Goal: Task Accomplishment & Management: Complete application form

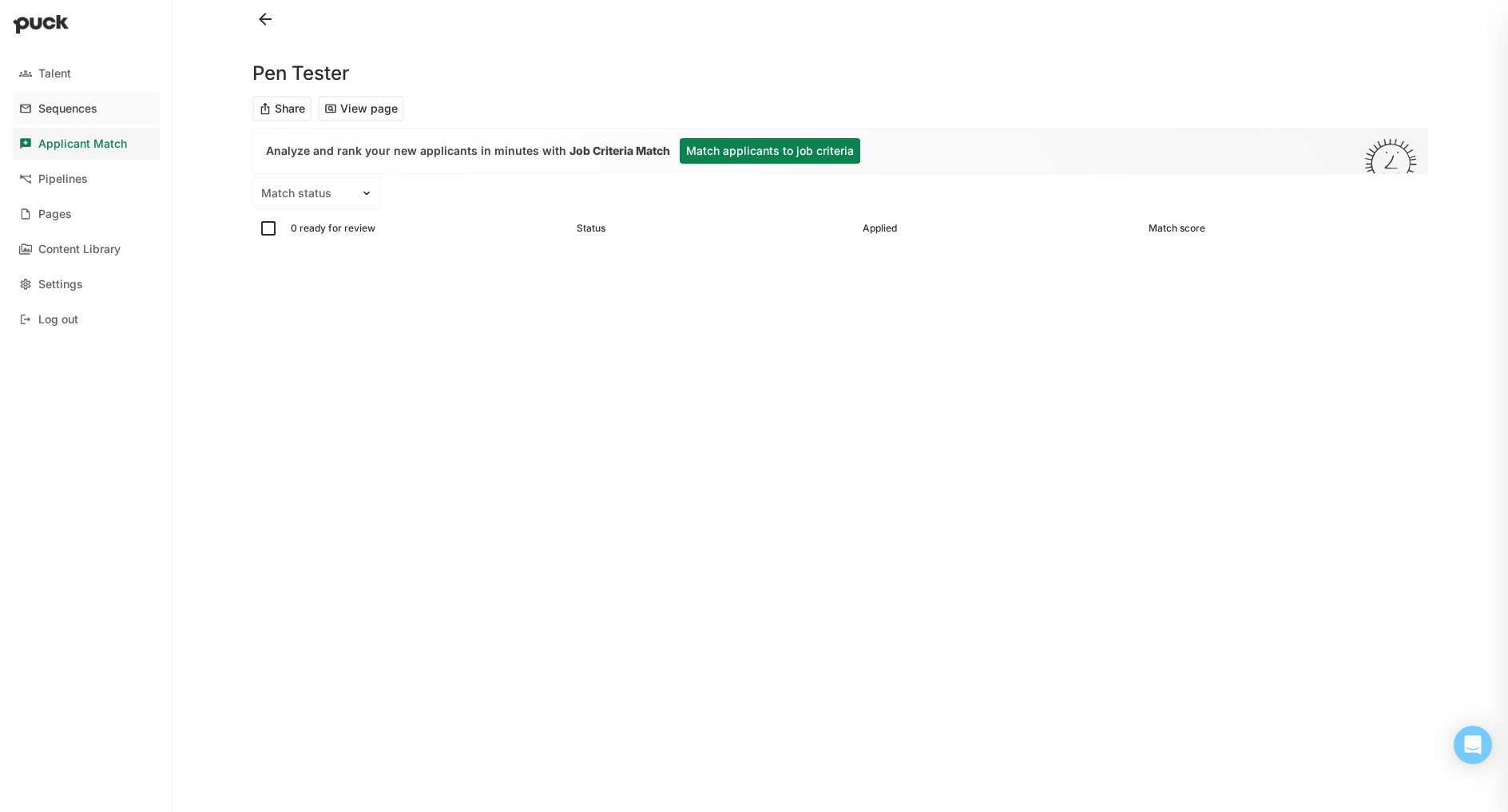
click at [77, 112] on div "Sequences" at bounding box center [67, 109] width 59 height 13
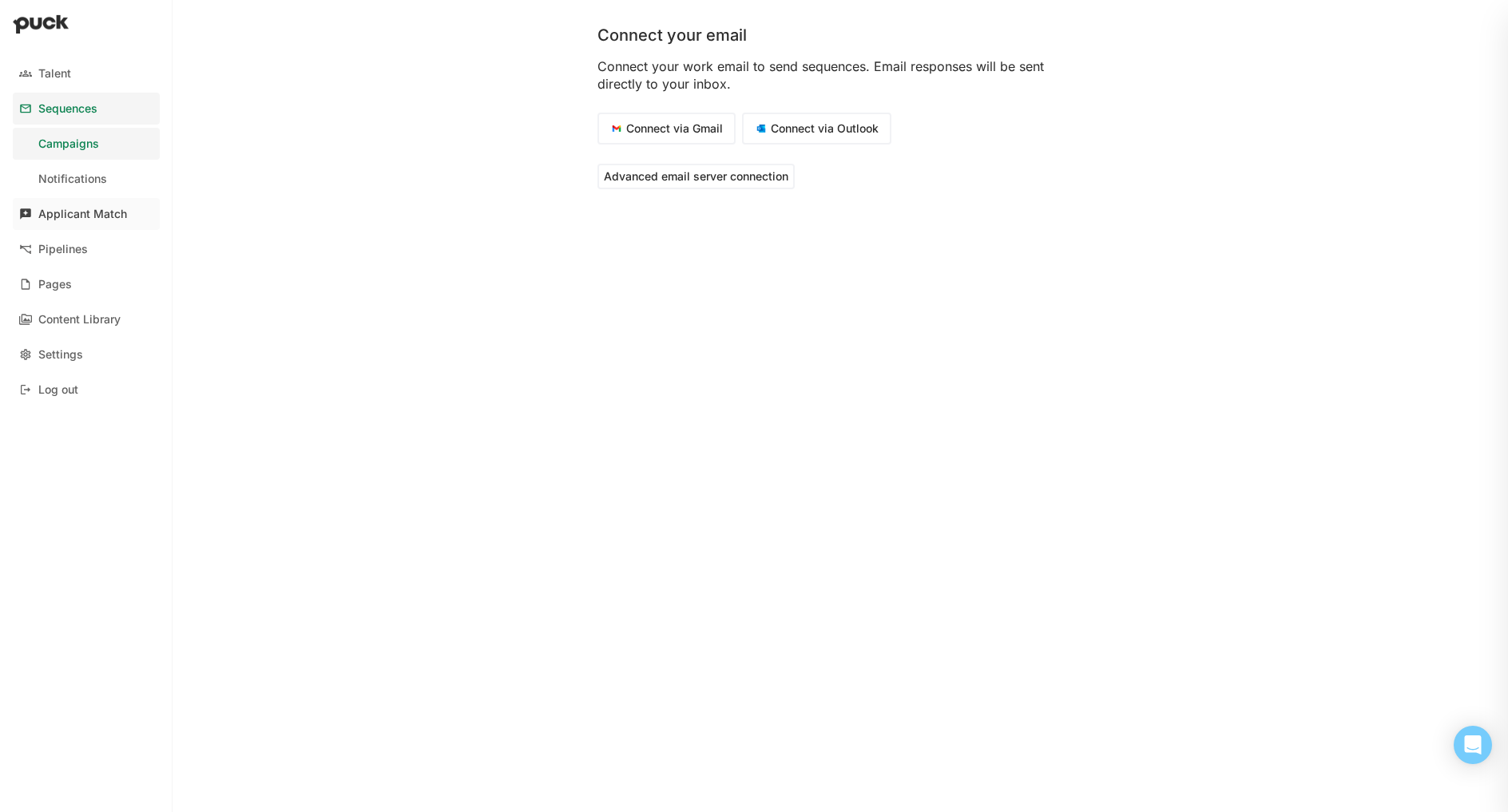
click at [59, 201] on link "Applicant Match" at bounding box center [87, 214] width 147 height 32
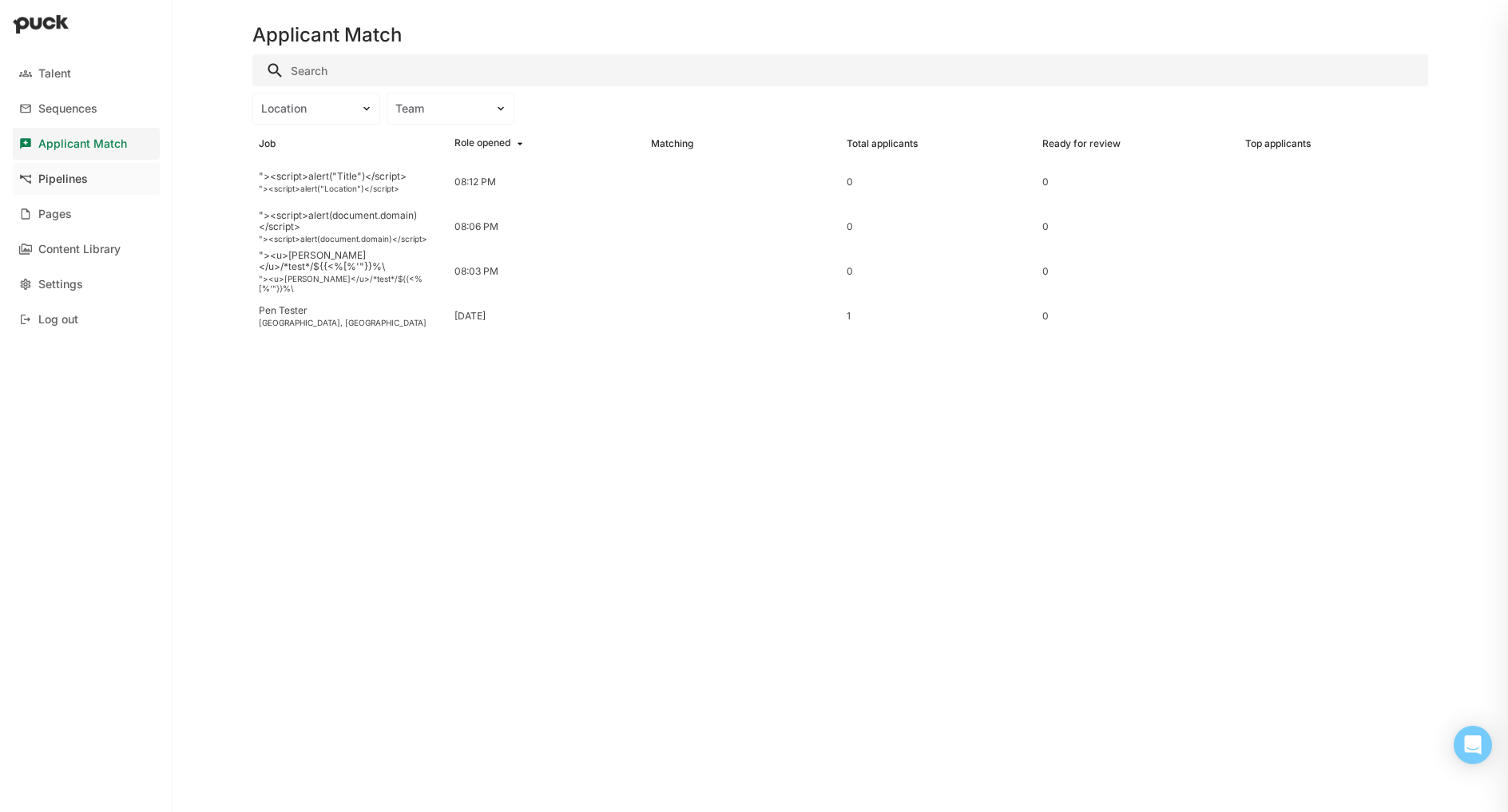
click at [54, 175] on div "Pipelines" at bounding box center [63, 179] width 50 height 13
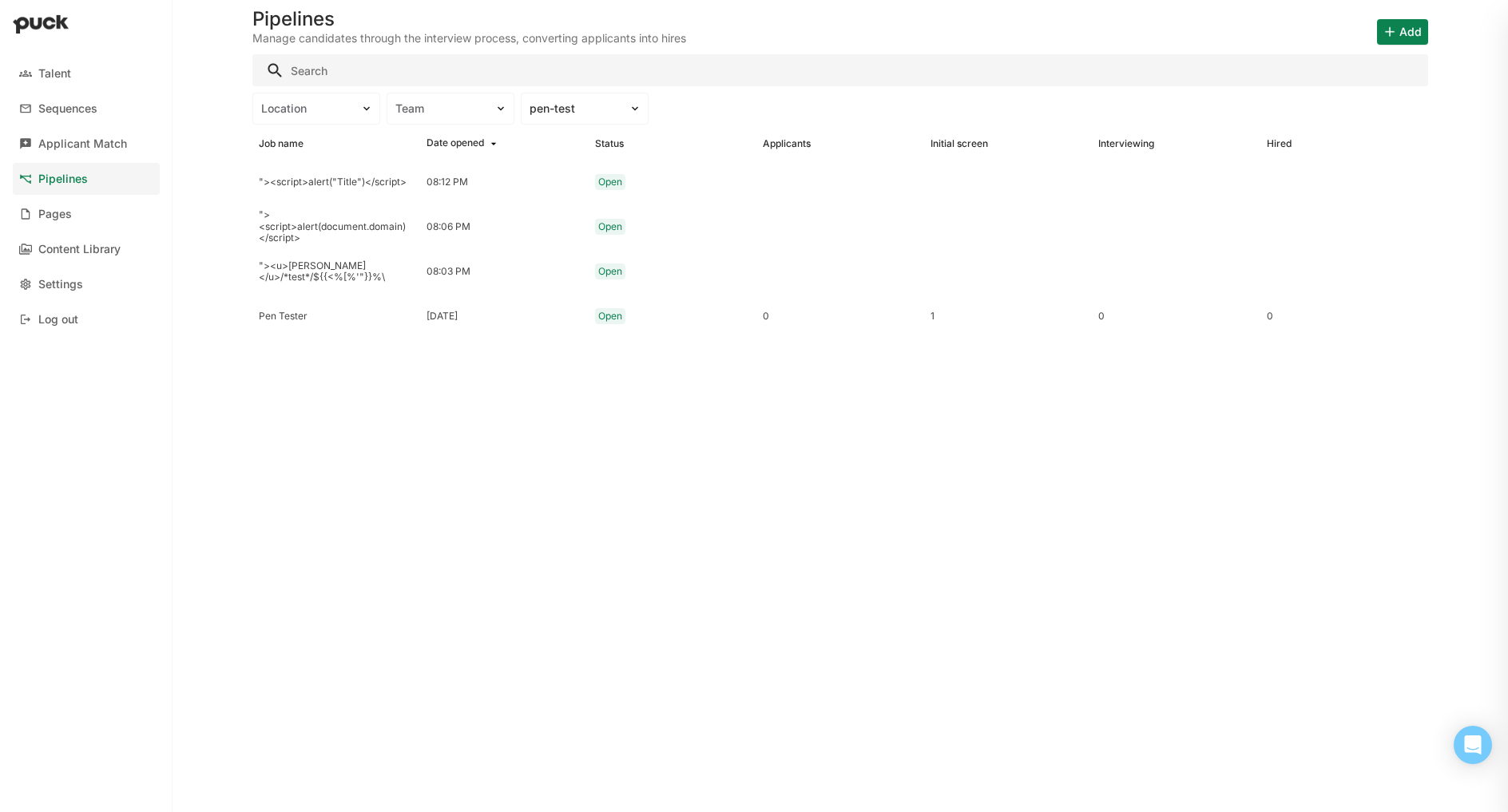
click at [1402, 32] on button "Add" at bounding box center [1403, 32] width 51 height 25
click at [1377, 72] on div "Add job" at bounding box center [1362, 74] width 120 height 32
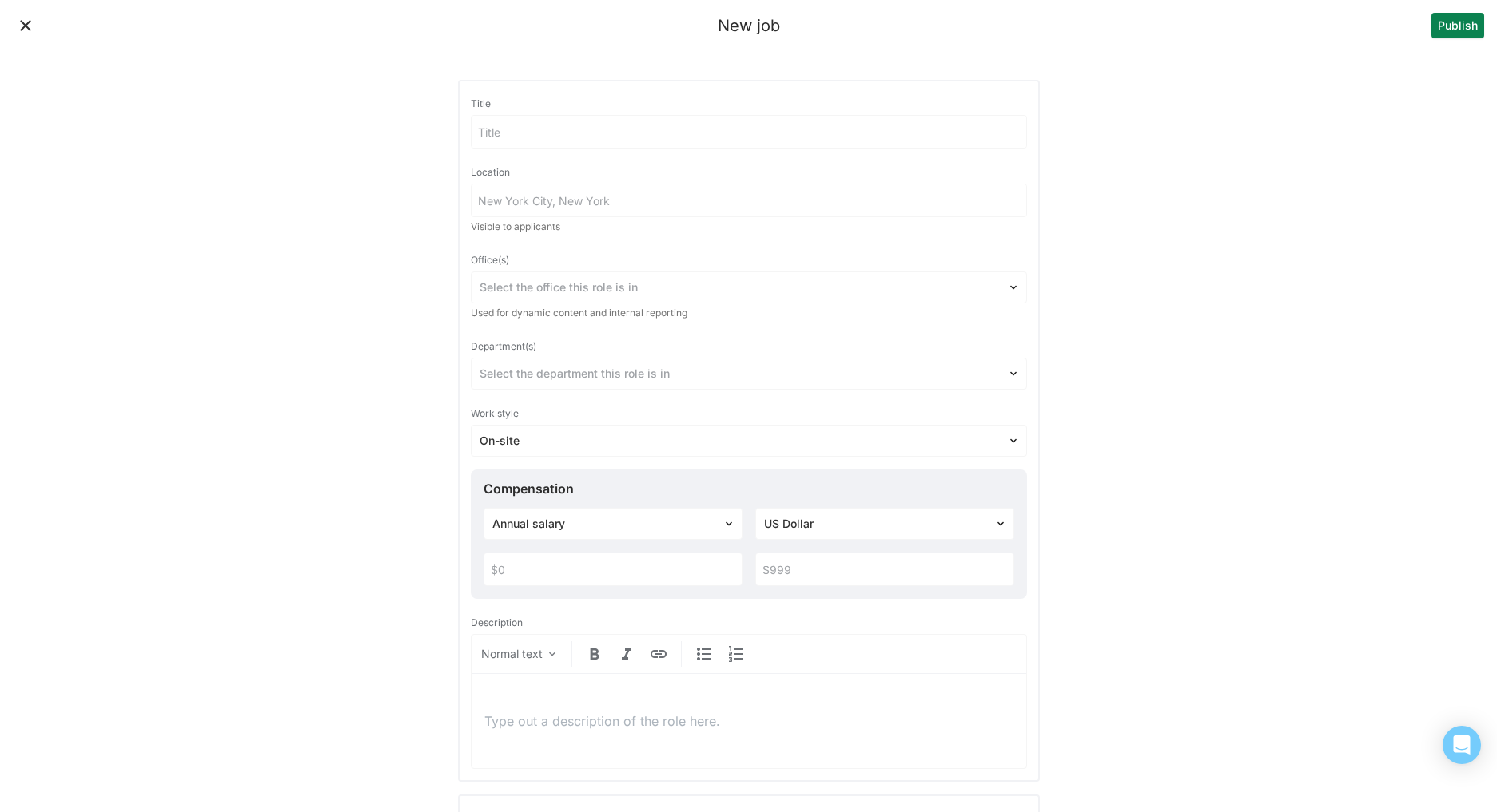
click at [516, 136] on input at bounding box center [748, 131] width 555 height 32
type input "Test"
click at [499, 204] on input at bounding box center [748, 201] width 555 height 32
type input "Test"
click at [531, 288] on div at bounding box center [739, 287] width 520 height 17
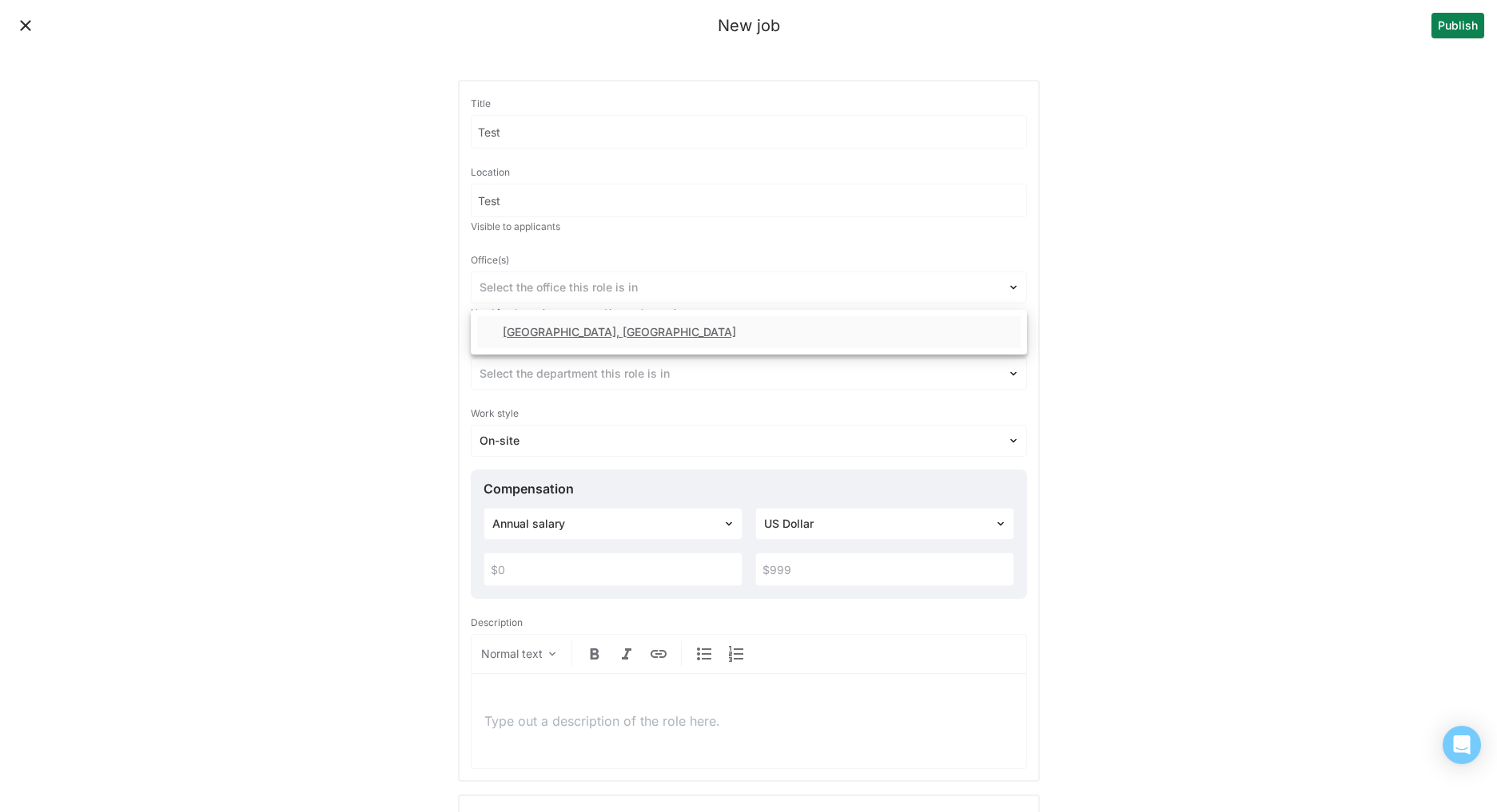
click at [529, 335] on div "Denver, CO" at bounding box center [619, 332] width 233 height 13
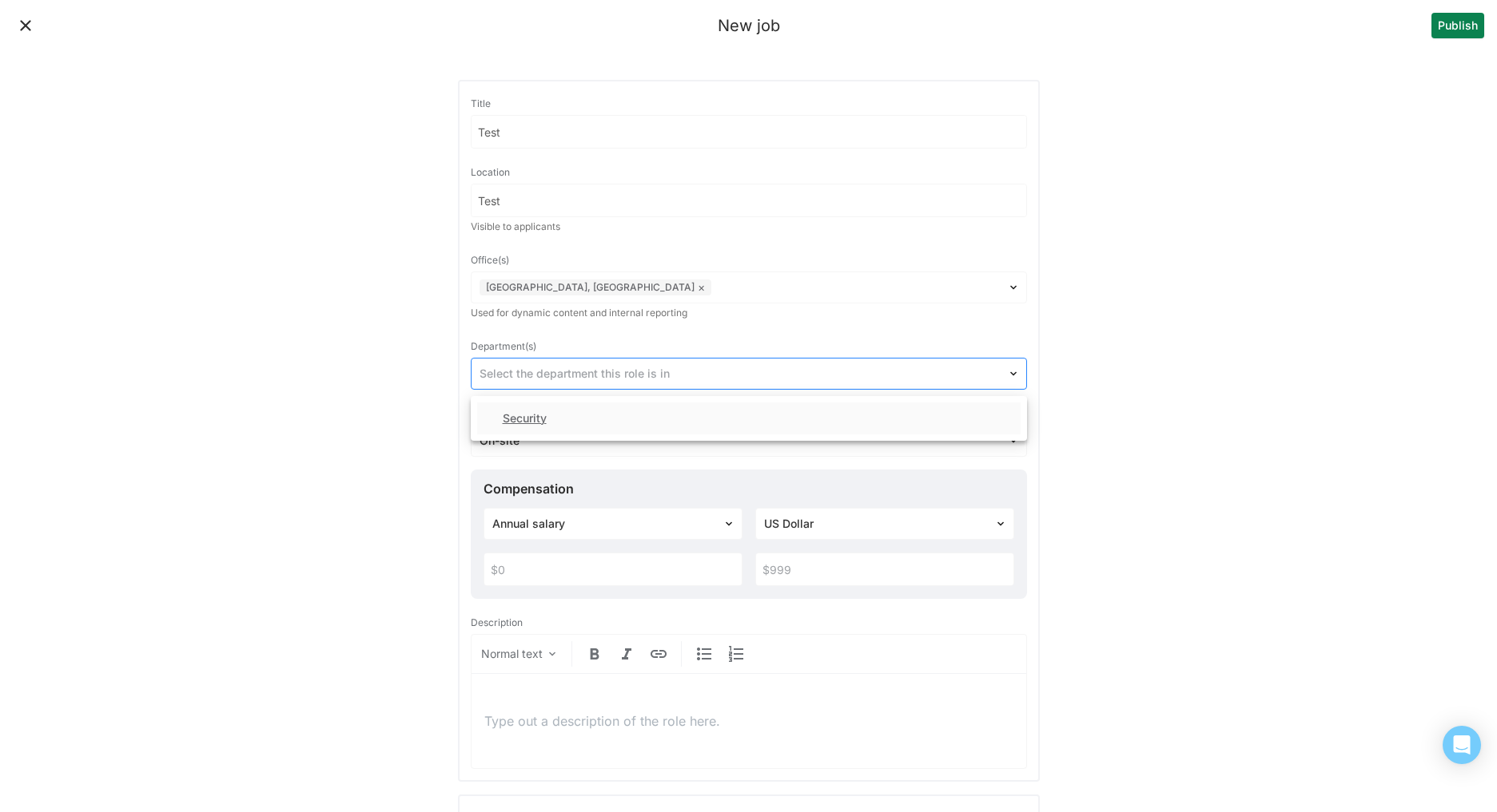
click at [525, 360] on div "Select the department this role is in" at bounding box center [748, 373] width 557 height 32
click at [534, 417] on div "Security" at bounding box center [524, 418] width 44 height 13
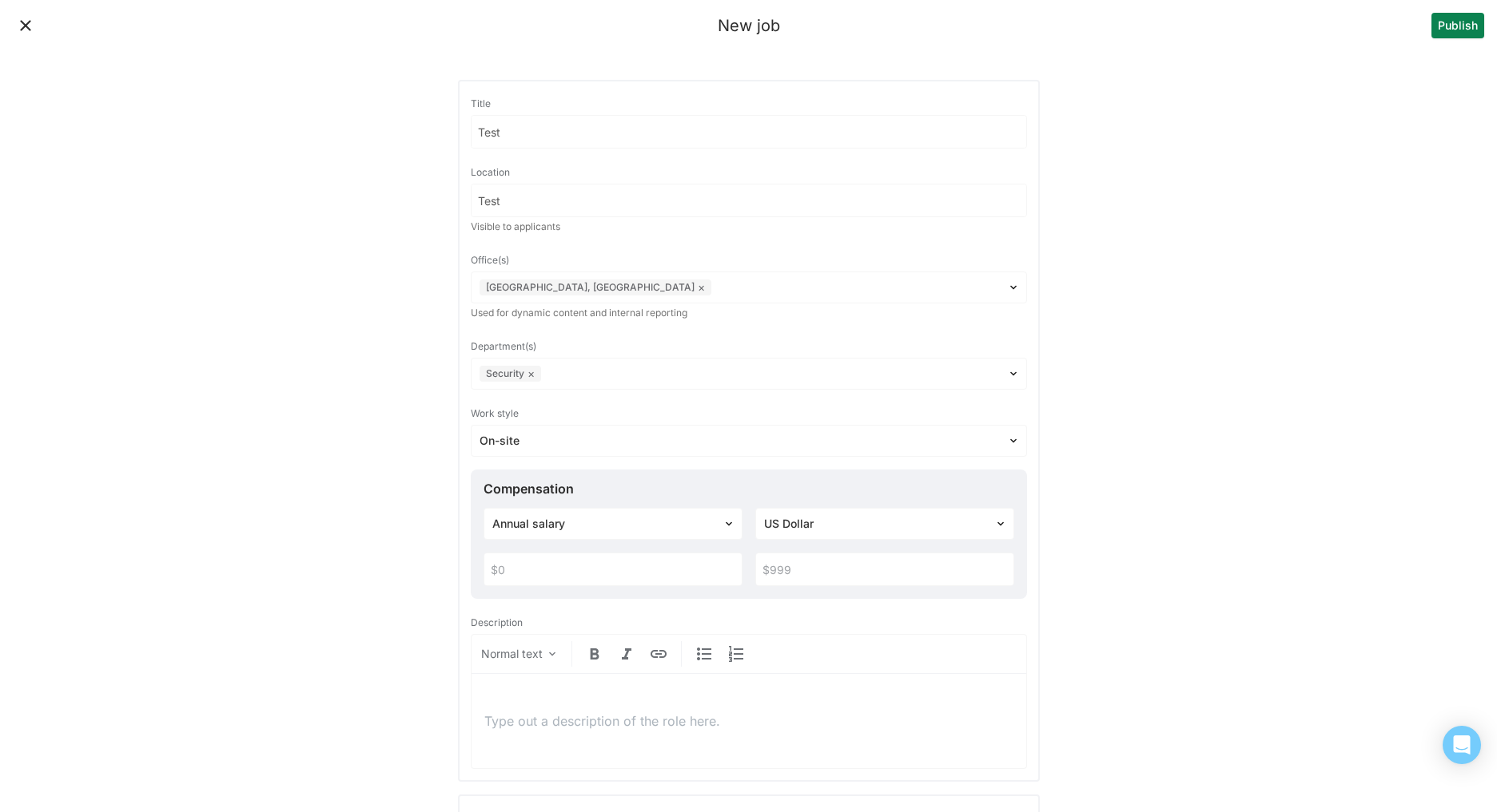
click at [529, 568] on input "text" at bounding box center [614, 569] width 258 height 32
type input "$90,000"
click at [810, 568] on input "text" at bounding box center [885, 569] width 258 height 32
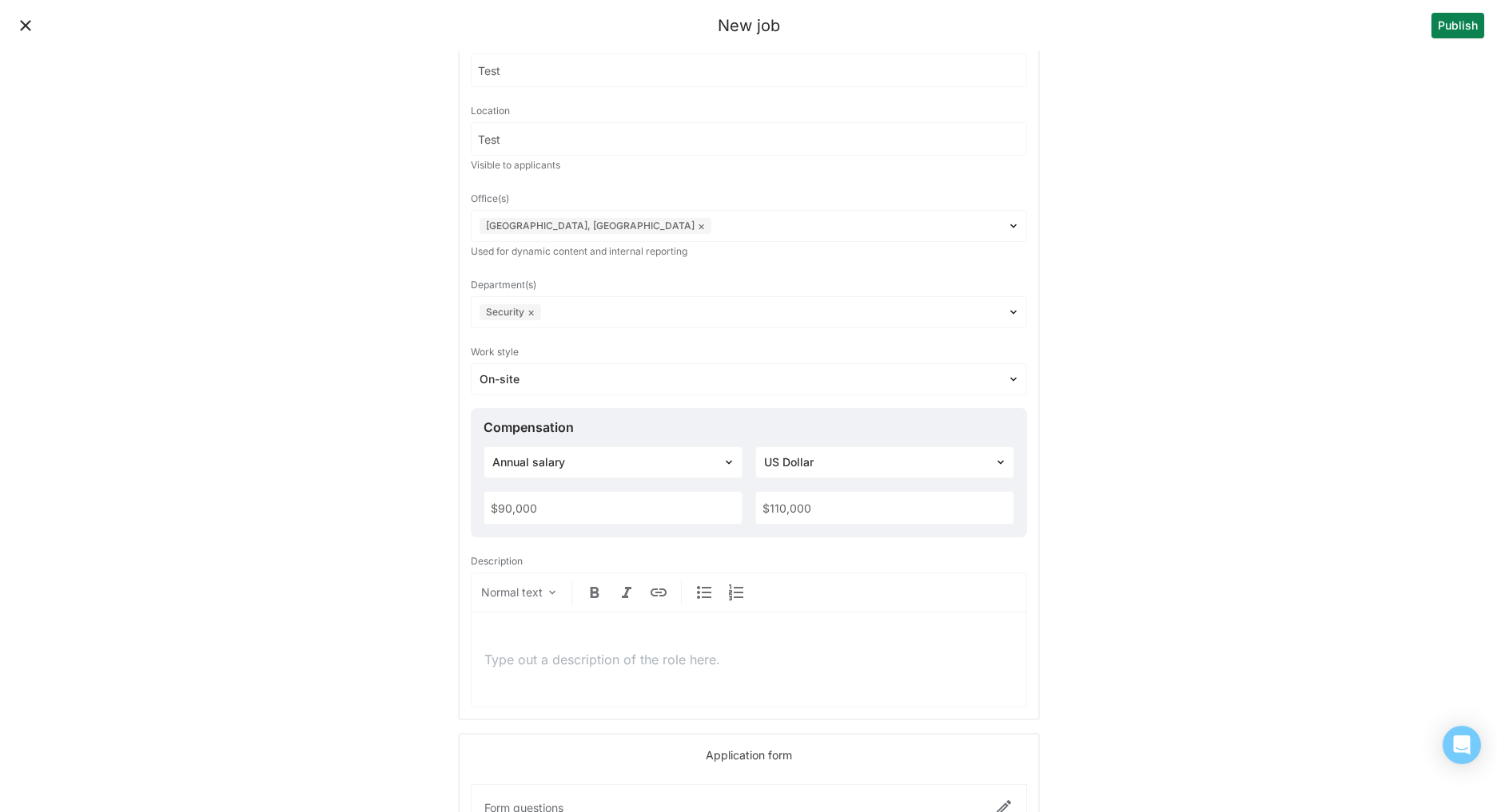
type input "$110,000"
click at [500, 653] on p at bounding box center [749, 660] width 529 height 18
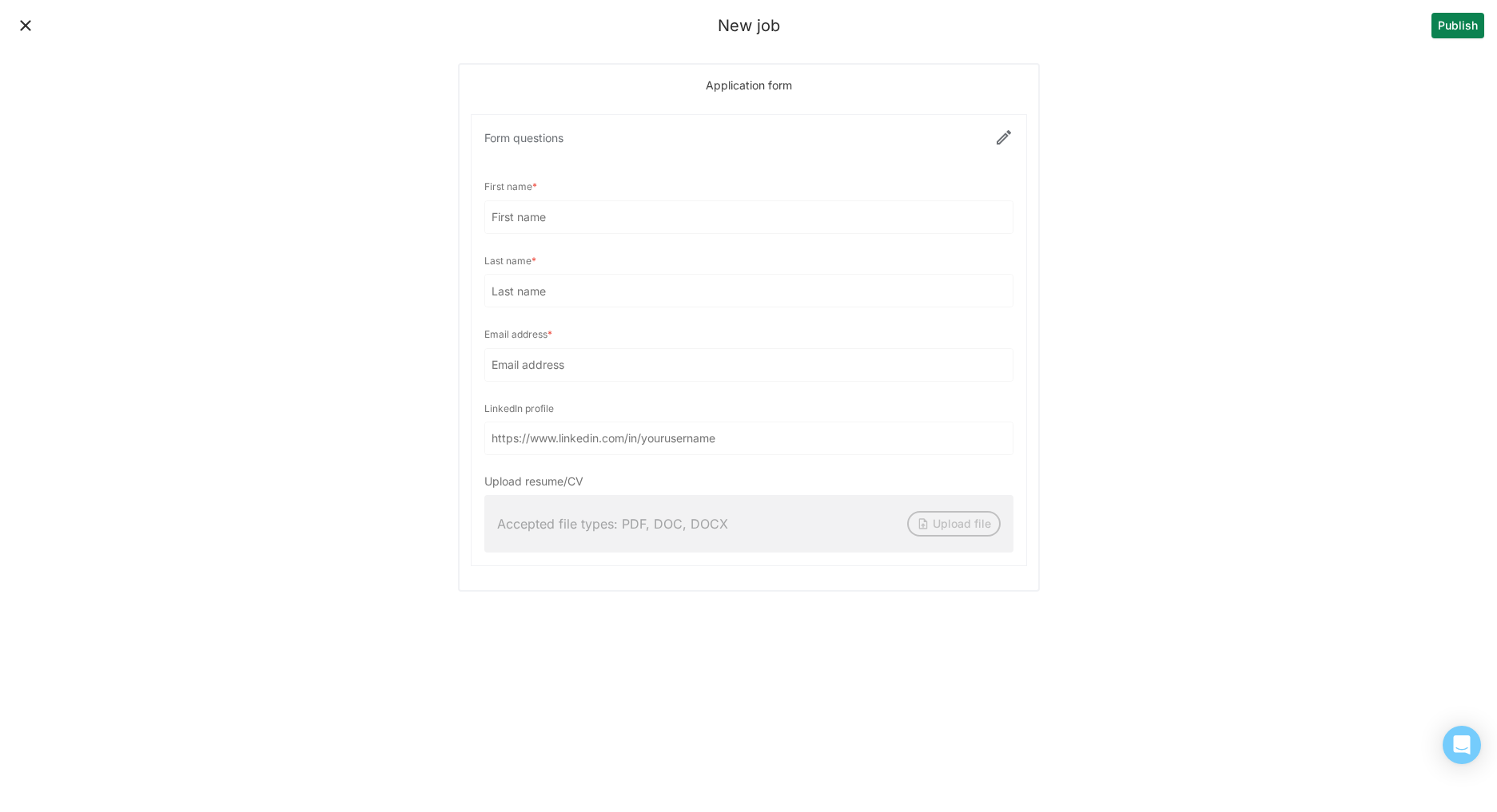
scroll to position [751, 0]
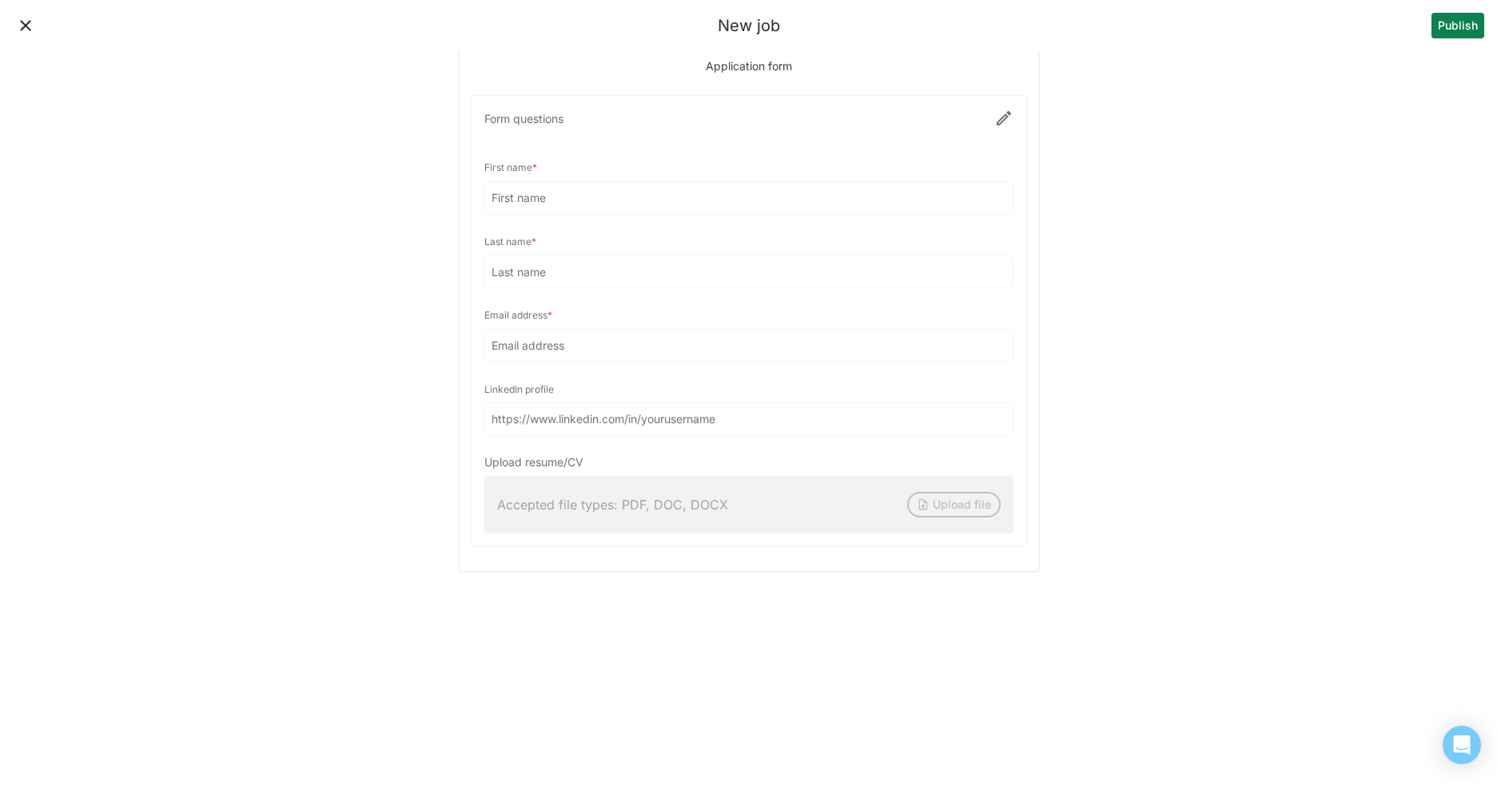
click at [1441, 33] on button "Publish" at bounding box center [1458, 25] width 53 height 25
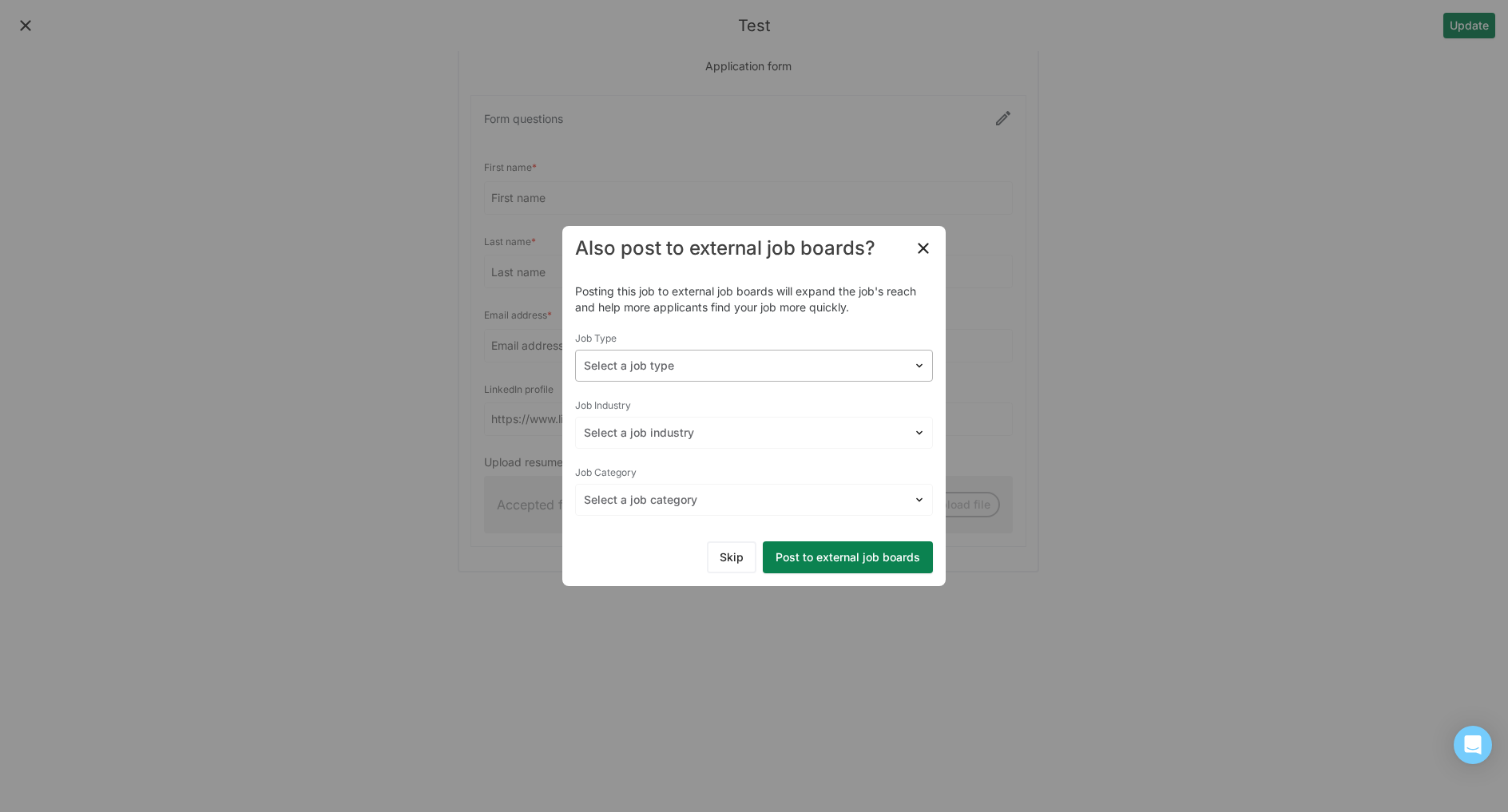
click at [734, 359] on div at bounding box center [744, 365] width 322 height 17
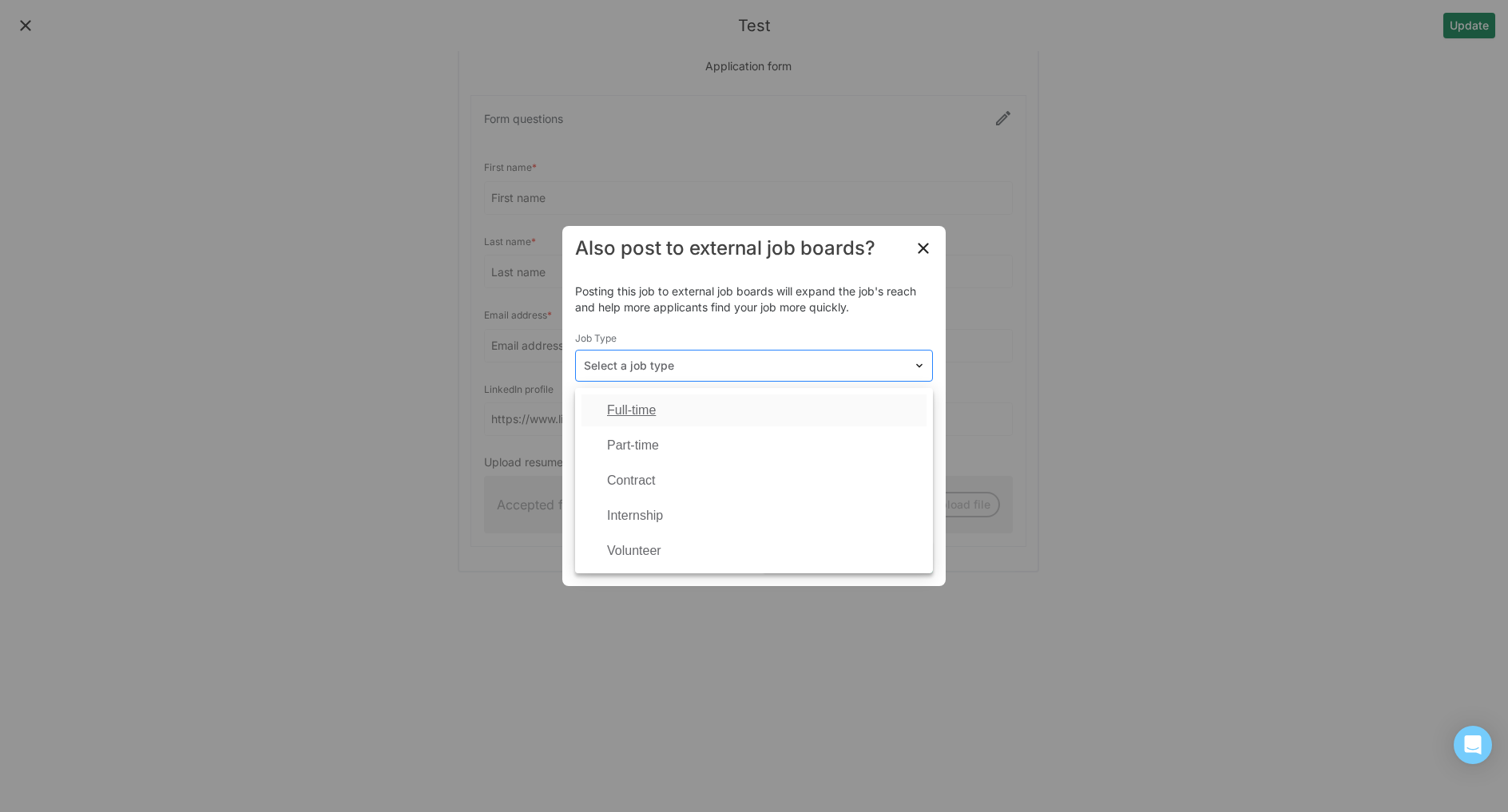
click at [734, 359] on div at bounding box center [744, 365] width 322 height 17
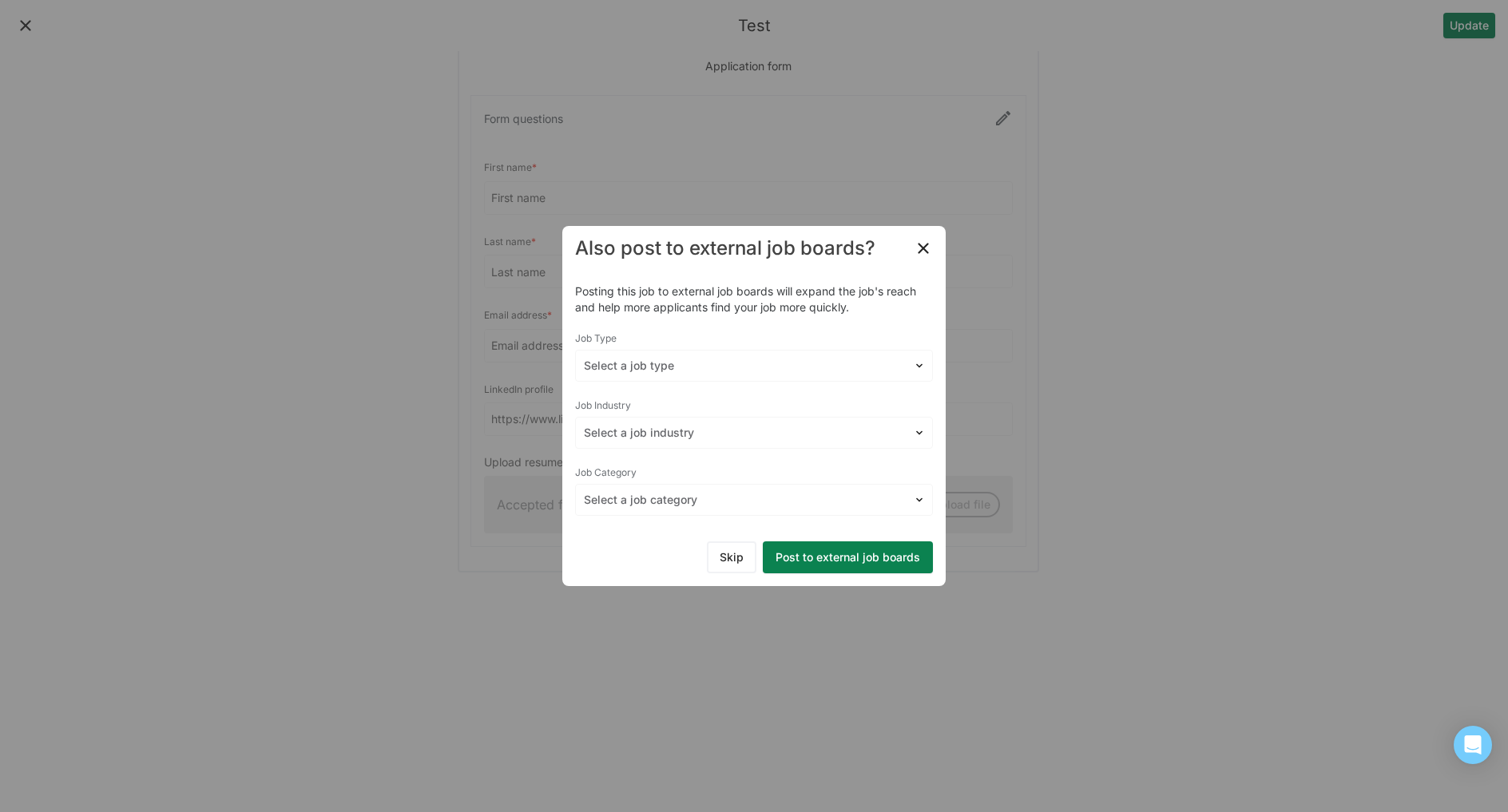
click at [726, 557] on button "Skip" at bounding box center [732, 557] width 50 height 32
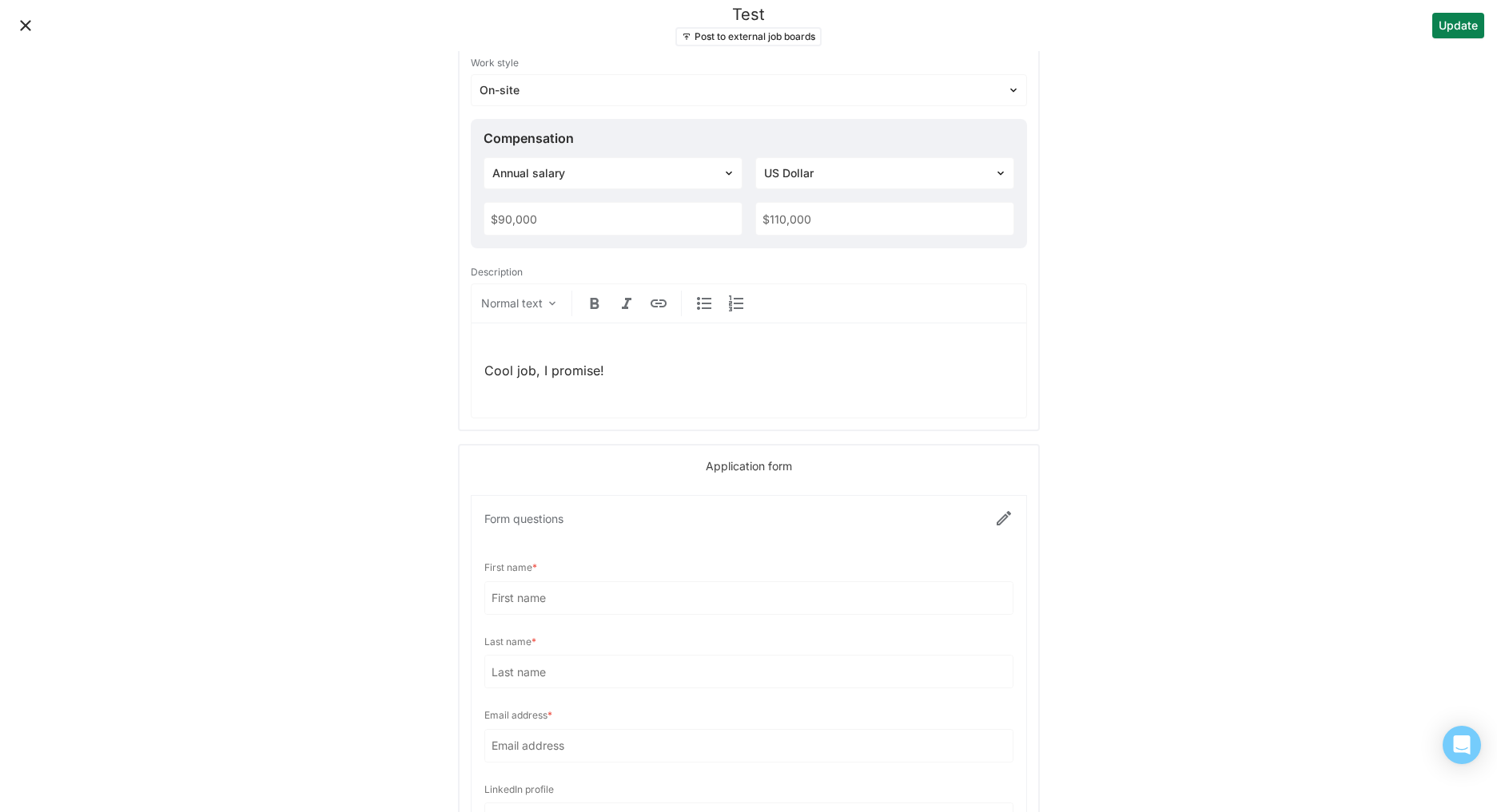
scroll to position [751, 0]
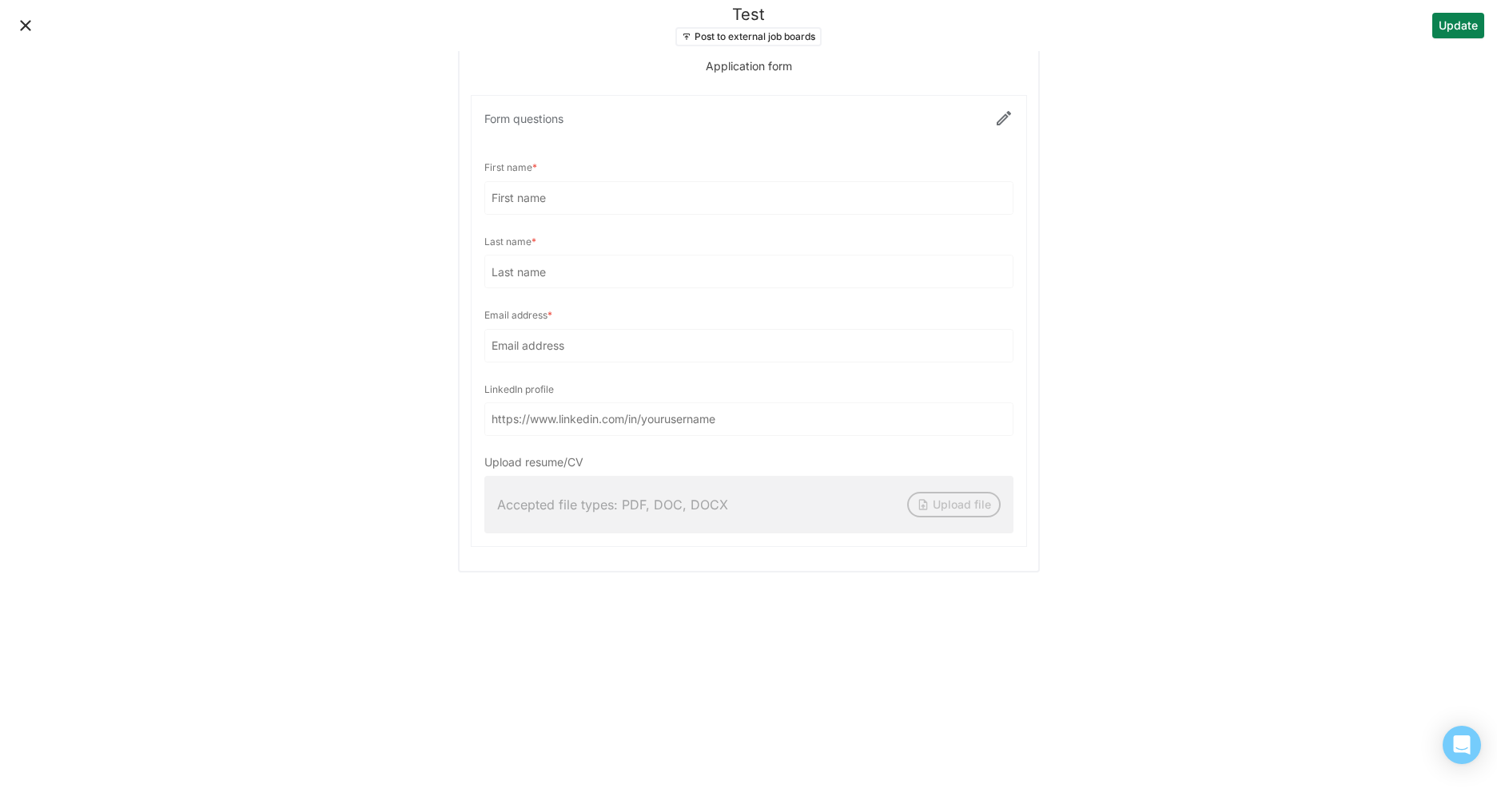
click at [27, 26] on button "Close" at bounding box center [25, 25] width 25 height 25
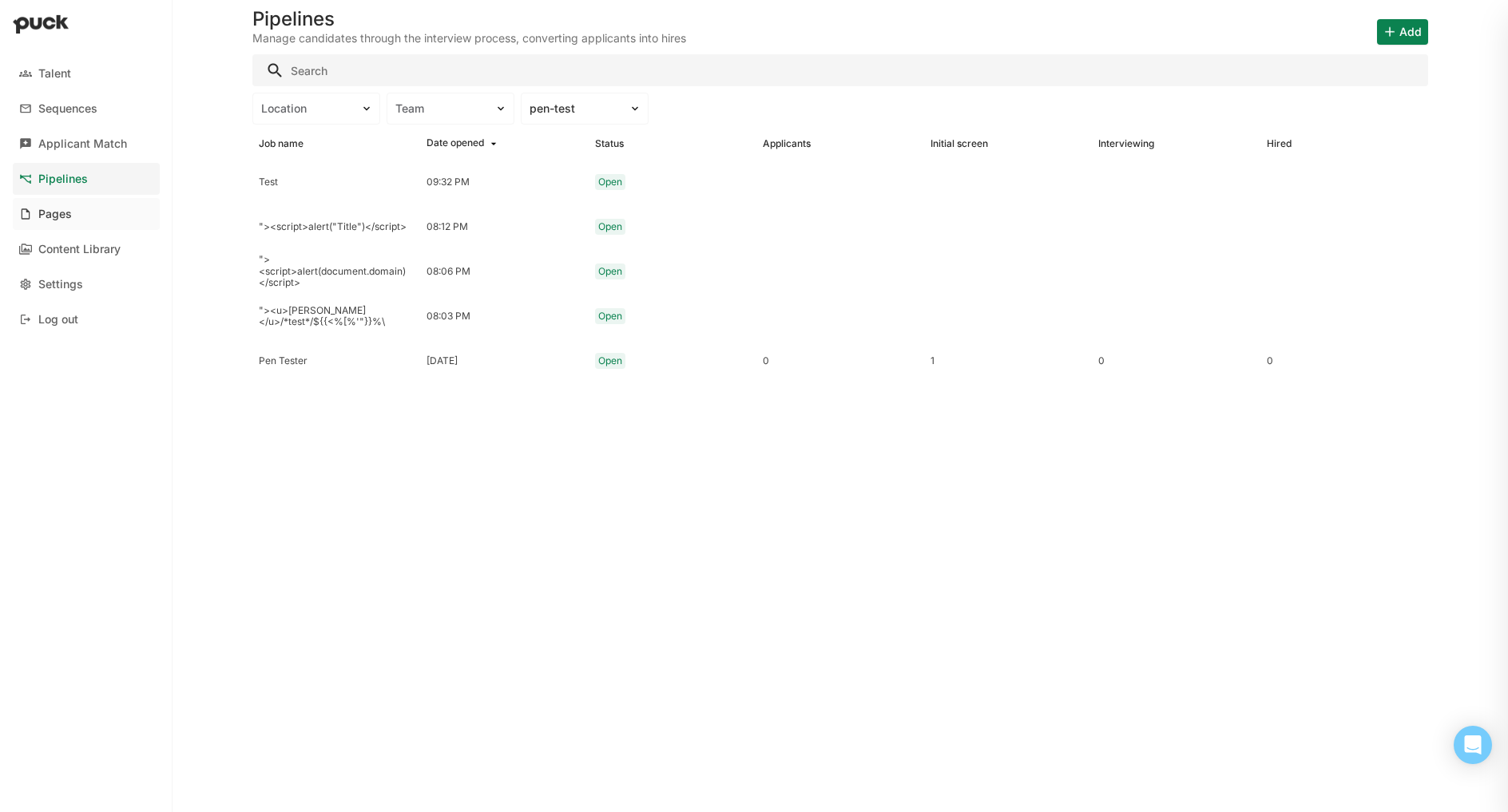
click at [66, 208] on div "Pages" at bounding box center [55, 214] width 33 height 13
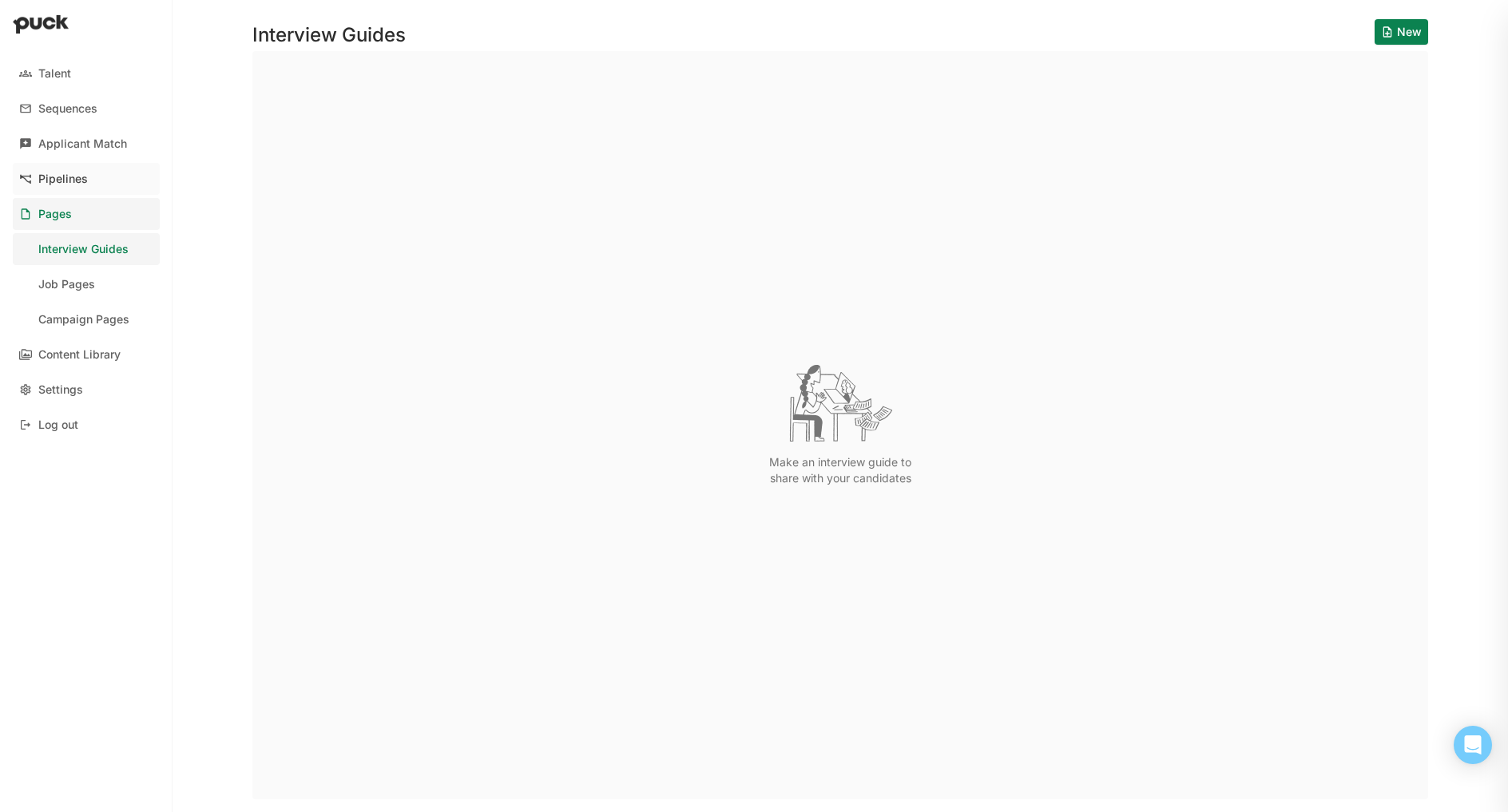
click at [50, 183] on div "Pipelines" at bounding box center [63, 179] width 50 height 13
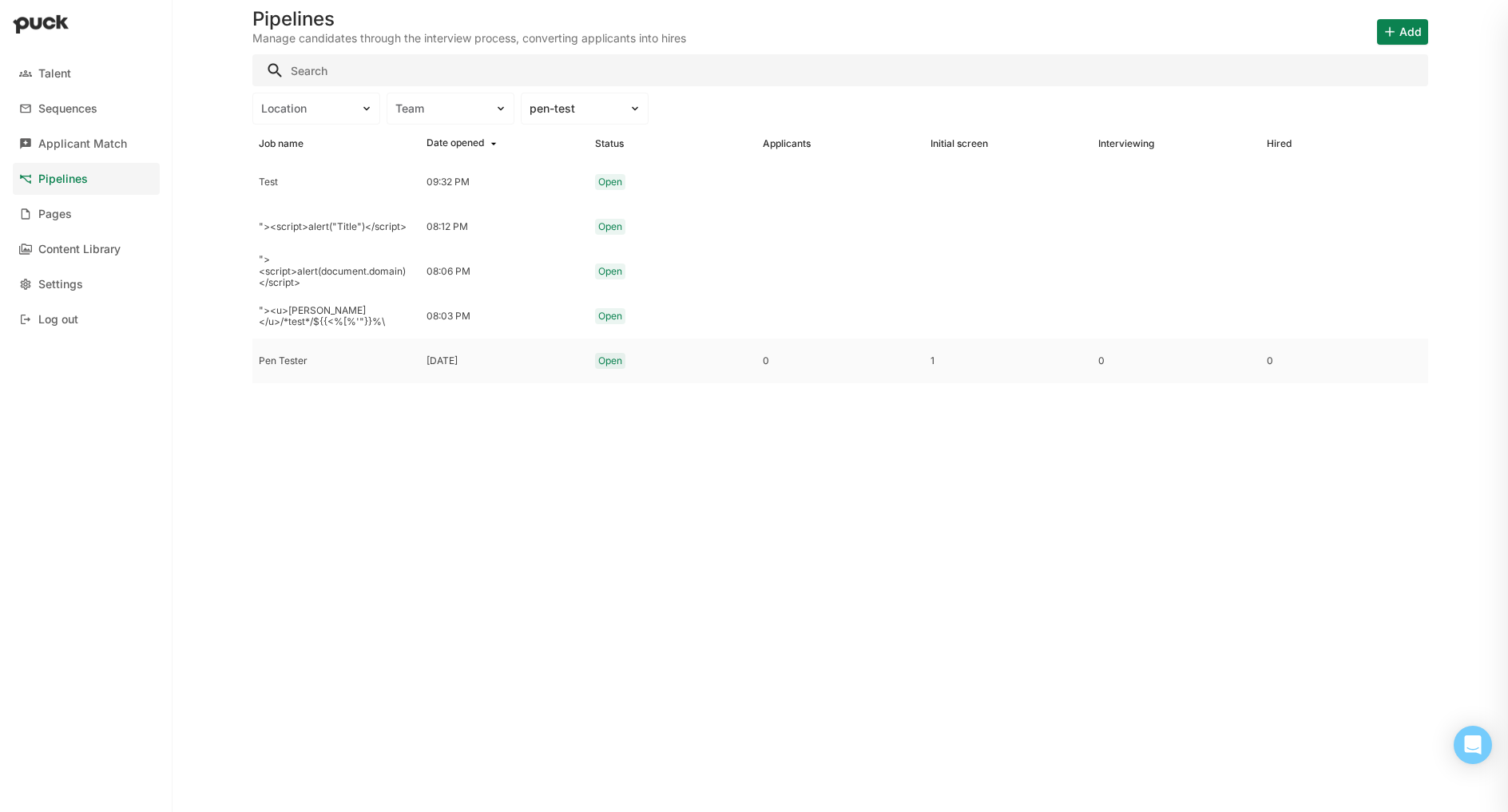
click at [290, 360] on div "Pen Tester" at bounding box center [336, 361] width 155 height 11
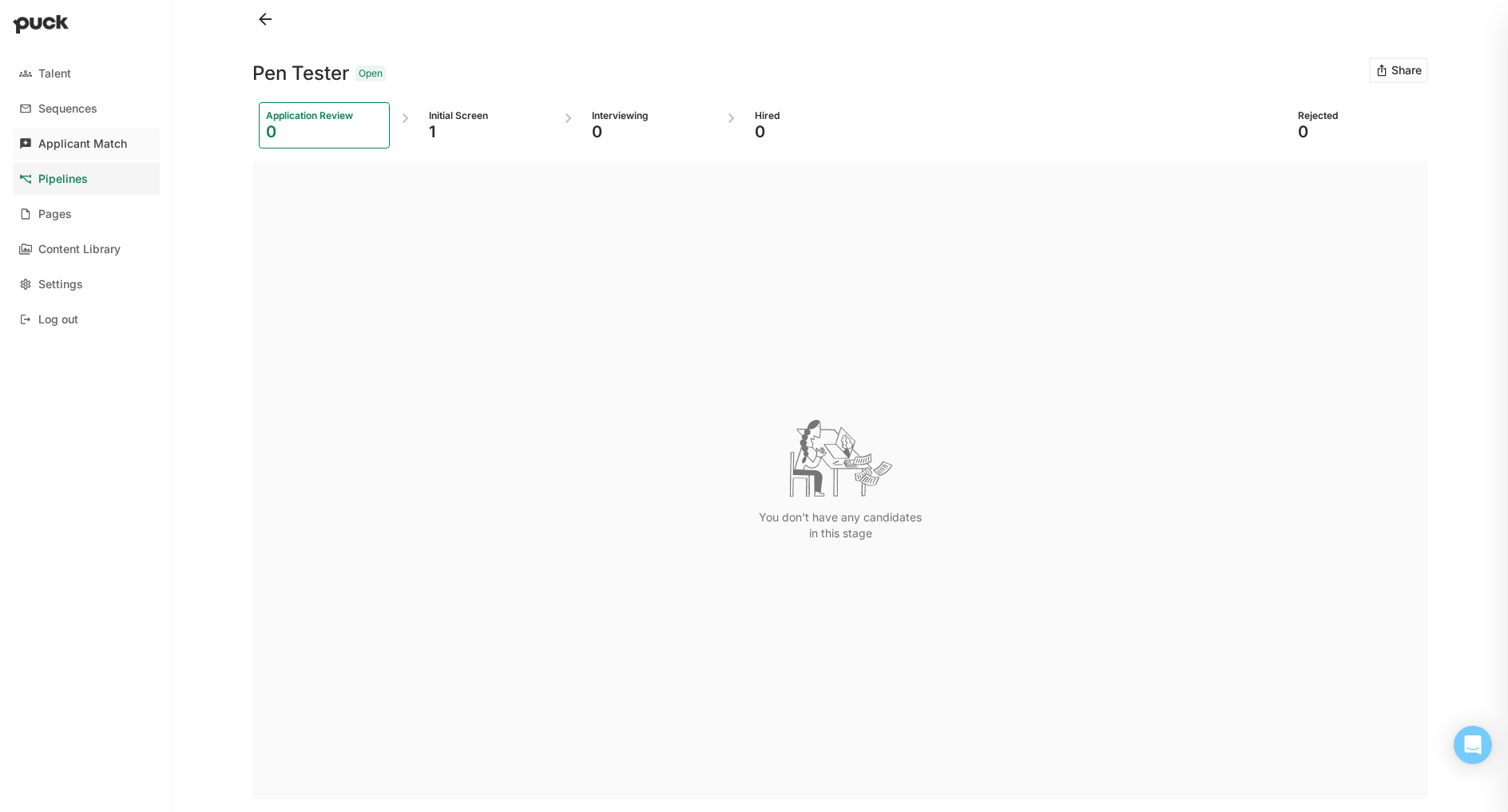
click at [97, 145] on div "Applicant Match" at bounding box center [82, 144] width 88 height 13
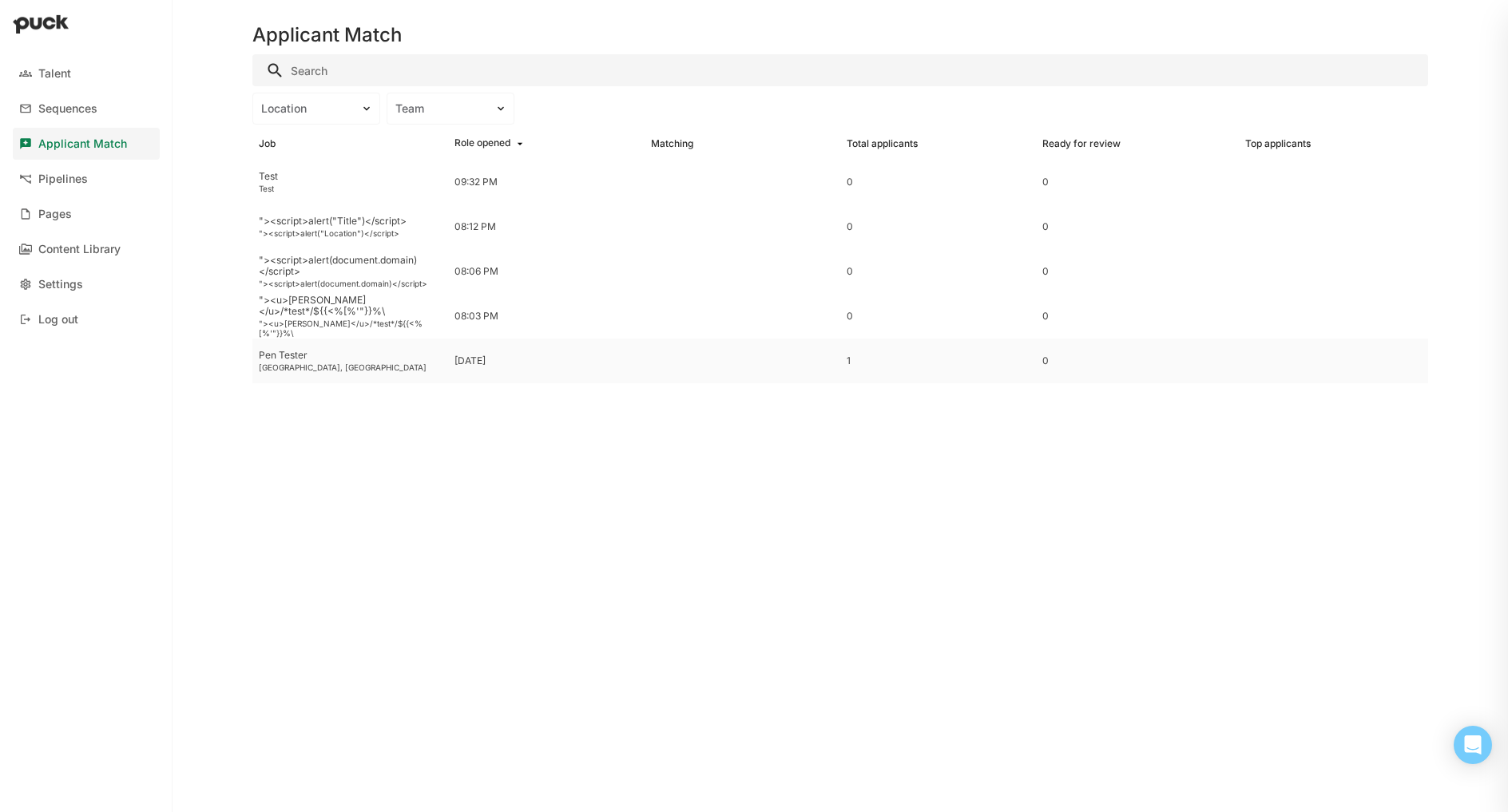
click at [294, 359] on div "Pen Tester" at bounding box center [350, 355] width 183 height 11
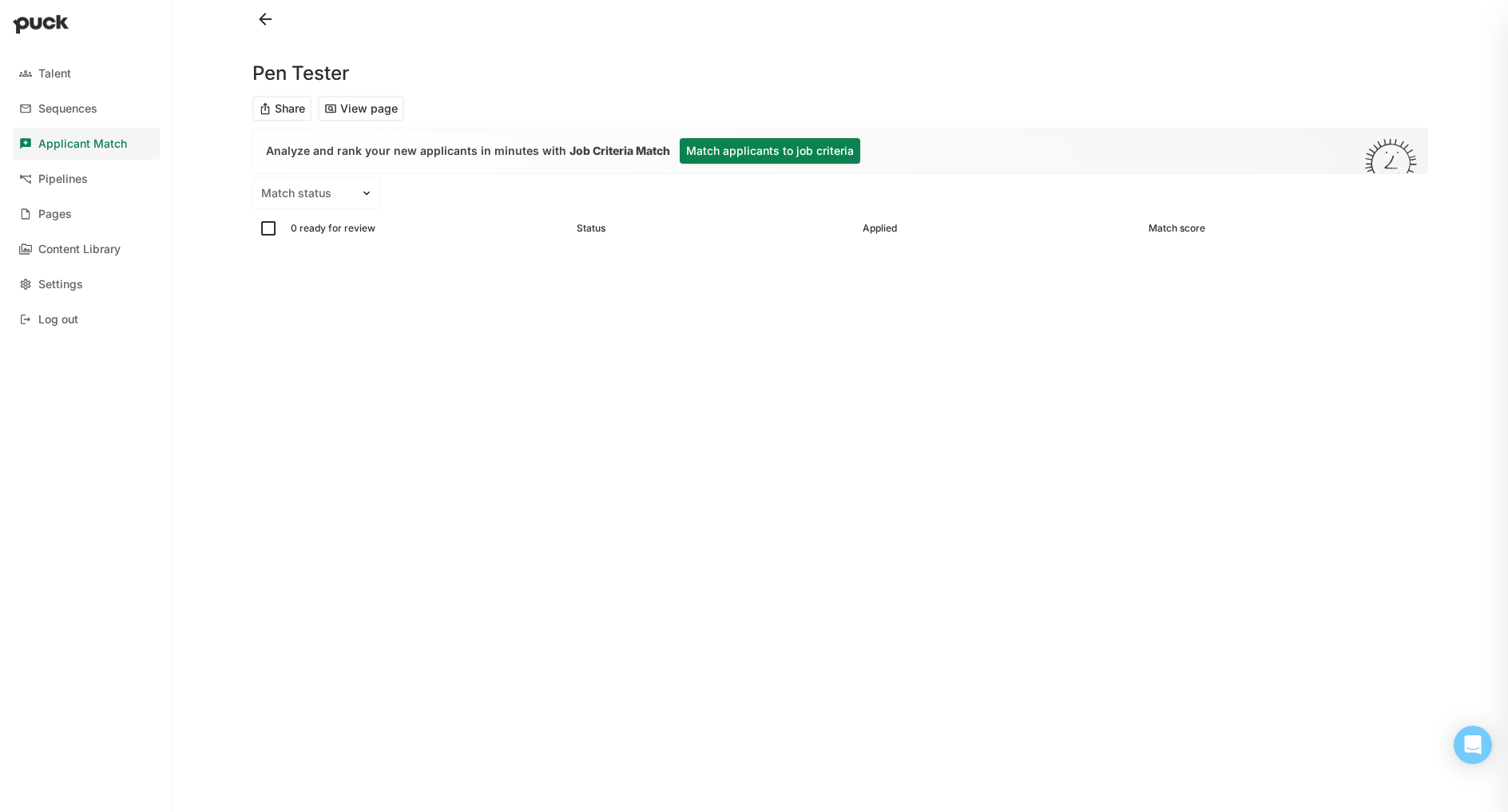
click at [349, 107] on button "View page" at bounding box center [361, 108] width 86 height 25
click at [65, 158] on link "Applicant Match" at bounding box center [87, 144] width 147 height 32
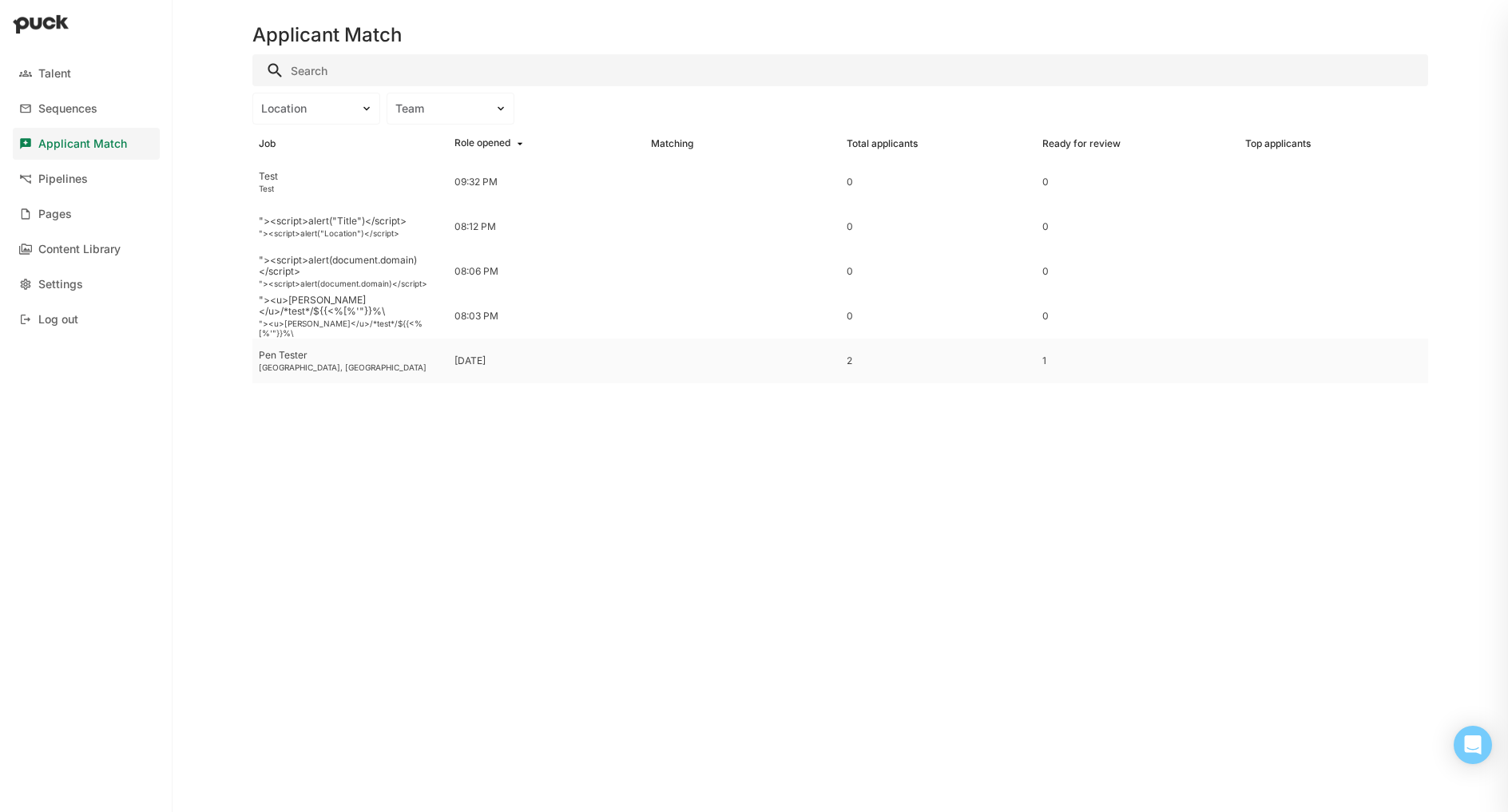
click at [289, 364] on div "Denver, CO" at bounding box center [350, 367] width 183 height 10
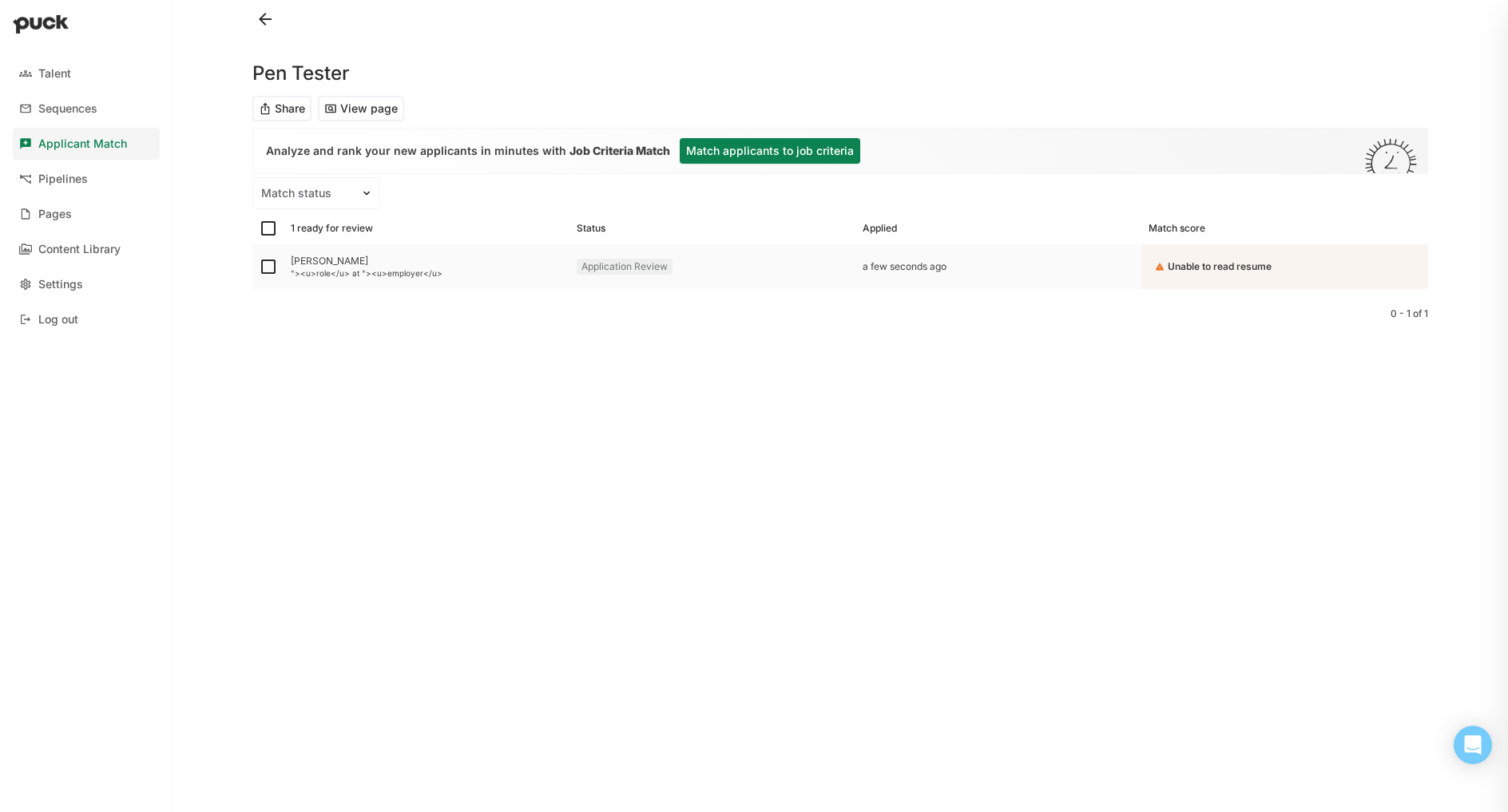
click at [317, 269] on div ""><u>role</u> at "><u>employer</u>" at bounding box center [428, 272] width 273 height 10
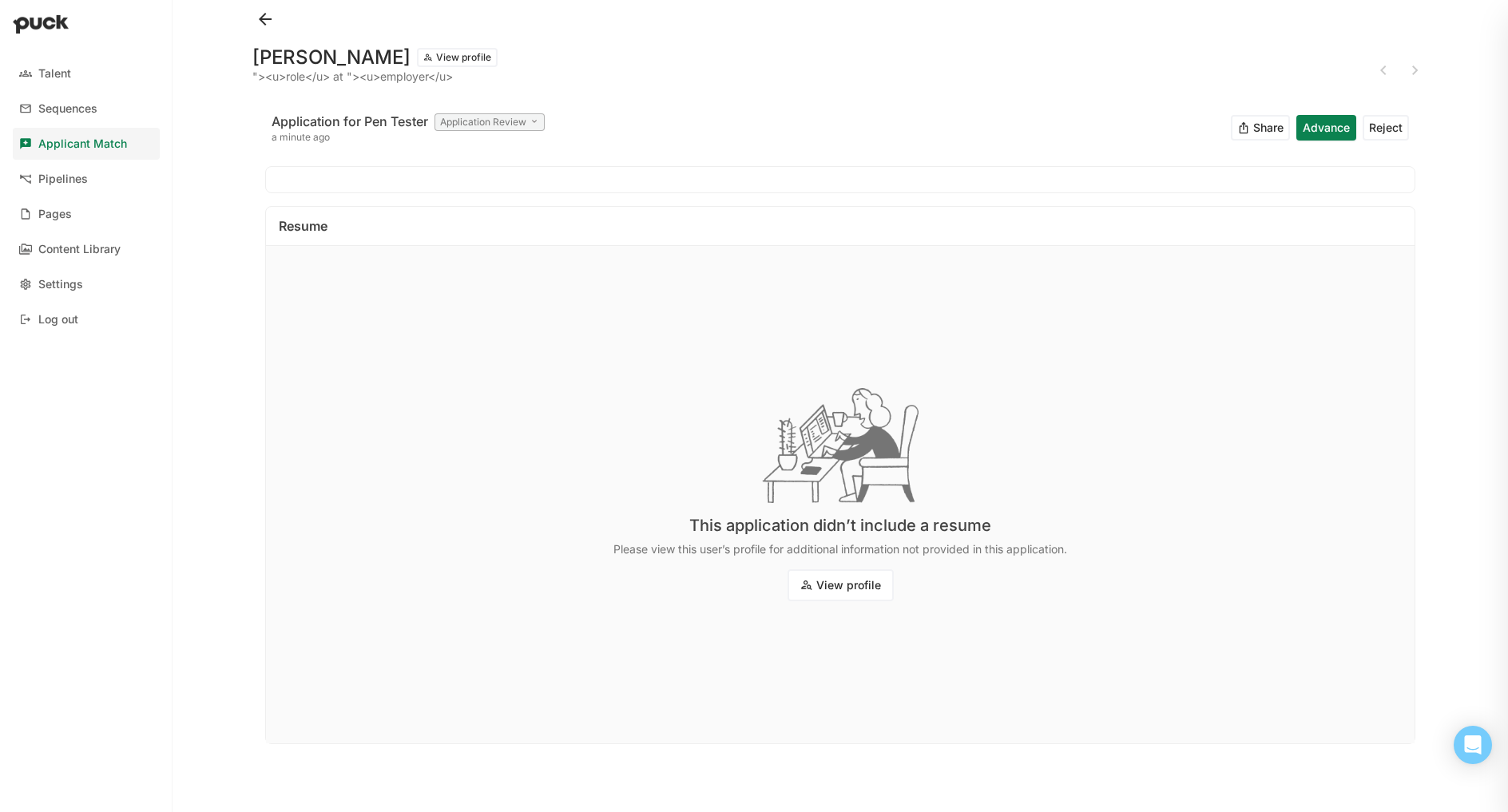
click at [353, 78] on div ""><u>role</u> at "><u>employer</u>" at bounding box center [375, 76] width 245 height 13
click at [417, 54] on button "View profile" at bounding box center [457, 58] width 81 height 19
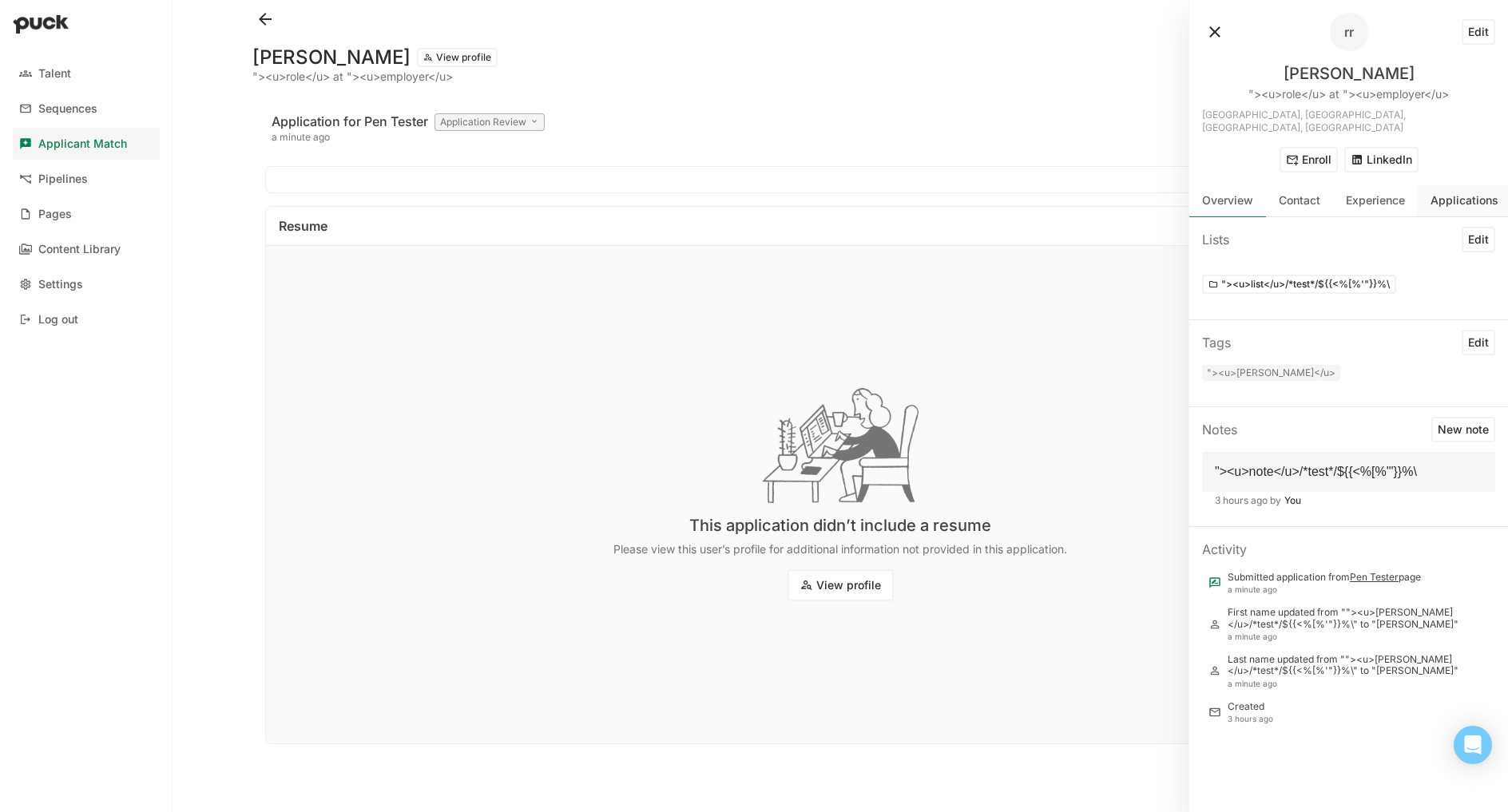
click at [1440, 186] on div "Applications" at bounding box center [1464, 201] width 94 height 32
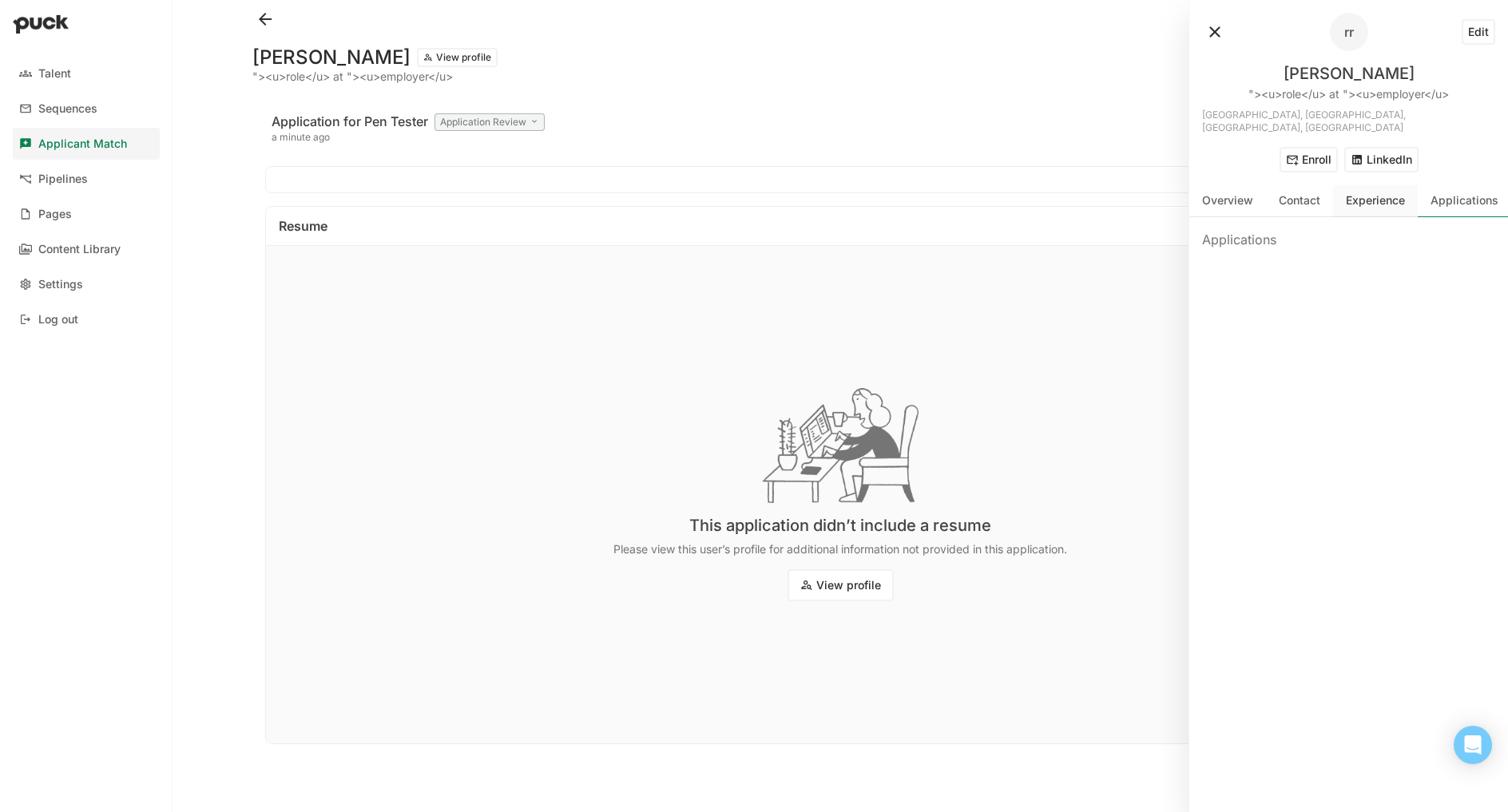
click at [1381, 201] on div "Experience" at bounding box center [1376, 201] width 85 height 32
click at [1315, 197] on div "Contact" at bounding box center [1299, 201] width 67 height 32
click at [1247, 227] on div "razvi@test.test" at bounding box center [1321, 237] width 201 height 19
click at [1224, 194] on div "Overview" at bounding box center [1228, 201] width 51 height 13
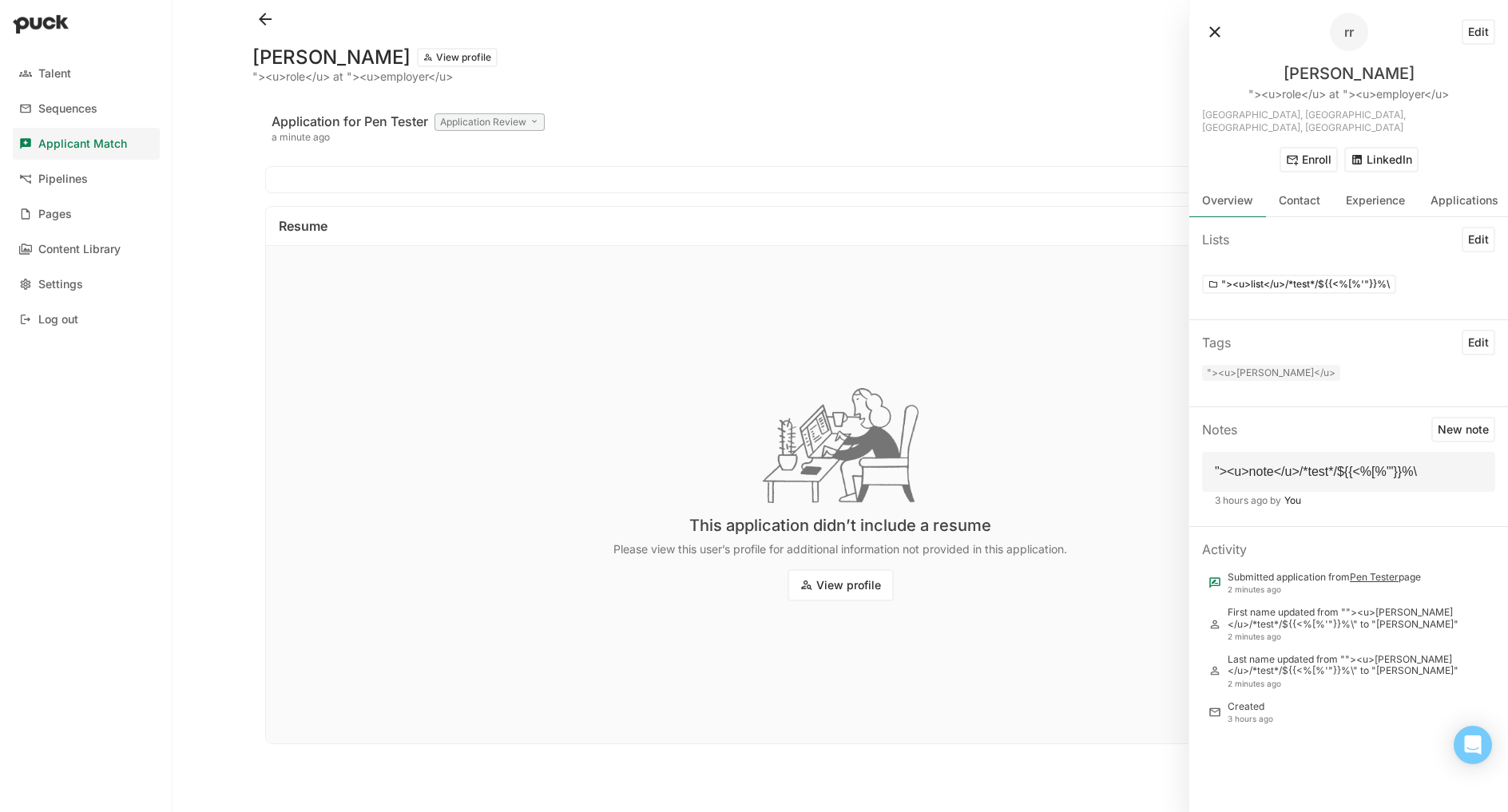
click at [382, 70] on div ""><u>role</u> at "><u>employer</u>" at bounding box center [375, 76] width 245 height 13
click at [417, 60] on button "View profile" at bounding box center [457, 58] width 81 height 19
click at [268, 24] on button at bounding box center [265, 18] width 25 height 25
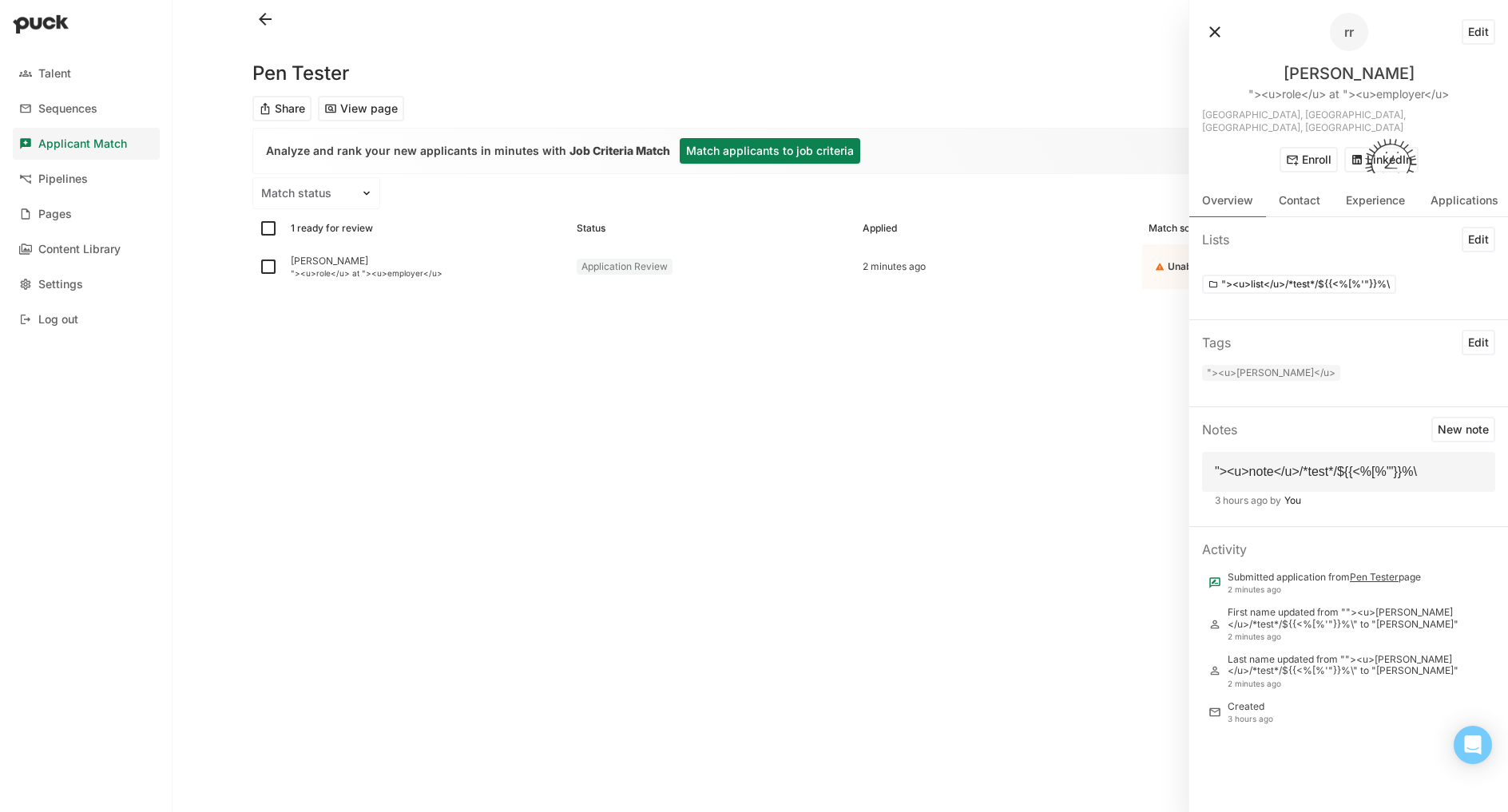
click at [1221, 32] on button at bounding box center [1214, 32] width 25 height 25
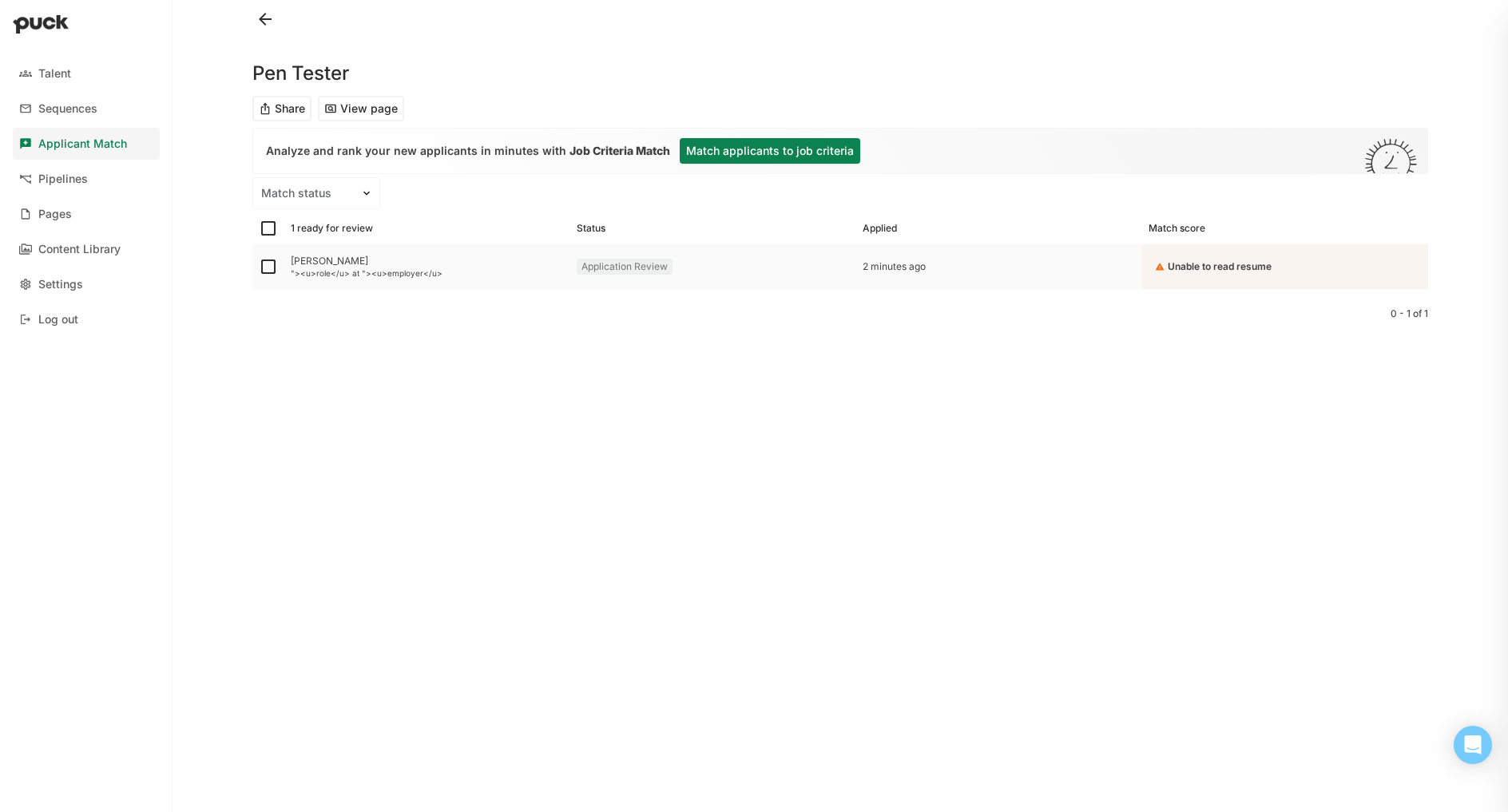
click at [308, 265] on div "razvi razvi" at bounding box center [428, 261] width 273 height 11
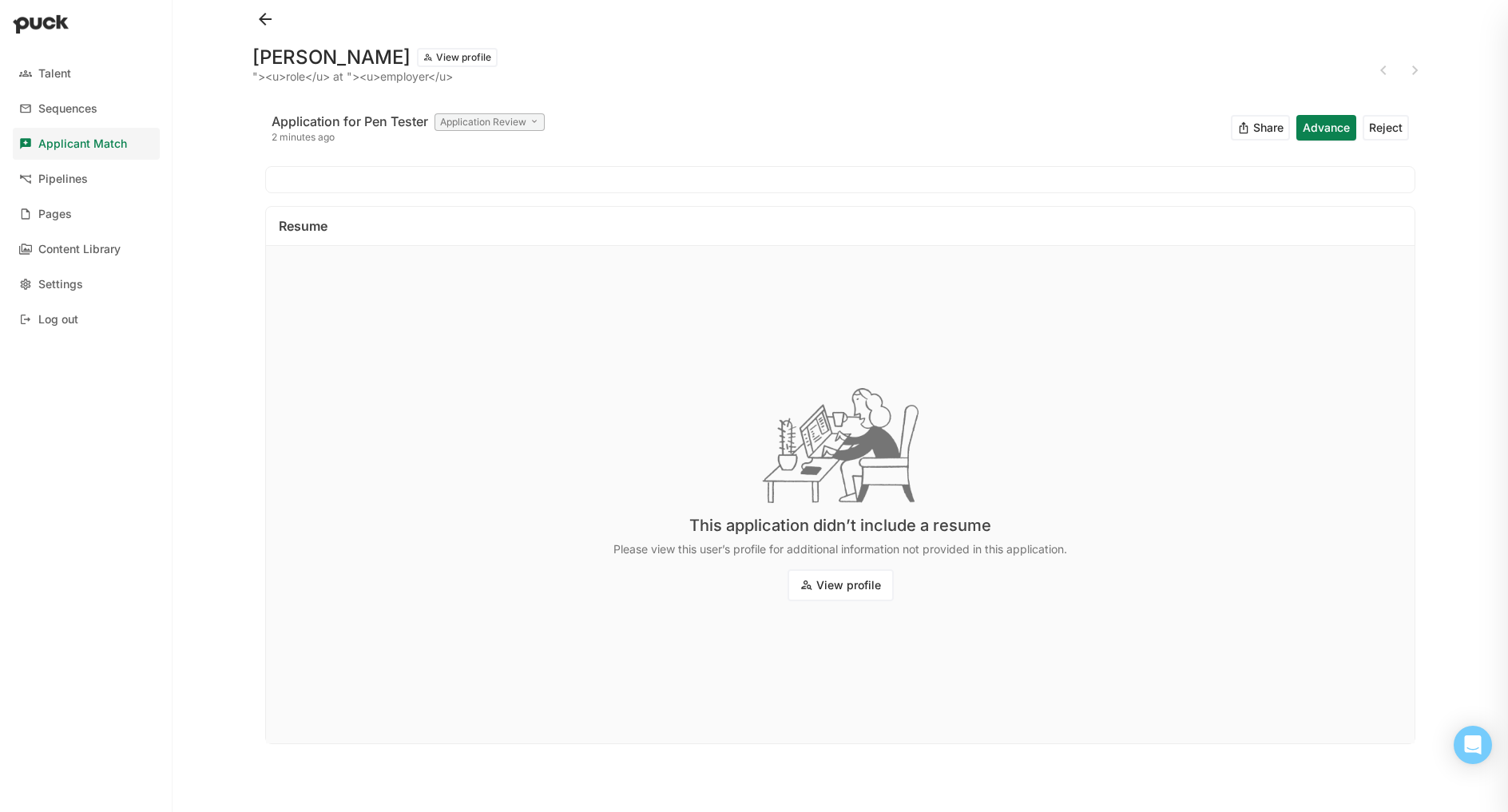
click at [417, 60] on button "View profile" at bounding box center [457, 58] width 81 height 19
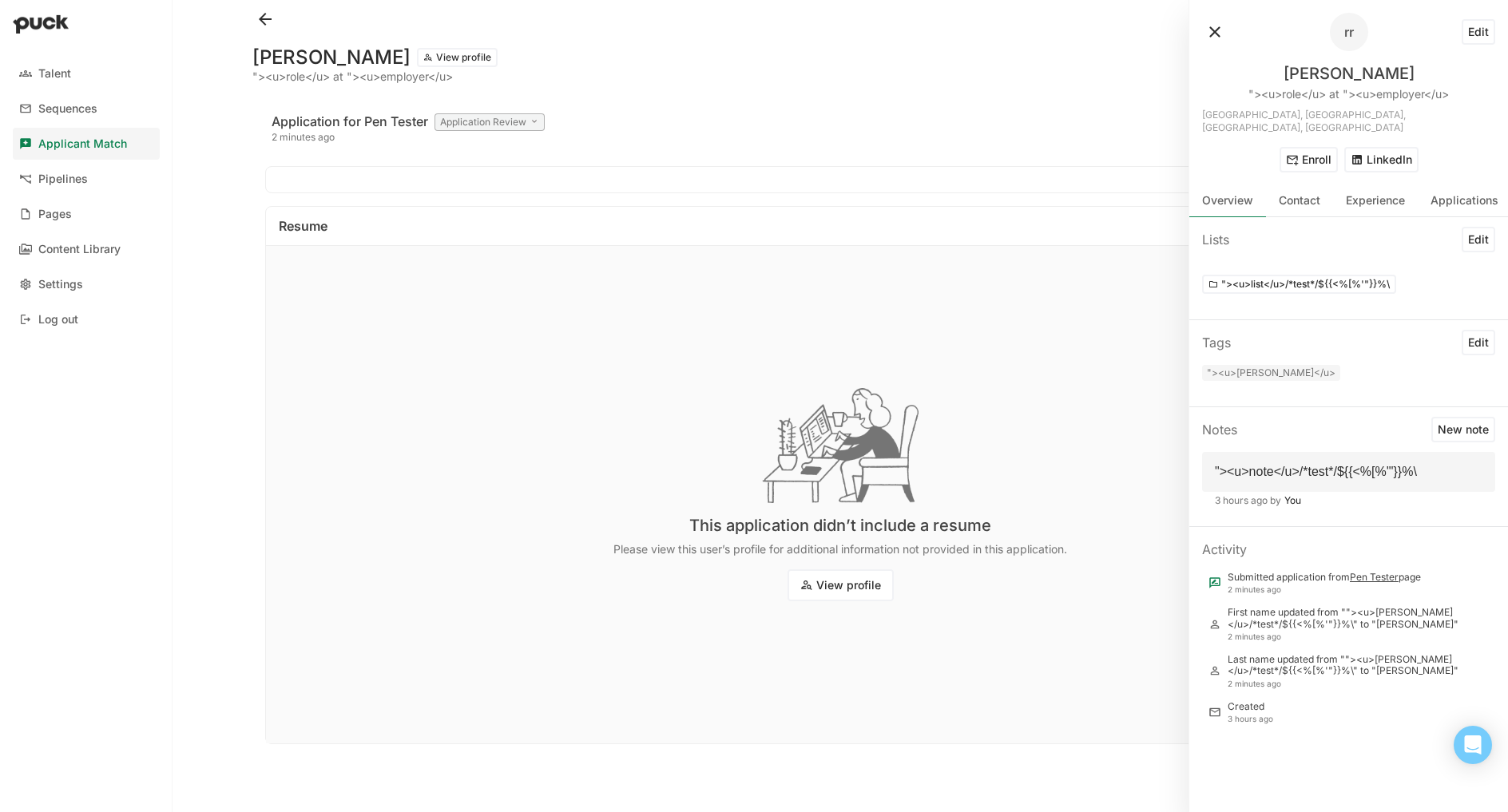
click at [241, 101] on div "razvi razvi View profile "><u>role</u> at "><u>employer</u> Application for Pen…" at bounding box center [840, 406] width 1201 height 812
click at [1217, 26] on button at bounding box center [1214, 32] width 25 height 25
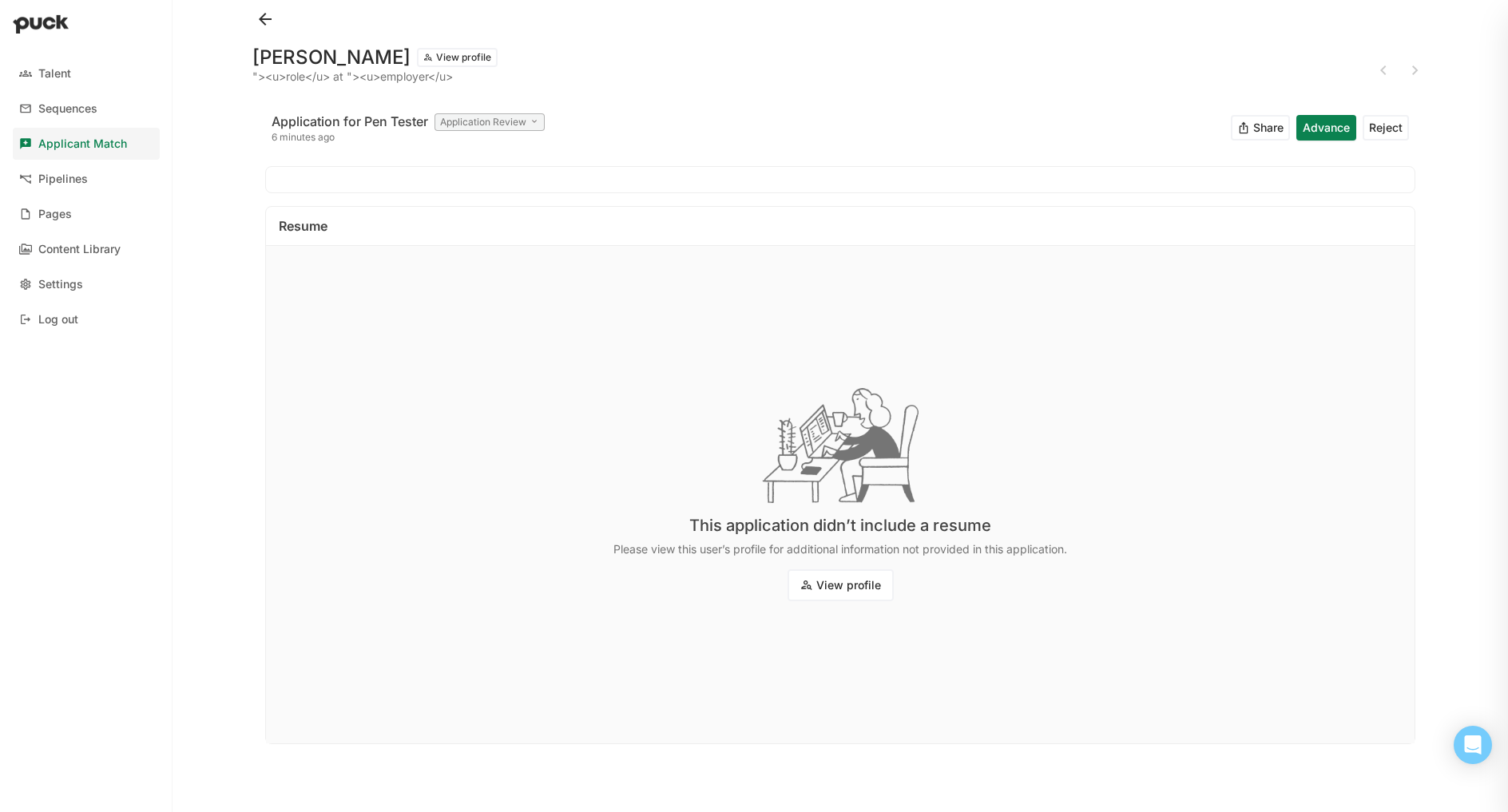
click at [110, 152] on link "Applicant Match" at bounding box center [87, 144] width 147 height 32
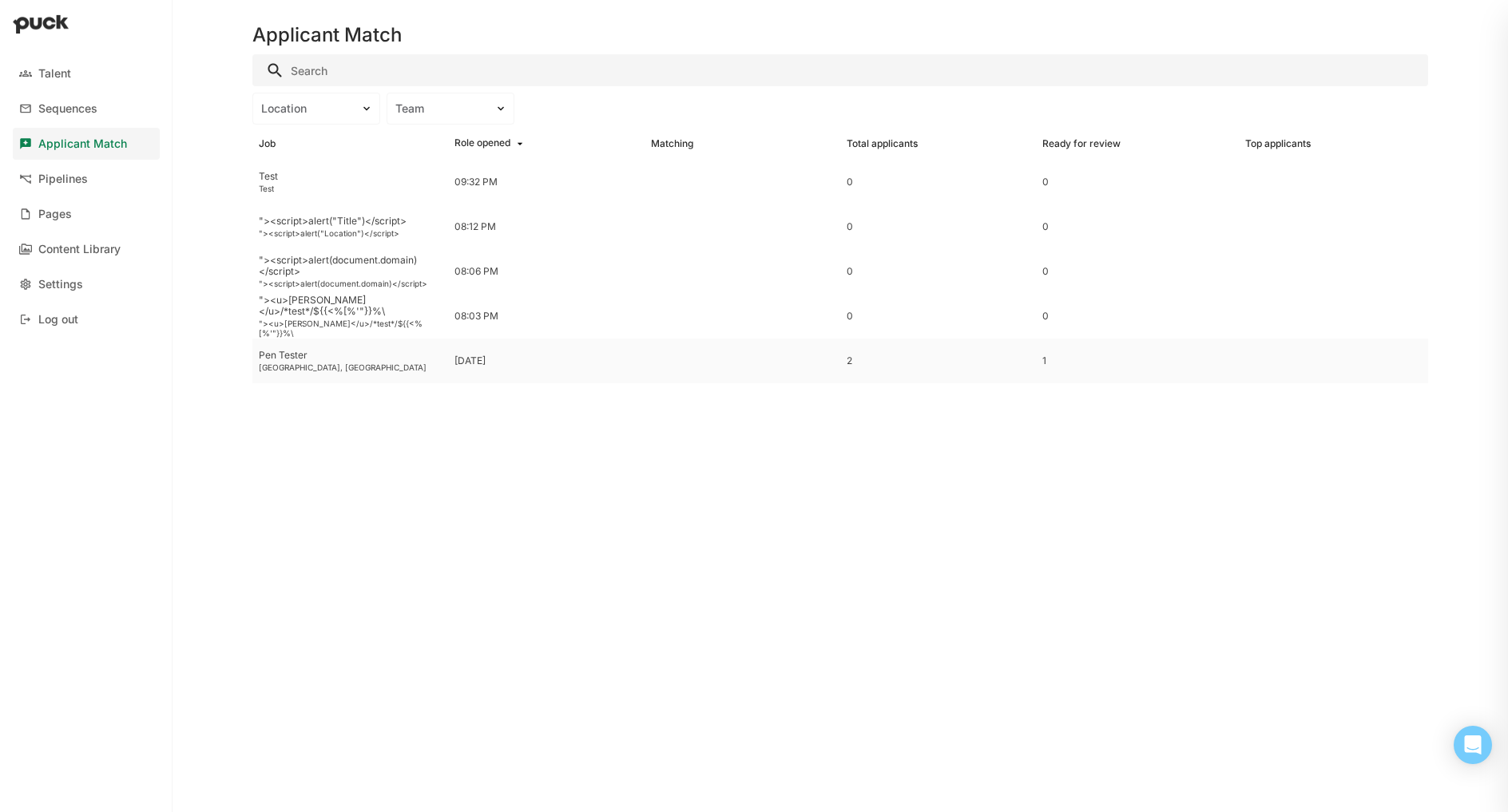
click at [301, 364] on div "Denver, CO" at bounding box center [350, 367] width 183 height 10
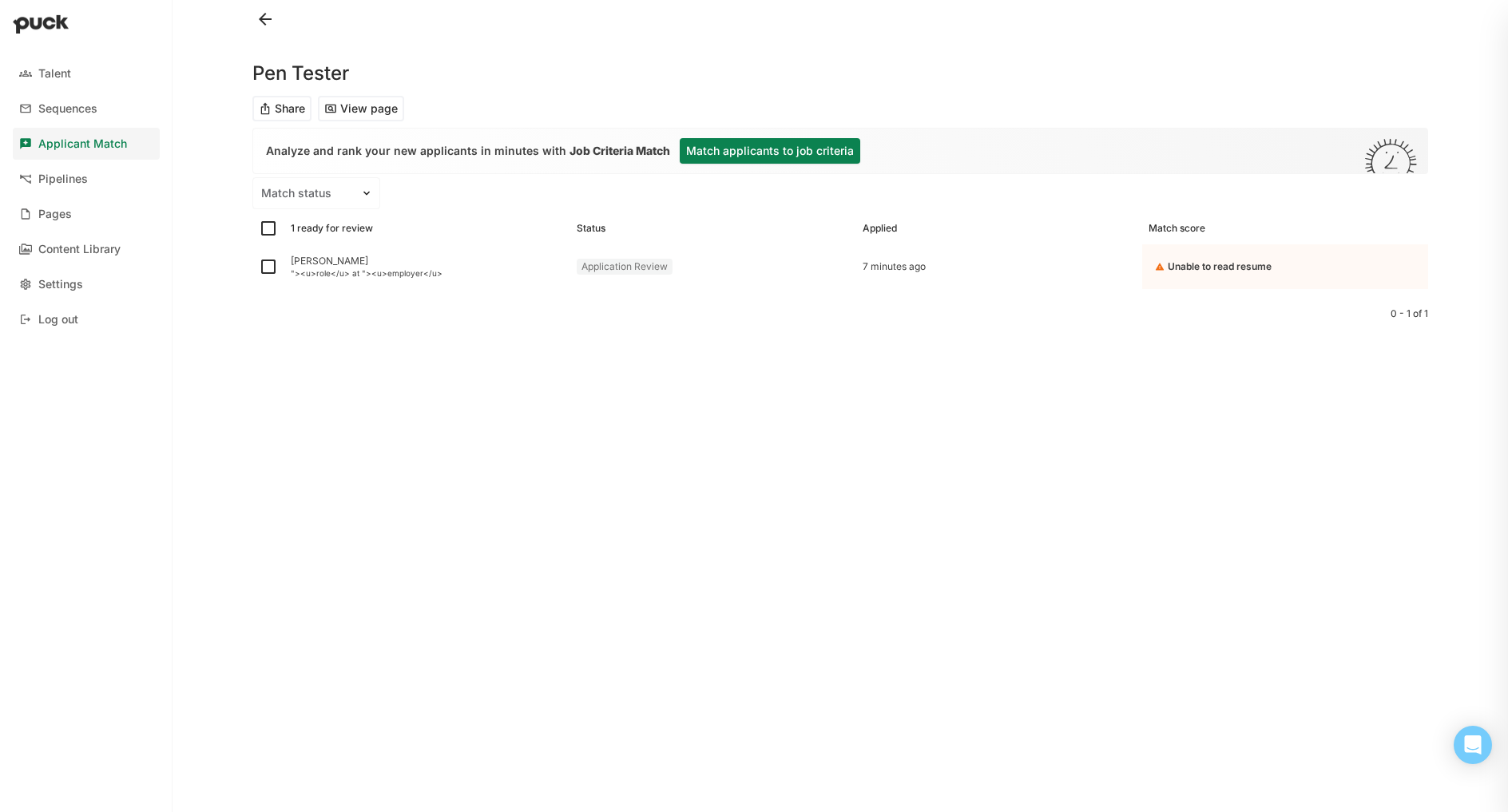
click at [355, 109] on button "View page" at bounding box center [361, 108] width 86 height 25
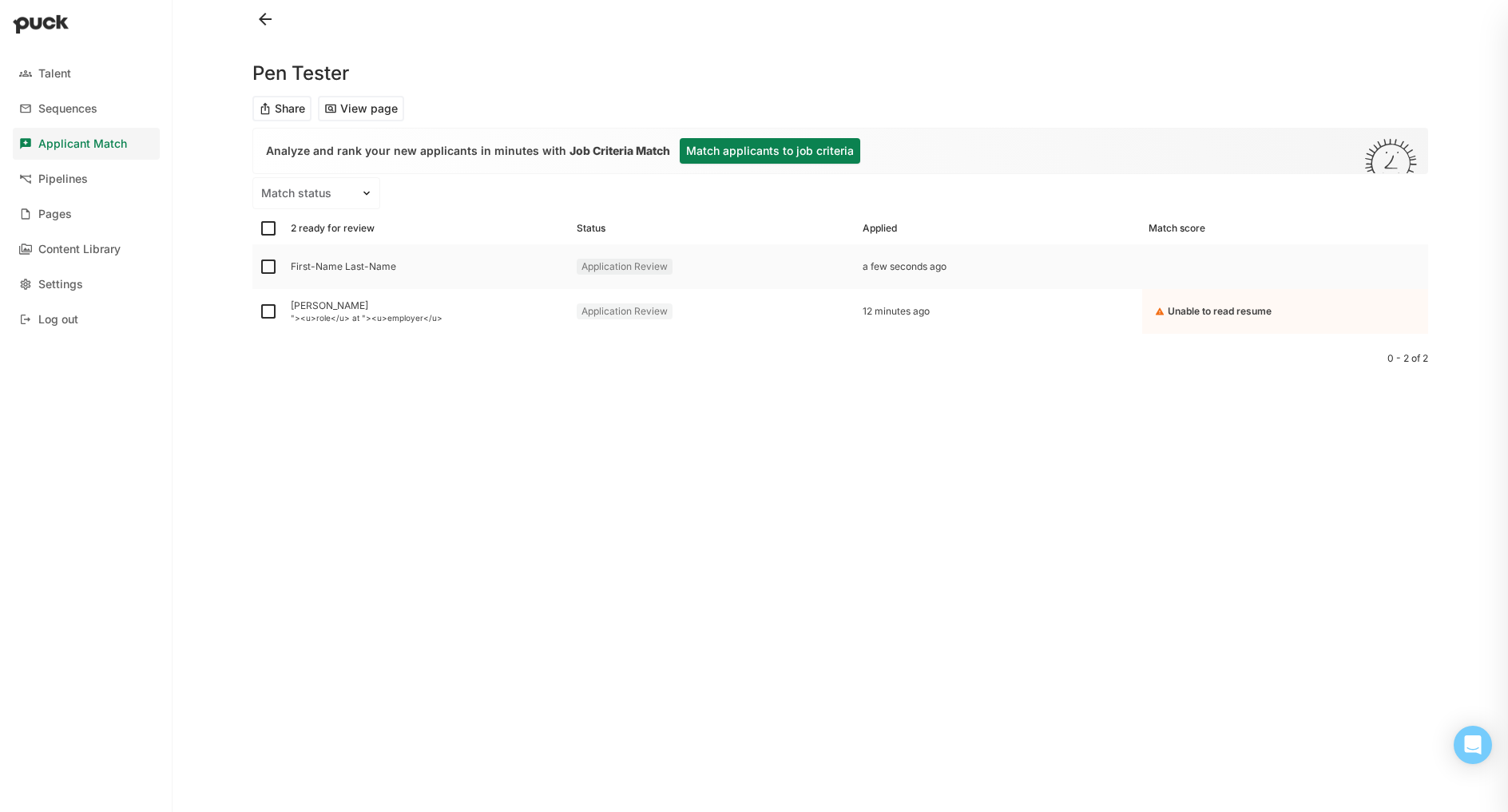
click at [322, 267] on div "First-Name Last-Name" at bounding box center [428, 266] width 273 height 11
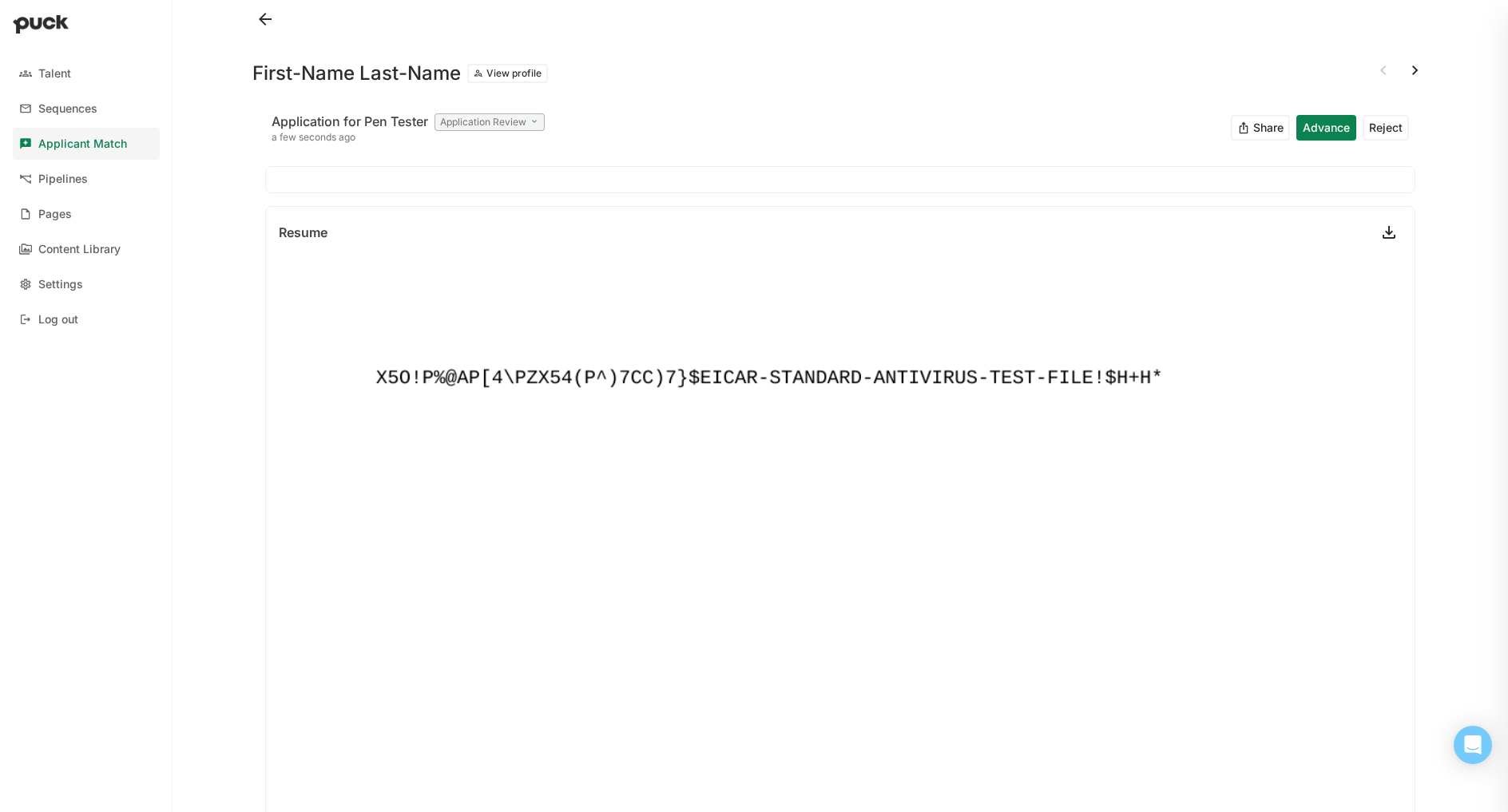
click at [1377, 238] on link at bounding box center [1389, 232] width 25 height 25
click at [267, 31] on button at bounding box center [265, 18] width 25 height 25
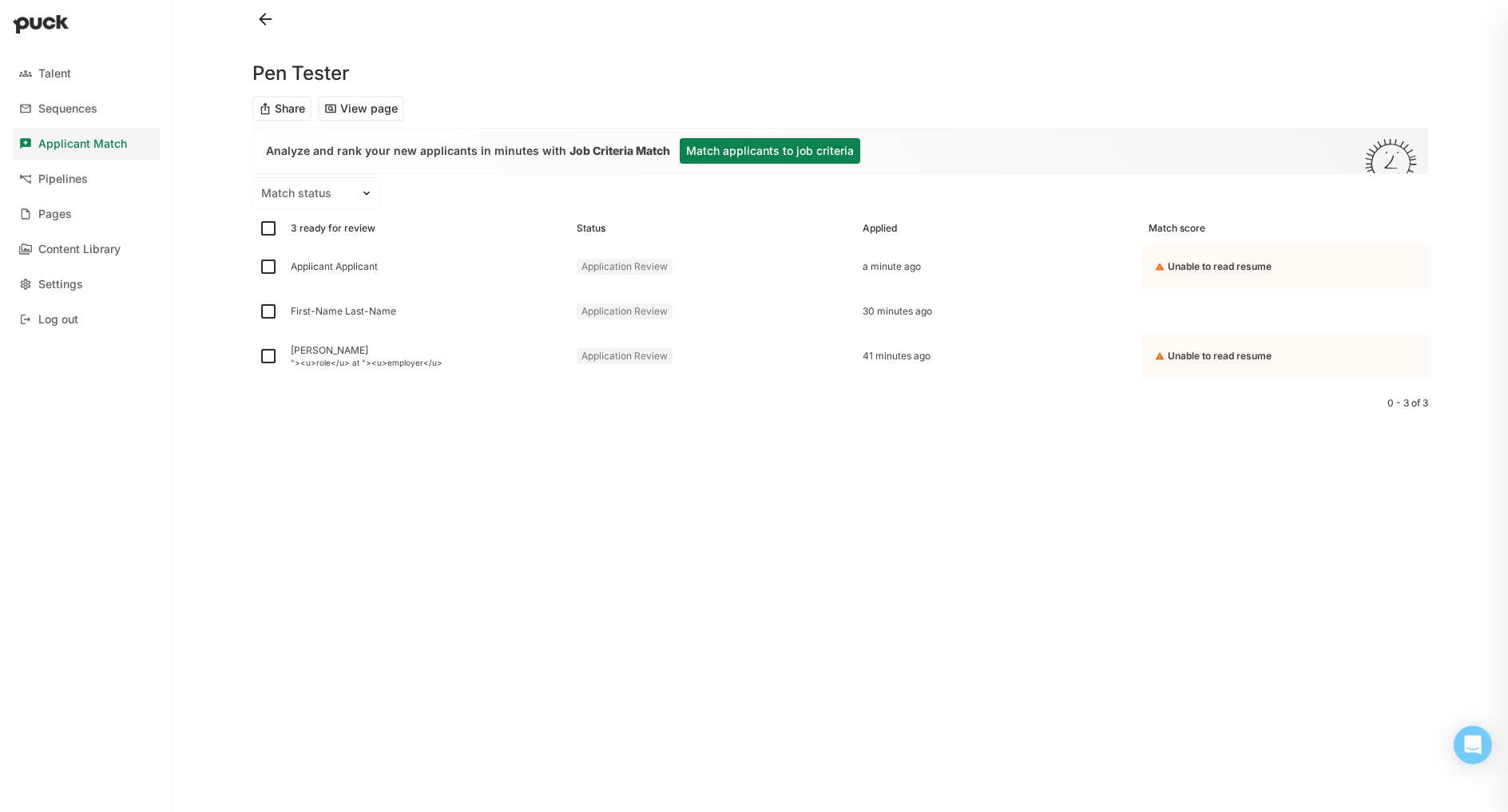
click at [885, 413] on div "0 - 3 of 3" at bounding box center [840, 420] width 1176 height 85
click at [1179, 274] on div "Unable to read resume" at bounding box center [1285, 266] width 286 height 45
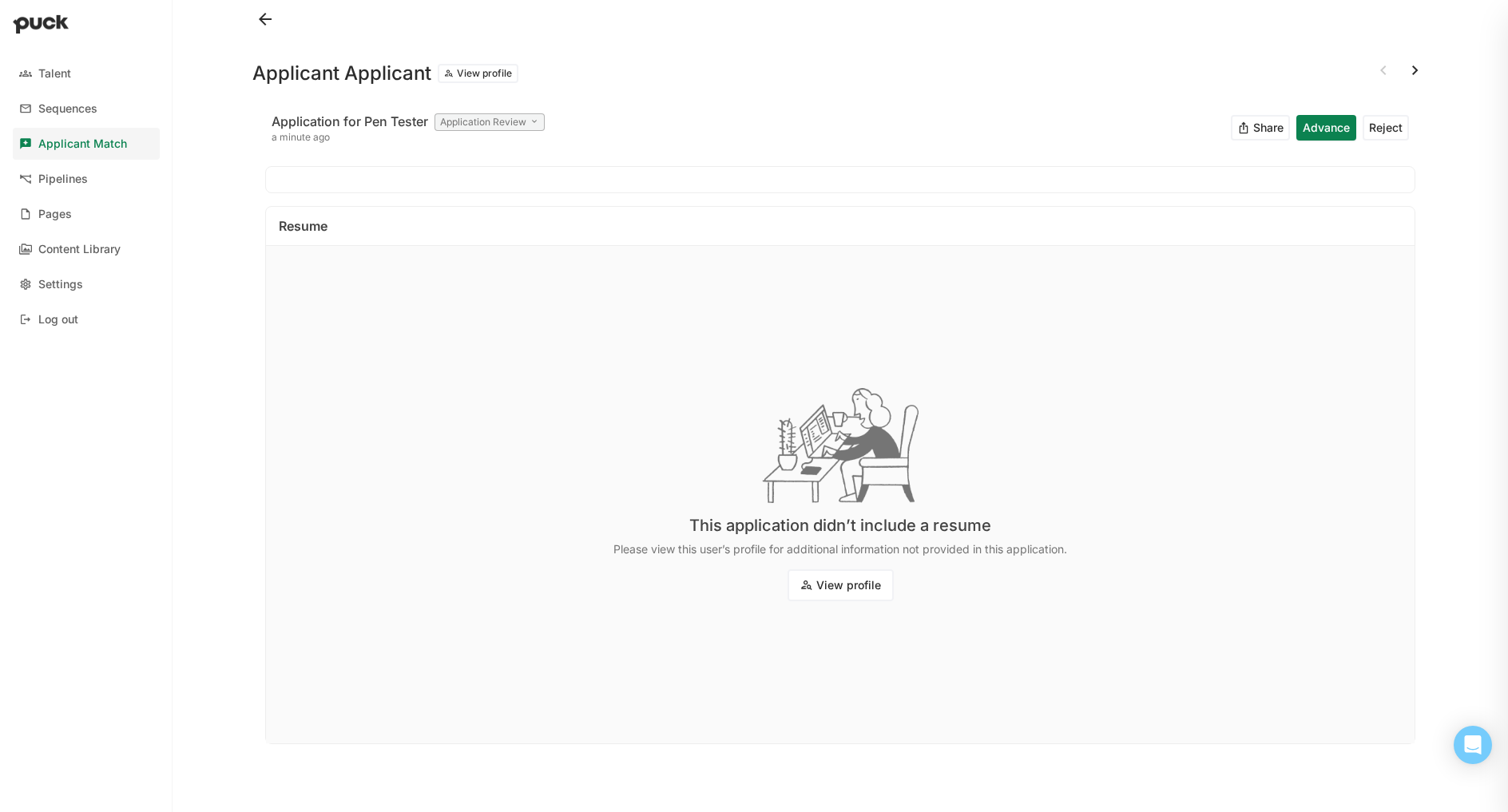
click at [80, 140] on div "Applicant Match" at bounding box center [82, 144] width 88 height 13
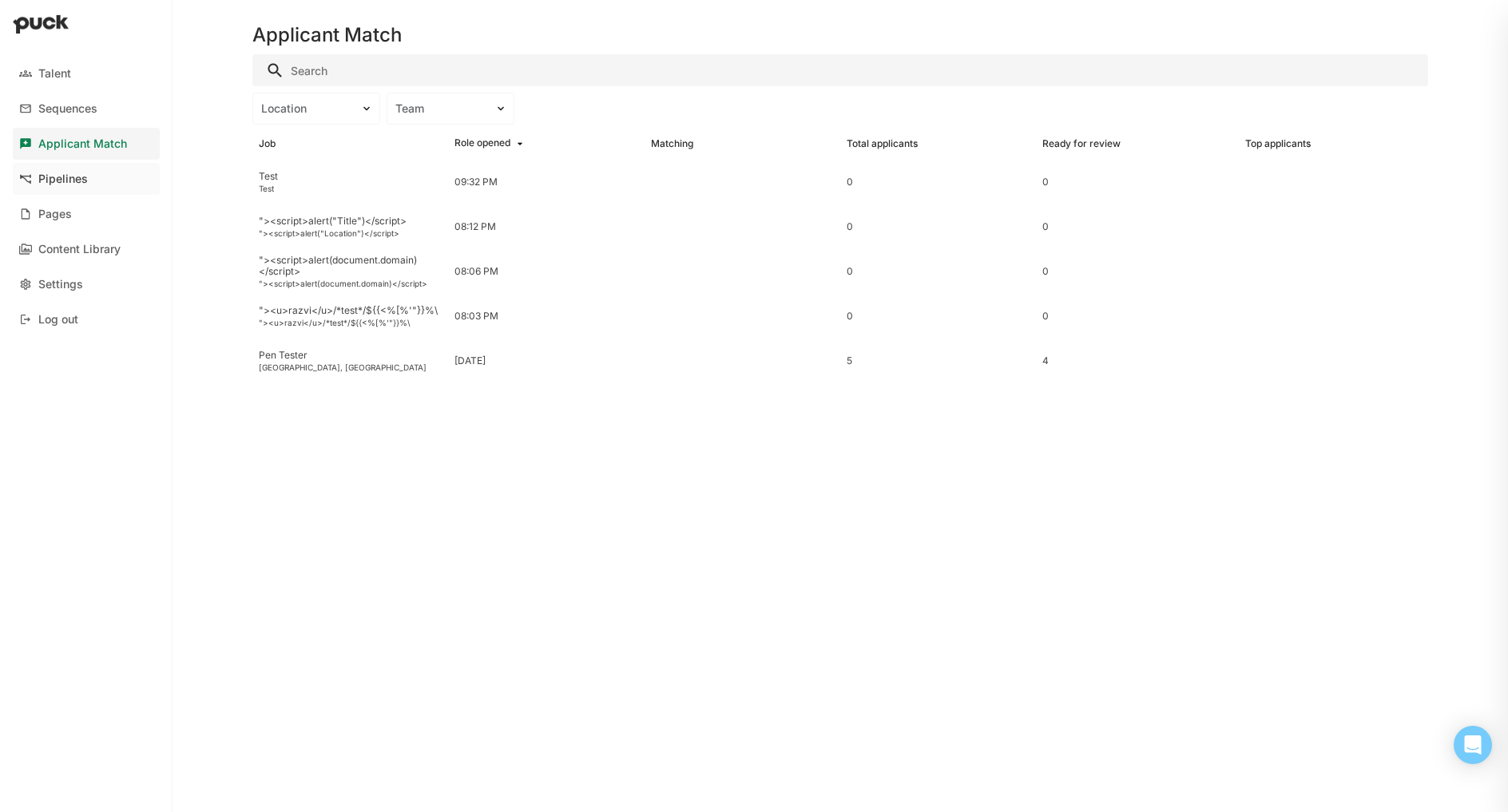
click at [51, 183] on div "Pipelines" at bounding box center [63, 179] width 50 height 13
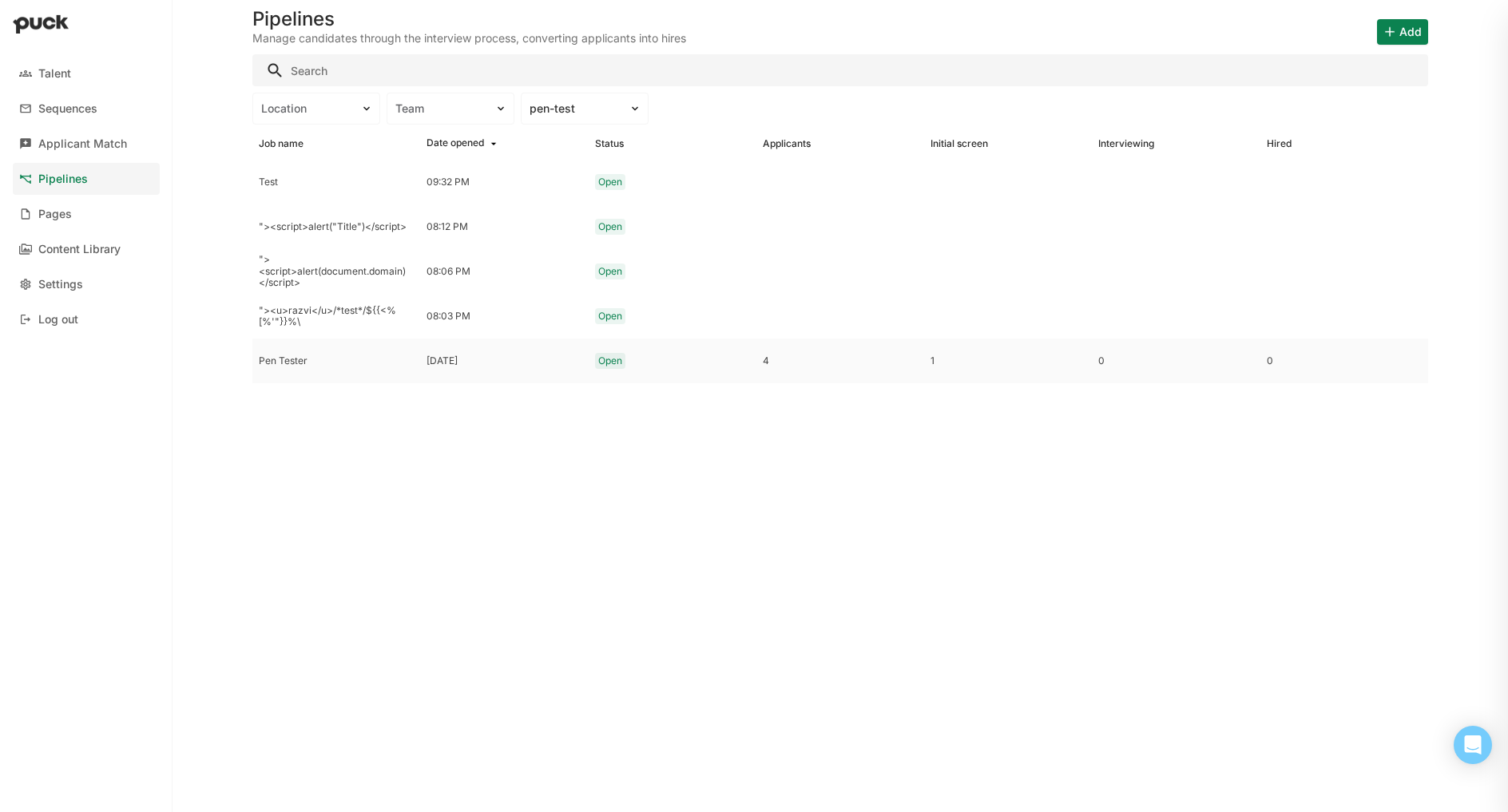
click at [288, 359] on div "Pen Tester" at bounding box center [336, 361] width 155 height 11
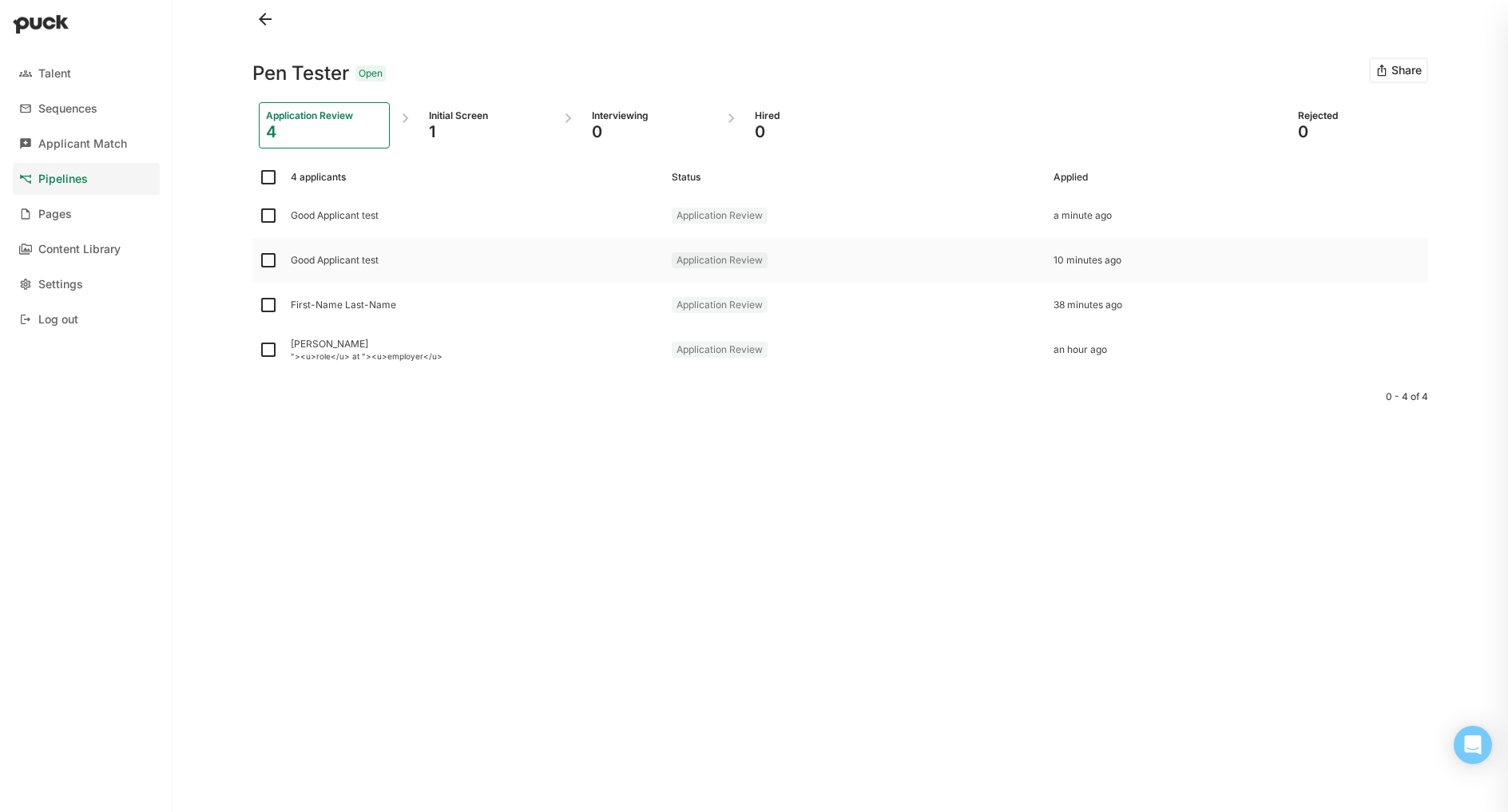
click at [361, 263] on div "Good Applicant test" at bounding box center [475, 260] width 368 height 11
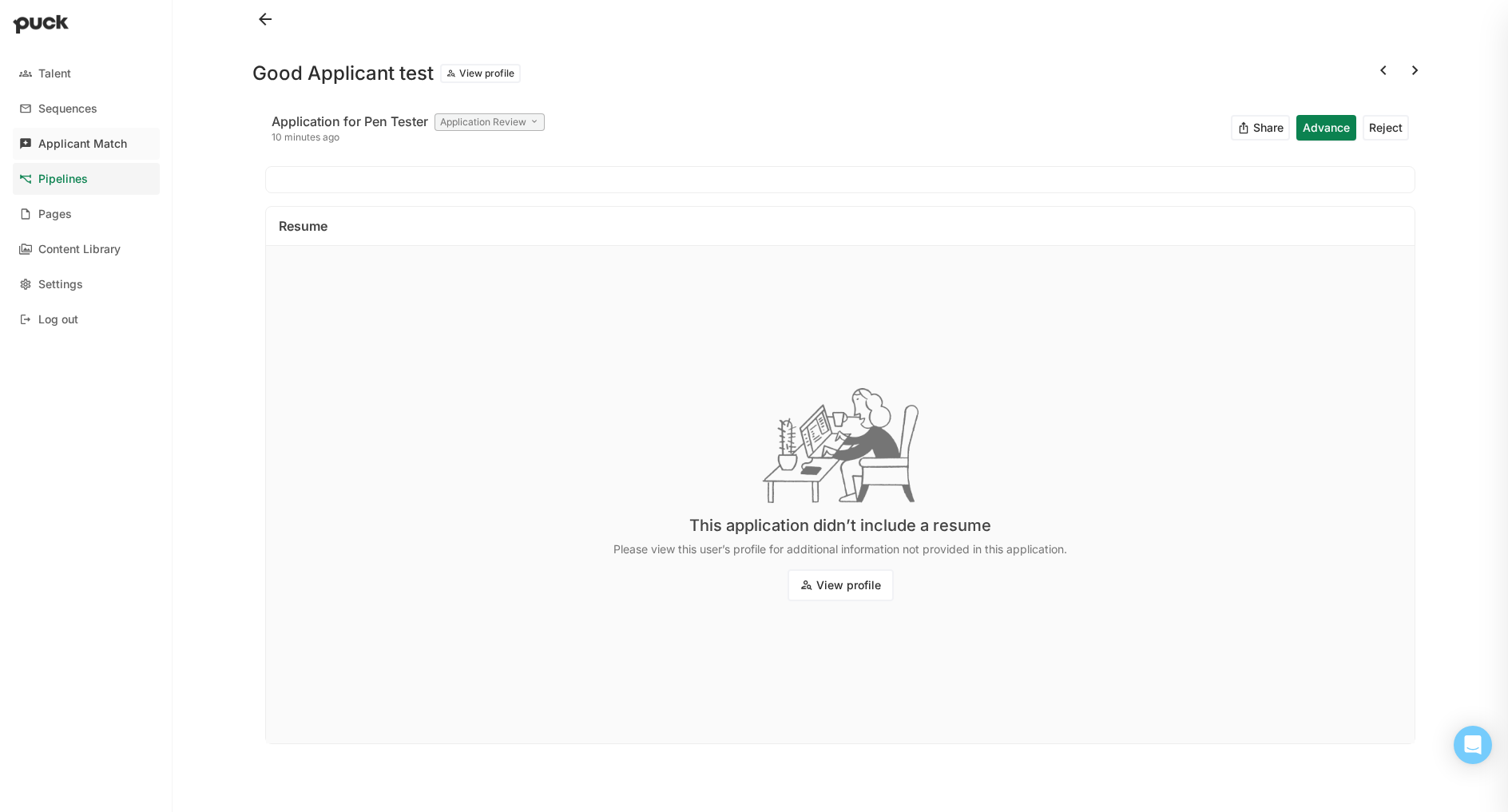
click at [73, 138] on div "Applicant Match" at bounding box center [82, 144] width 88 height 13
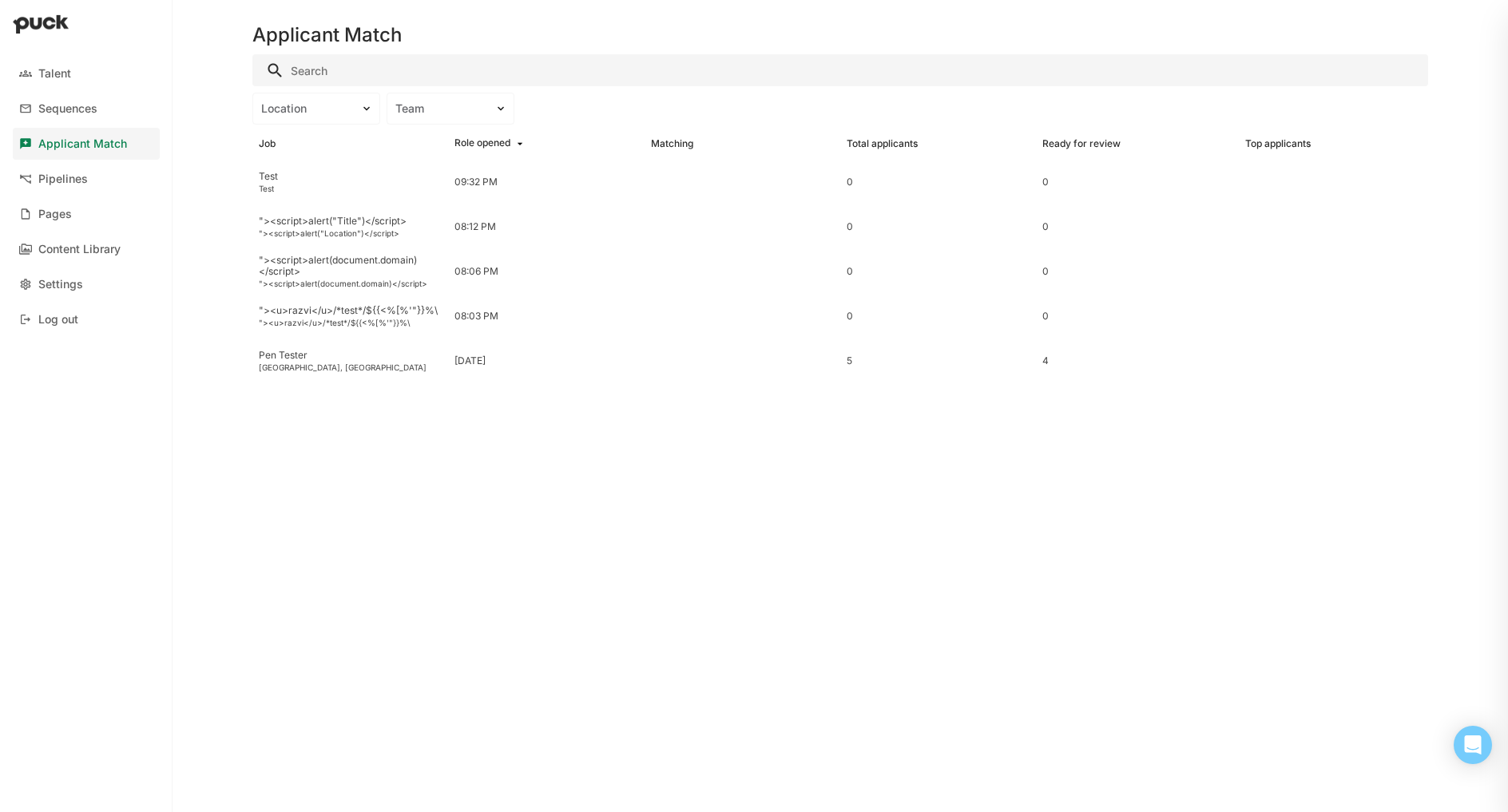
click at [336, 65] on input "Search" at bounding box center [840, 70] width 1176 height 32
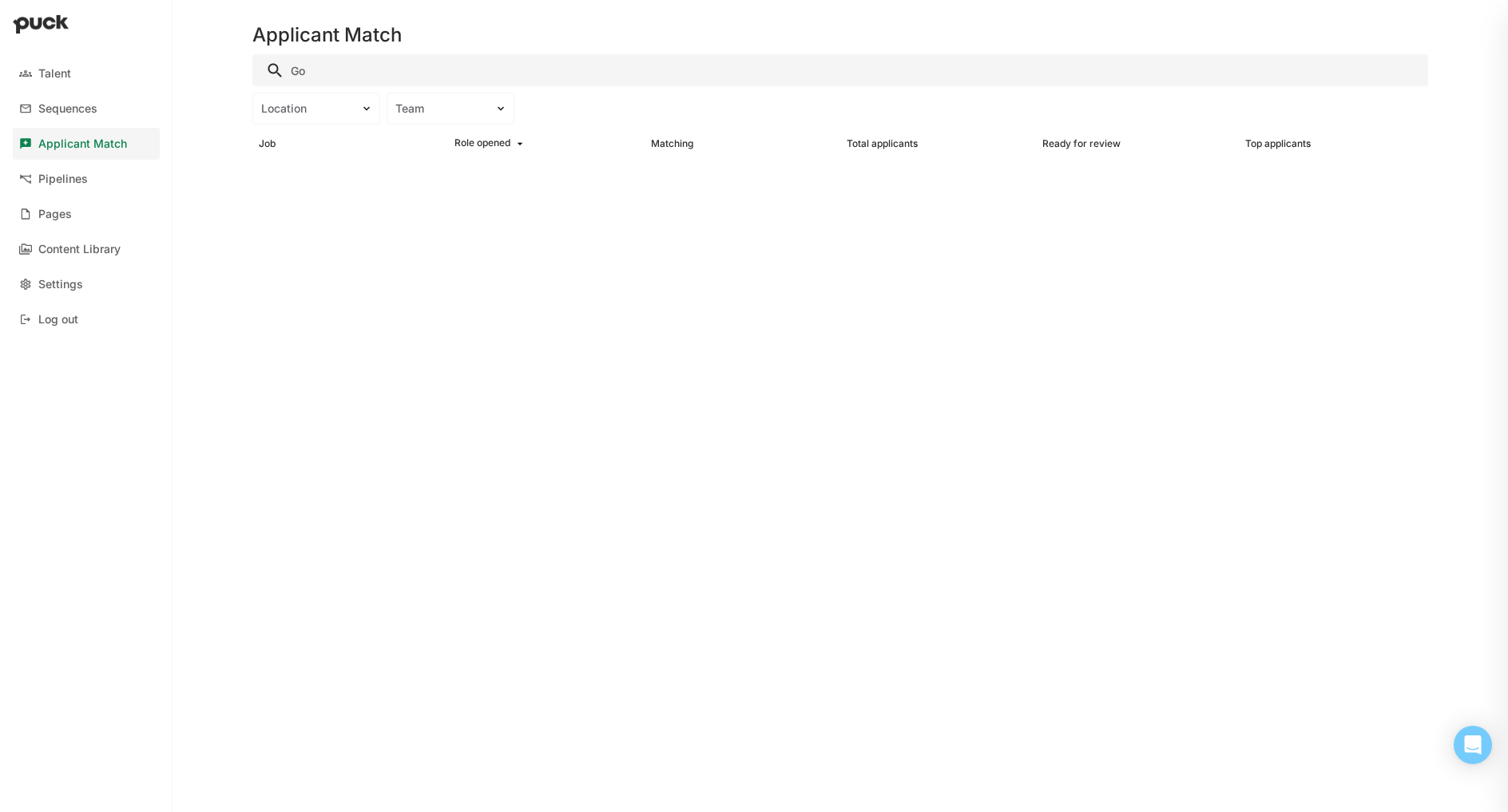
type input "G"
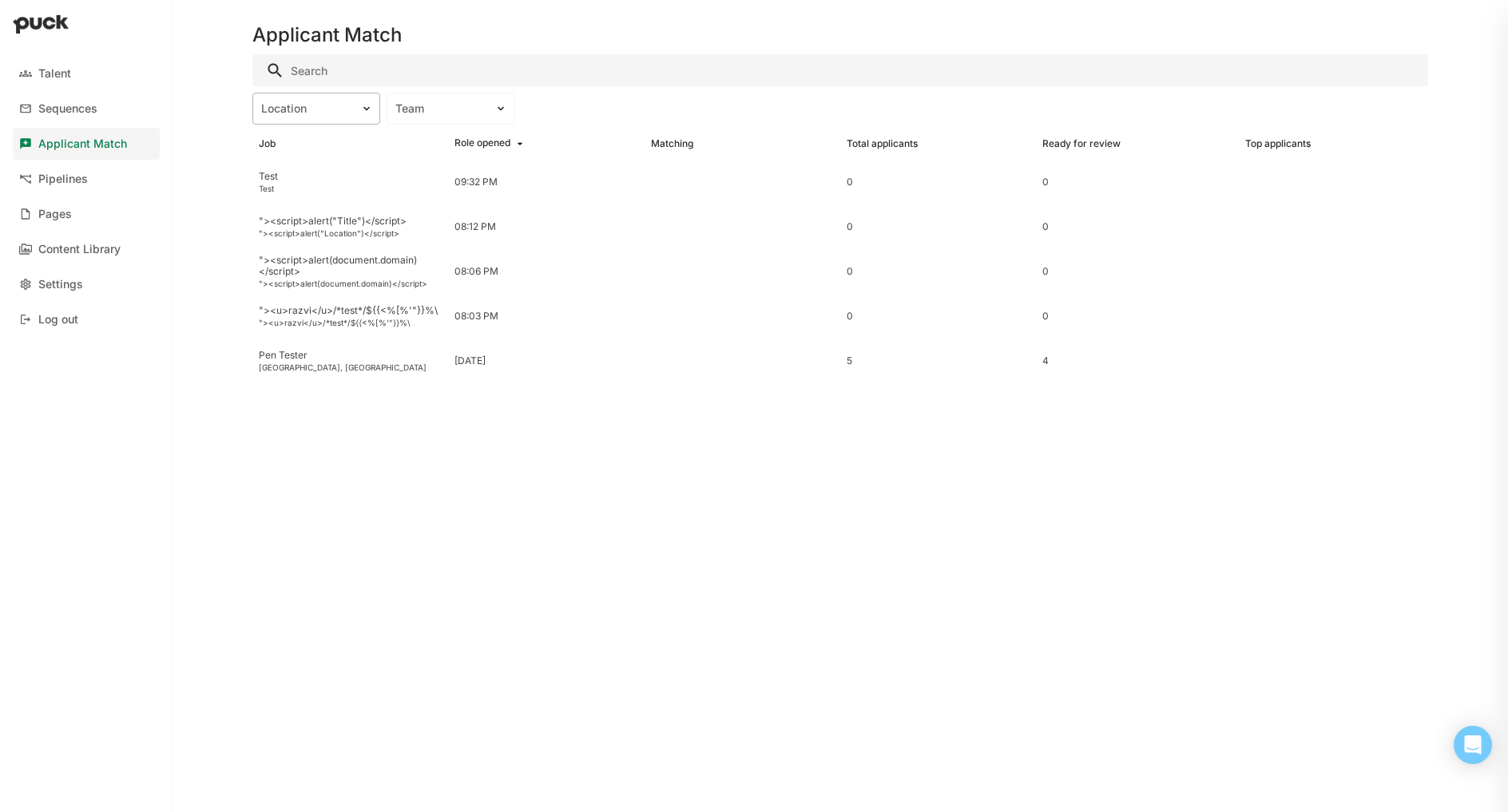
click at [311, 121] on div "Location" at bounding box center [316, 109] width 128 height 32
click at [88, 145] on div "Applicant Match" at bounding box center [82, 144] width 88 height 13
click at [63, 180] on div "Pipelines" at bounding box center [63, 179] width 50 height 13
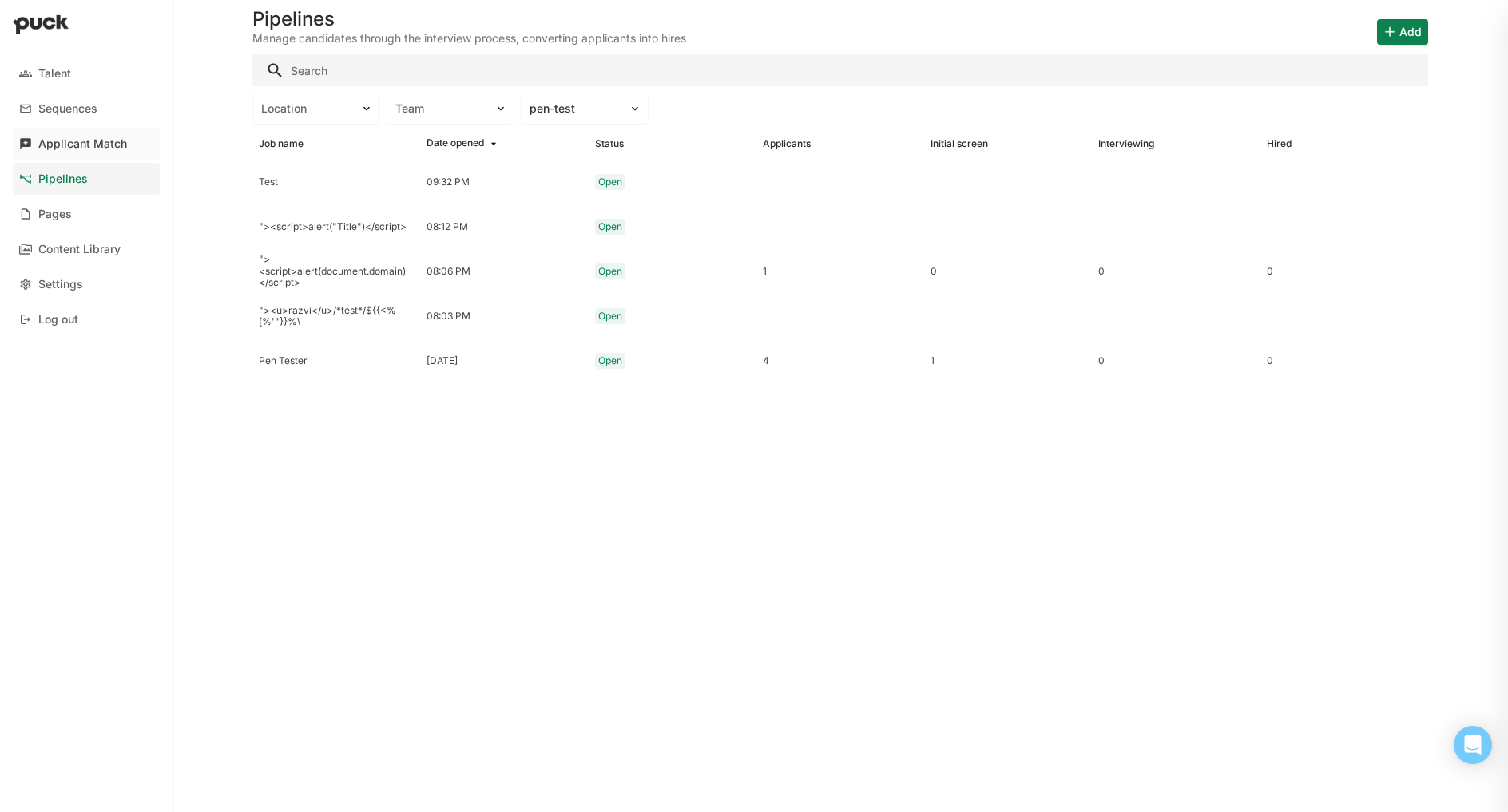
click at [49, 141] on div "Applicant Match" at bounding box center [82, 144] width 88 height 13
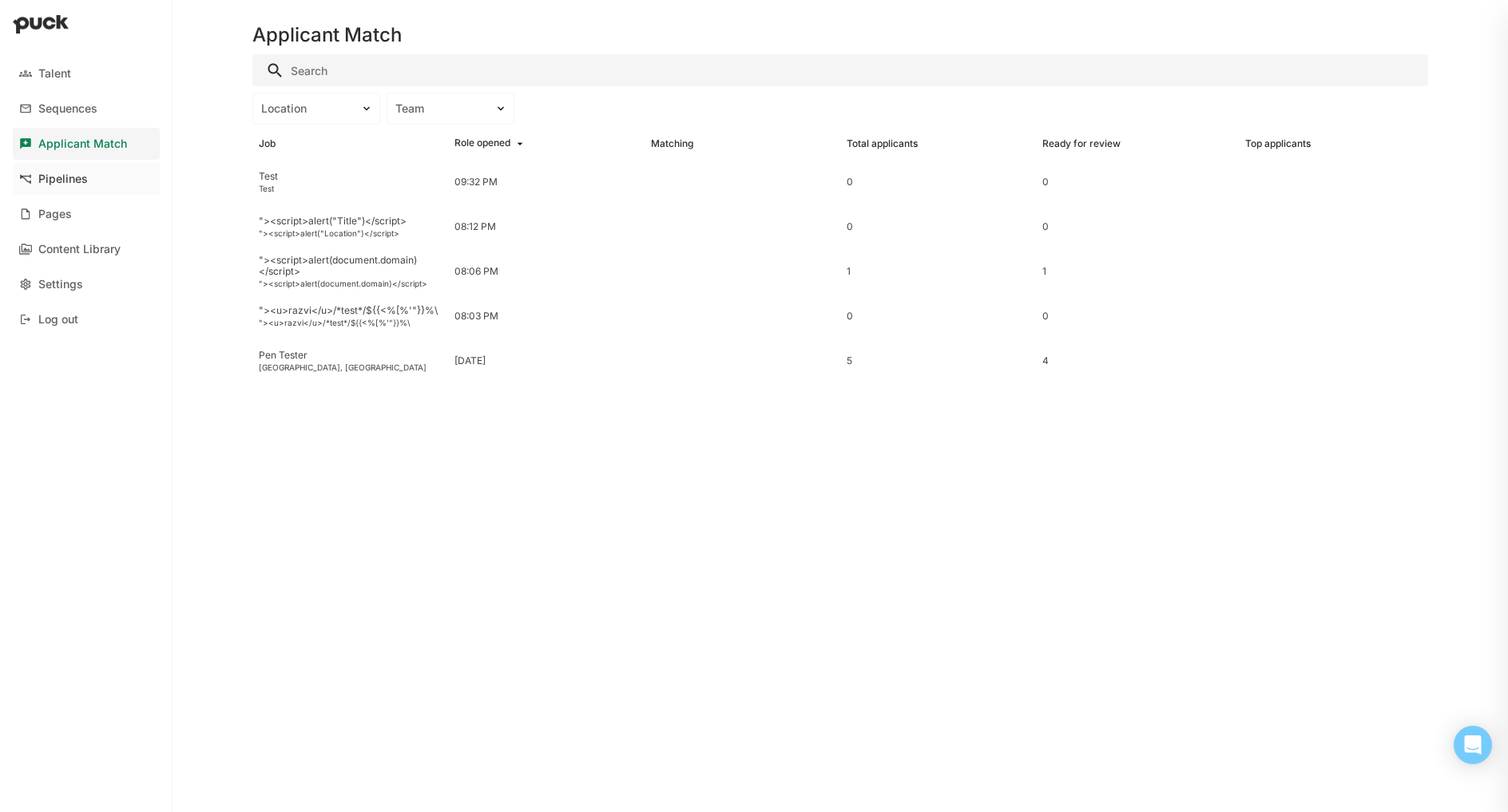
click at [71, 177] on div "Pipelines" at bounding box center [63, 179] width 50 height 13
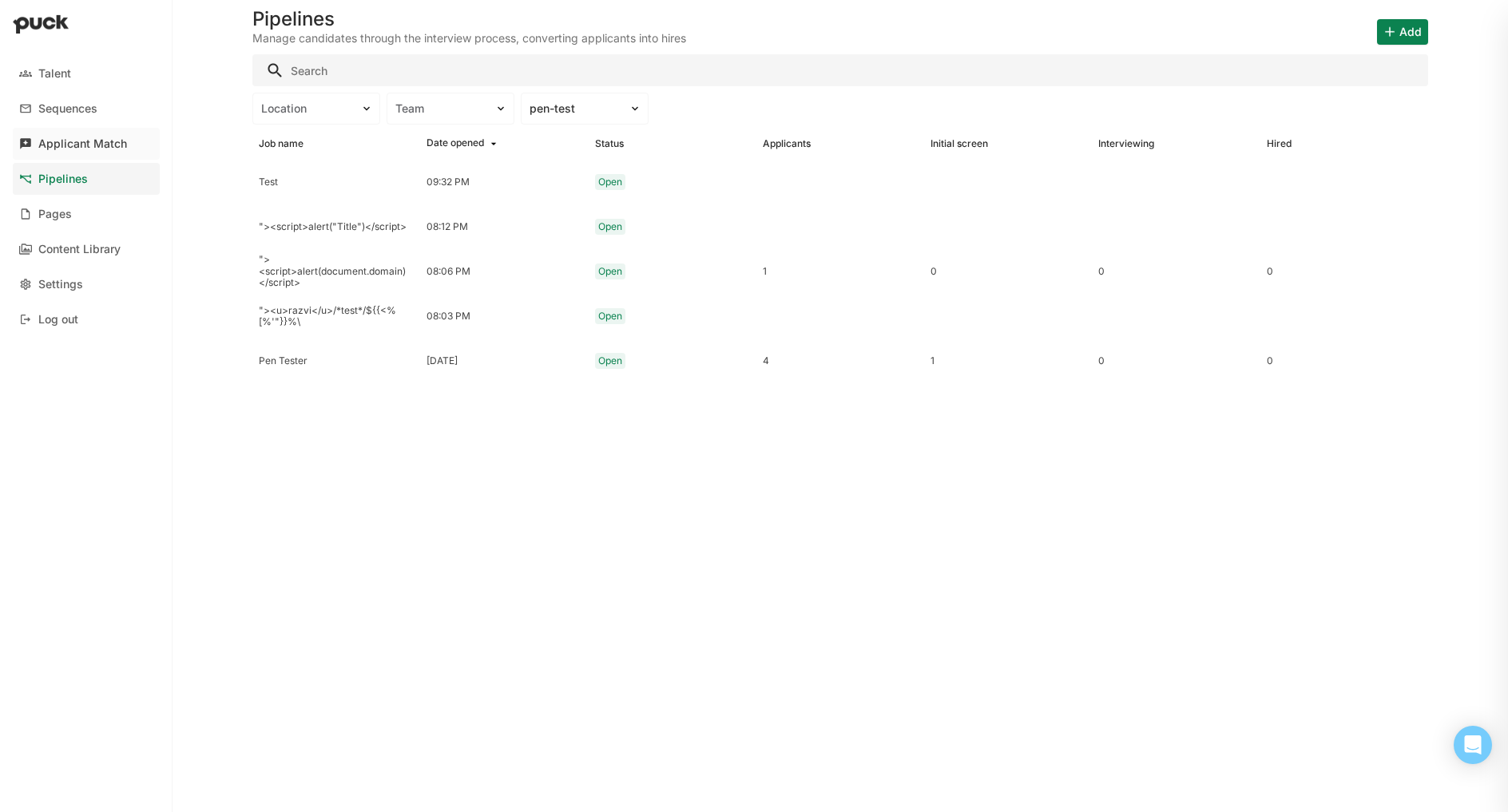
click at [119, 138] on div "Applicant Match" at bounding box center [82, 144] width 88 height 13
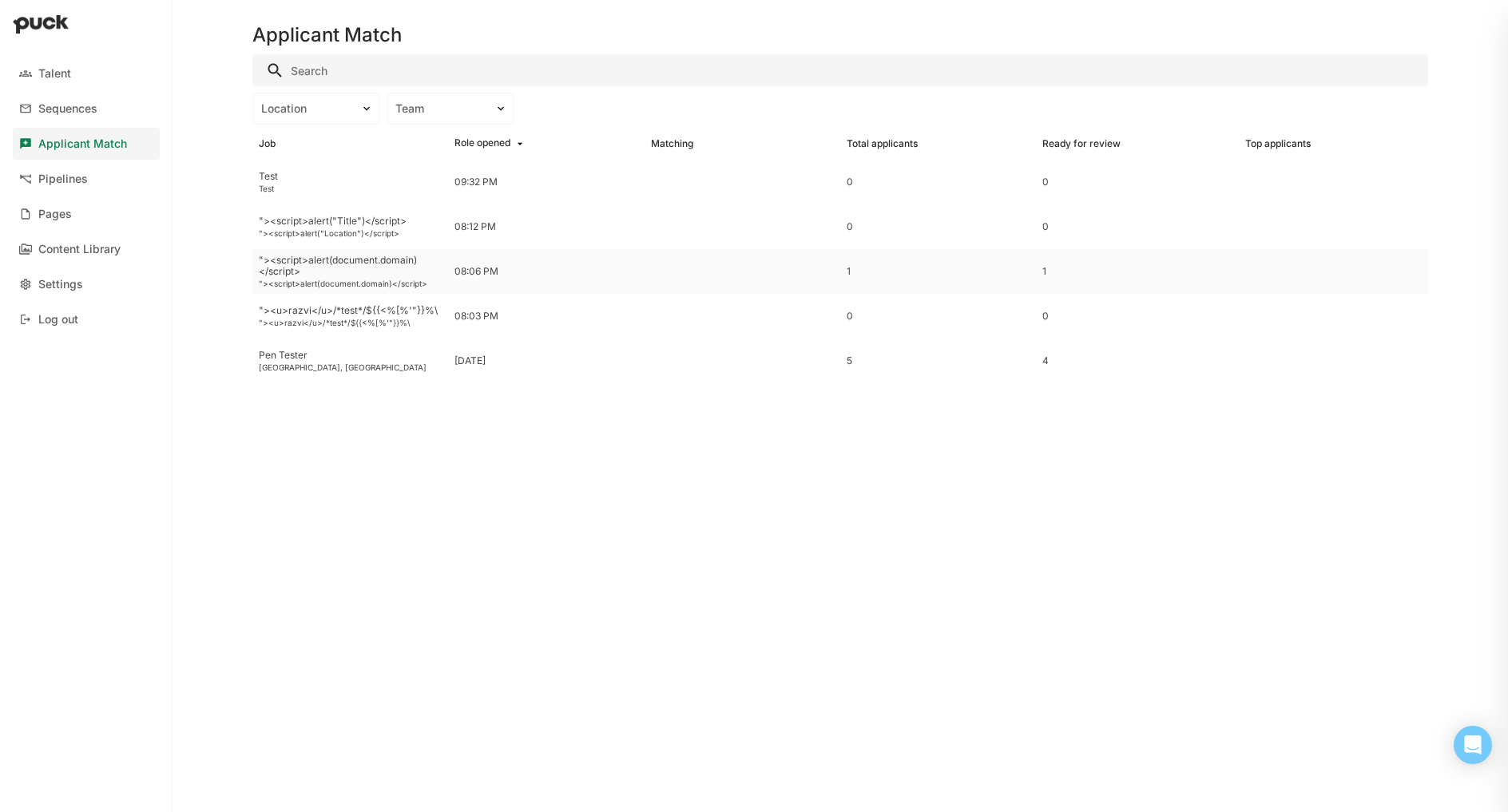
click at [324, 267] on div ""><script>alert(document.domain)</script>" at bounding box center [350, 266] width 183 height 23
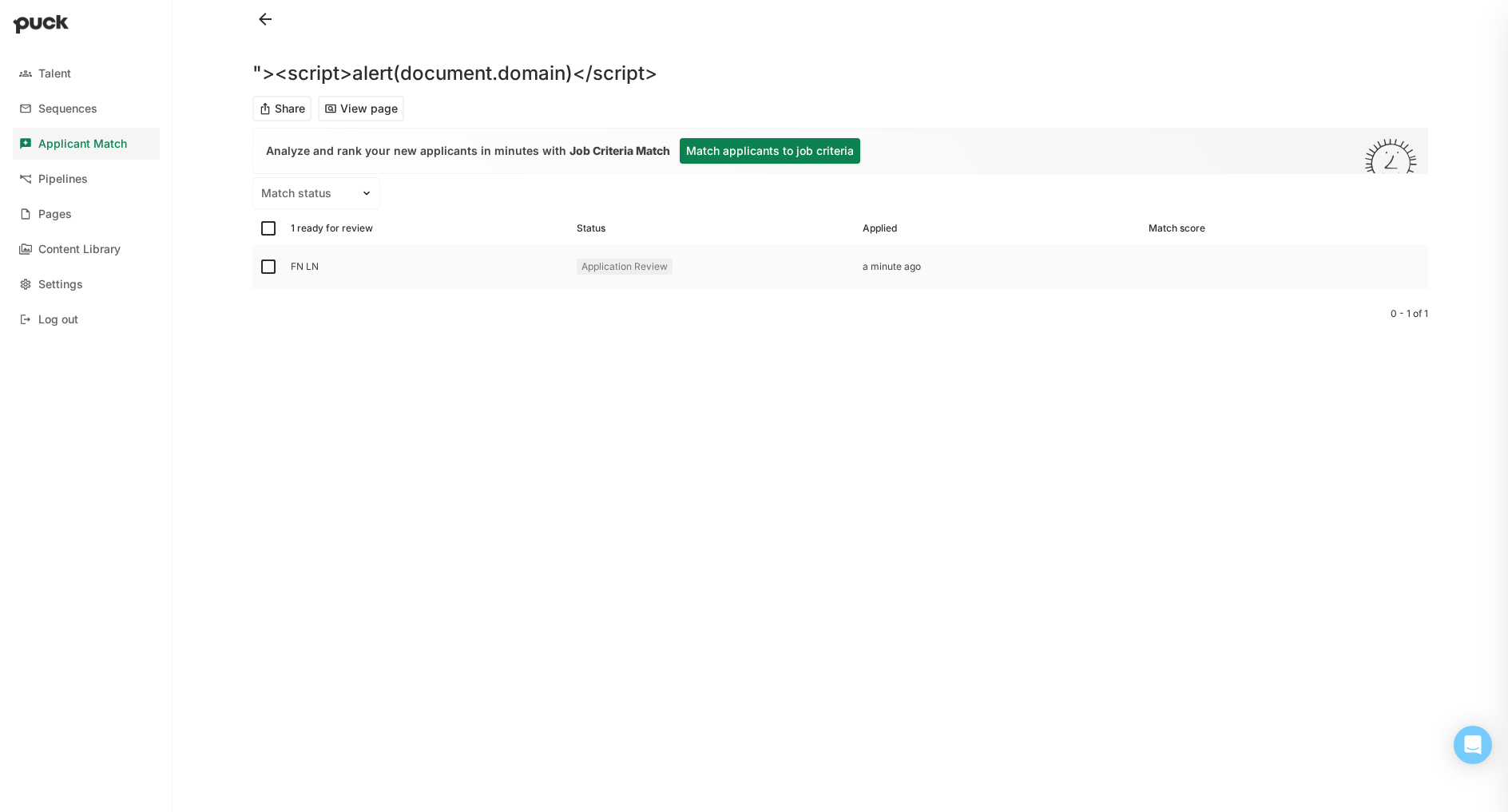
click at [1124, 266] on div "a minute ago" at bounding box center [1000, 266] width 273 height 11
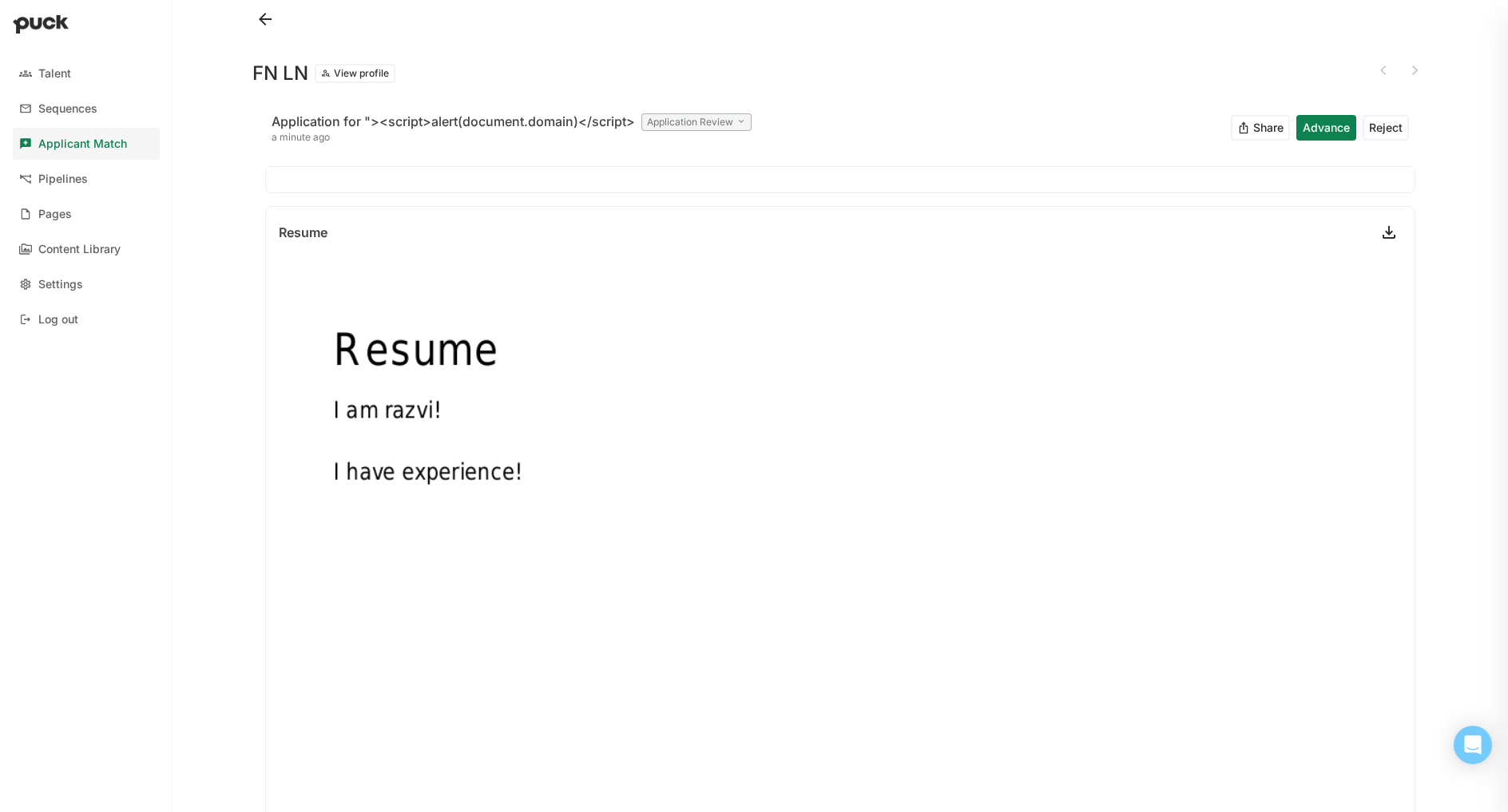
click at [1377, 229] on link at bounding box center [1389, 232] width 25 height 25
click at [62, 181] on div "Pipelines" at bounding box center [63, 179] width 50 height 13
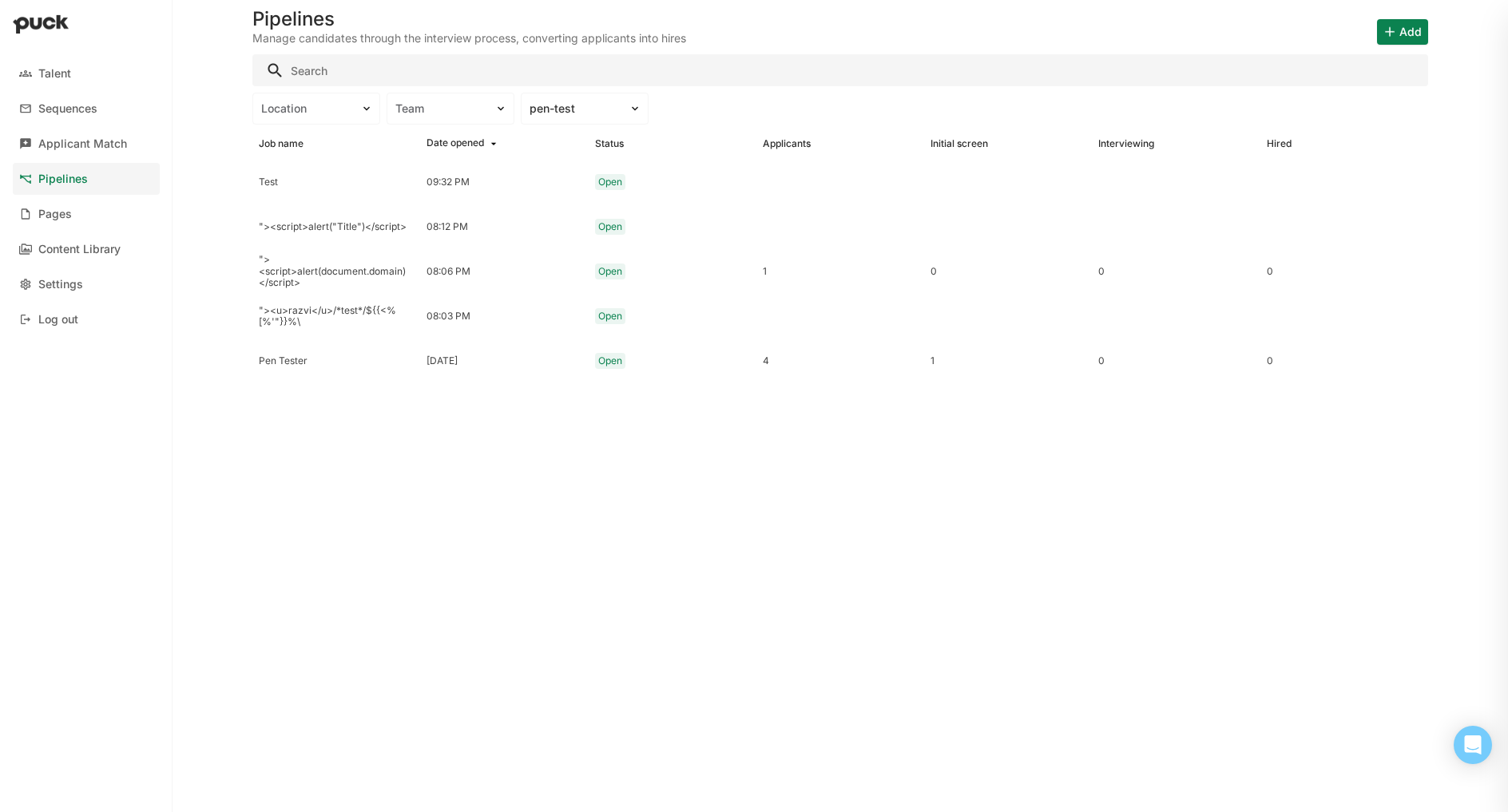
click at [1397, 35] on button "Add" at bounding box center [1403, 32] width 51 height 25
click at [1363, 72] on p "Add job" at bounding box center [1351, 74] width 48 height 18
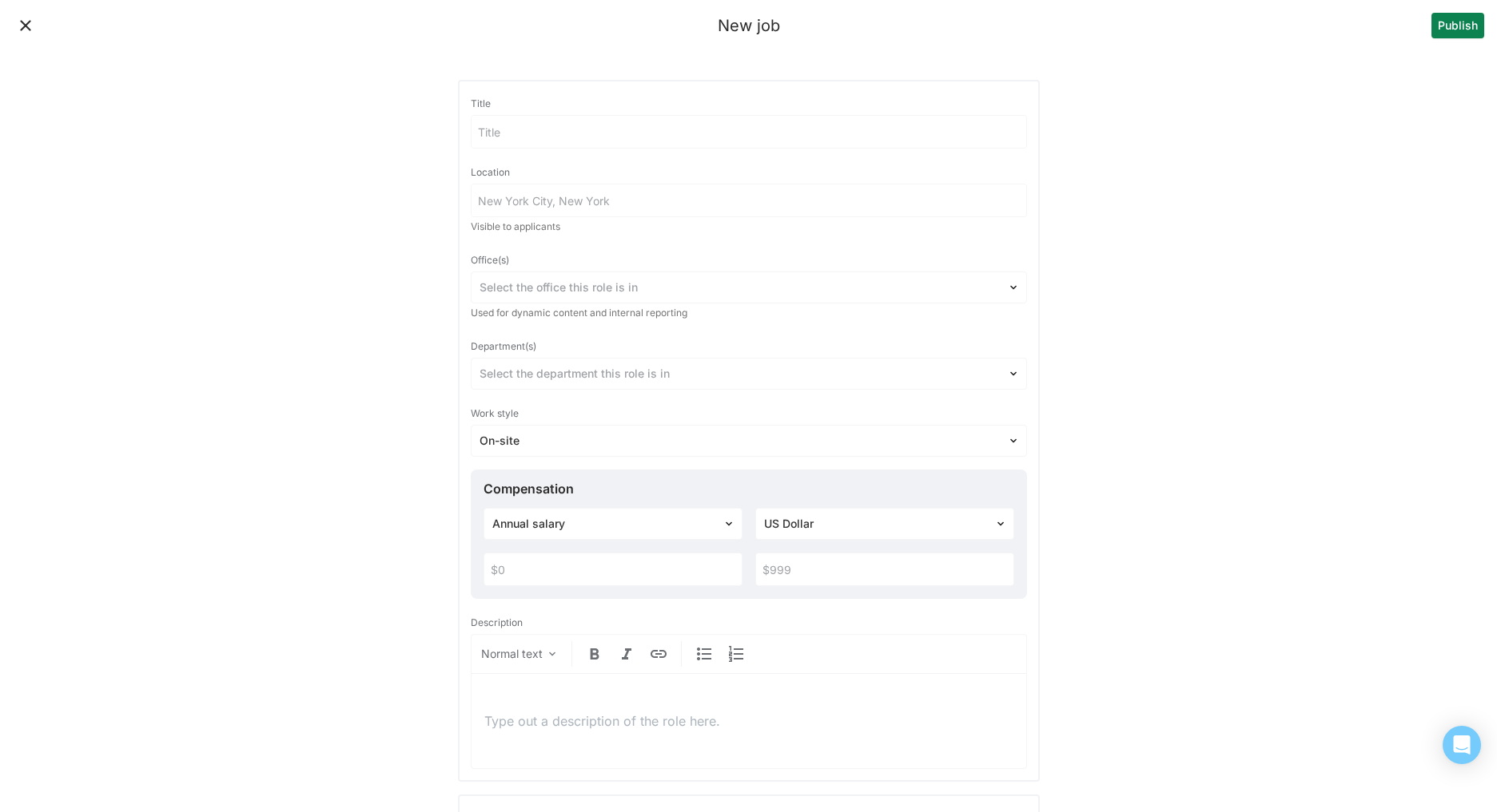
click at [528, 203] on input at bounding box center [748, 201] width 555 height 32
click at [498, 135] on input at bounding box center [748, 131] width 555 height 32
type input ""><script>alert("XSS Triggered")</script>"
click at [581, 203] on input at bounding box center [748, 201] width 555 height 32
type input "Location"
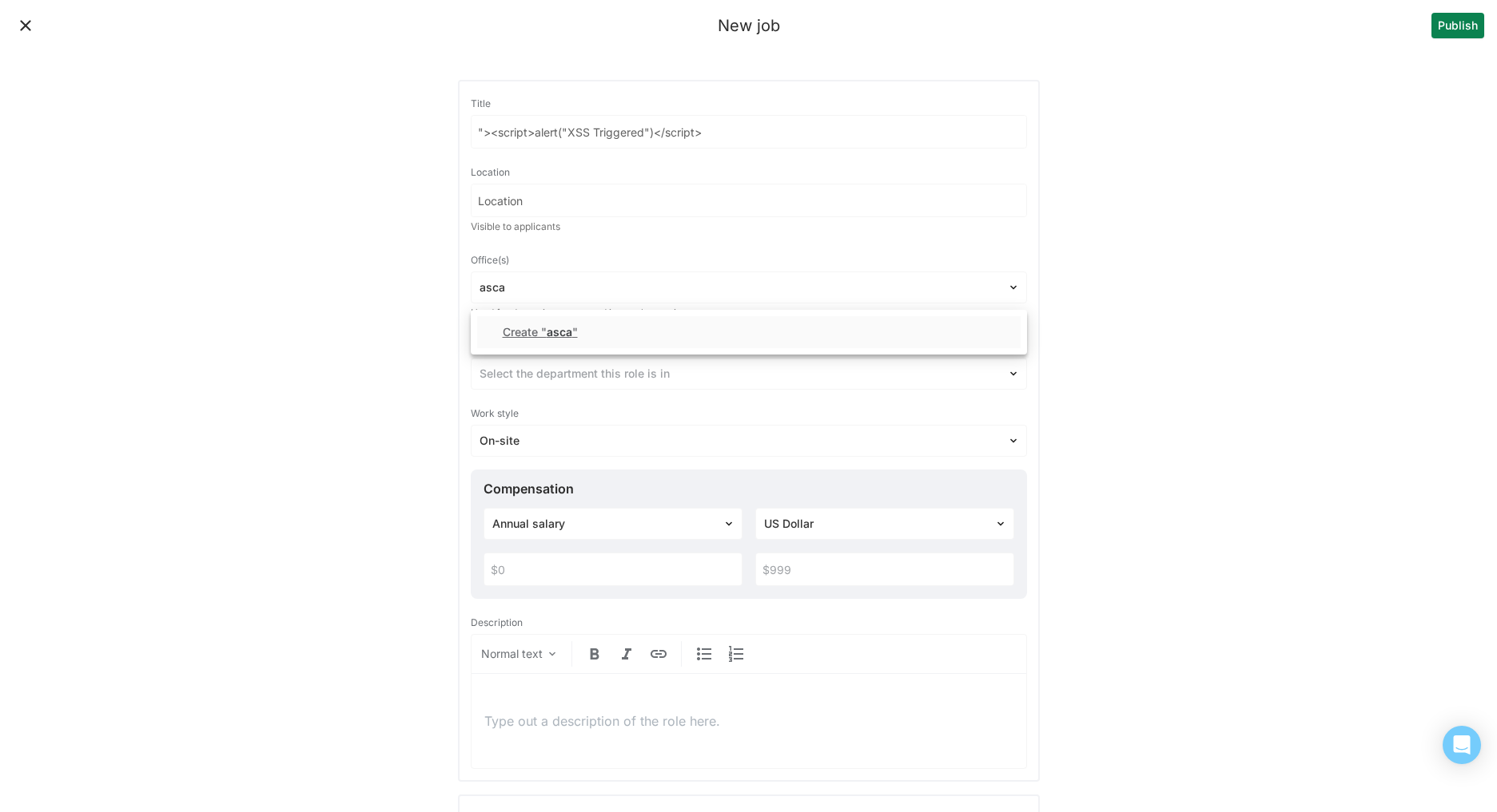
type input "asca"
click at [638, 260] on div "Office(s)" at bounding box center [748, 260] width 557 height 23
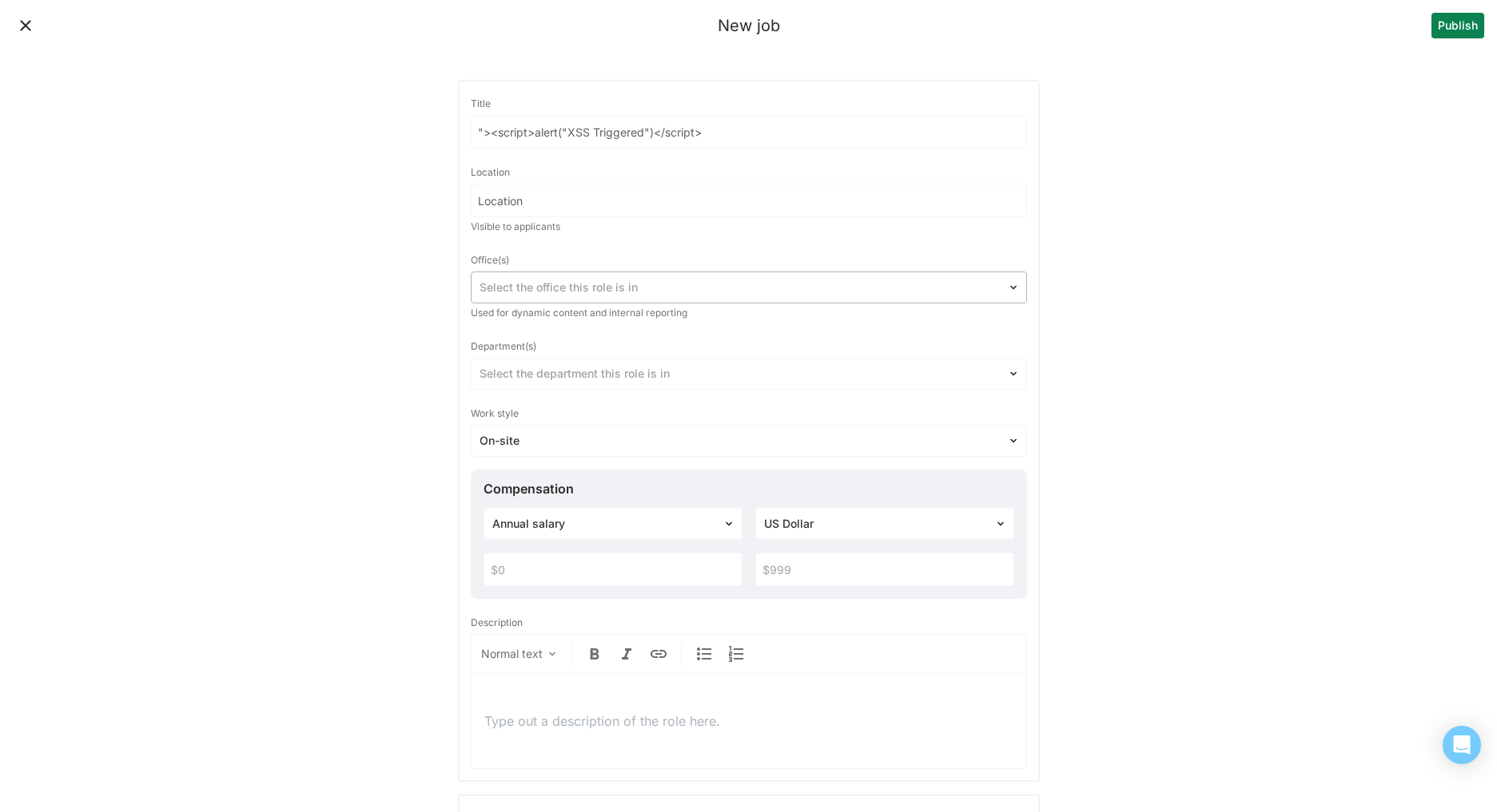
click at [593, 294] on div at bounding box center [739, 287] width 520 height 17
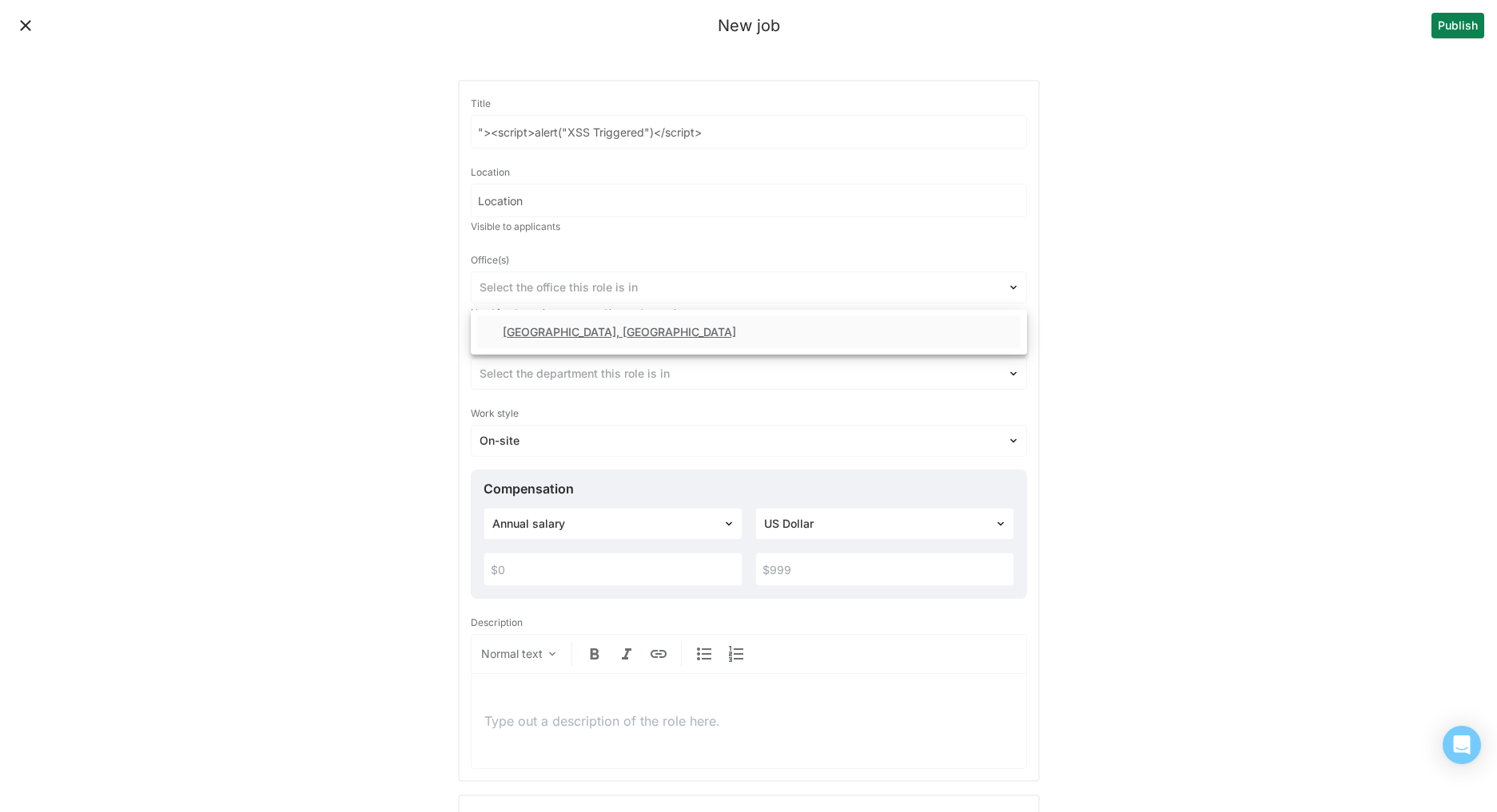
click at [555, 335] on div "[GEOGRAPHIC_DATA], [GEOGRAPHIC_DATA]" at bounding box center [619, 332] width 233 height 13
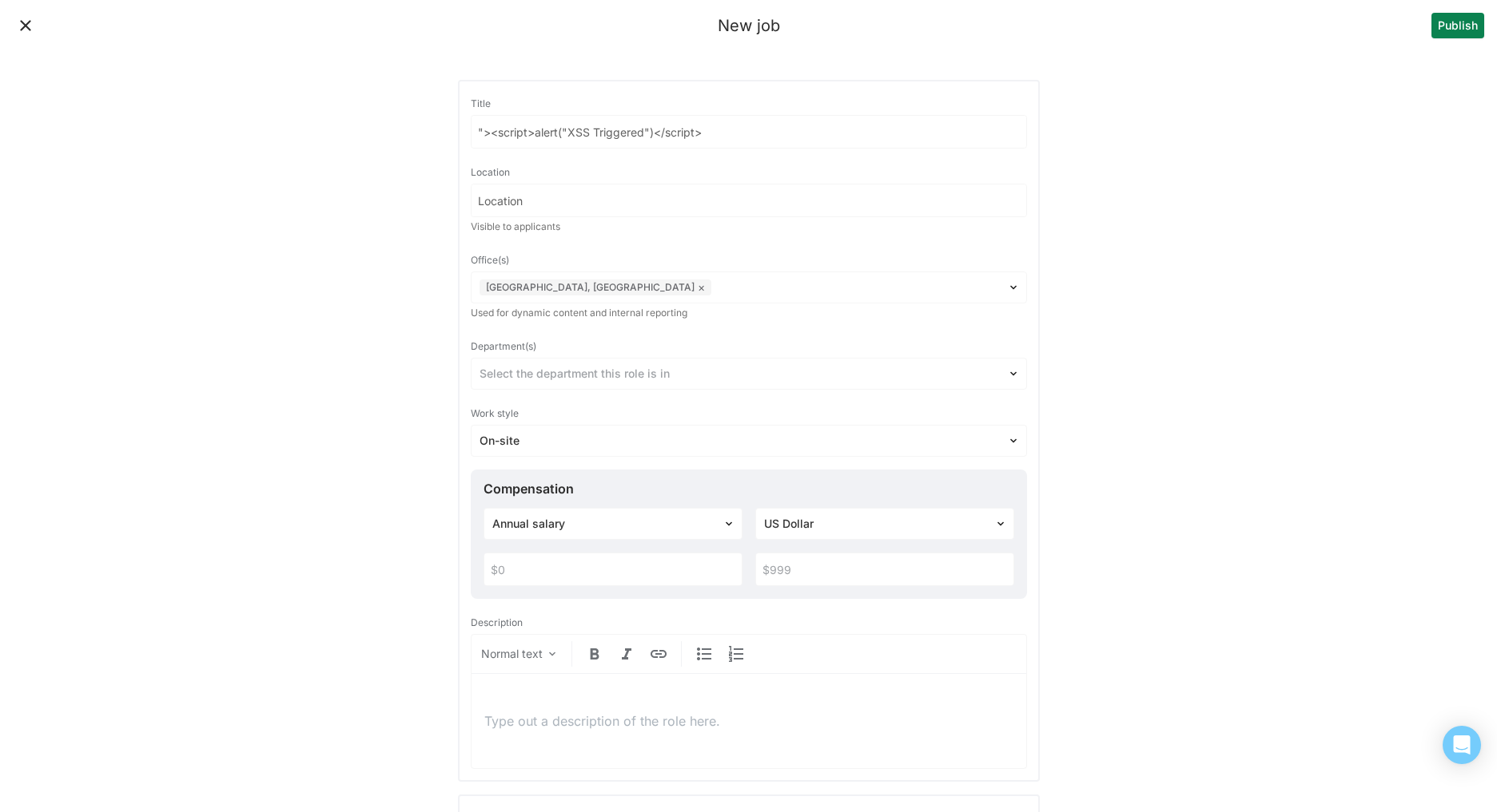
click at [539, 349] on div "Department(s)" at bounding box center [748, 347] width 557 height 23
click at [520, 379] on div at bounding box center [739, 374] width 520 height 17
click at [520, 410] on div "Security" at bounding box center [748, 419] width 543 height 32
click at [520, 440] on div at bounding box center [739, 441] width 520 height 17
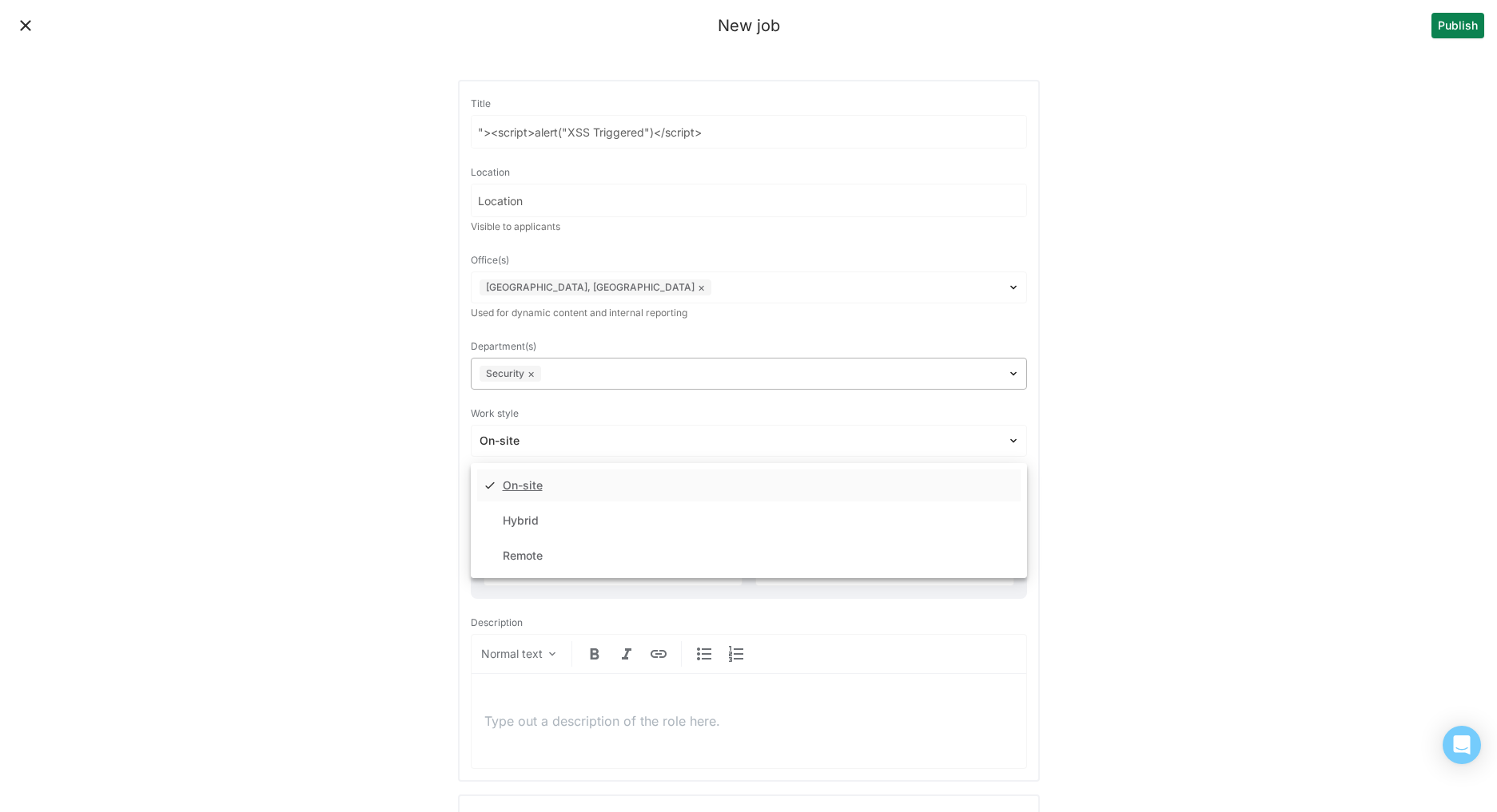
click at [579, 376] on div at bounding box center [771, 374] width 455 height 17
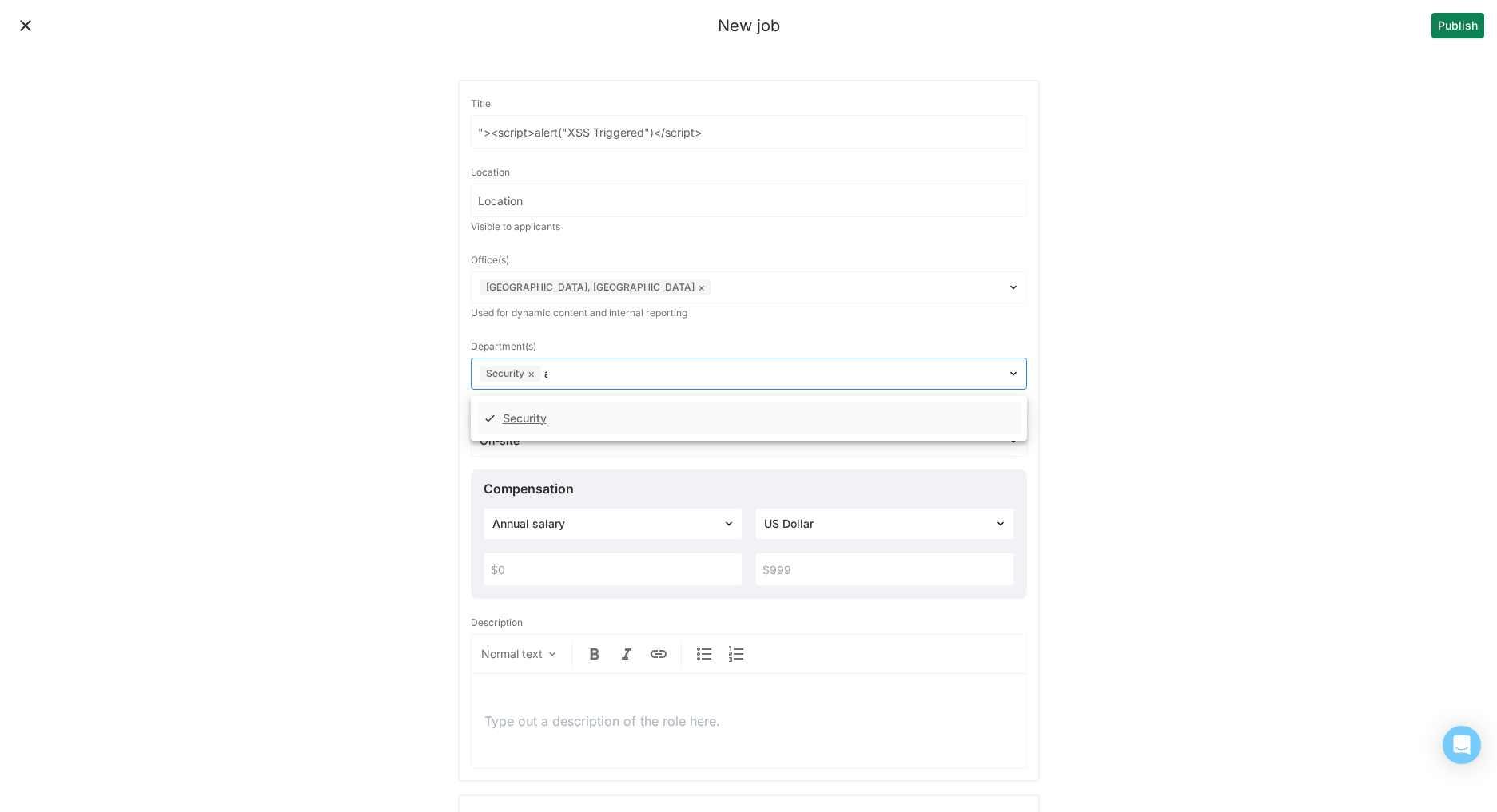
type input "asd"
click at [619, 377] on div at bounding box center [771, 374] width 455 height 17
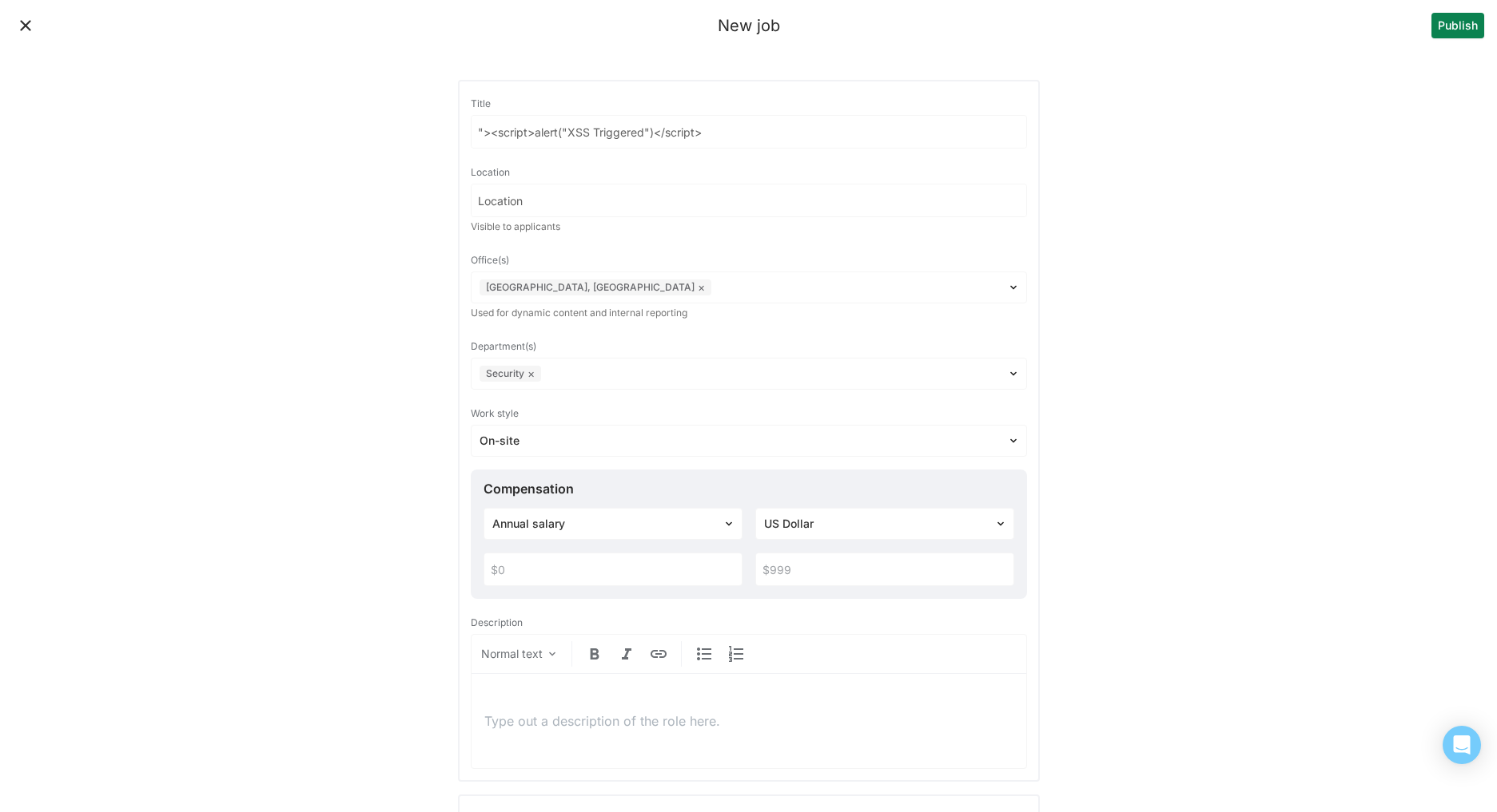
click at [639, 335] on div "Department(s)" at bounding box center [748, 347] width 557 height 23
click at [571, 434] on div at bounding box center [739, 441] width 520 height 17
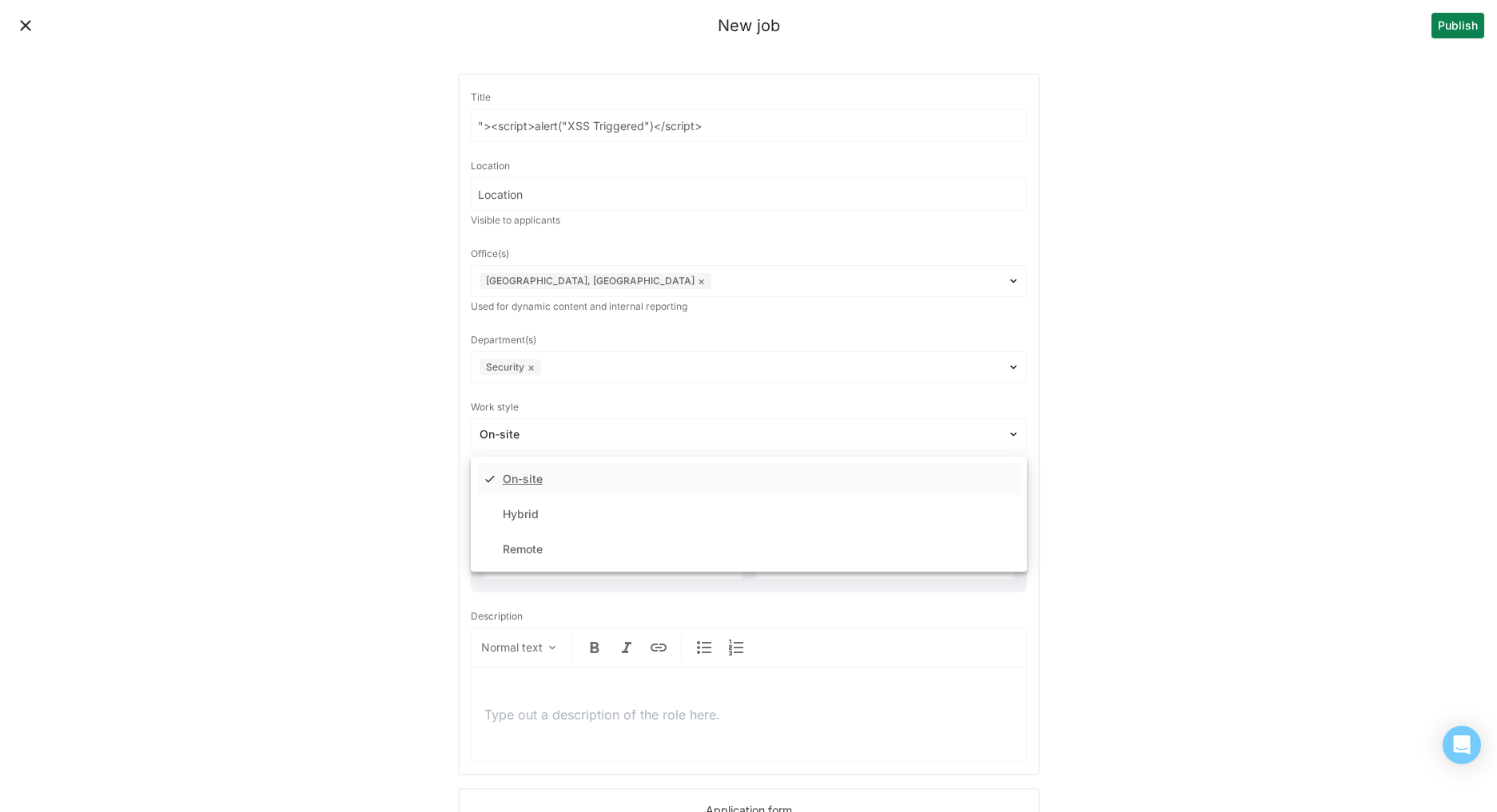
scroll to position [11, 0]
click at [629, 366] on div at bounding box center [771, 364] width 455 height 17
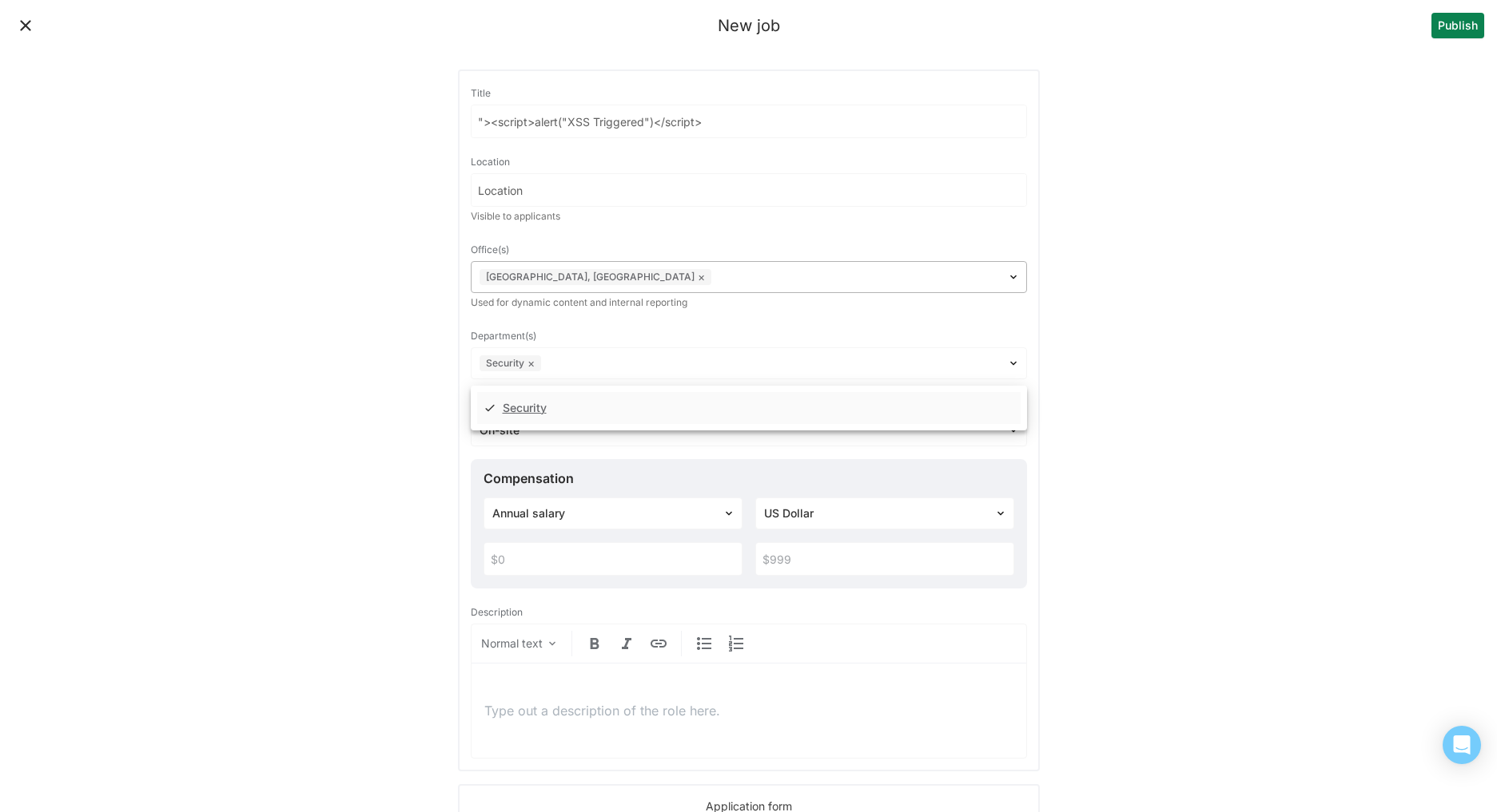
click at [614, 286] on div "Denver, CO ×" at bounding box center [739, 278] width 536 height 23
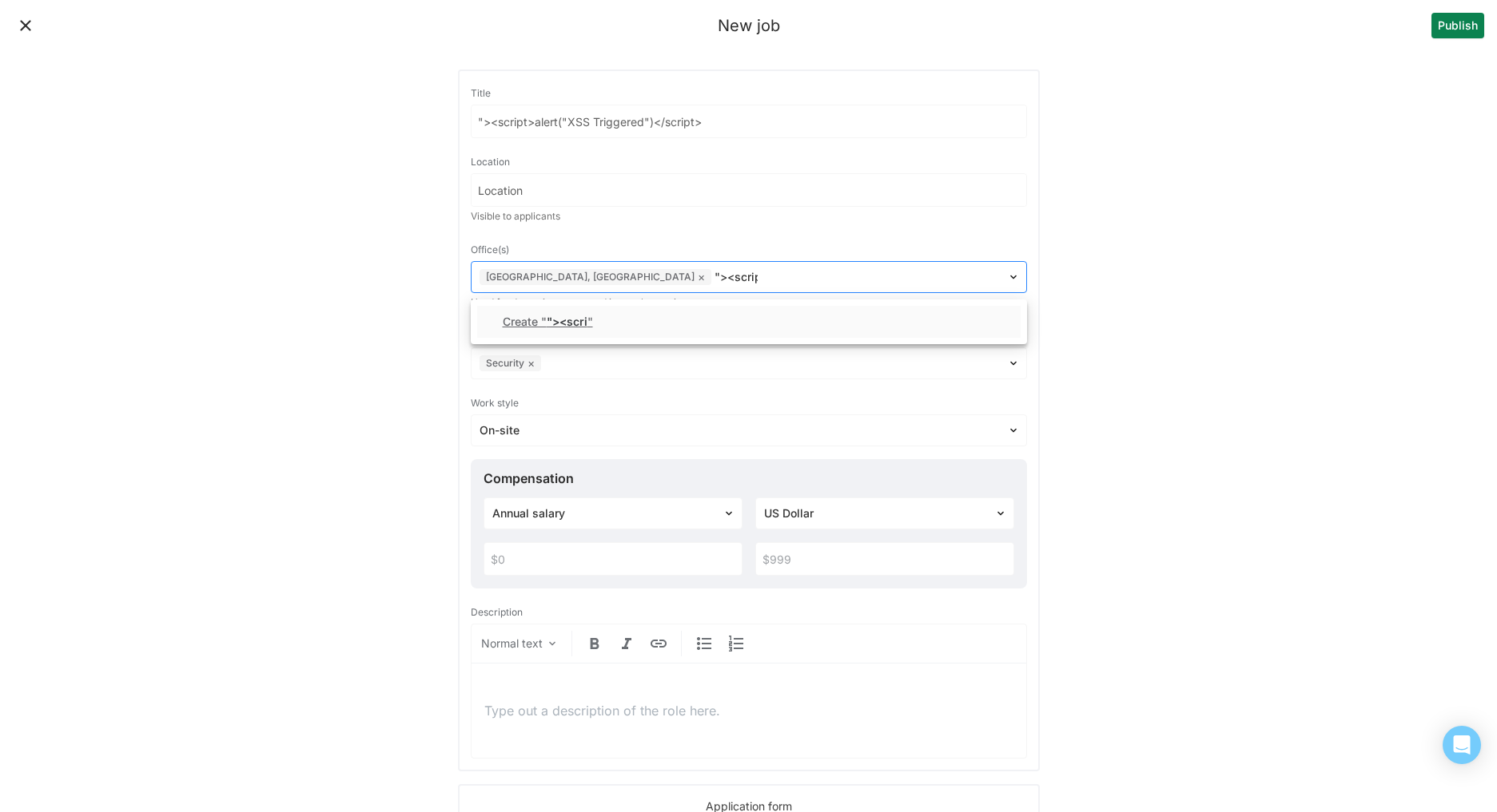
type input ""><script>alert"
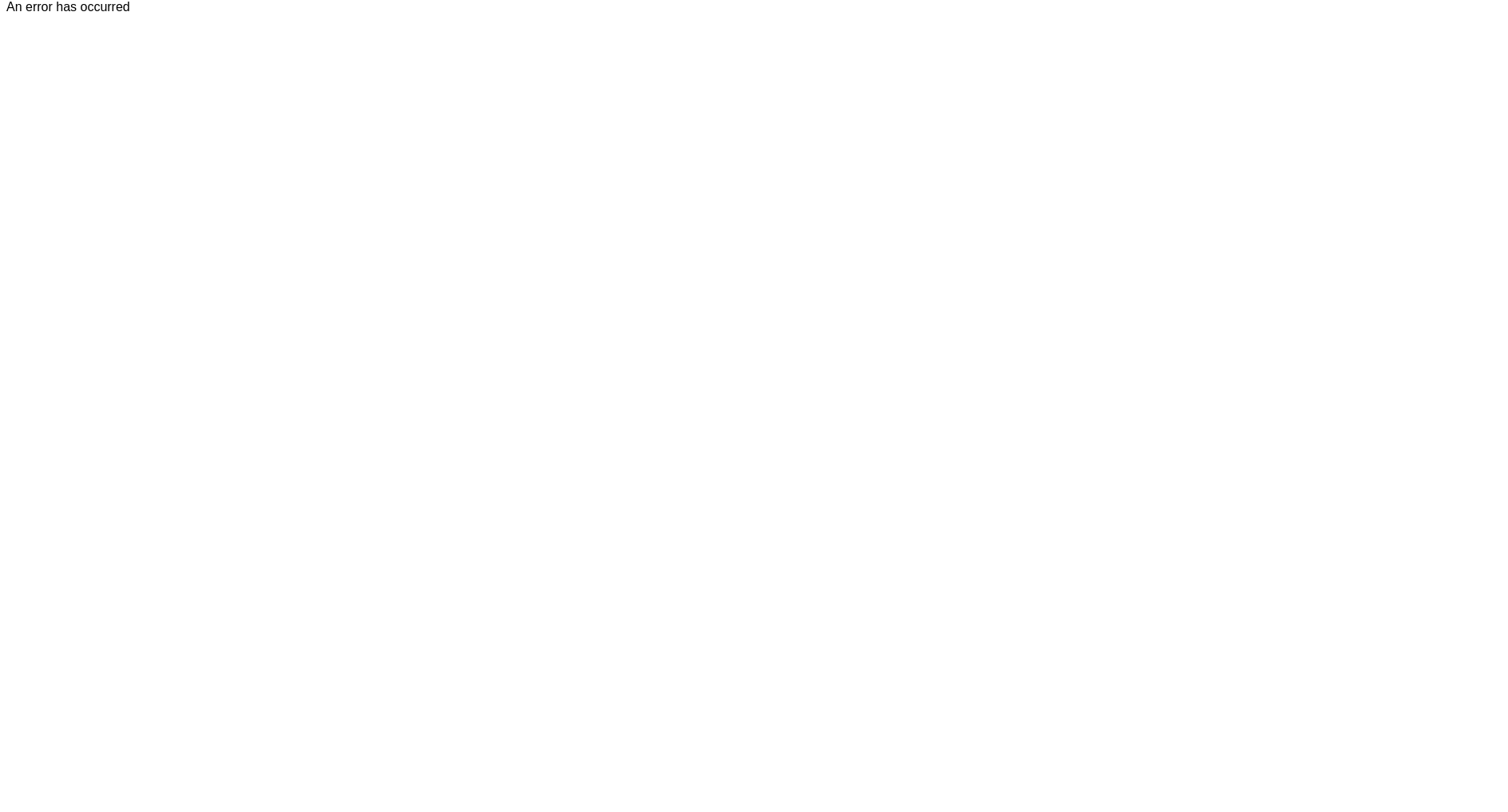
scroll to position [0, 0]
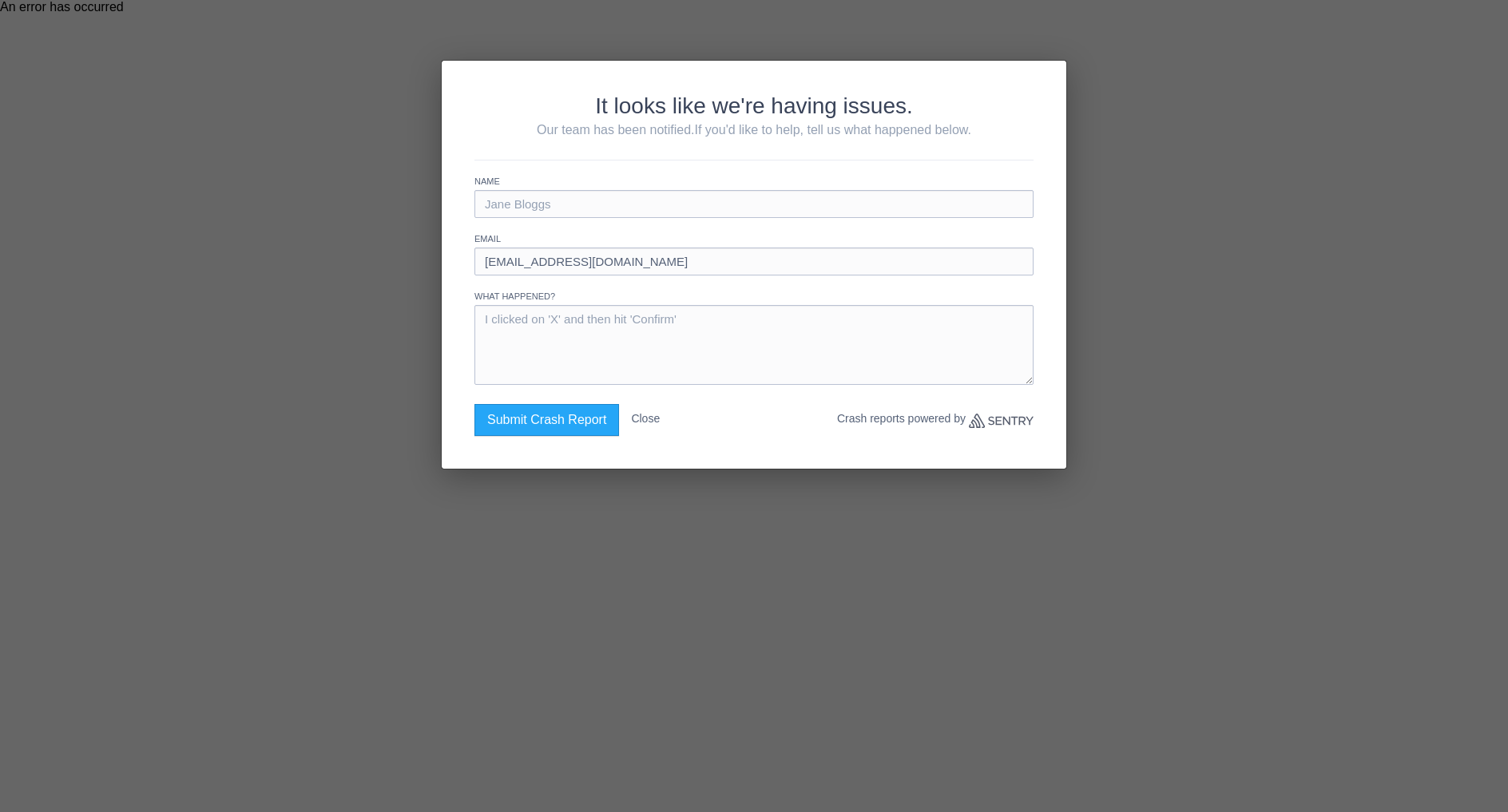
click at [649, 427] on button "Close" at bounding box center [645, 418] width 29 height 29
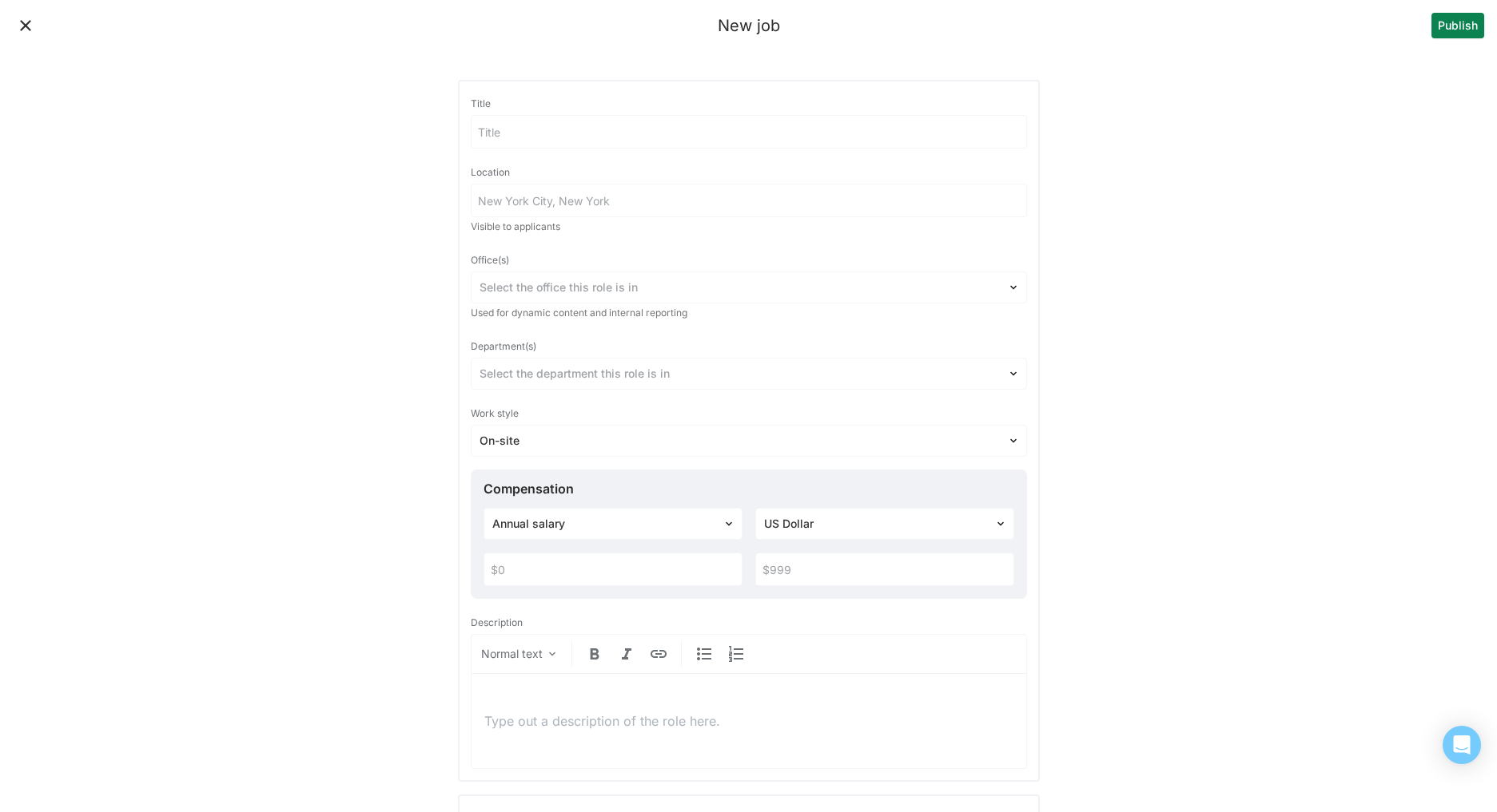
click at [499, 112] on div "Title" at bounding box center [748, 104] width 557 height 23
click at [492, 135] on input at bounding box center [748, 131] width 555 height 32
drag, startPoint x: 656, startPoint y: 128, endPoint x: 563, endPoint y: 138, distance: 93.5
click at [563, 138] on input ""><script>alert(document.domain)</script>" at bounding box center [739, 131] width 536 height 32
type input ""><script>alert("XSS Triggered")</script>"
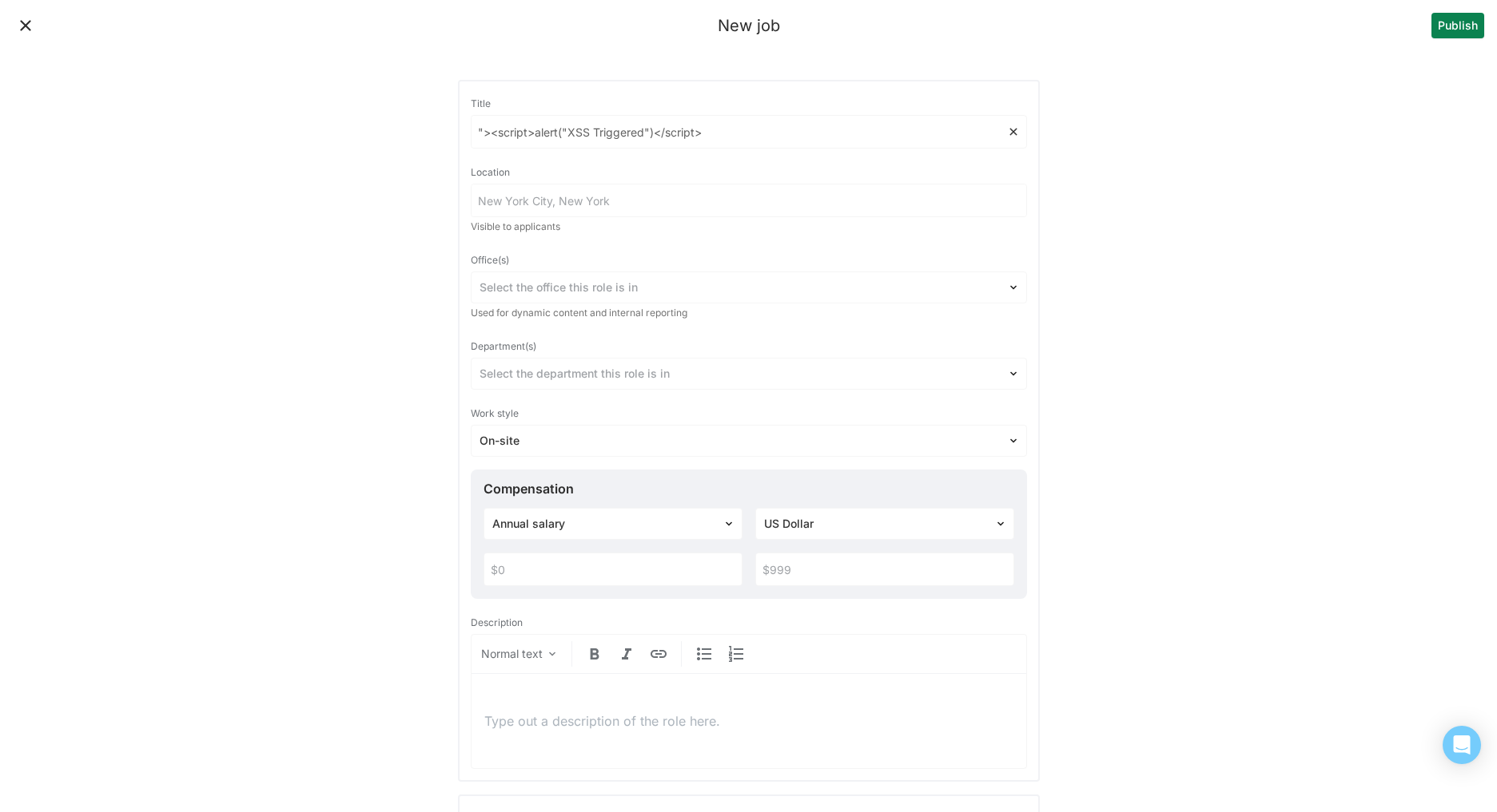
click at [536, 201] on input at bounding box center [748, 201] width 555 height 32
drag, startPoint x: 656, startPoint y: 197, endPoint x: 377, endPoint y: 208, distance: 279.2
click at [381, 208] on div "New job Publish Title "><script>alert("XSS Triggered")</script> Location ${{<%[…" at bounding box center [748, 781] width 1497 height 1563
type input "$"
type input "x"
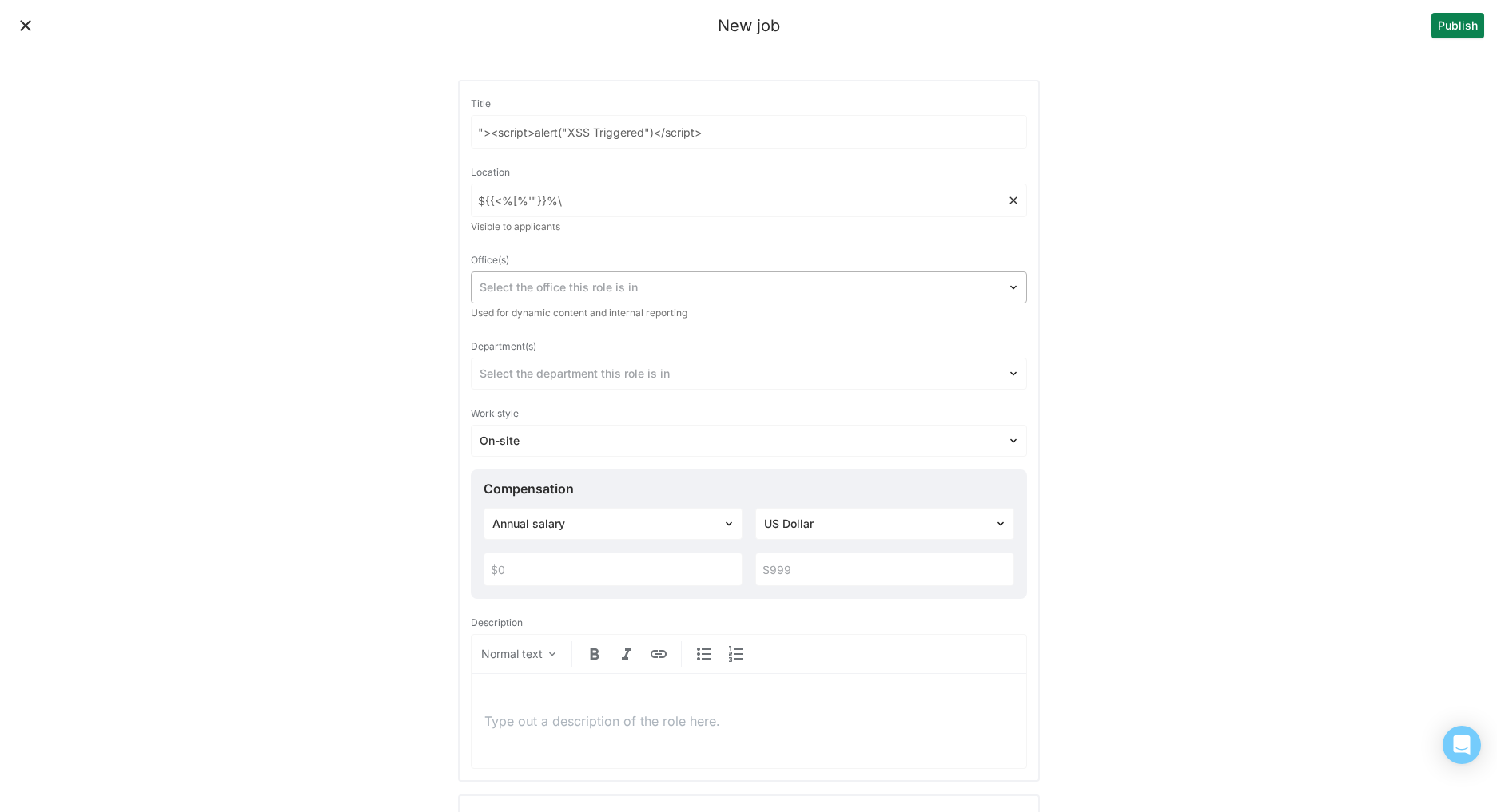
type input "${{<%[%'"}}%\"
click at [545, 287] on div at bounding box center [739, 287] width 520 height 17
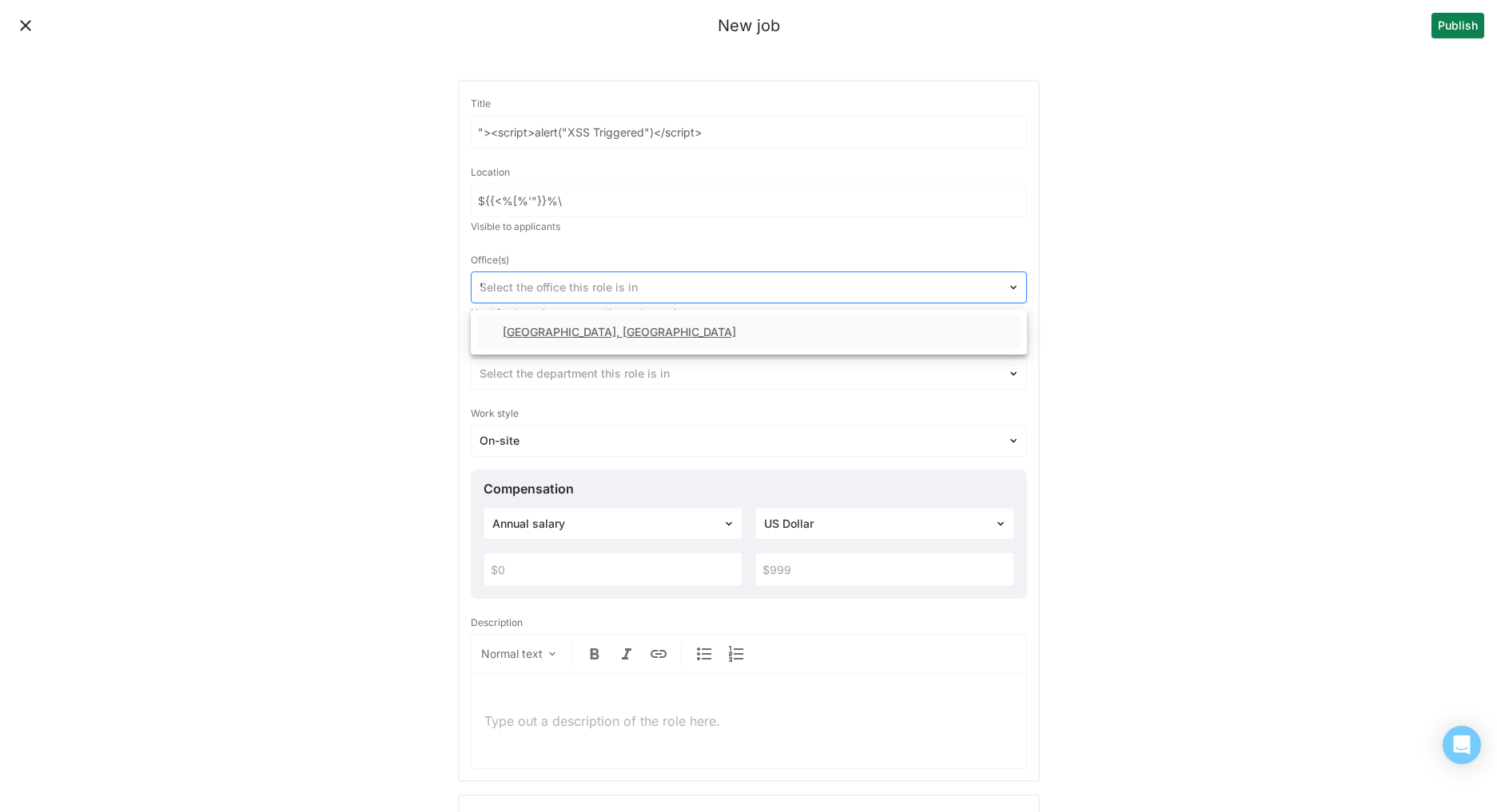
type input ""><script>a"
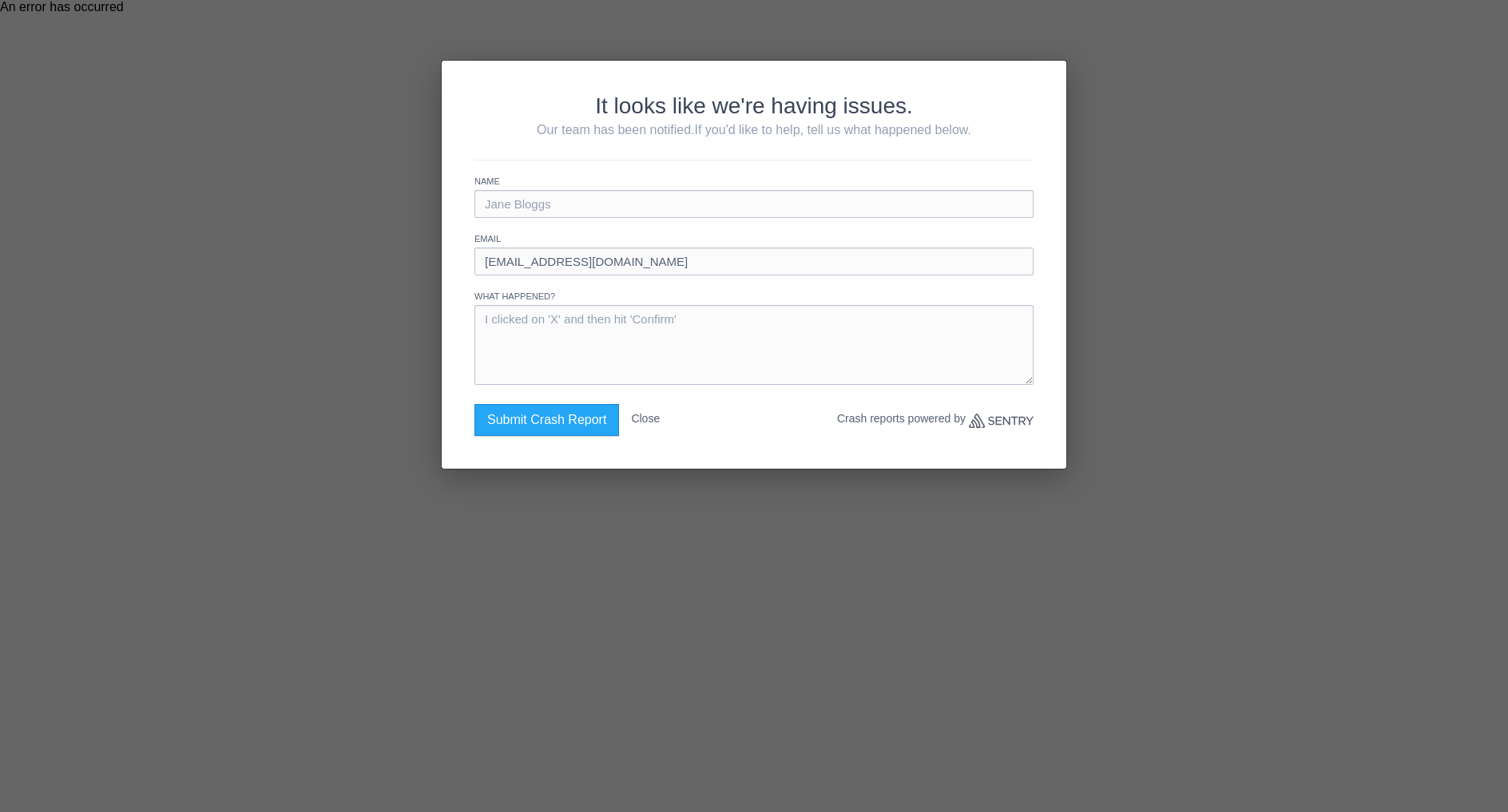
click at [644, 421] on button "Close" at bounding box center [645, 418] width 29 height 29
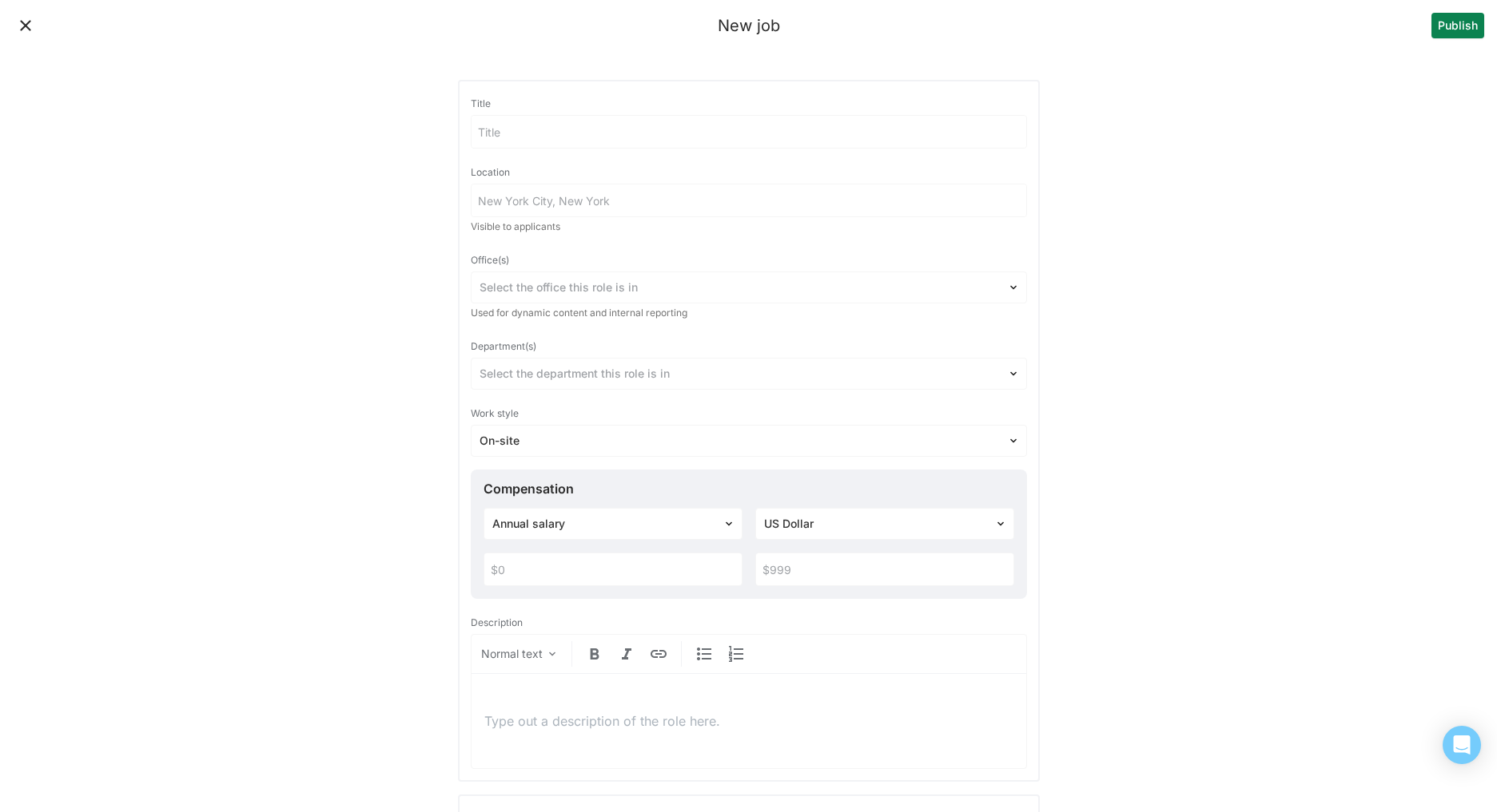
click at [528, 131] on input at bounding box center [748, 131] width 555 height 32
drag, startPoint x: 656, startPoint y: 133, endPoint x: 562, endPoint y: 132, distance: 94.0
click at [562, 132] on input ""><script>alert(document.domain)</script>" at bounding box center [739, 131] width 536 height 32
type input ""><script>alert("XSS Here")</script>"
click at [614, 199] on input at bounding box center [748, 201] width 555 height 32
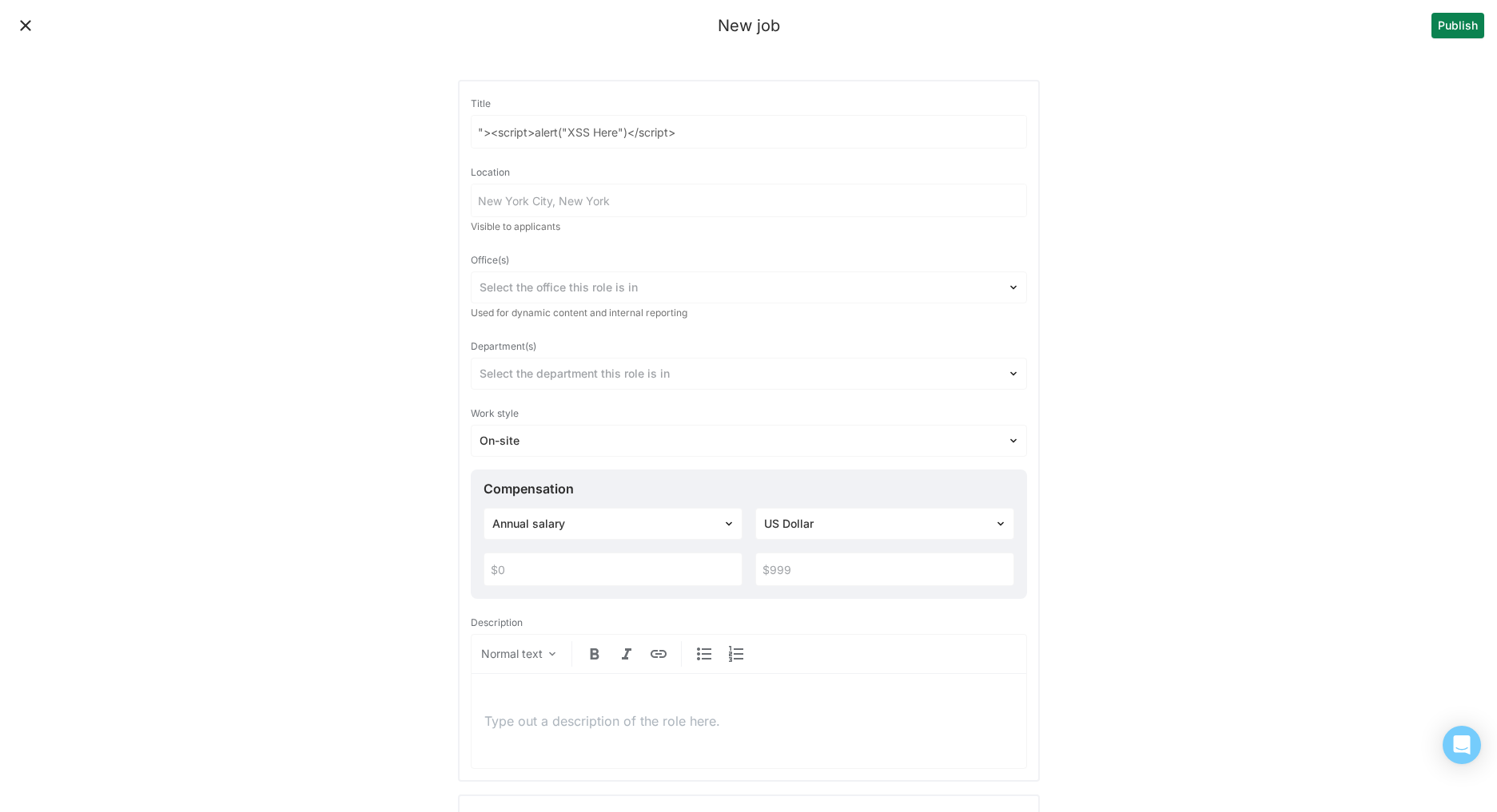
click at [604, 209] on input at bounding box center [748, 201] width 555 height 32
type input "L"
click at [670, 282] on div at bounding box center [739, 287] width 520 height 17
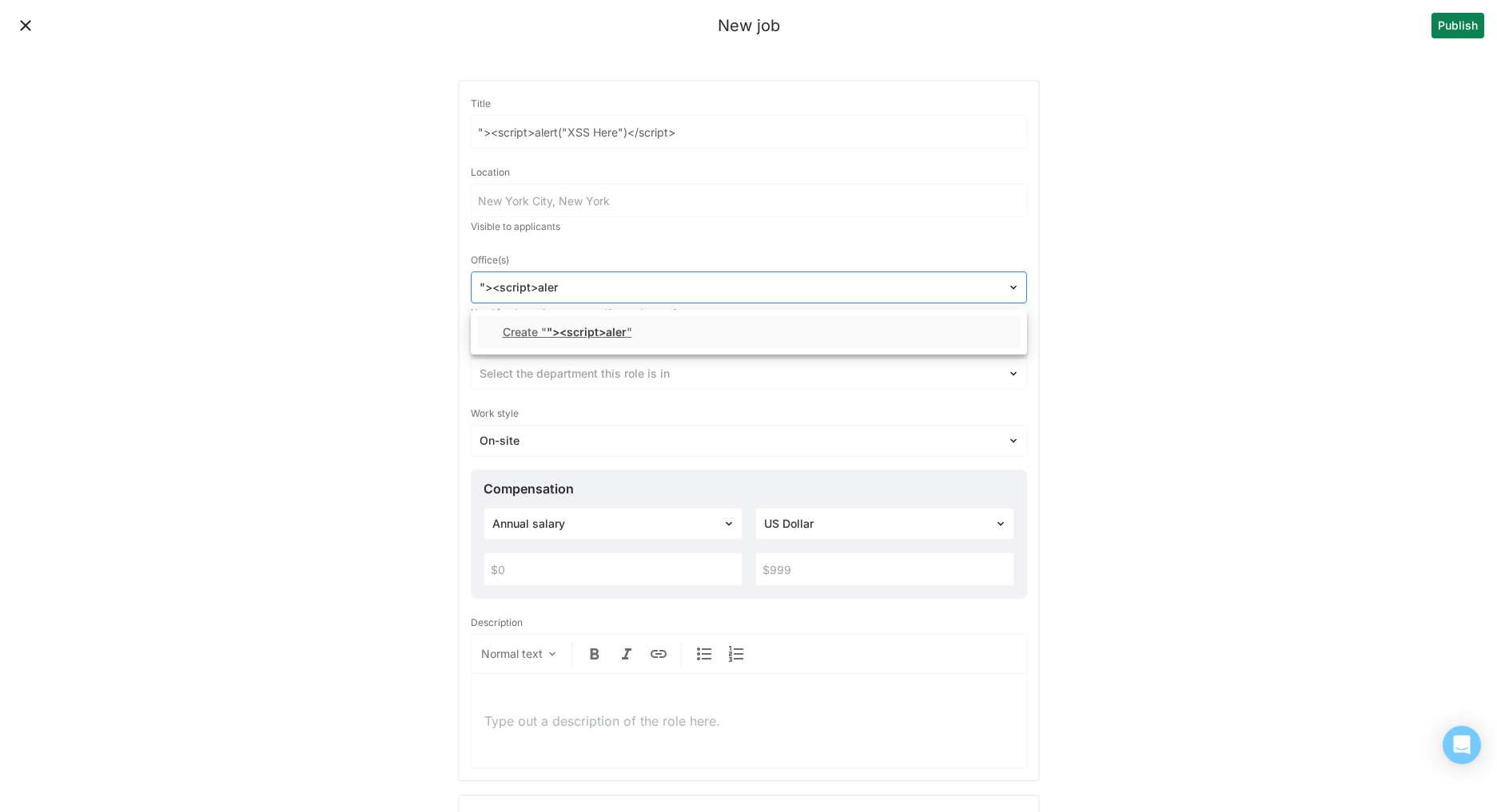
type input ""><script>alert"
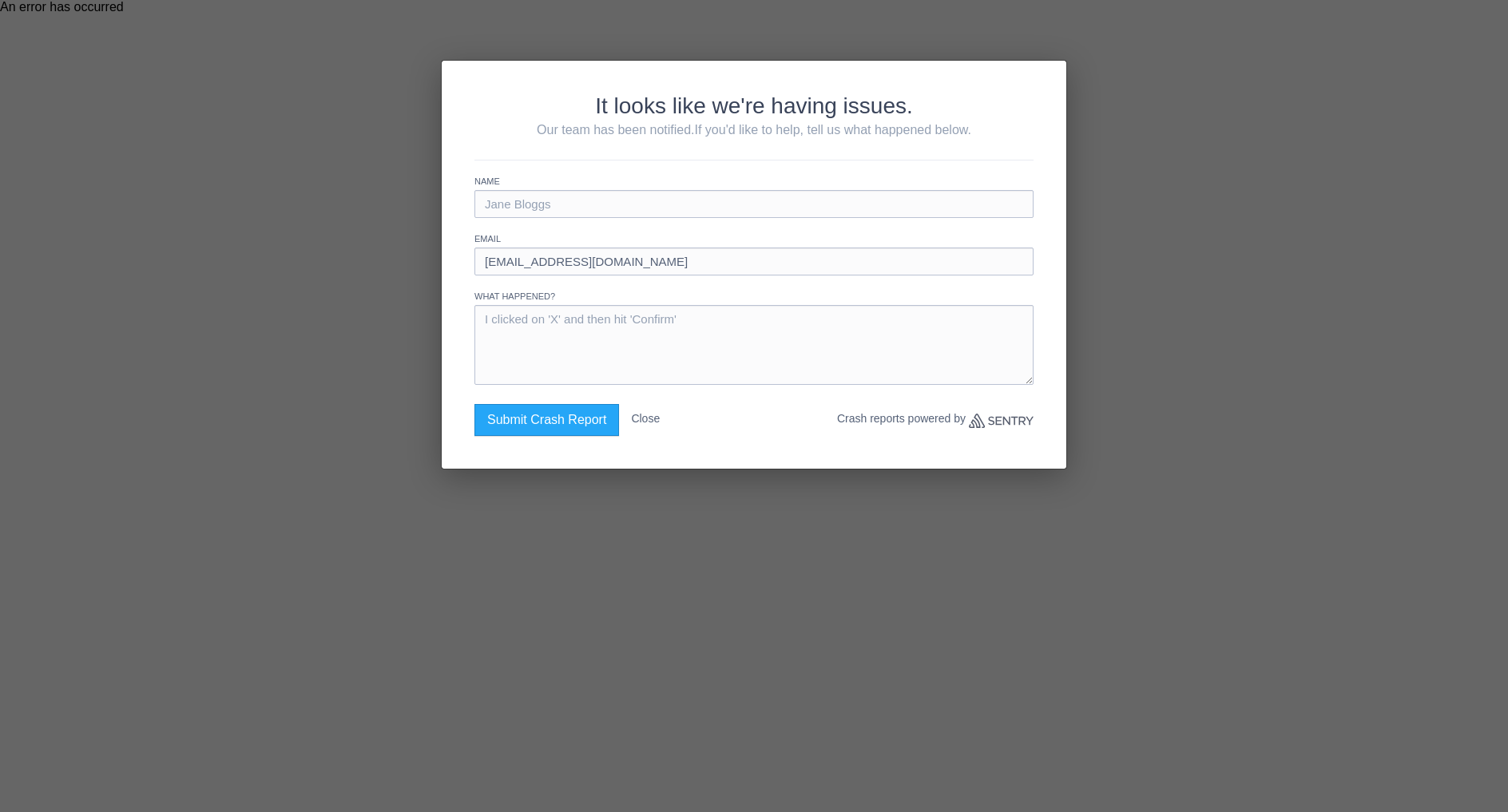
click at [648, 412] on button "Close" at bounding box center [645, 418] width 29 height 29
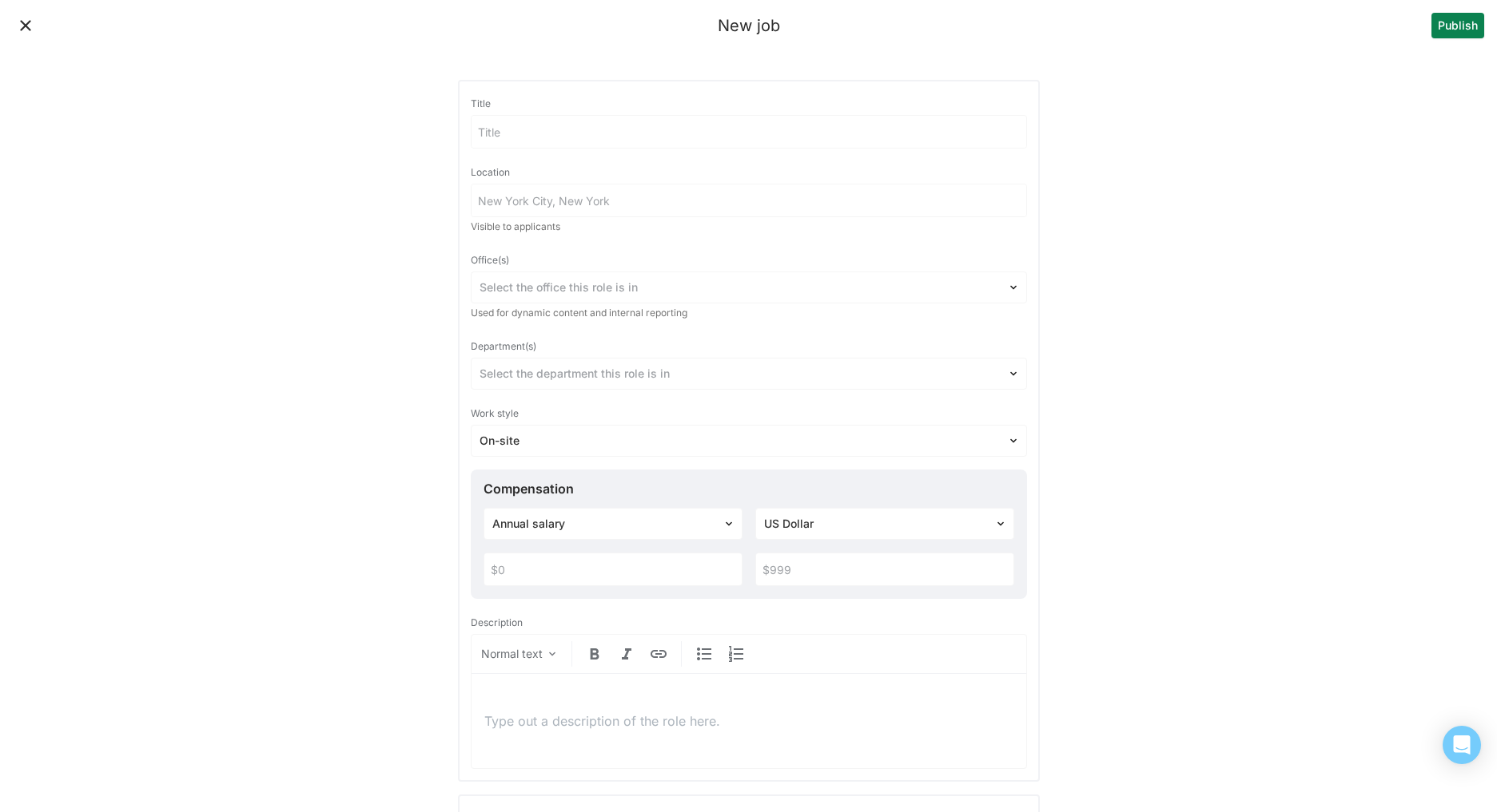
click at [514, 128] on input at bounding box center [748, 131] width 555 height 32
drag, startPoint x: 656, startPoint y: 132, endPoint x: 564, endPoint y: 132, distance: 92.0
click at [564, 132] on input ""><script>alert(document.domain)</script>" at bounding box center [739, 131] width 536 height 32
type input ""><script>alert("XSS Here")</script>"
click at [551, 207] on input at bounding box center [748, 201] width 555 height 32
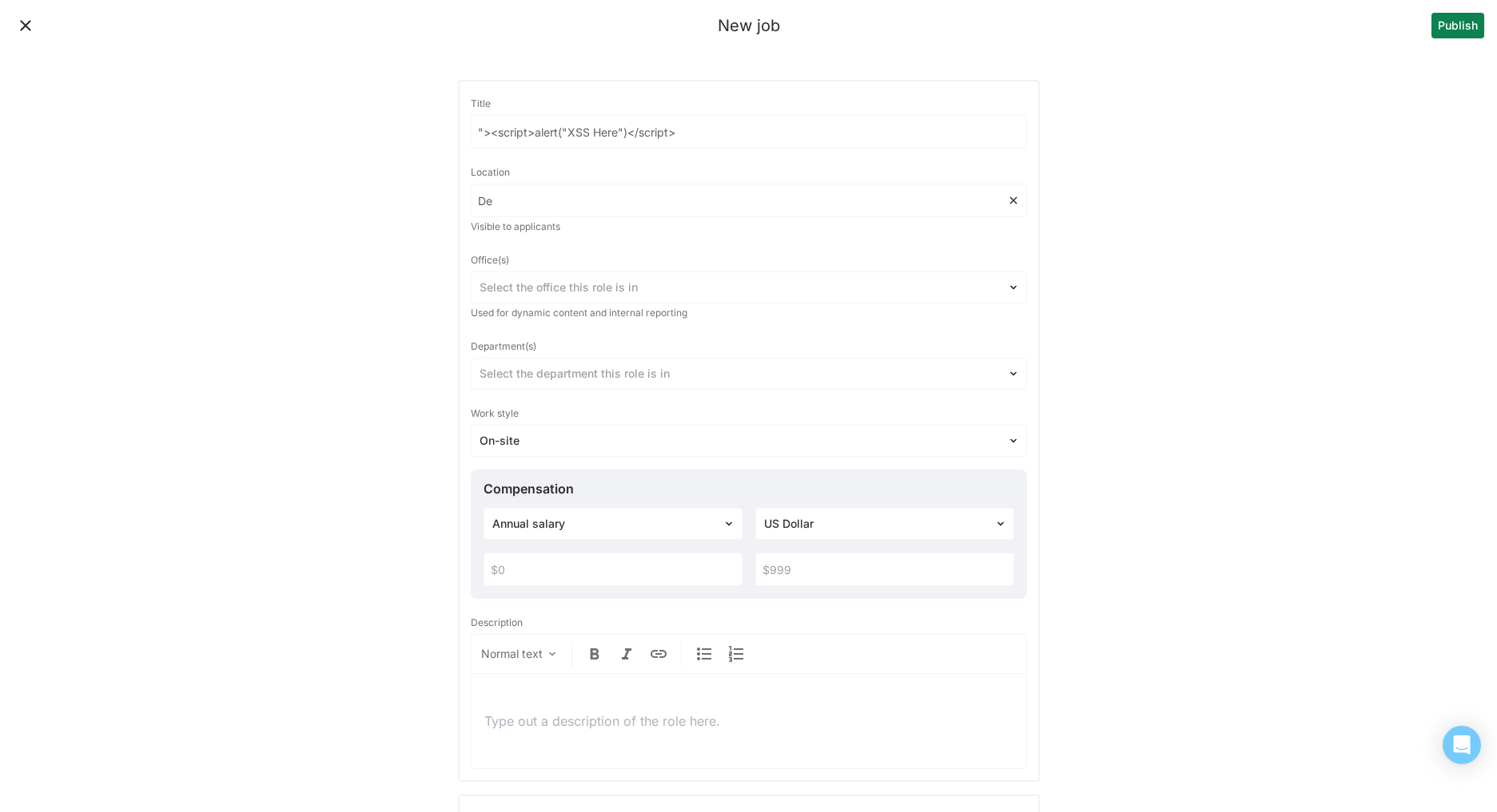
type input "D"
type input "Remote"
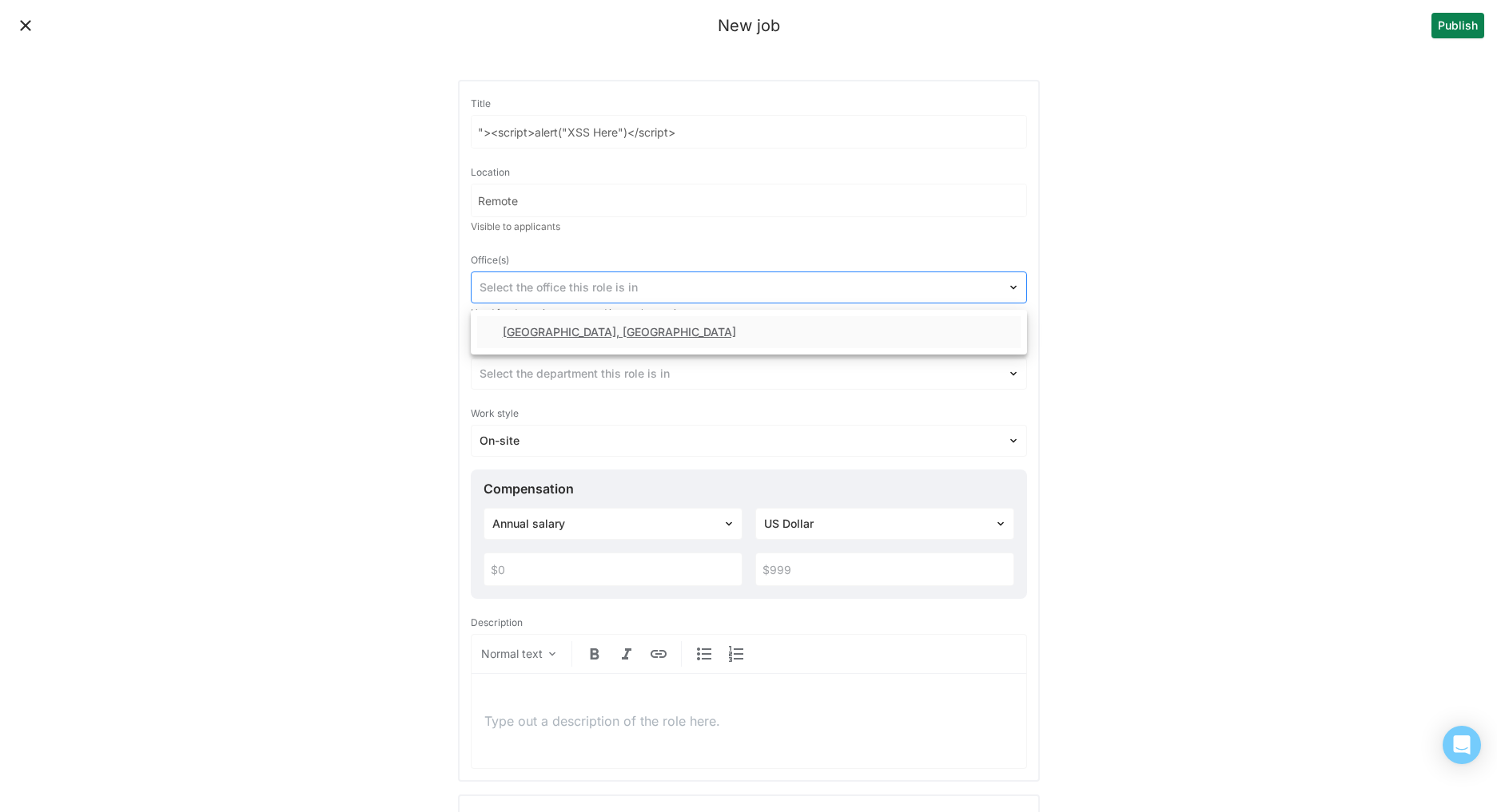
click at [518, 284] on div at bounding box center [739, 287] width 520 height 17
click at [514, 337] on div "[GEOGRAPHIC_DATA], [GEOGRAPHIC_DATA]" at bounding box center [619, 332] width 233 height 13
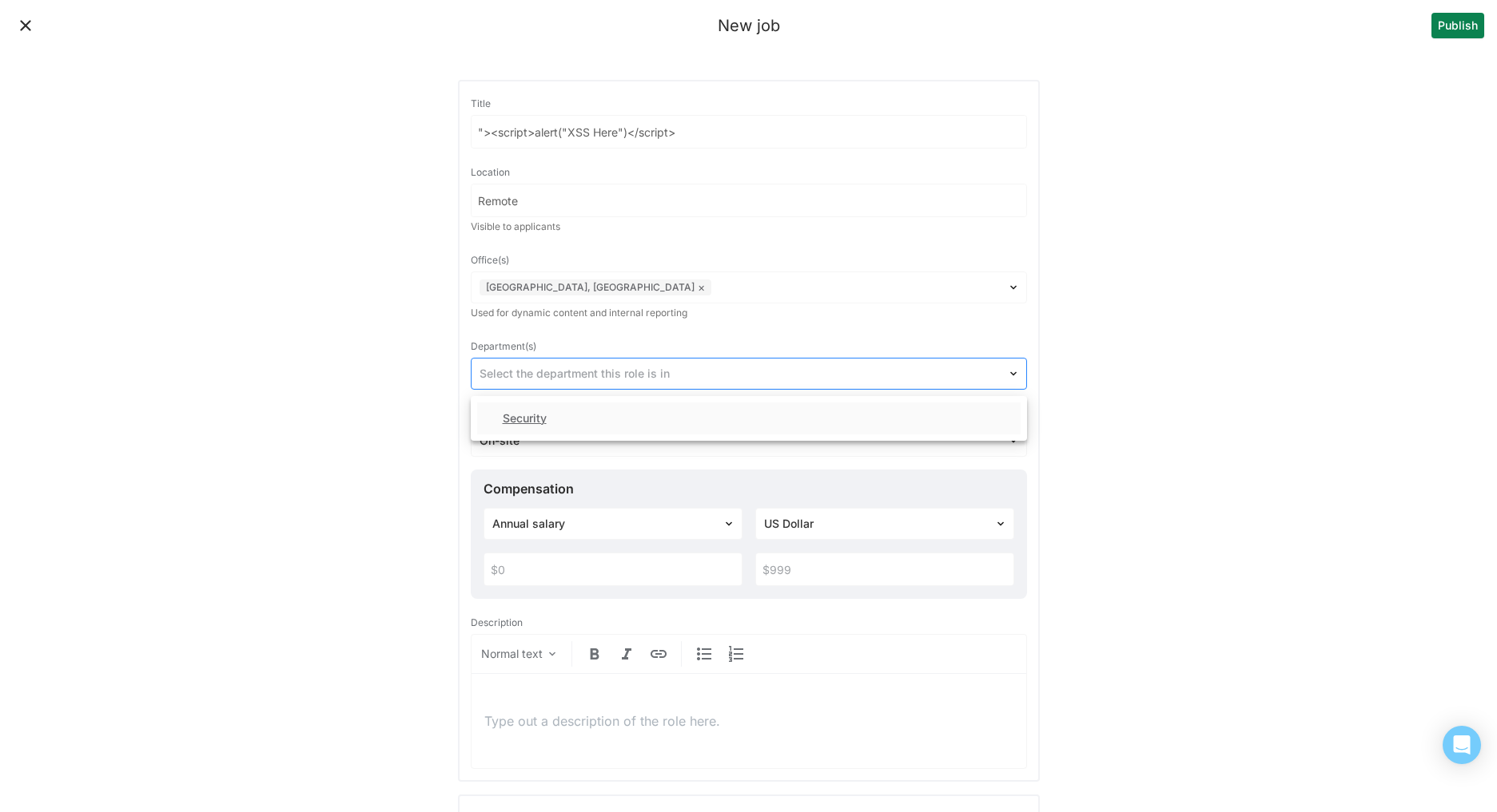
click at [541, 372] on div at bounding box center [739, 374] width 520 height 17
click at [537, 413] on div "Security" at bounding box center [524, 418] width 44 height 13
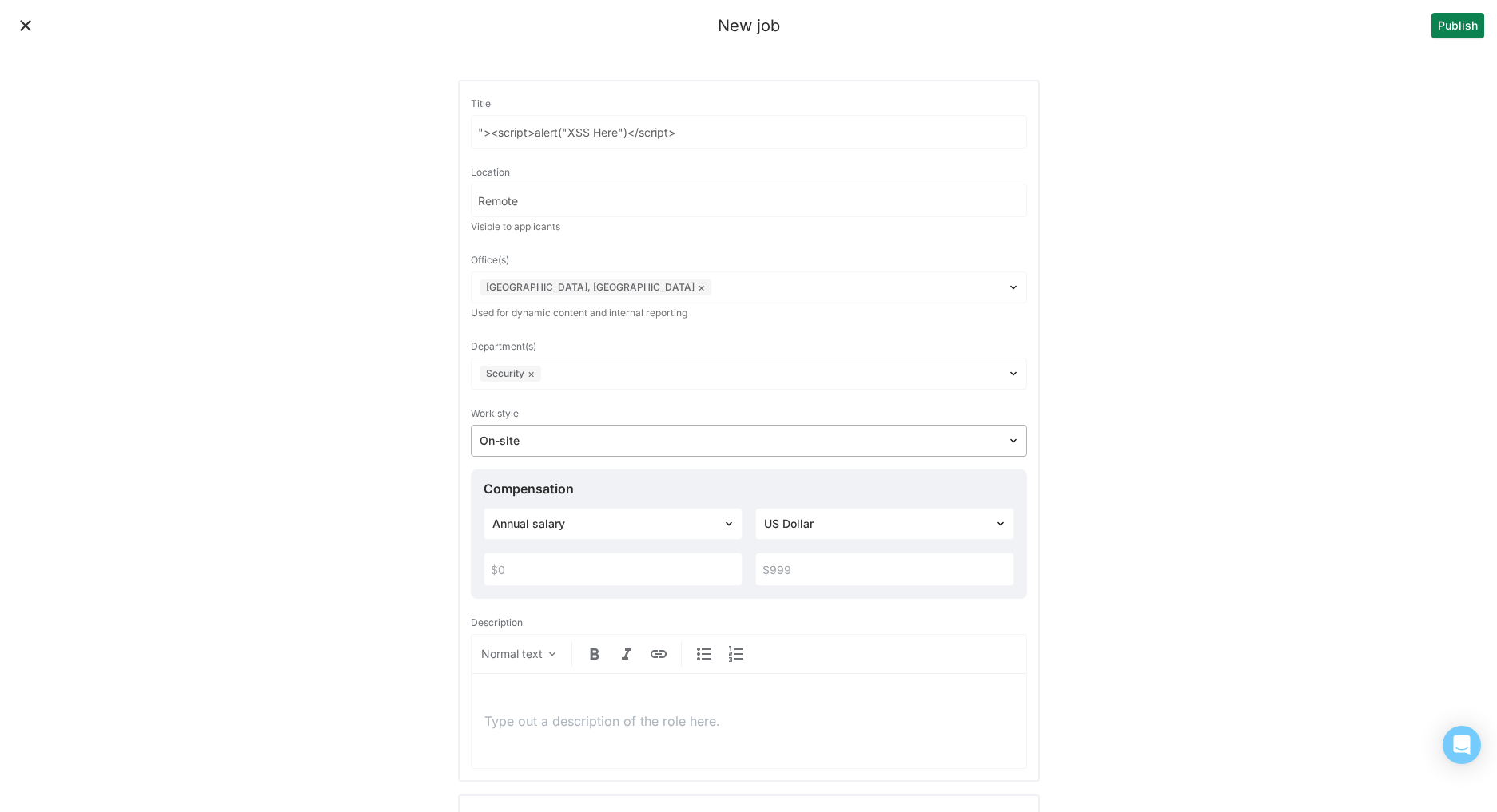
click at [529, 439] on div at bounding box center [739, 441] width 520 height 17
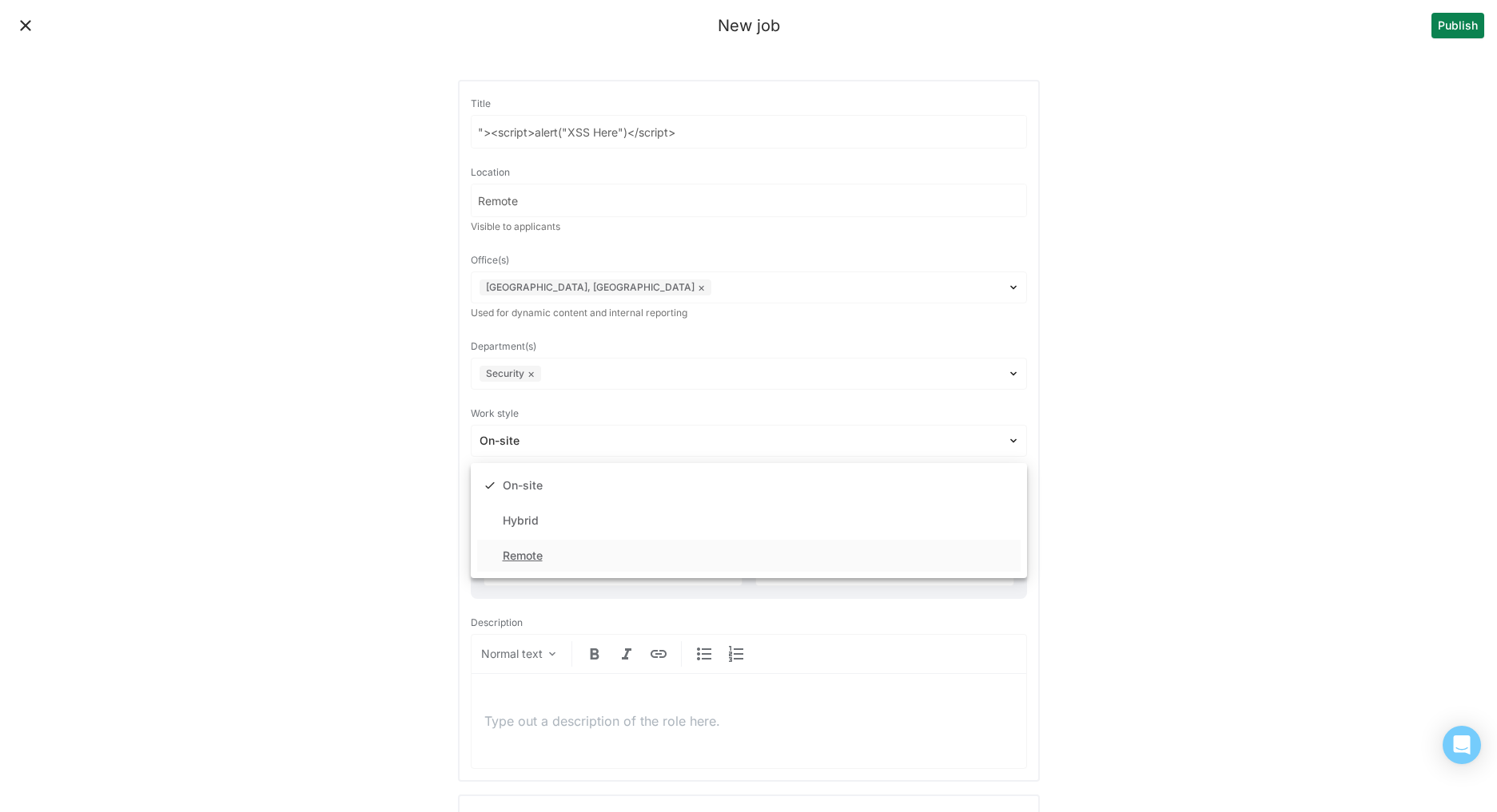
click at [519, 551] on div "Remote" at bounding box center [522, 555] width 40 height 13
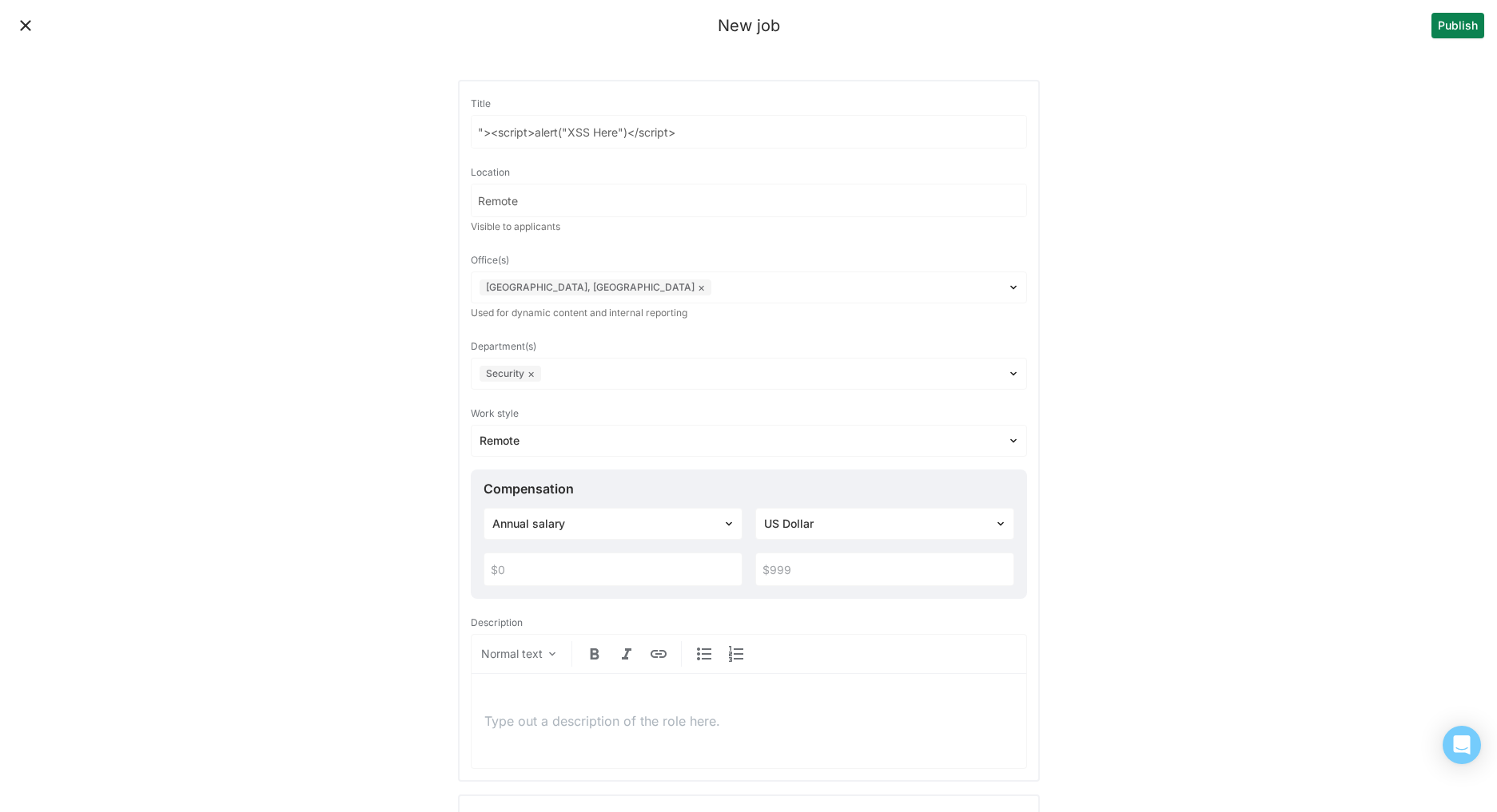
click at [569, 568] on input "text" at bounding box center [614, 569] width 258 height 32
click at [881, 571] on input "text" at bounding box center [885, 569] width 258 height 32
click at [660, 564] on input "$99,000" at bounding box center [614, 569] width 258 height 32
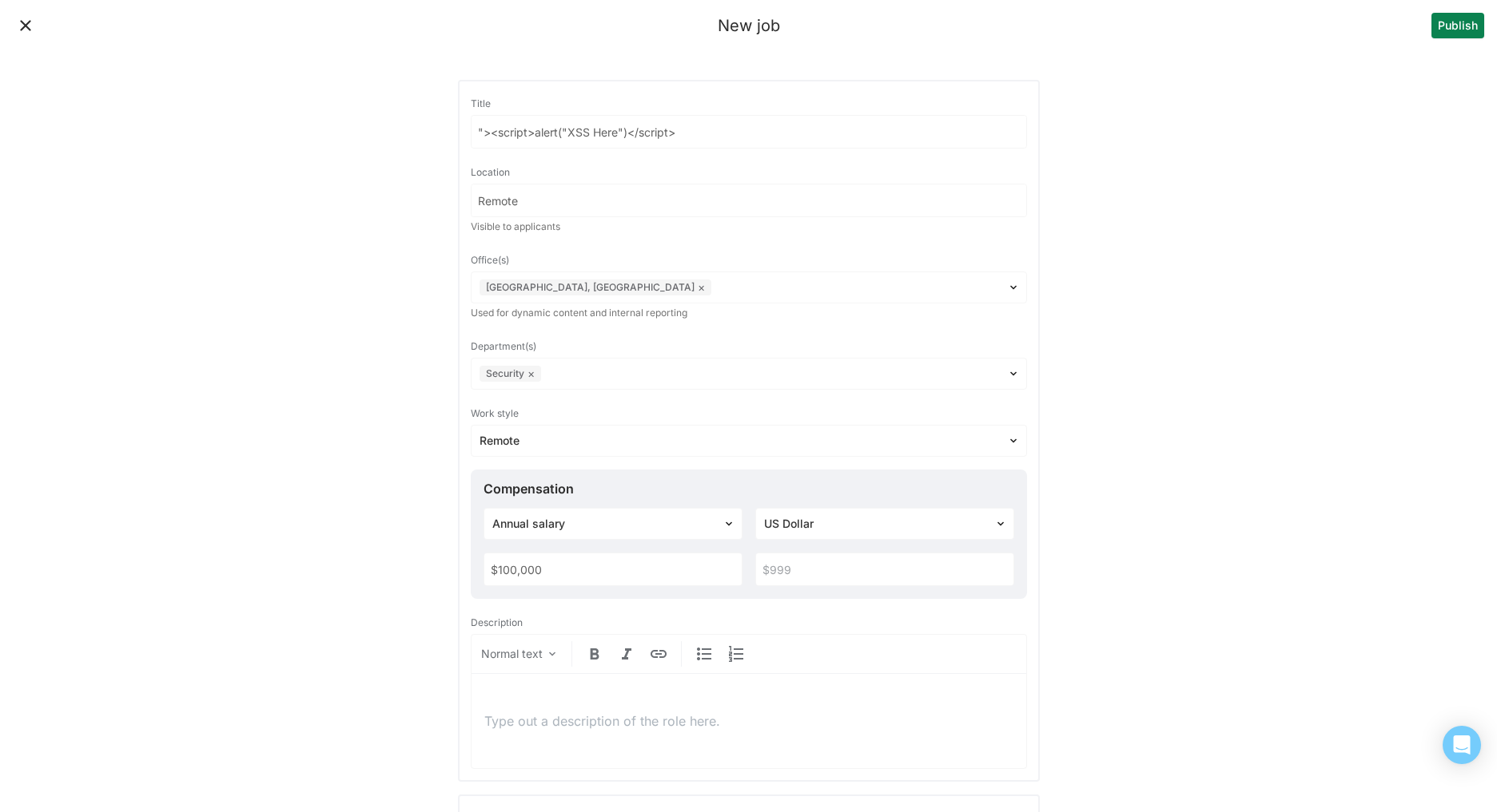
type input "$100,000"
click at [849, 575] on input "text" at bounding box center [885, 569] width 258 height 32
type input "$150,000"
click at [628, 726] on p at bounding box center [749, 721] width 529 height 18
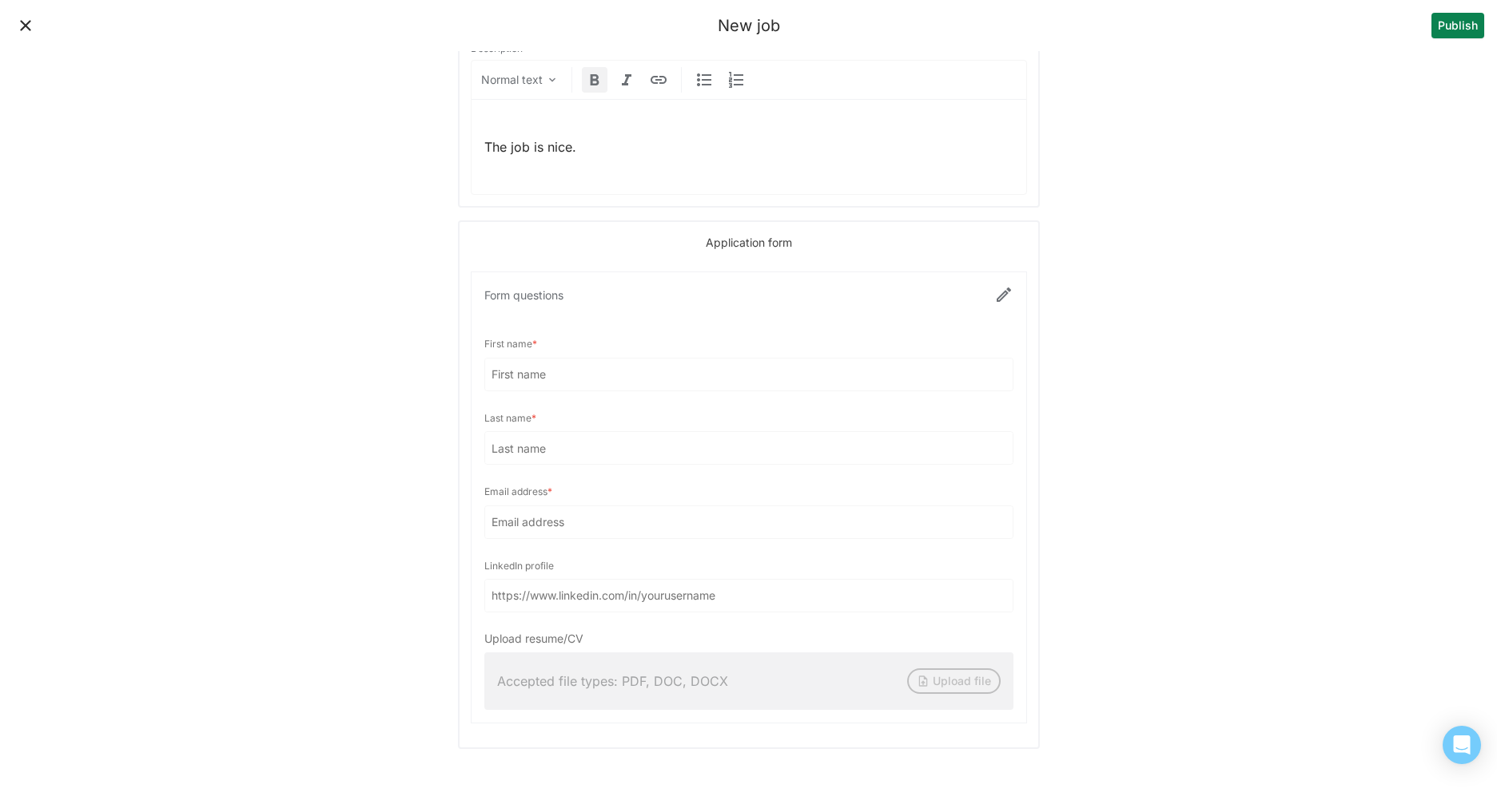
scroll to position [626, 0]
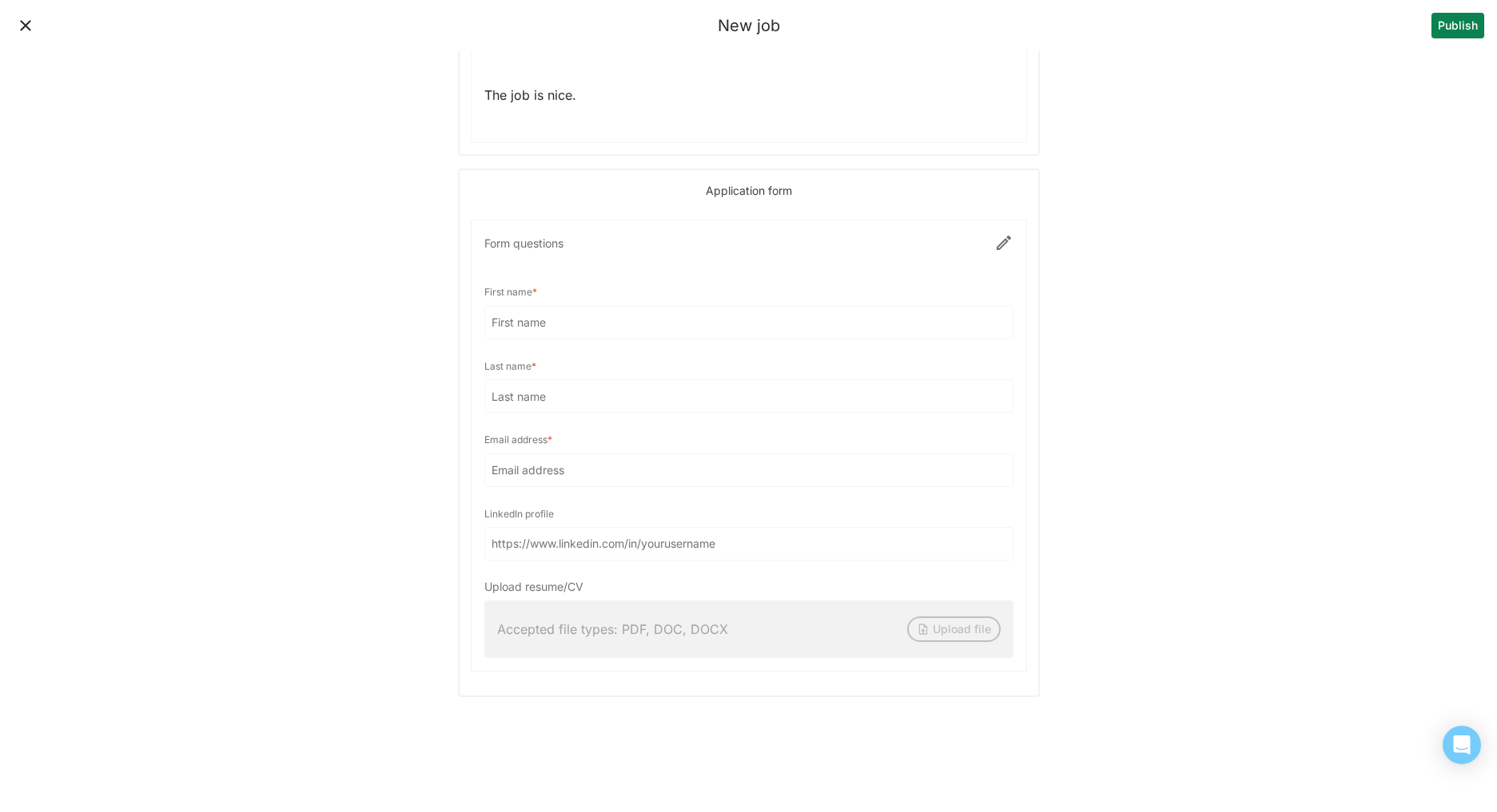
click at [547, 328] on div at bounding box center [748, 446] width 555 height 450
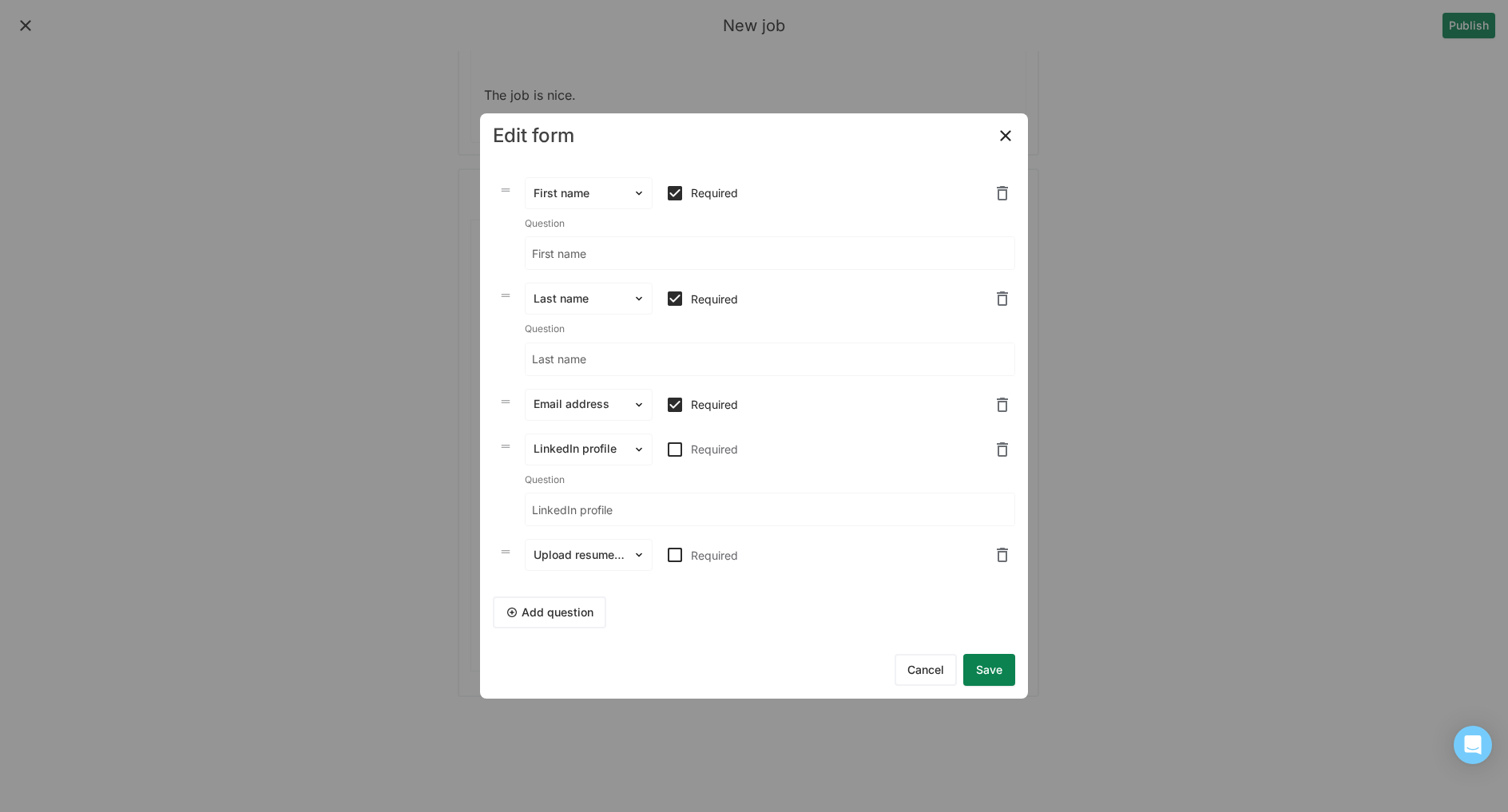
click at [1009, 140] on img at bounding box center [1006, 136] width 19 height 19
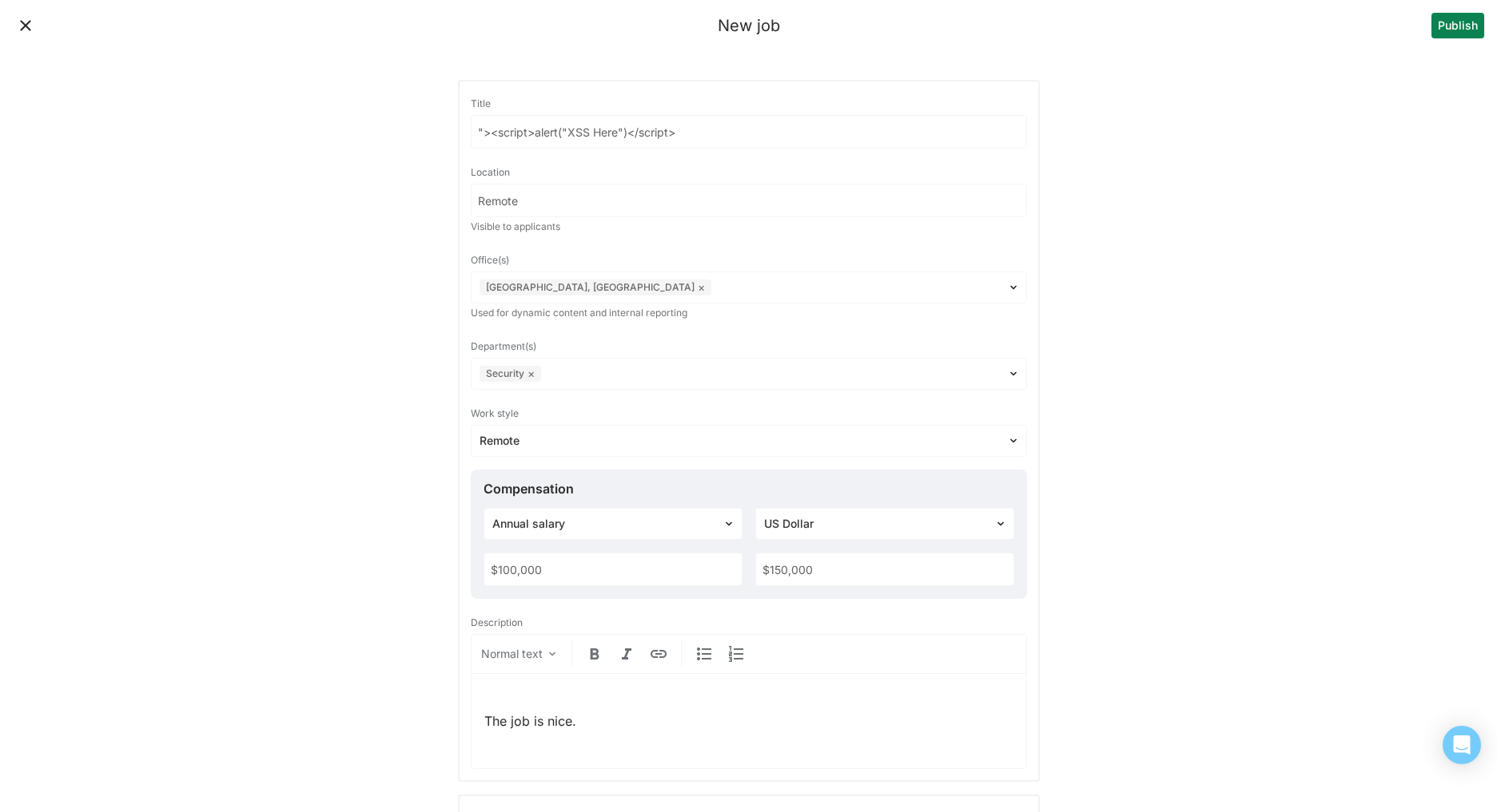
scroll to position [751, 0]
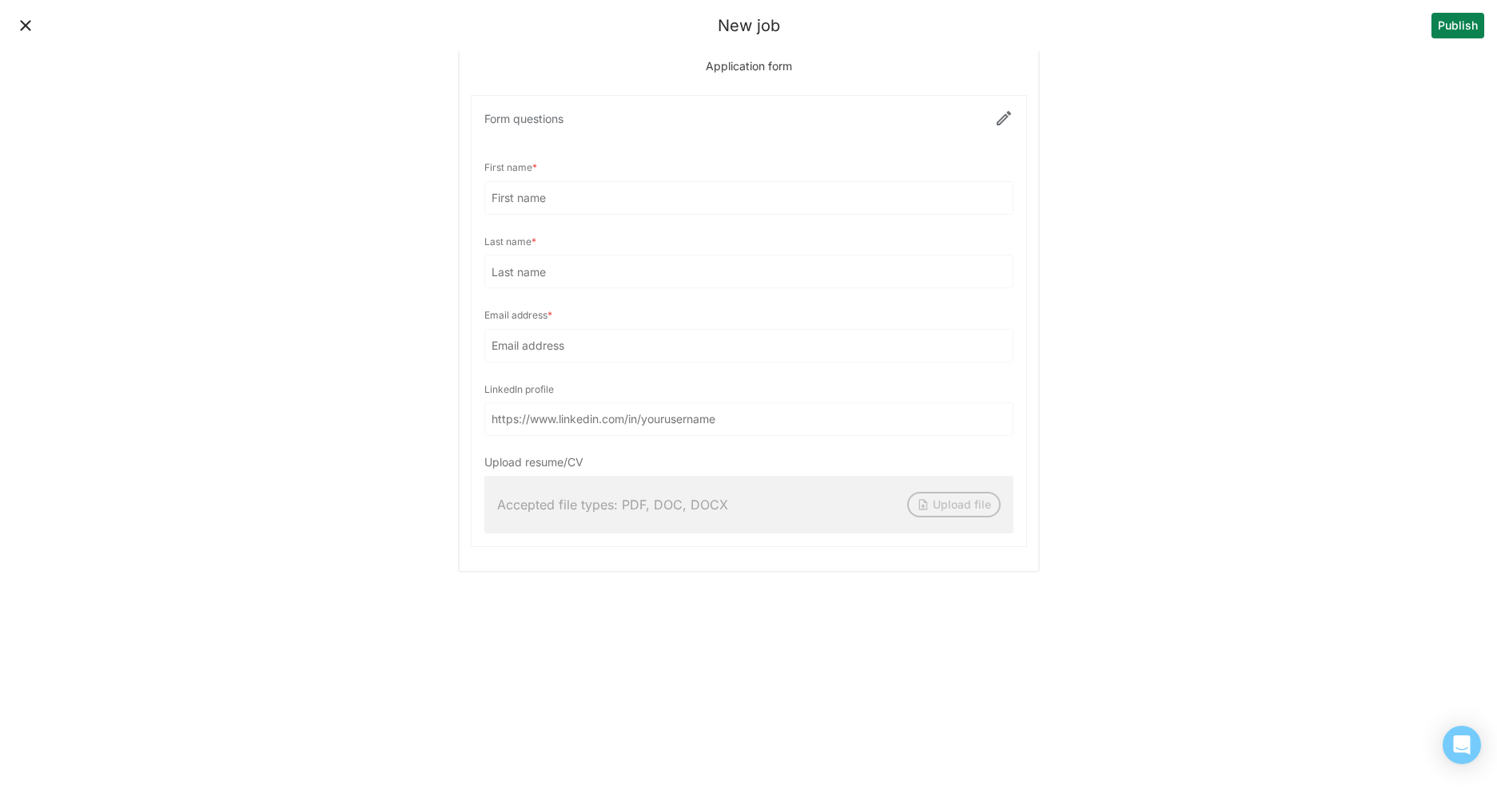
click at [1444, 25] on button "Publish" at bounding box center [1458, 25] width 53 height 25
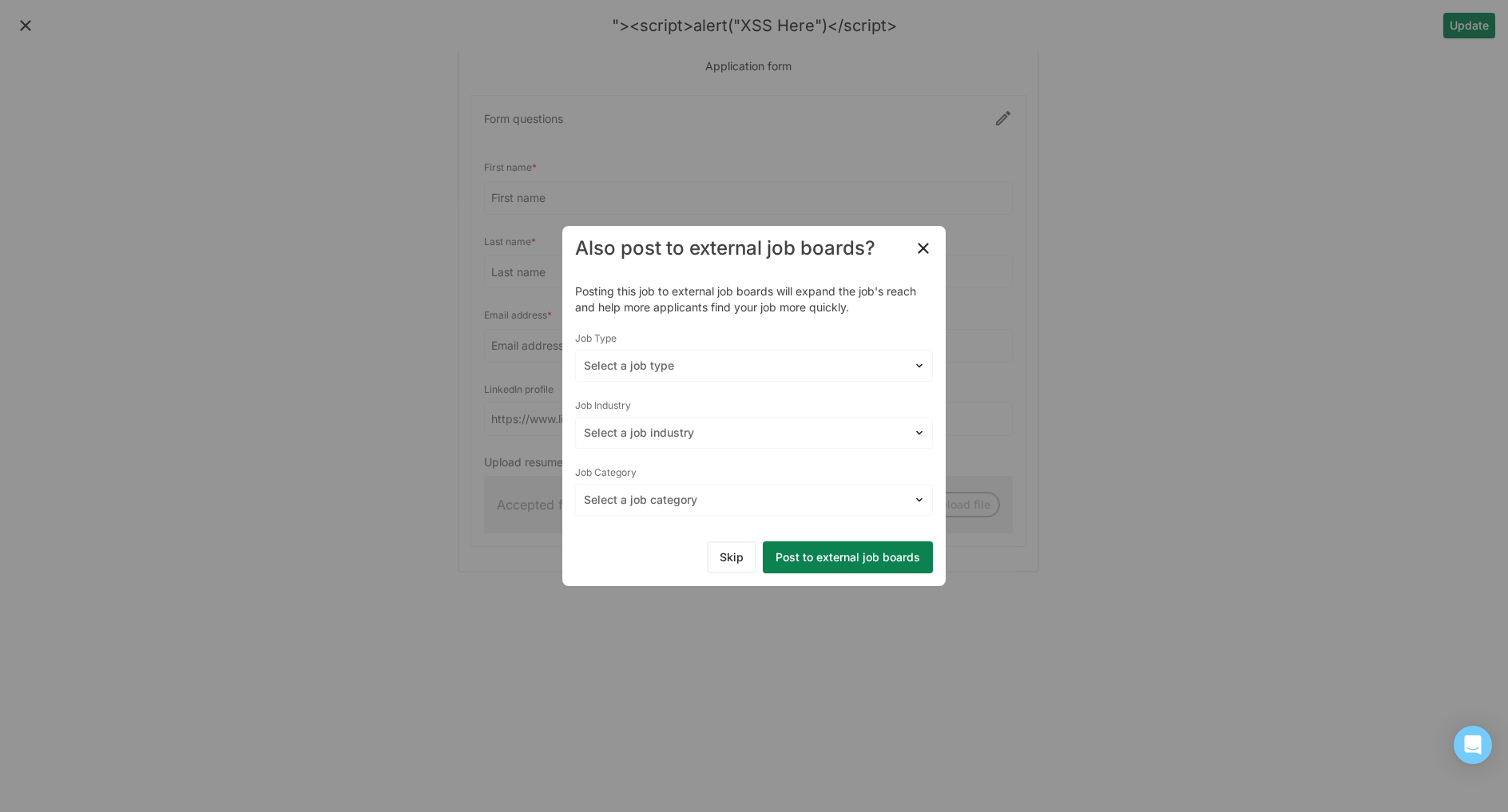
click at [725, 549] on button "Skip" at bounding box center [732, 557] width 50 height 32
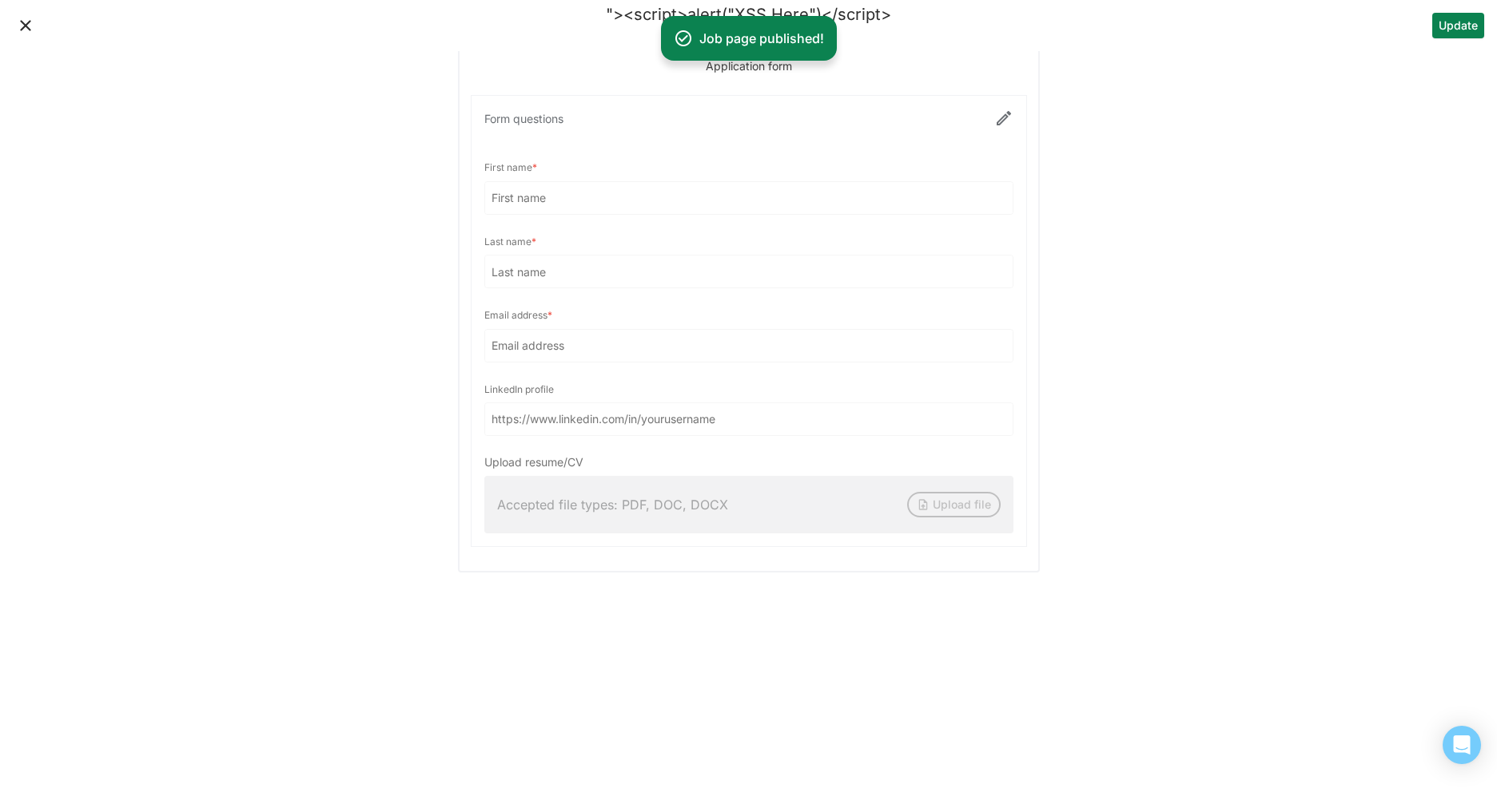
click at [29, 21] on button "Close" at bounding box center [25, 25] width 25 height 25
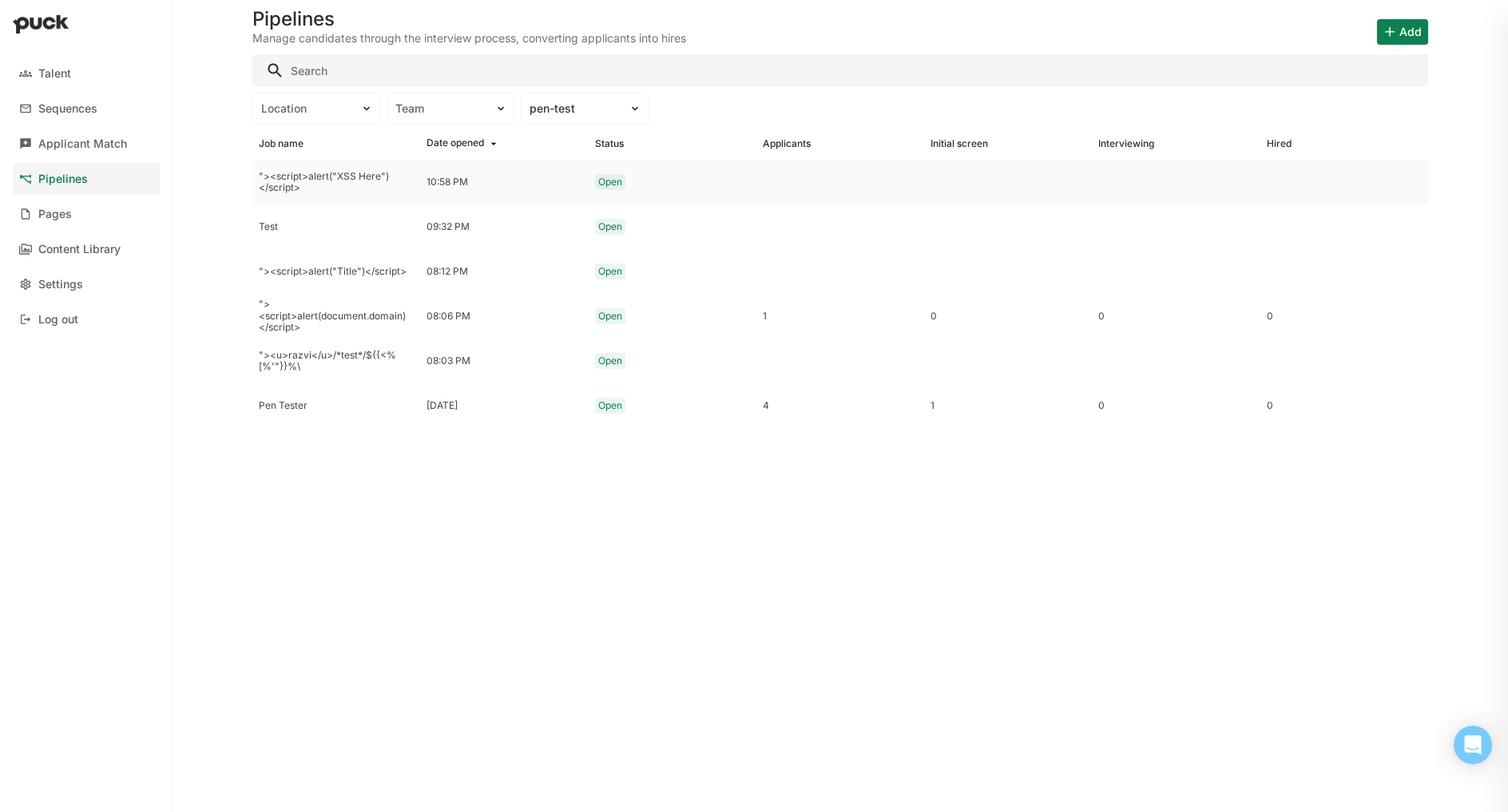
click at [297, 179] on div ""><script>alert("XSS Here")</script>" at bounding box center [336, 182] width 155 height 23
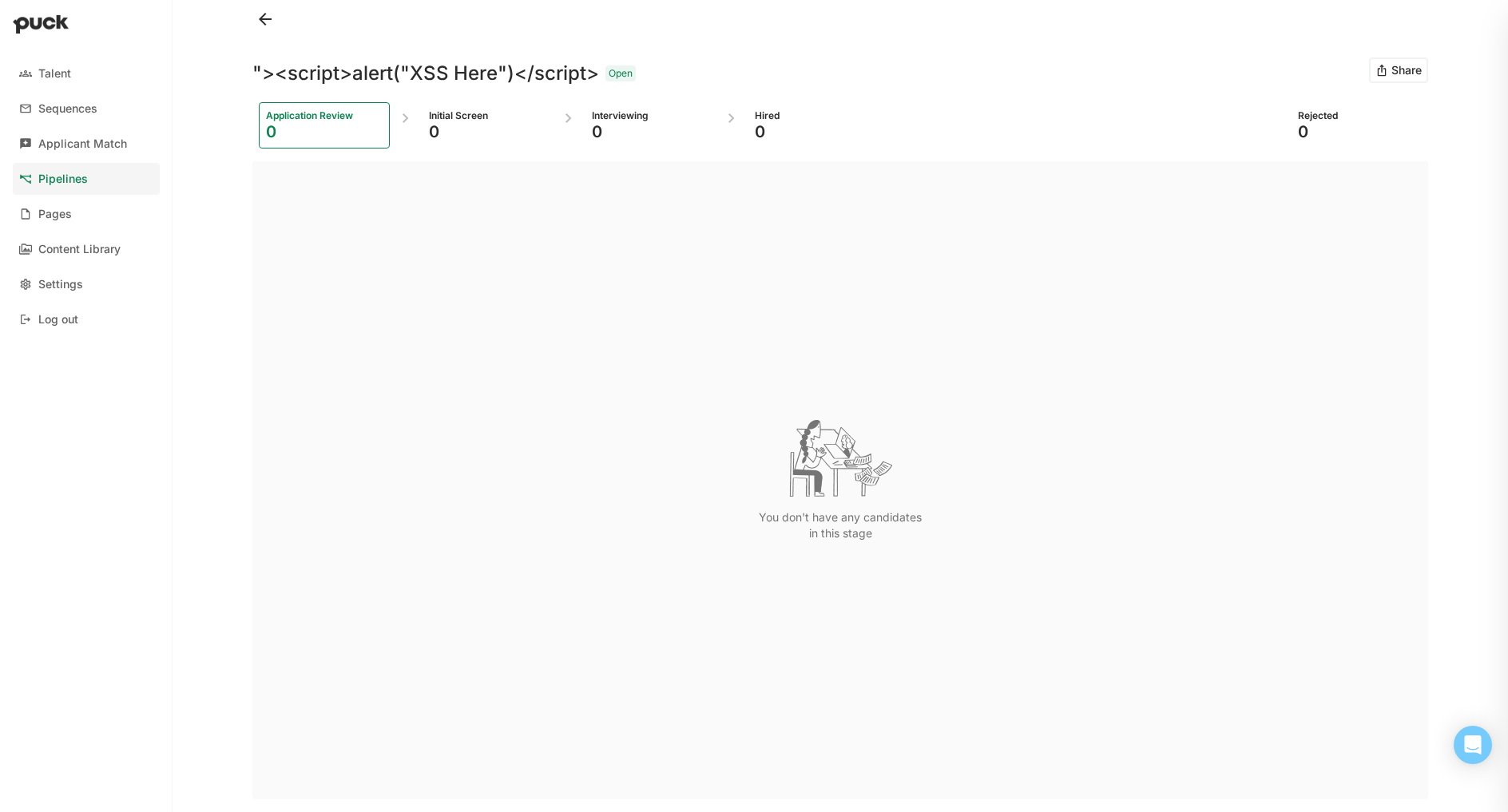
click at [89, 174] on link "Pipelines" at bounding box center [87, 179] width 147 height 32
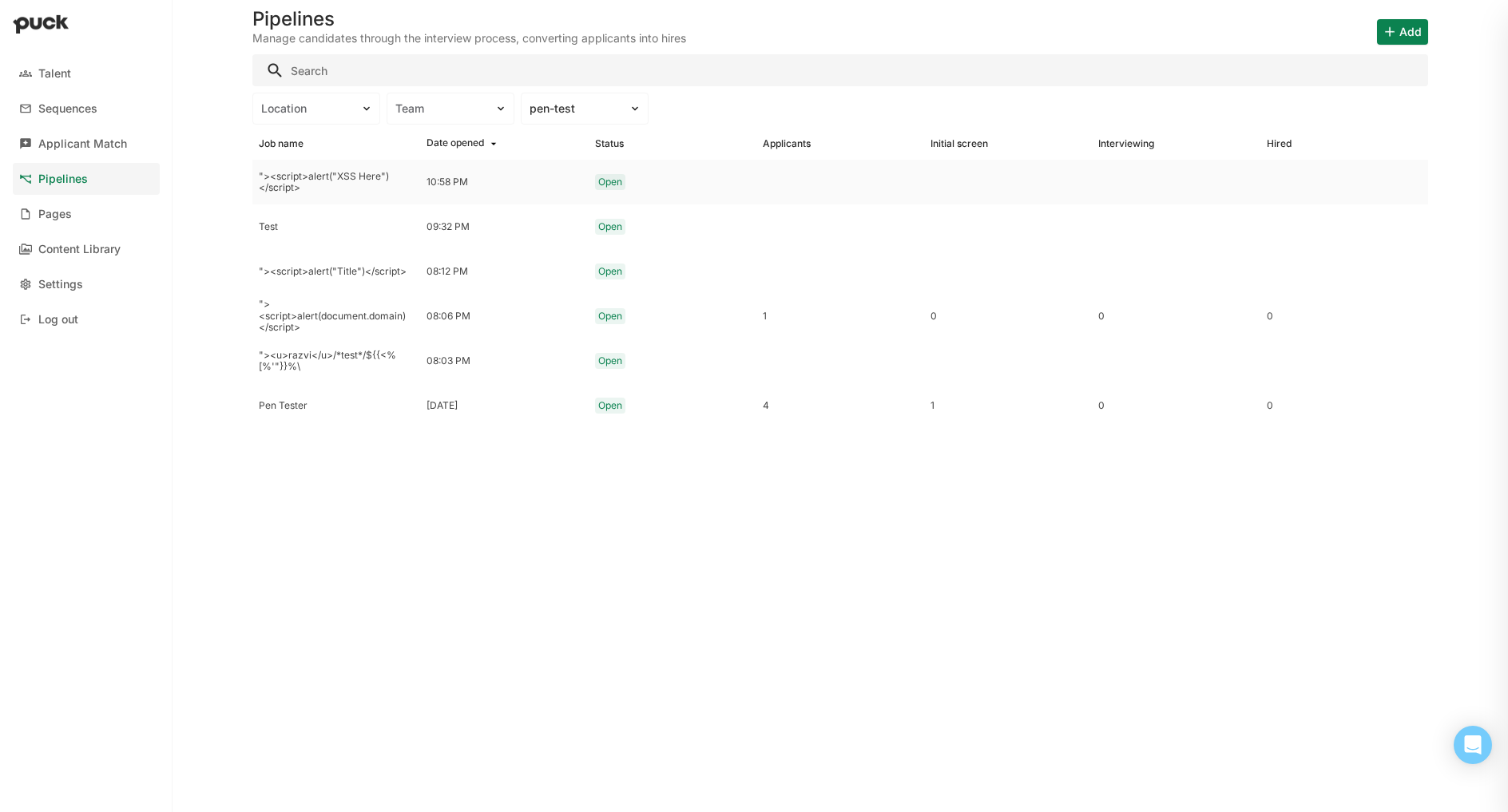
click at [294, 185] on div ""><script>alert("XSS Here")</script>" at bounding box center [336, 182] width 155 height 23
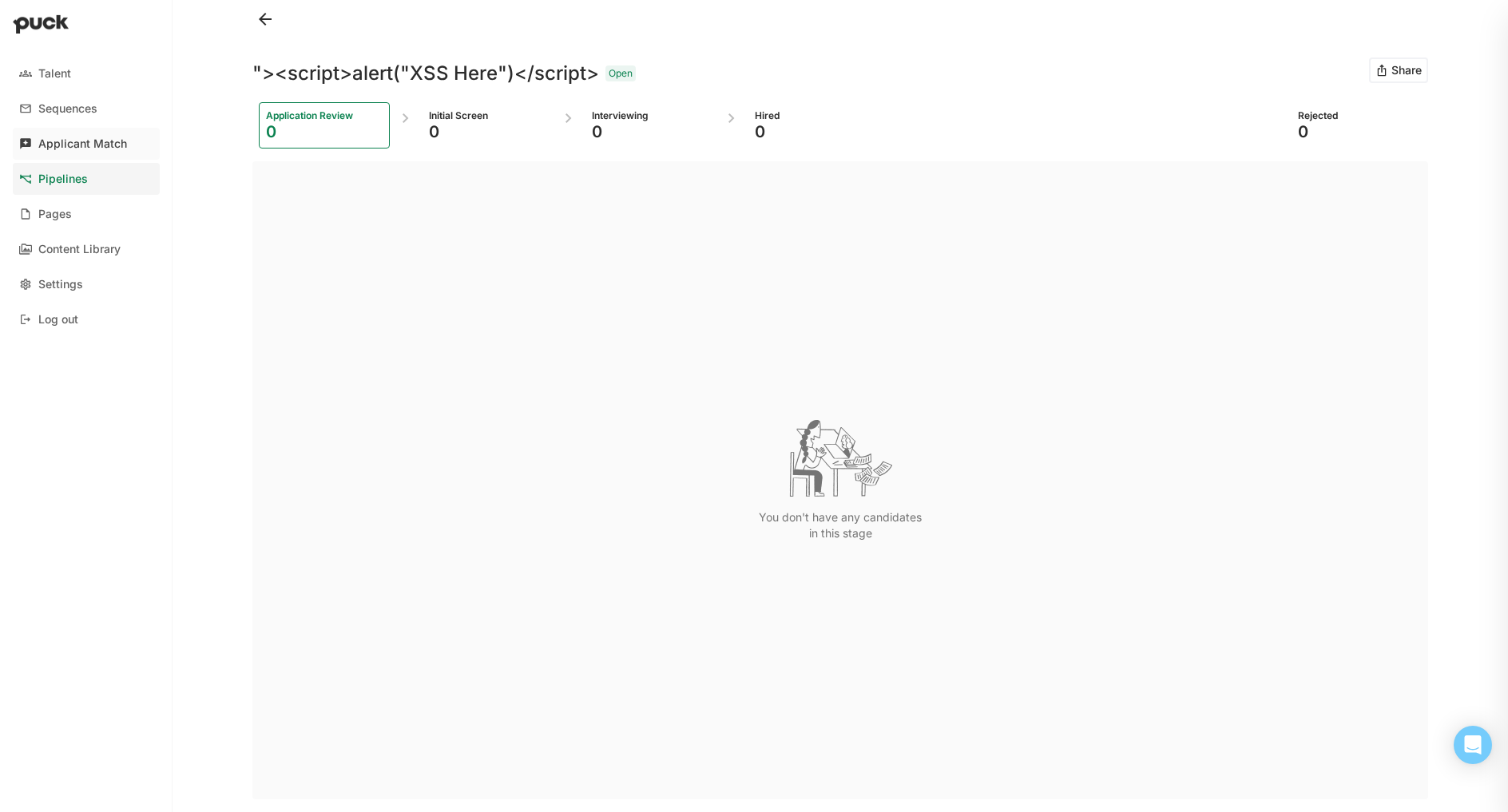
click at [97, 143] on div "Applicant Match" at bounding box center [82, 144] width 88 height 13
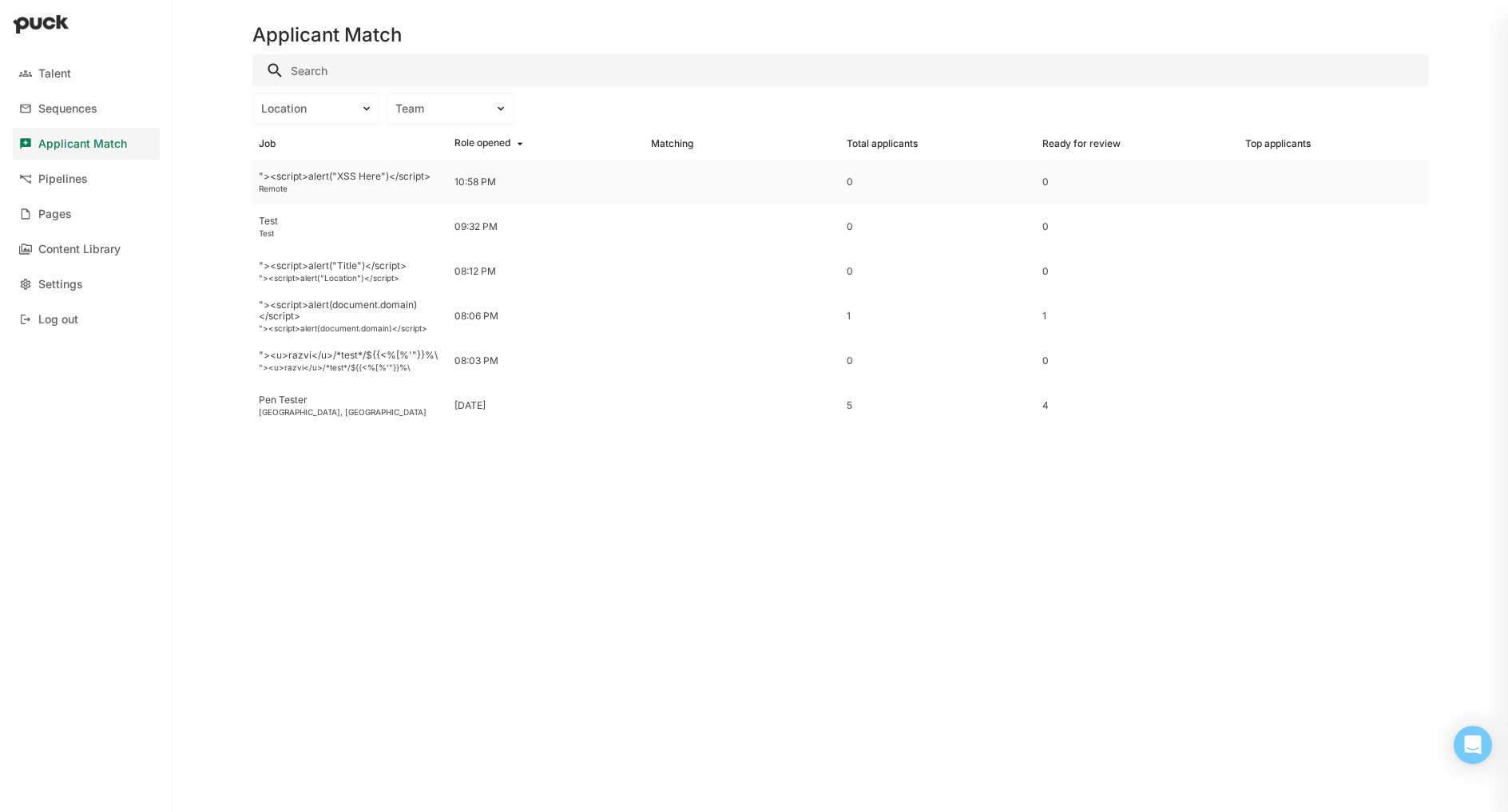
click at [335, 177] on div ""><script>alert("XSS Here")</script>" at bounding box center [350, 176] width 183 height 11
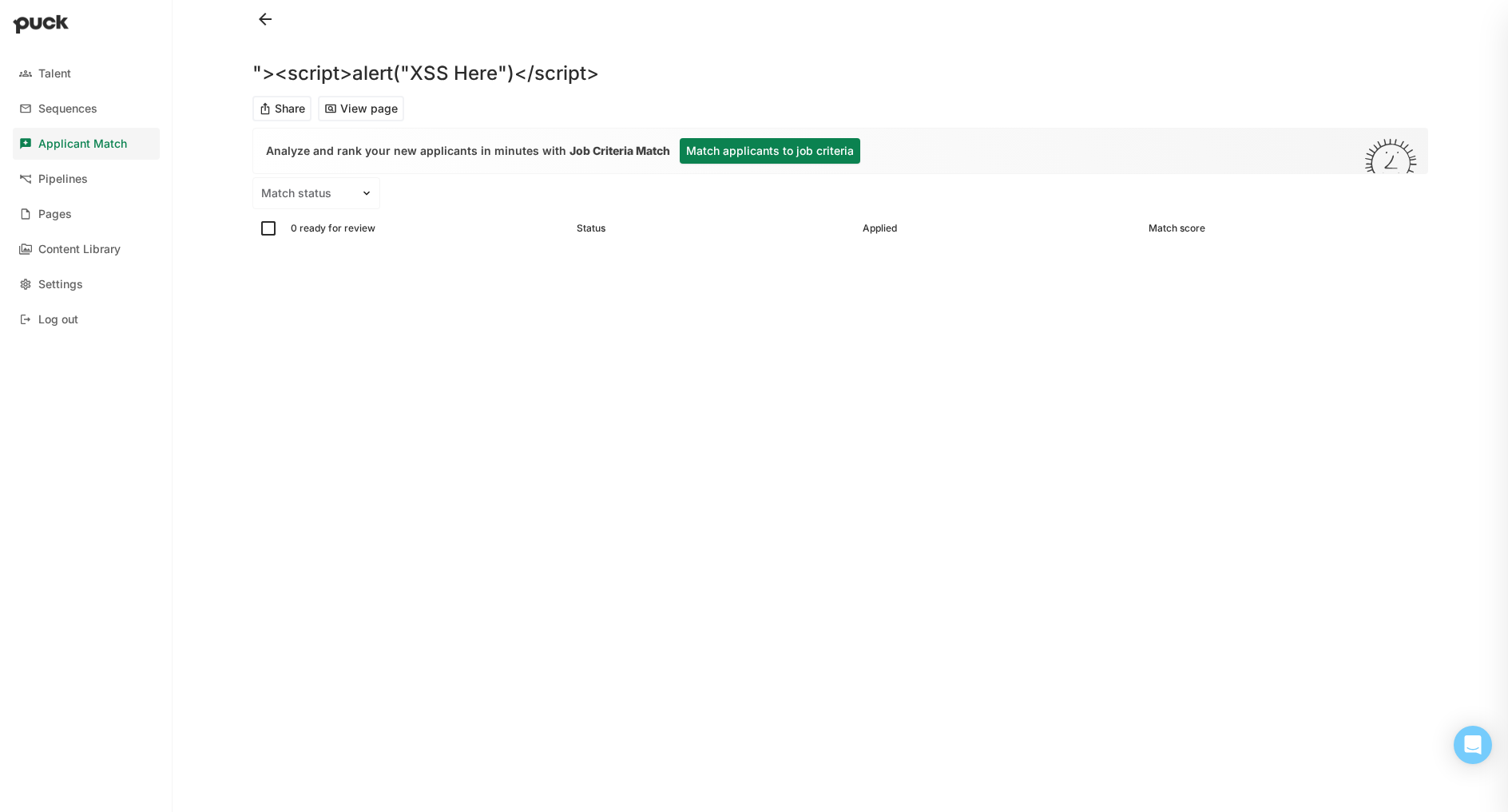
click at [345, 108] on button "View page" at bounding box center [361, 108] width 86 height 25
click at [56, 182] on div "Pipelines" at bounding box center [63, 179] width 50 height 13
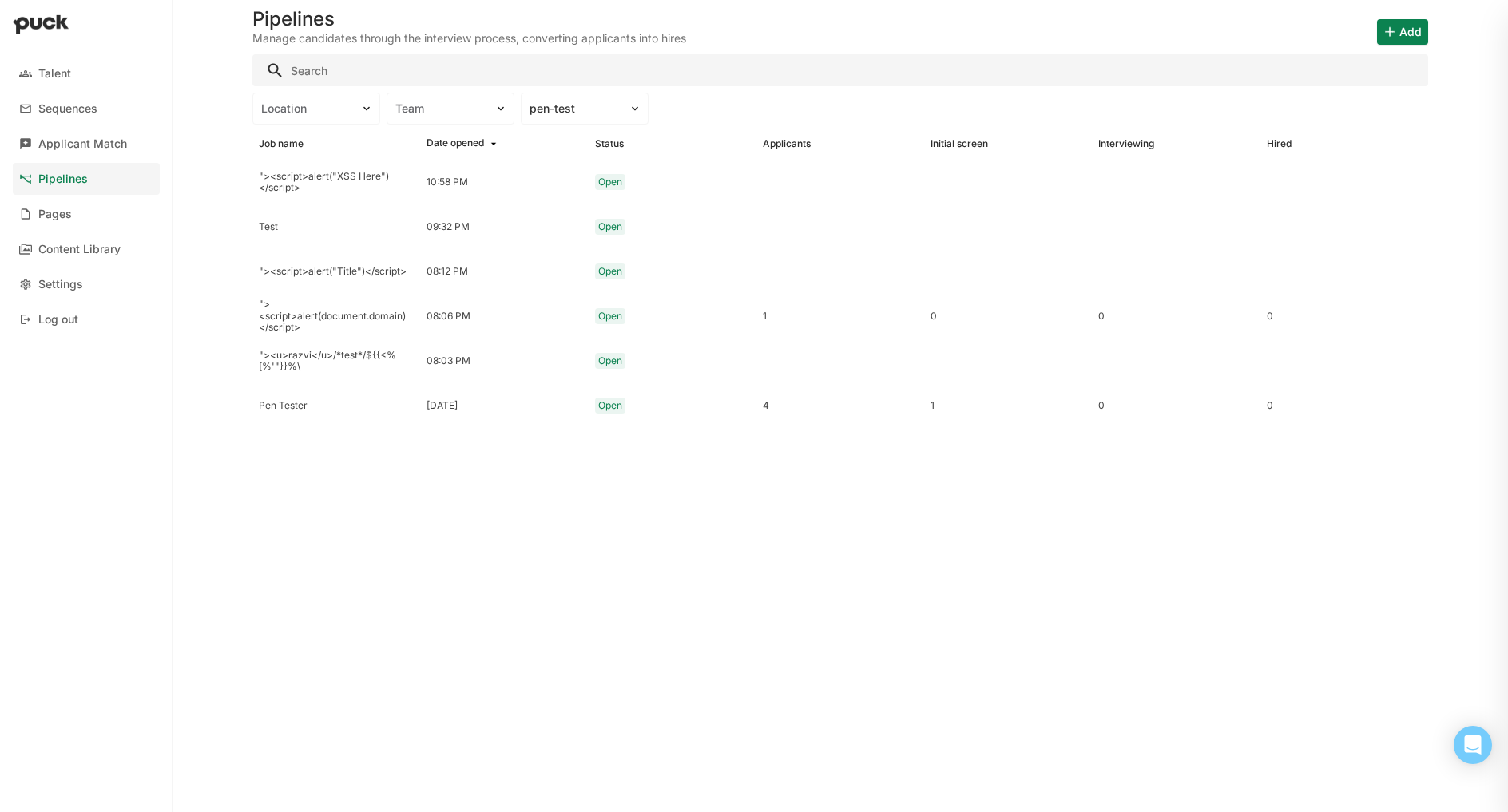
click at [1389, 32] on button "Add" at bounding box center [1403, 32] width 51 height 25
click at [1363, 104] on p "Add candidate" at bounding box center [1371, 112] width 88 height 18
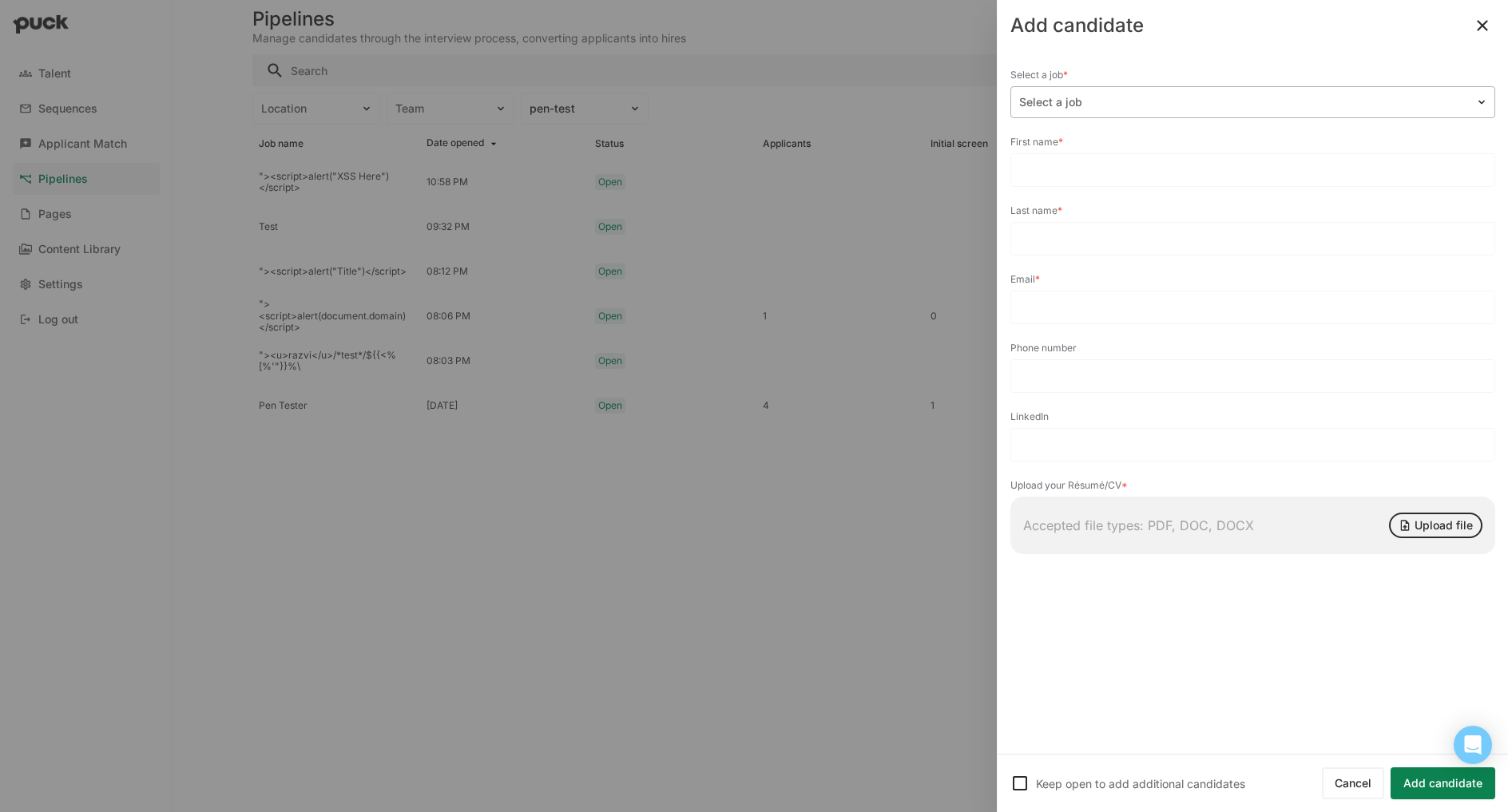
click at [1143, 96] on div at bounding box center [1243, 102] width 448 height 17
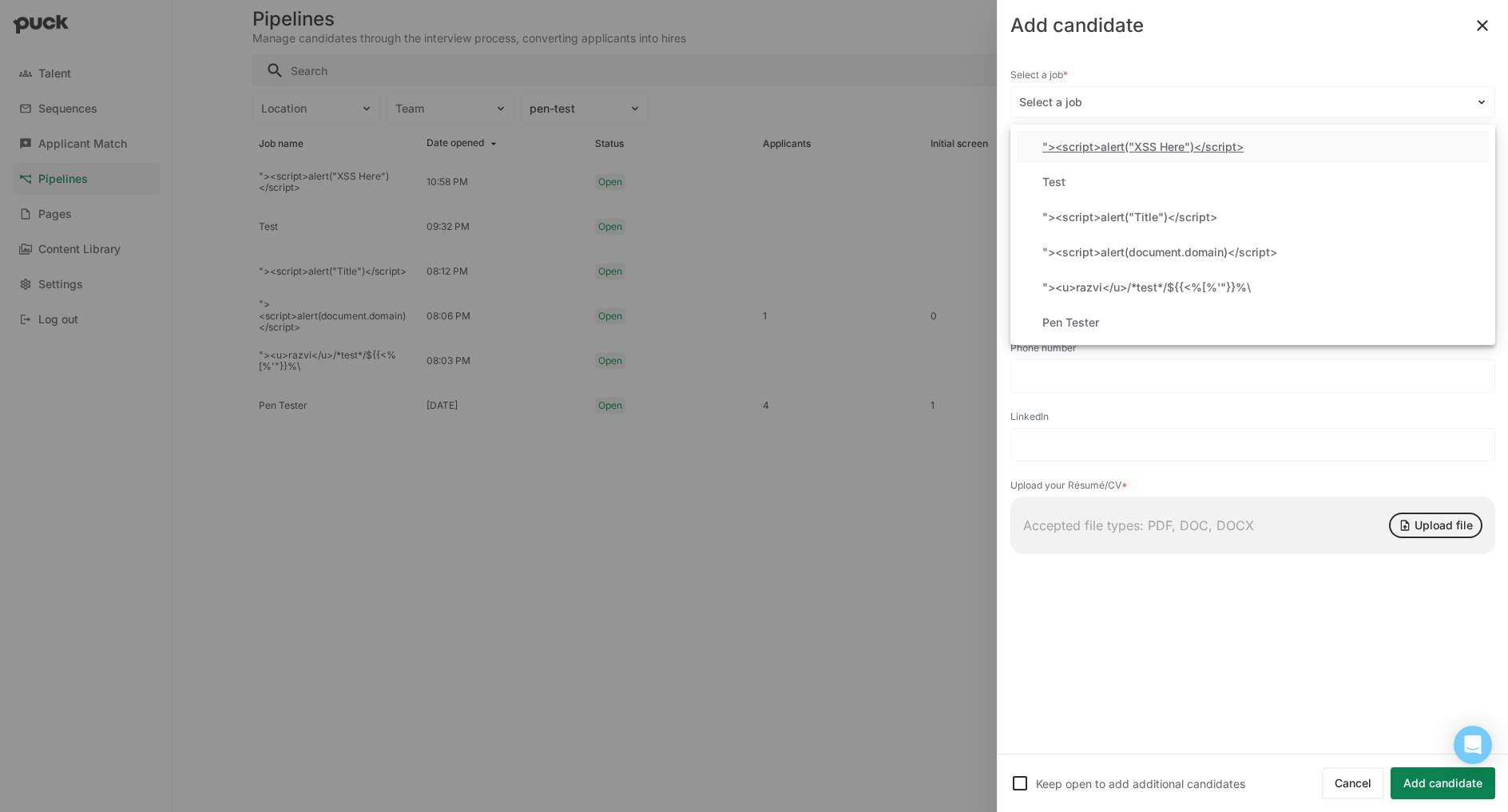
click at [1162, 149] on div ""><script>alert("XSS Here")</script>" at bounding box center [1143, 146] width 202 height 13
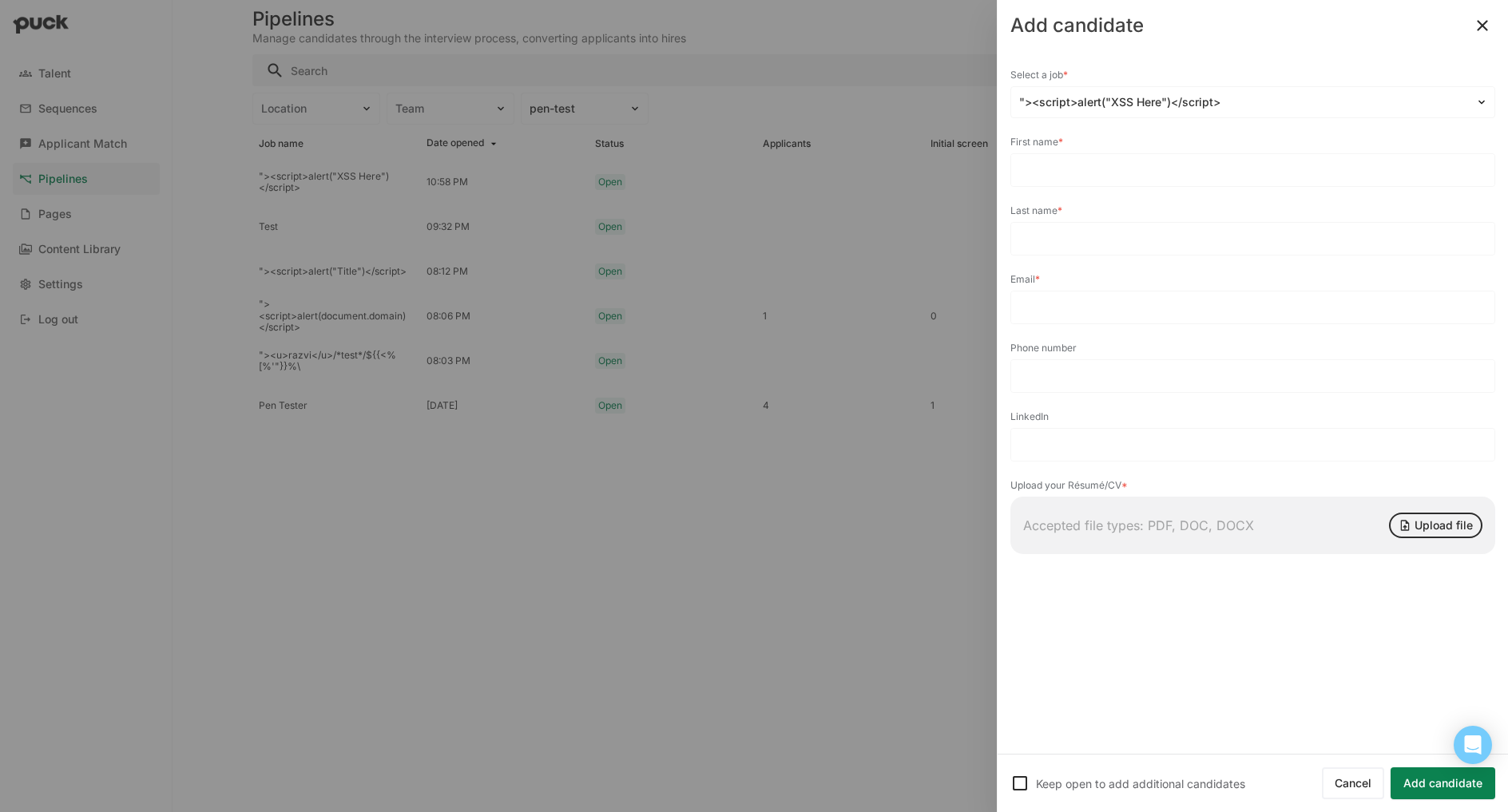
click at [1156, 162] on input at bounding box center [1253, 170] width 484 height 32
type input "Candidate"
click at [1106, 168] on input "Candidate" at bounding box center [1243, 170] width 464 height 32
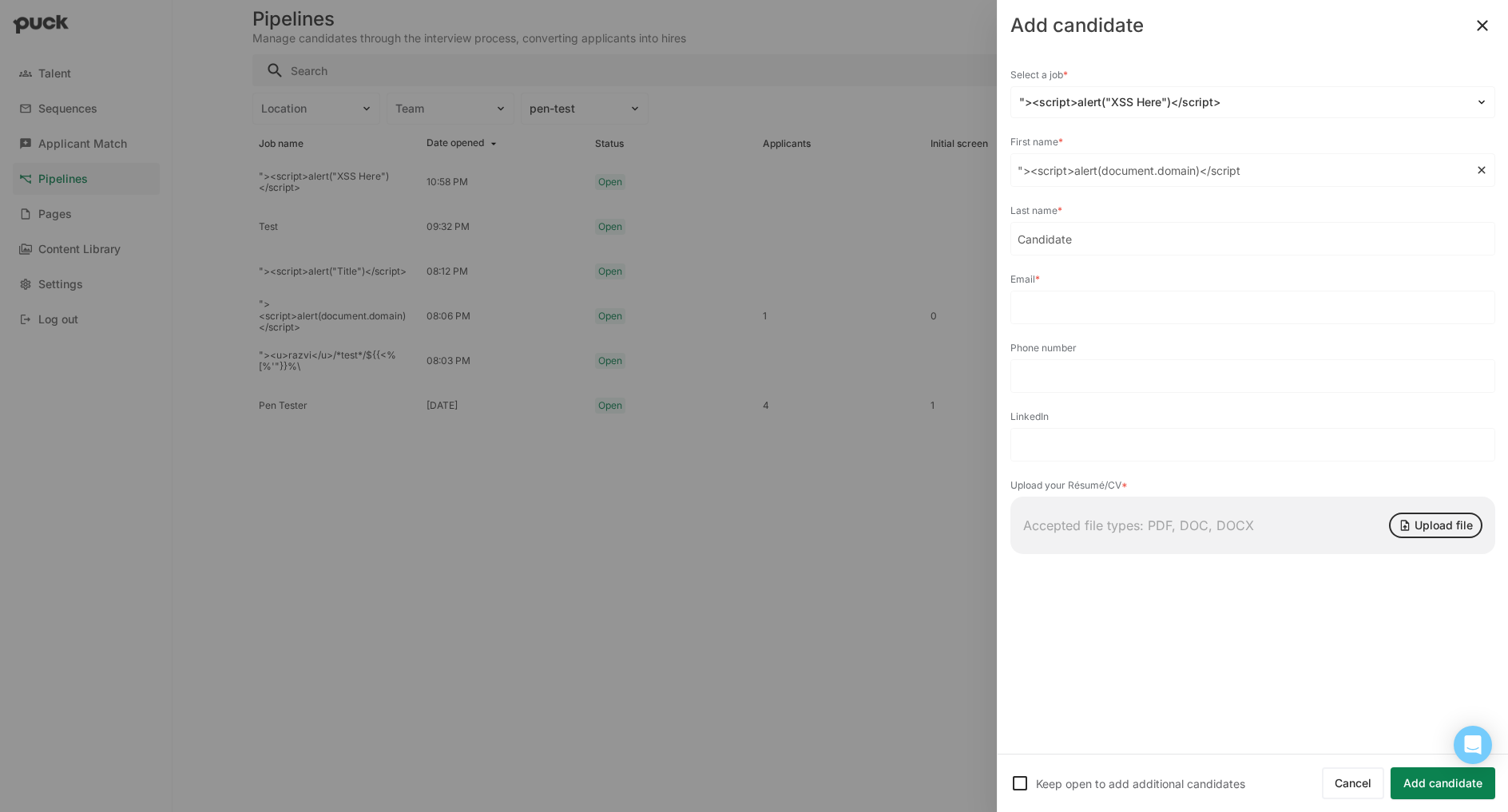
type input ""><script>alert(document.domain)</script>"
click at [1210, 176] on input ""><script>alert(document.domain)</script>" at bounding box center [1243, 170] width 464 height 32
click at [1066, 174] on input ""><u>razvi</u>/*test*/${{<%[%'"}}%\" at bounding box center [1243, 170] width 464 height 32
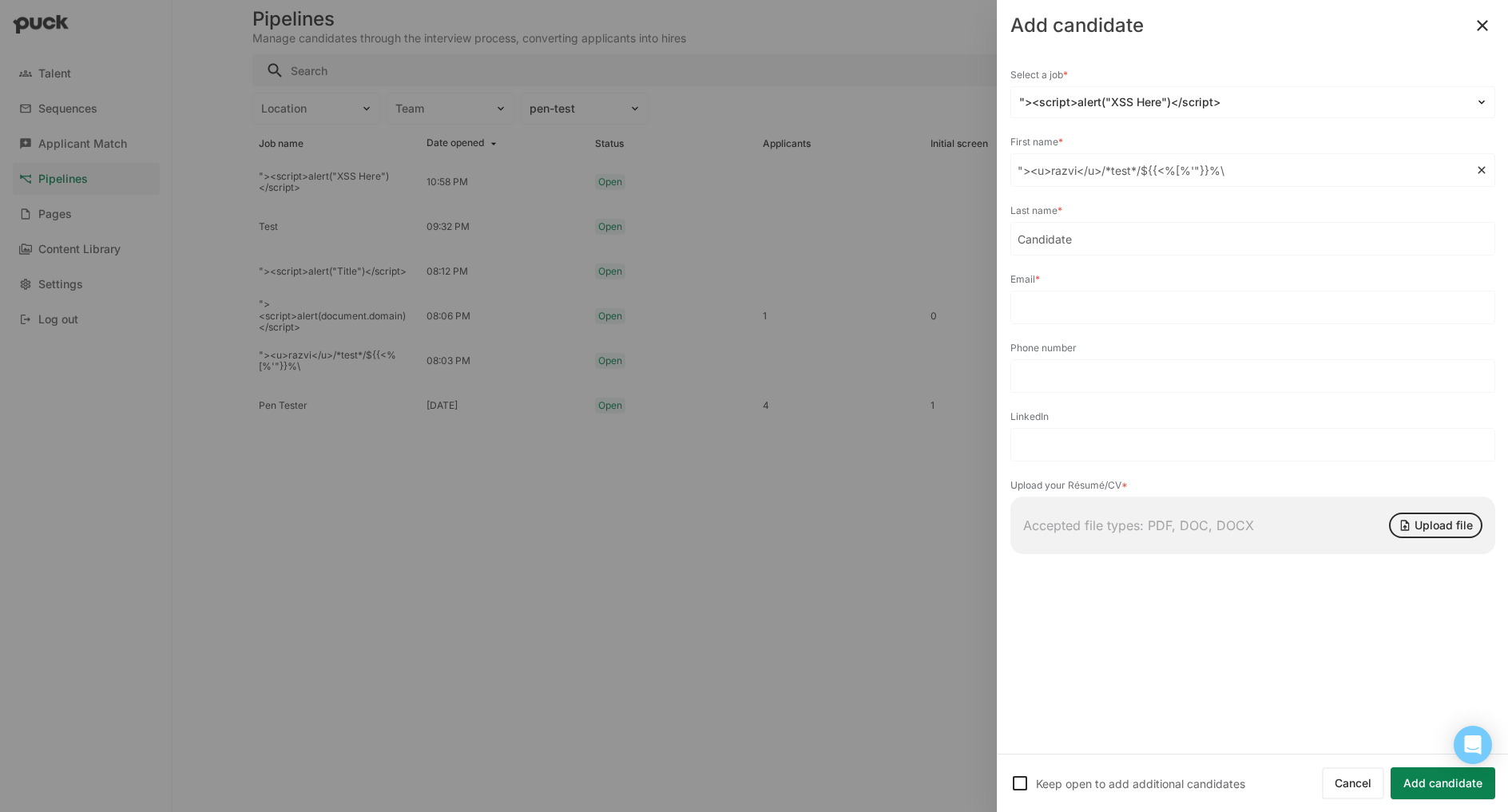
click at [1066, 174] on input ""><u>razvi</u>/*test*/${{<%[%'"}}%\" at bounding box center [1243, 170] width 464 height 32
type input ""><u>Candidate</u>/*test*/${{<%[%'"}}%\"
click at [1034, 240] on input "Candidate" at bounding box center [1253, 238] width 484 height 32
click at [1034, 240] on input "Candidate" at bounding box center [1243, 238] width 464 height 32
paste input ""><u>Candidate</u>/*test*/${{<%[%'"}}%\"
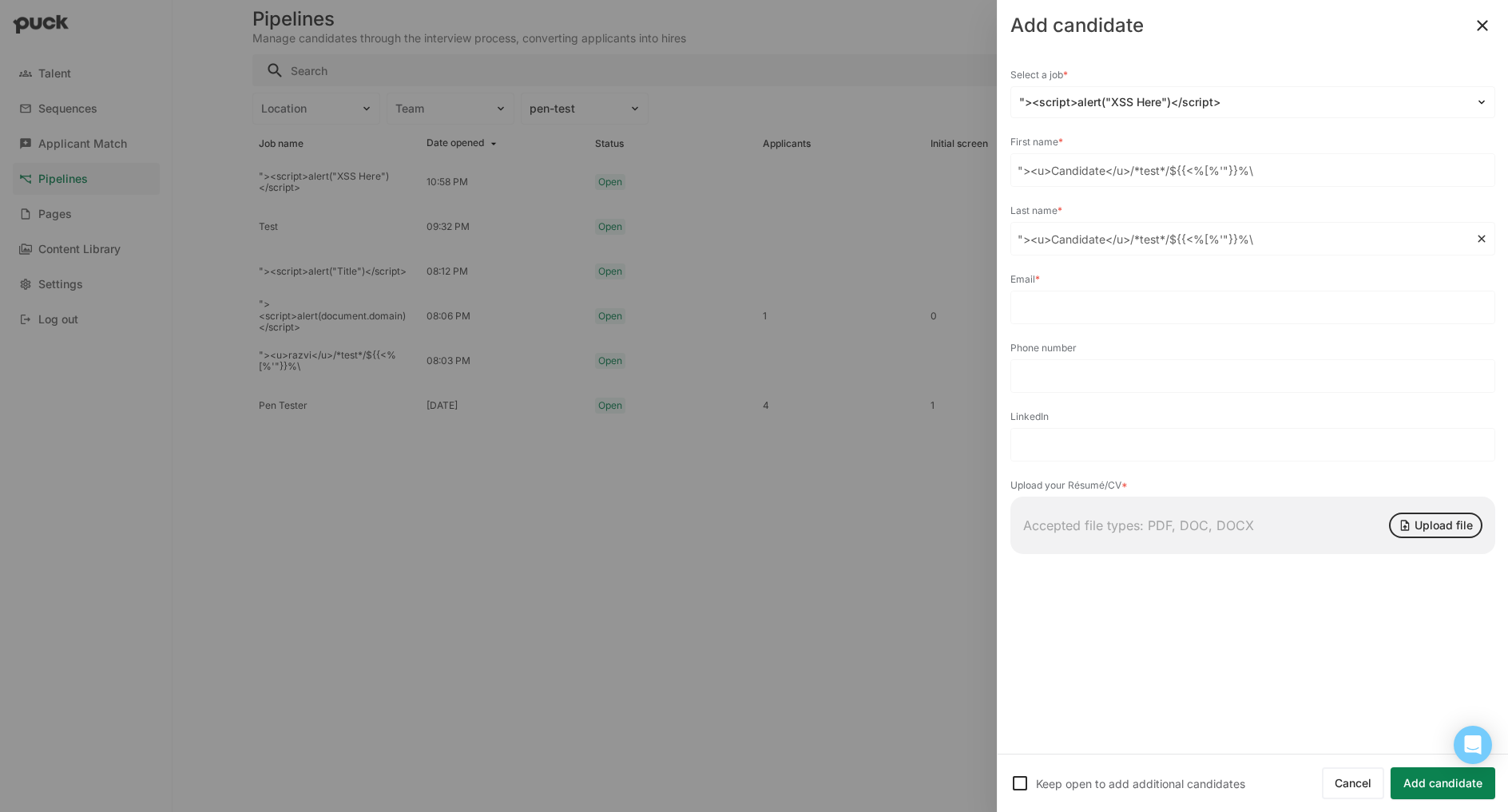
type input ""><u>Candidate</u>/*test*/${{<%[%'"}}%\"
click at [1037, 302] on input at bounding box center [1253, 307] width 484 height 32
type input "r@[DOMAIN_NAME]"
click at [1417, 532] on button "Upload file" at bounding box center [1436, 525] width 94 height 25
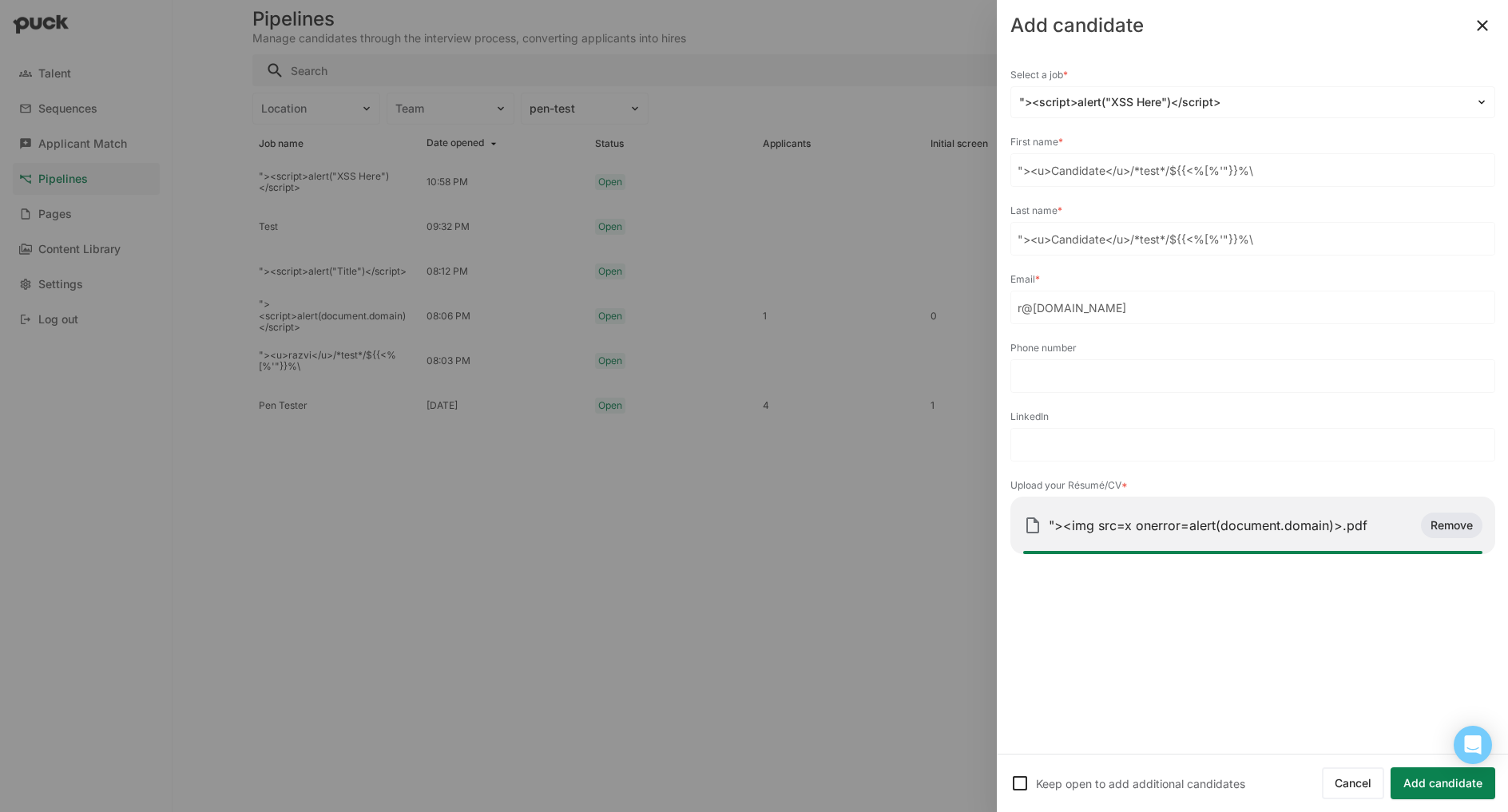
click at [1427, 782] on button "Add candidate" at bounding box center [1442, 783] width 104 height 32
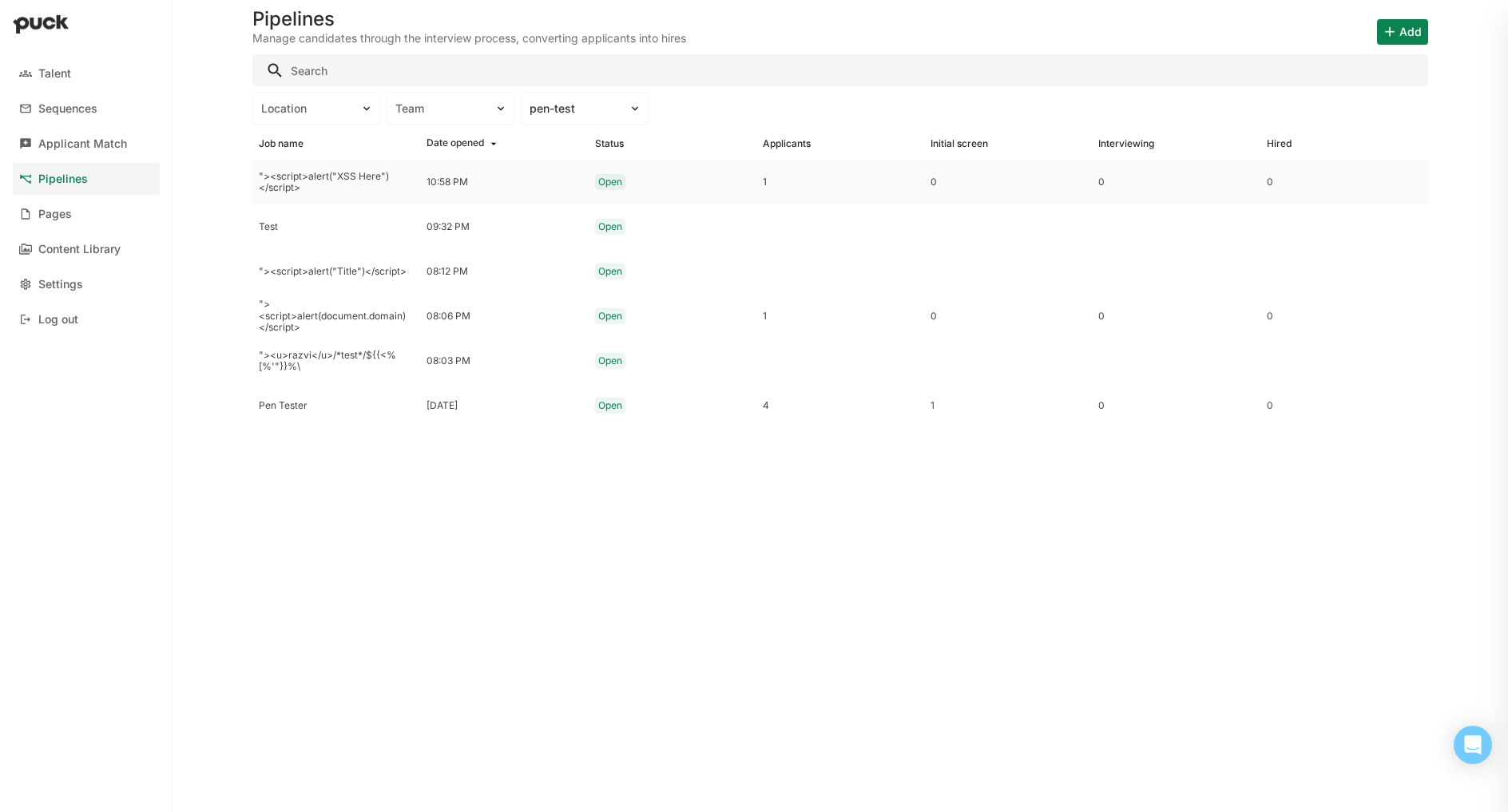
click at [522, 175] on div "10:58 PM" at bounding box center [504, 181] width 167 height 45
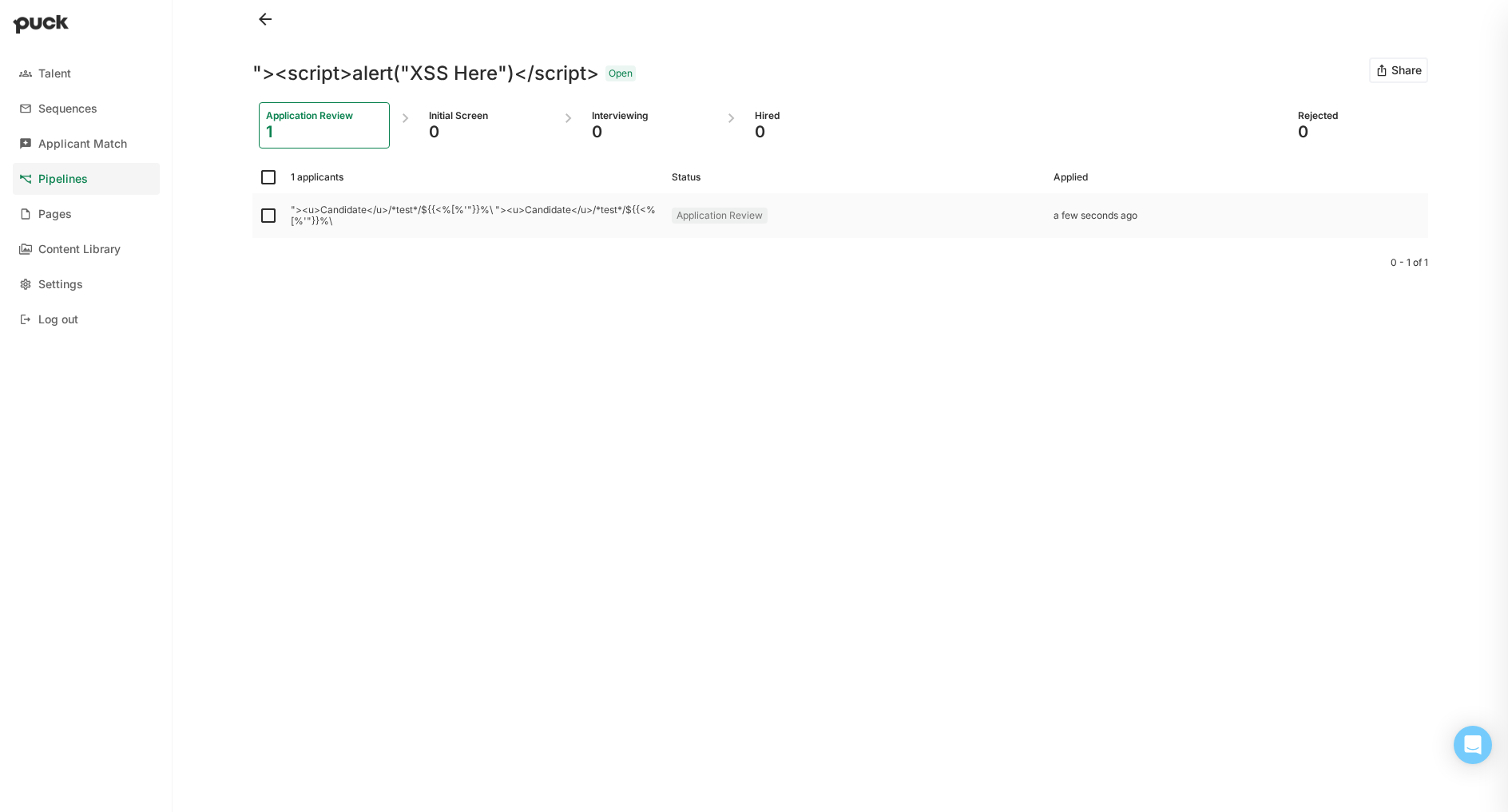
click at [445, 213] on div ""><u>Candidate</u>/*test*/${{<%[%'"}}%\ "><u>Candidate</u>/*test*/${{<%[%'"}}%\" at bounding box center [475, 215] width 368 height 23
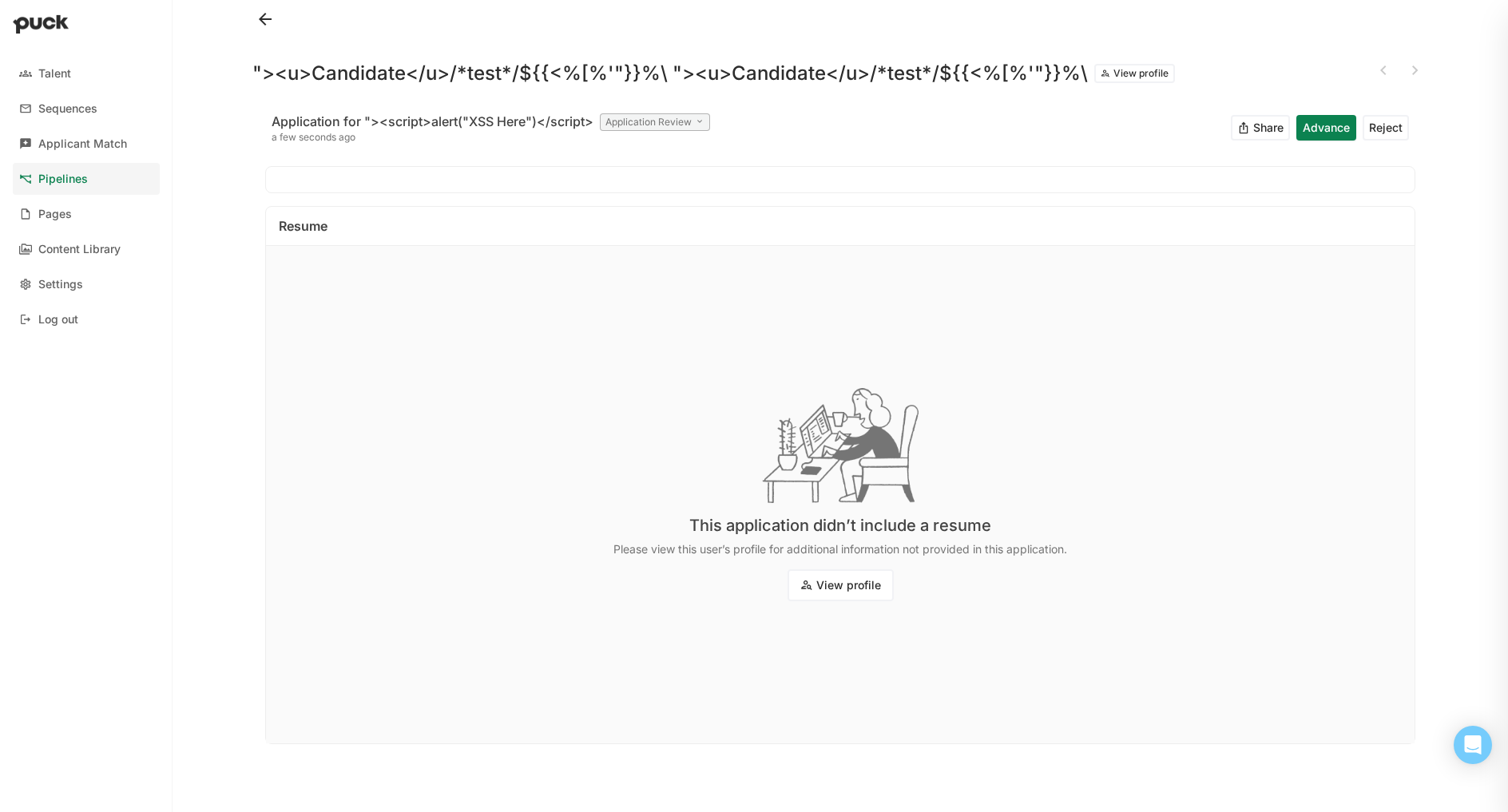
click at [257, 18] on button at bounding box center [265, 18] width 25 height 25
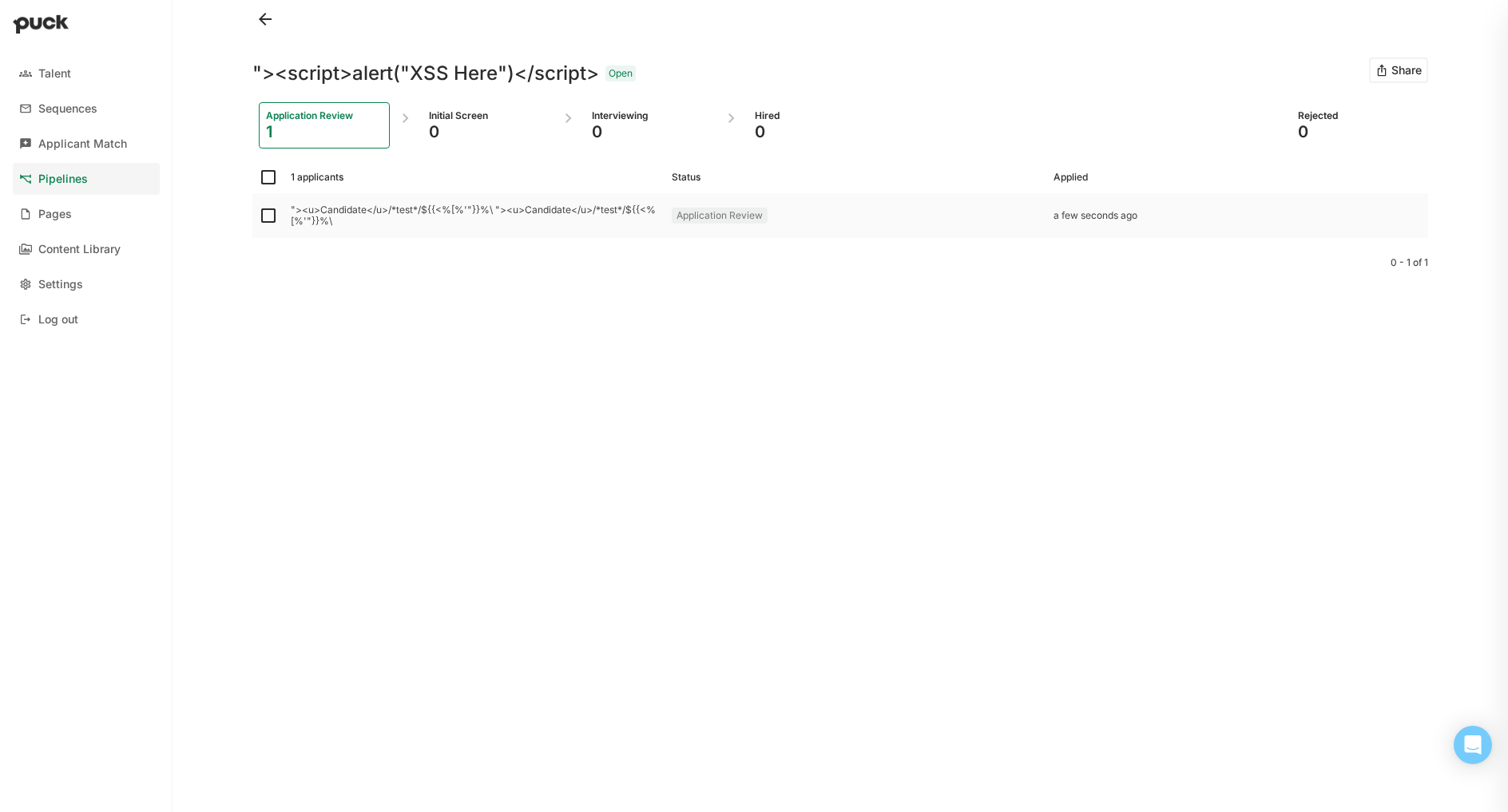
click at [348, 210] on div ""><u>Candidate</u>/*test*/${{<%[%'"}}%\ "><u>Candidate</u>/*test*/${{<%[%'"}}%\" at bounding box center [475, 215] width 368 height 23
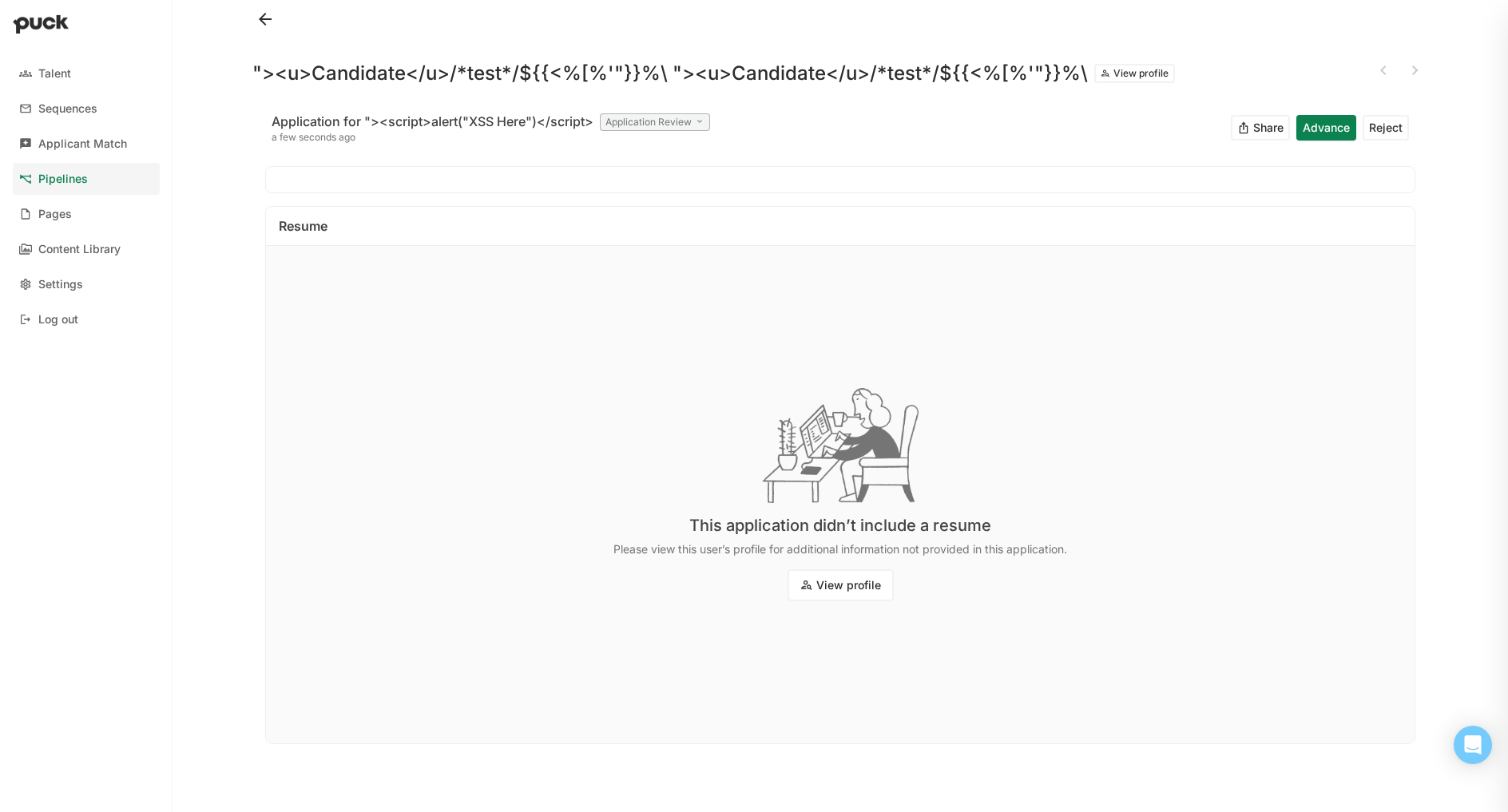
click at [267, 18] on button at bounding box center [265, 18] width 25 height 25
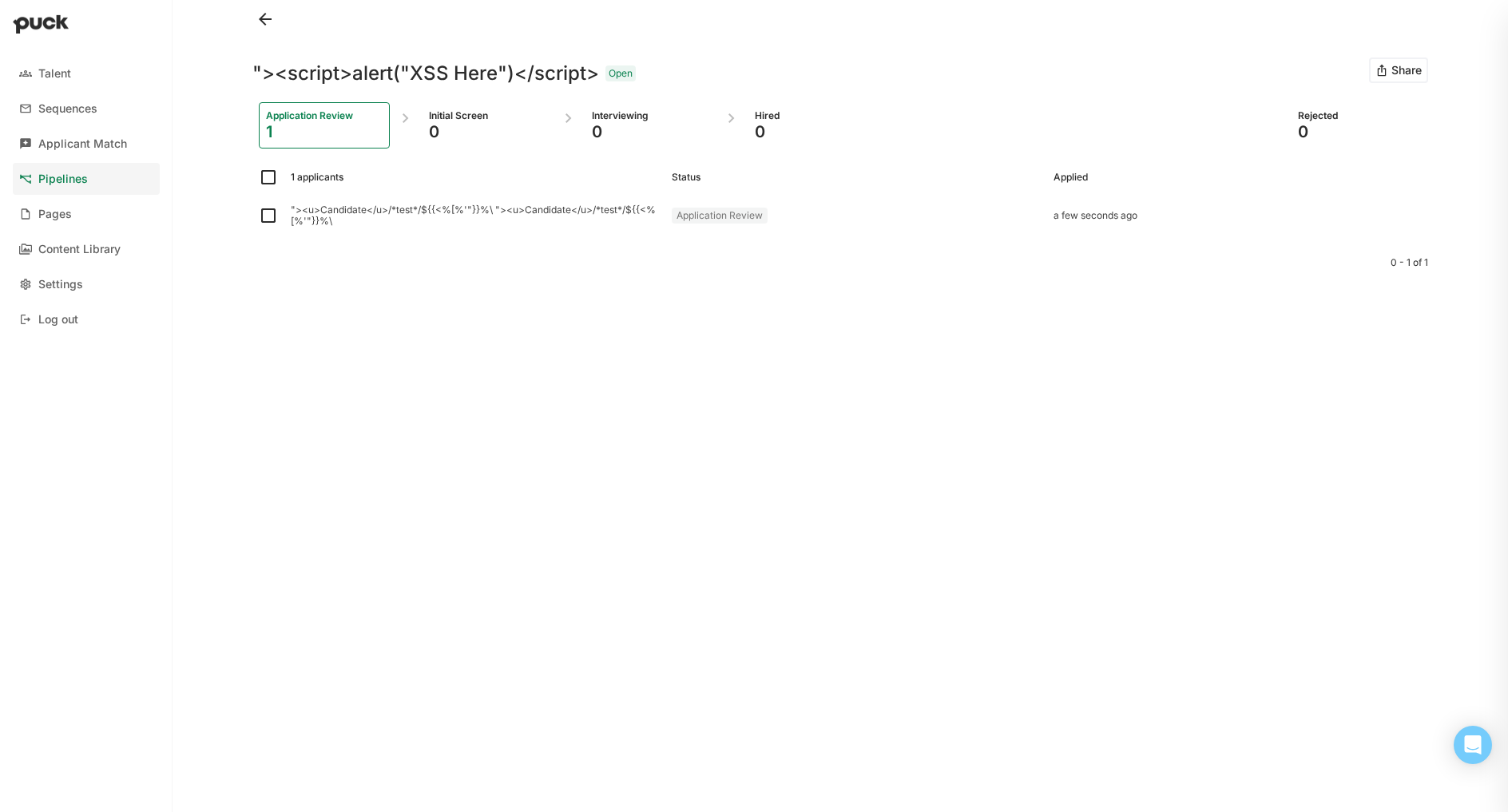
click at [1250, 176] on div "Applied" at bounding box center [1238, 177] width 368 height 11
click at [139, 186] on link "Pipelines" at bounding box center [87, 179] width 147 height 32
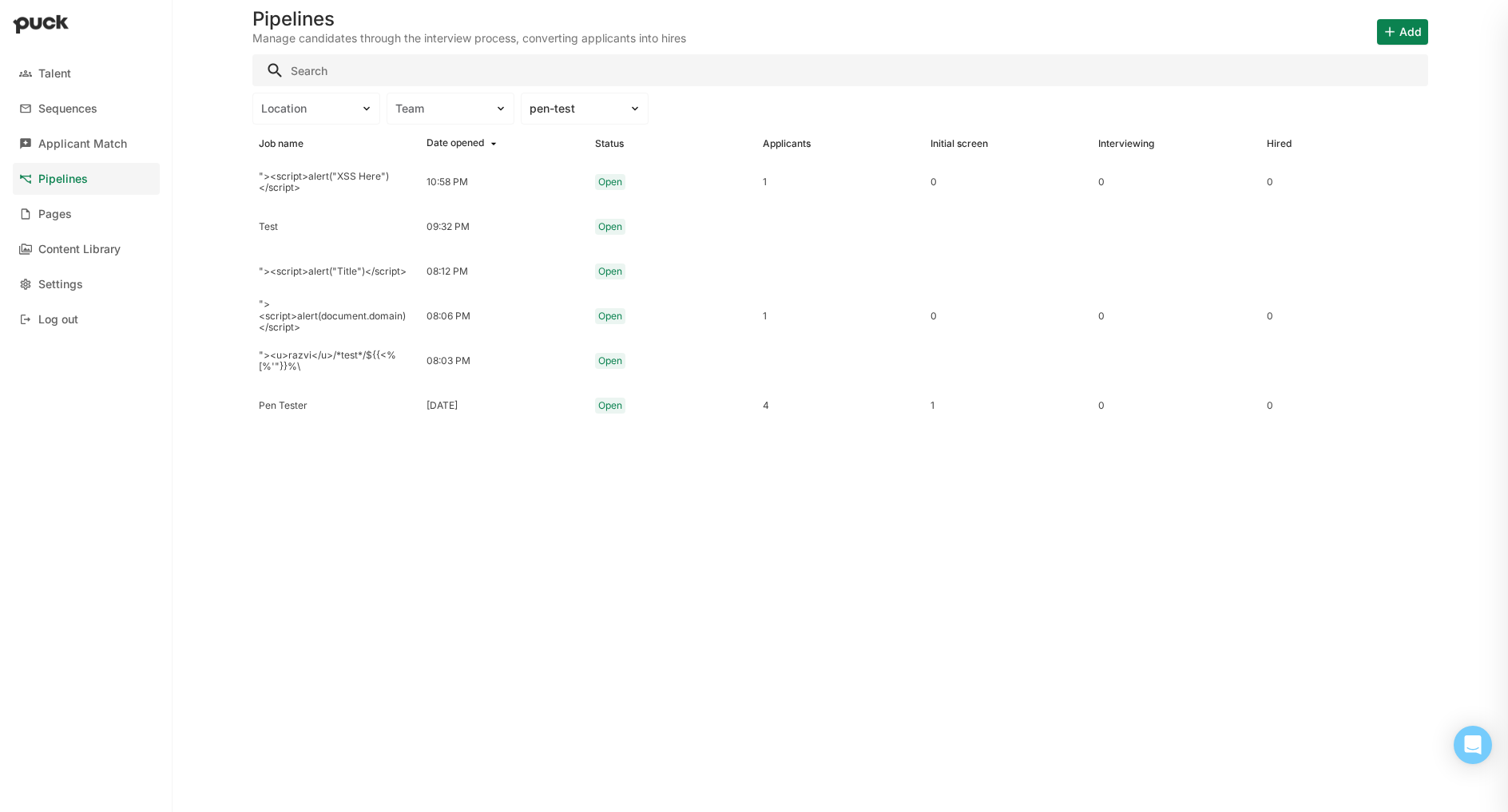
click at [1398, 27] on button "Add" at bounding box center [1403, 32] width 51 height 25
click at [1355, 111] on p "Add candidate" at bounding box center [1371, 112] width 88 height 18
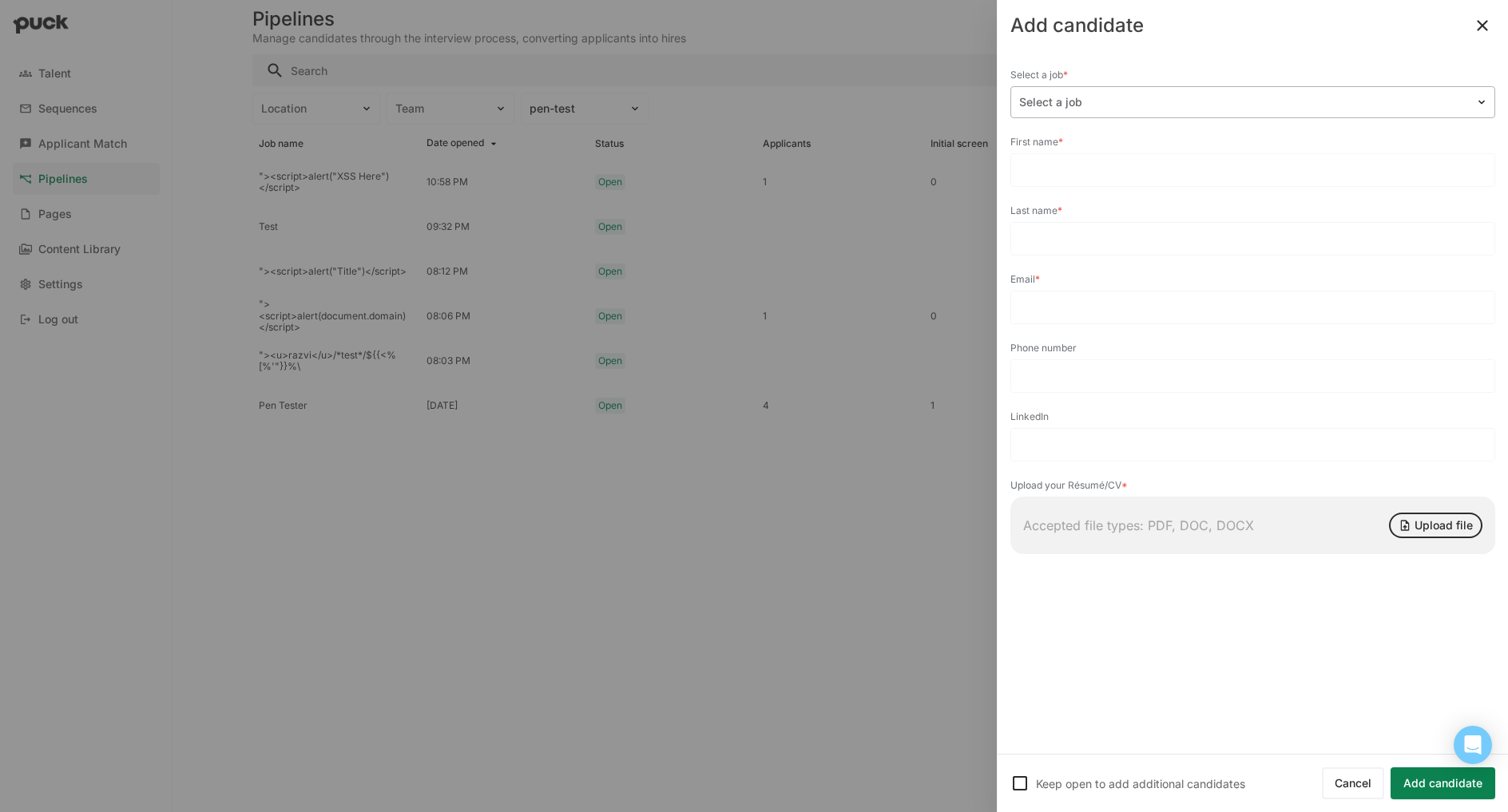
click at [1249, 111] on div "Select a job" at bounding box center [1243, 102] width 464 height 23
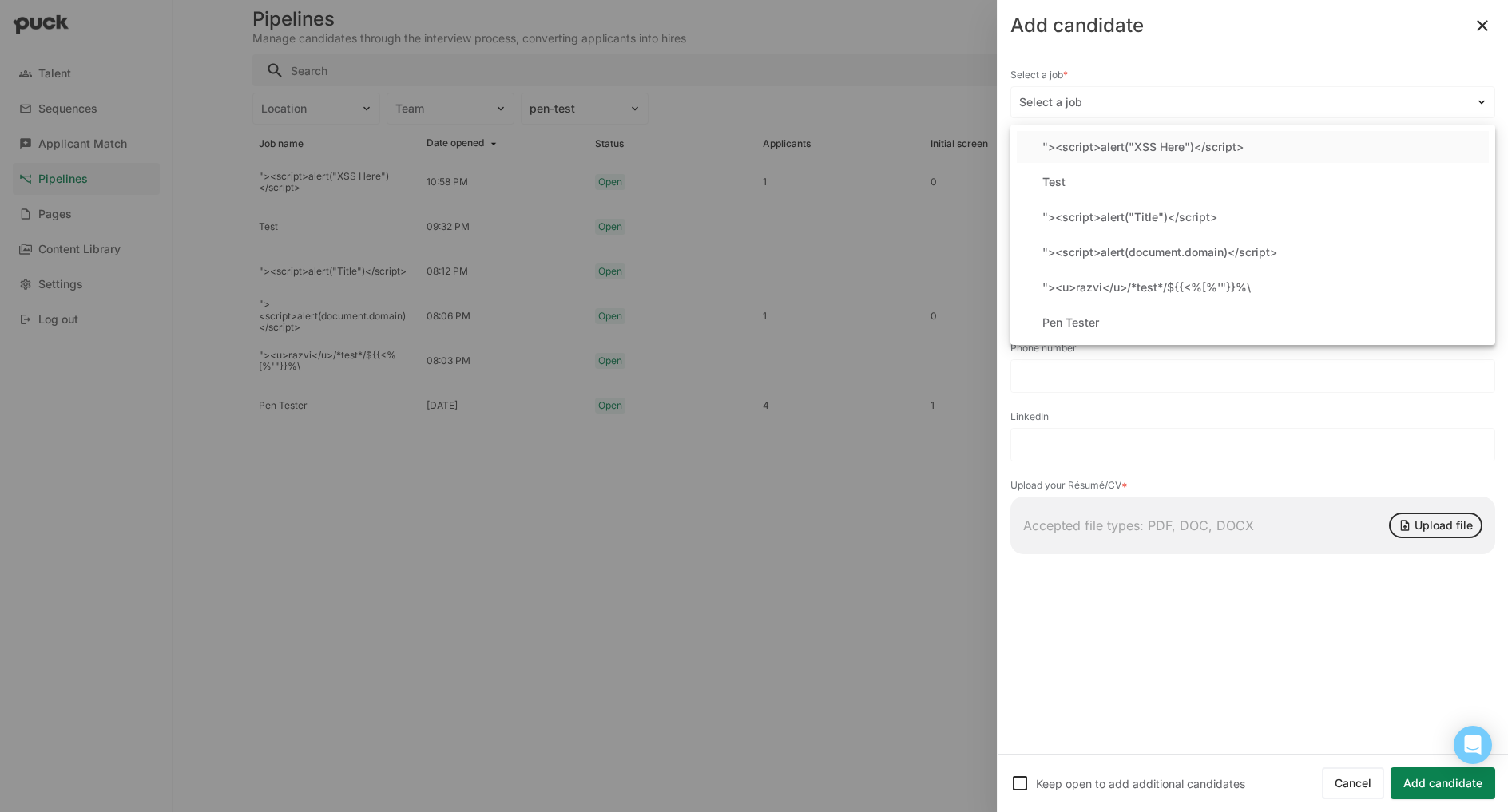
click at [1228, 142] on div ""><script>alert("XSS Here")</script>" at bounding box center [1143, 146] width 202 height 13
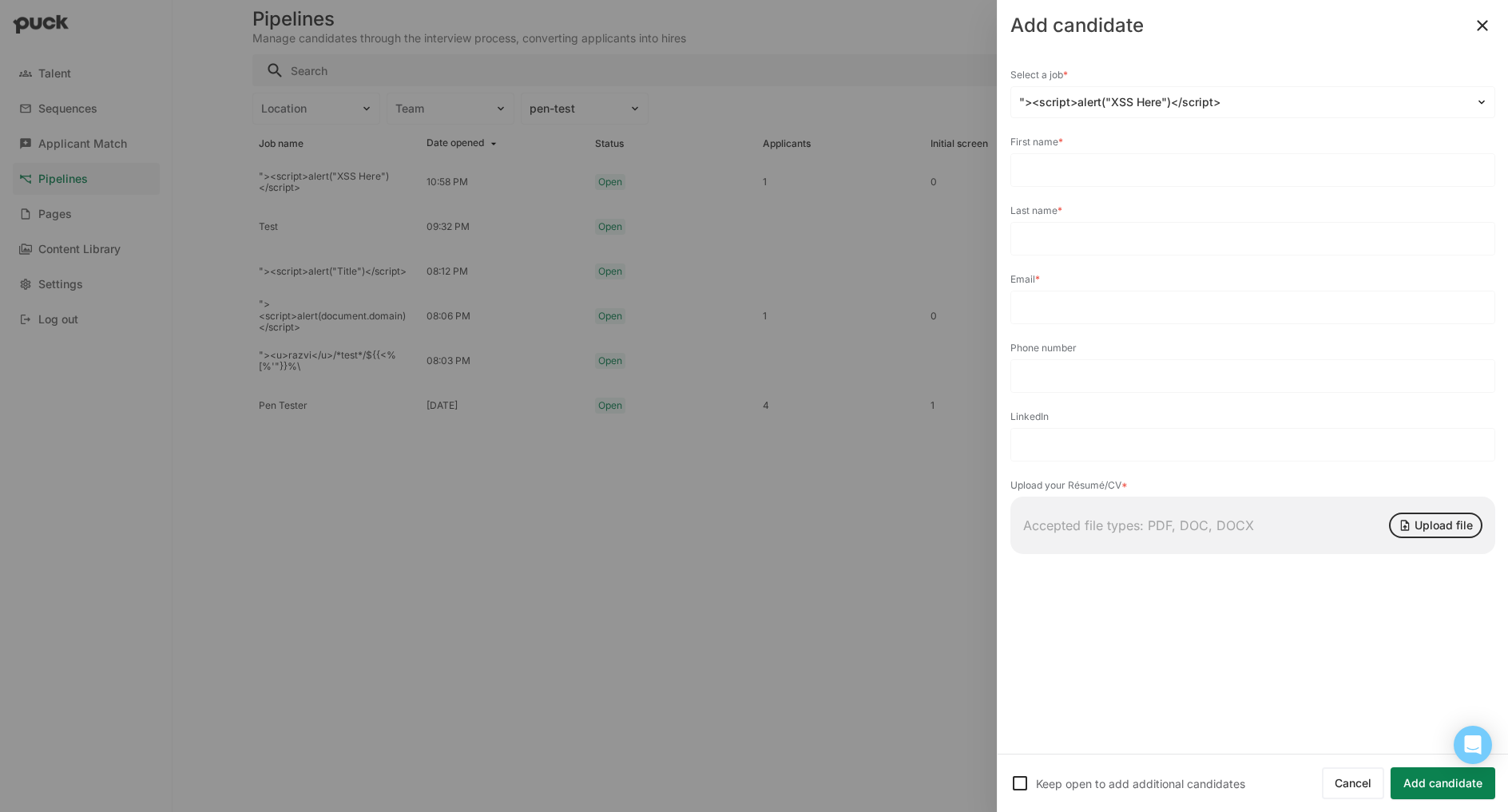
click at [1205, 159] on input at bounding box center [1253, 170] width 484 height 32
type input "test"
click at [1118, 237] on input at bounding box center [1253, 238] width 484 height 32
type input "test"
click at [1070, 300] on input at bounding box center [1253, 307] width 484 height 32
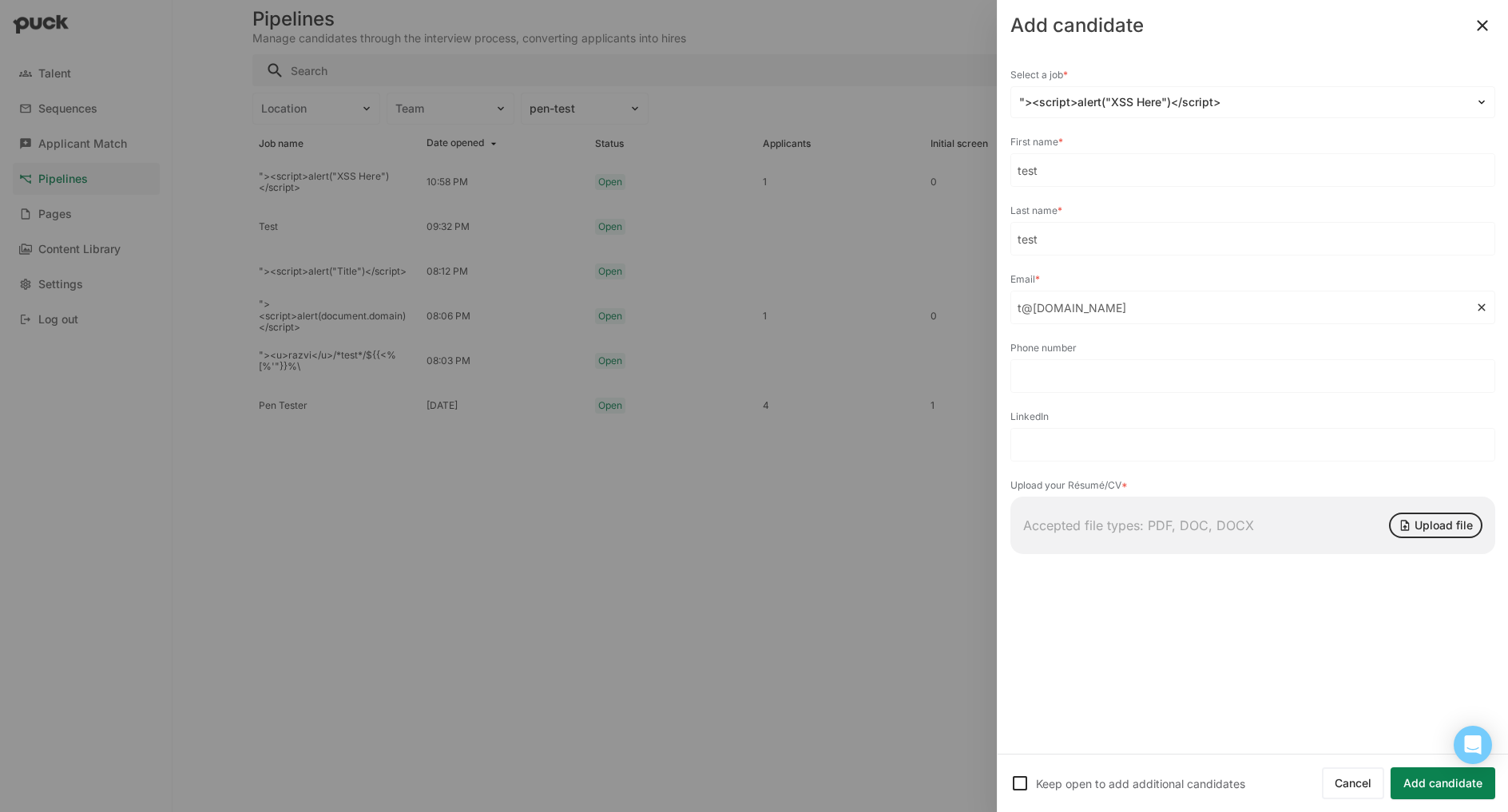
type input "t@[DOMAIN_NAME]"
click at [1420, 528] on button "Upload file" at bounding box center [1436, 525] width 94 height 25
click at [1426, 789] on button "Add candidate" at bounding box center [1442, 783] width 104 height 32
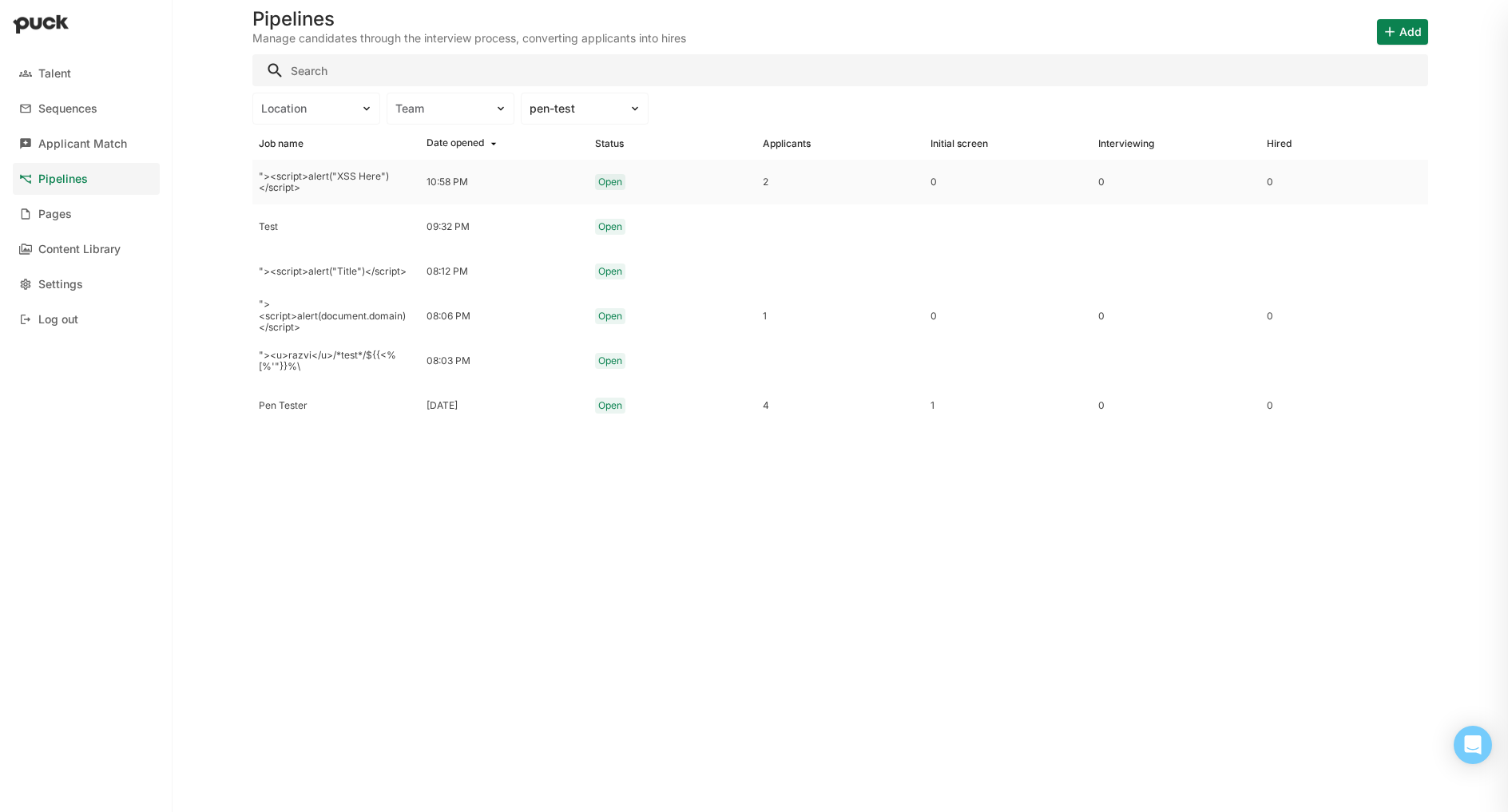
click at [438, 181] on div "10:58 PM" at bounding box center [447, 181] width 41 height 11
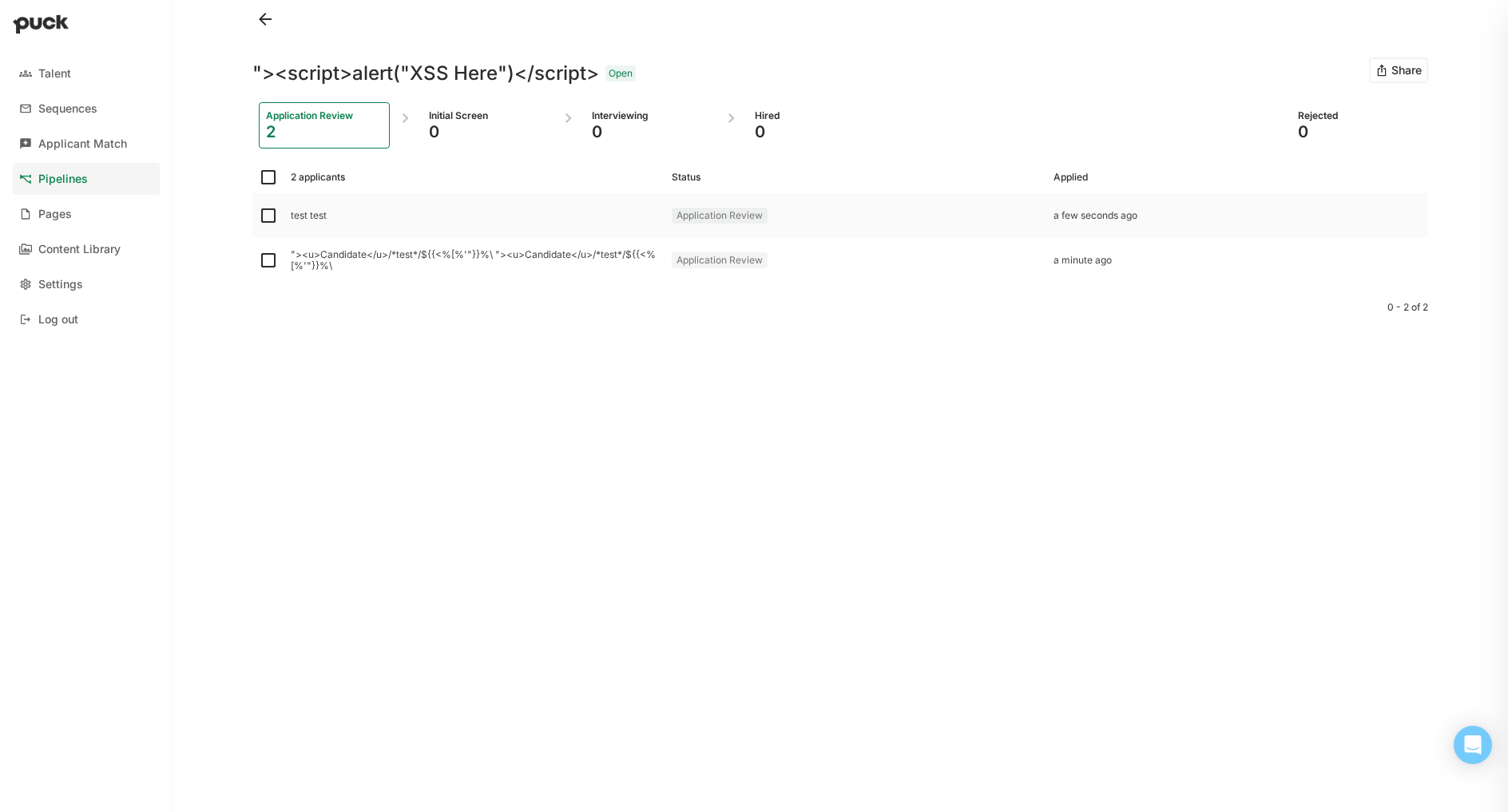
click at [461, 213] on div "test test" at bounding box center [475, 215] width 368 height 11
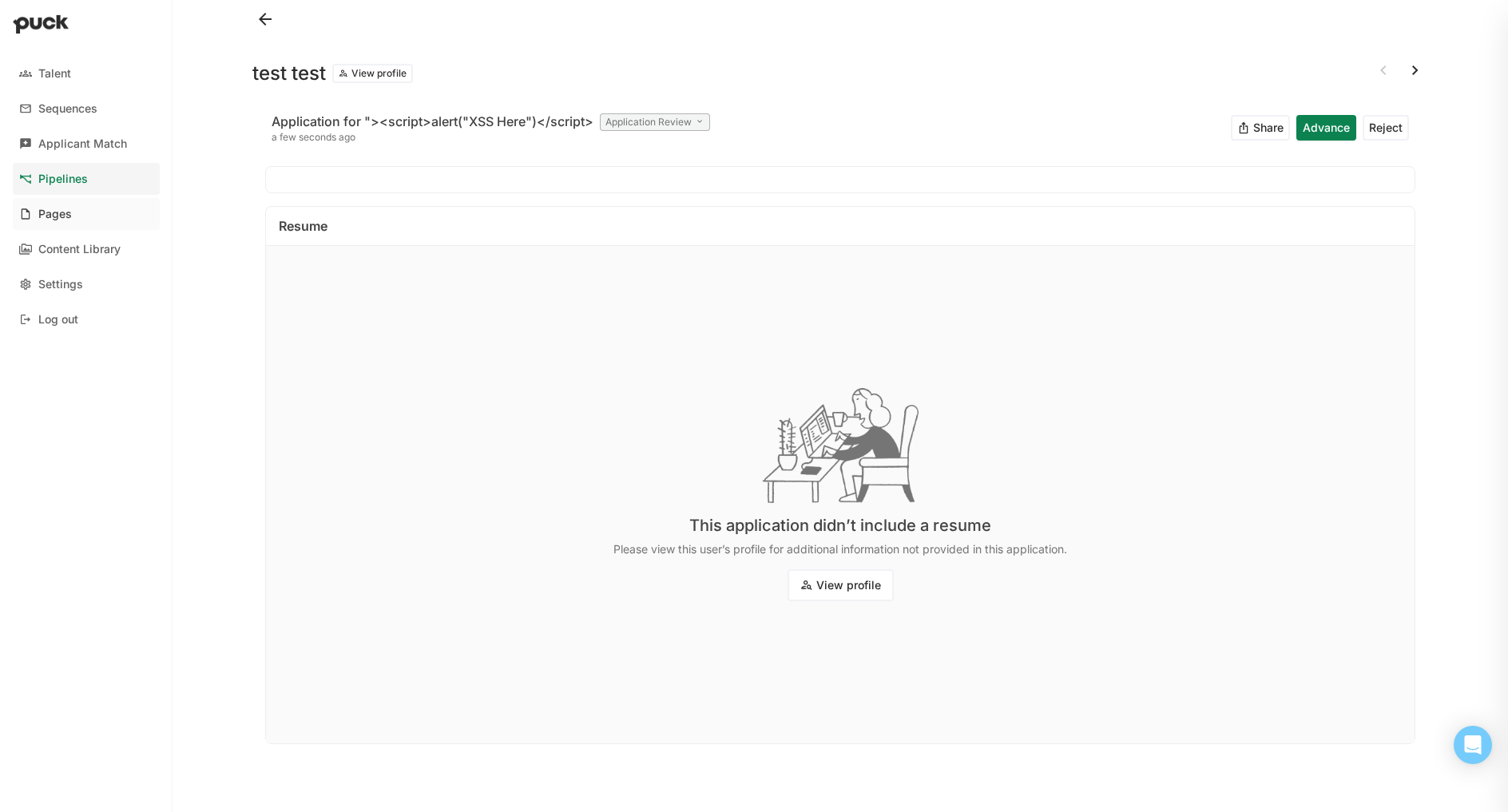
click at [106, 222] on link "Pages" at bounding box center [87, 214] width 147 height 32
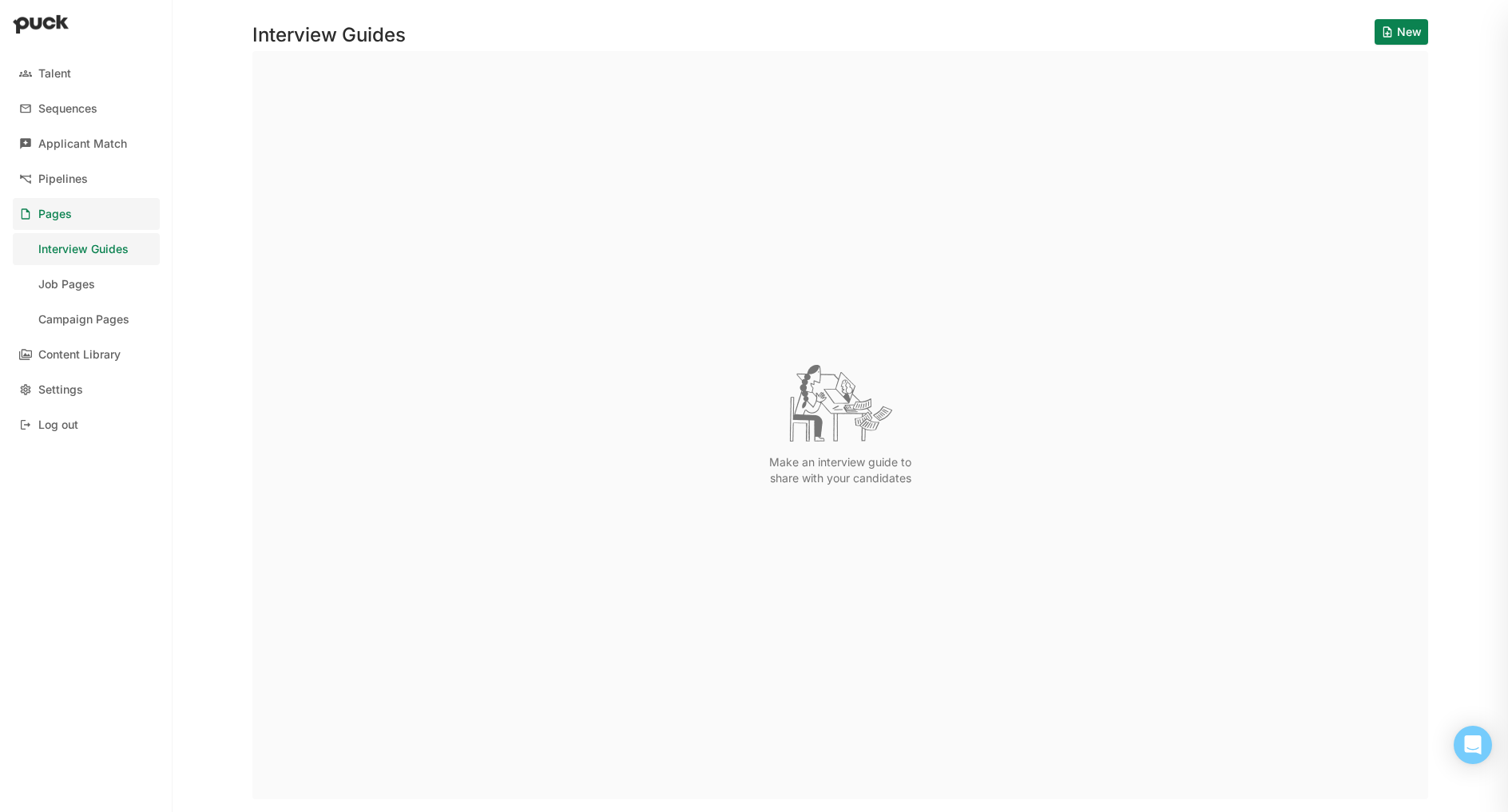
click at [1393, 33] on button "New" at bounding box center [1401, 32] width 53 height 25
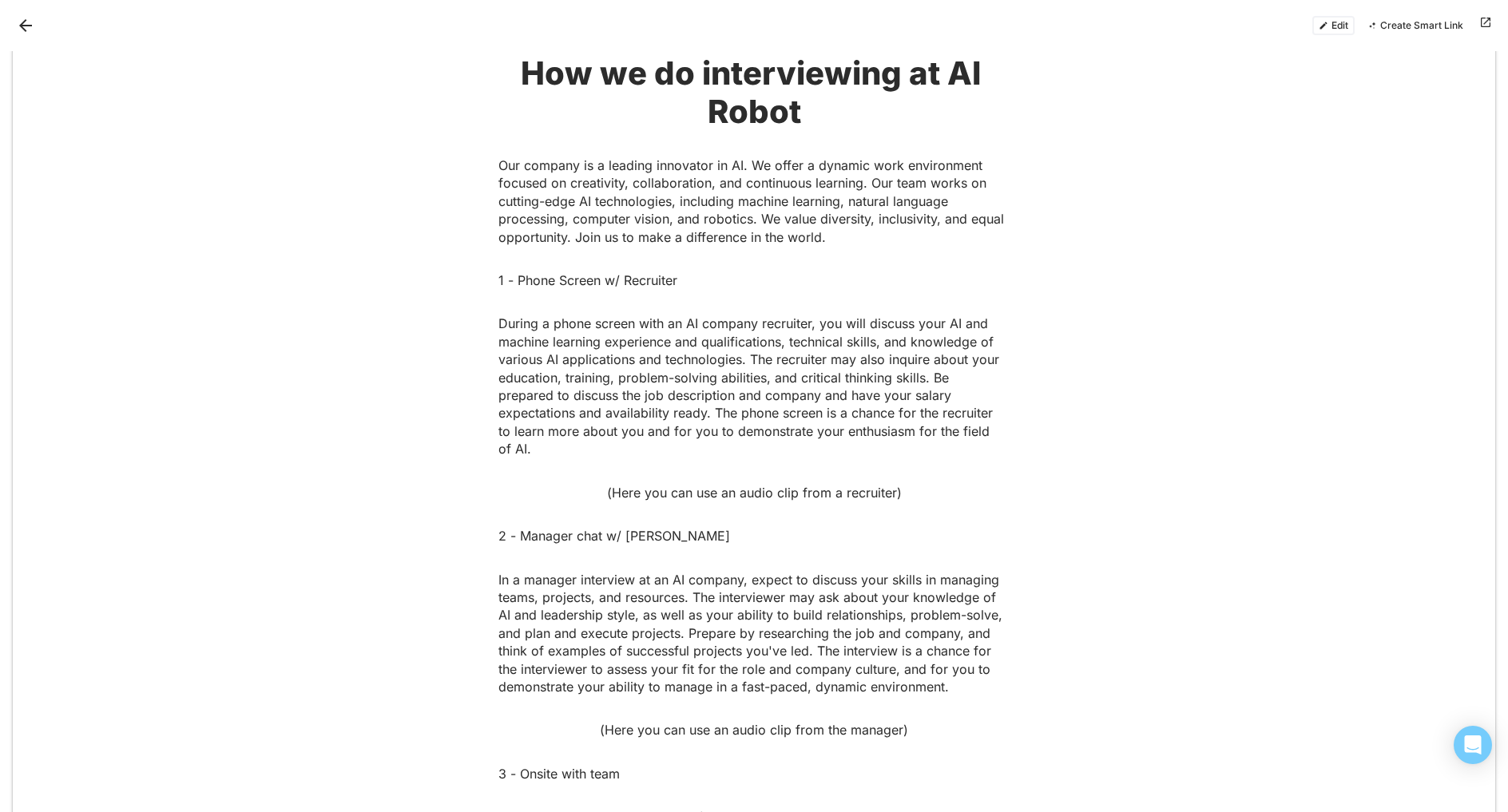
scroll to position [63, 0]
click at [741, 486] on p "(Here you can use an audio clip from a recruiter)" at bounding box center [754, 492] width 512 height 18
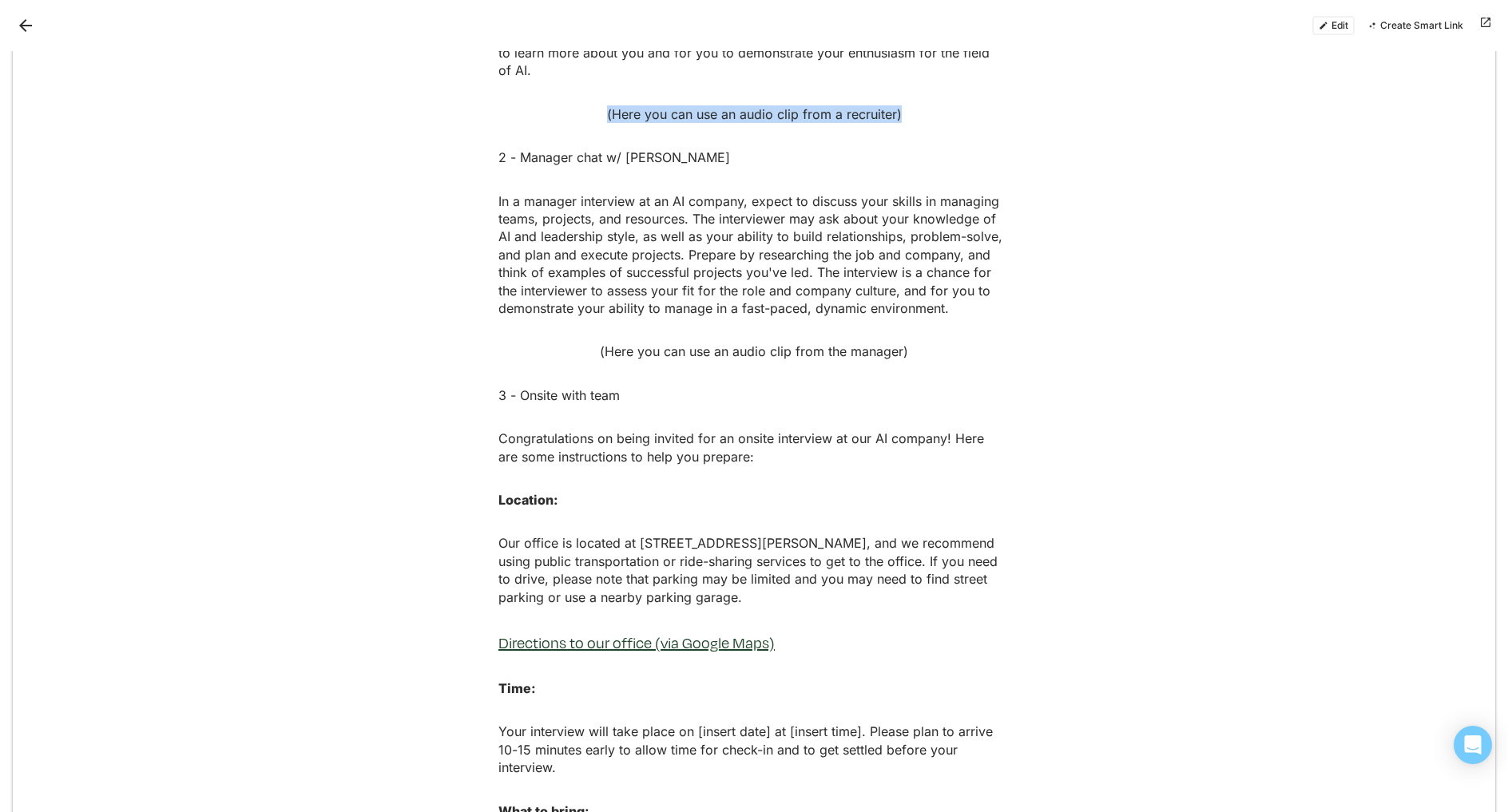
scroll to position [0, 0]
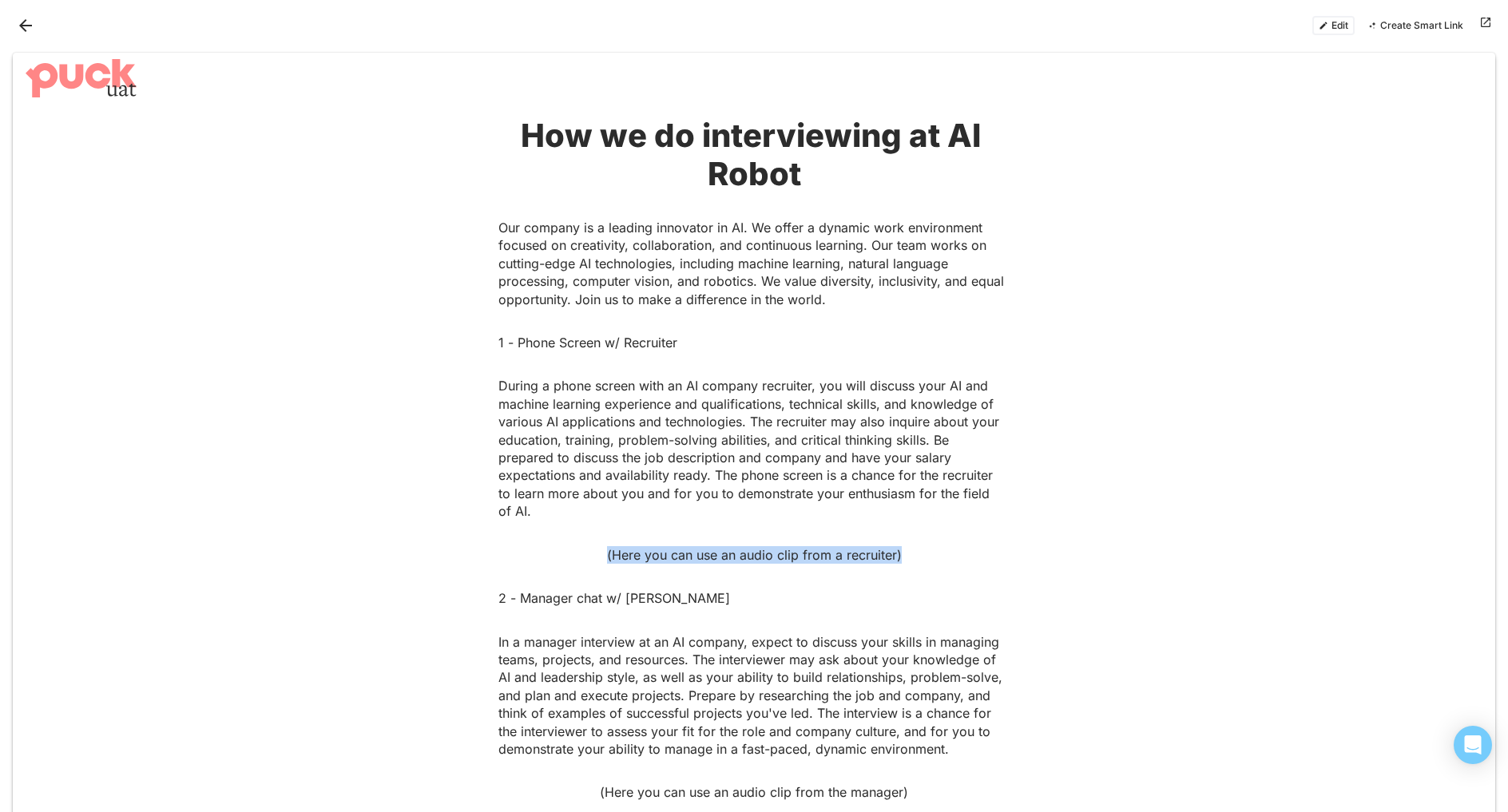
click at [1326, 29] on button "Edit" at bounding box center [1334, 25] width 42 height 19
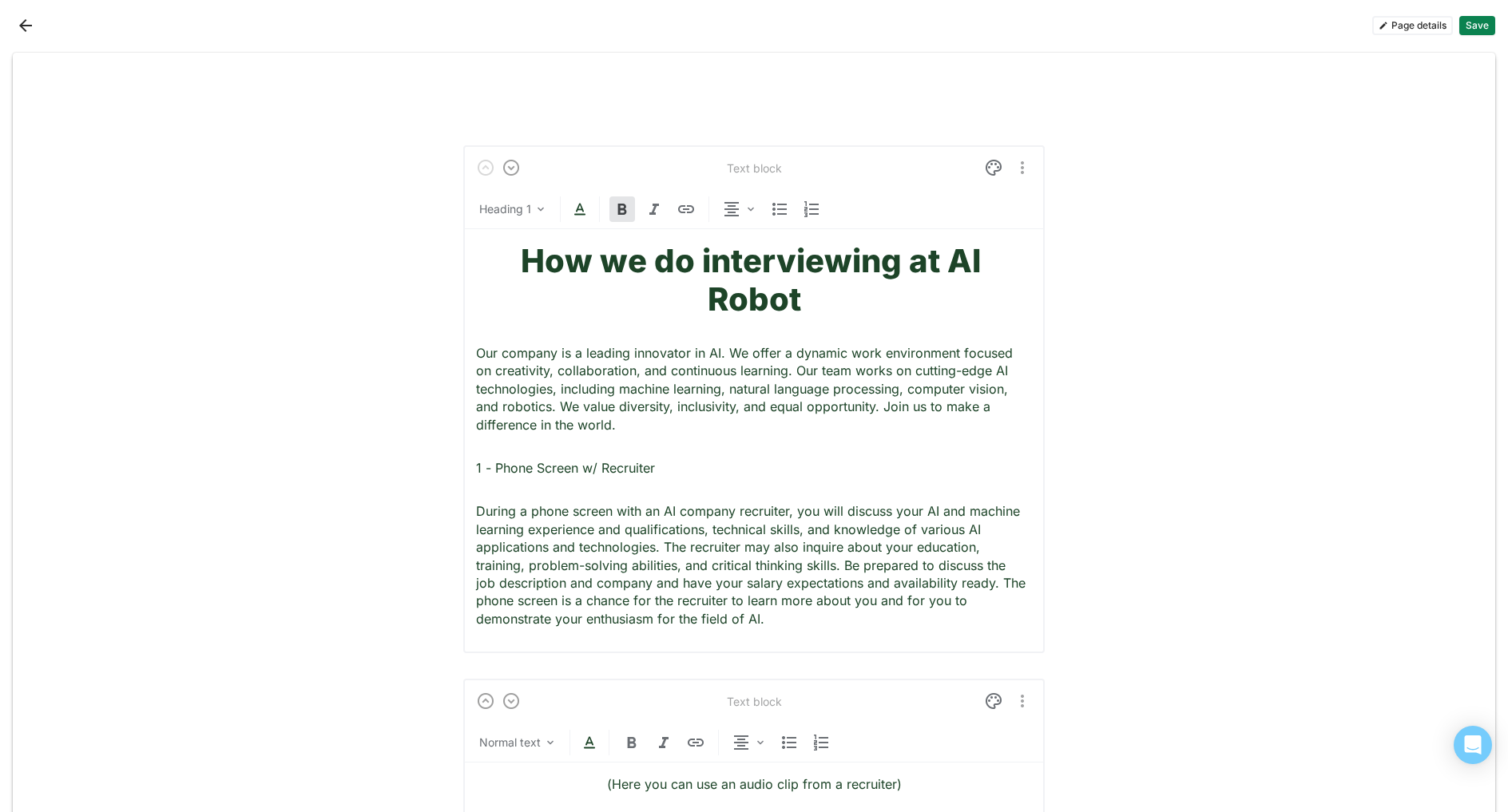
click at [778, 267] on strong "How we do interviewing at AI Robot" at bounding box center [754, 279] width 467 height 77
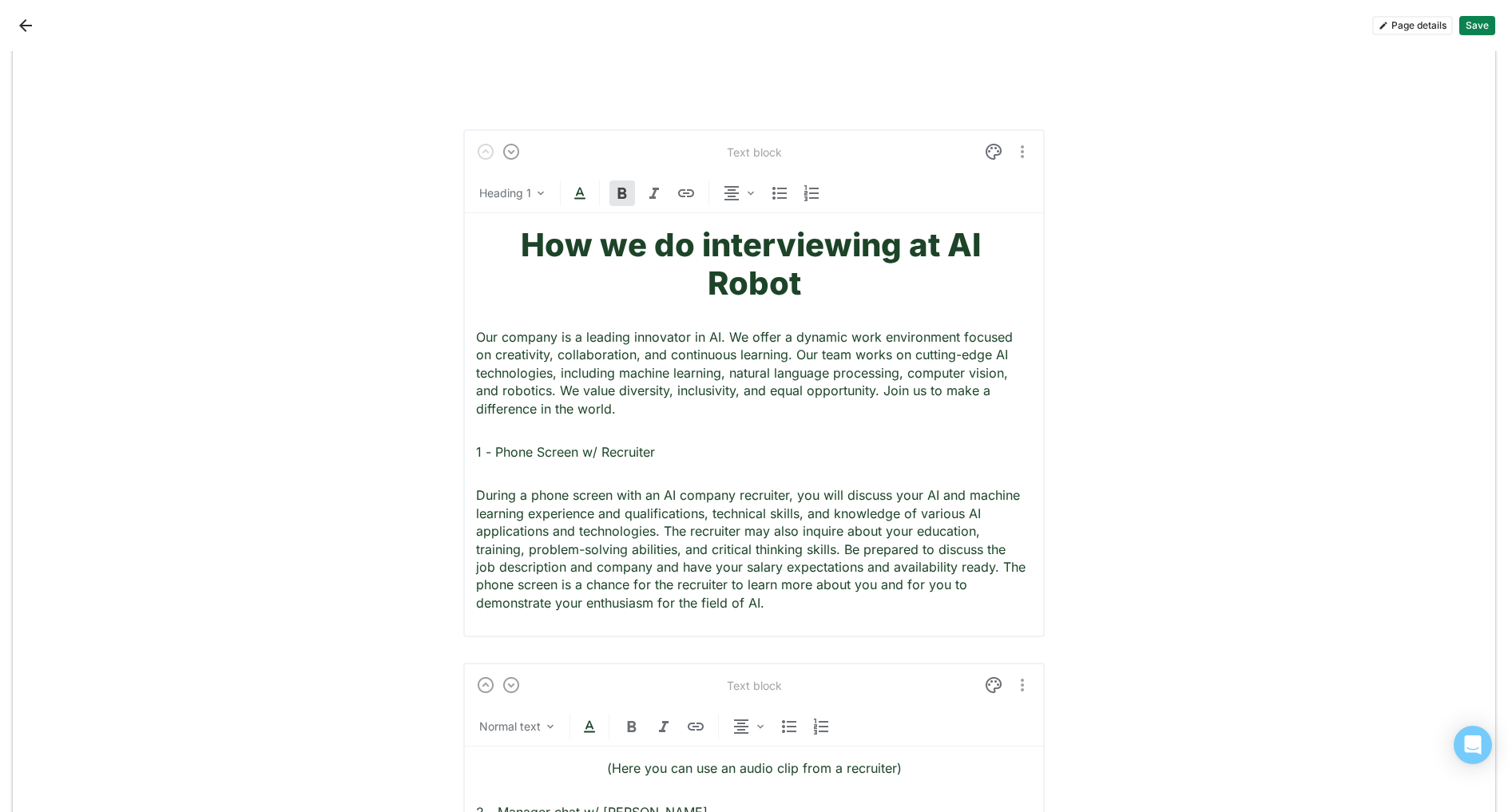
scroll to position [18, 0]
click at [753, 151] on div "Text block" at bounding box center [754, 149] width 55 height 13
click at [840, 284] on h1 "How we do interviewing at AI Robot" at bounding box center [754, 262] width 556 height 77
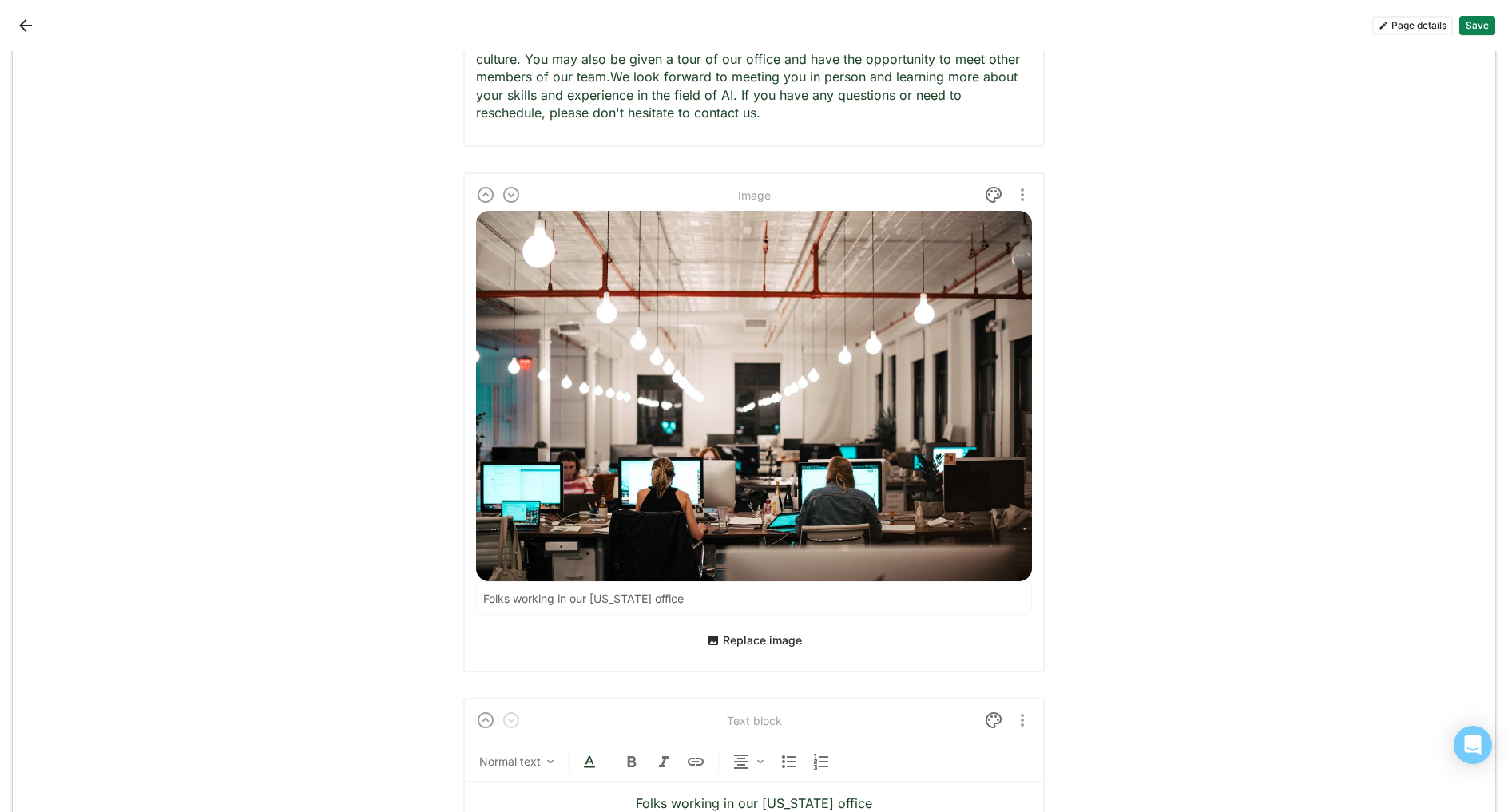
scroll to position [2386, 0]
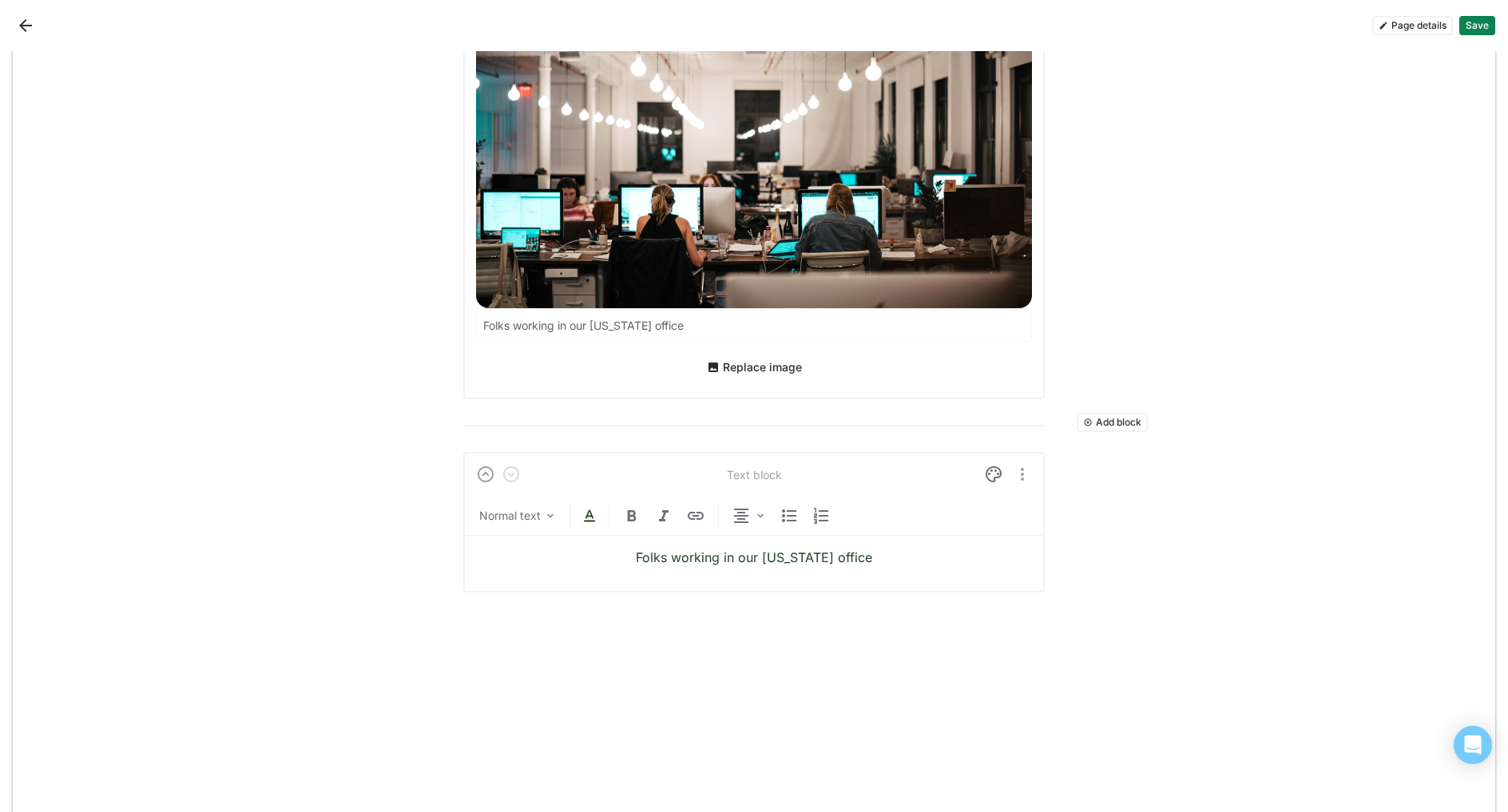
click at [1092, 413] on button "Add block" at bounding box center [1112, 422] width 71 height 19
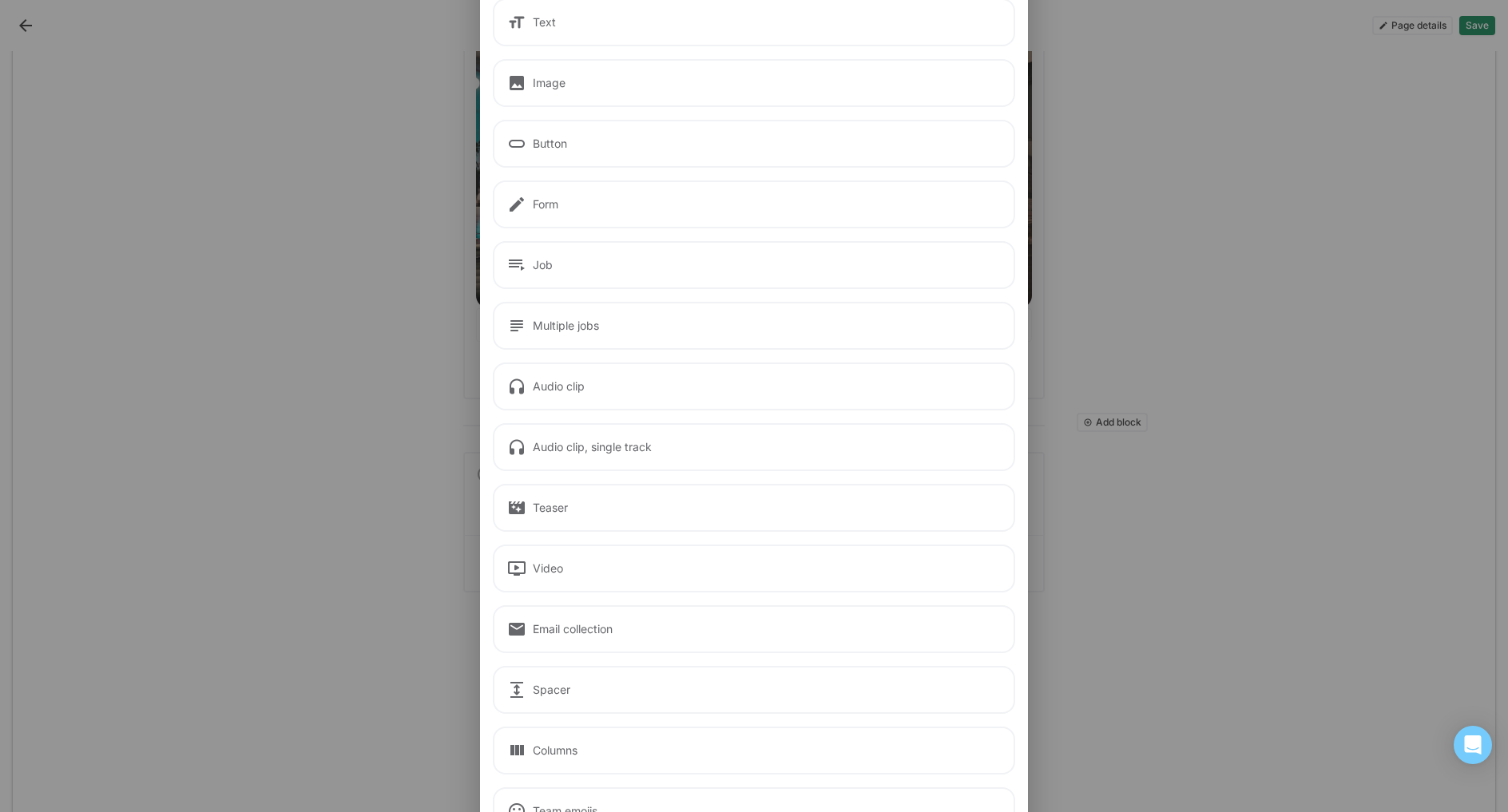
scroll to position [150, 0]
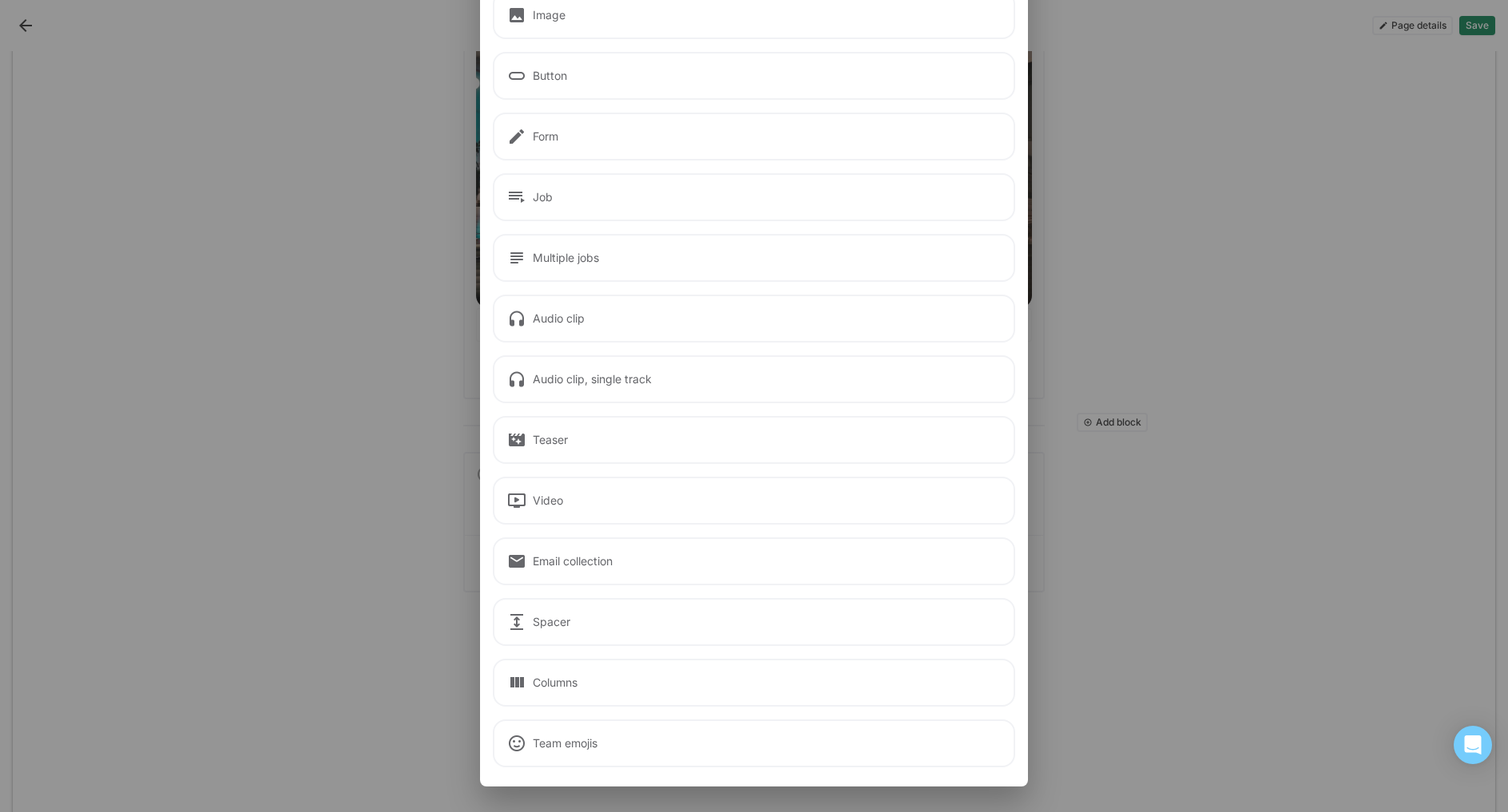
click at [563, 502] on div "Video" at bounding box center [754, 500] width 522 height 48
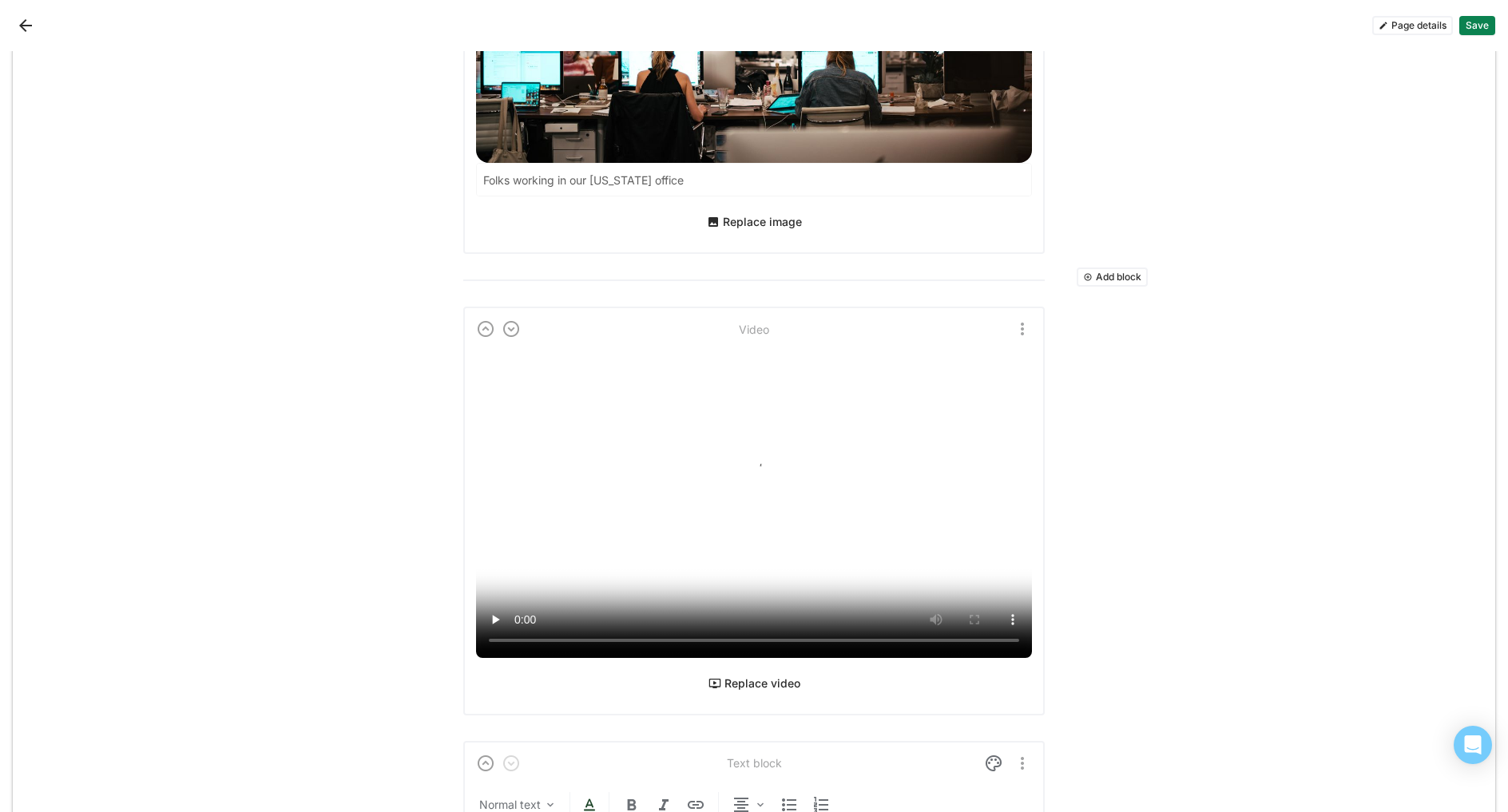
scroll to position [2538, 0]
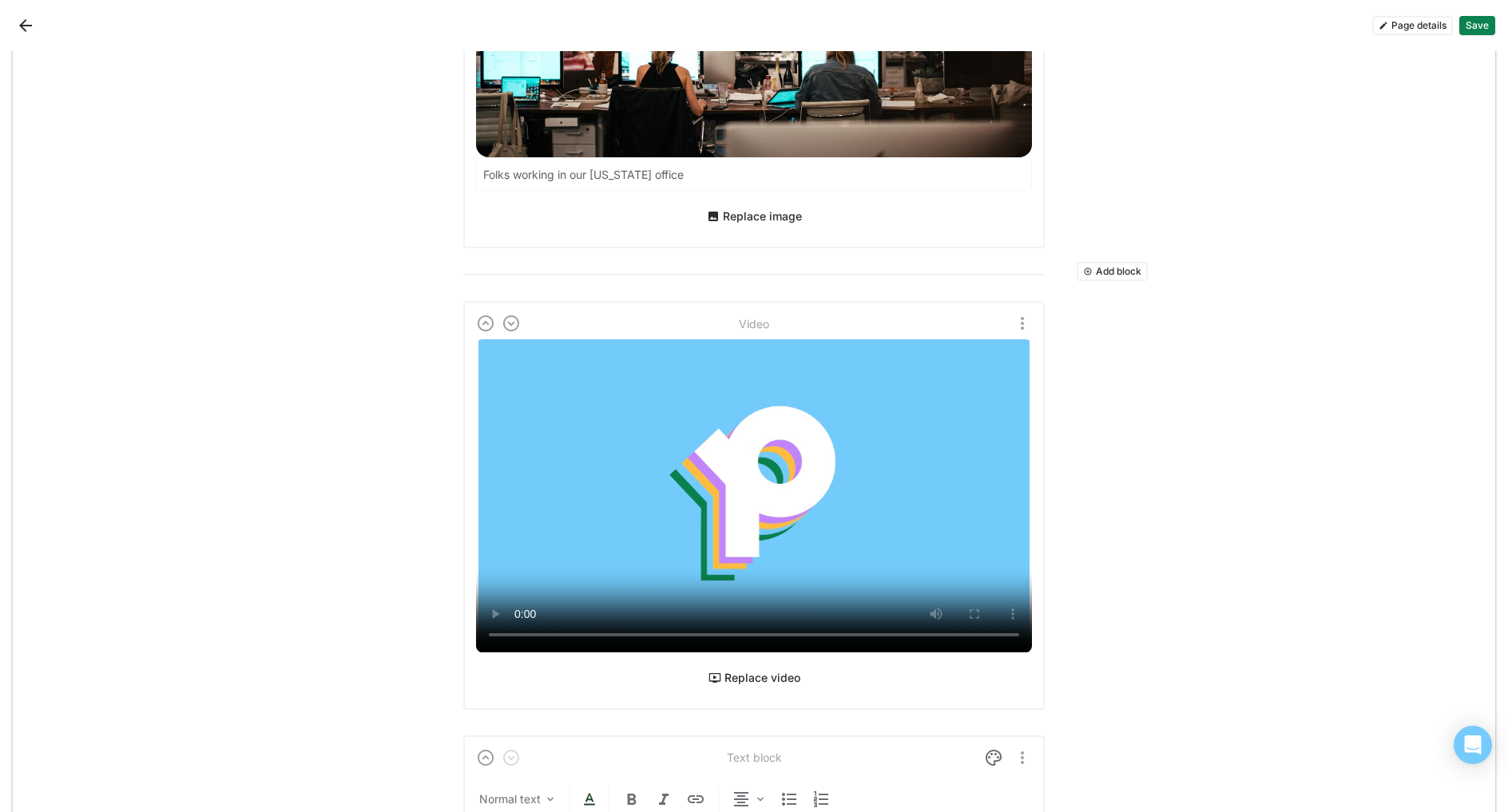
click at [764, 665] on button "Replace video" at bounding box center [754, 677] width 104 height 25
click at [1021, 314] on img "More options" at bounding box center [1023, 323] width 19 height 19
click at [978, 379] on div "Delete" at bounding box center [981, 382] width 33 height 13
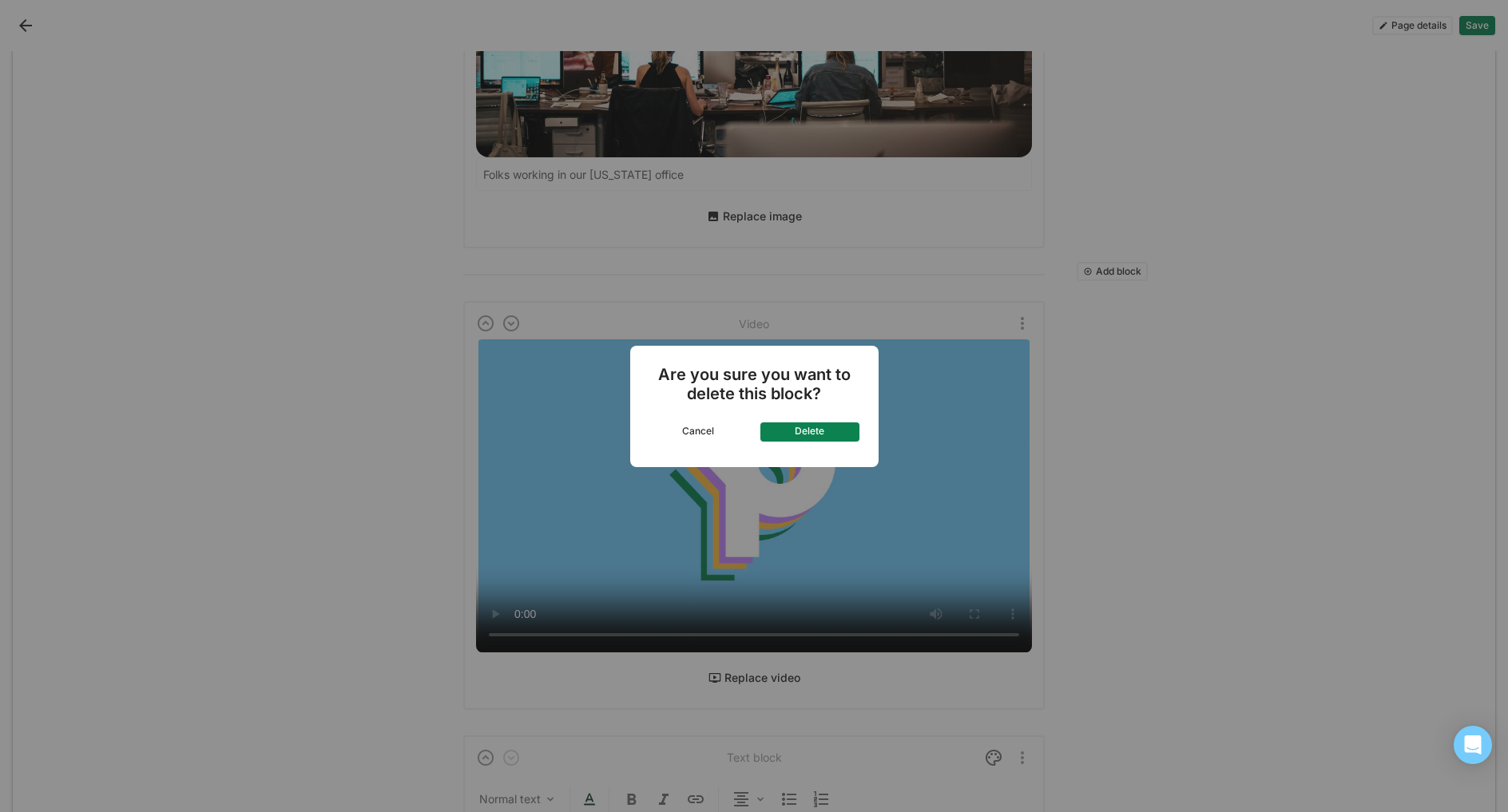
click at [833, 429] on button "Delete" at bounding box center [810, 432] width 99 height 19
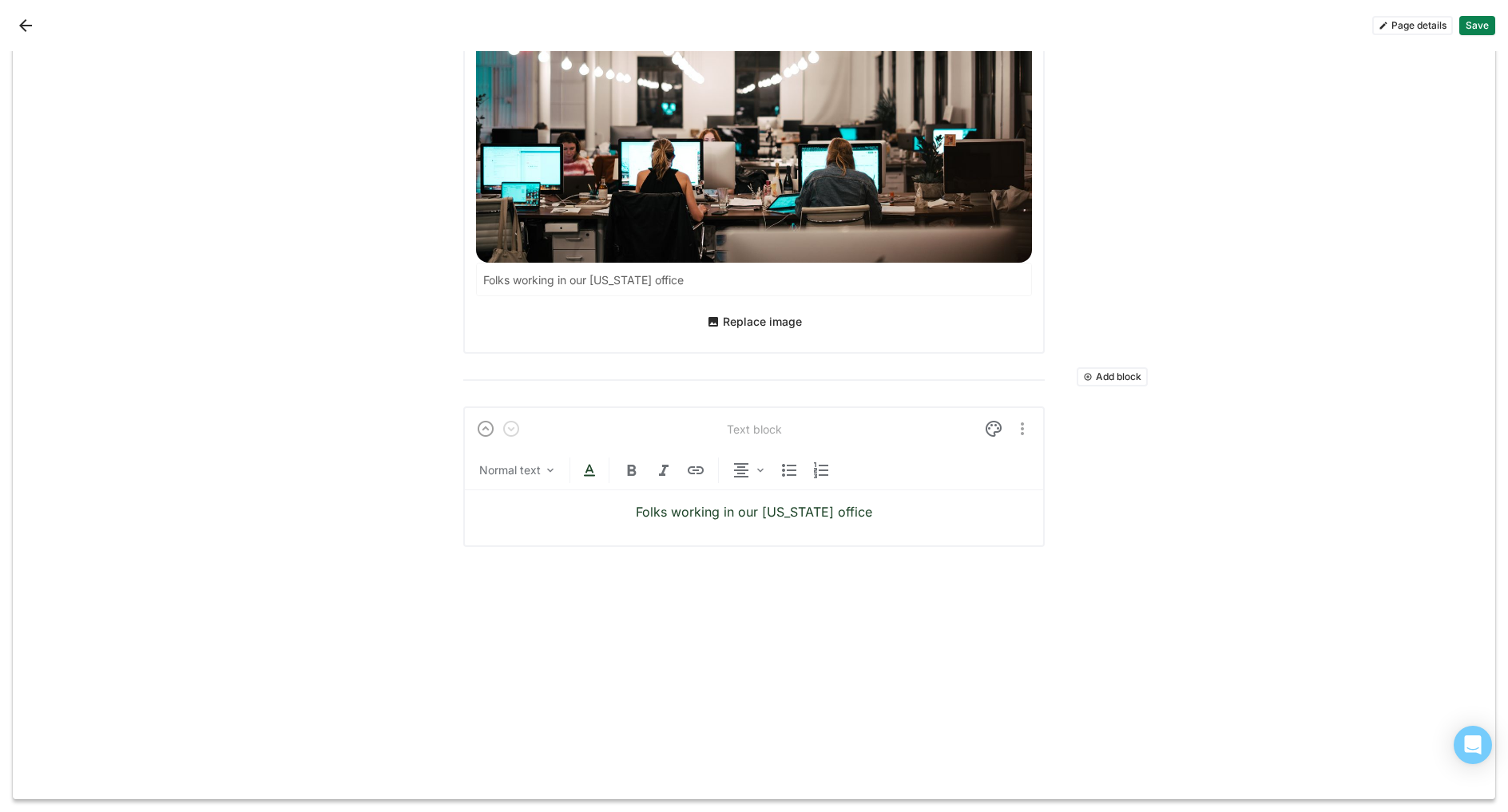
scroll to position [2413, 0]
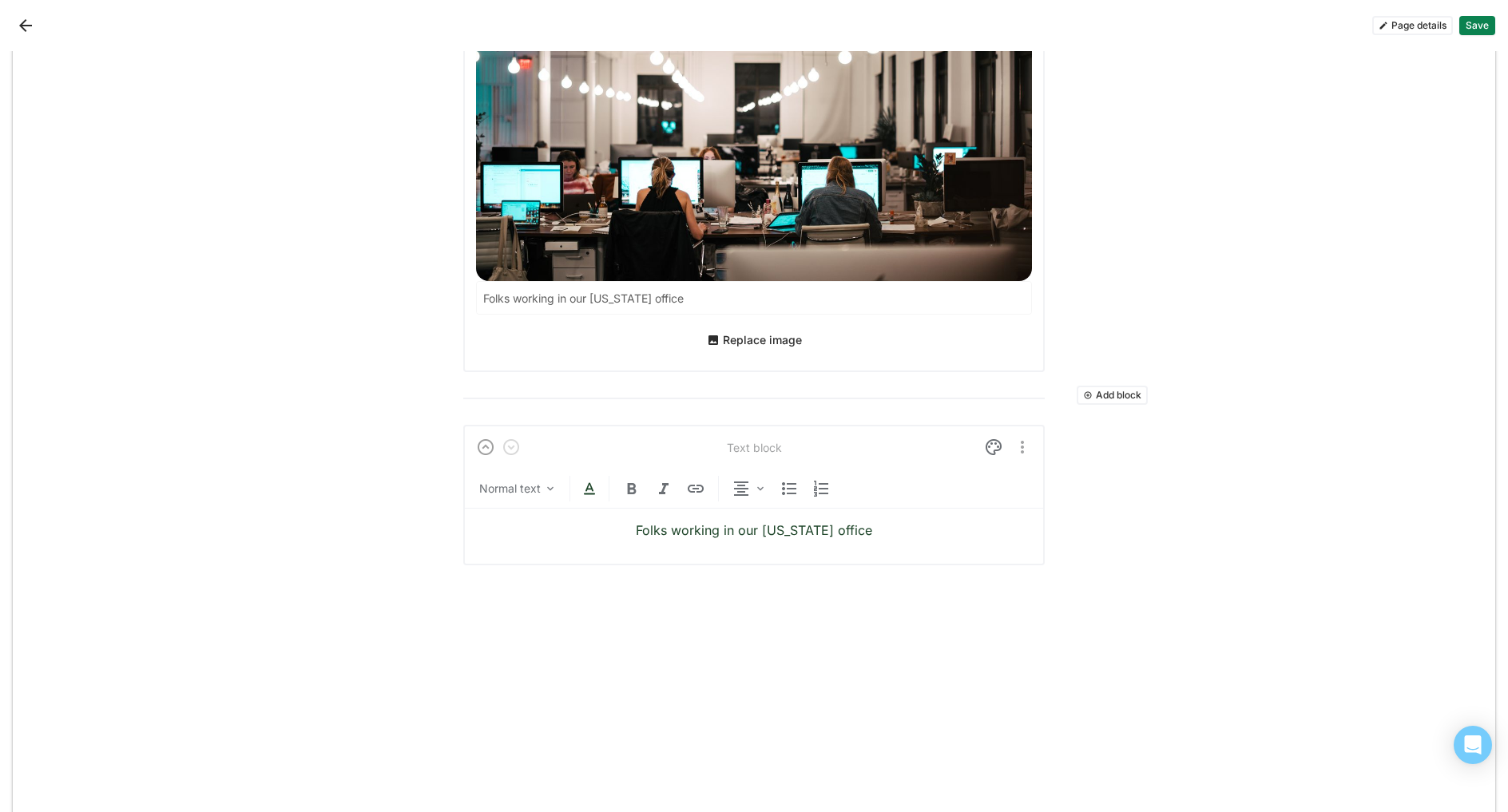
click at [1095, 385] on button "Add block" at bounding box center [1112, 395] width 71 height 19
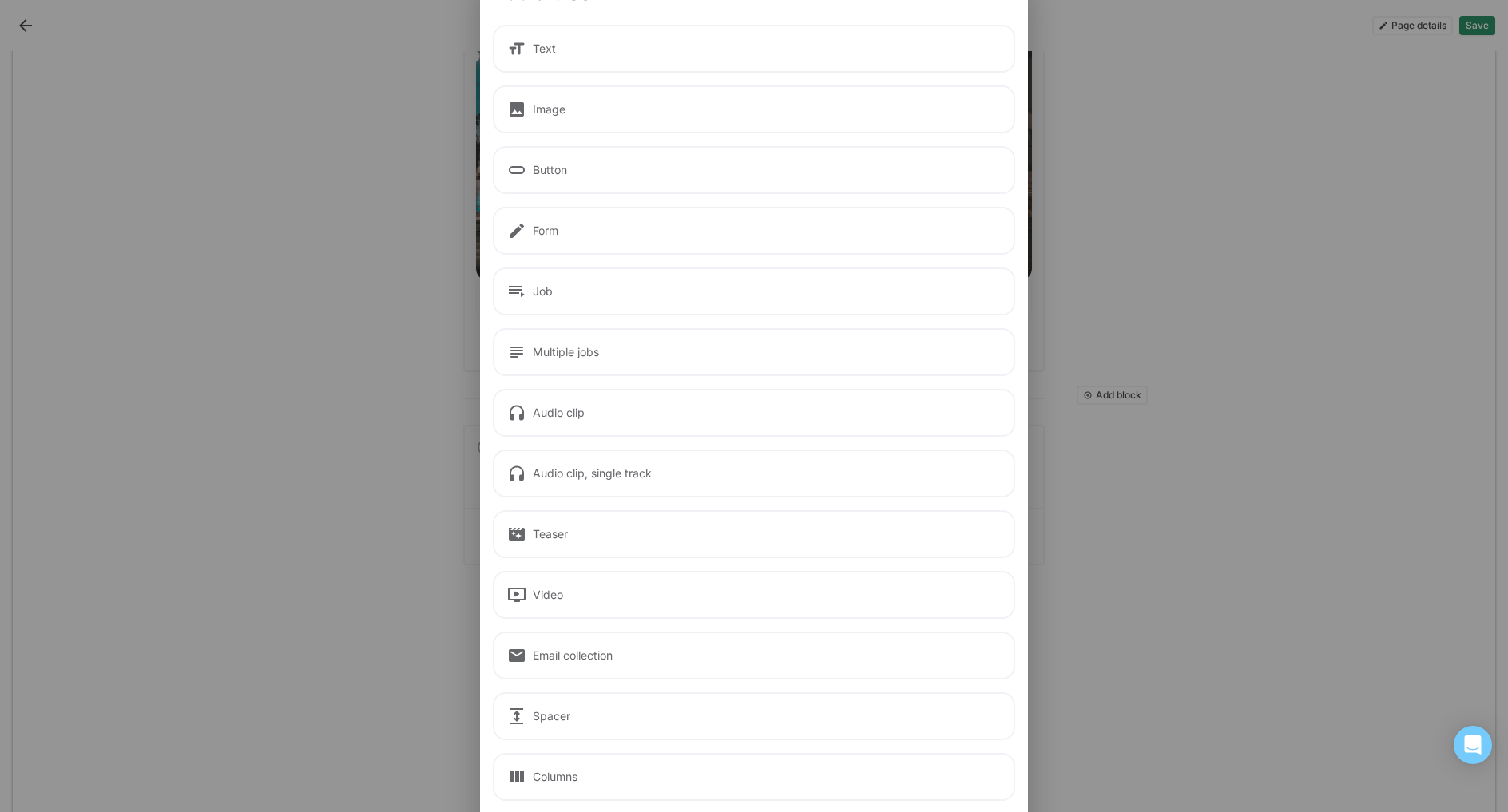
scroll to position [0, 0]
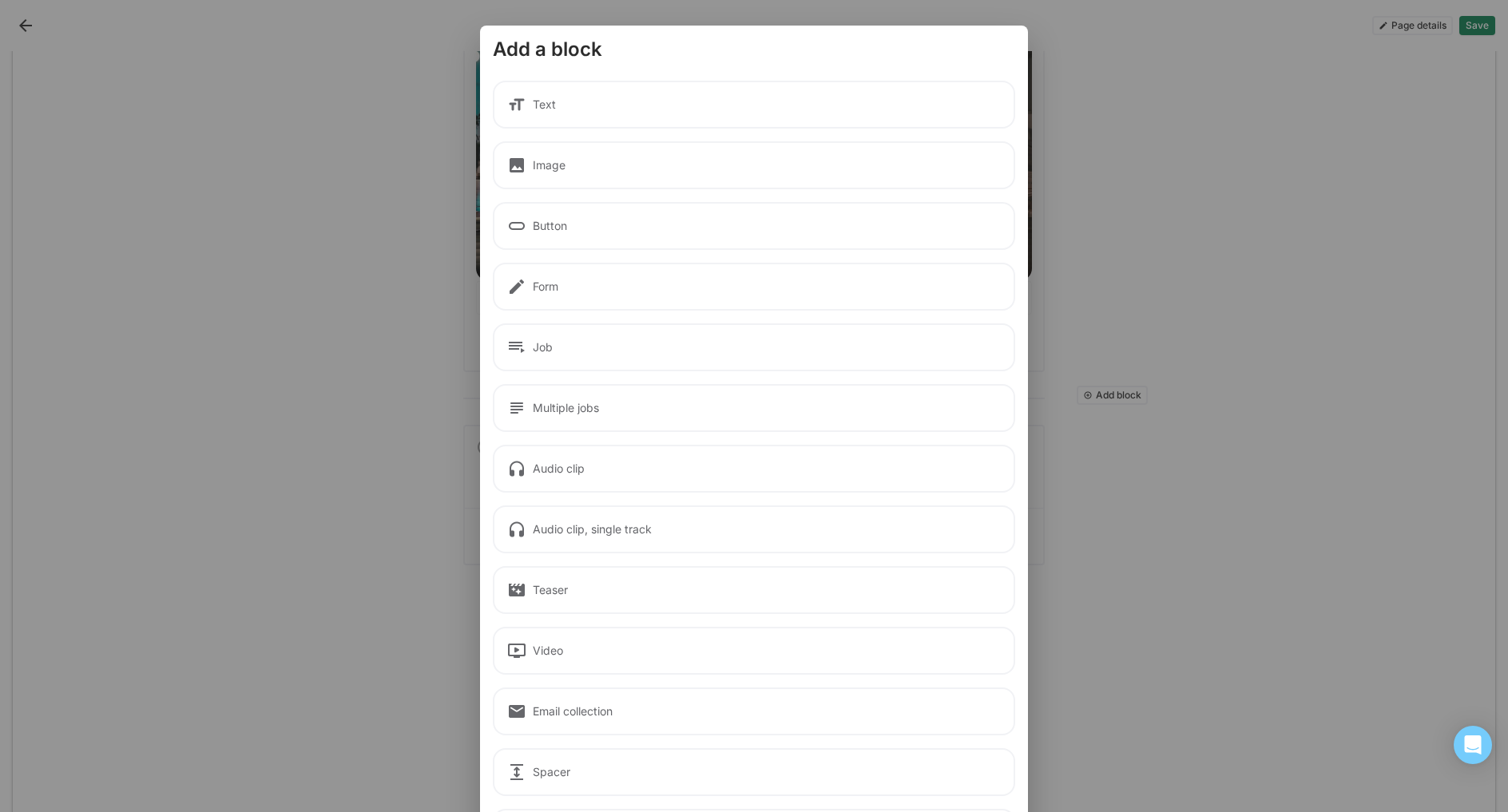
click at [587, 113] on div "Text" at bounding box center [754, 104] width 522 height 48
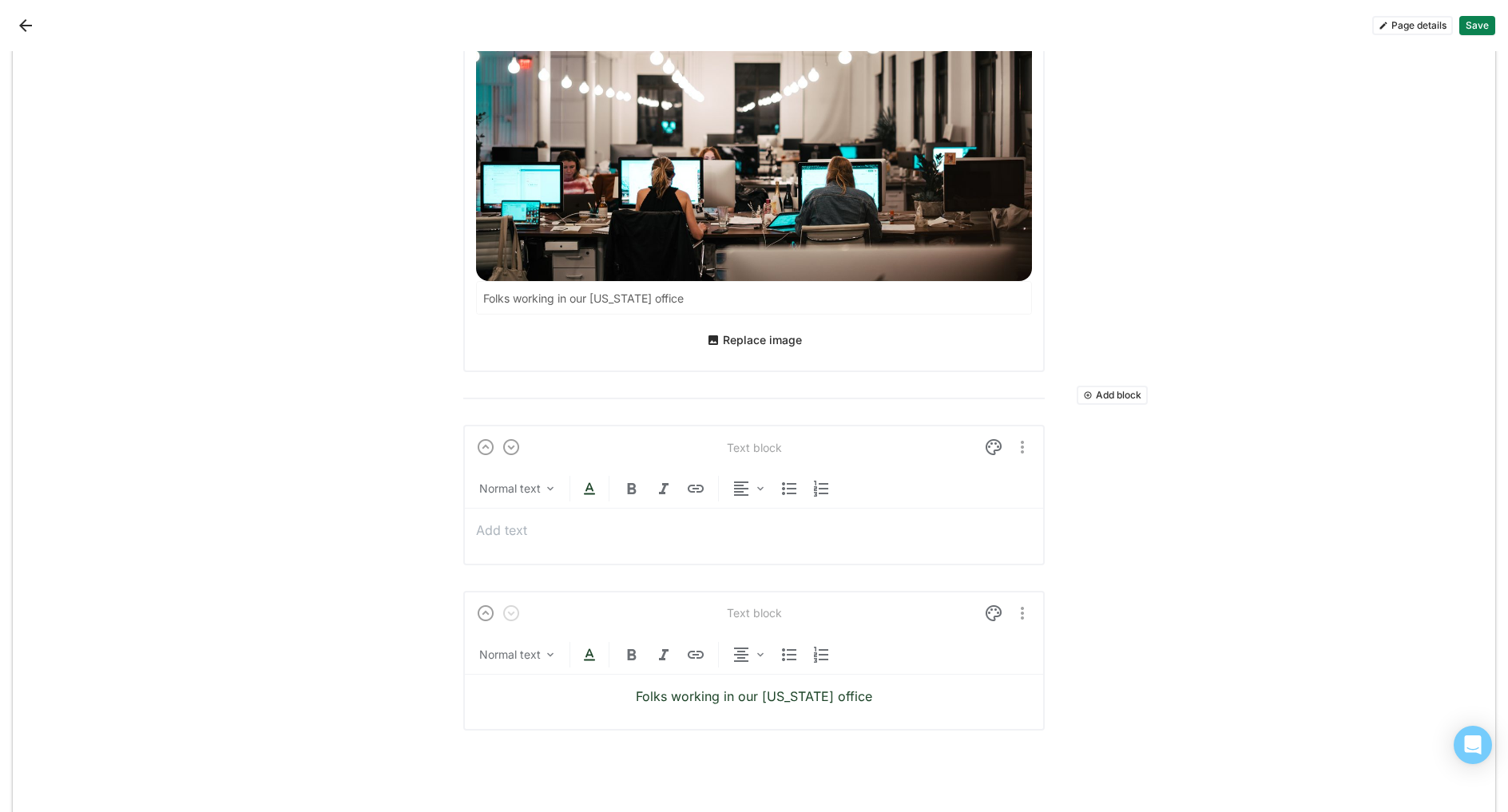
click at [682, 521] on p at bounding box center [754, 530] width 556 height 18
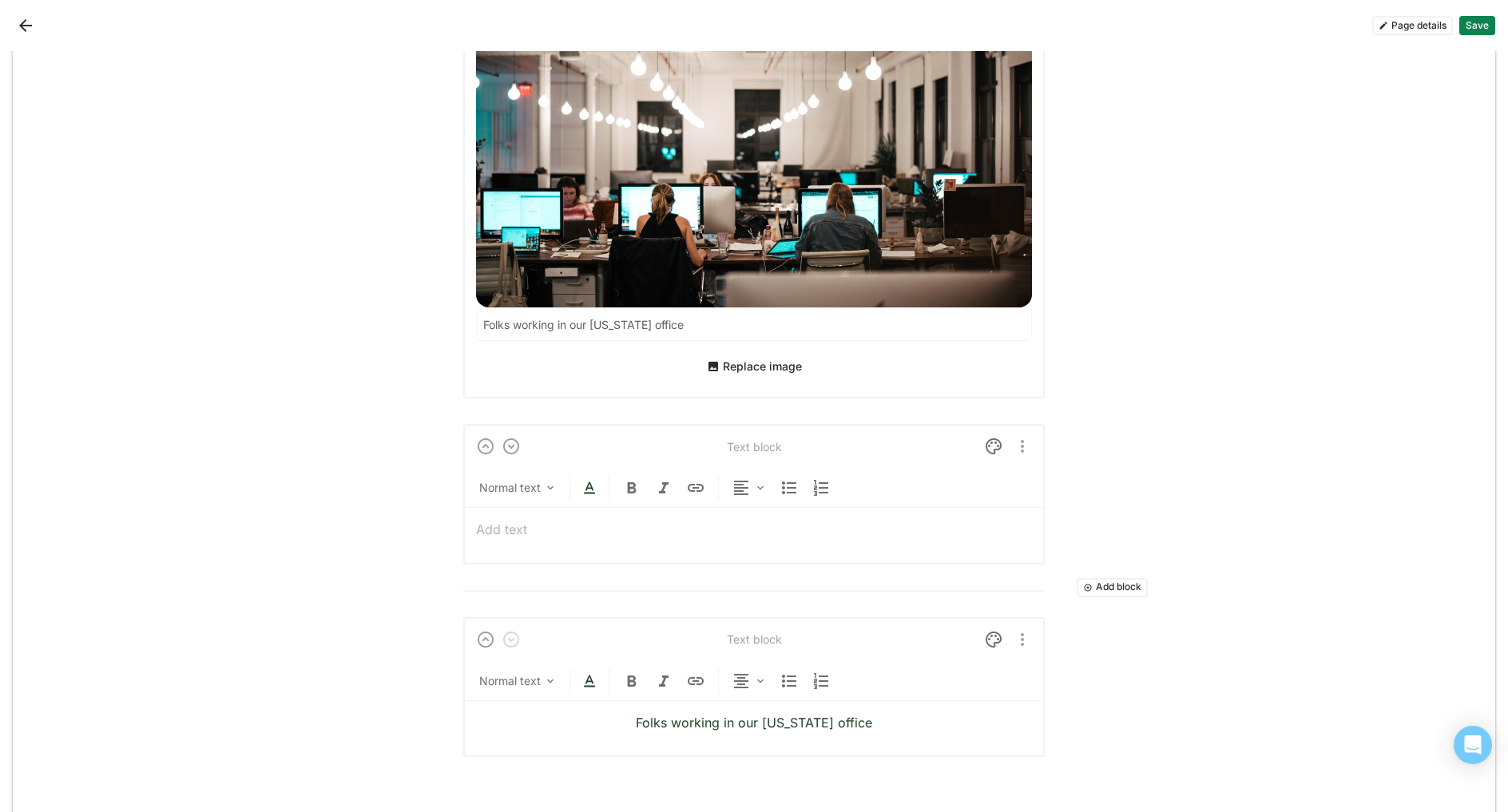
scroll to position [2386, 0]
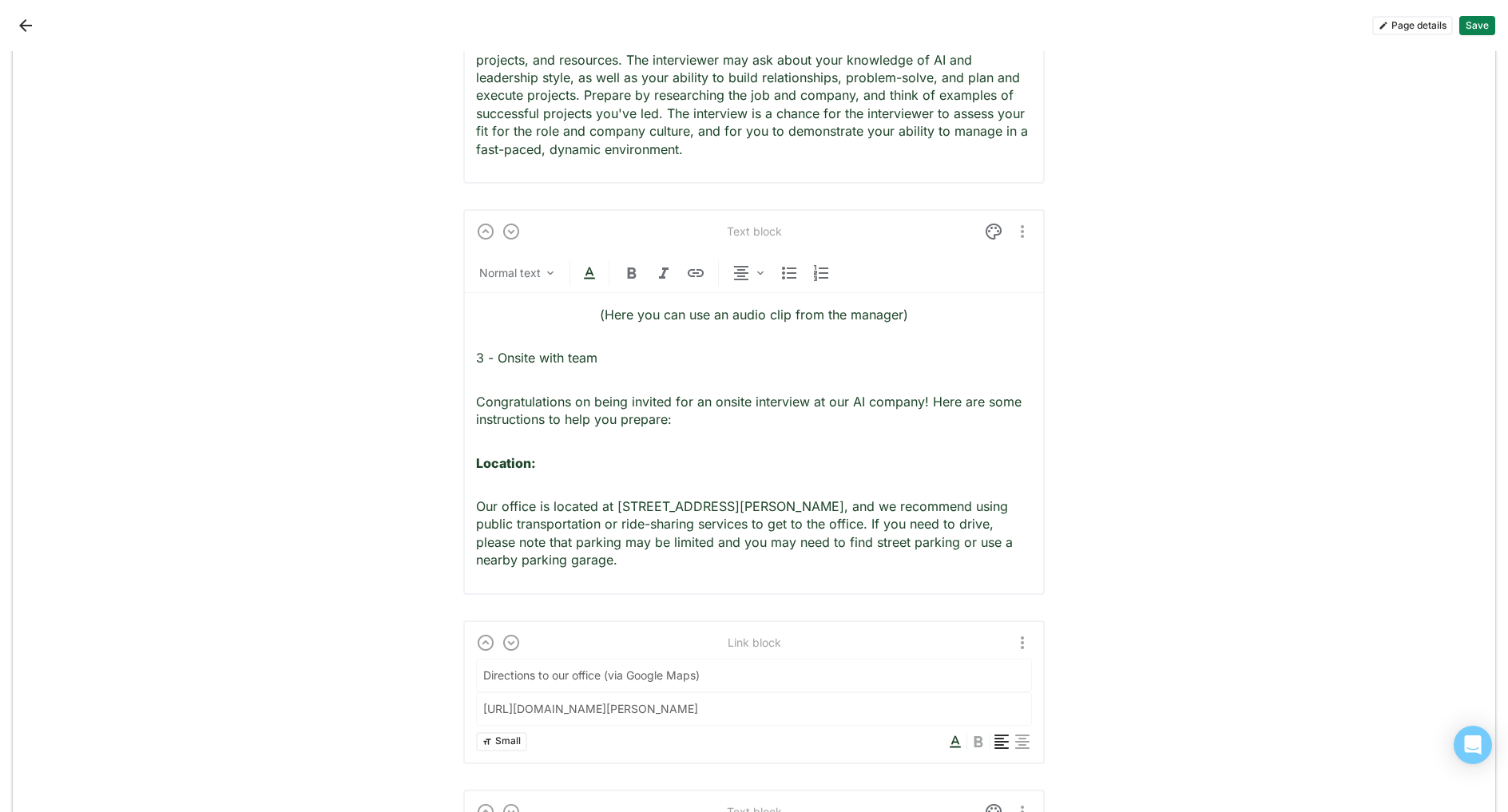
scroll to position [737, 0]
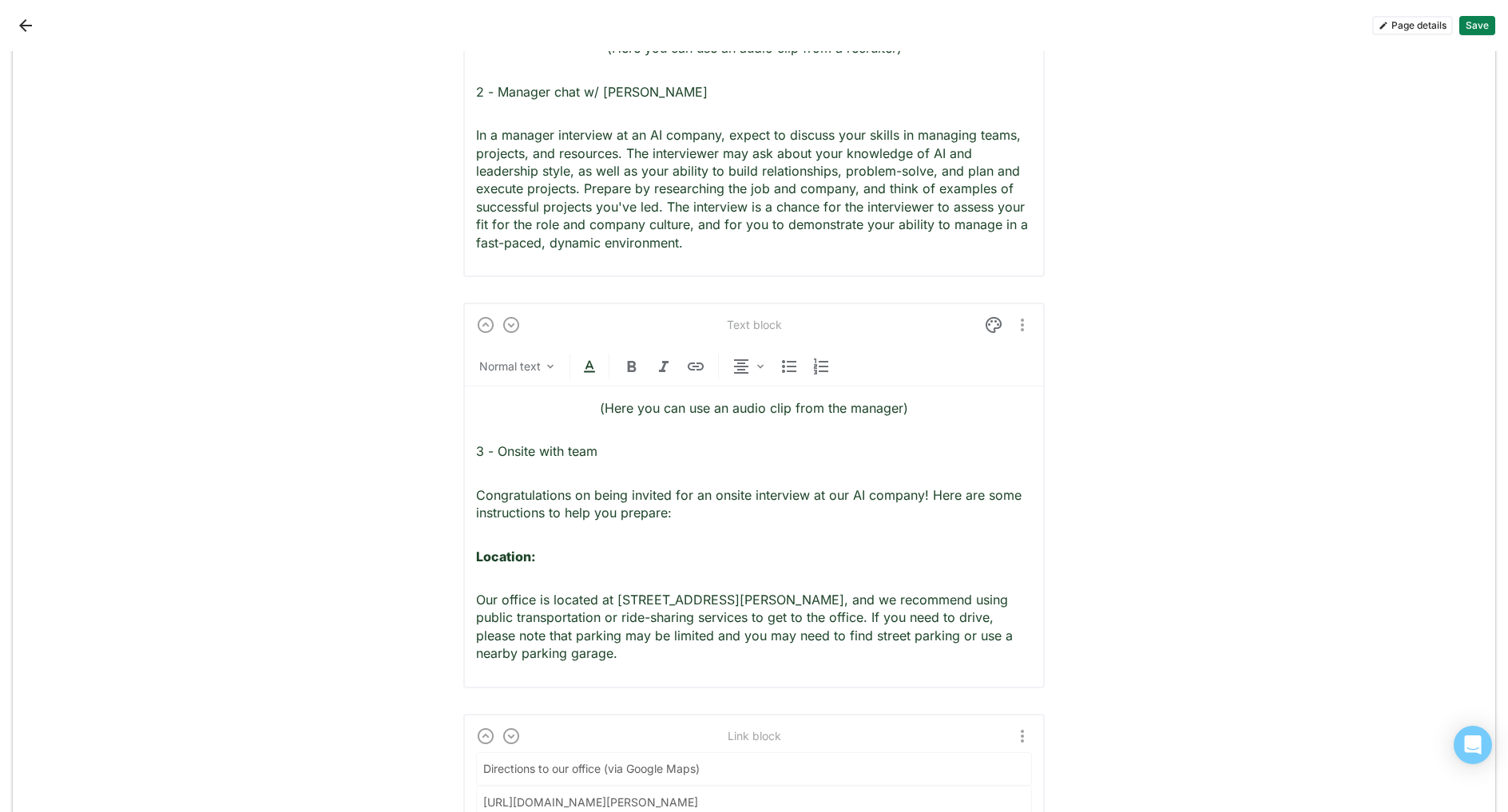
click at [1486, 32] on button "Save" at bounding box center [1477, 25] width 36 height 19
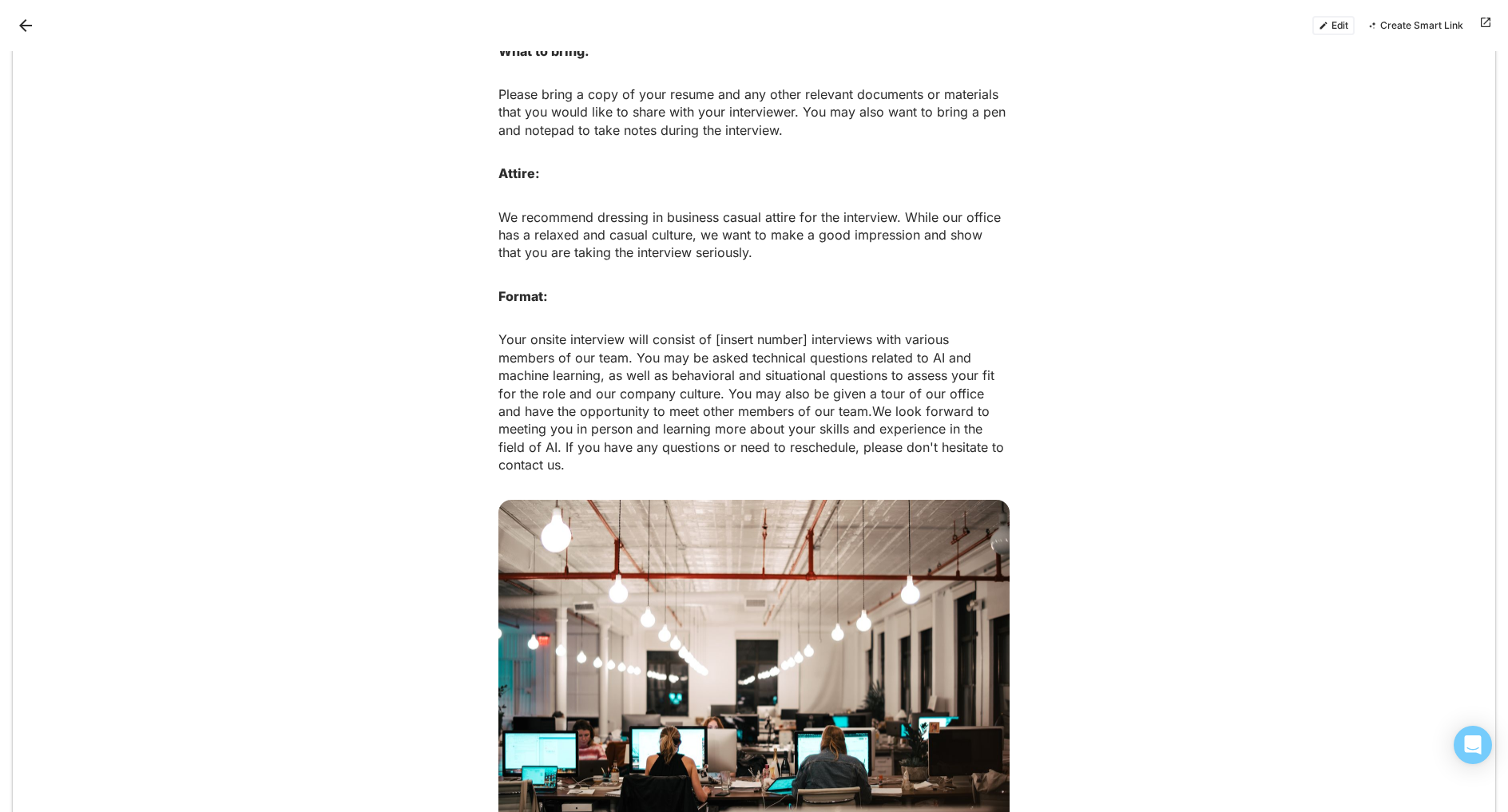
scroll to position [1404, 0]
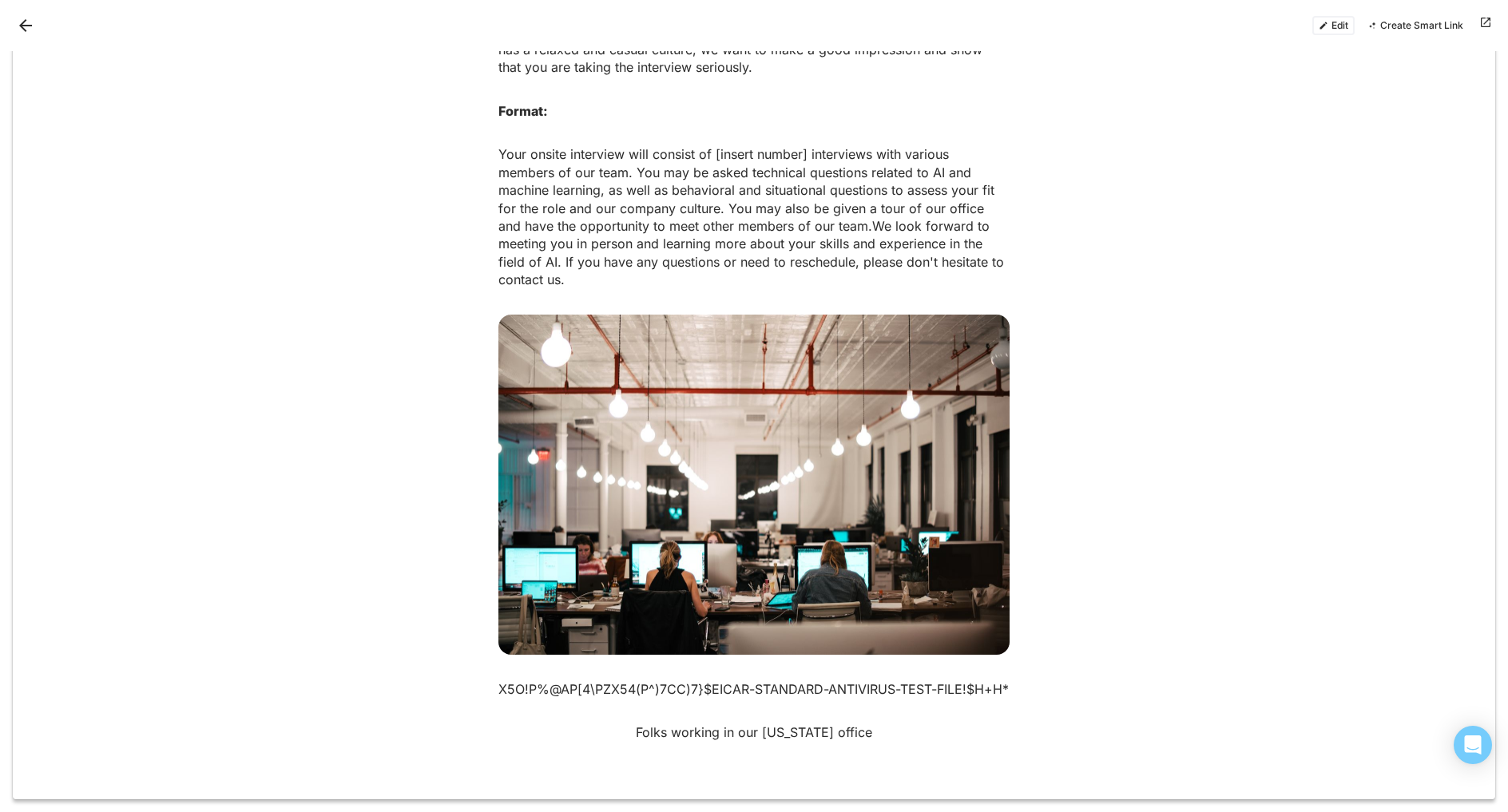
click at [1331, 25] on button "Edit" at bounding box center [1334, 25] width 42 height 19
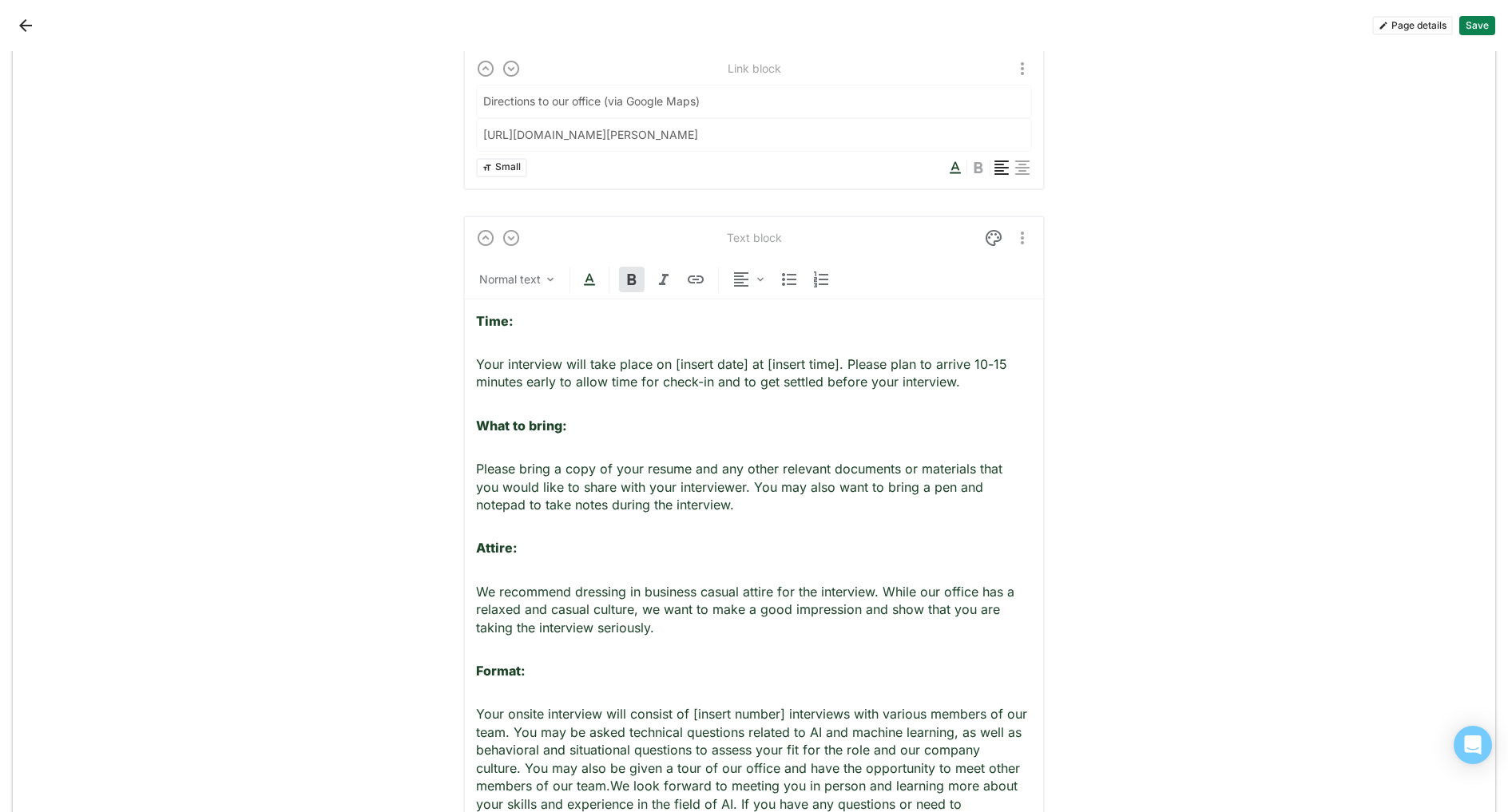
scroll to position [2580, 0]
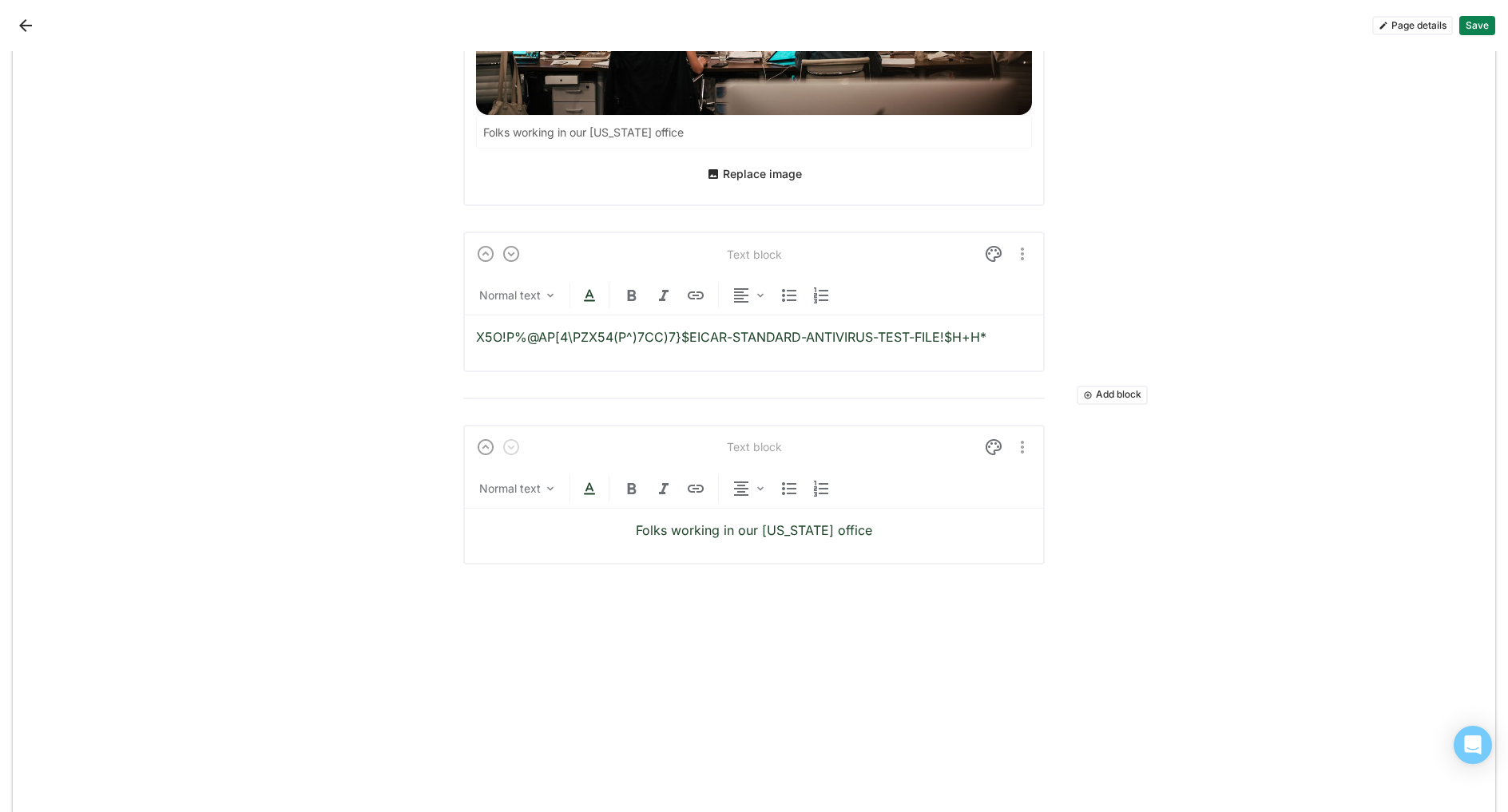
click at [750, 328] on p "X5O!P%@AP[4\PZX54(P^)7CC)7}$EICAR-STANDARD-ANTIVIRUS-TEST-FILE!$H+H*" at bounding box center [754, 337] width 556 height 18
click at [1477, 30] on button "Save" at bounding box center [1477, 25] width 36 height 19
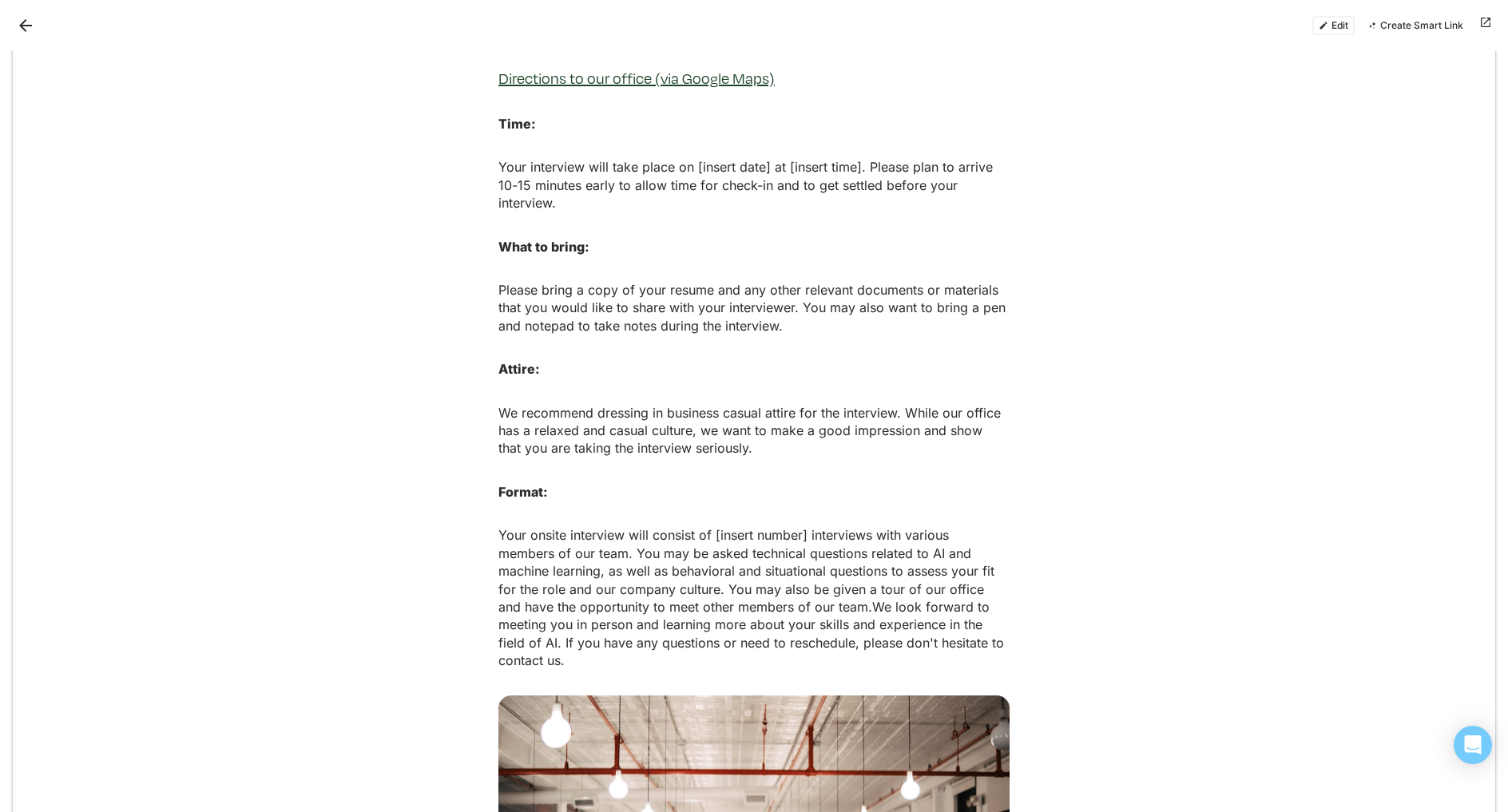
scroll to position [1387, 0]
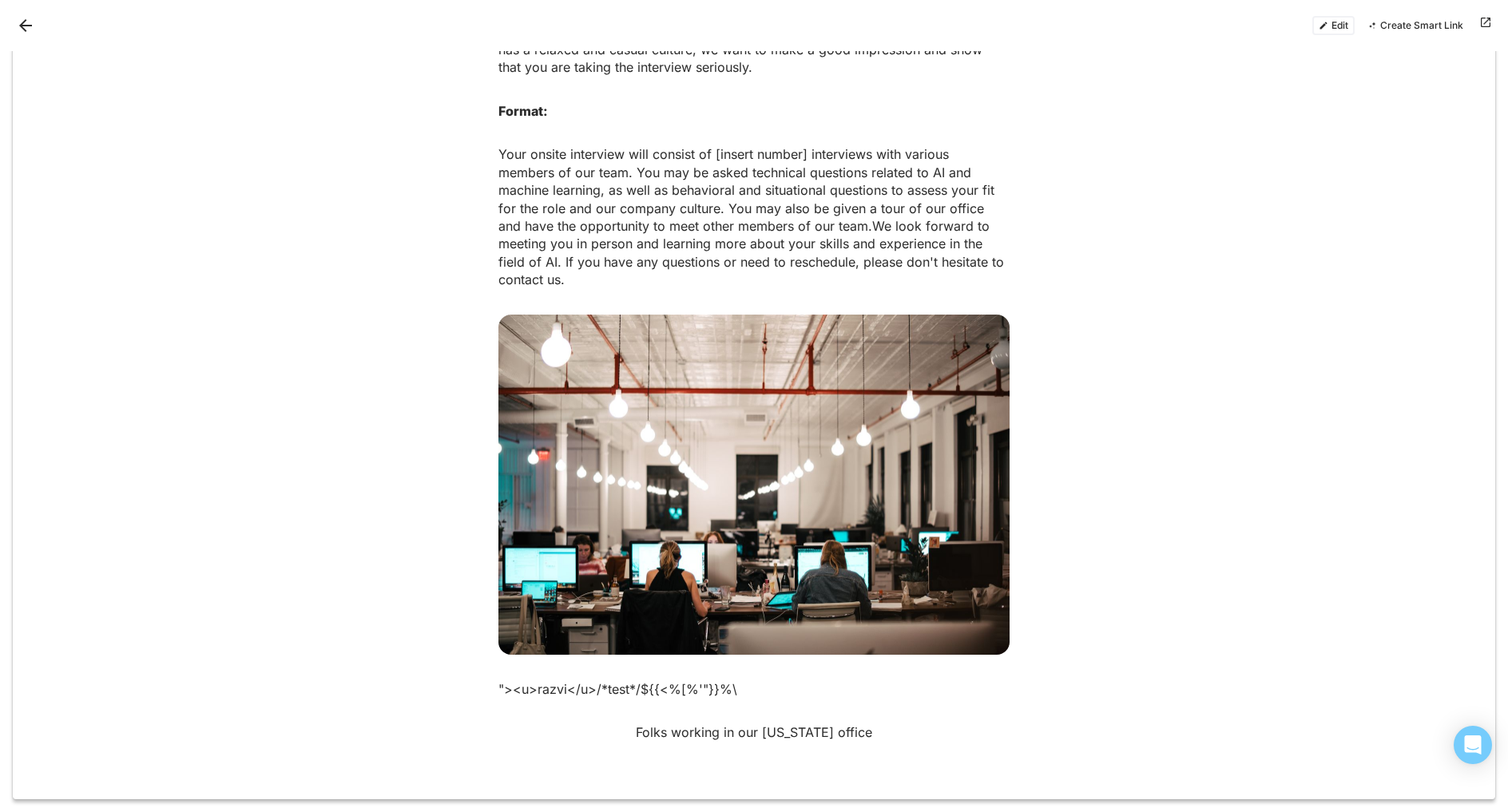
click at [1339, 31] on button "Edit" at bounding box center [1334, 25] width 42 height 19
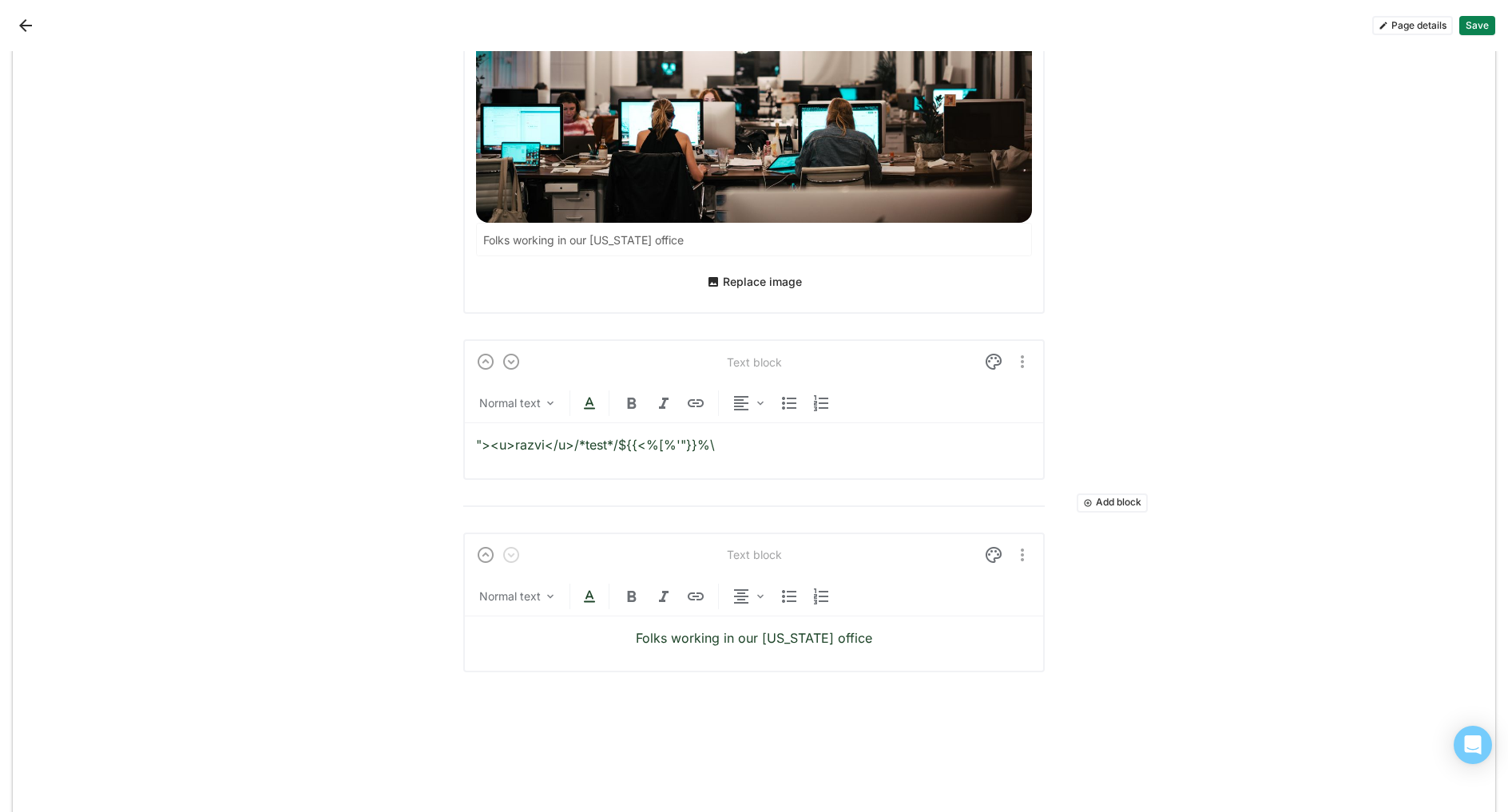
scroll to position [2580, 0]
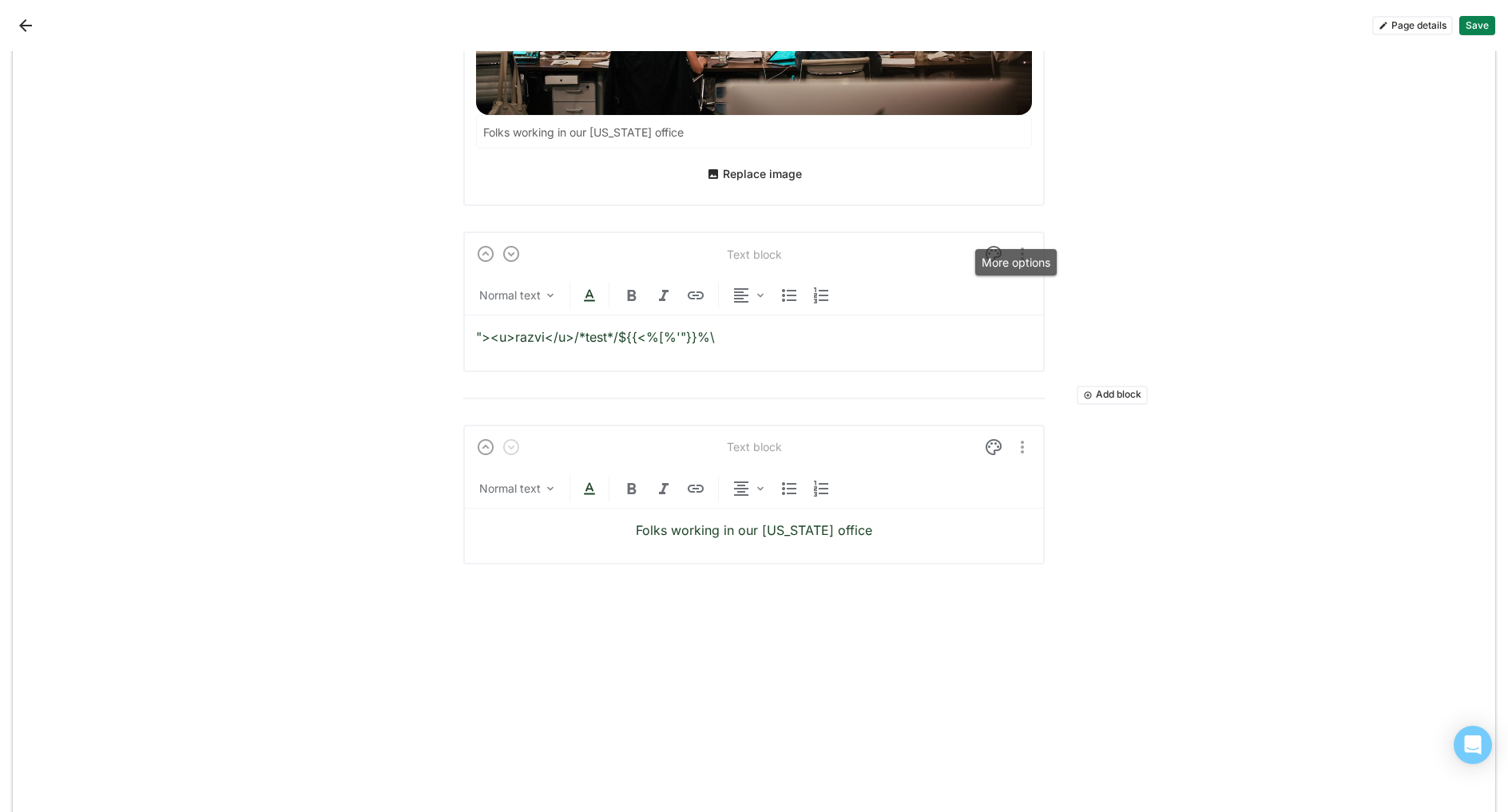
click at [1017, 244] on img "More options" at bounding box center [1023, 254] width 19 height 19
click at [987, 316] on div "Delete" at bounding box center [981, 316] width 33 height 13
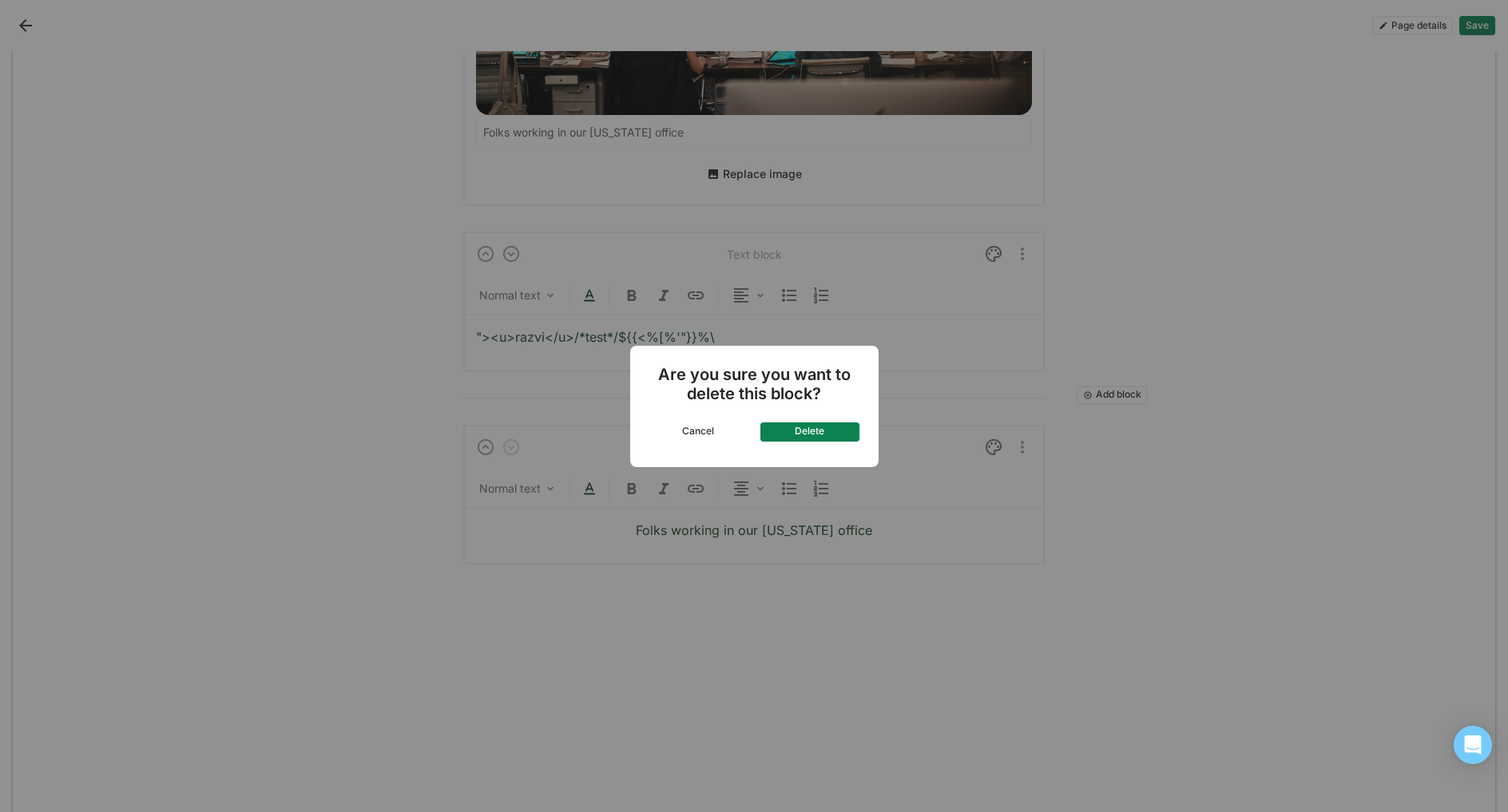
click at [795, 436] on button "Delete" at bounding box center [810, 432] width 99 height 19
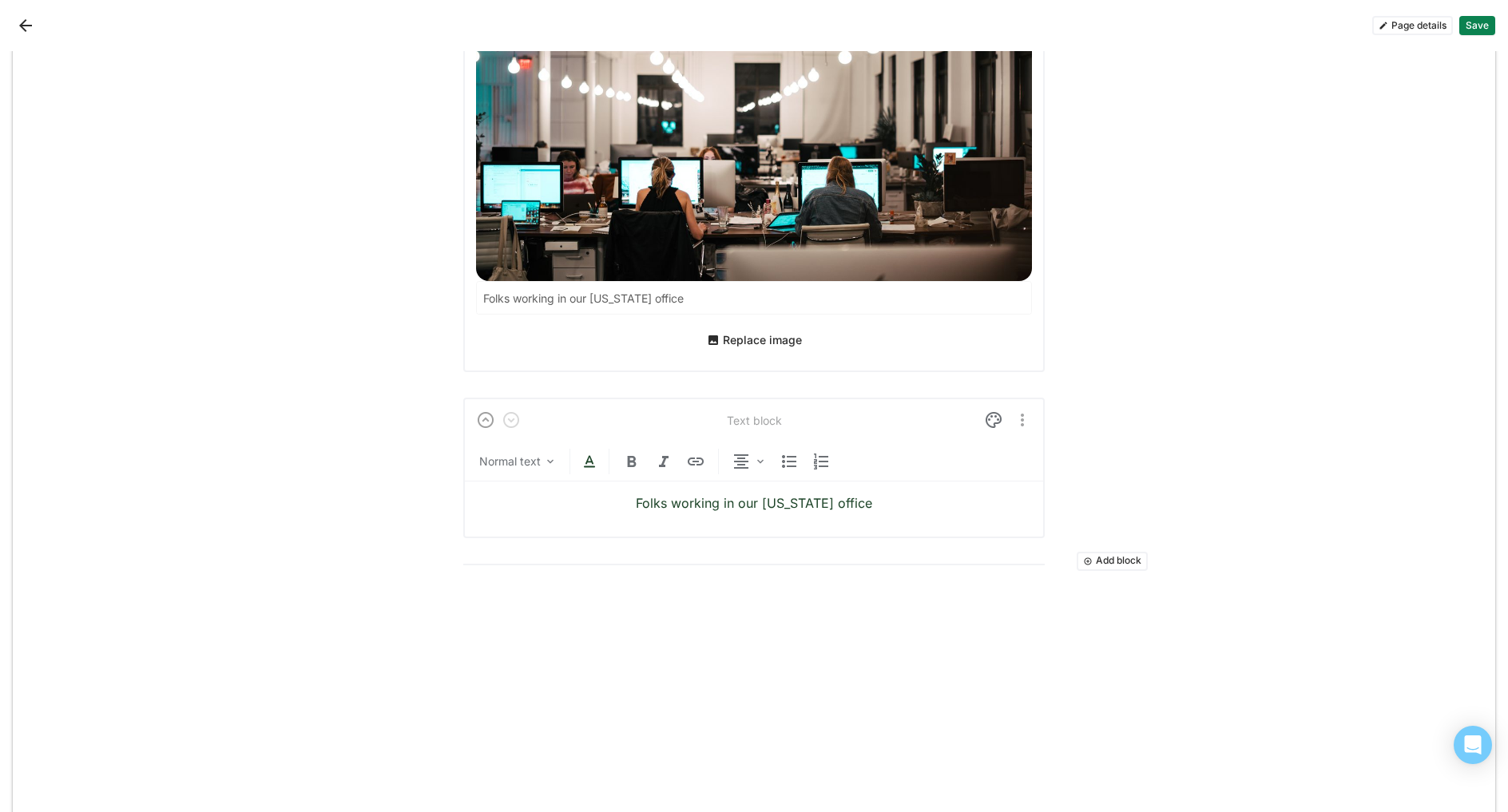
scroll to position [2413, 0]
click at [1082, 552] on button "Add block" at bounding box center [1112, 561] width 71 height 19
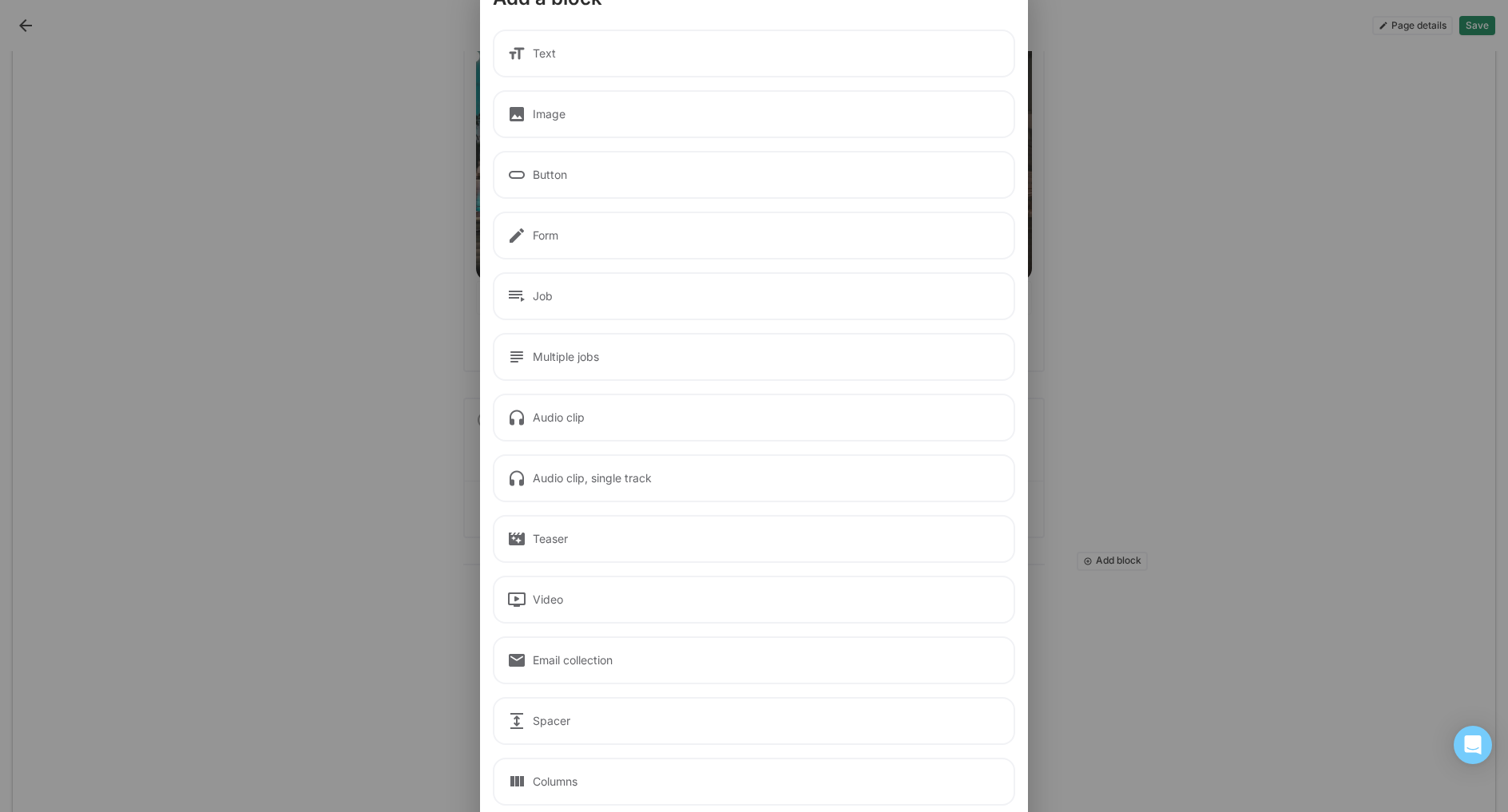
scroll to position [0, 0]
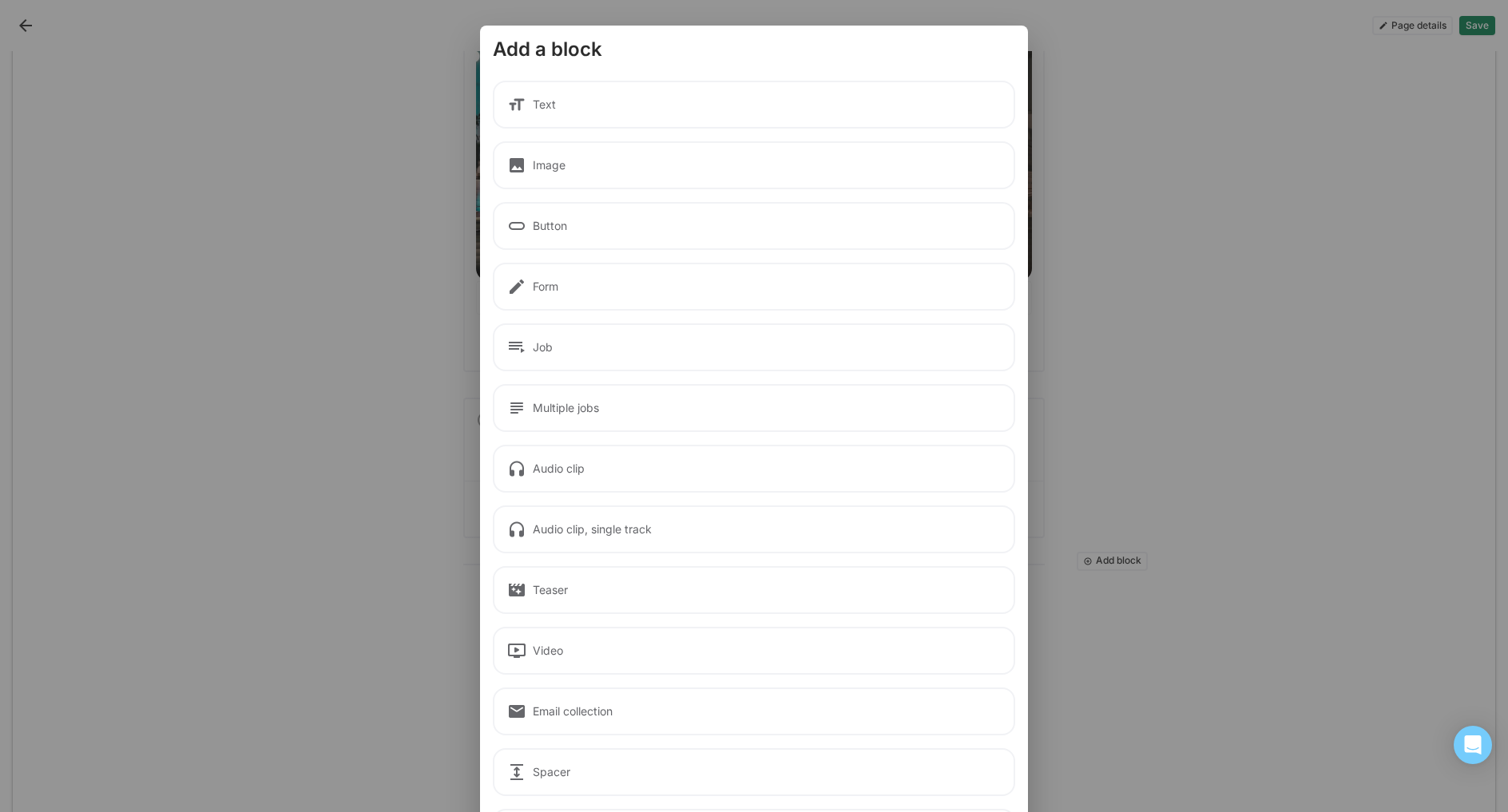
click at [534, 180] on div "Image" at bounding box center [754, 165] width 522 height 48
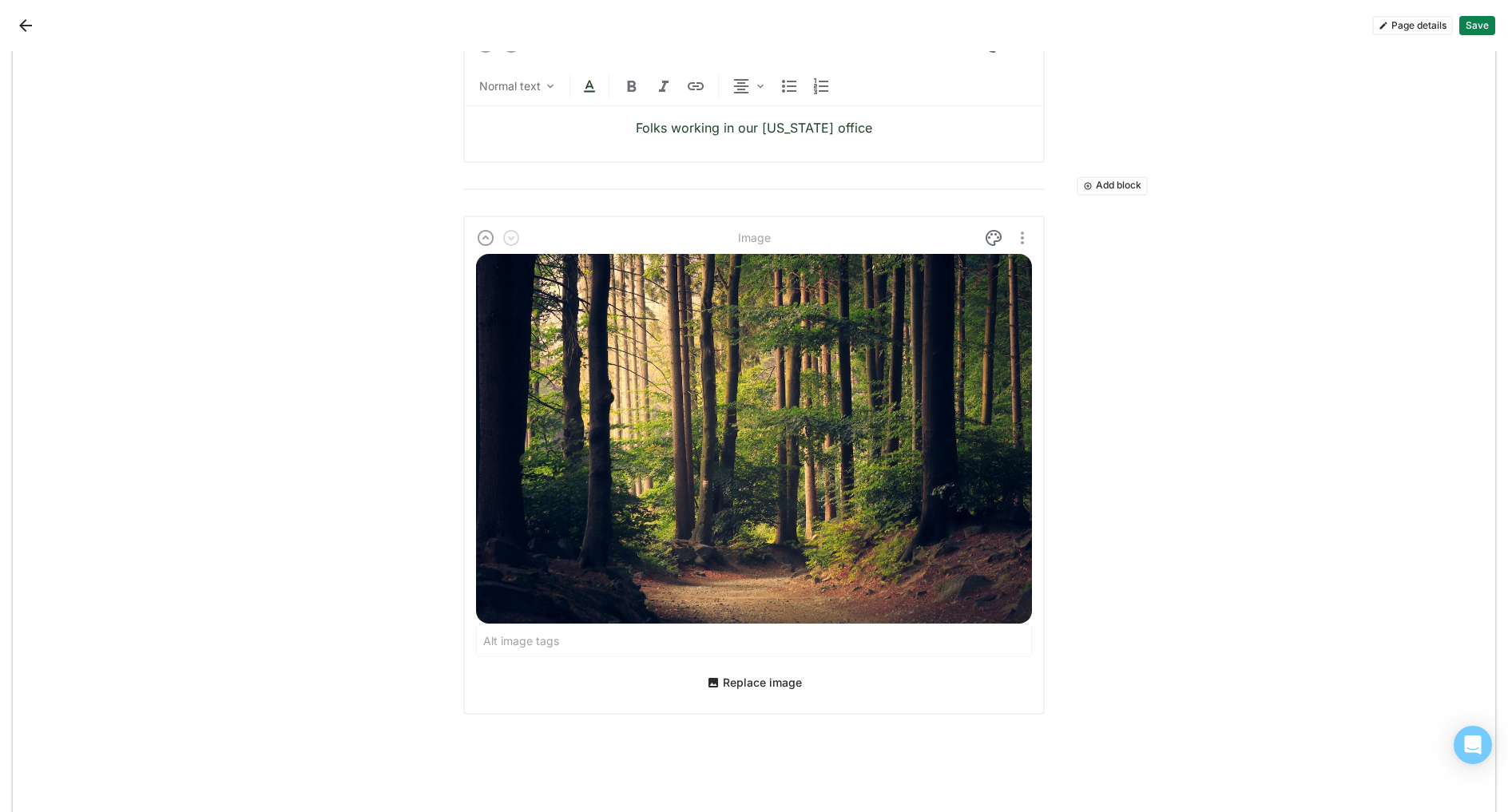
scroll to position [2904, 0]
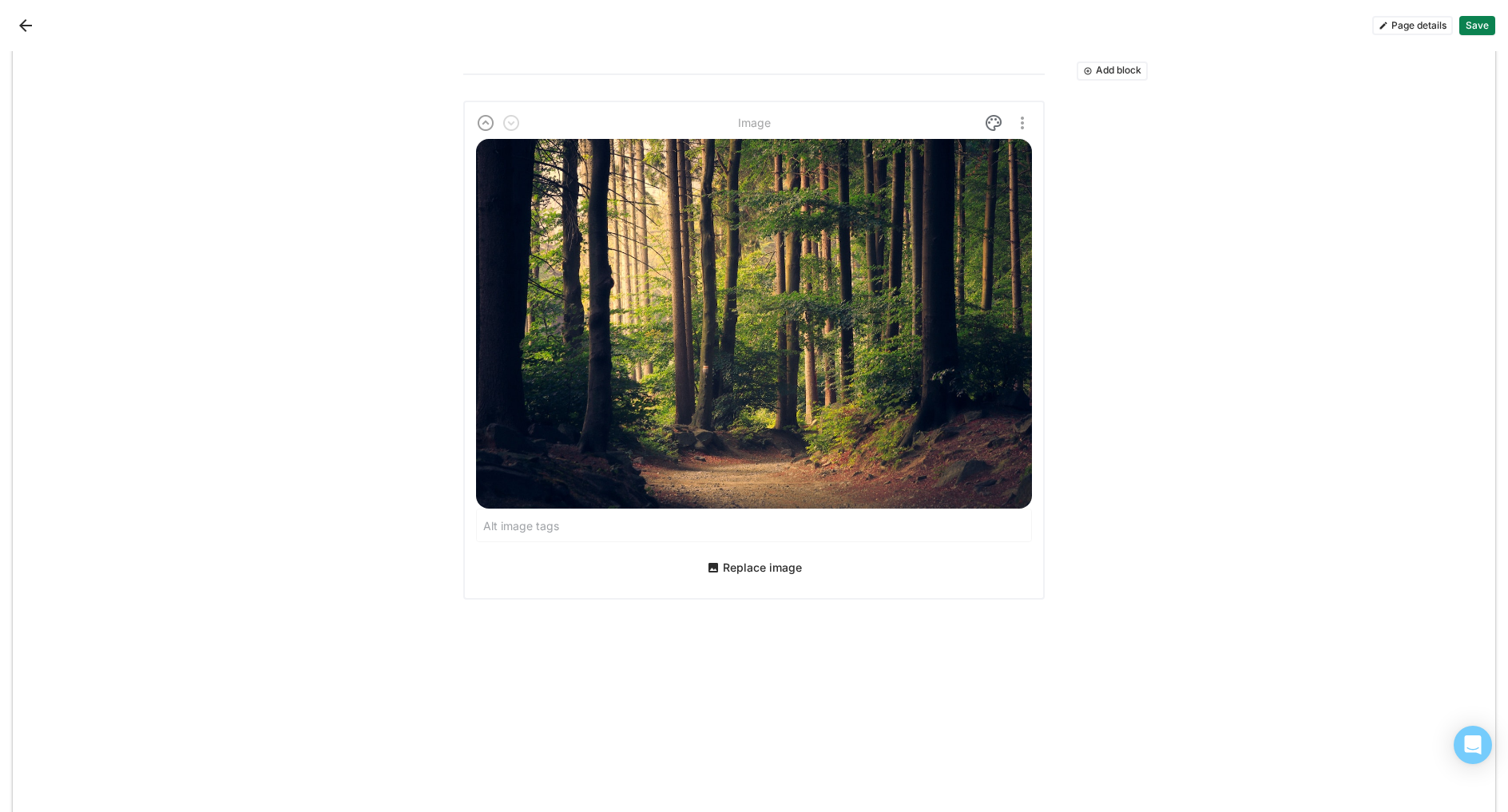
click at [780, 438] on img at bounding box center [754, 324] width 556 height 371
click at [756, 565] on div "Replace image" at bounding box center [754, 568] width 556 height 39
click at [752, 555] on button "Replace image" at bounding box center [754, 568] width 108 height 25
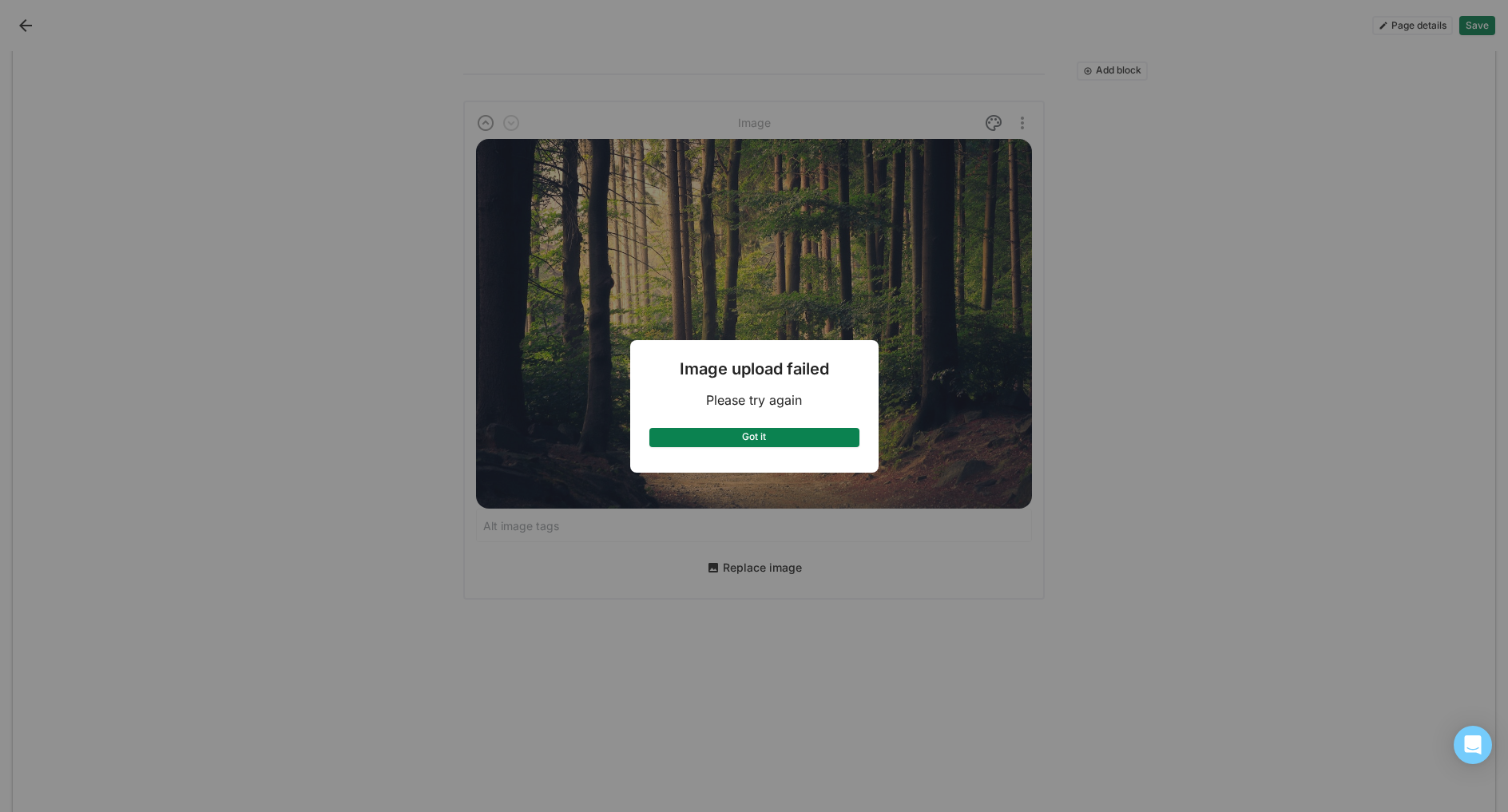
click at [711, 439] on button "Got it" at bounding box center [754, 438] width 210 height 19
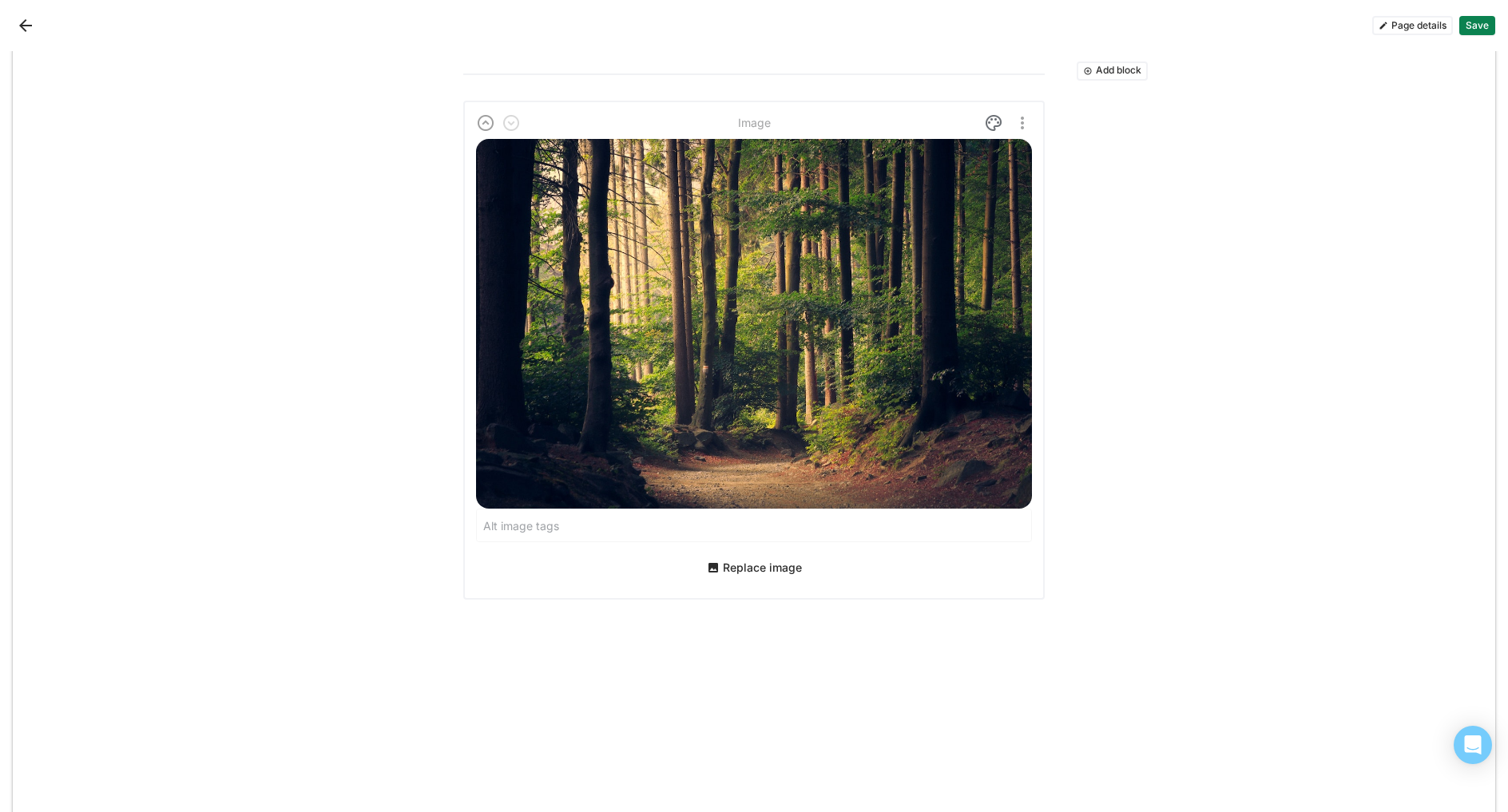
click at [724, 555] on button "Replace image" at bounding box center [754, 568] width 108 height 25
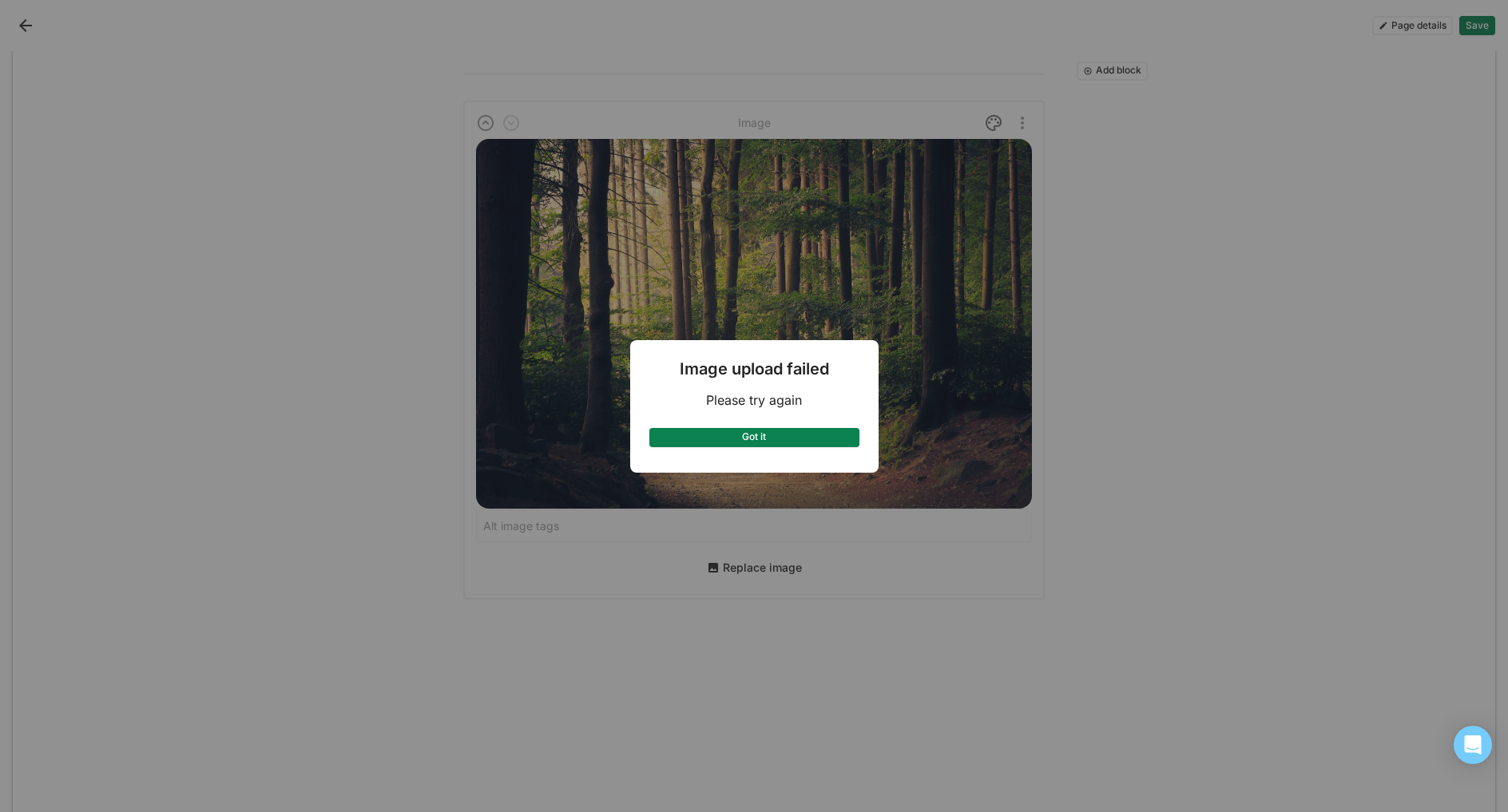
click at [762, 439] on button "Got it" at bounding box center [754, 438] width 210 height 19
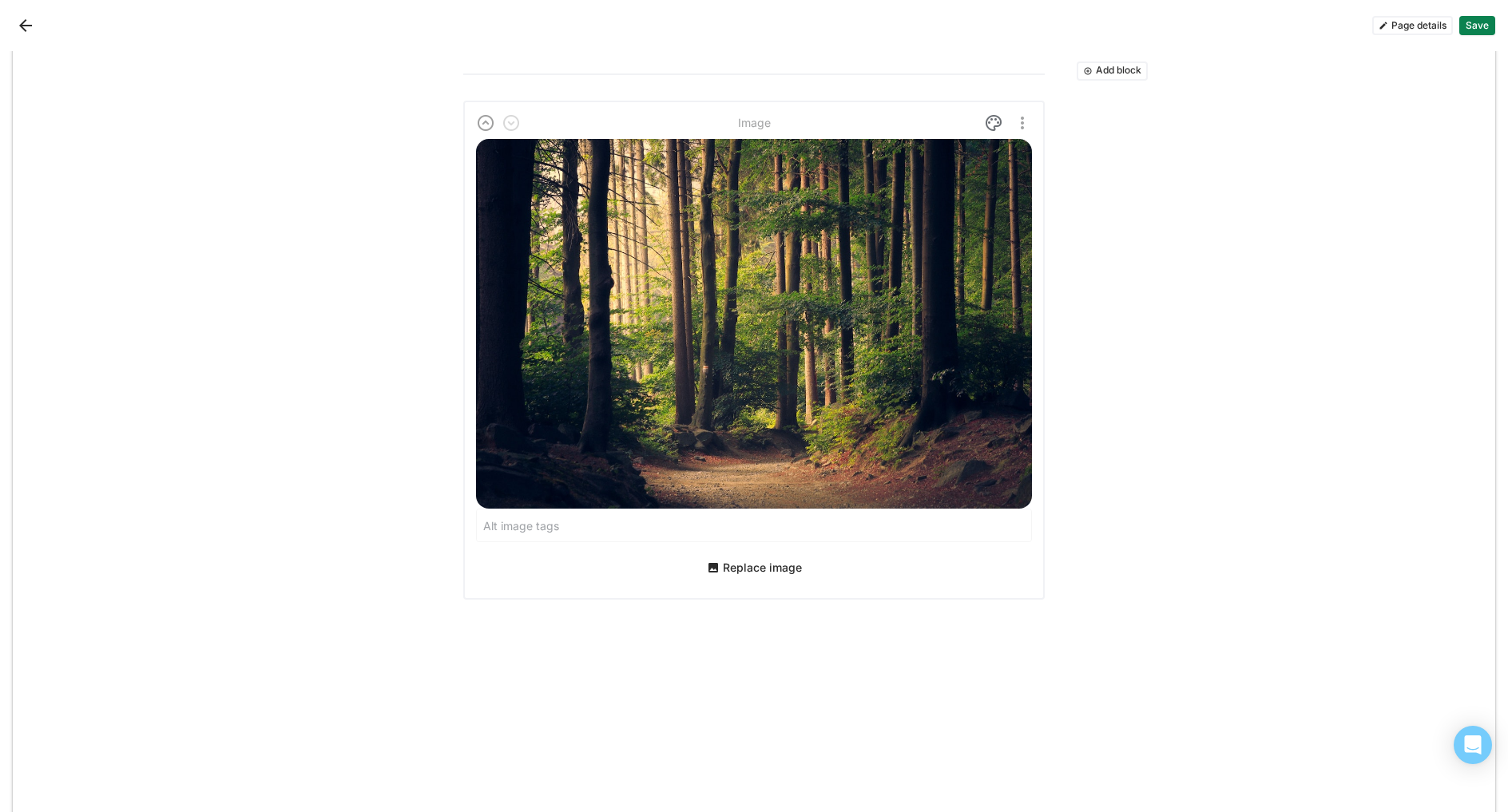
click at [729, 555] on button "Replace image" at bounding box center [754, 568] width 108 height 25
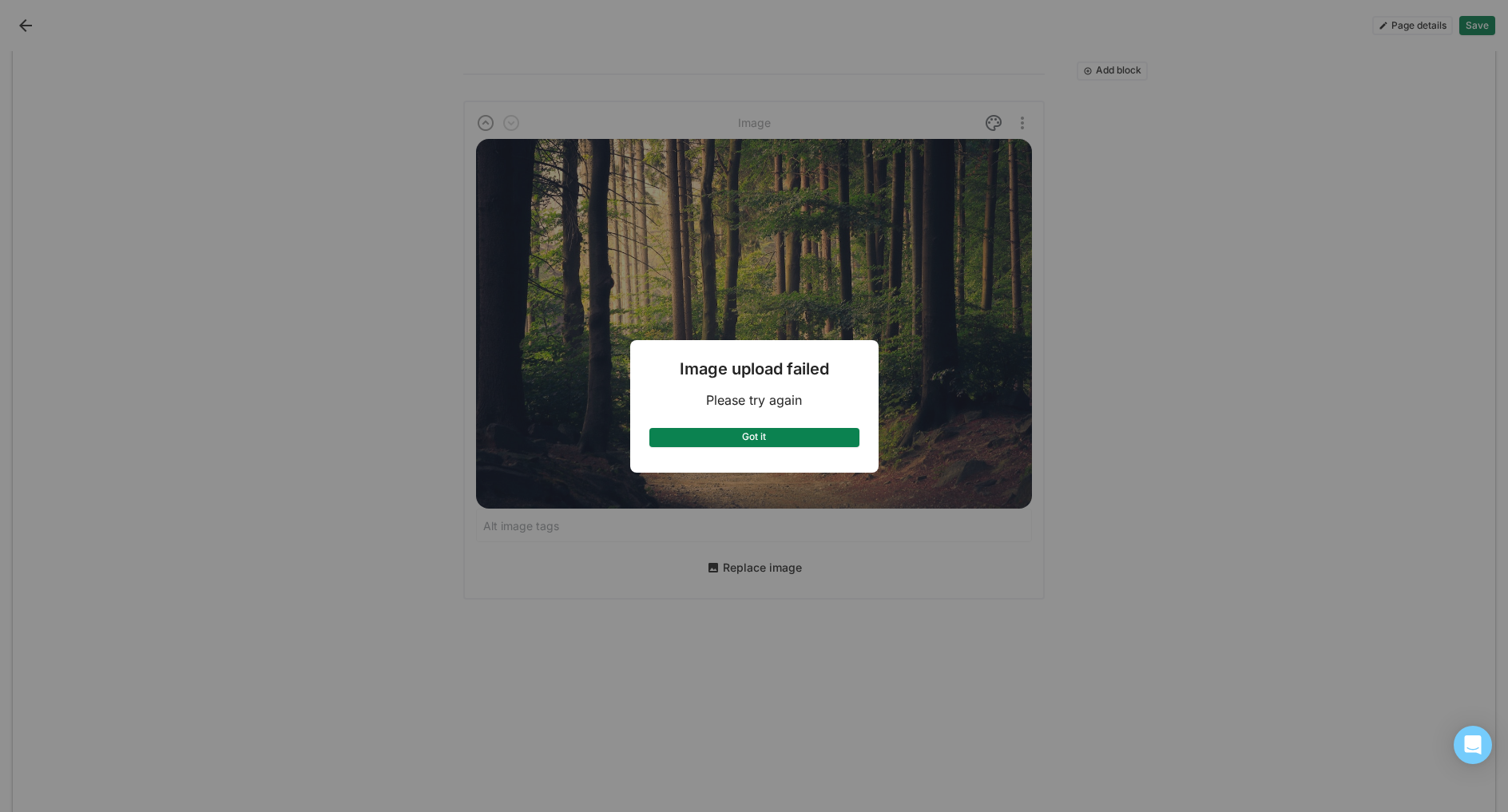
click at [732, 441] on button "Got it" at bounding box center [754, 438] width 210 height 19
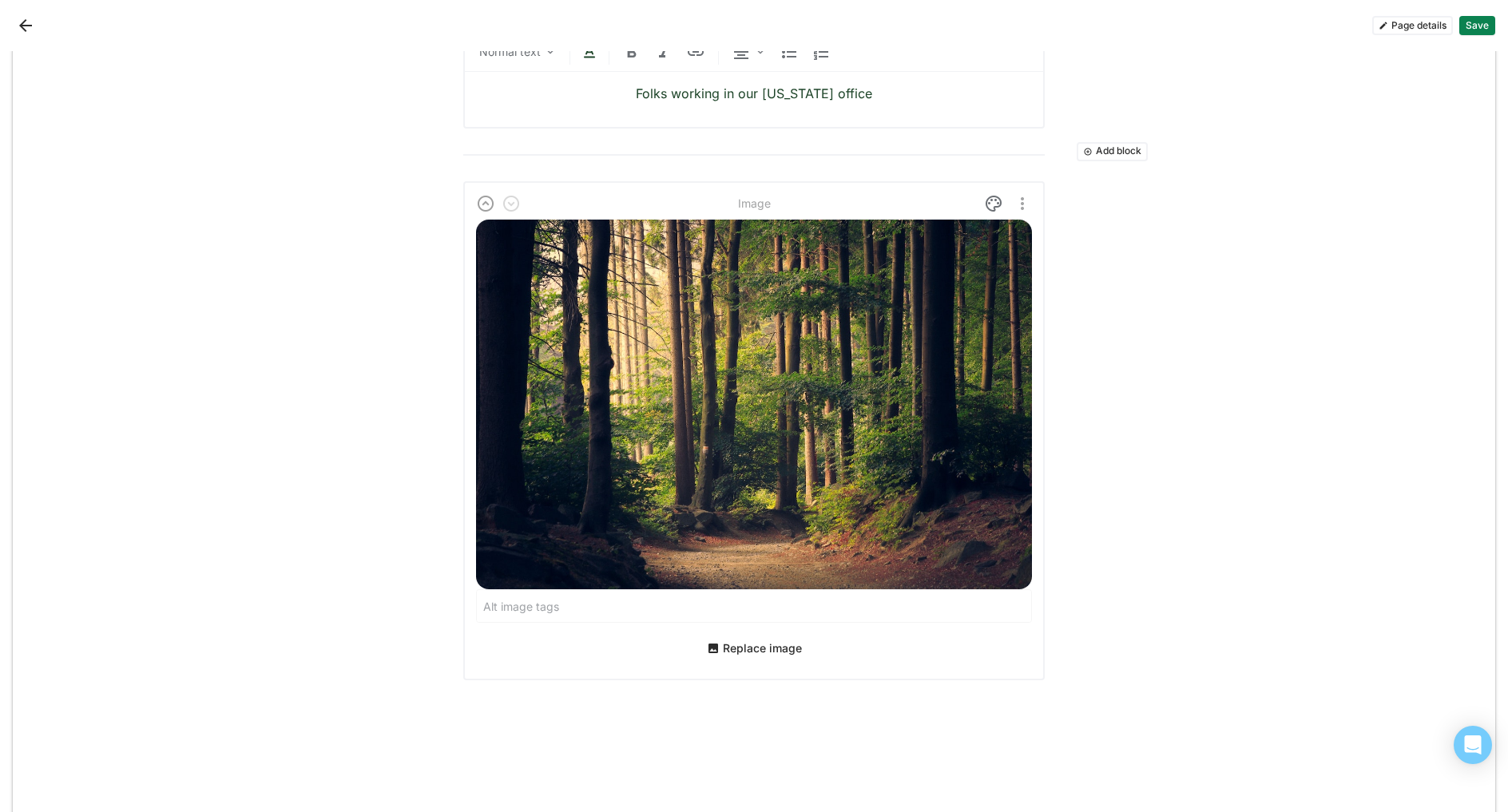
scroll to position [2821, 0]
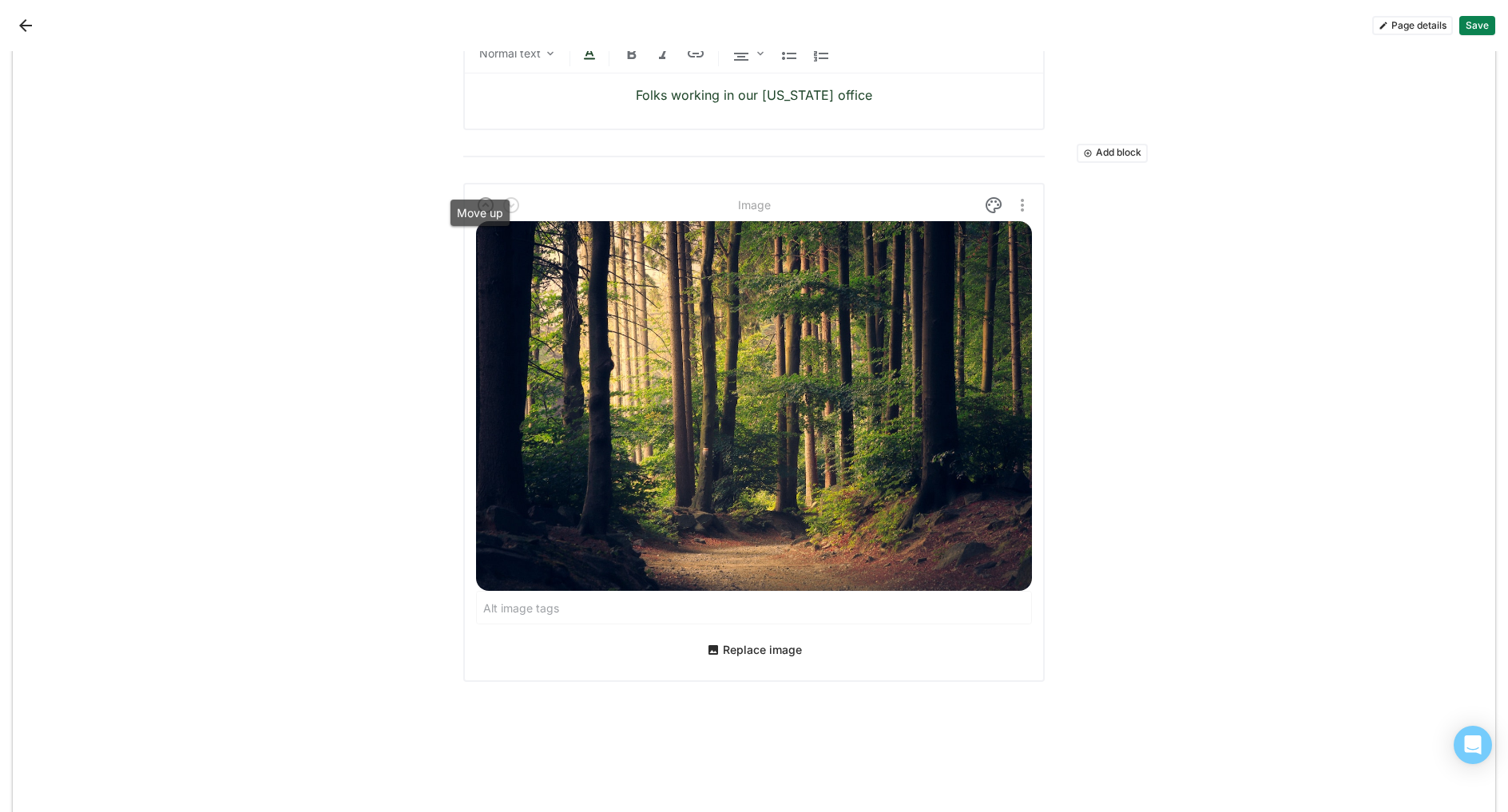
click at [476, 195] on img at bounding box center [485, 205] width 19 height 19
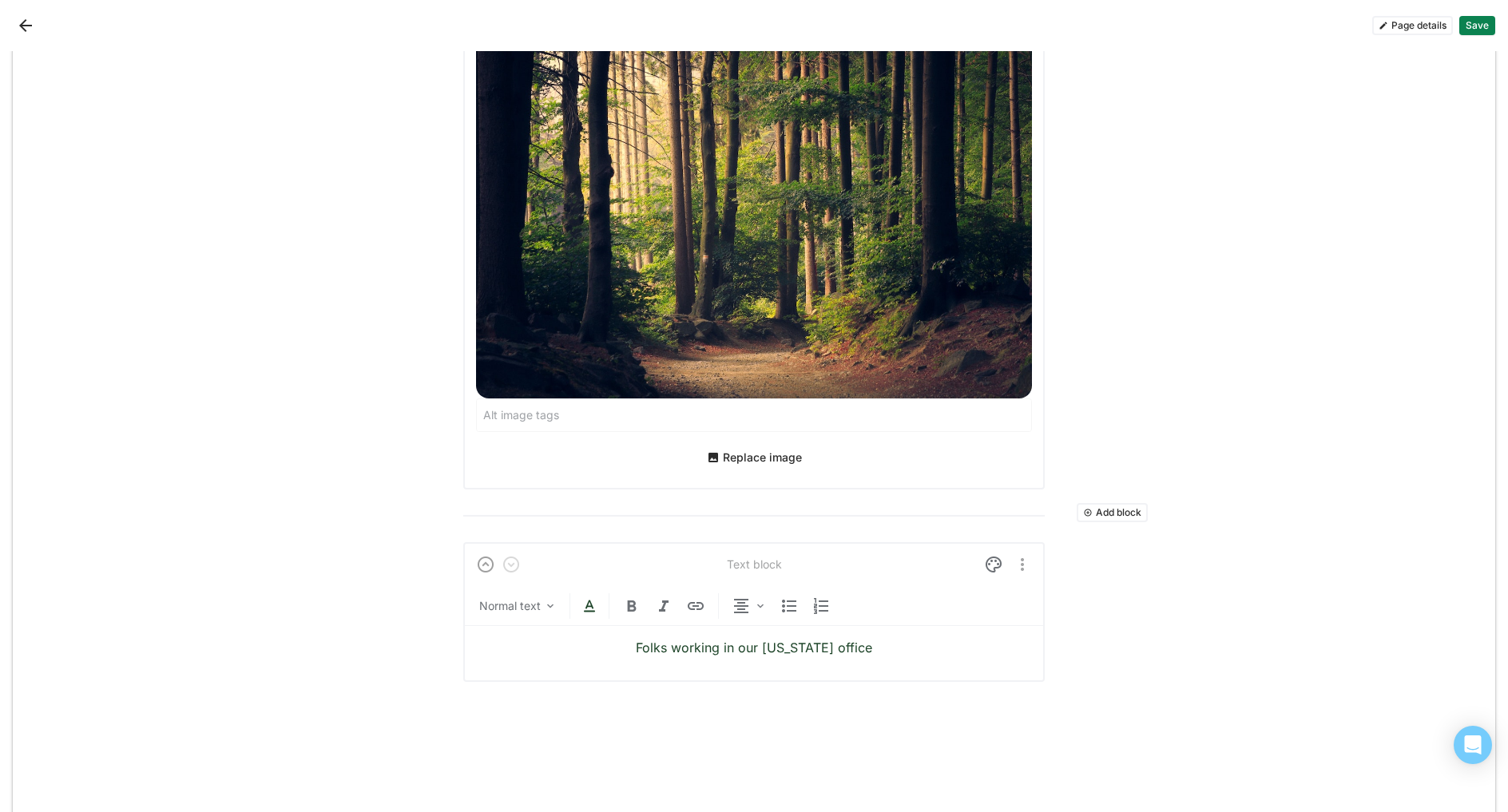
scroll to position [2939, 0]
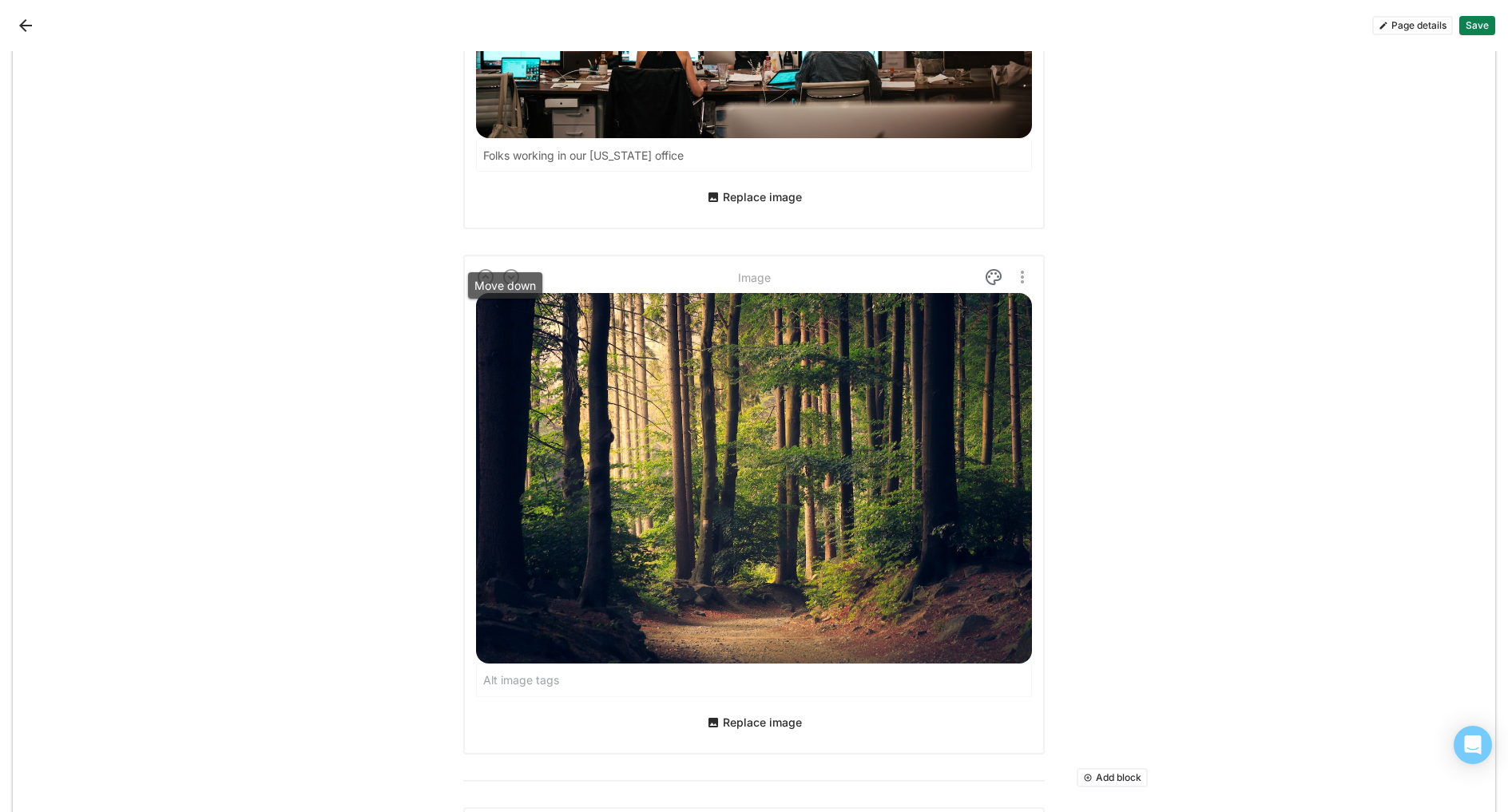
click at [508, 267] on img at bounding box center [512, 277] width 19 height 19
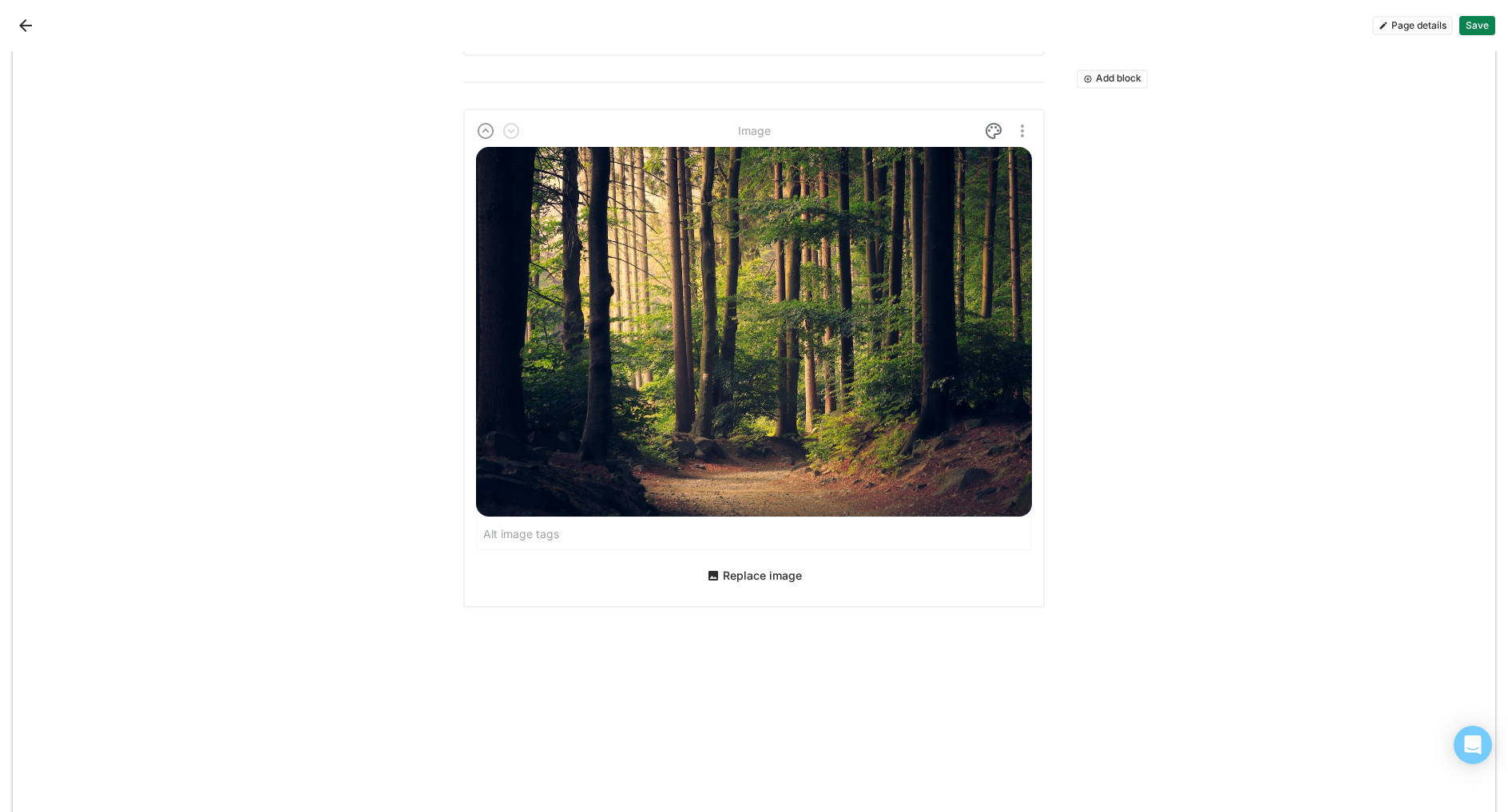
scroll to position [2859, 0]
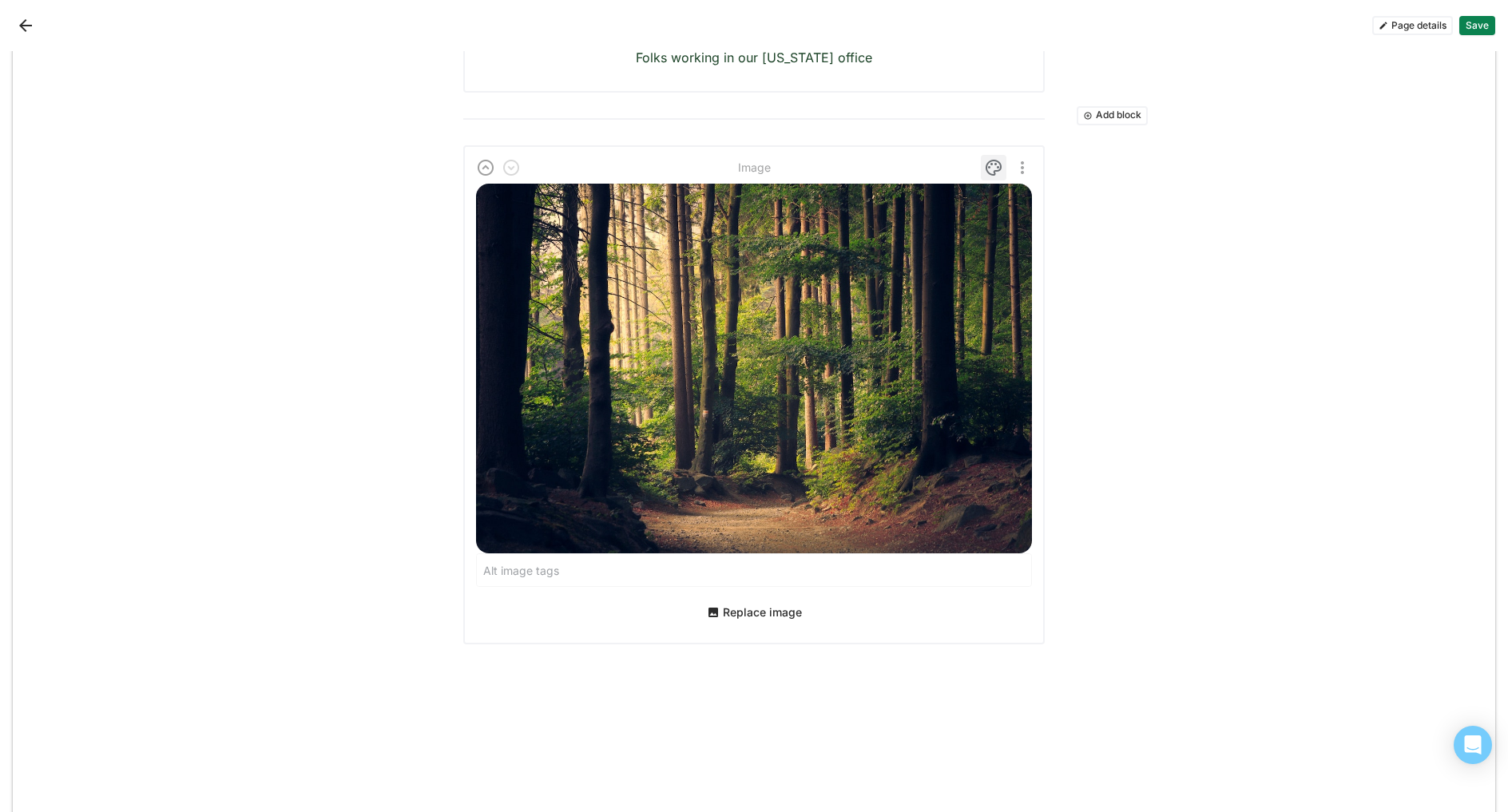
click at [989, 159] on img at bounding box center [994, 168] width 19 height 19
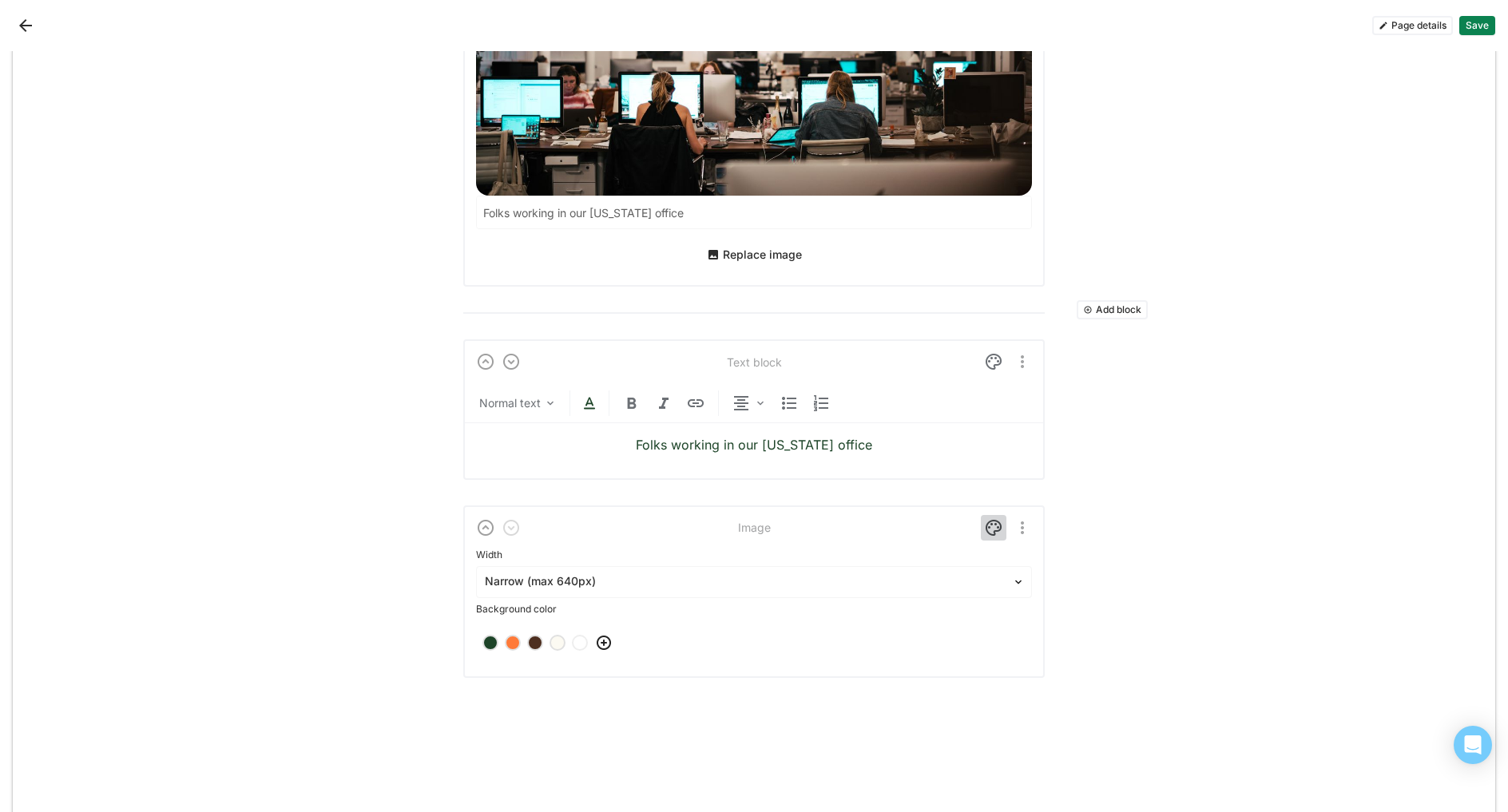
scroll to position [2507, 0]
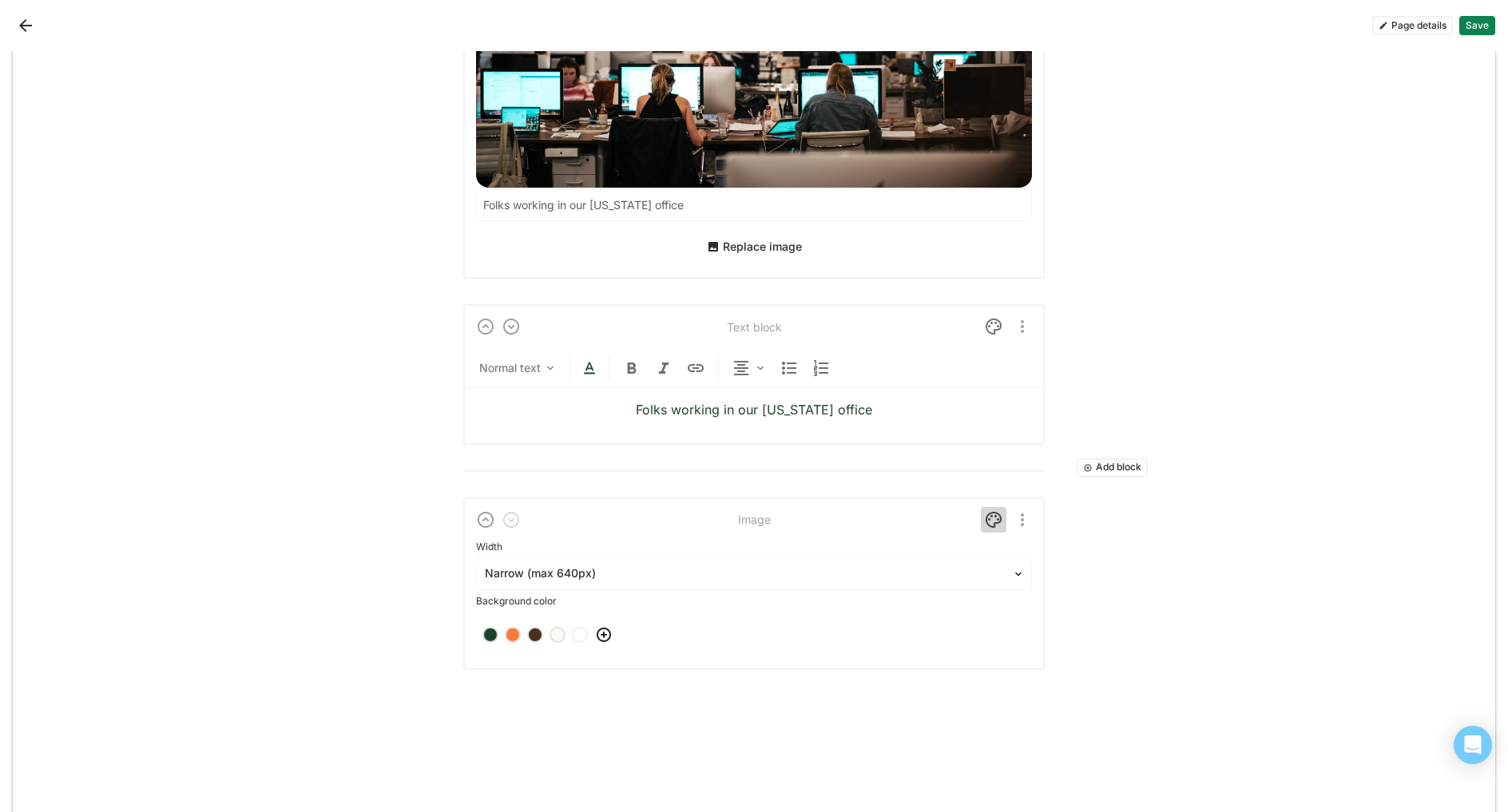
click at [988, 511] on img at bounding box center [994, 520] width 19 height 19
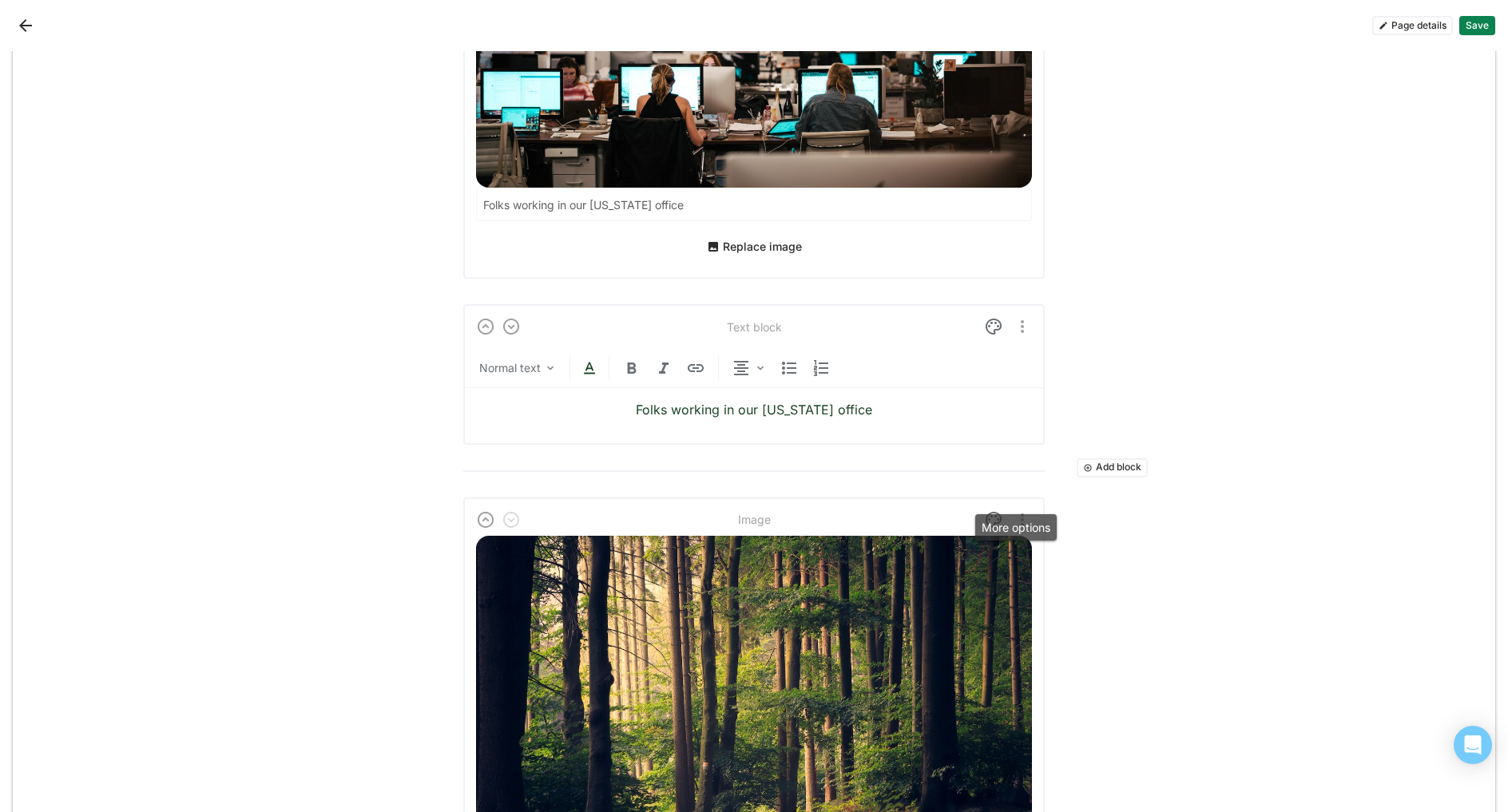
click at [1013, 511] on img "More options" at bounding box center [1023, 520] width 19 height 19
click at [973, 579] on div "Delete" at bounding box center [981, 581] width 33 height 13
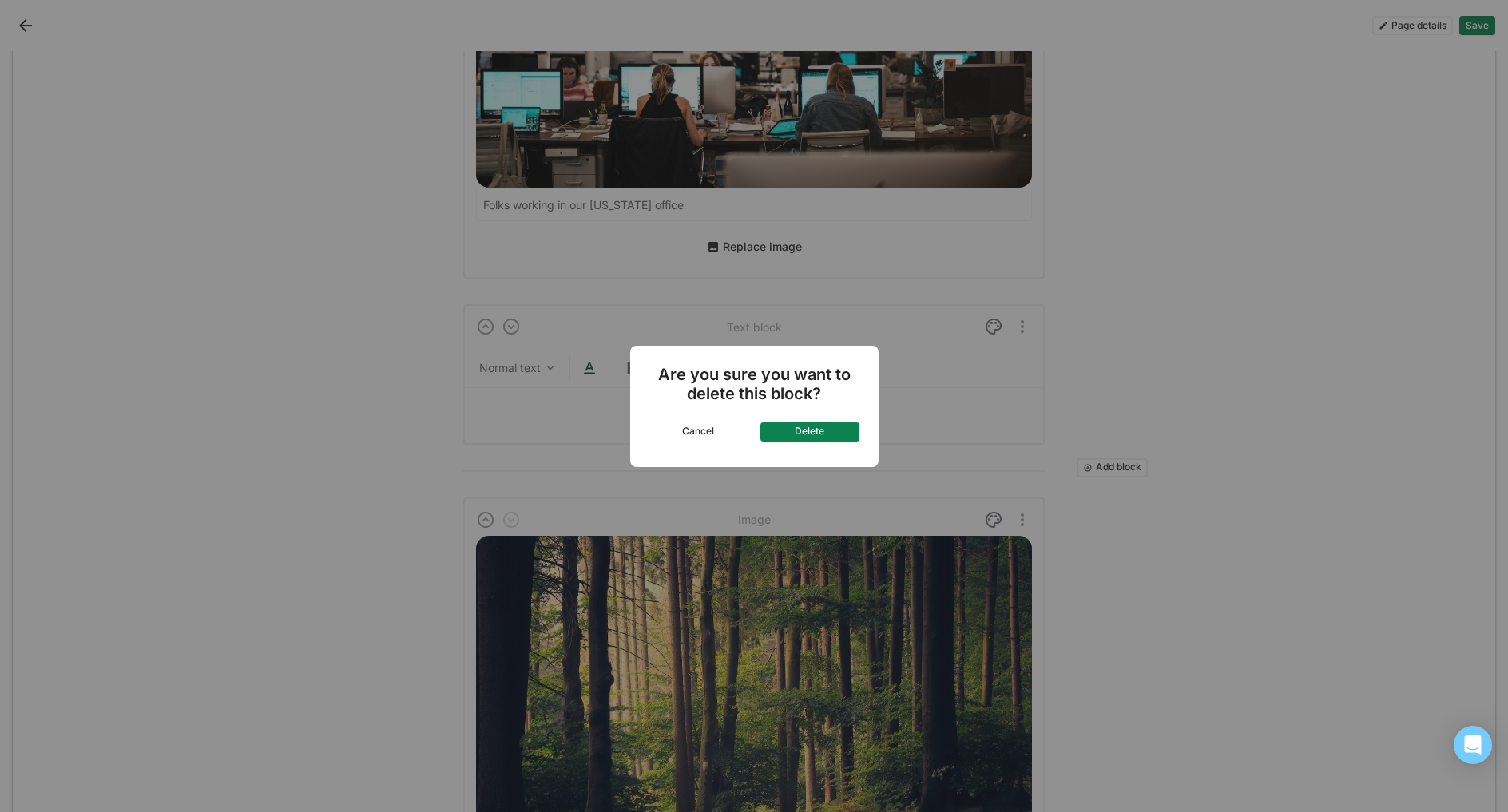
click at [794, 429] on button "Delete" at bounding box center [810, 432] width 99 height 19
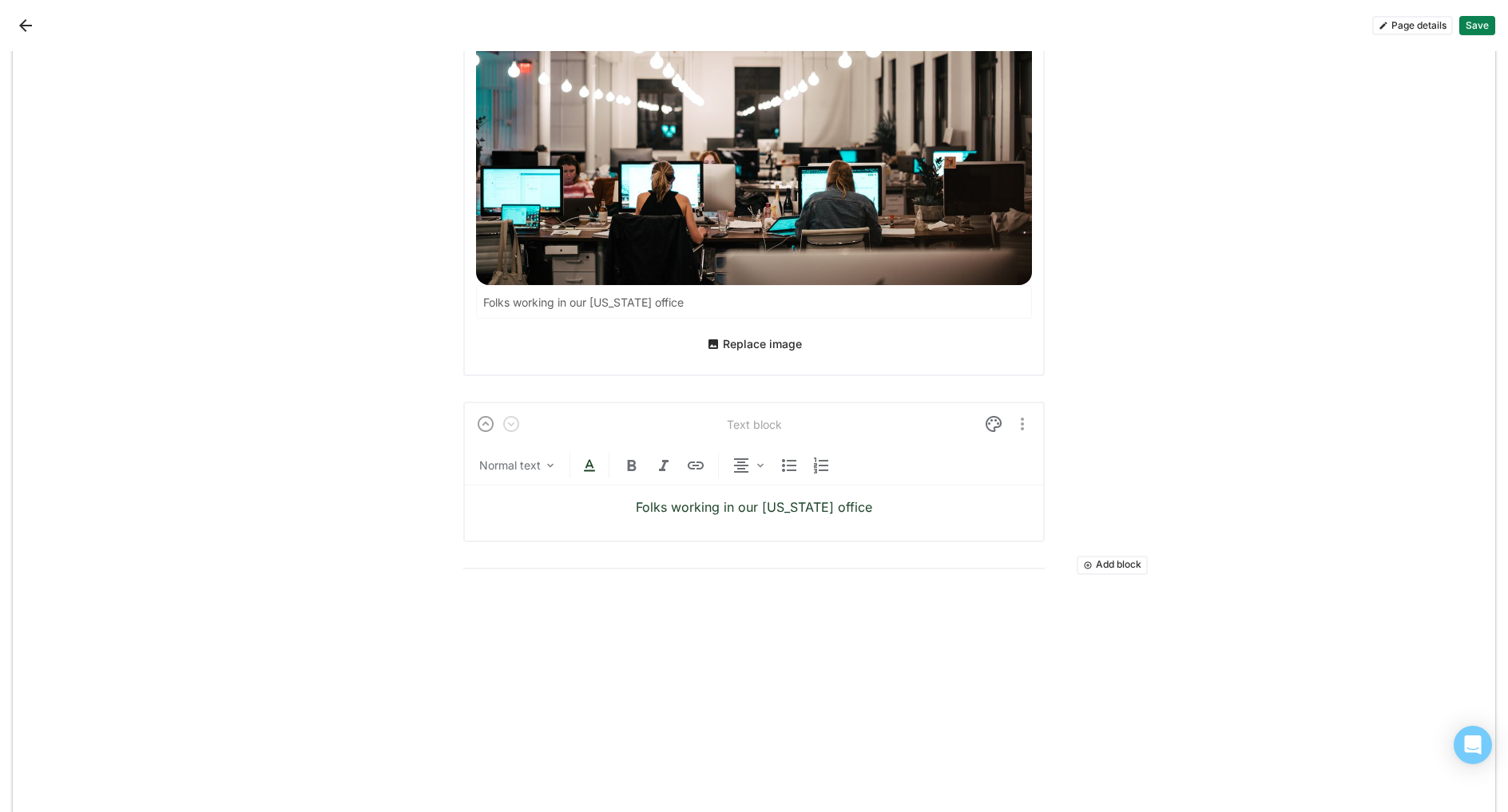
scroll to position [2413, 0]
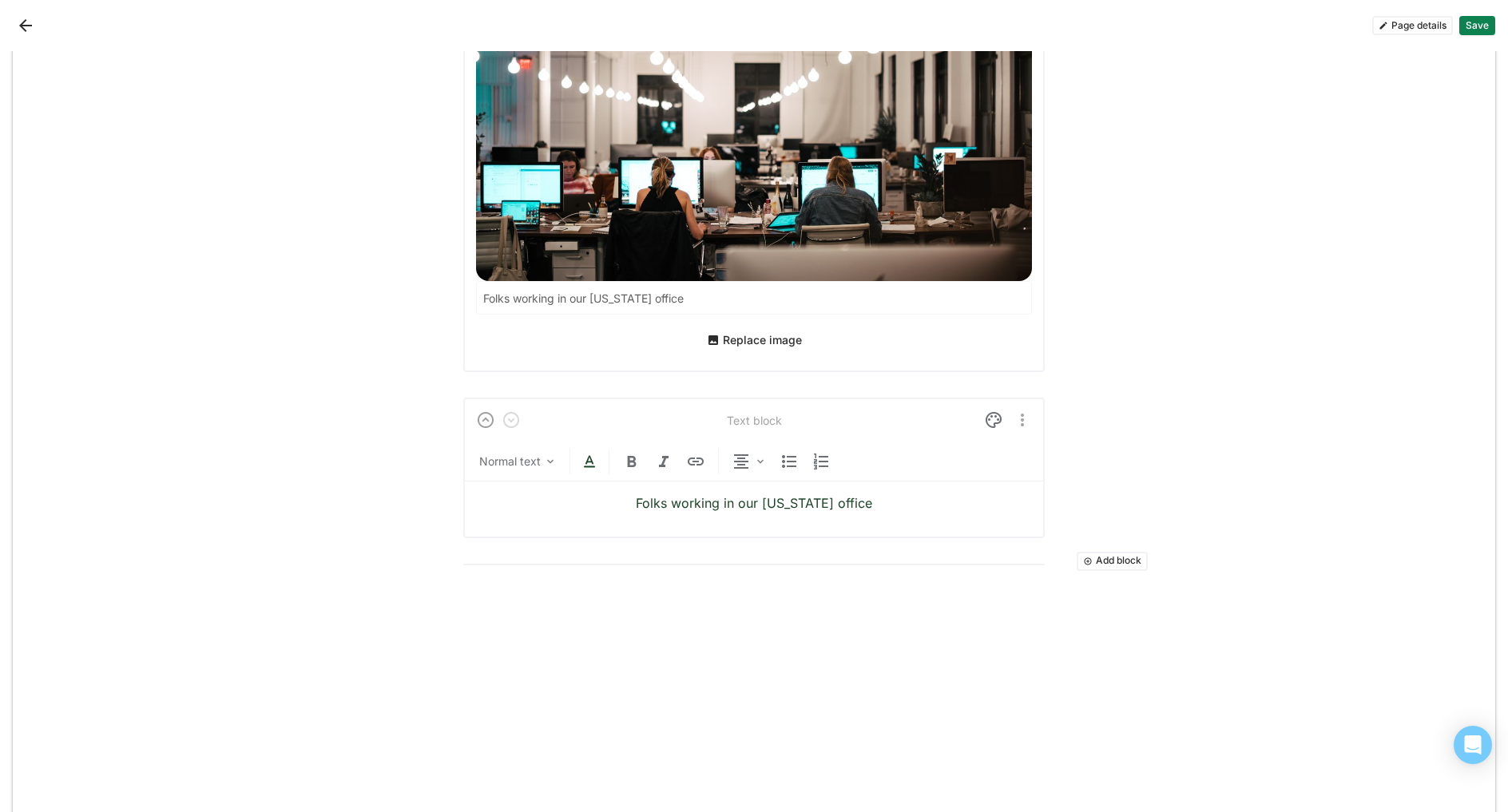
click at [1114, 552] on button "Add block" at bounding box center [1112, 561] width 71 height 19
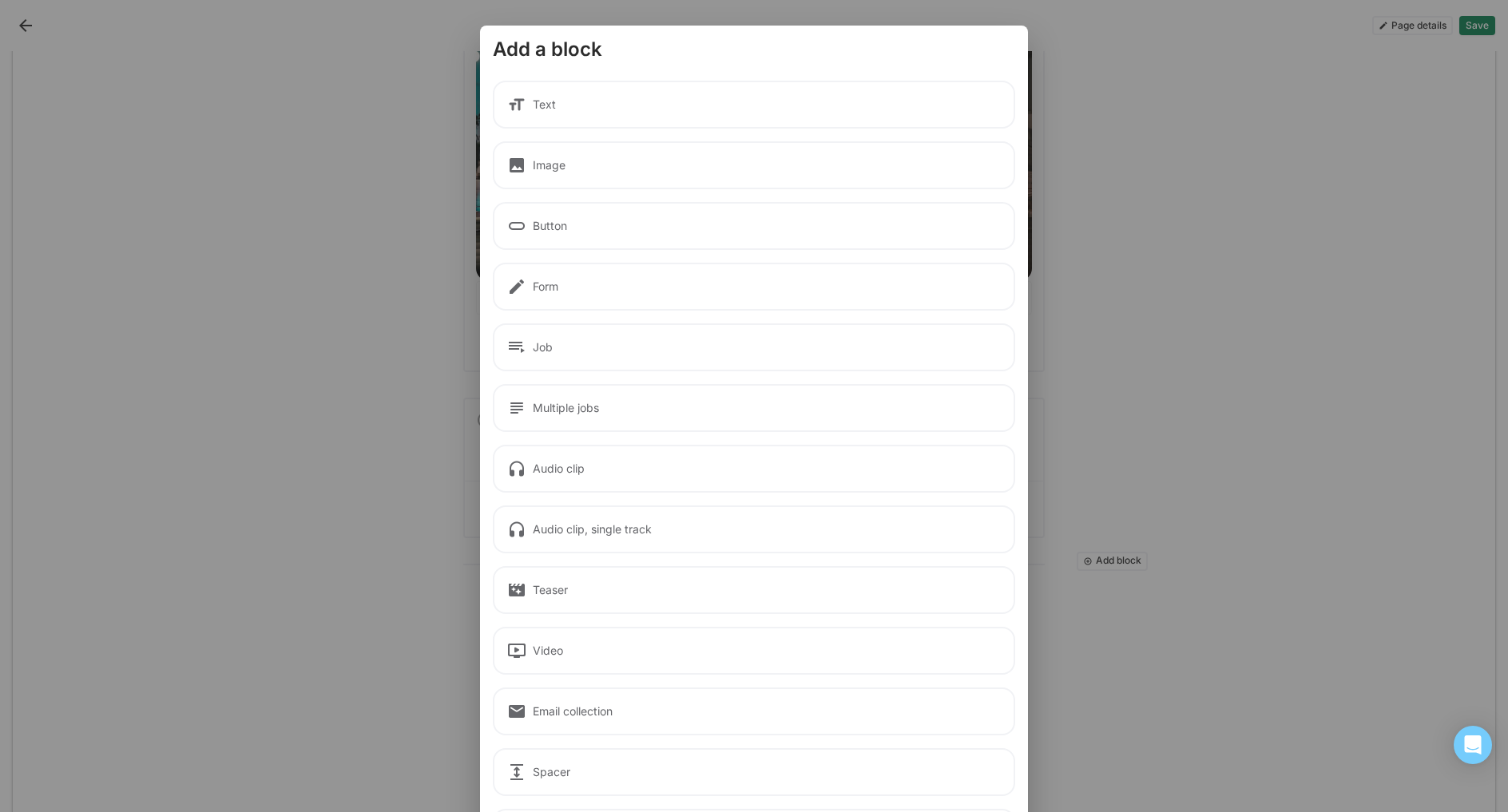
click at [550, 351] on div "Job" at bounding box center [754, 347] width 522 height 48
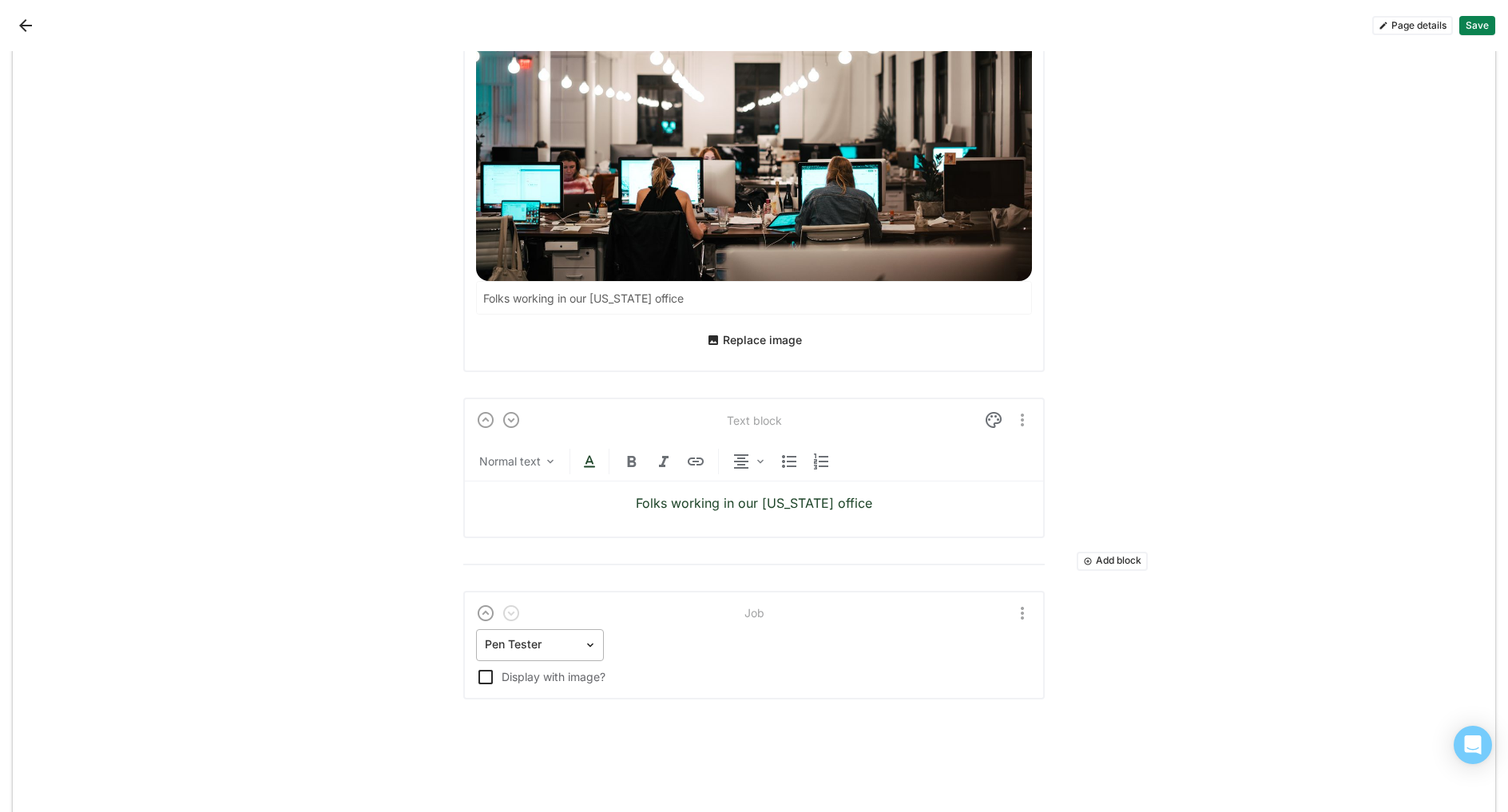
click at [550, 637] on div at bounding box center [530, 645] width 91 height 17
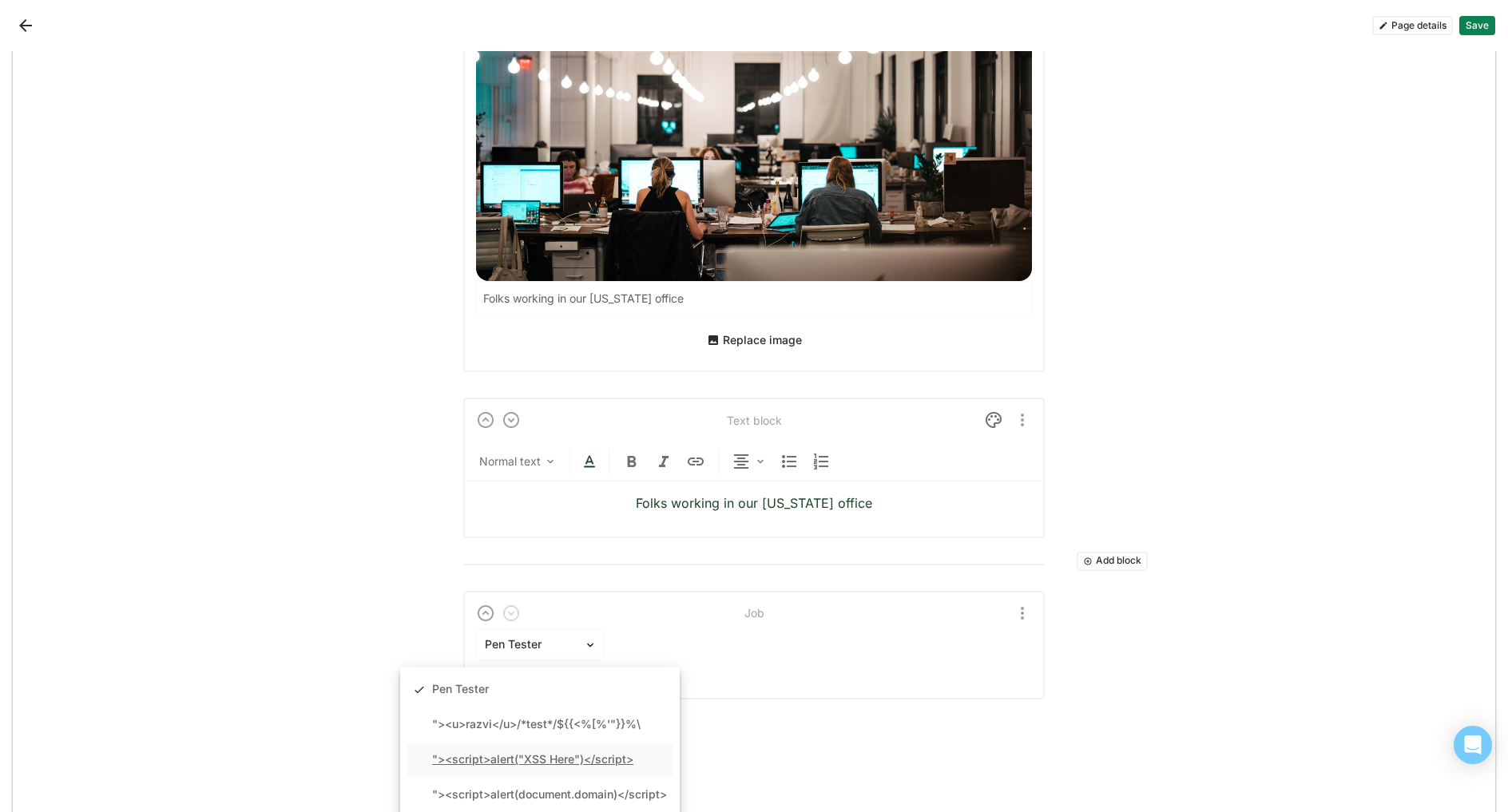
click at [520, 753] on div ""><script>alert("XSS Here")</script>" at bounding box center [533, 759] width 202 height 13
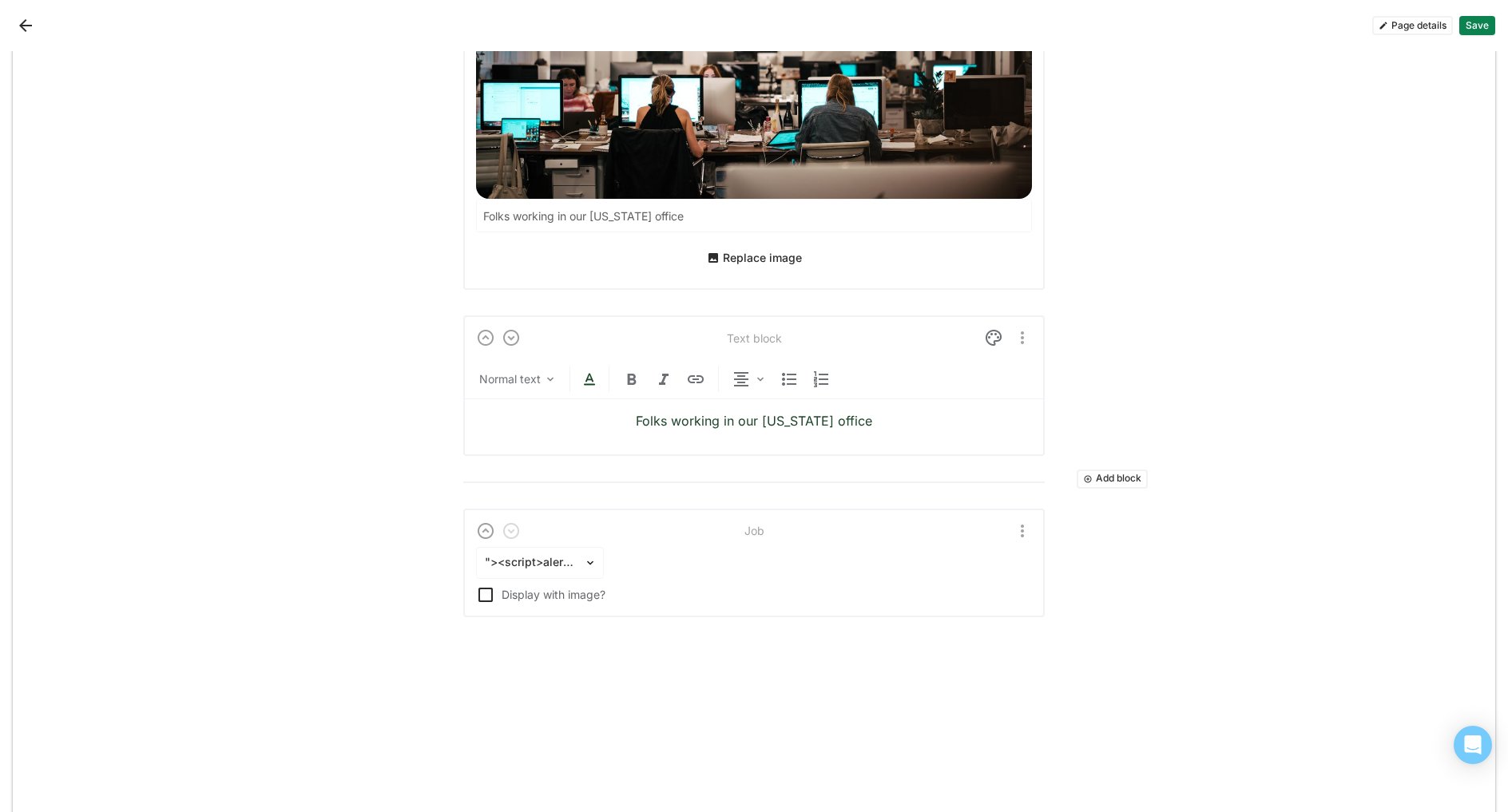
scroll to position [2547, 0]
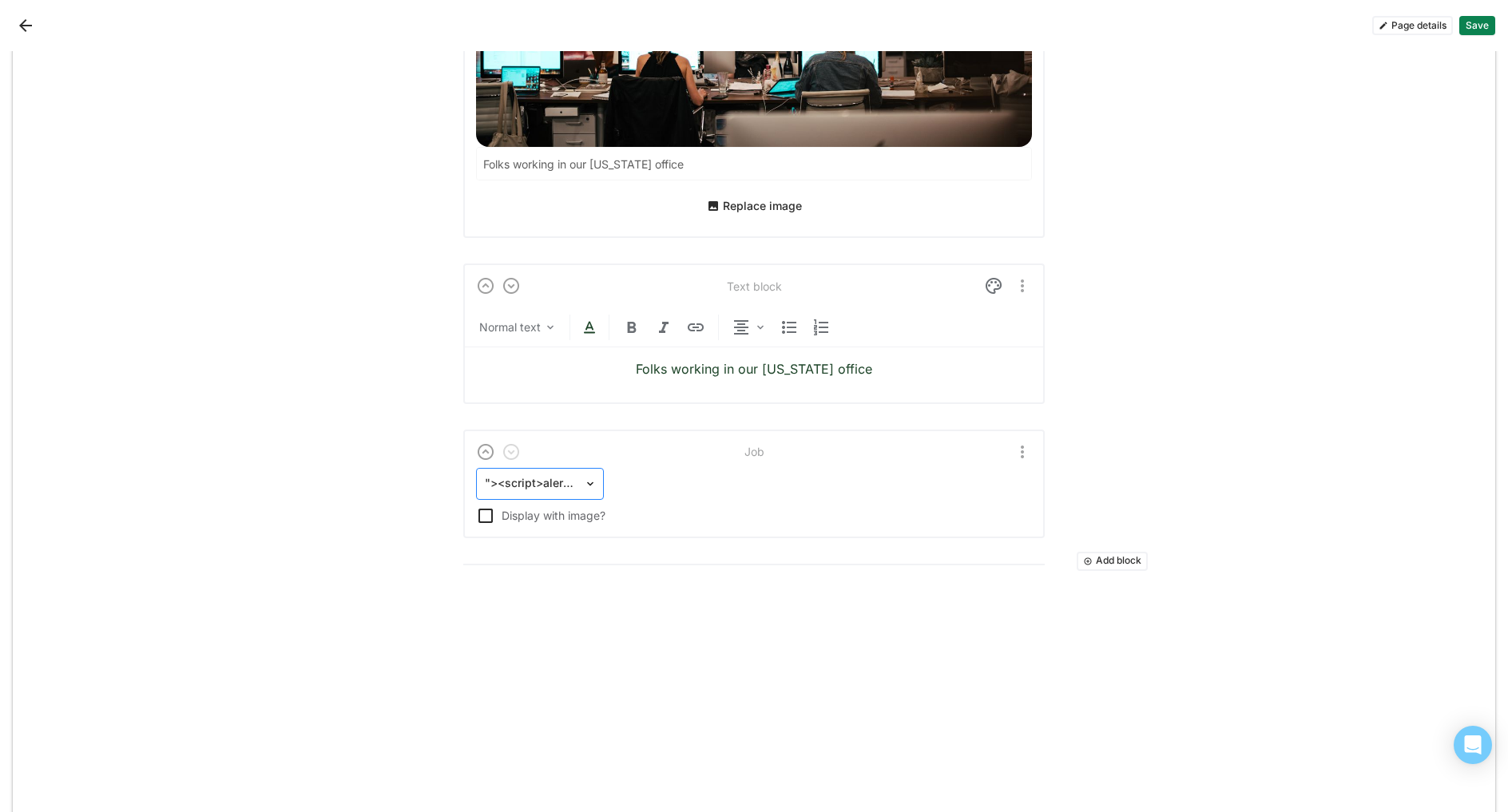
click at [584, 473] on div at bounding box center [593, 484] width 19 height 31
click at [906, 557] on div "Add block" at bounding box center [754, 564] width 582 height 27
click at [1479, 24] on button "Save" at bounding box center [1477, 25] width 36 height 19
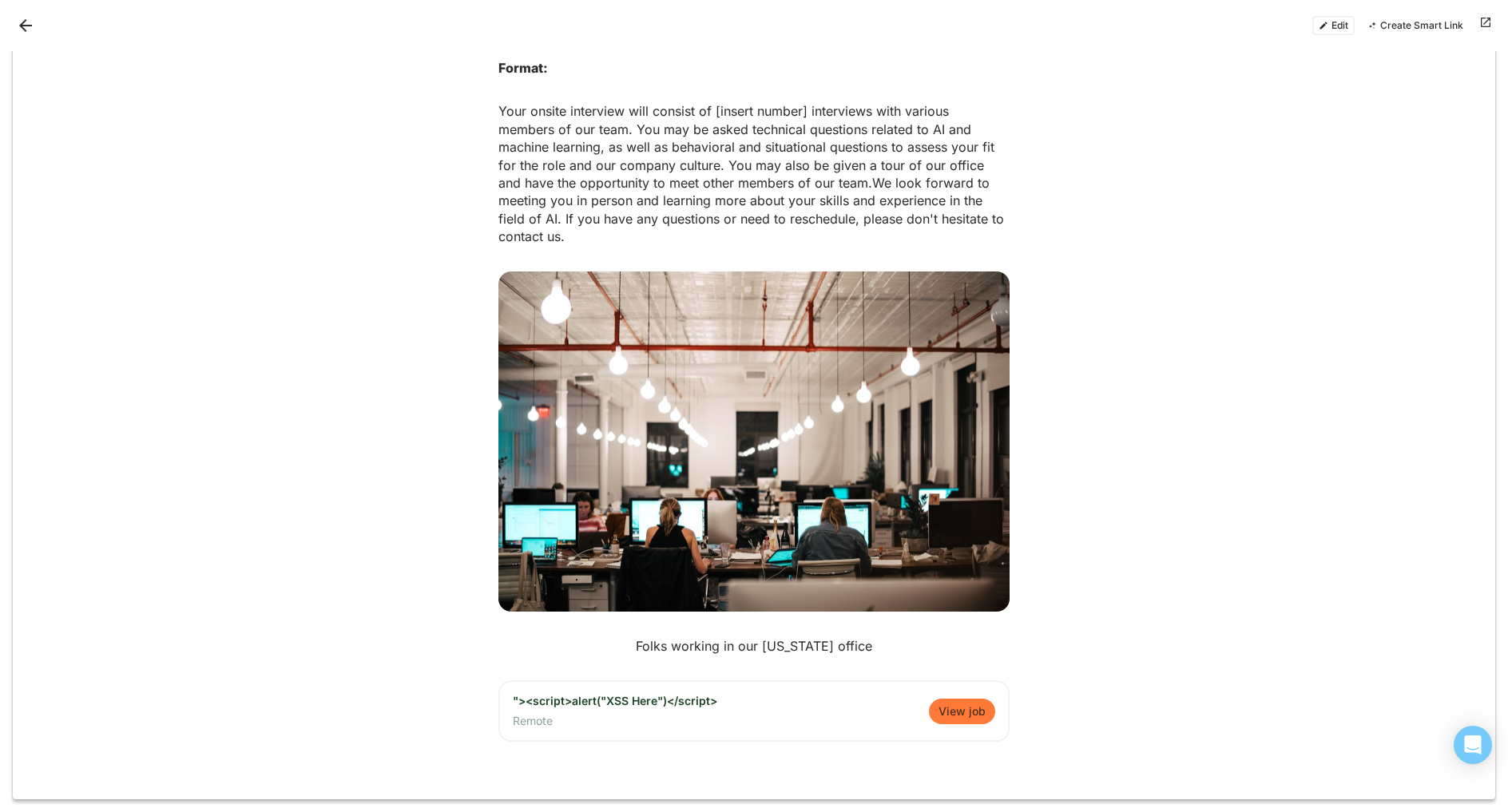
scroll to position [1430, 0]
click at [654, 710] on div ""><script>alert("XSS Here")</script>" at bounding box center [614, 704] width 204 height 20
click at [959, 710] on button "View job" at bounding box center [962, 711] width 67 height 25
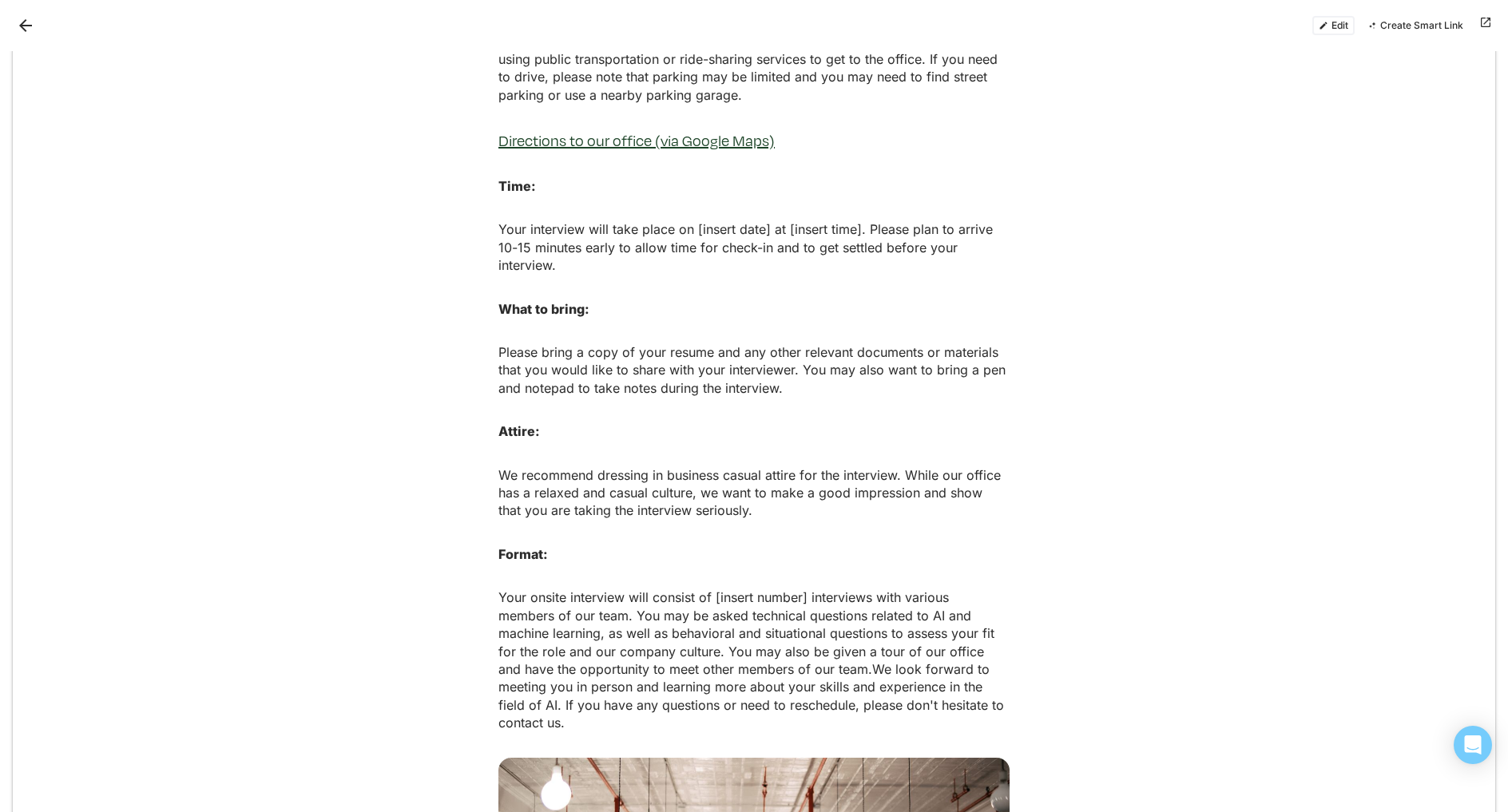
scroll to position [1430, 0]
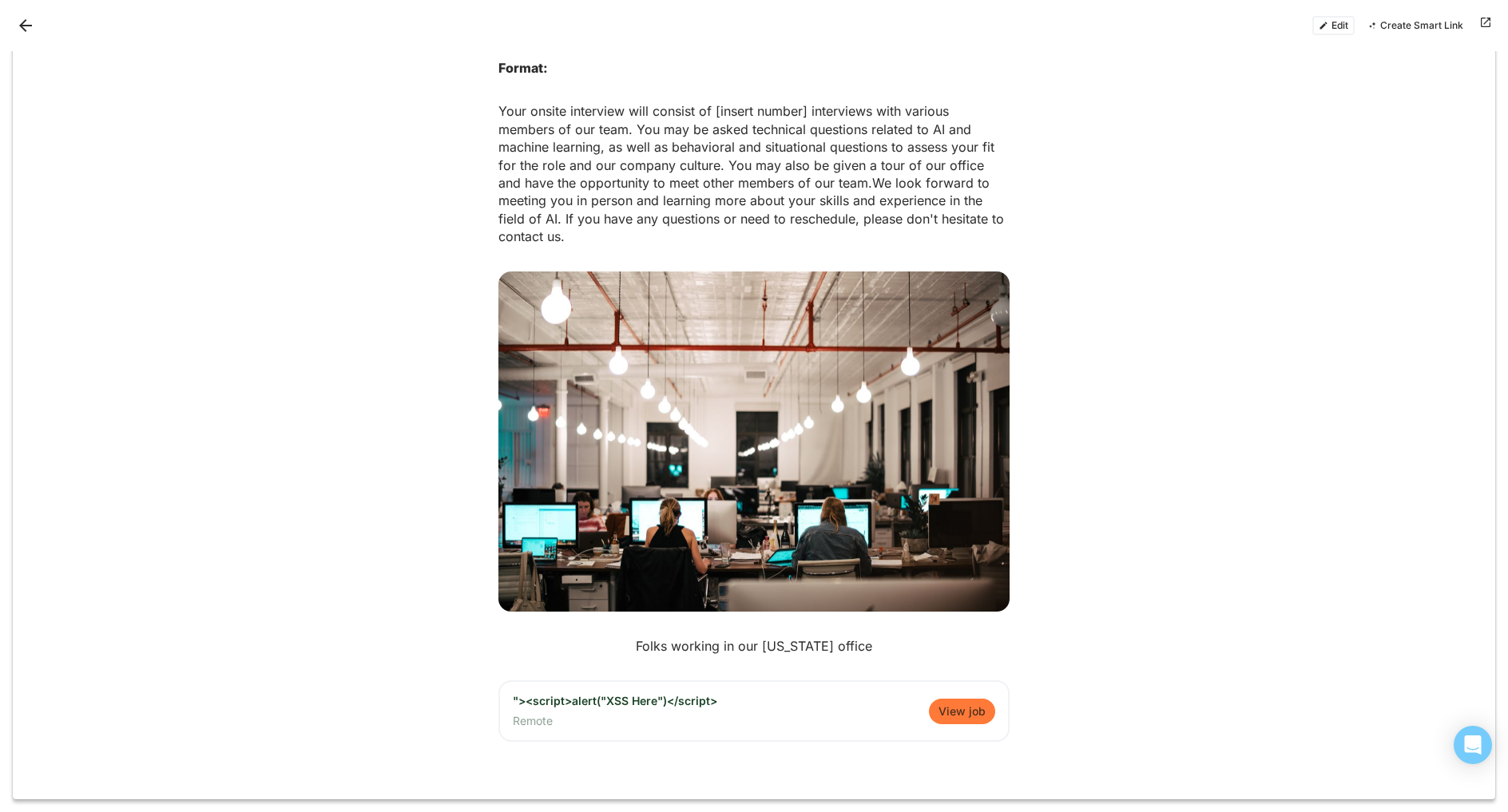
click at [682, 706] on div ""><script>alert("XSS Here")</script>" at bounding box center [614, 704] width 204 height 20
click at [1421, 30] on button "Create Smart Link" at bounding box center [1416, 25] width 109 height 19
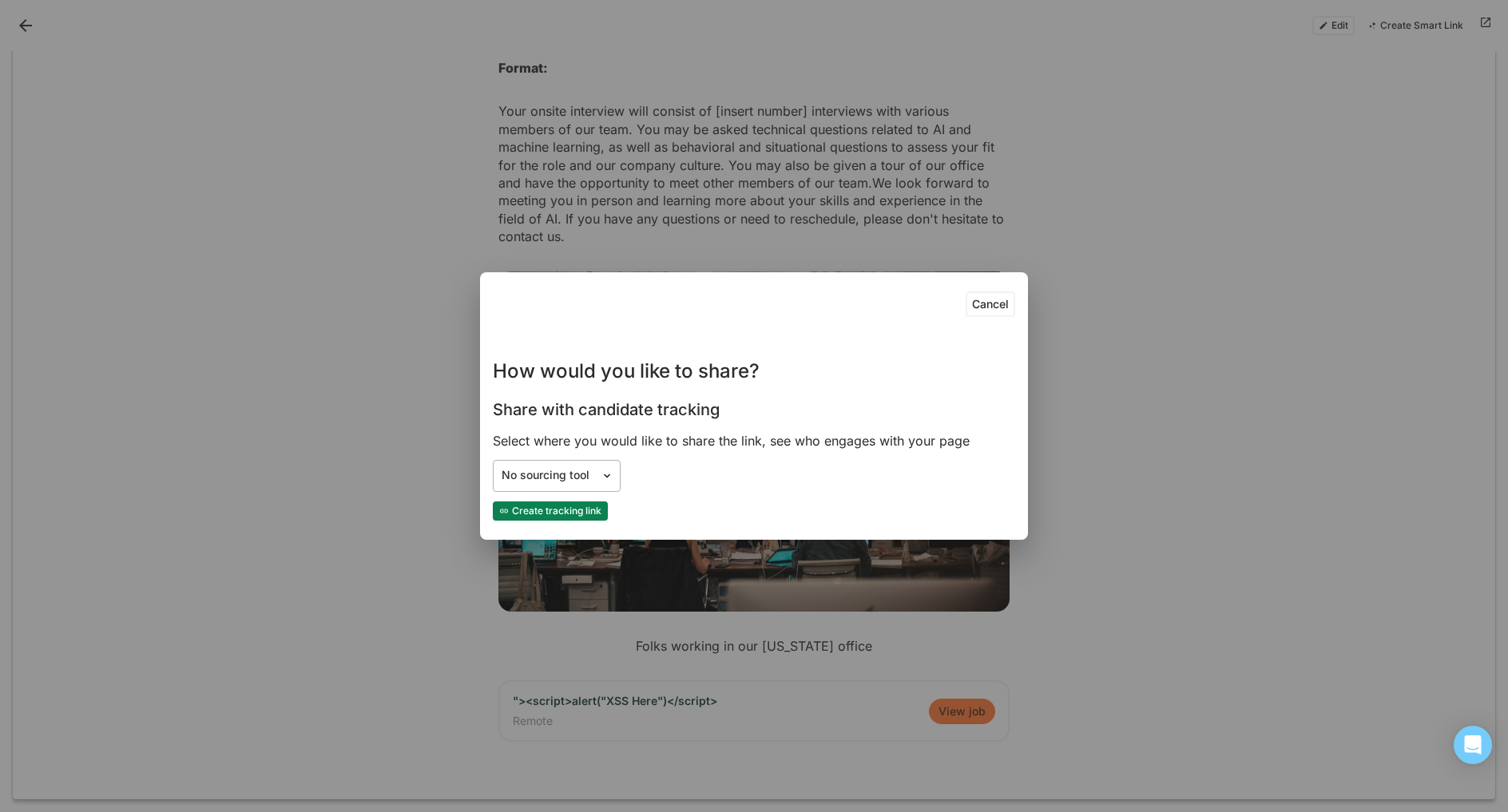
click at [566, 481] on div "No sourcing tool" at bounding box center [548, 475] width 91 height 13
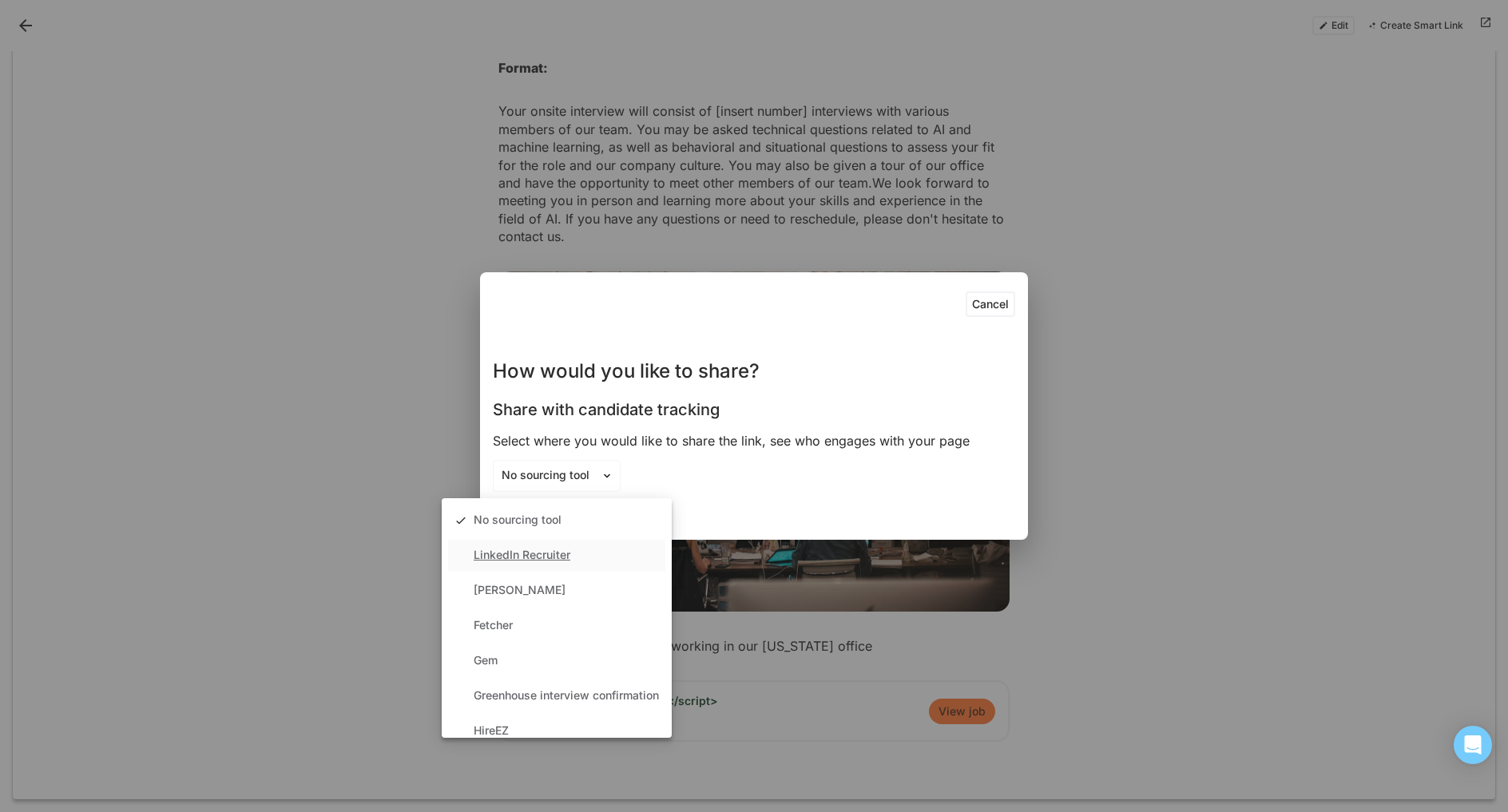
scroll to position [157, 0]
click at [839, 446] on div "Select where you would like to share the link, see who engages with your page" at bounding box center [754, 441] width 522 height 18
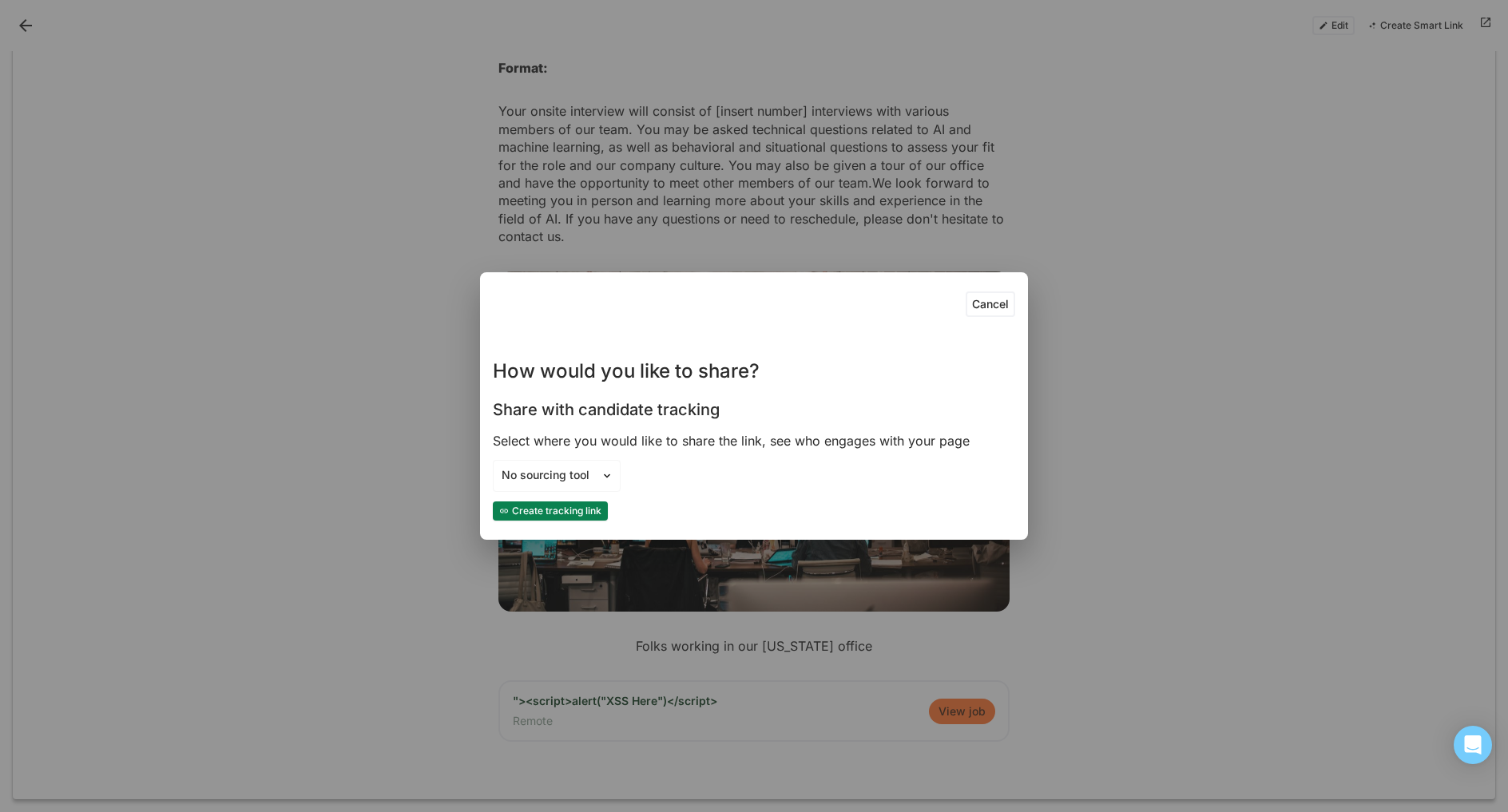
click at [558, 507] on button "Create tracking link" at bounding box center [550, 512] width 115 height 19
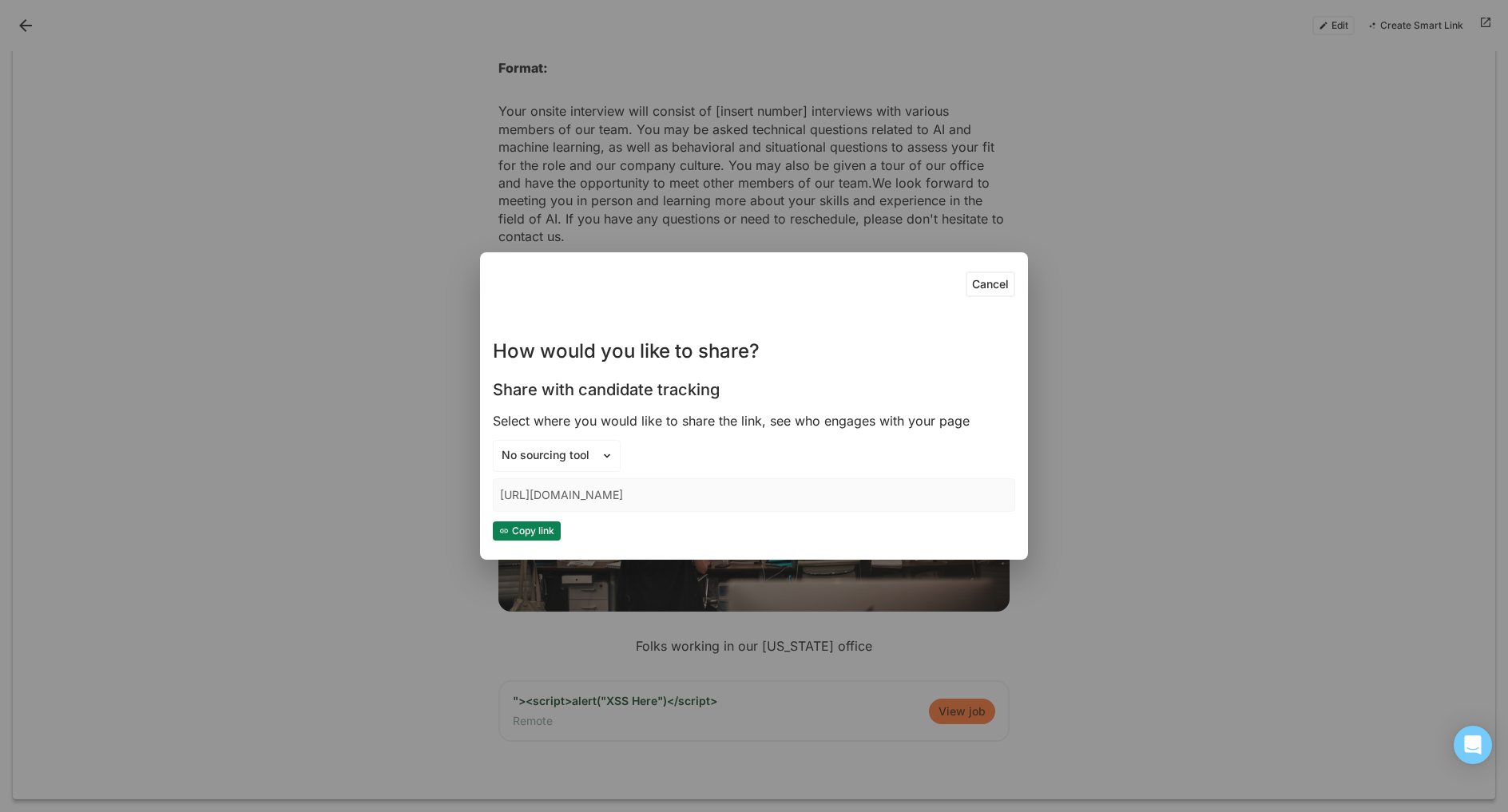
click at [533, 527] on button "Copy link" at bounding box center [527, 531] width 67 height 19
click at [976, 281] on button "Cancel" at bounding box center [990, 284] width 50 height 25
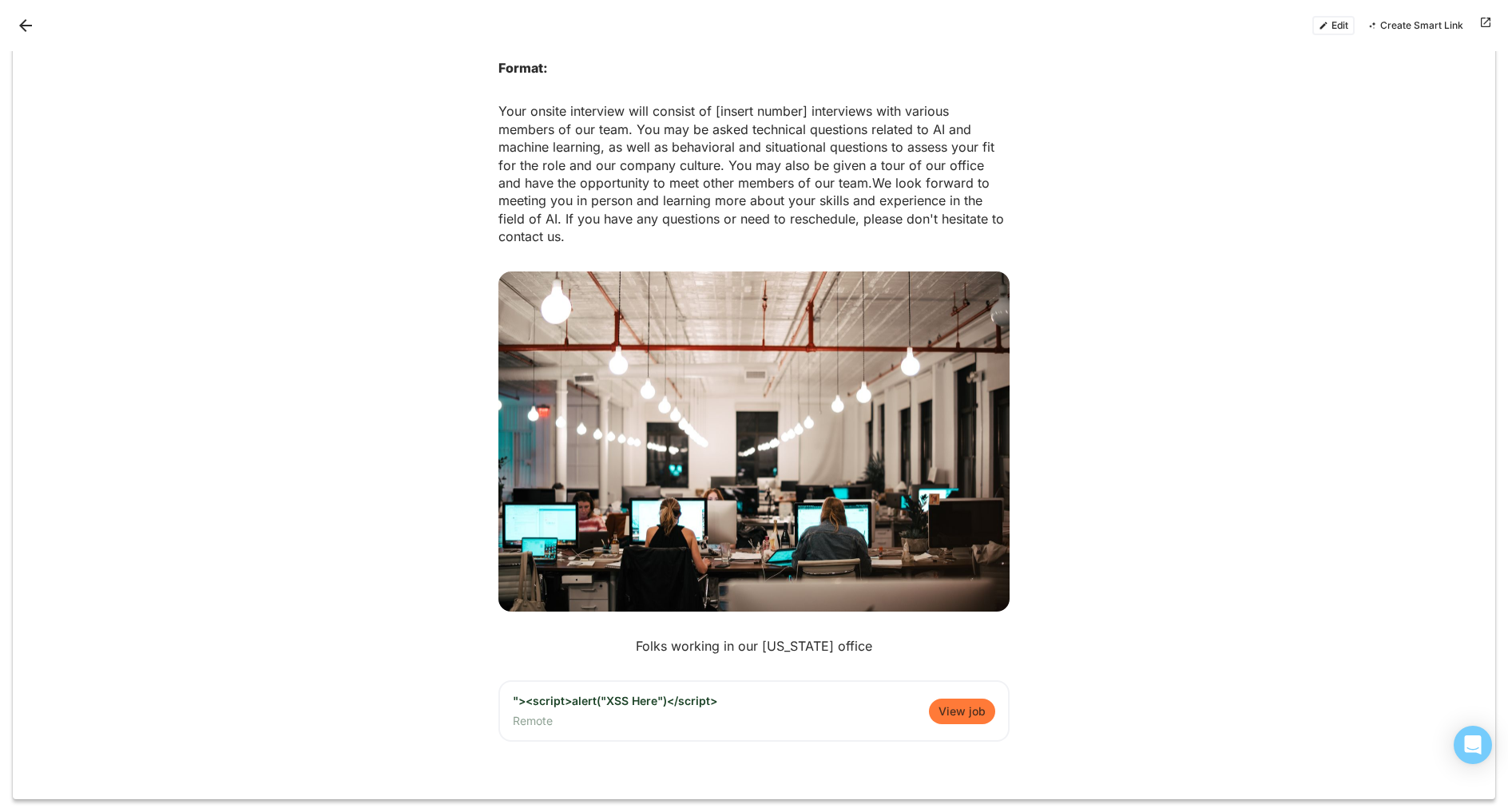
click at [1025, 588] on div at bounding box center [754, 441] width 1483 height 366
click at [1347, 28] on button "Edit" at bounding box center [1334, 25] width 42 height 19
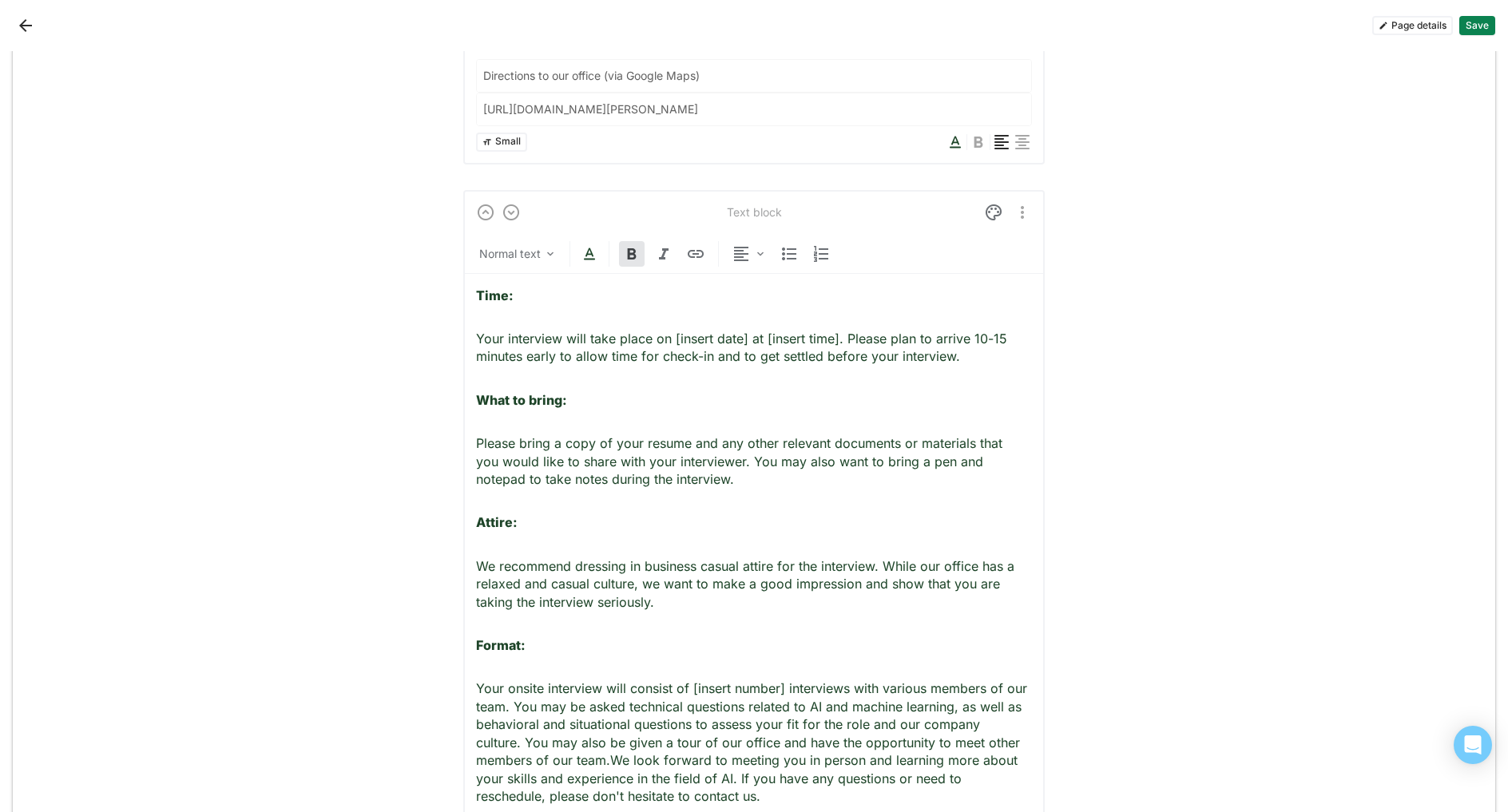
scroll to position [2520, 0]
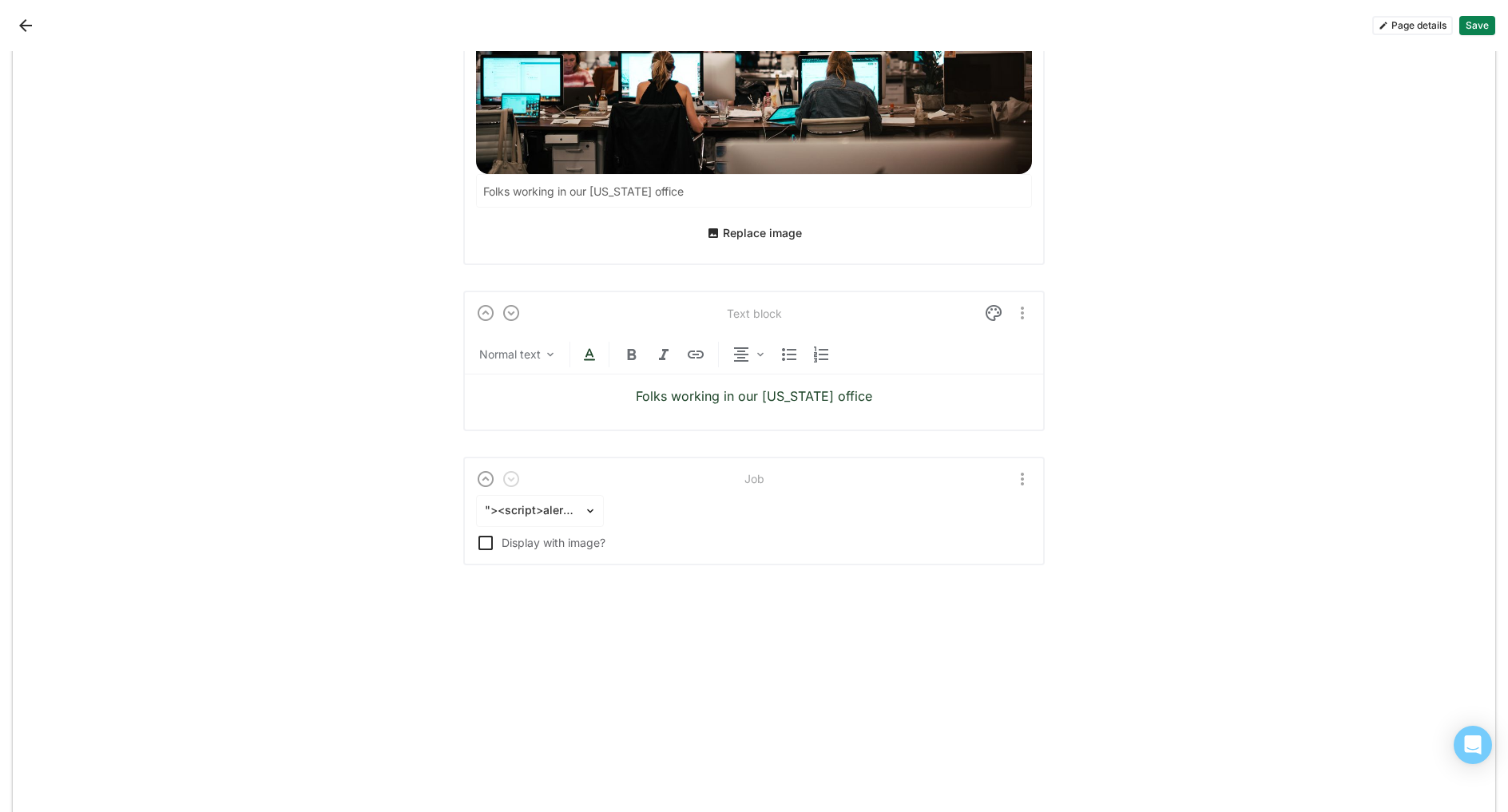
click at [565, 536] on div "Display with image?" at bounding box center [767, 542] width 530 height 13
click at [476, 542] on input "Display with image?" at bounding box center [475, 542] width 1 height 1
checkbox input "true"
click at [1480, 21] on button "Save" at bounding box center [1477, 25] width 36 height 19
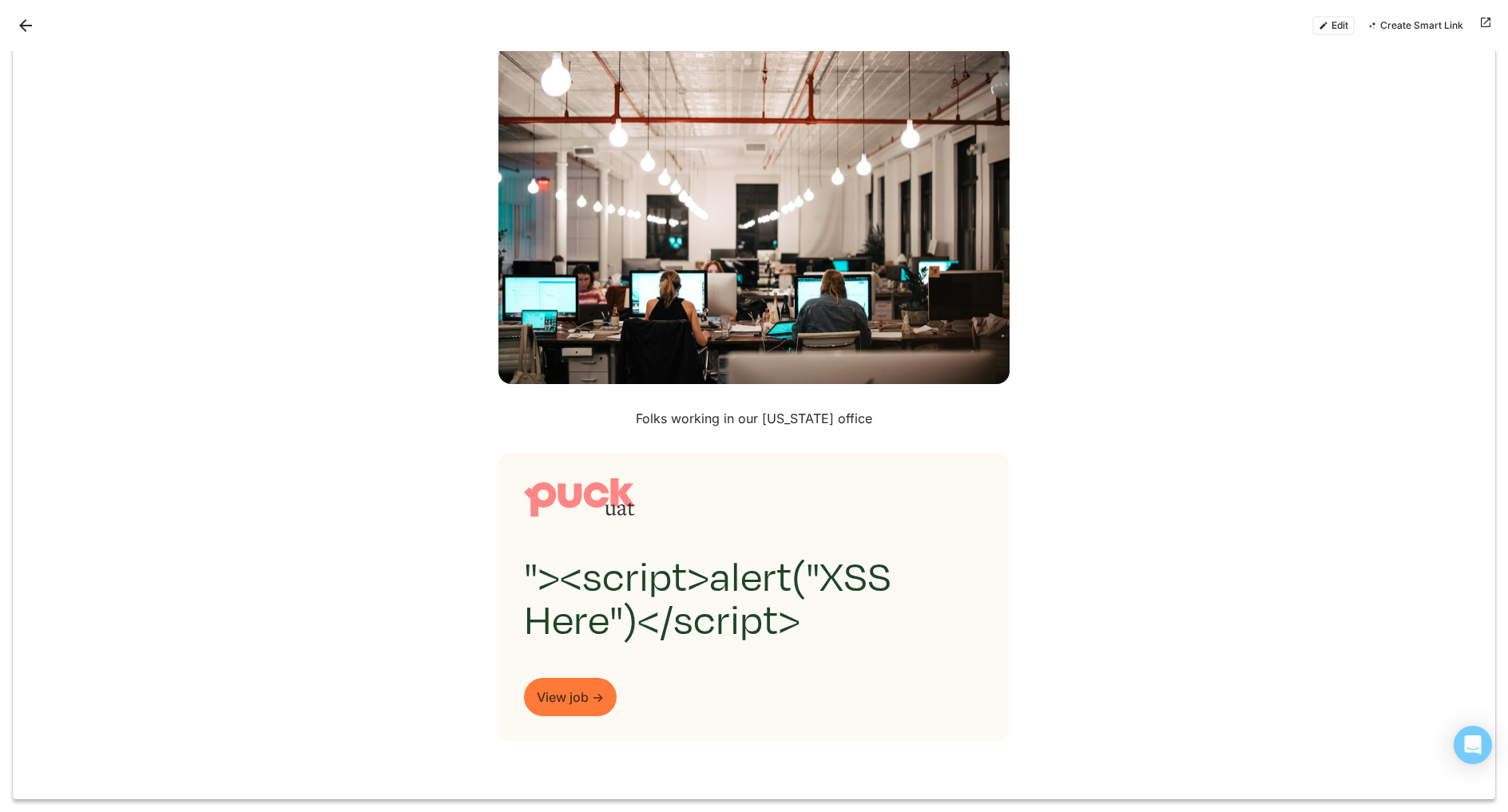
scroll to position [1657, 0]
click at [723, 612] on div ""><script>alert("XSS Here")</script>" at bounding box center [754, 597] width 460 height 160
click at [1328, 23] on button "Edit" at bounding box center [1334, 25] width 42 height 19
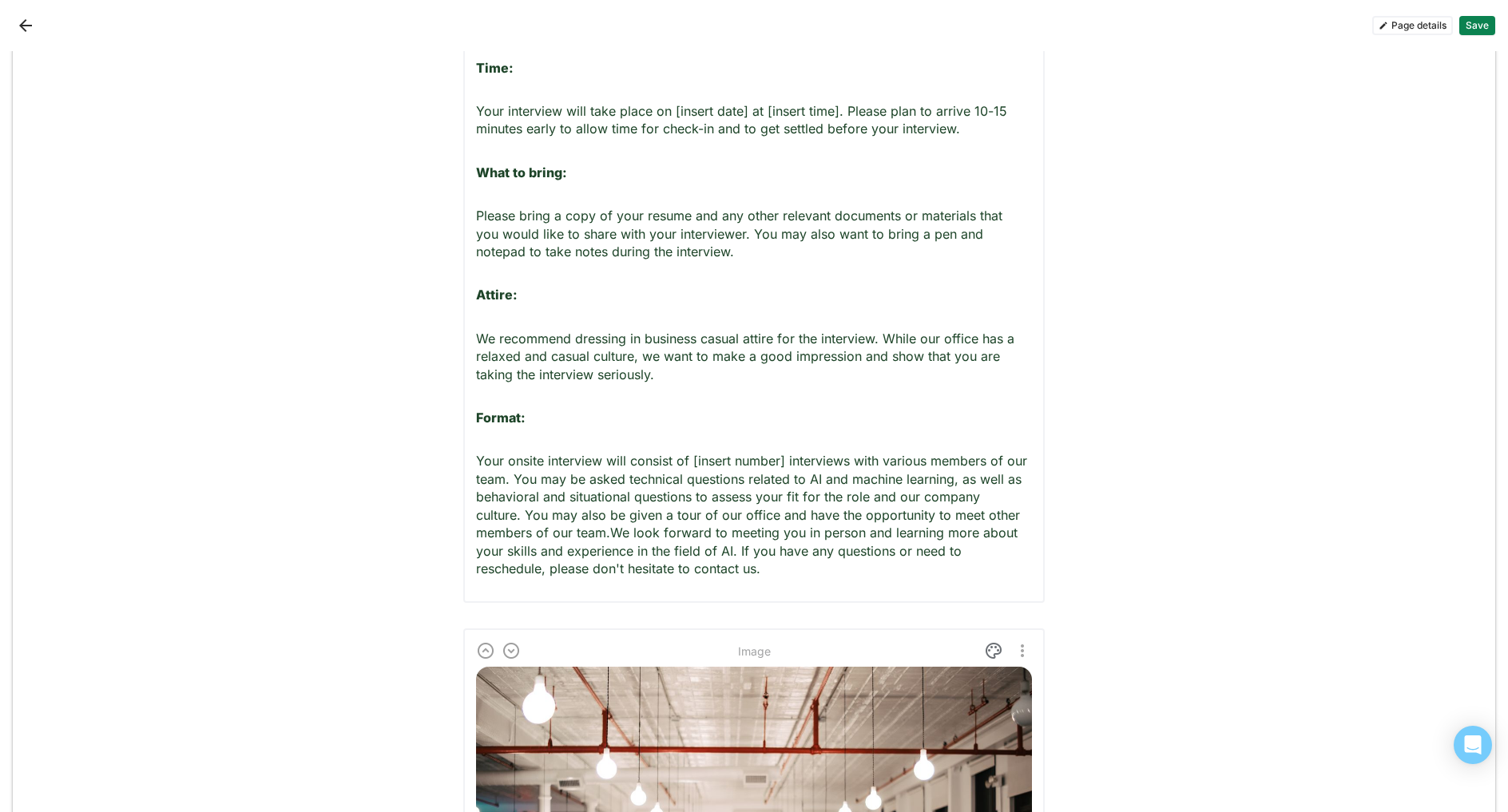
scroll to position [2520, 0]
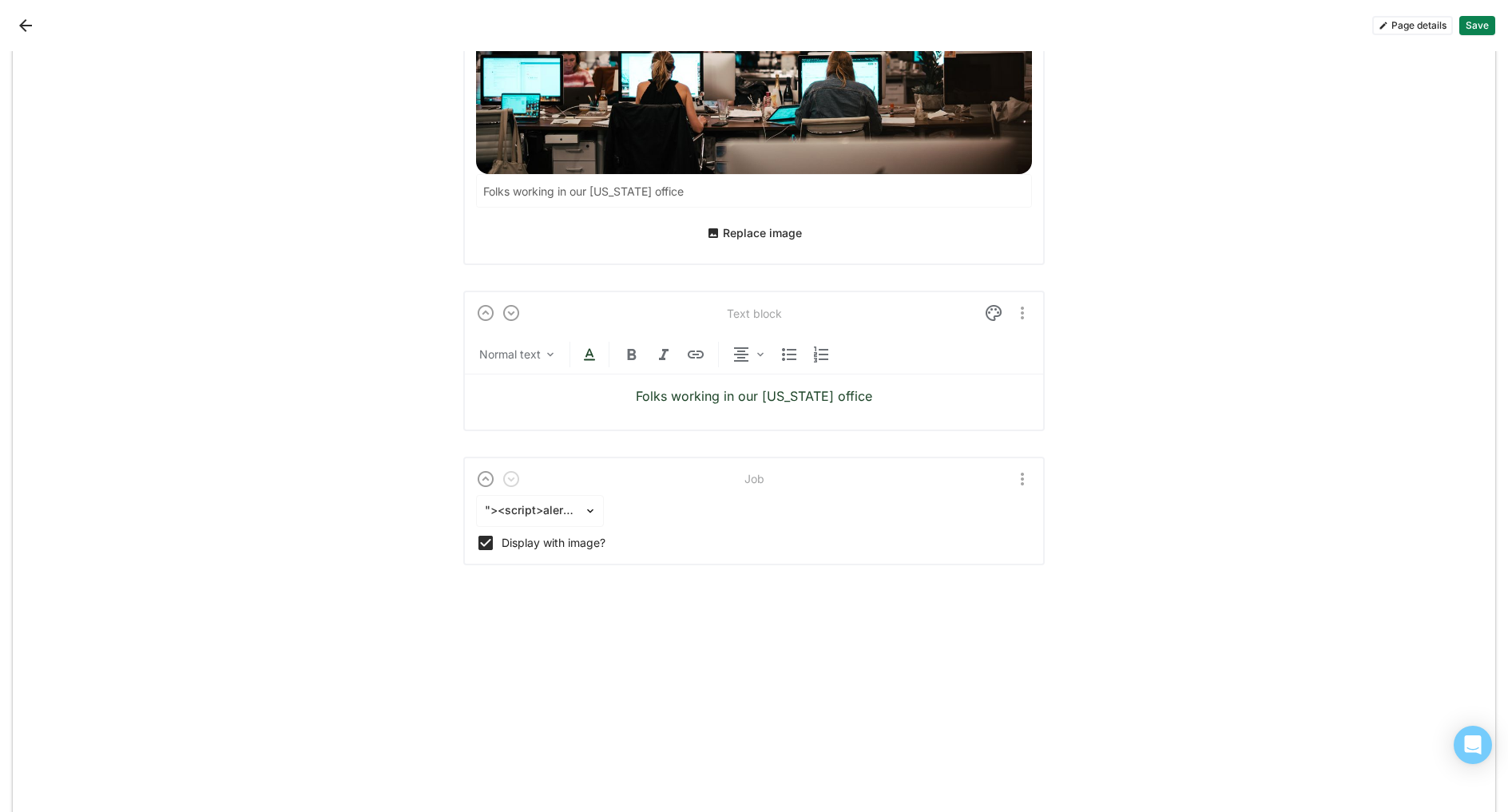
click at [1091, 579] on button "Add block" at bounding box center [1112, 589] width 71 height 19
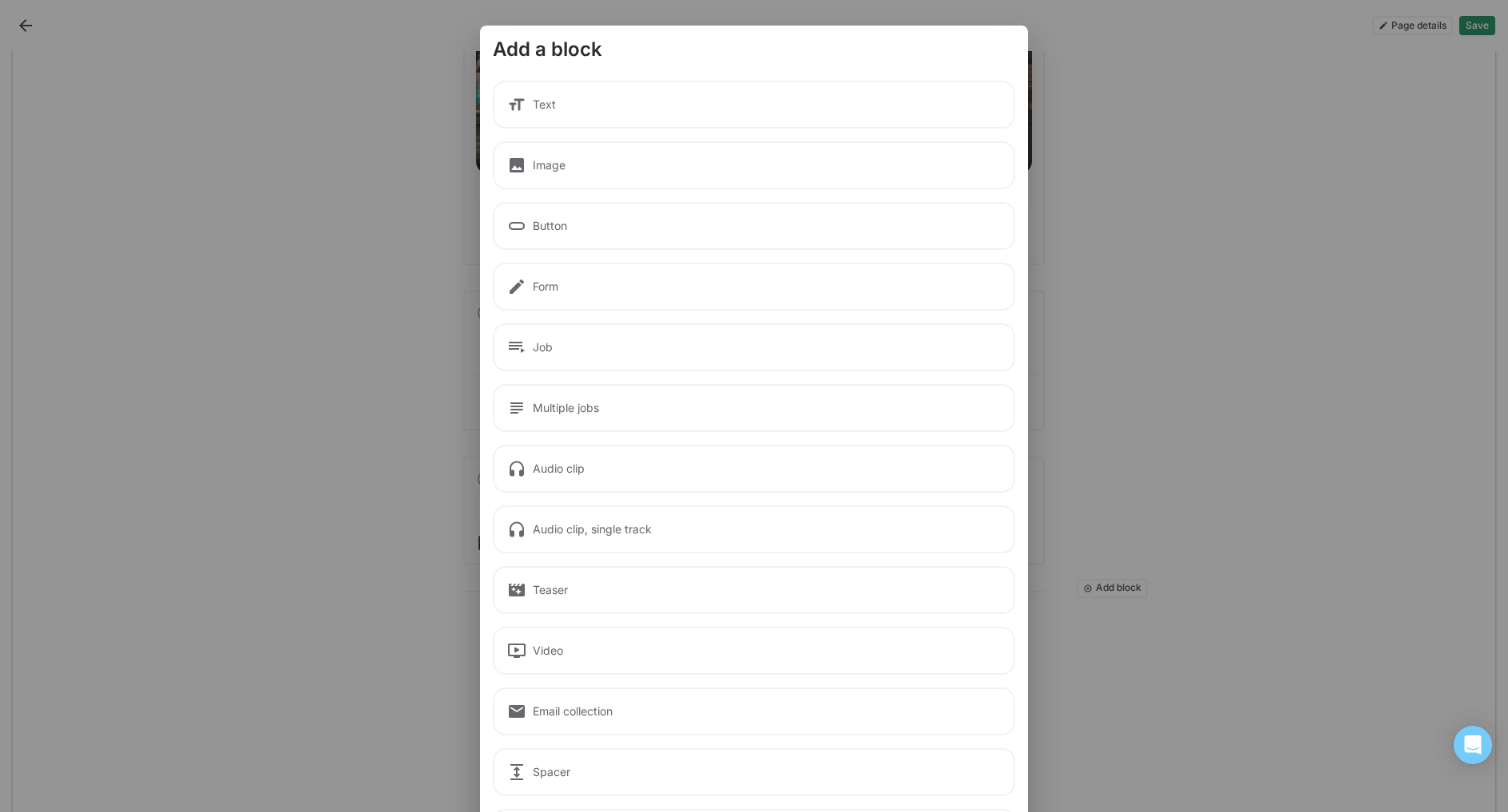
click at [551, 234] on div "Button" at bounding box center [754, 226] width 522 height 48
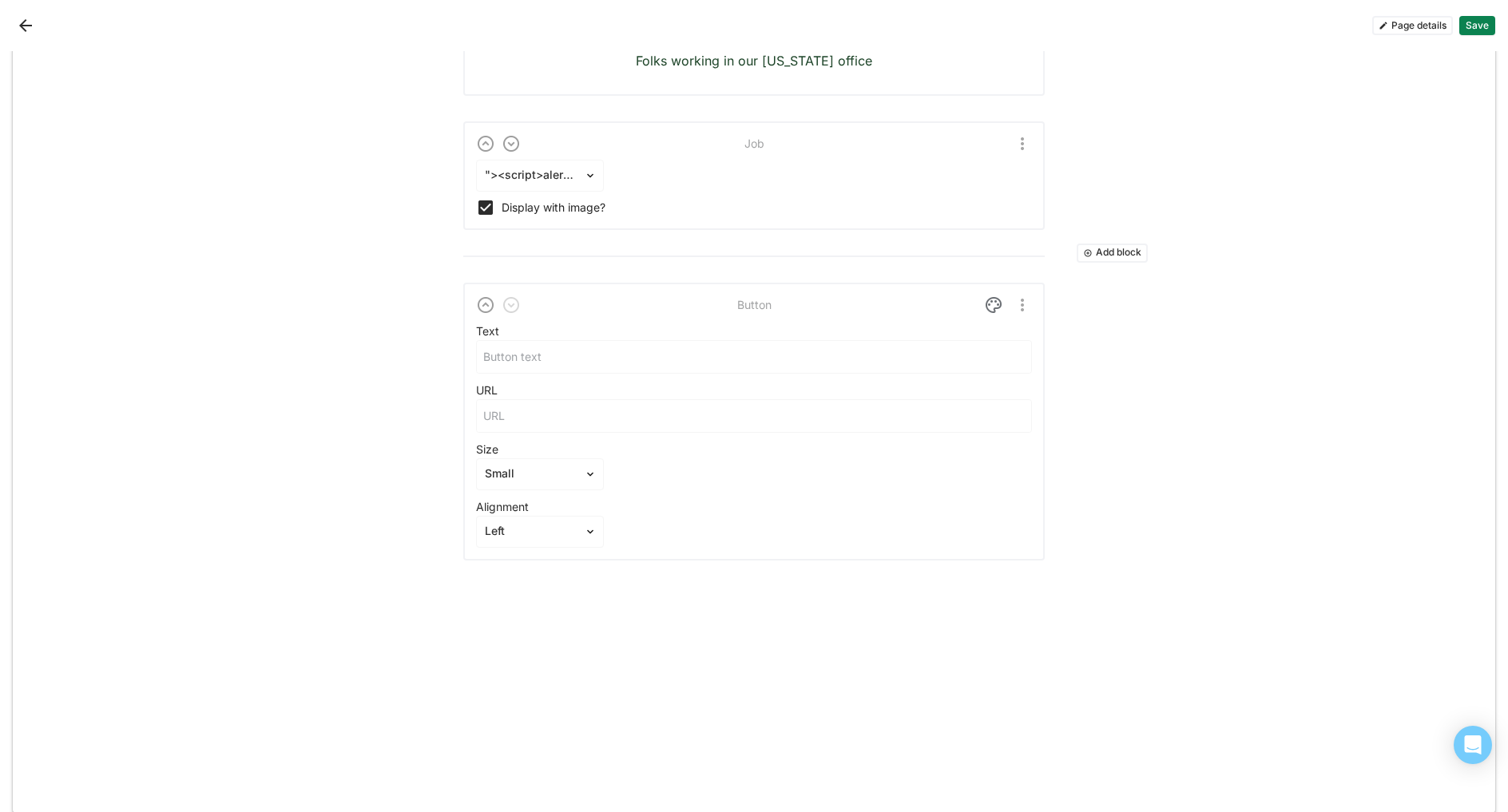
scroll to position [2851, 0]
click at [550, 349] on input at bounding box center [754, 362] width 555 height 32
type input ""><u>razvi</u>/*test*/${{<%[%'"}}%\"
click at [528, 405] on input at bounding box center [754, 420] width 555 height 32
paste input "cgwxdvgw7dqkpnwuiqfujxyiu903os.oastify.com"
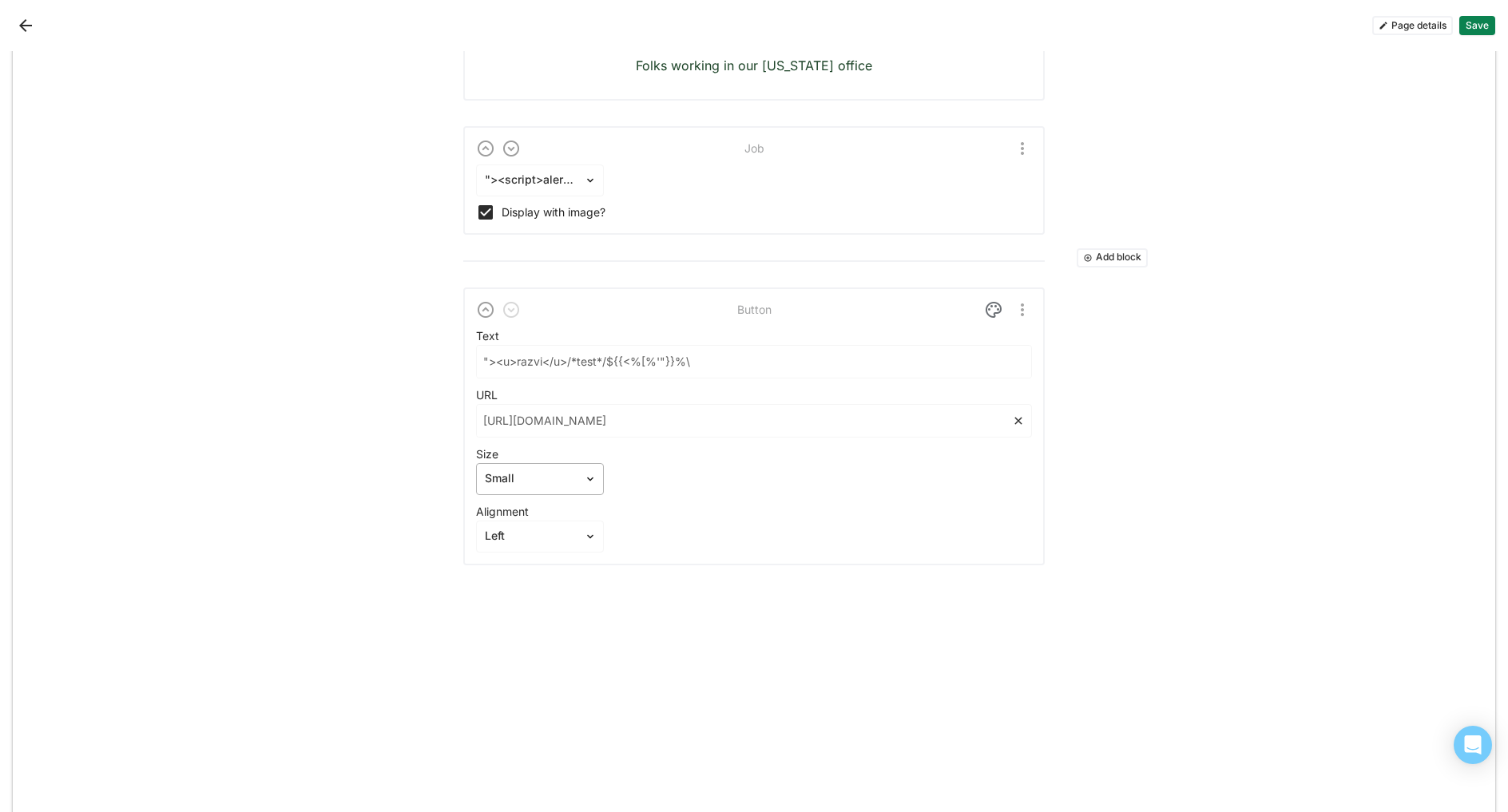
type input "https://cgwxdvgw7dqkpnwuiqfujxyiu903os.oastify.com"
click at [568, 470] on div at bounding box center [530, 478] width 91 height 17
click at [535, 543] on div "Large" at bounding box center [540, 559] width 115 height 32
click at [1472, 27] on button "Save" at bounding box center [1477, 25] width 36 height 19
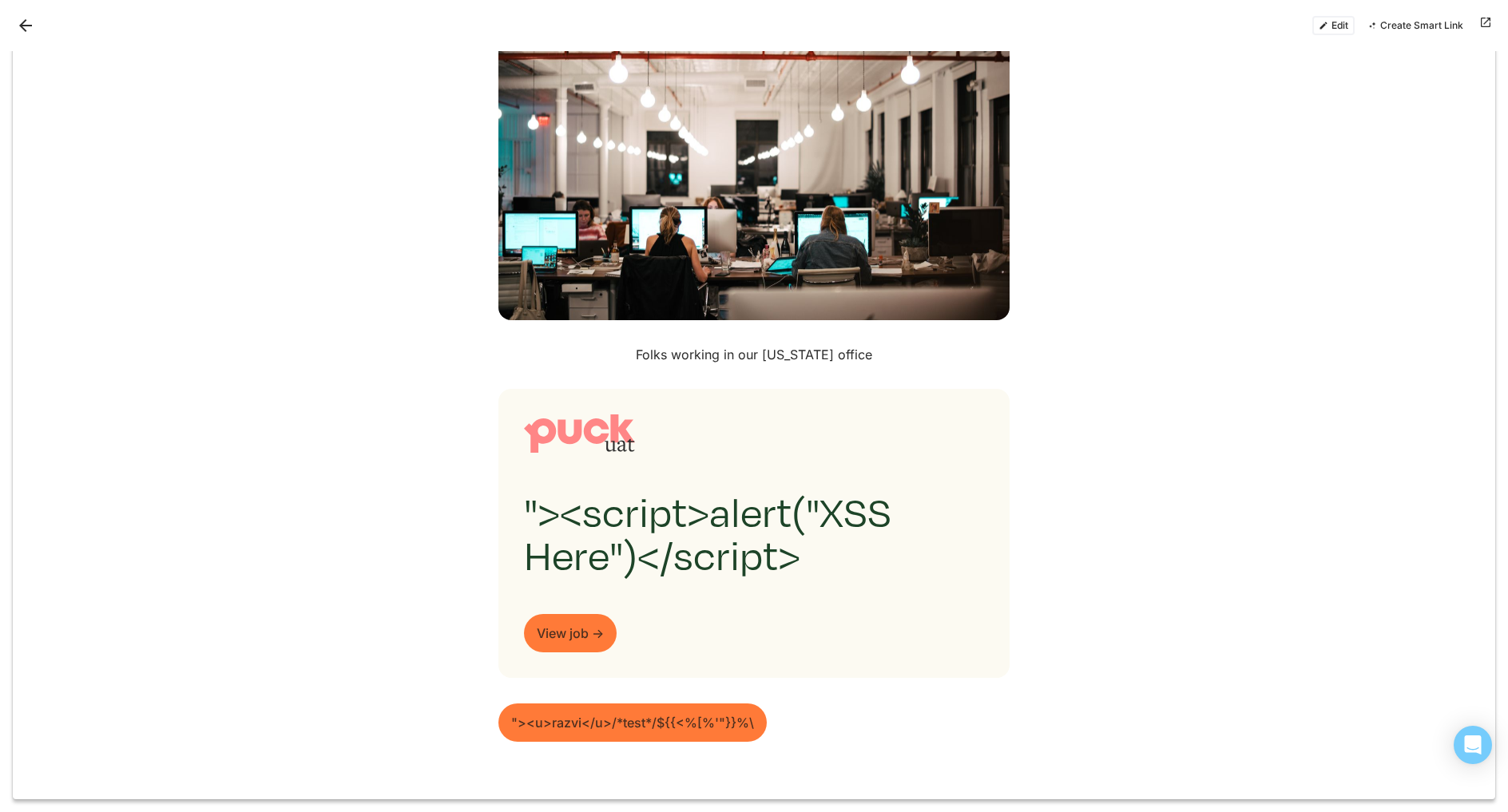
scroll to position [1721, 0]
click at [666, 728] on link ""><u>razvi</u>/*test*/${{<%[%'"}}%\" at bounding box center [633, 723] width 268 height 39
click at [1337, 24] on button "Edit" at bounding box center [1334, 25] width 42 height 19
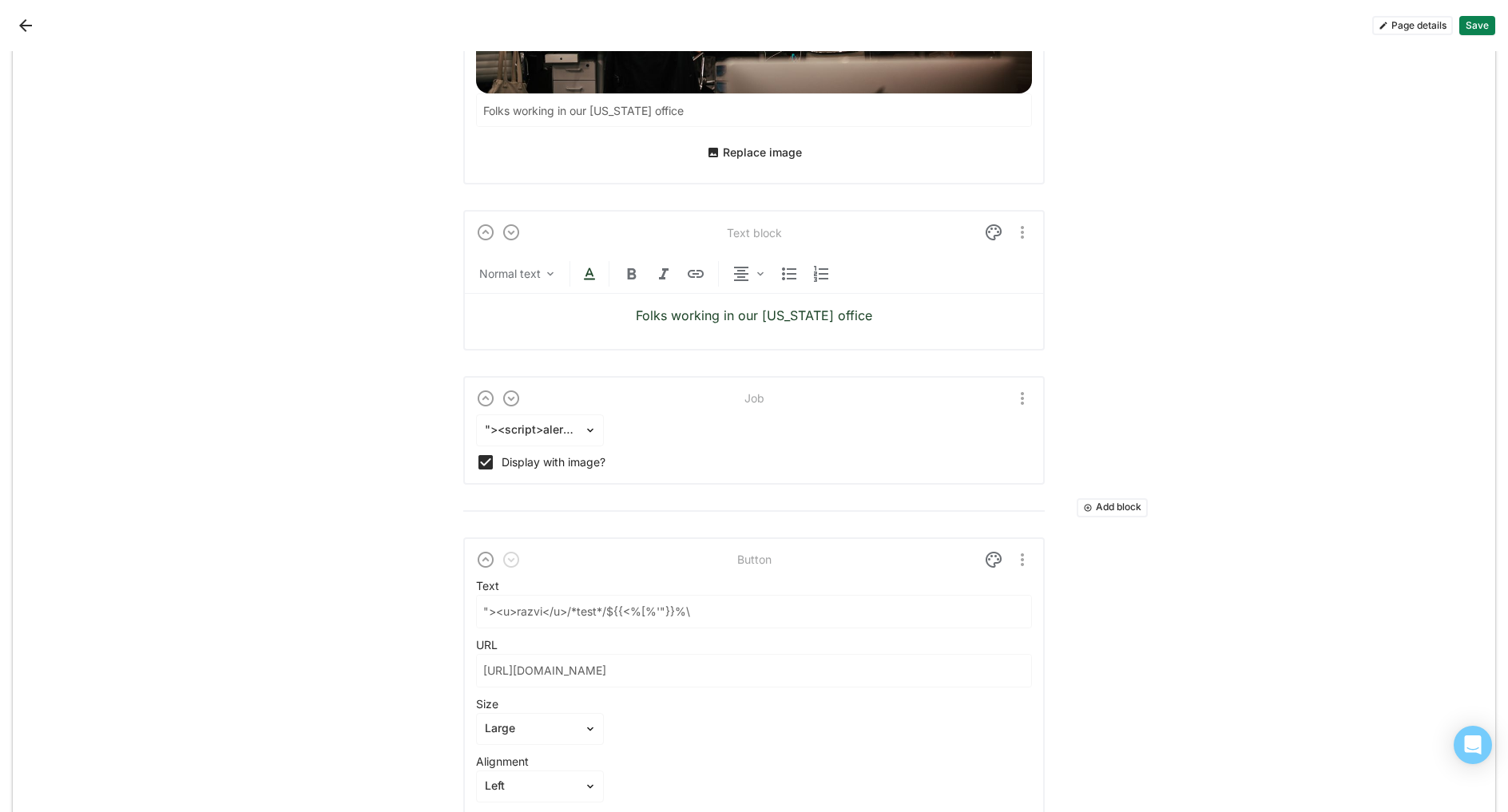
scroll to position [2851, 0]
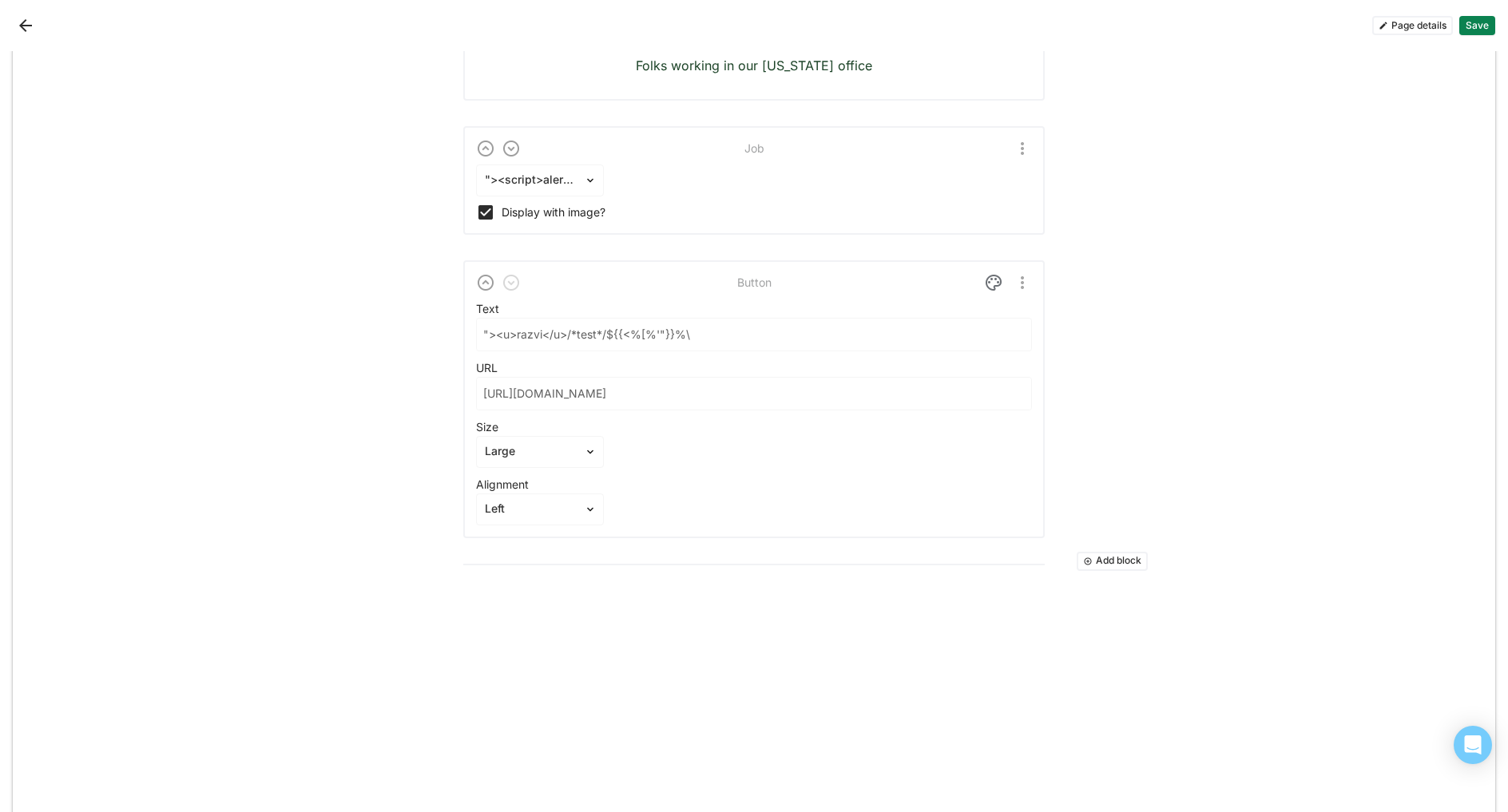
click at [1087, 552] on button "Add block" at bounding box center [1112, 561] width 71 height 19
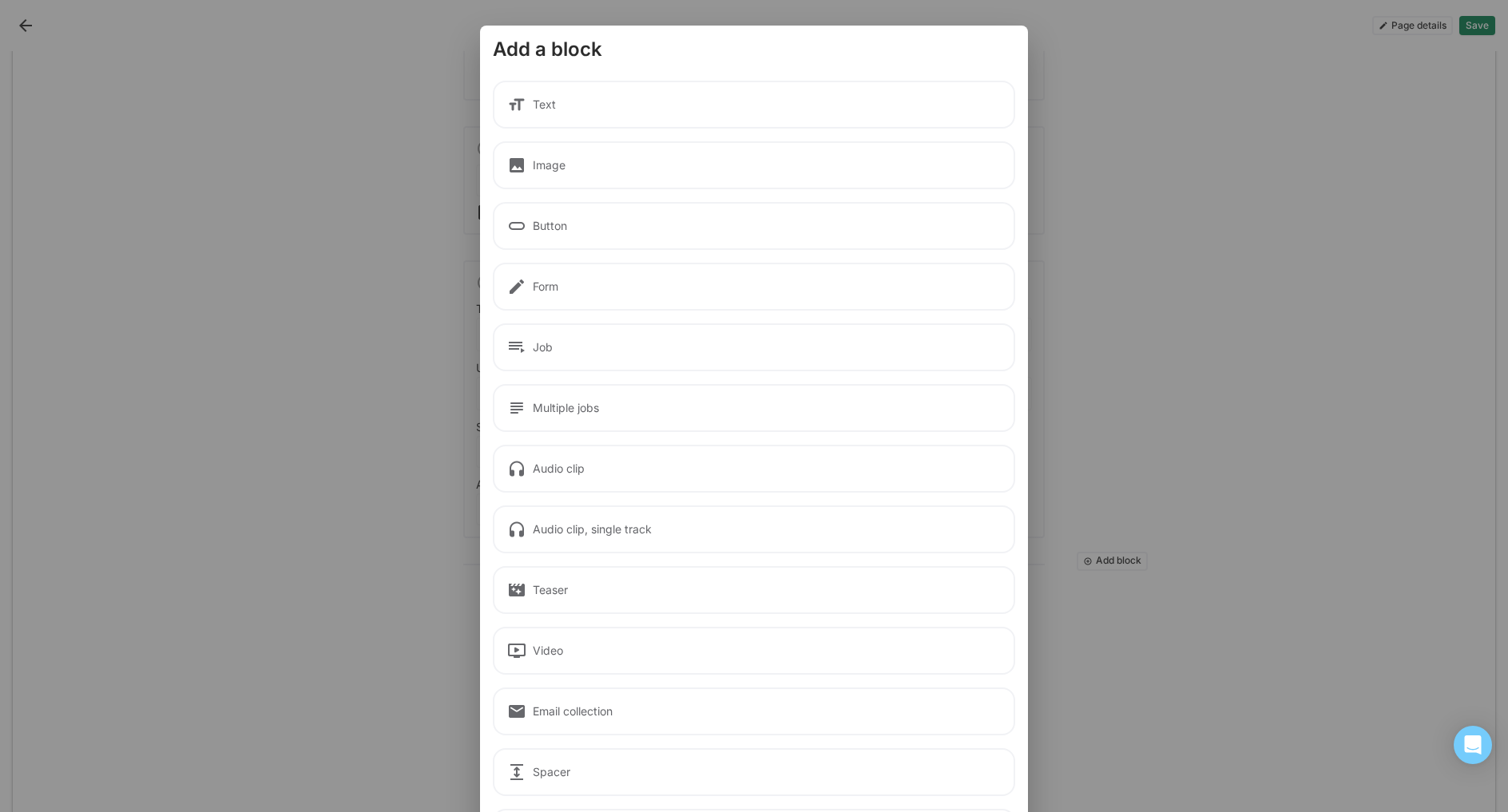
click at [549, 290] on div "Form" at bounding box center [754, 286] width 522 height 48
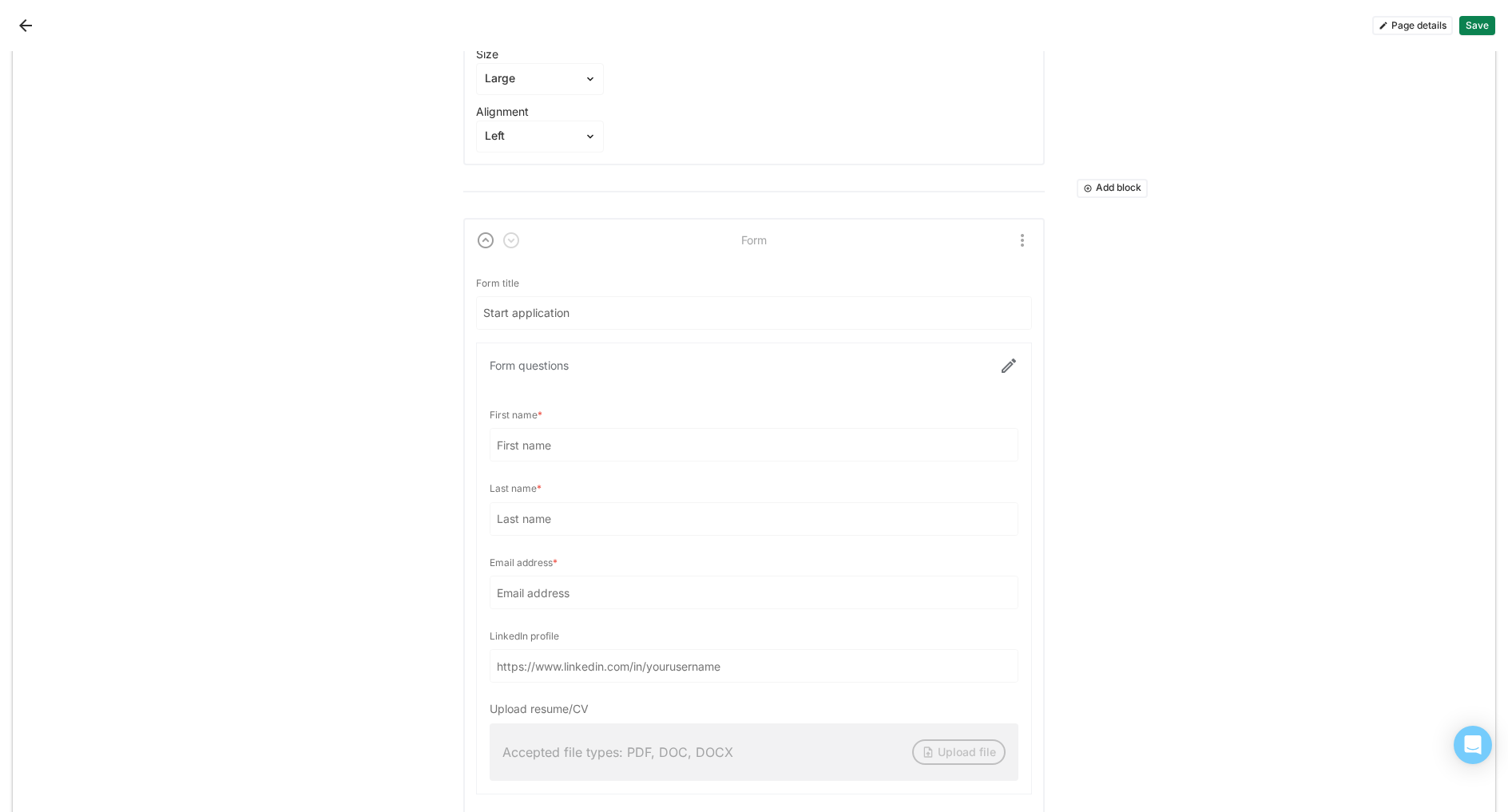
scroll to position [3218, 0]
click at [529, 303] on input "Start application" at bounding box center [744, 319] width 535 height 32
click at [543, 426] on div at bounding box center [754, 574] width 555 height 450
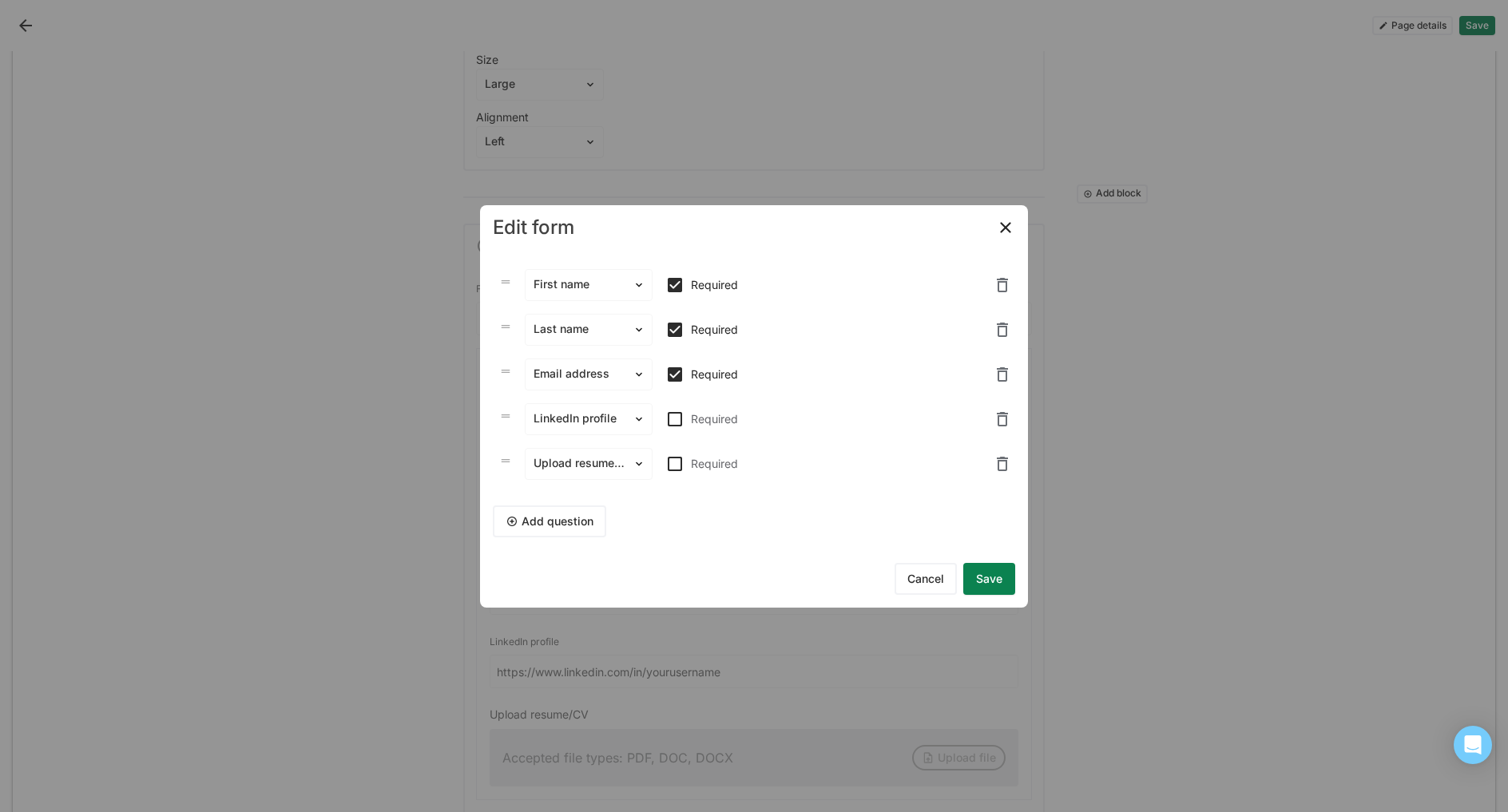
click at [1006, 232] on img at bounding box center [1006, 228] width 19 height 19
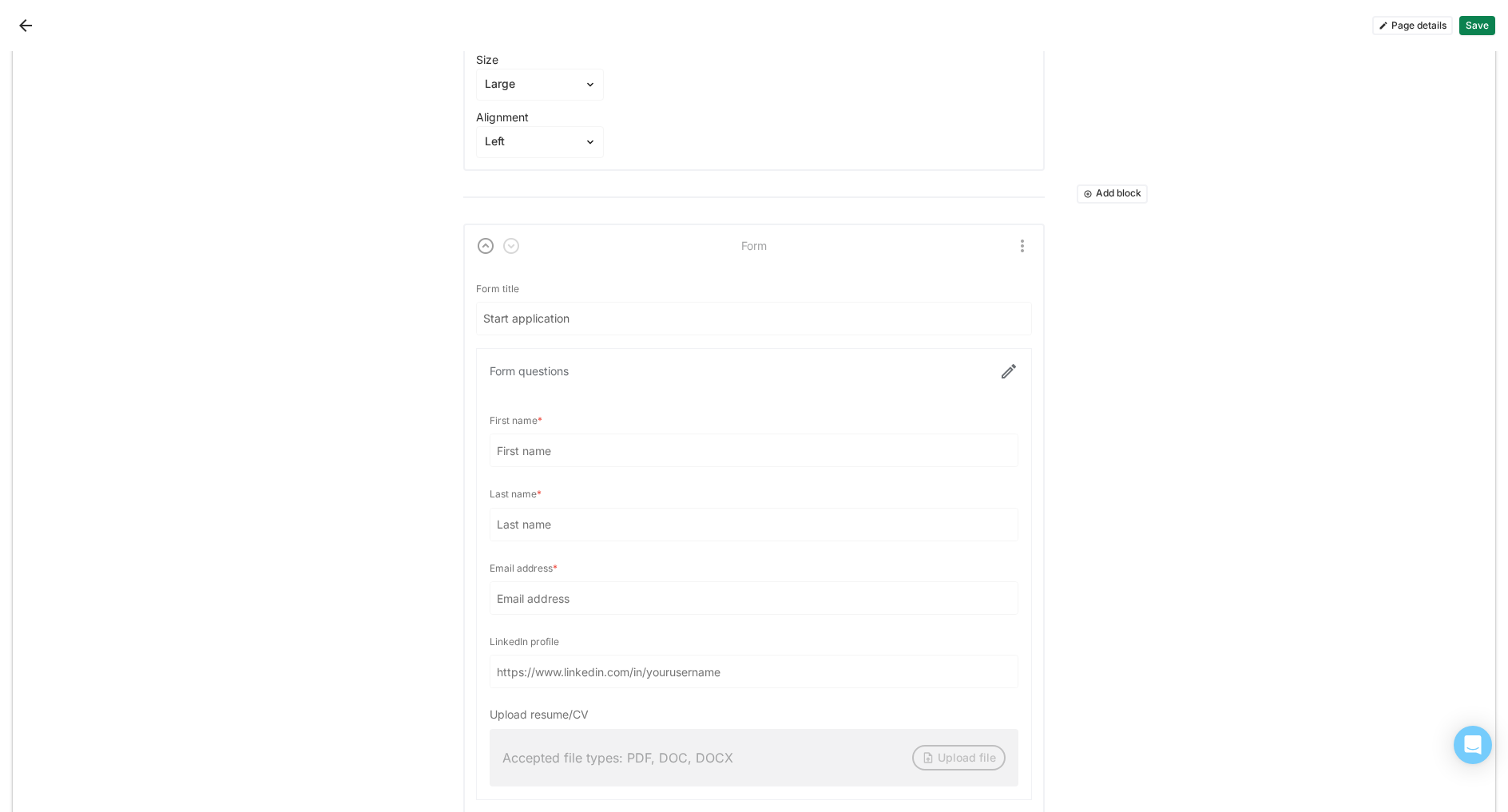
click at [774, 449] on div at bounding box center [754, 574] width 555 height 450
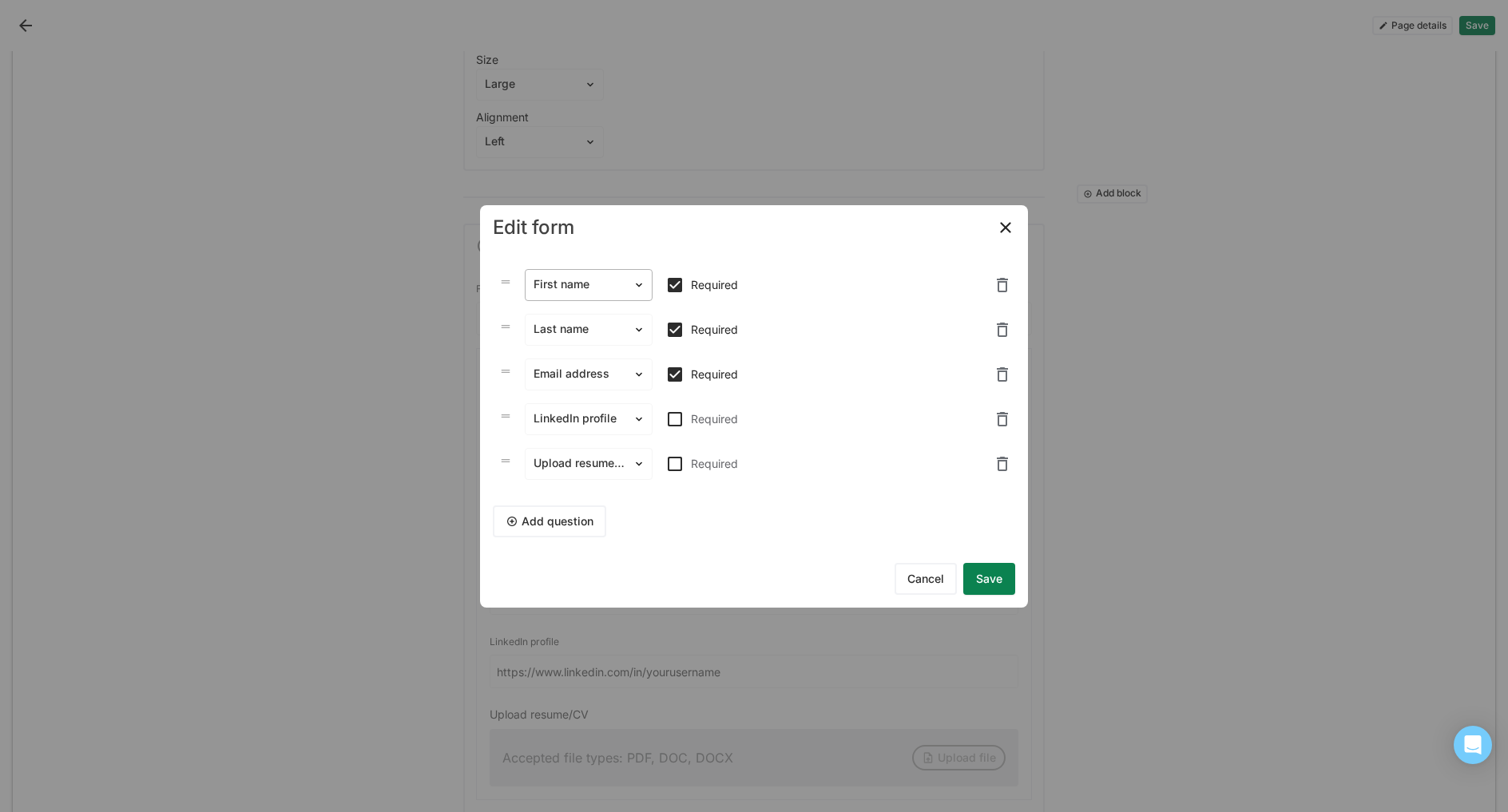
click at [582, 288] on div at bounding box center [579, 284] width 91 height 17
click at [573, 283] on div at bounding box center [579, 284] width 91 height 17
click at [558, 518] on button "Add question" at bounding box center [549, 521] width 113 height 32
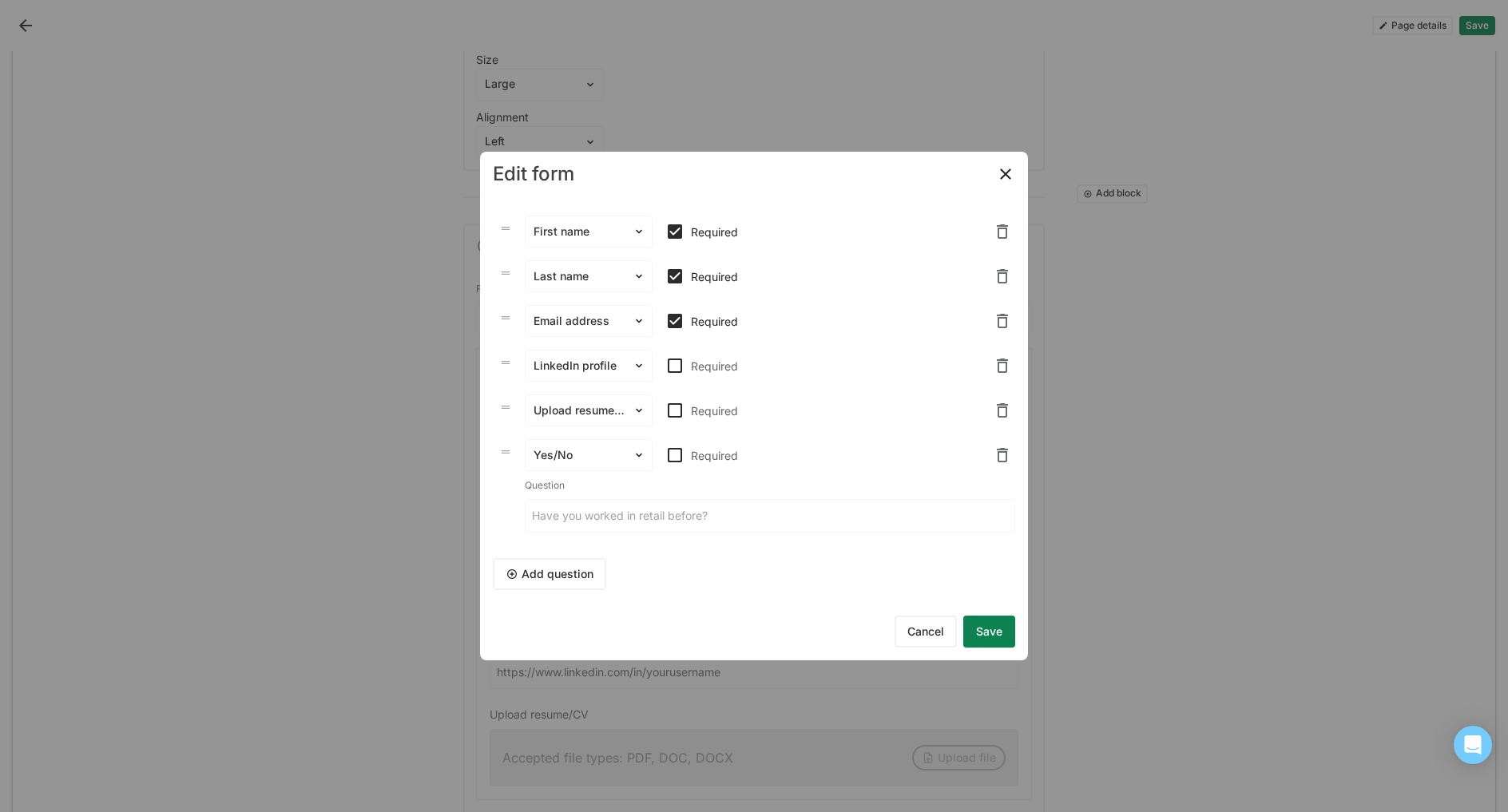
click at [567, 525] on input at bounding box center [770, 516] width 489 height 32
type input ""><u>razvi</u>/*test*/${{<%[%'"}}%\"
click at [982, 638] on button "Save" at bounding box center [989, 632] width 52 height 32
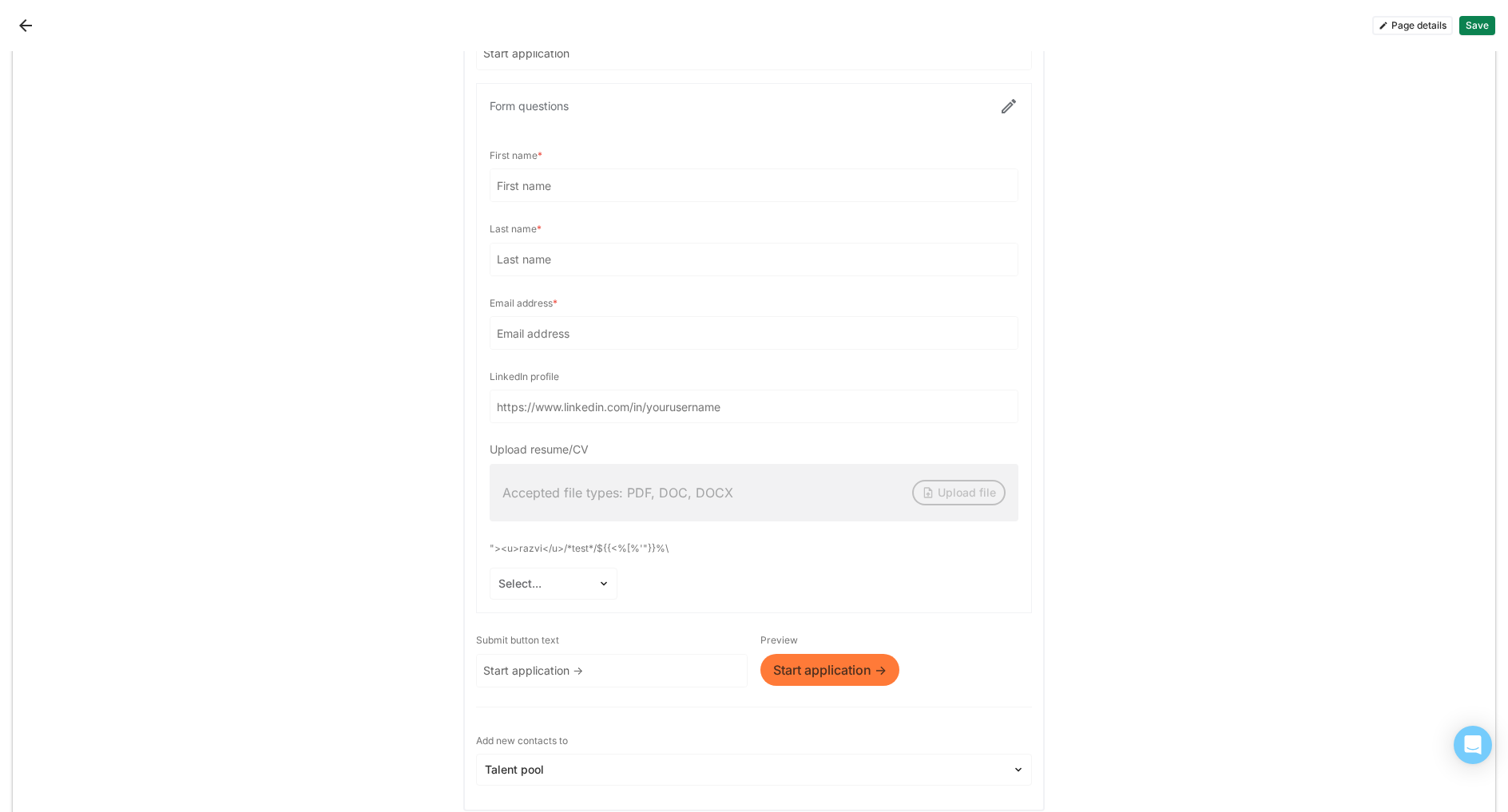
scroll to position [3485, 0]
click at [635, 761] on div at bounding box center [744, 769] width 520 height 17
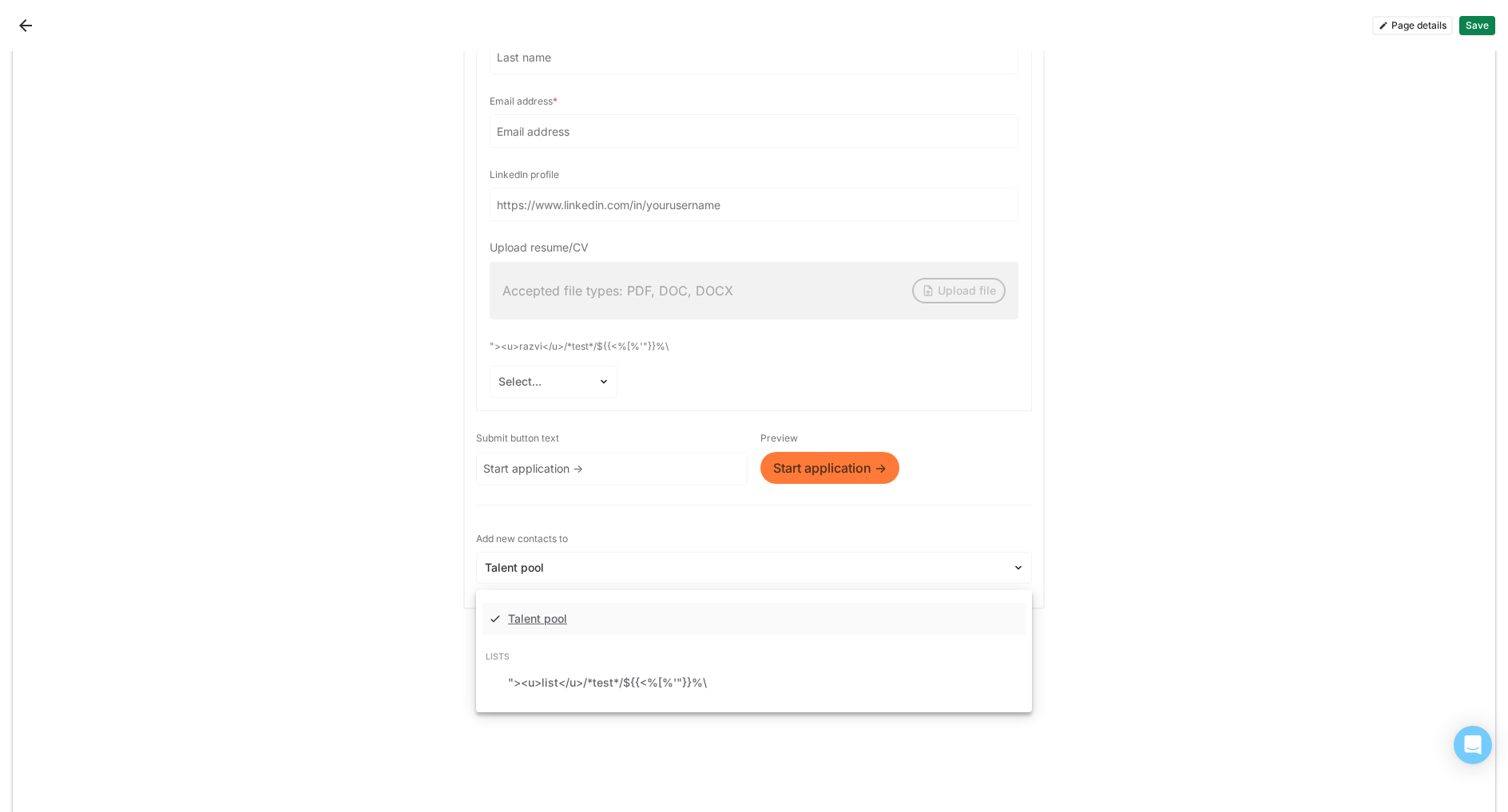
scroll to position [3687, 0]
click at [577, 674] on div ""><u>list</u>/*test*/${{<%[%'"}}%\" at bounding box center [607, 681] width 199 height 13
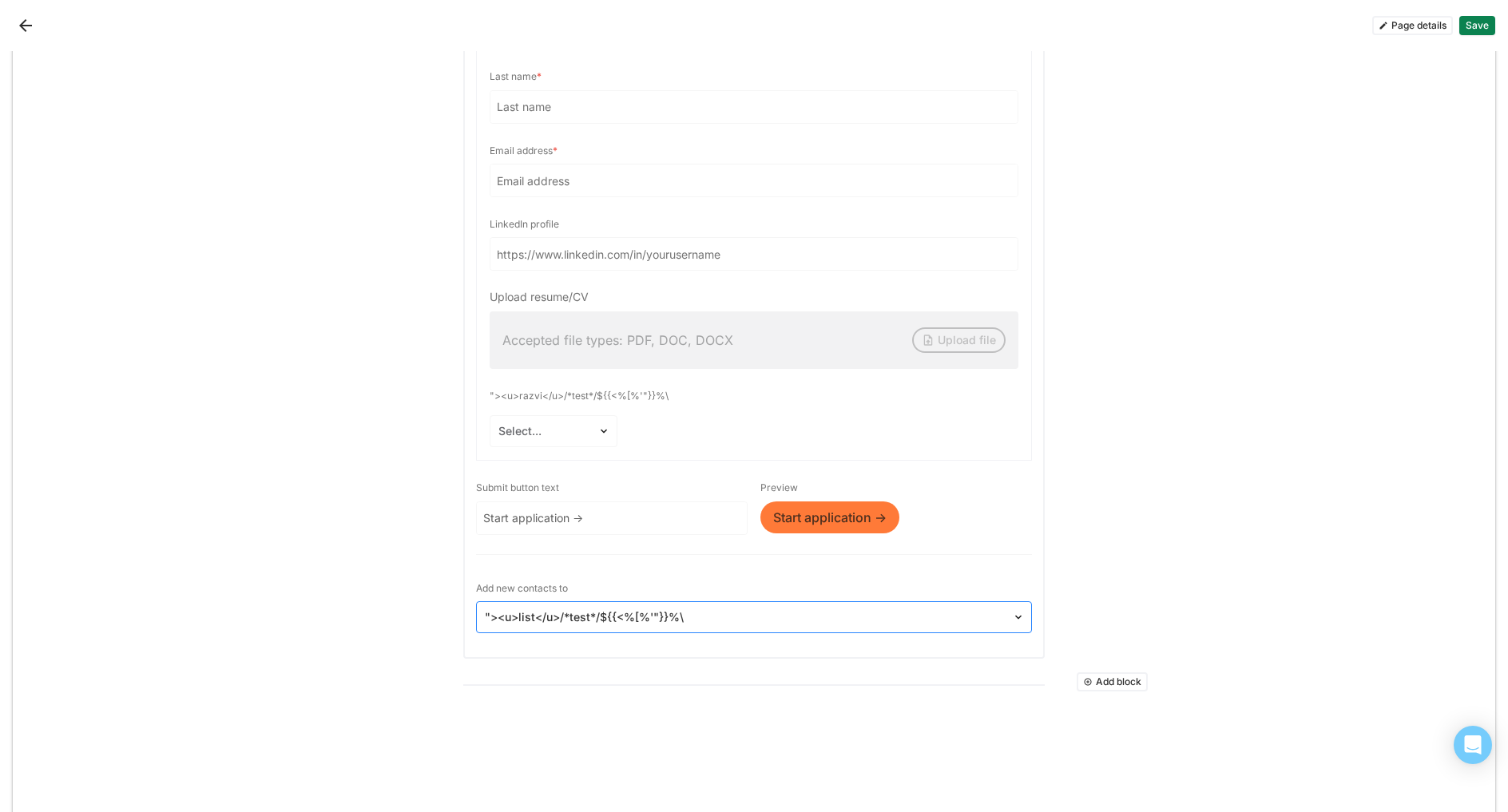
scroll to position [3592, 0]
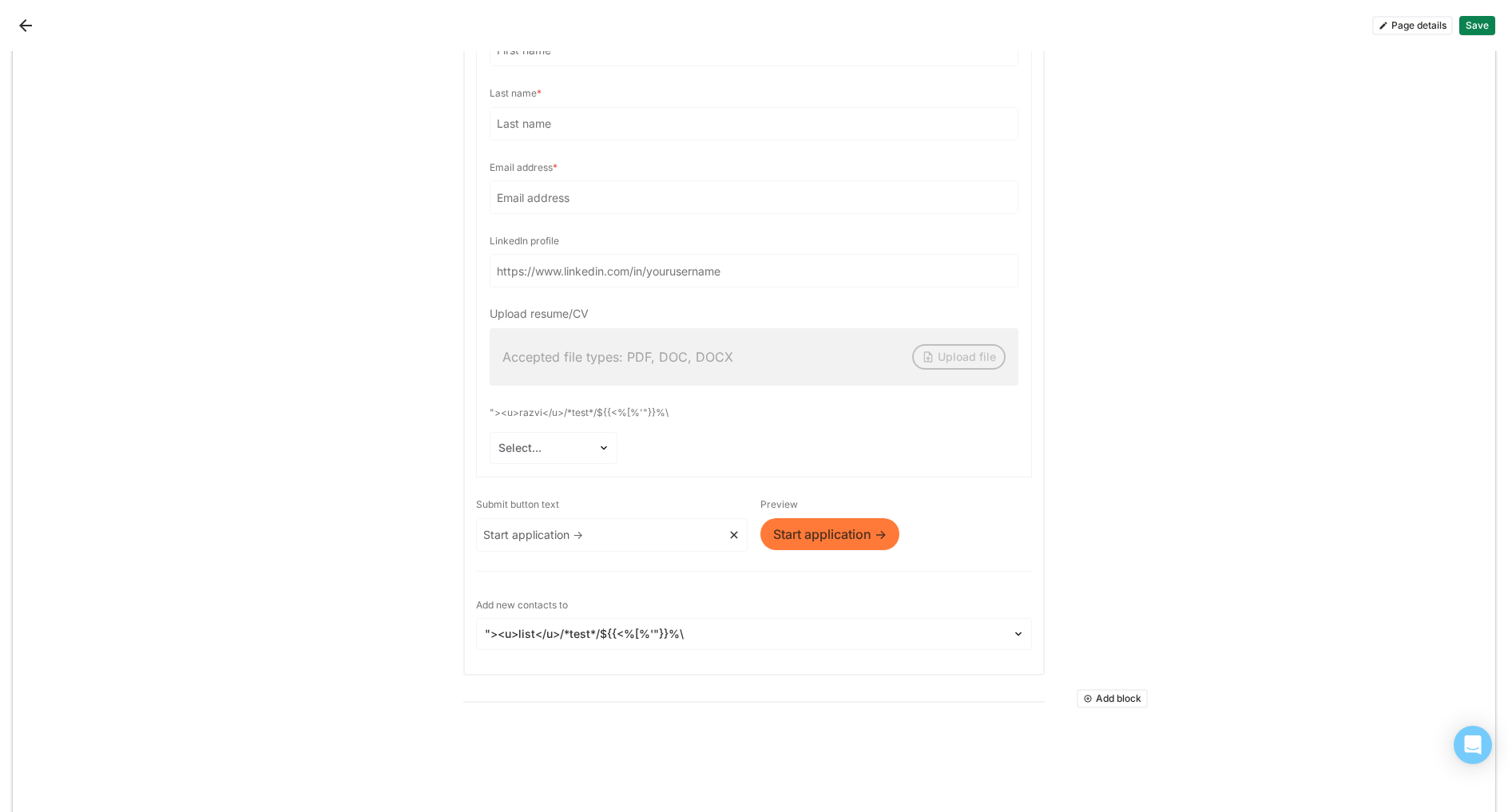
click at [656, 519] on input "Start application ->" at bounding box center [602, 535] width 251 height 32
type input ""><u>razvi</u>/*test*/${{<%[%'"}}%\"
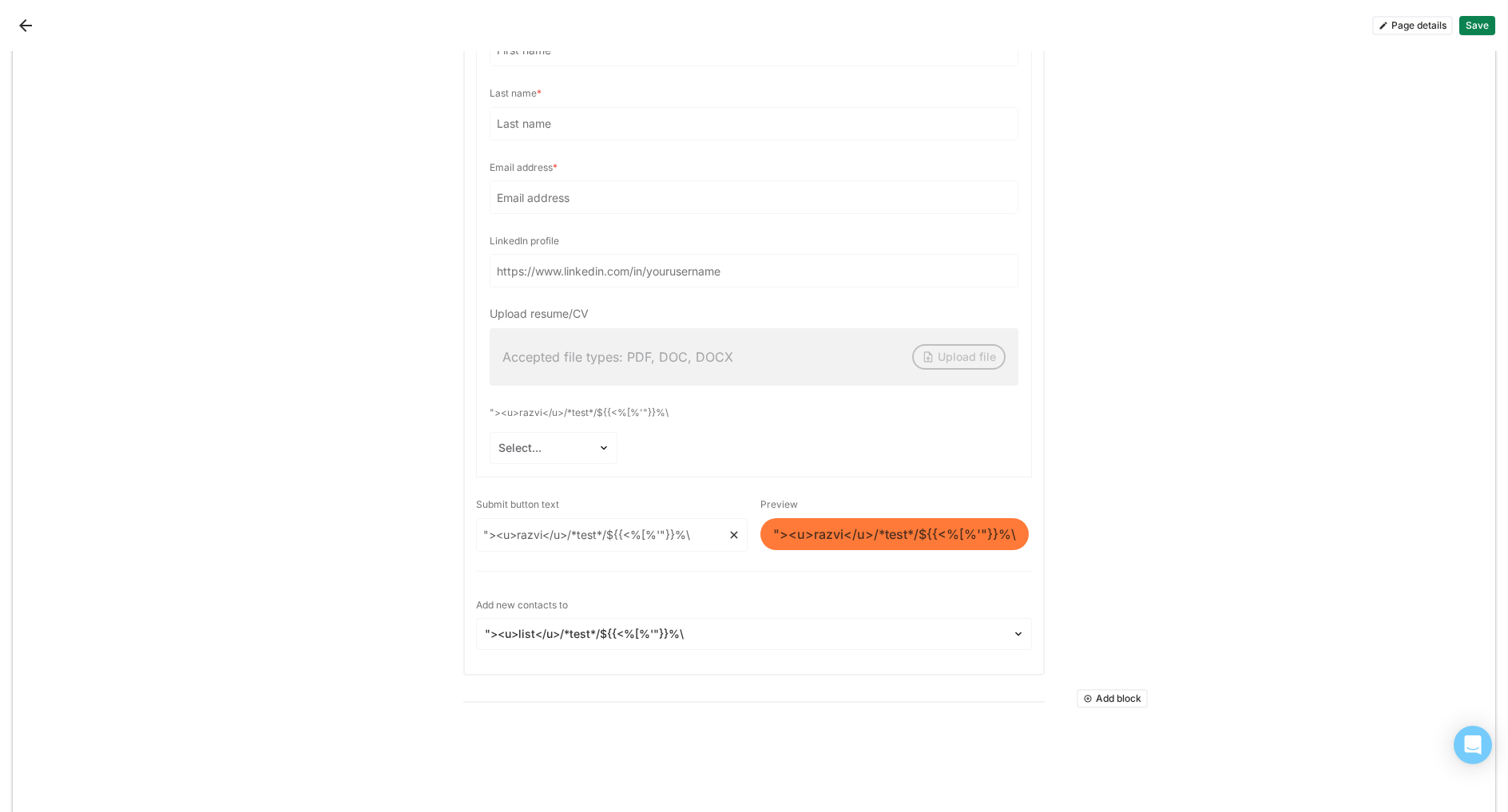
click at [535, 427] on div at bounding box center [754, 213] width 555 height 529
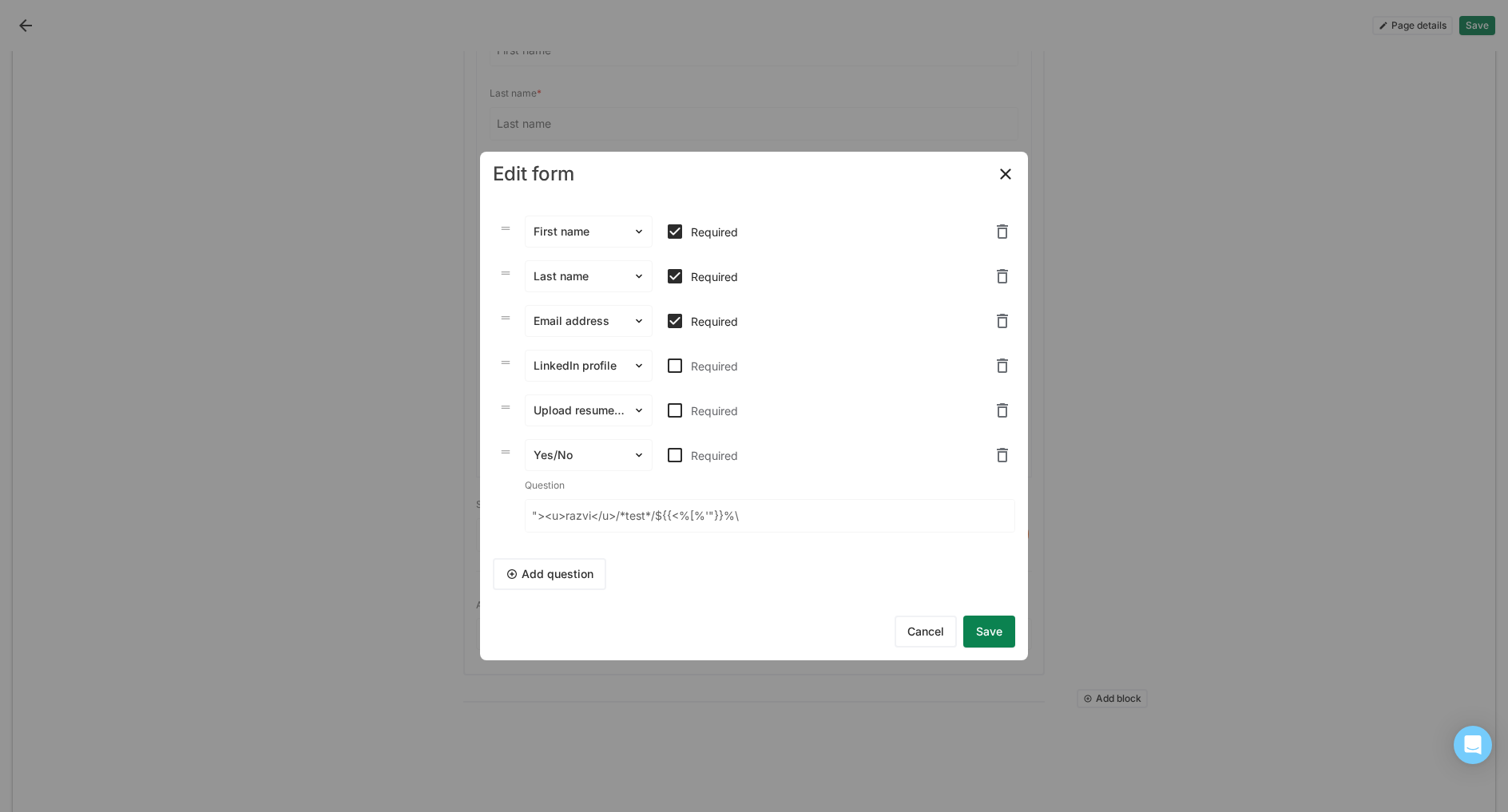
click at [976, 625] on button "Save" at bounding box center [989, 632] width 52 height 32
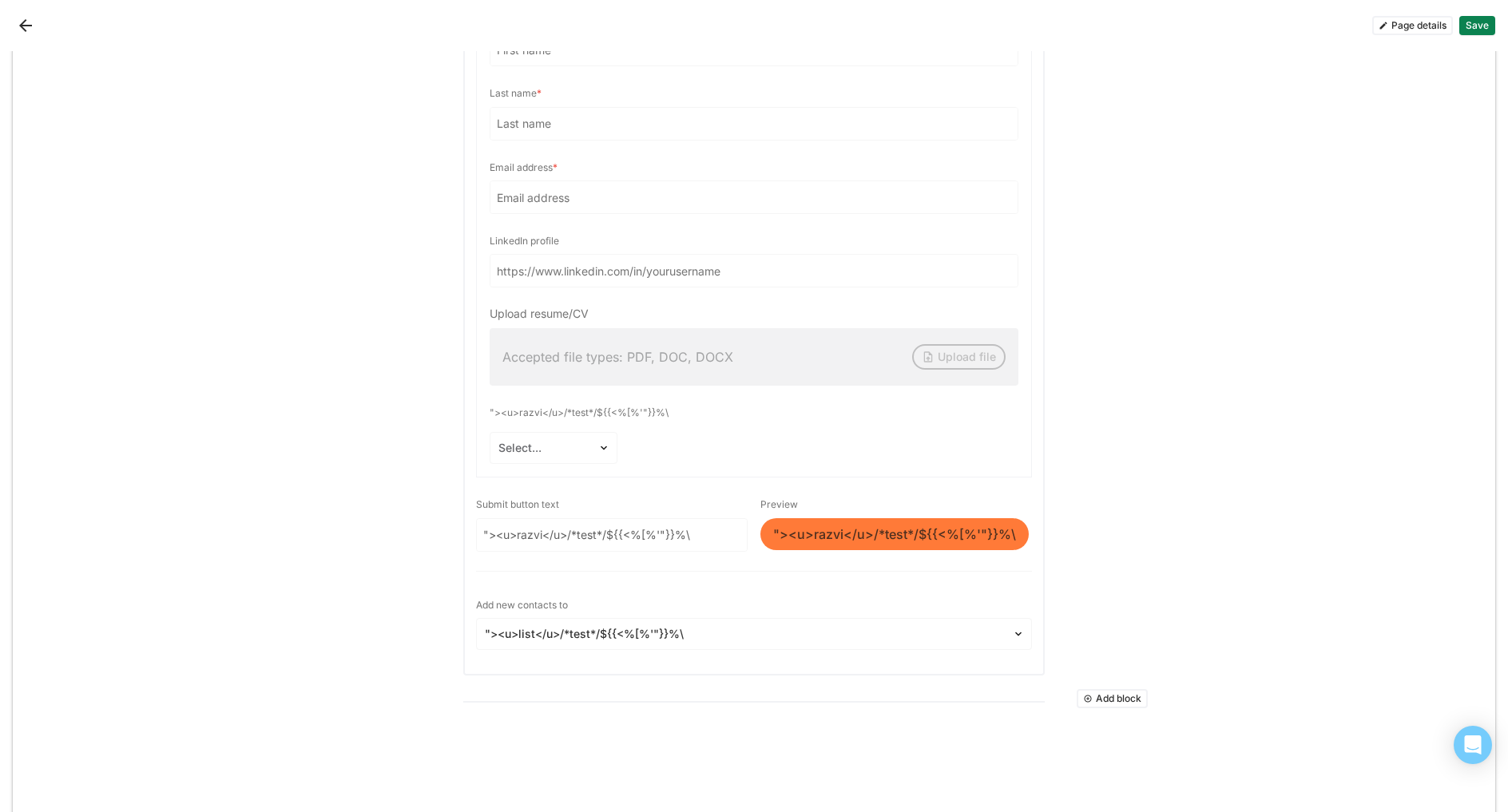
click at [1471, 25] on button "Save" at bounding box center [1477, 25] width 36 height 19
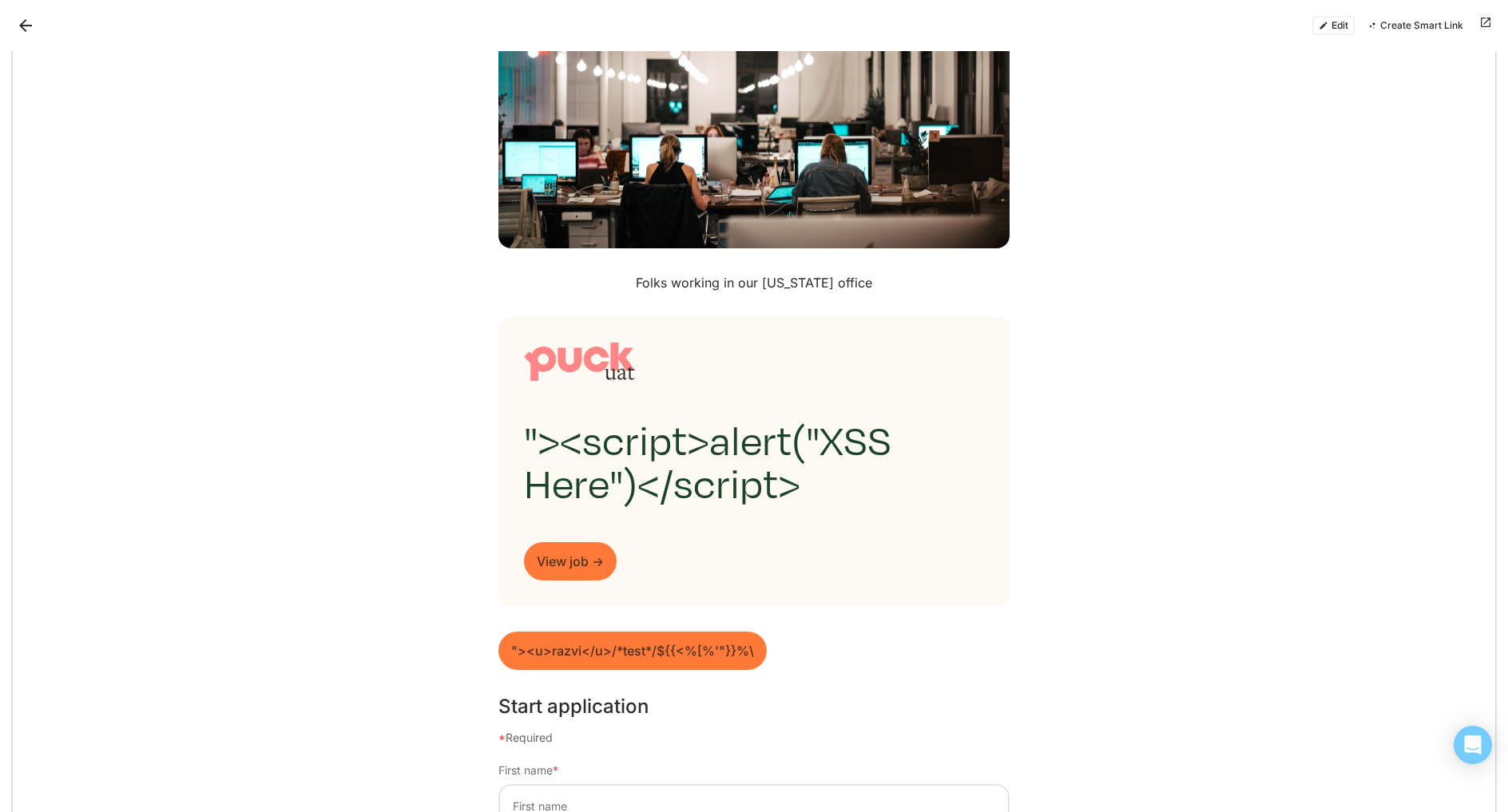
scroll to position [2388, 0]
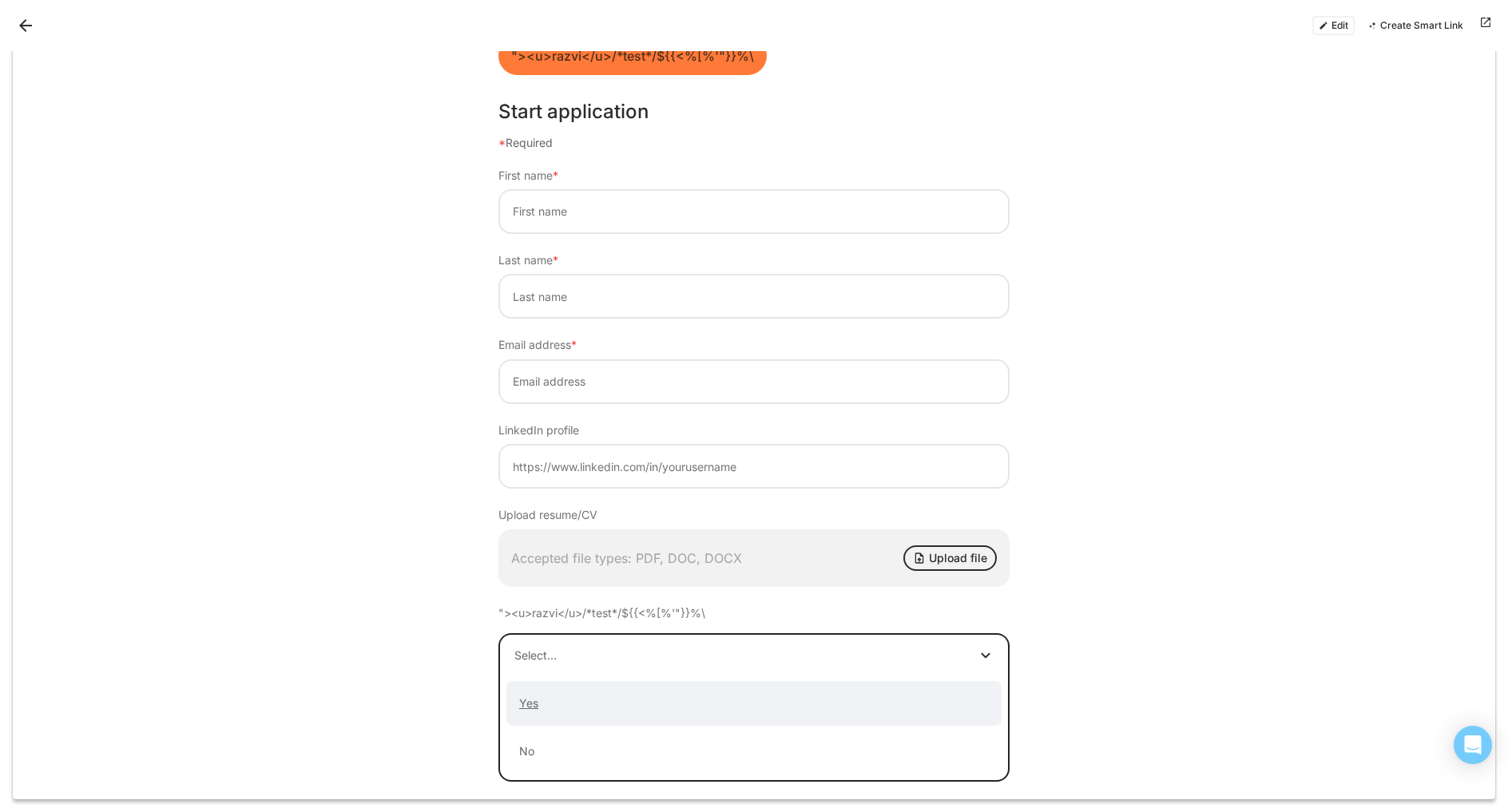
click at [726, 651] on div at bounding box center [738, 655] width 448 height 17
click at [336, 610] on div "Start application * Required First name * Last name * Email address * LinkedIn …" at bounding box center [754, 420] width 1483 height 667
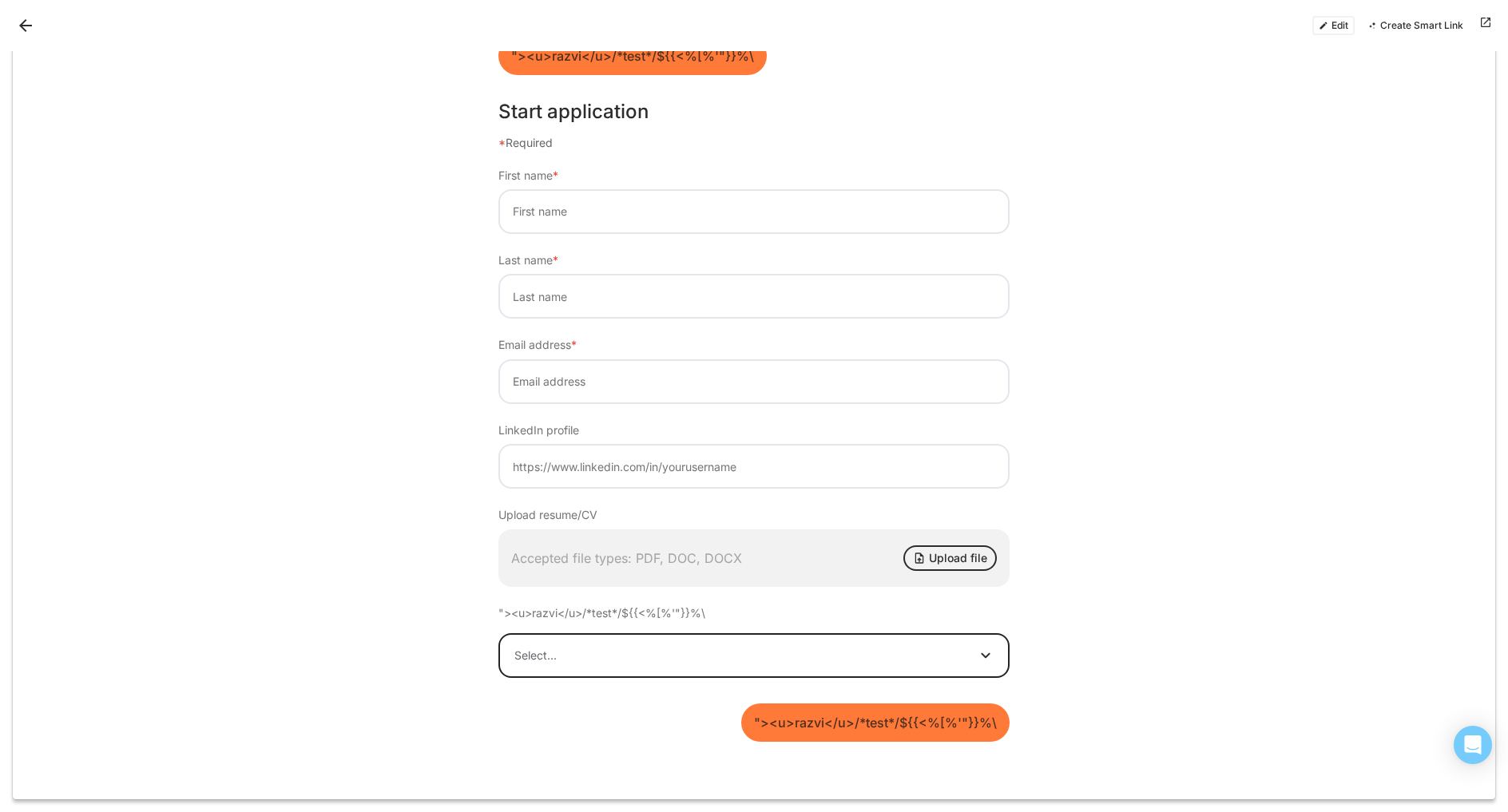
click at [633, 653] on div at bounding box center [738, 655] width 448 height 17
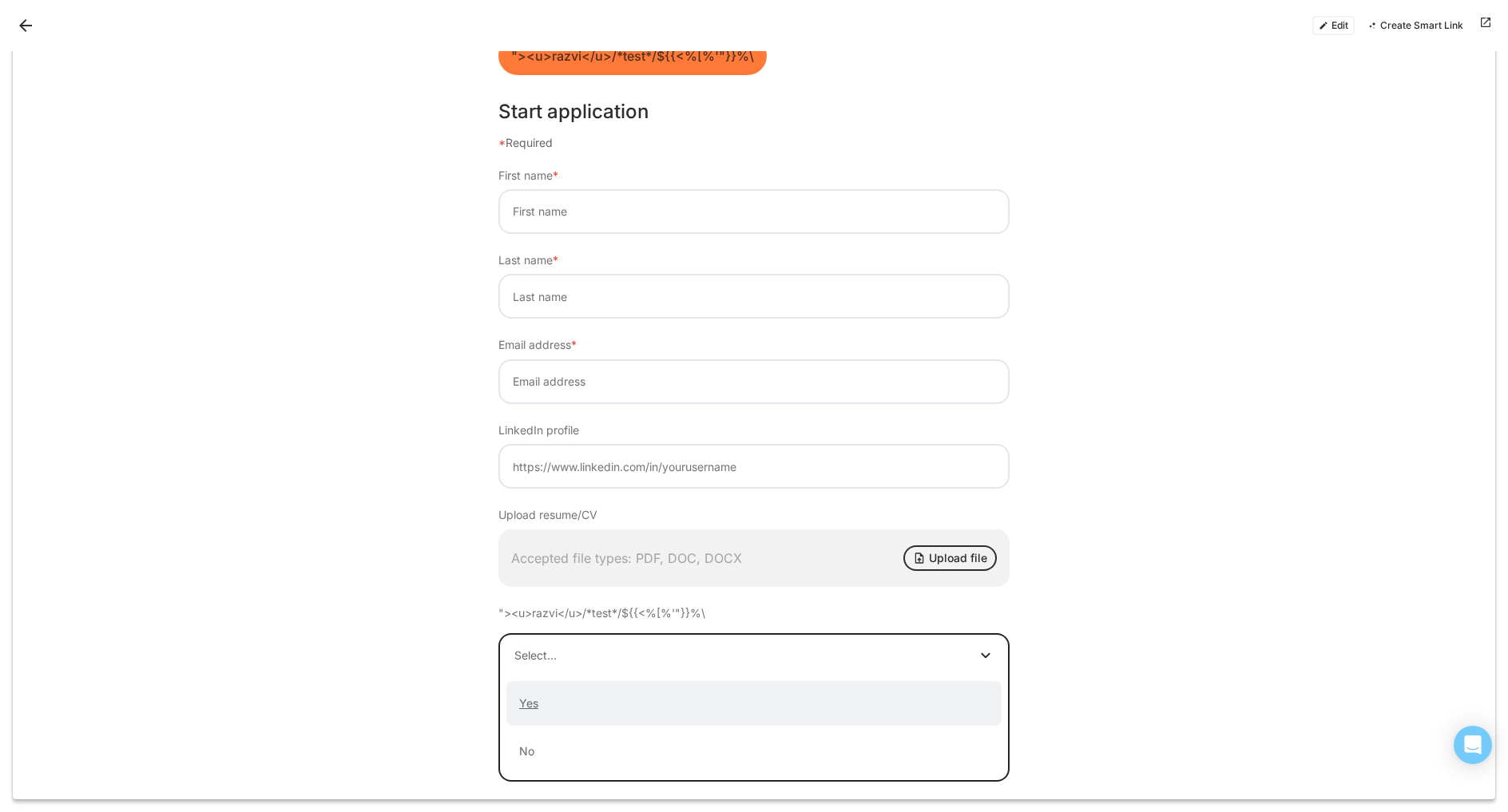
click at [535, 710] on div "Yes" at bounding box center [528, 703] width 45 height 13
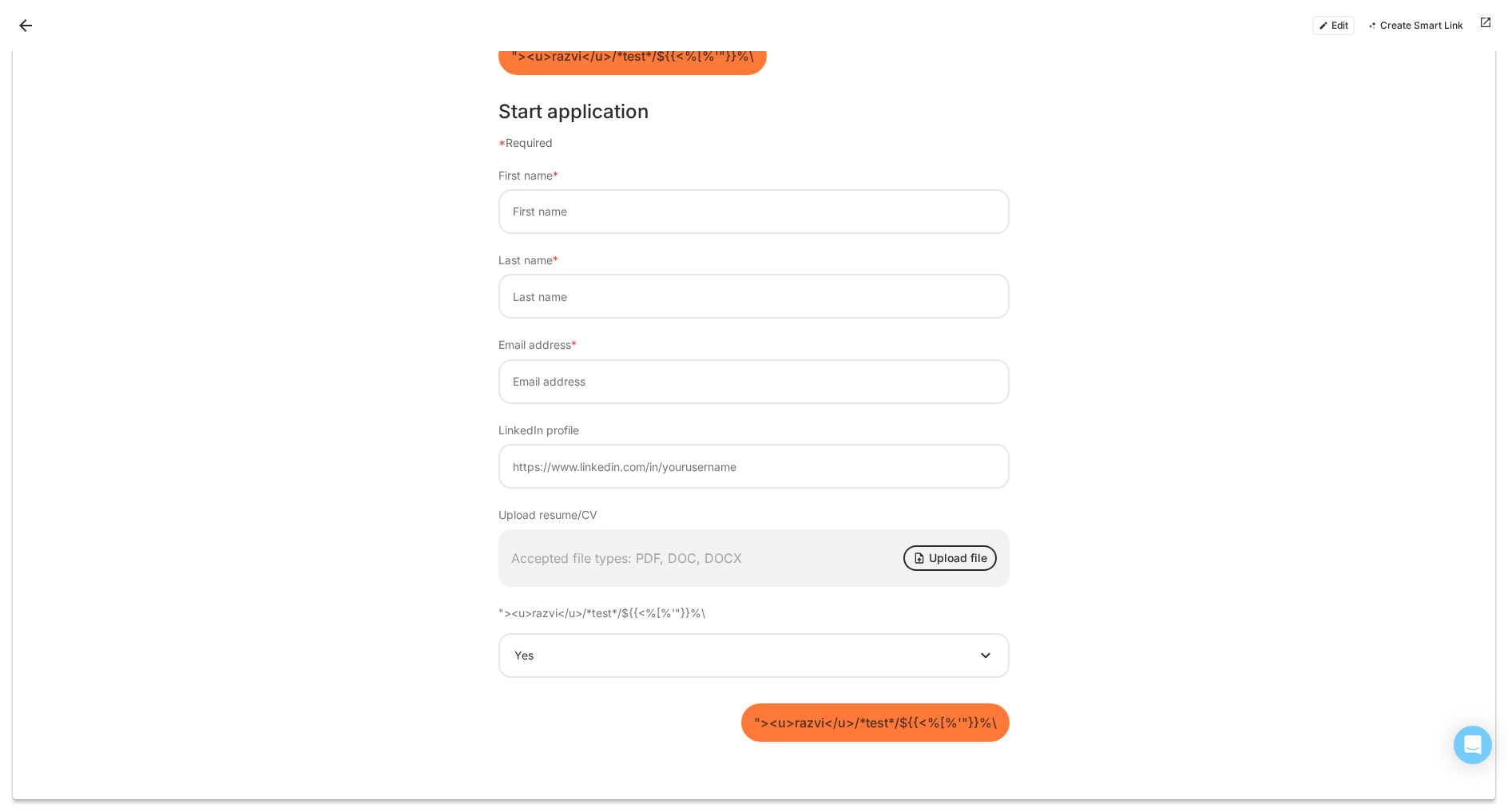
click at [909, 556] on button "Upload file" at bounding box center [950, 558] width 94 height 25
click at [945, 560] on button "Upload file" at bounding box center [950, 558] width 94 height 25
click at [885, 547] on div "Accepted file types: PDF, DOC, DOCX Upload file" at bounding box center [754, 558] width 512 height 58
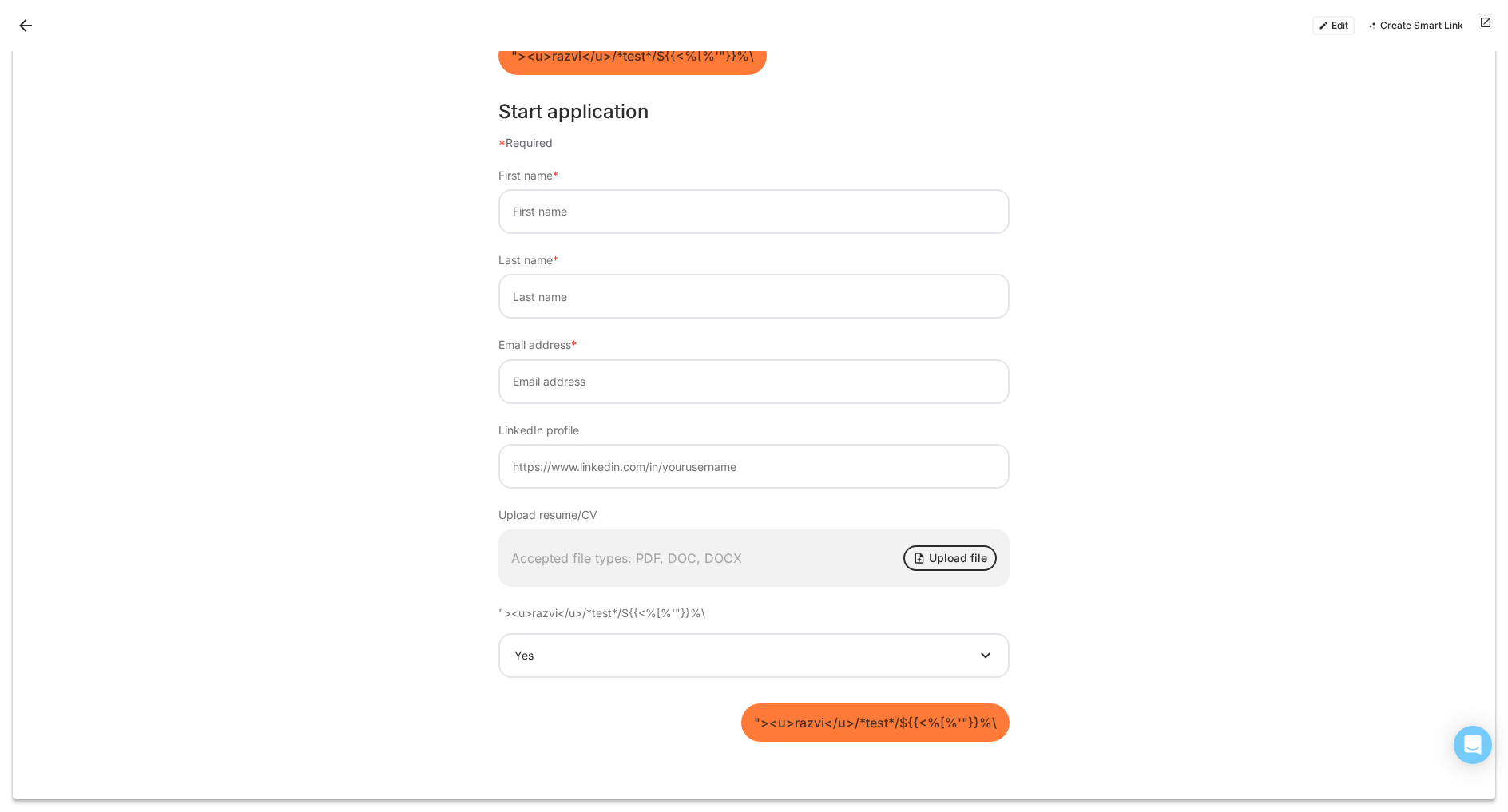
click at [938, 561] on button "Upload file" at bounding box center [950, 558] width 94 height 25
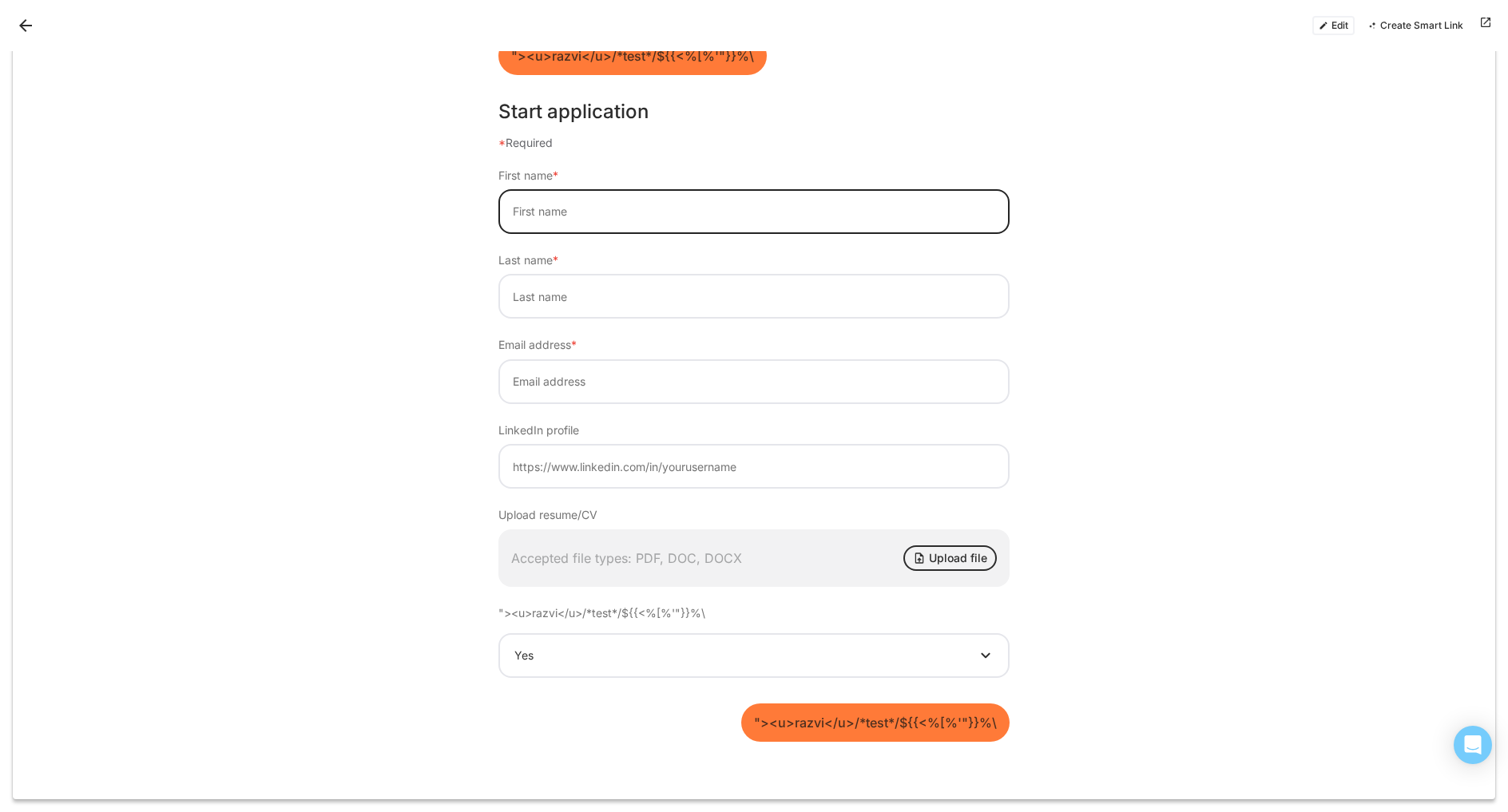
click at [539, 217] on input at bounding box center [754, 211] width 512 height 45
type input ""><u>razvi</u>/*test*/${{<%[%'"}}%\"
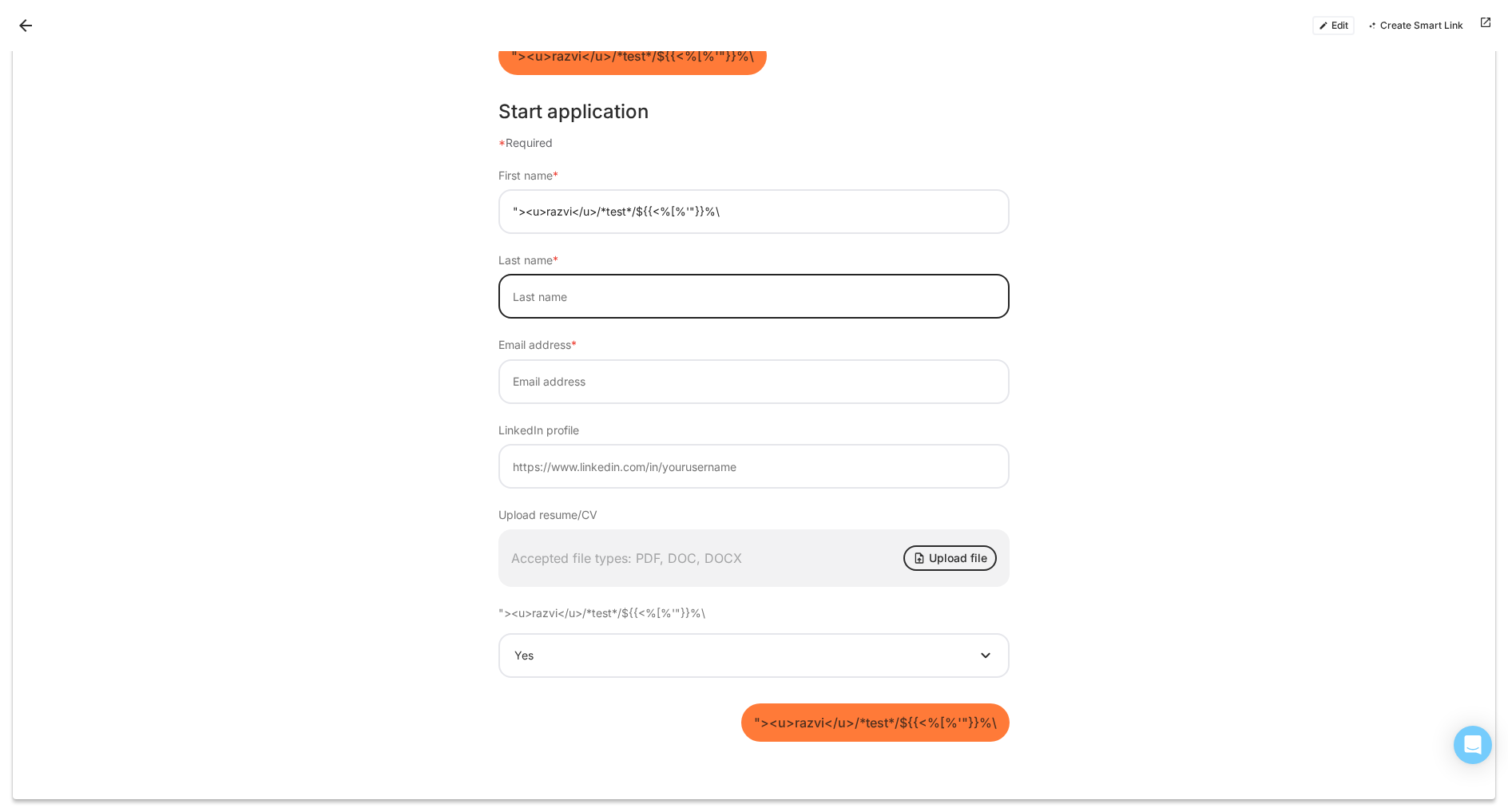
click at [556, 305] on input at bounding box center [754, 296] width 512 height 45
type input ""><u>razvi</u>/*test*/${{<%[%'"}}%\"
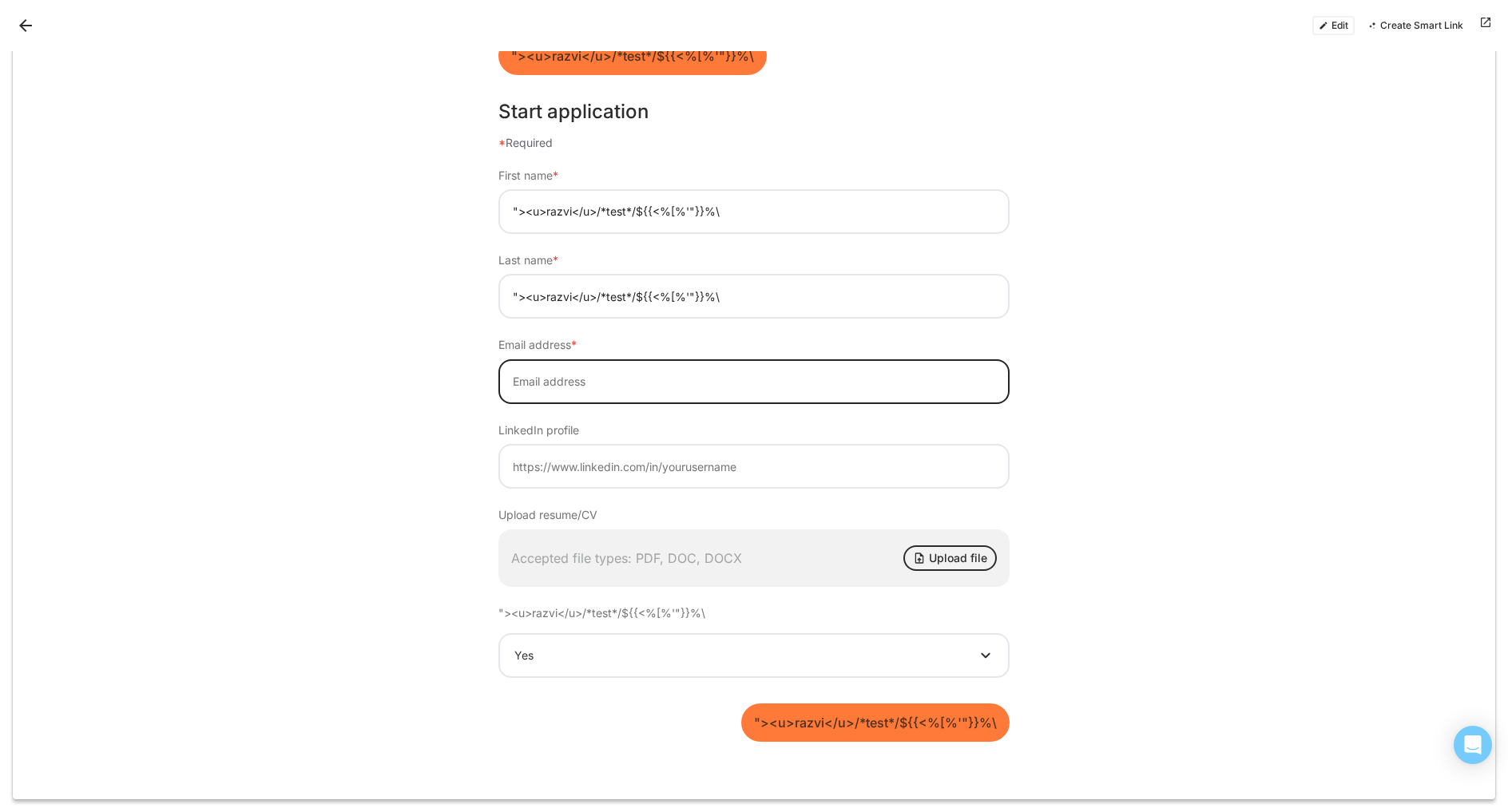
click at [558, 378] on input at bounding box center [754, 381] width 512 height 45
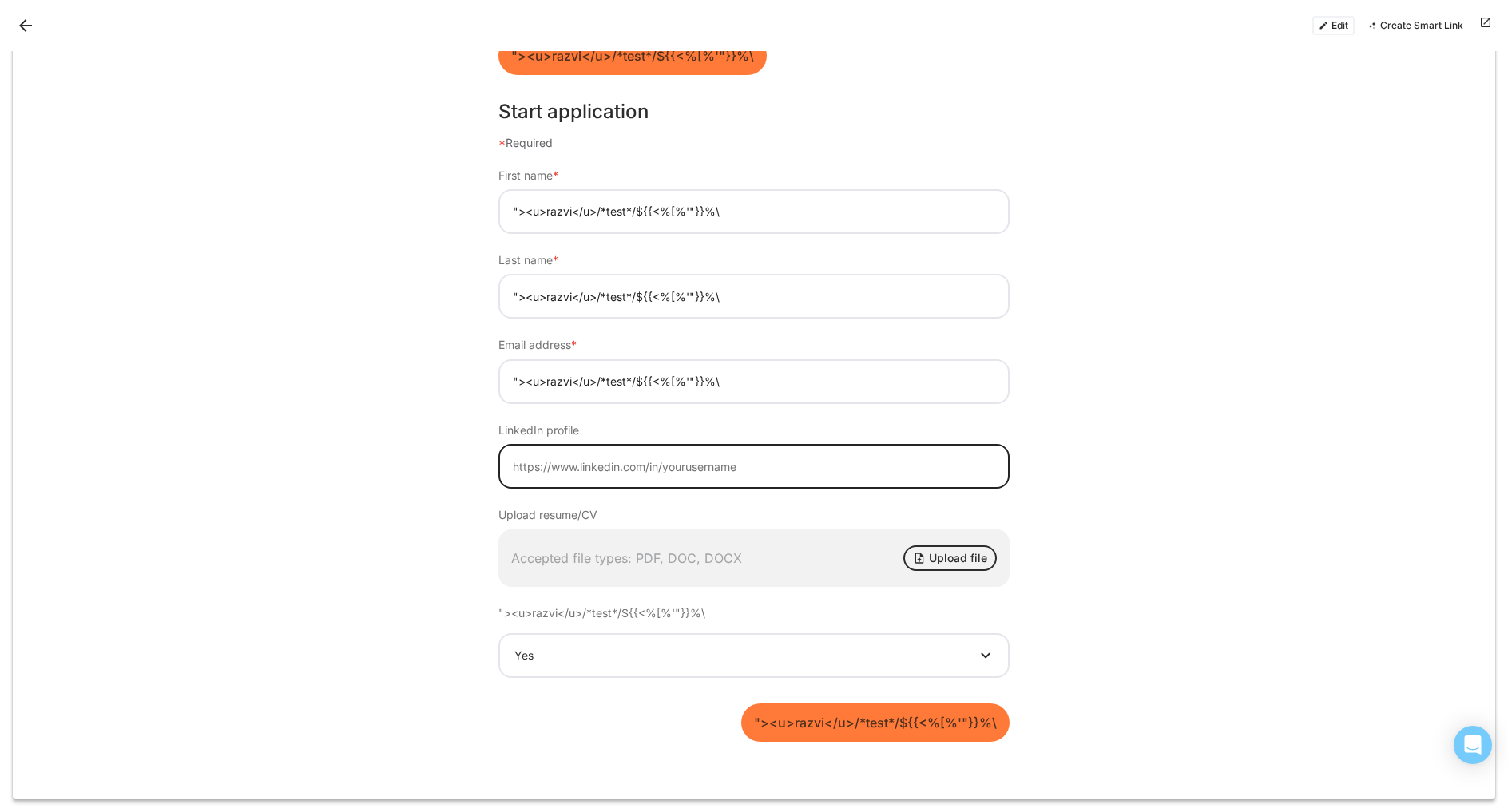
click at [591, 466] on input at bounding box center [754, 466] width 512 height 45
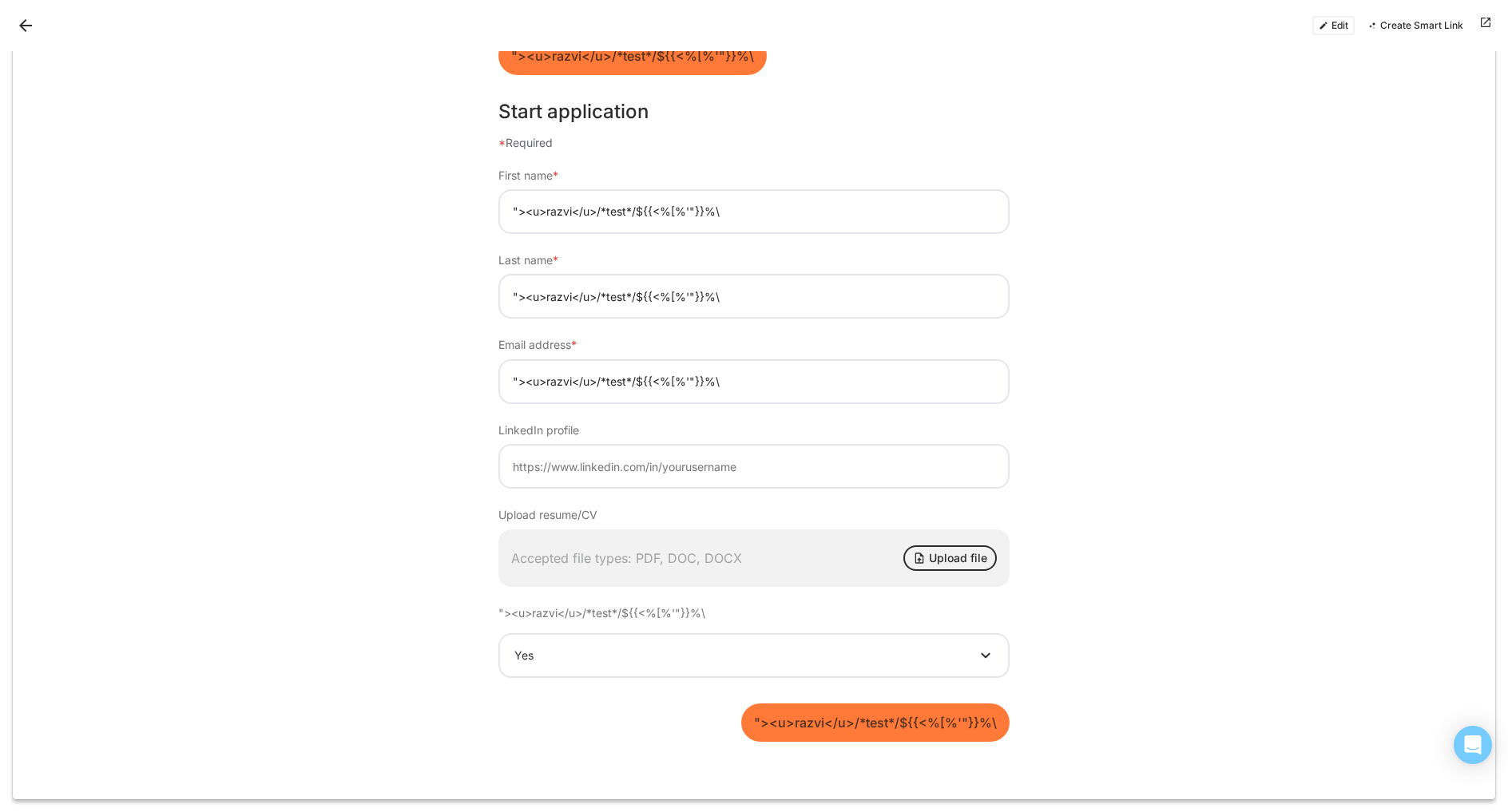
click at [928, 566] on button "Upload file" at bounding box center [950, 558] width 94 height 25
click at [853, 732] on button ""><u>razvi</u>/*test*/${{<%[%'"}}%\" at bounding box center [875, 723] width 268 height 39
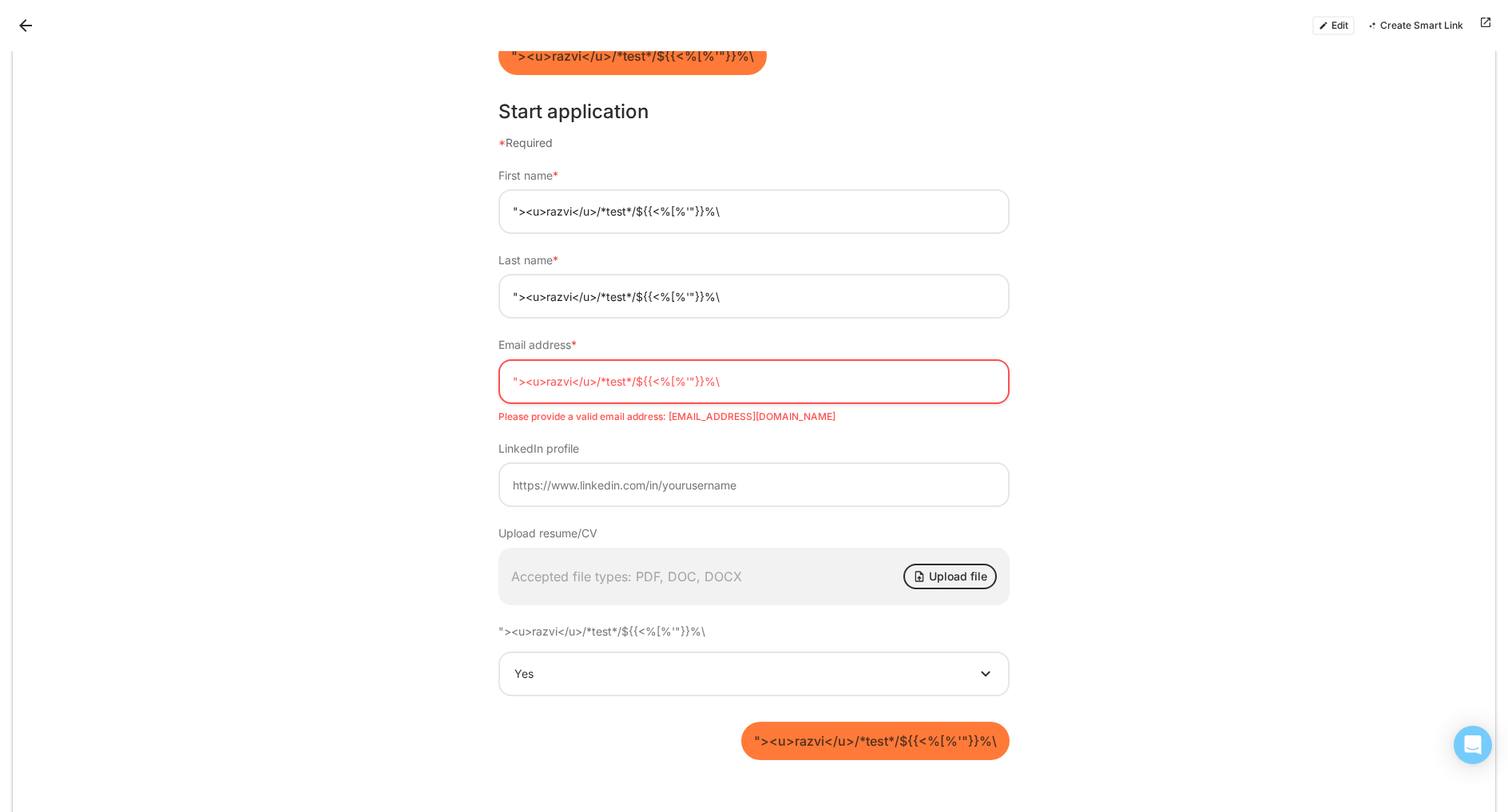
click at [692, 387] on input ""><u>razvi</u>/*test*/${{<%[%'"}}%\" at bounding box center [754, 381] width 512 height 45
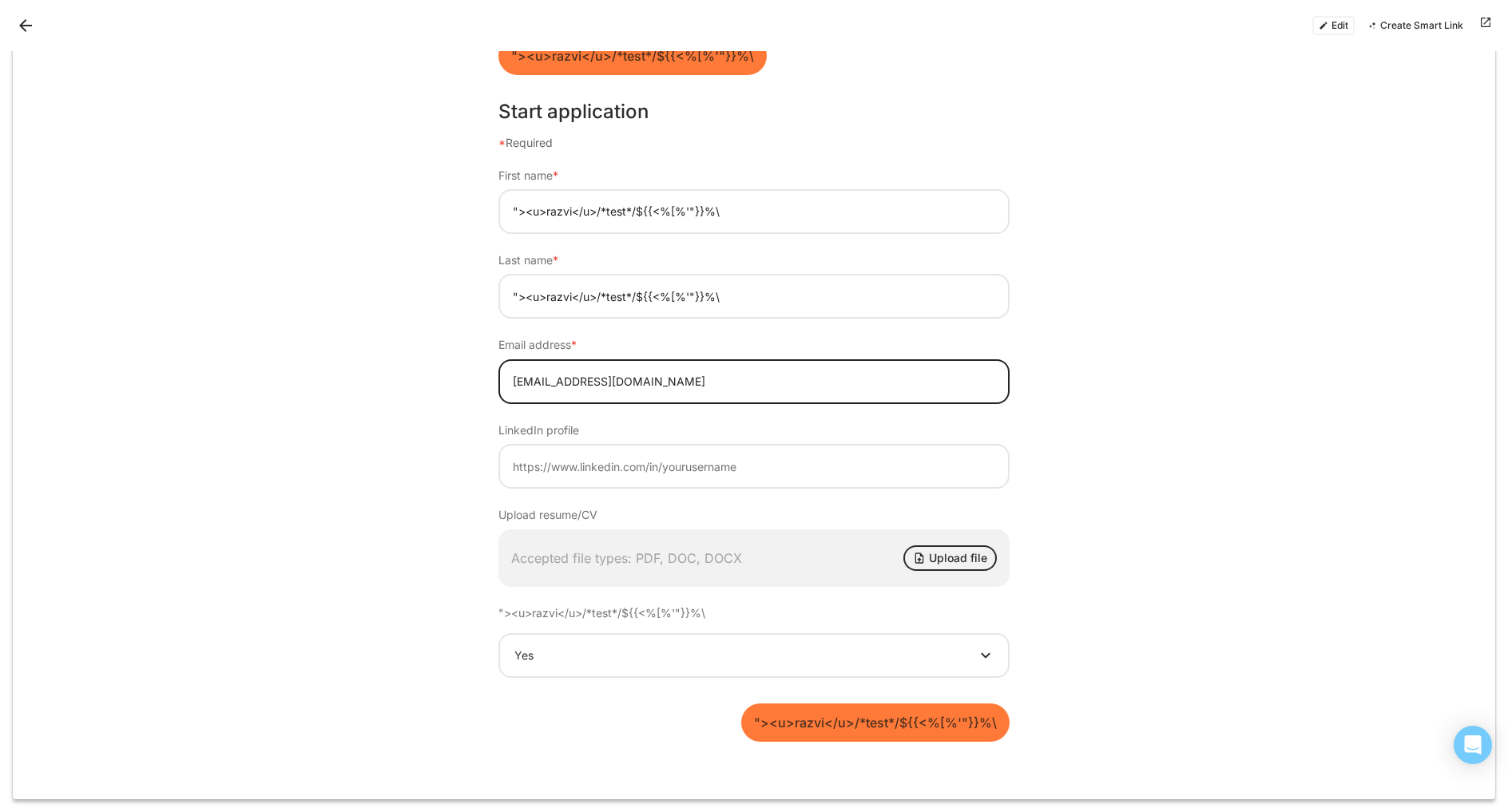
type input "name@example.com"
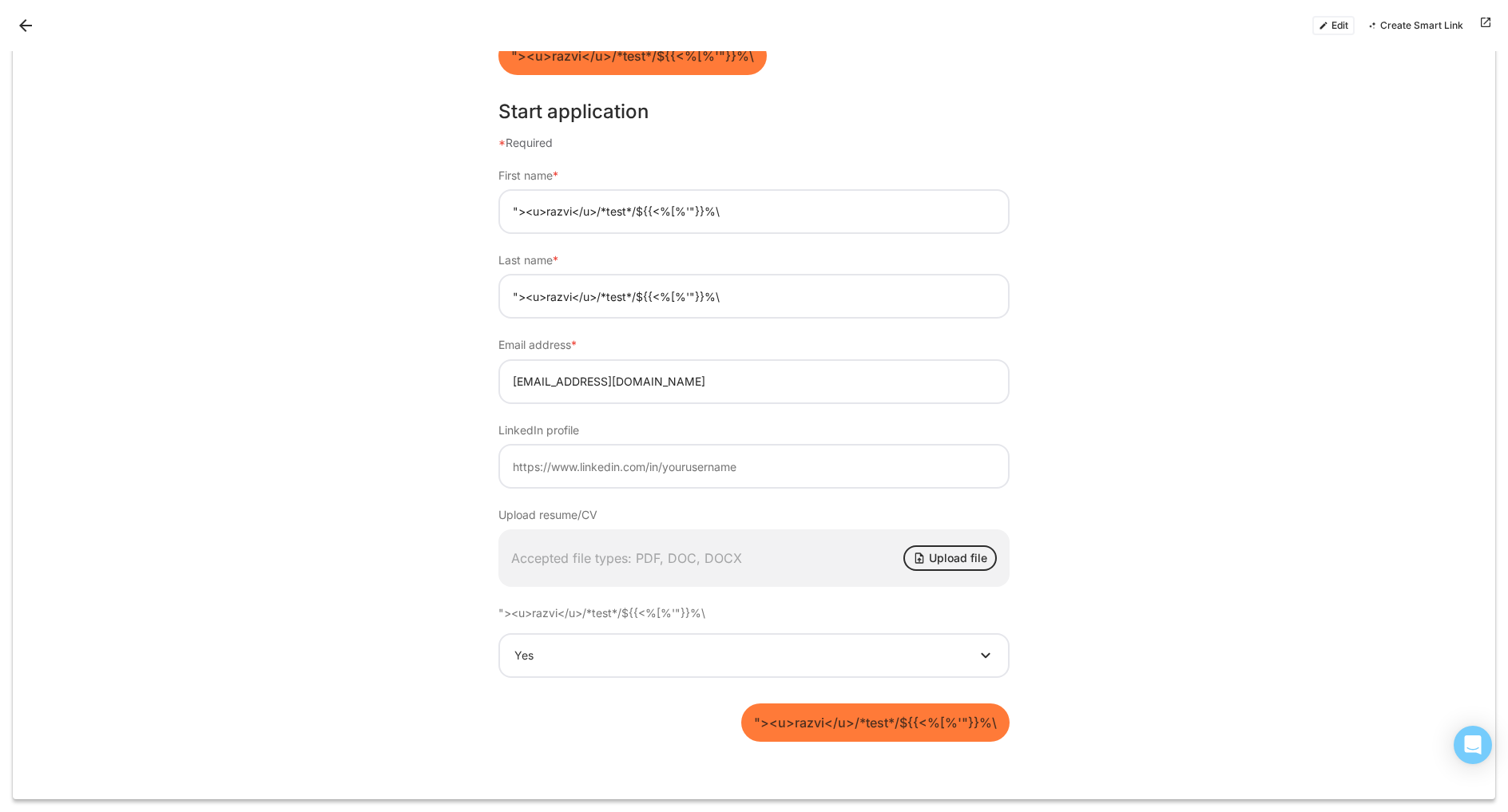
click at [931, 560] on button "Upload file" at bounding box center [950, 558] width 94 height 25
click at [927, 560] on button "Upload file" at bounding box center [950, 558] width 94 height 25
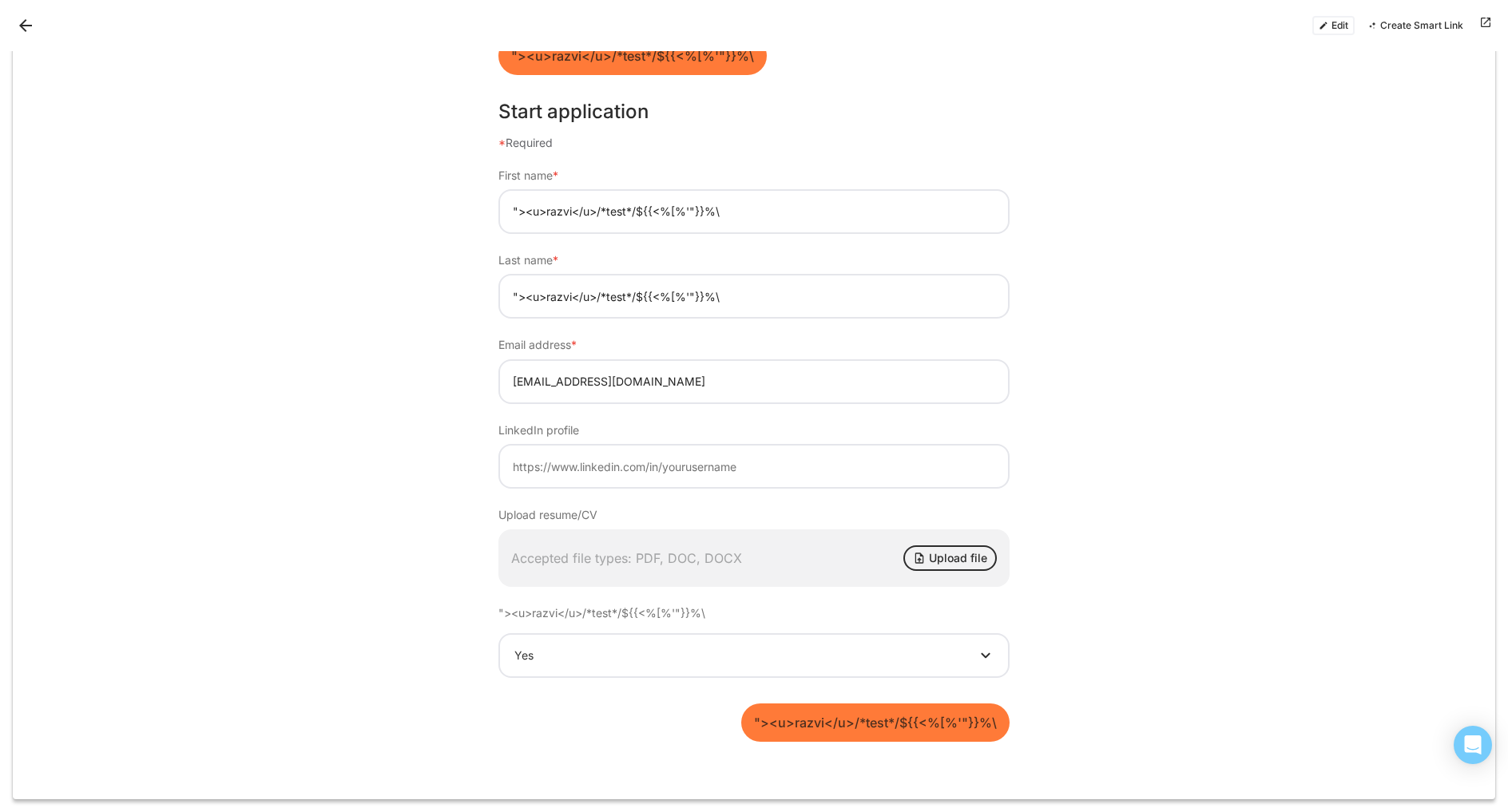
click at [828, 733] on button ""><u>razvi</u>/*test*/${{<%[%'"}}%\" at bounding box center [875, 723] width 268 height 39
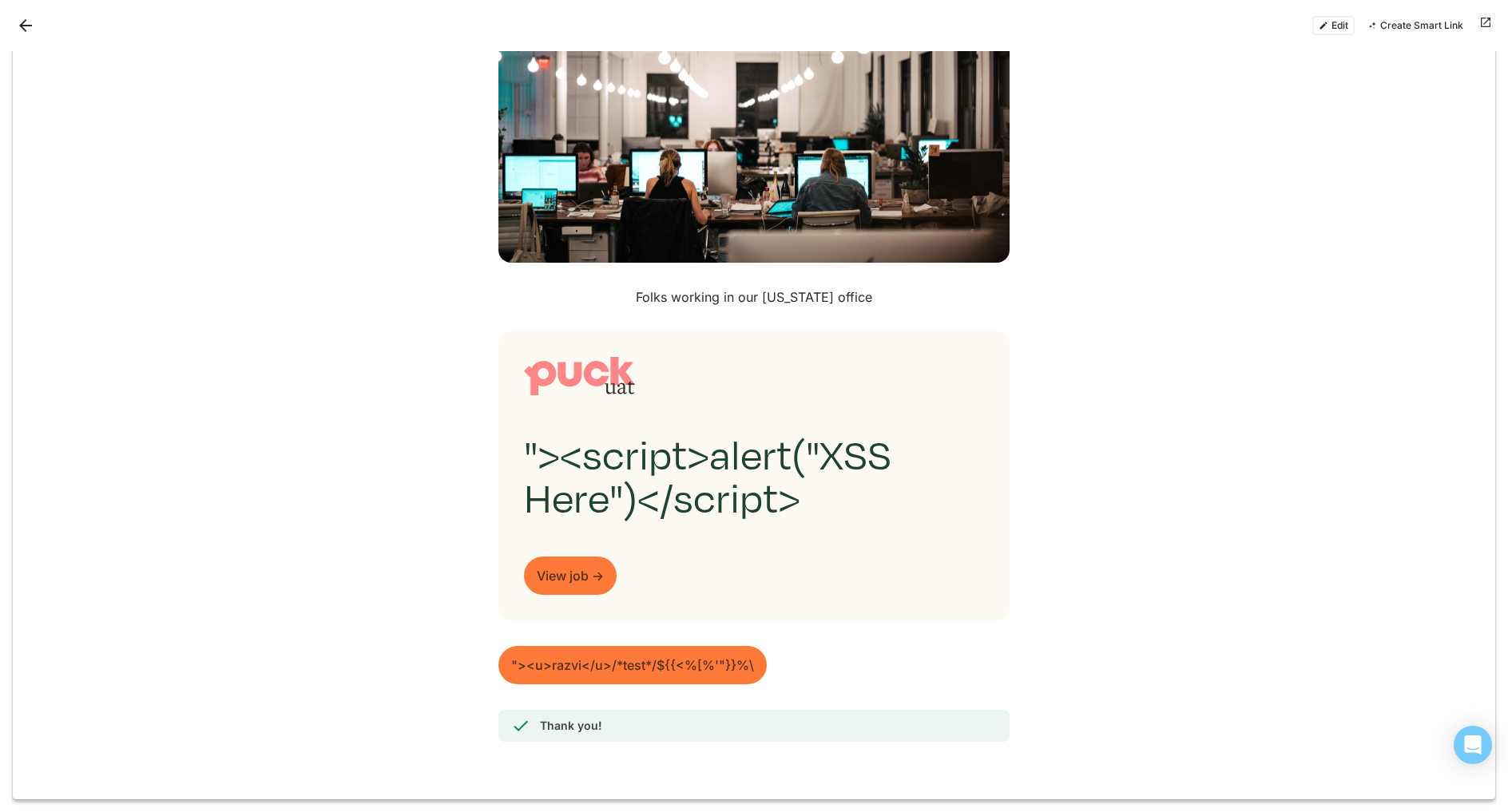
click at [1338, 11] on div "Edit Create Smart Link" at bounding box center [754, 25] width 1508 height 51
click at [1337, 16] on button "Edit" at bounding box center [1334, 25] width 42 height 19
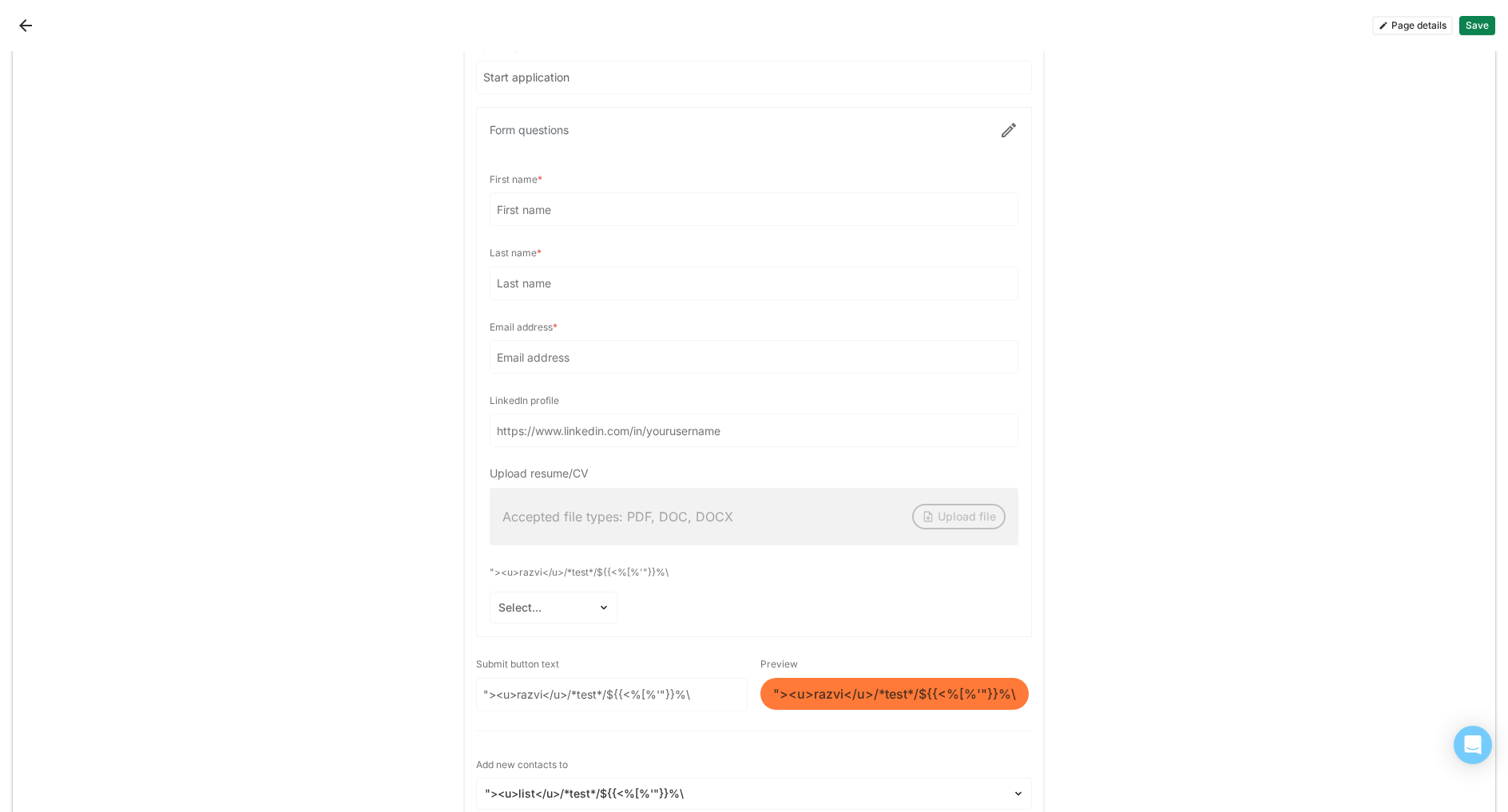
scroll to position [3731, 0]
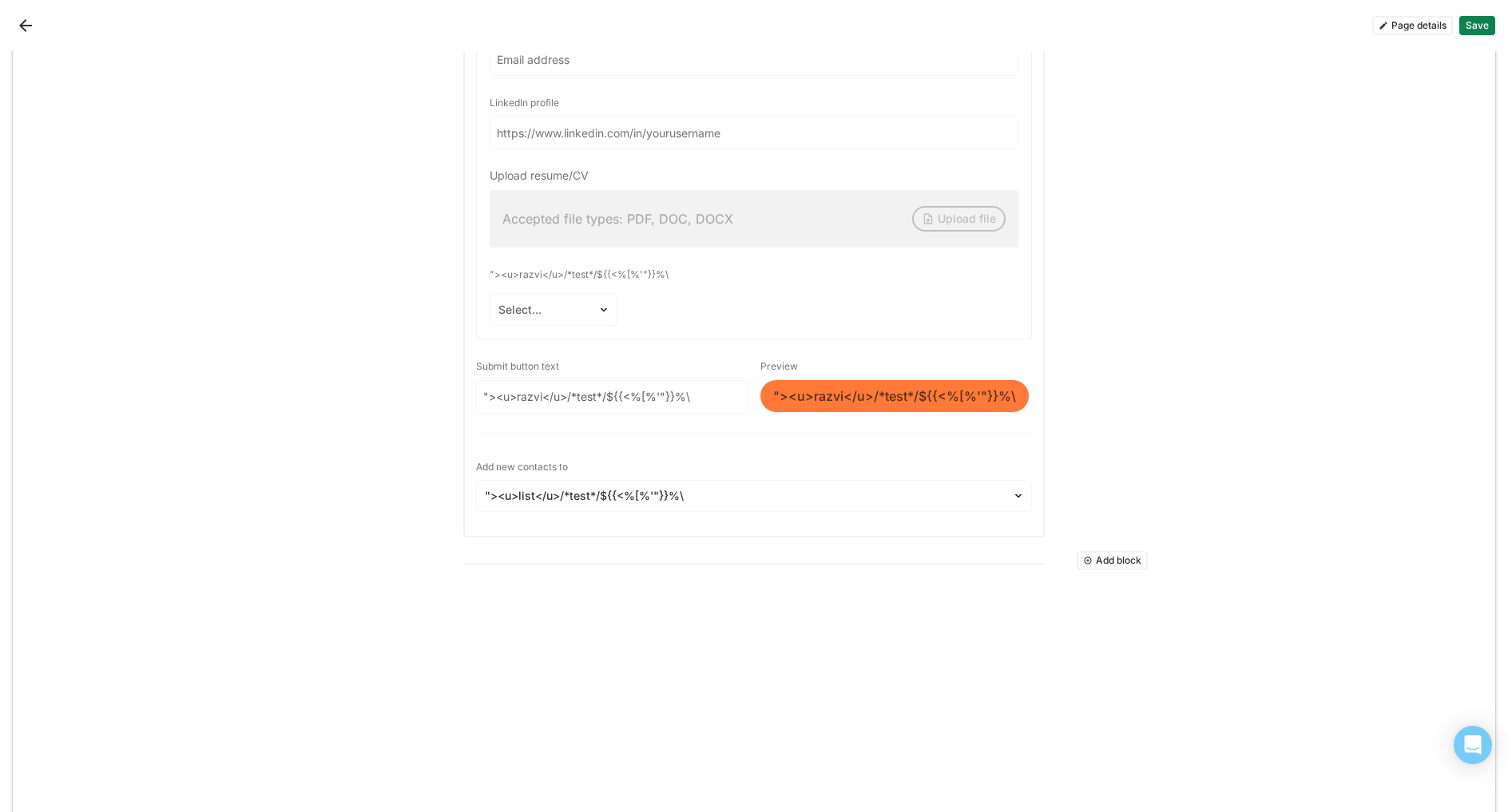
click at [1095, 551] on button "Add block" at bounding box center [1112, 561] width 71 height 19
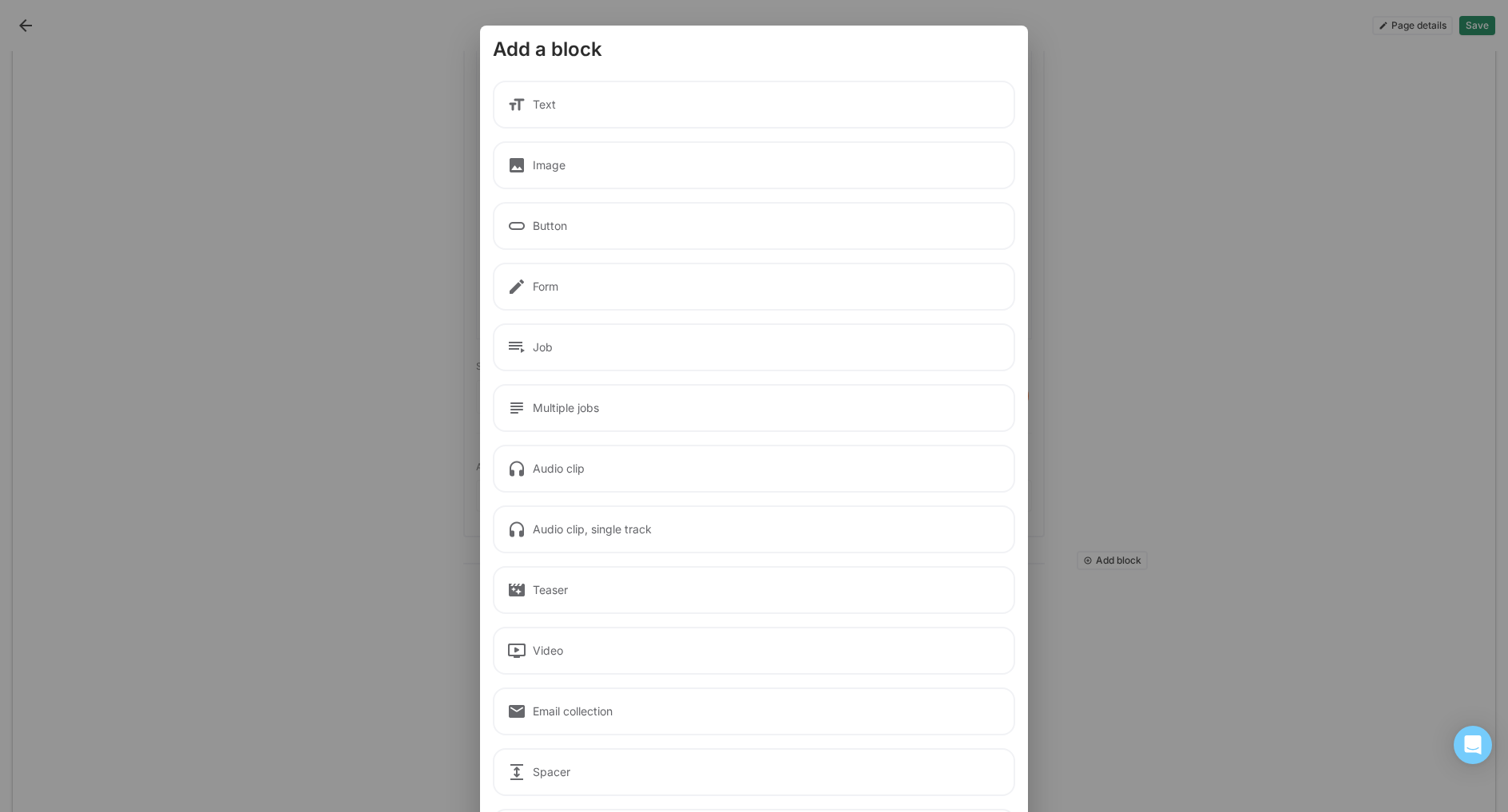
click at [565, 469] on div "Audio clip" at bounding box center [754, 469] width 522 height 48
click at [555, 470] on div "Audio clip" at bounding box center [754, 469] width 522 height 48
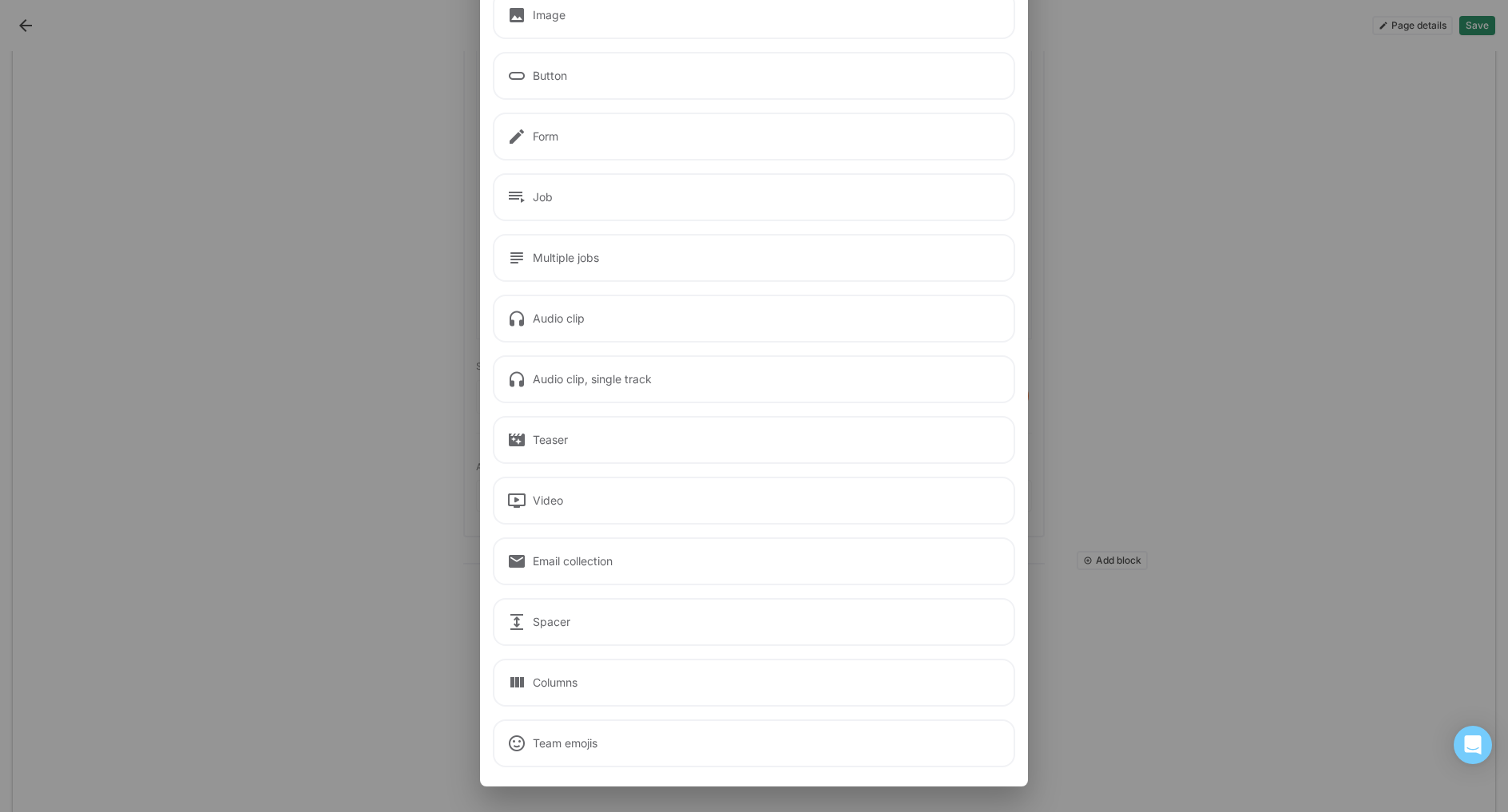
click at [554, 380] on div "Audio clip, single track" at bounding box center [754, 379] width 522 height 48
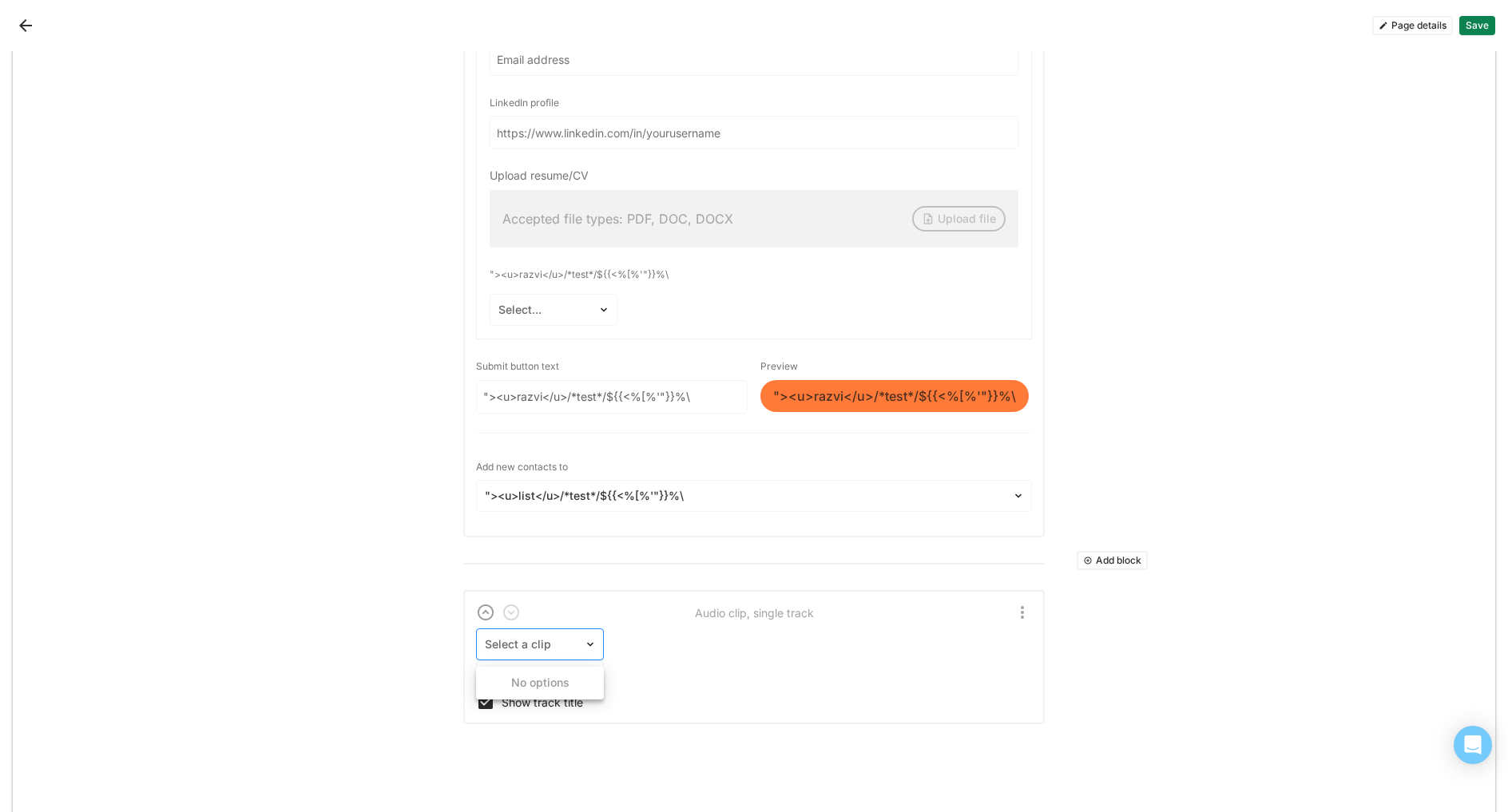
click at [556, 637] on div at bounding box center [530, 645] width 91 height 17
click at [543, 667] on div "No options" at bounding box center [540, 682] width 128 height 32
click at [700, 638] on div "Select a clip Select a track Show track title" at bounding box center [754, 670] width 556 height 83
click at [587, 670] on img at bounding box center [590, 676] width 13 height 13
click at [575, 702] on div "No options" at bounding box center [540, 715] width 128 height 26
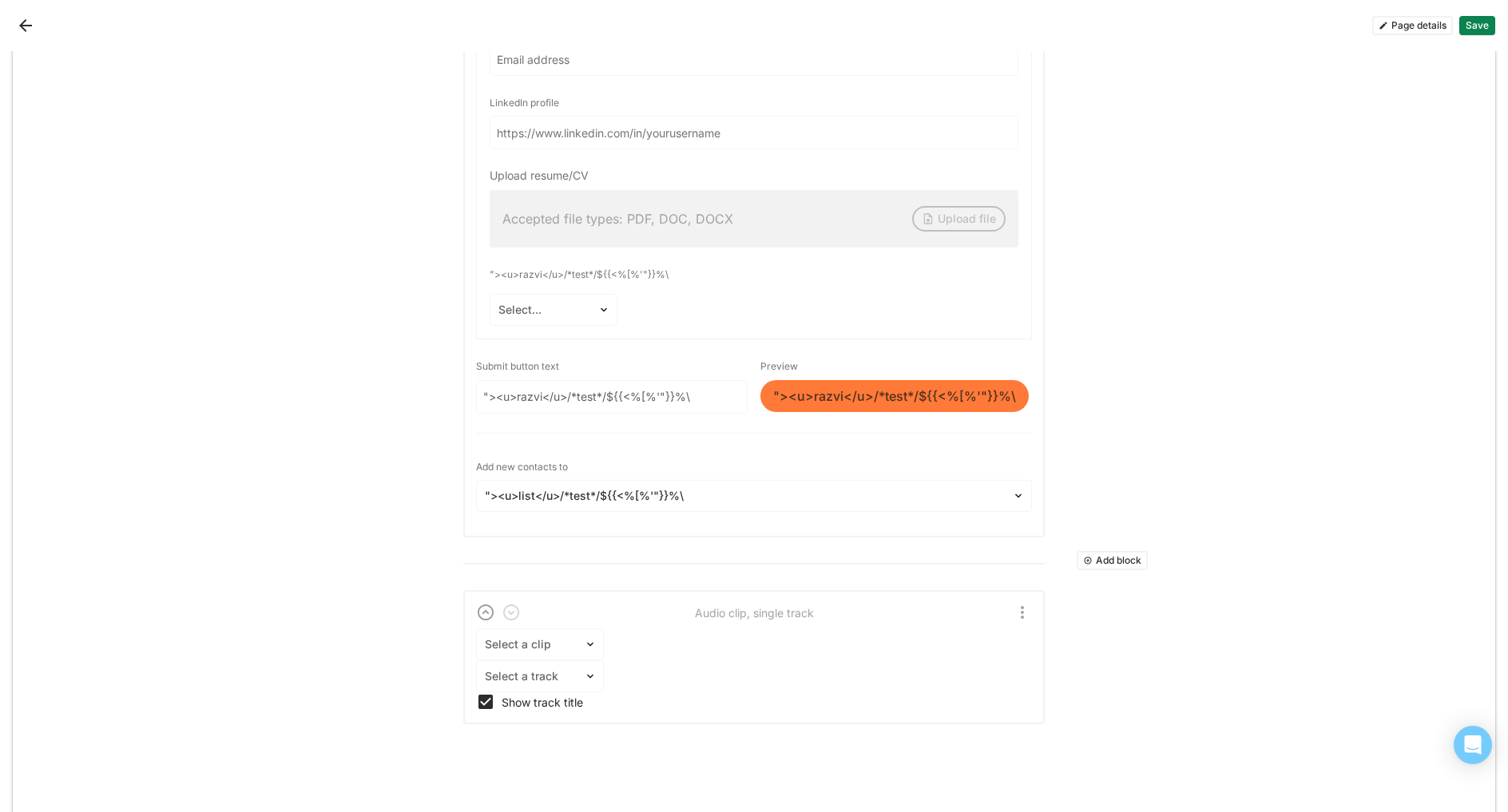
click at [669, 692] on div "Show track title" at bounding box center [754, 702] width 556 height 19
click at [476, 702] on input "Show track title" at bounding box center [475, 702] width 1 height 1
click at [578, 695] on div "Show track title" at bounding box center [767, 702] width 530 height 13
click at [476, 702] on input "Show track title" at bounding box center [475, 702] width 1 height 1
checkbox input "true"
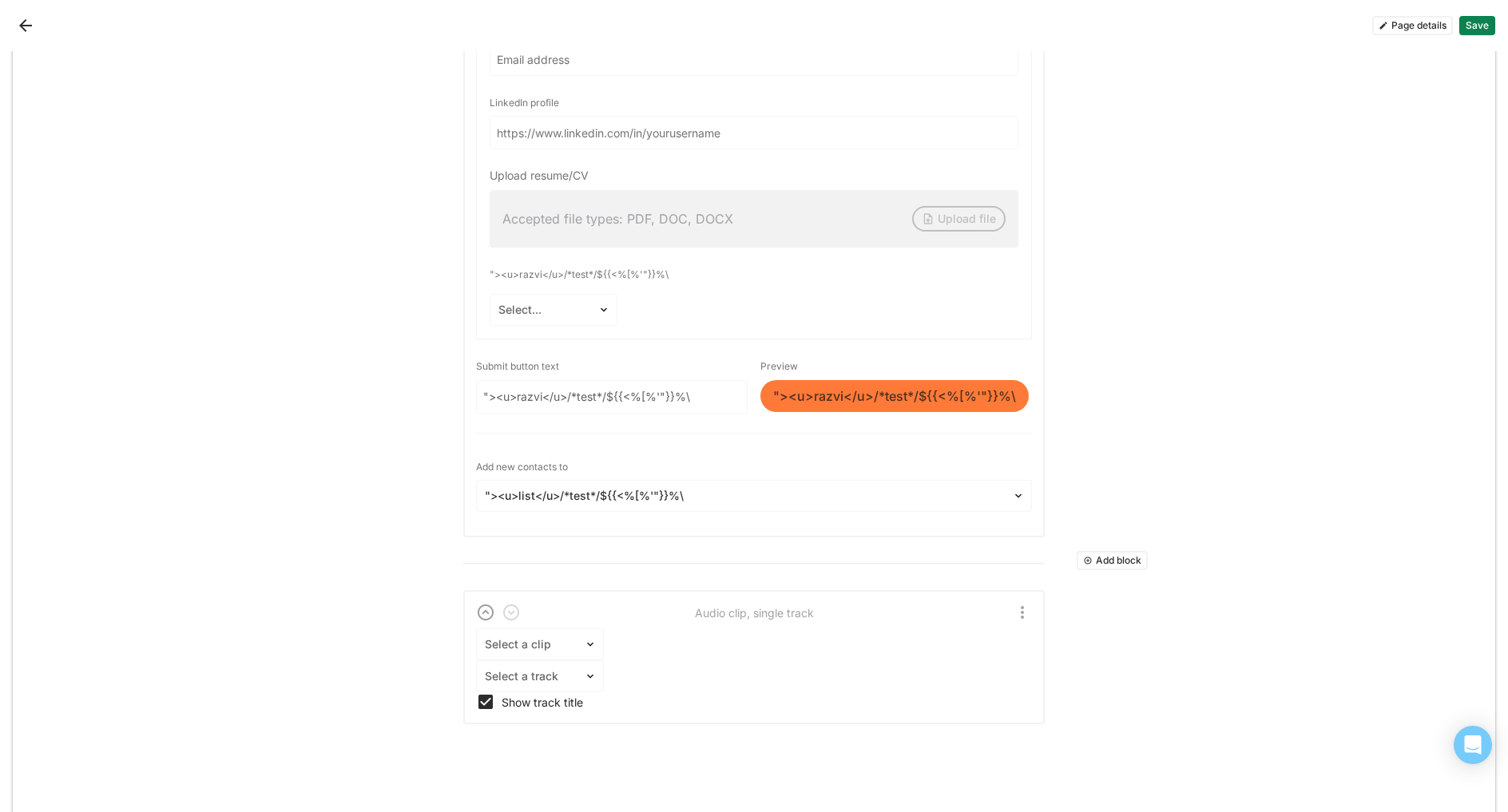
click at [1015, 603] on img "More options" at bounding box center [1023, 612] width 19 height 19
click at [880, 629] on div "Select a clip Select a track Show track title" at bounding box center [754, 670] width 556 height 83
click at [1093, 551] on button "Add block" at bounding box center [1112, 561] width 71 height 19
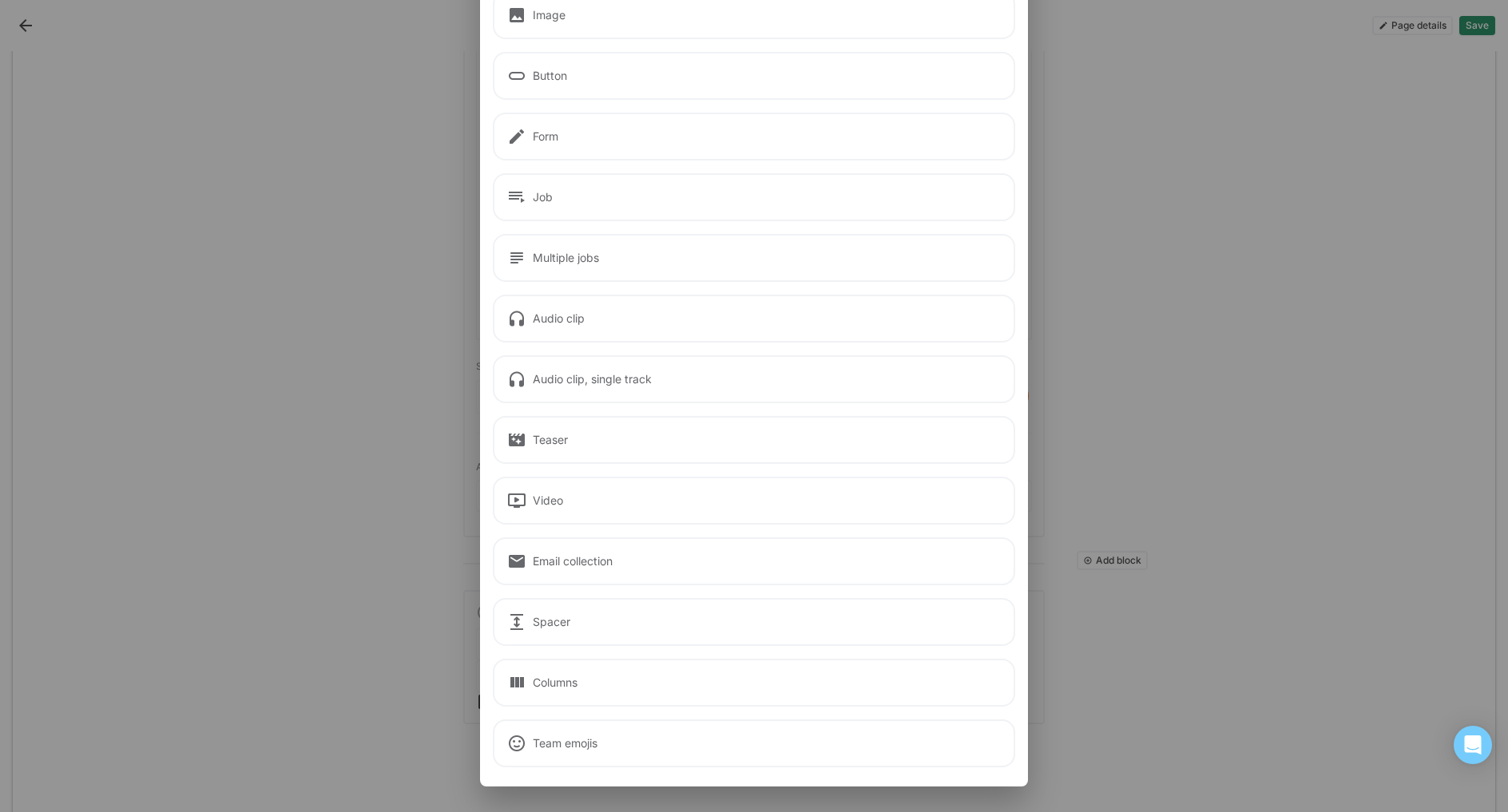
click at [700, 561] on div "Email collection" at bounding box center [754, 561] width 522 height 48
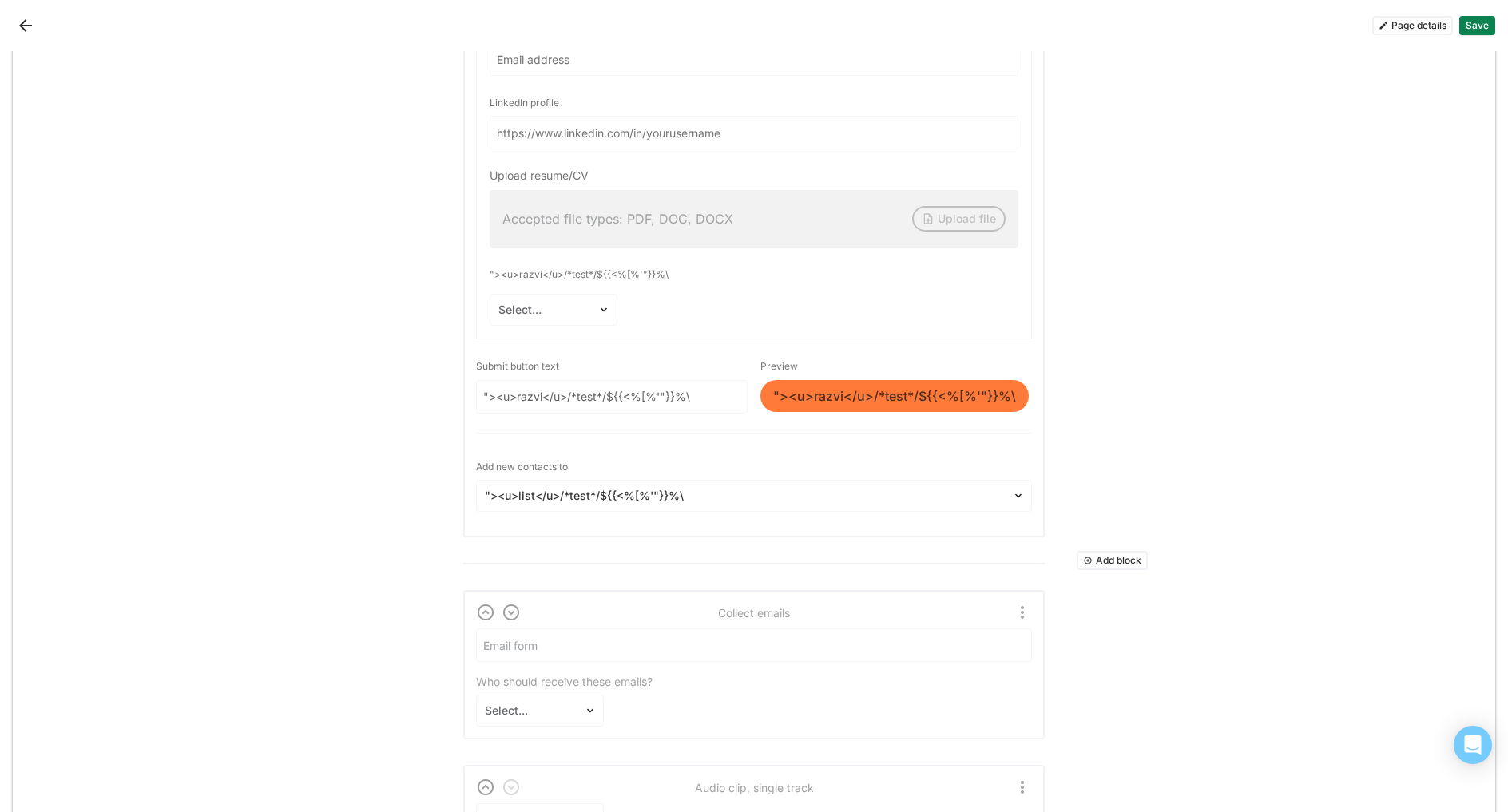
click at [678, 629] on input at bounding box center [754, 645] width 555 height 32
click at [542, 704] on div "Select..." at bounding box center [530, 710] width 91 height 13
click at [685, 673] on div "Who should receive these emails? admin-pen-test+josh@careerpuck.com, 1 of 2. 2 …" at bounding box center [754, 678] width 556 height 98
click at [959, 636] on input at bounding box center [754, 645] width 555 height 32
click at [1016, 603] on img "More options" at bounding box center [1023, 612] width 19 height 19
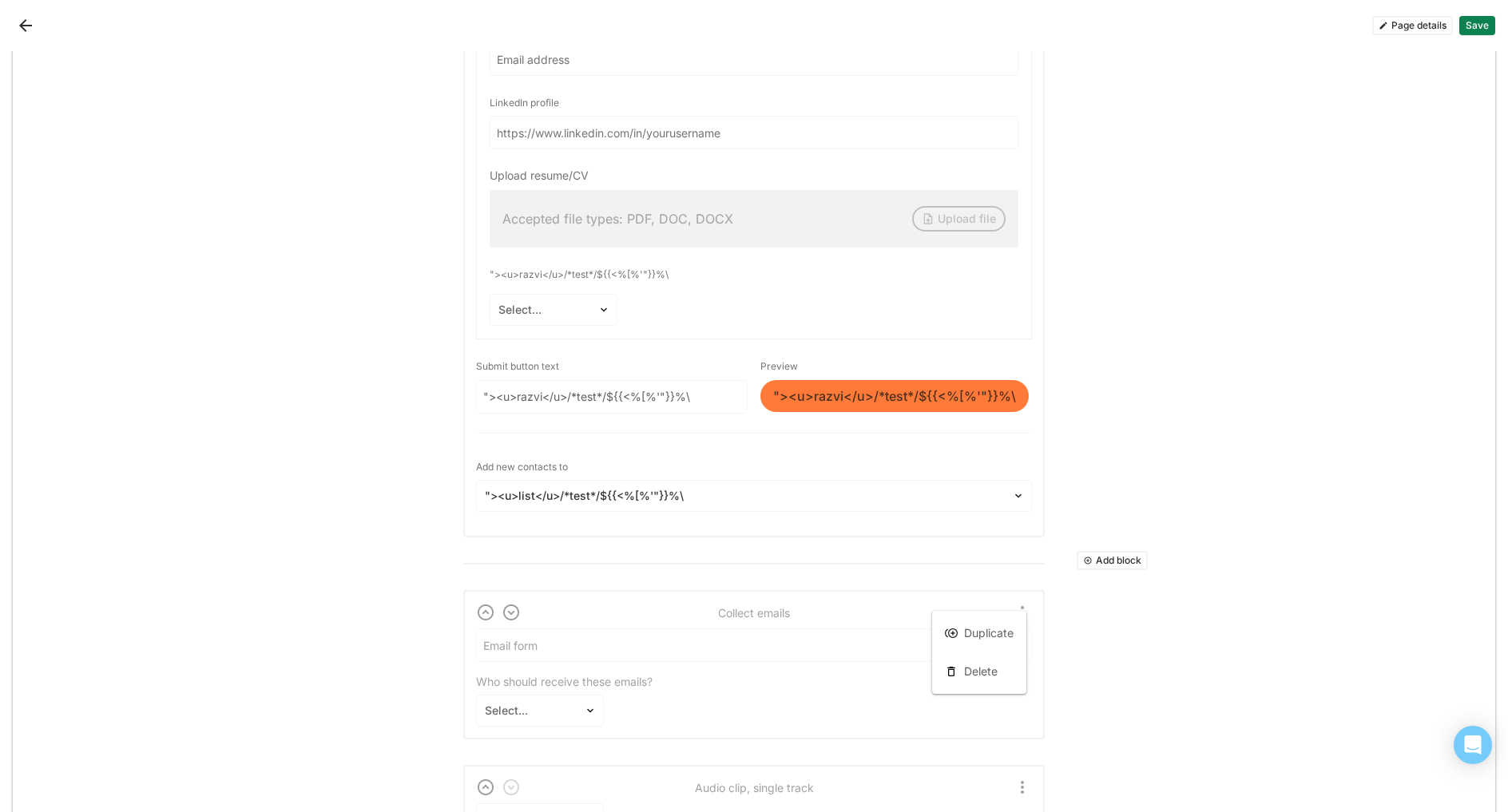
click at [1016, 603] on img "More options" at bounding box center [1023, 612] width 19 height 19
click at [769, 629] on input at bounding box center [754, 645] width 555 height 32
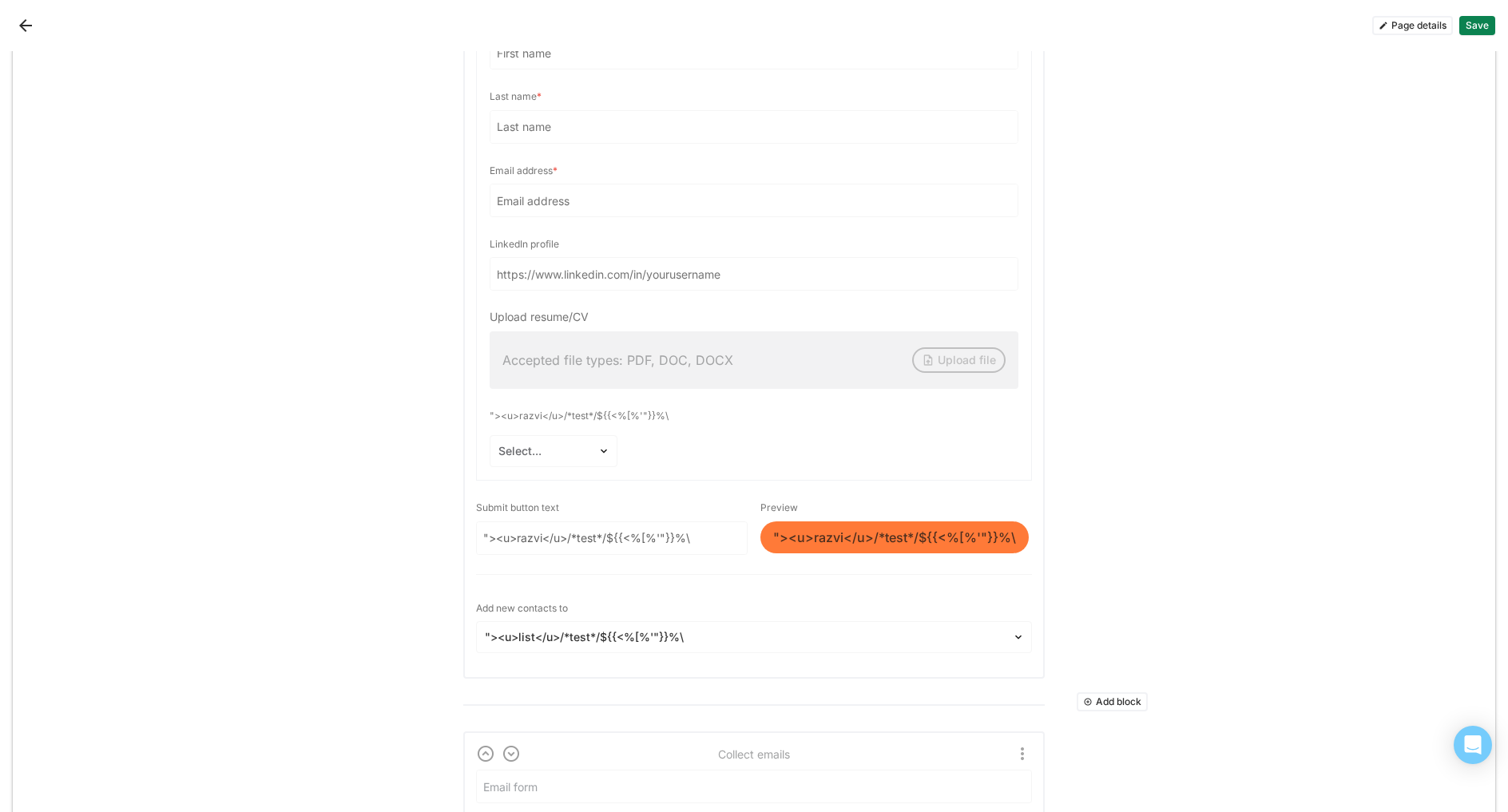
scroll to position [4065, 0]
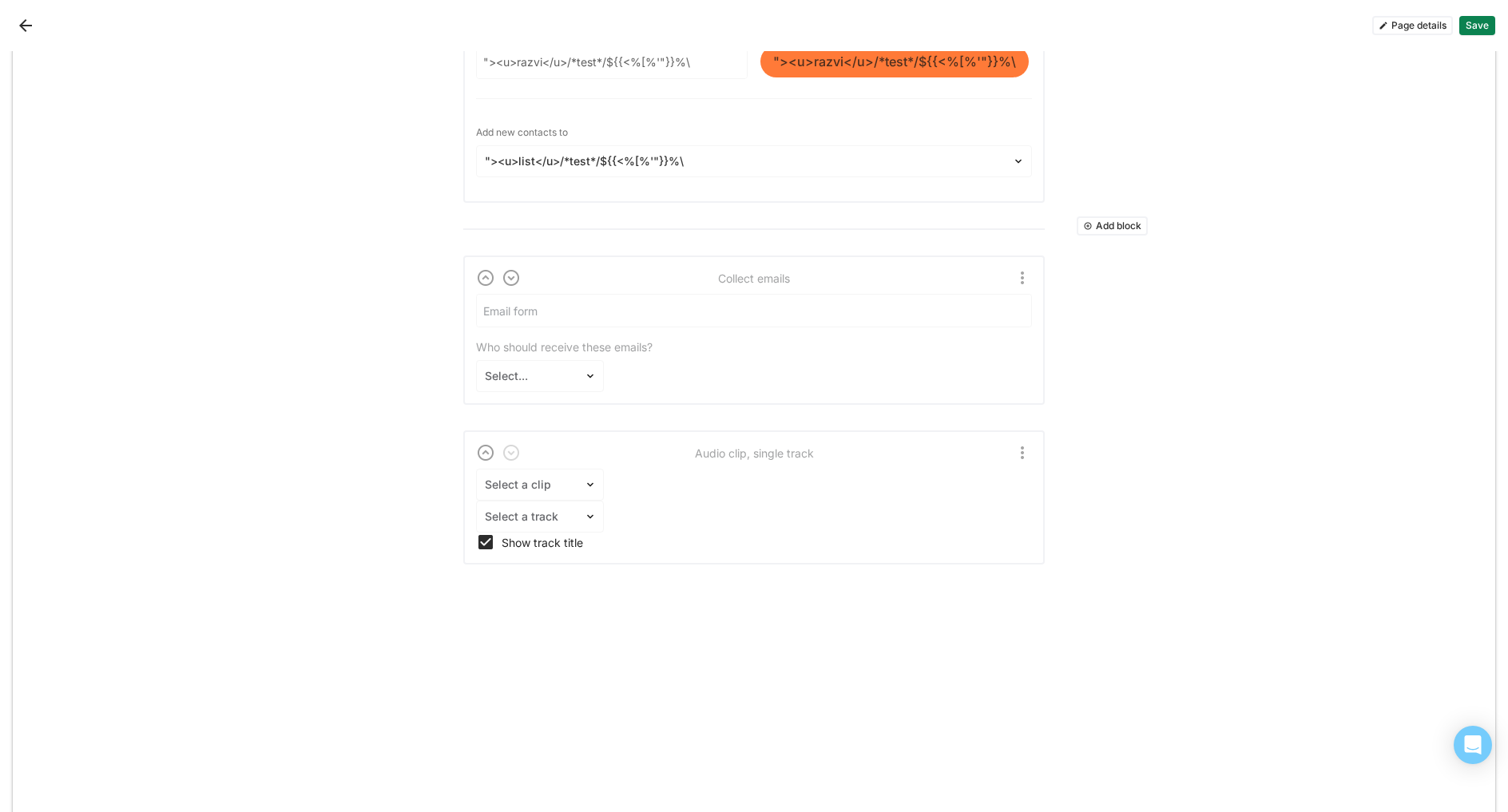
click at [1017, 443] on img "More options" at bounding box center [1023, 453] width 19 height 19
click at [992, 505] on div "Delete" at bounding box center [981, 512] width 33 height 13
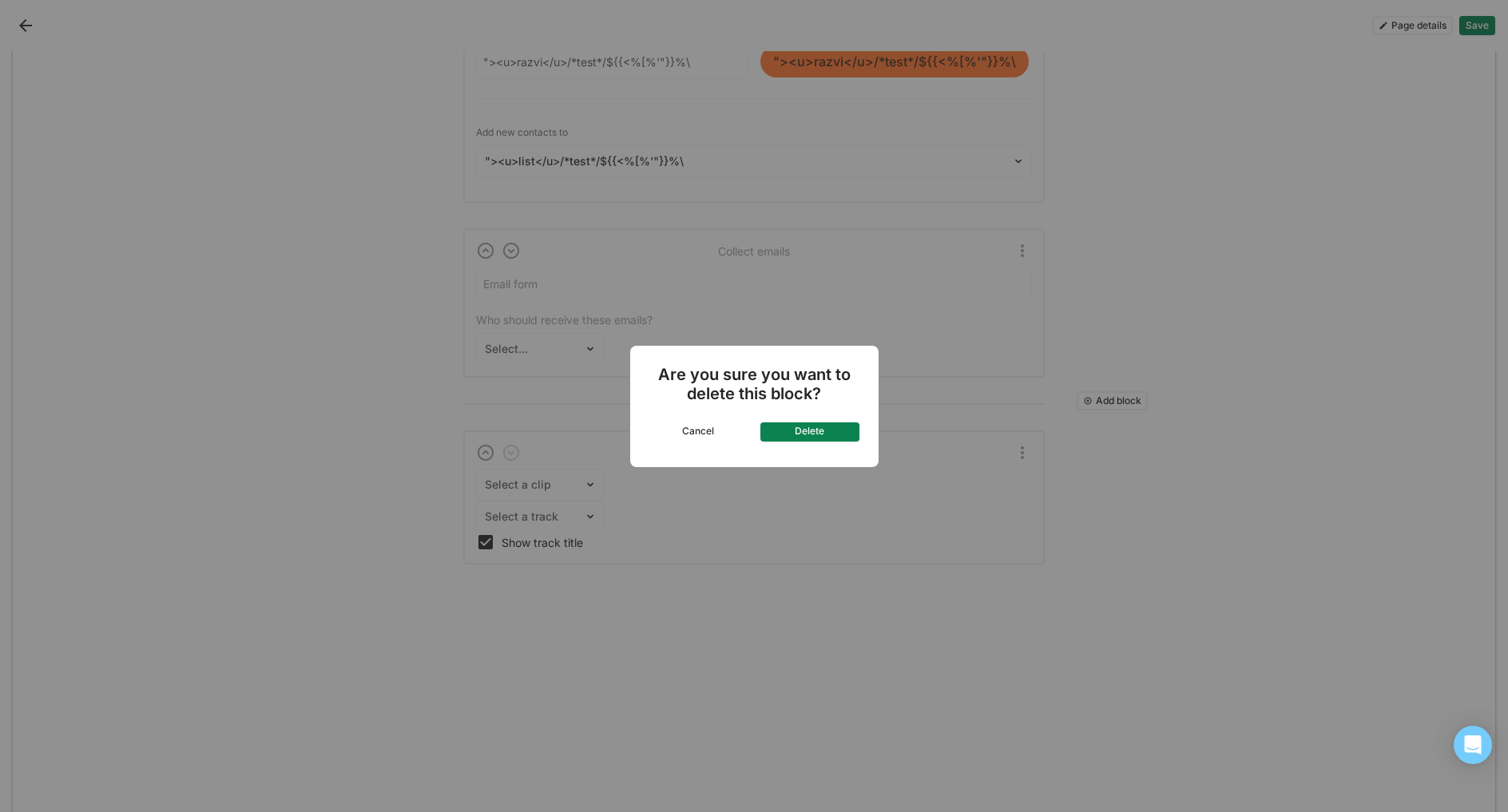
click at [707, 437] on button "Cancel" at bounding box center [698, 432] width 99 height 19
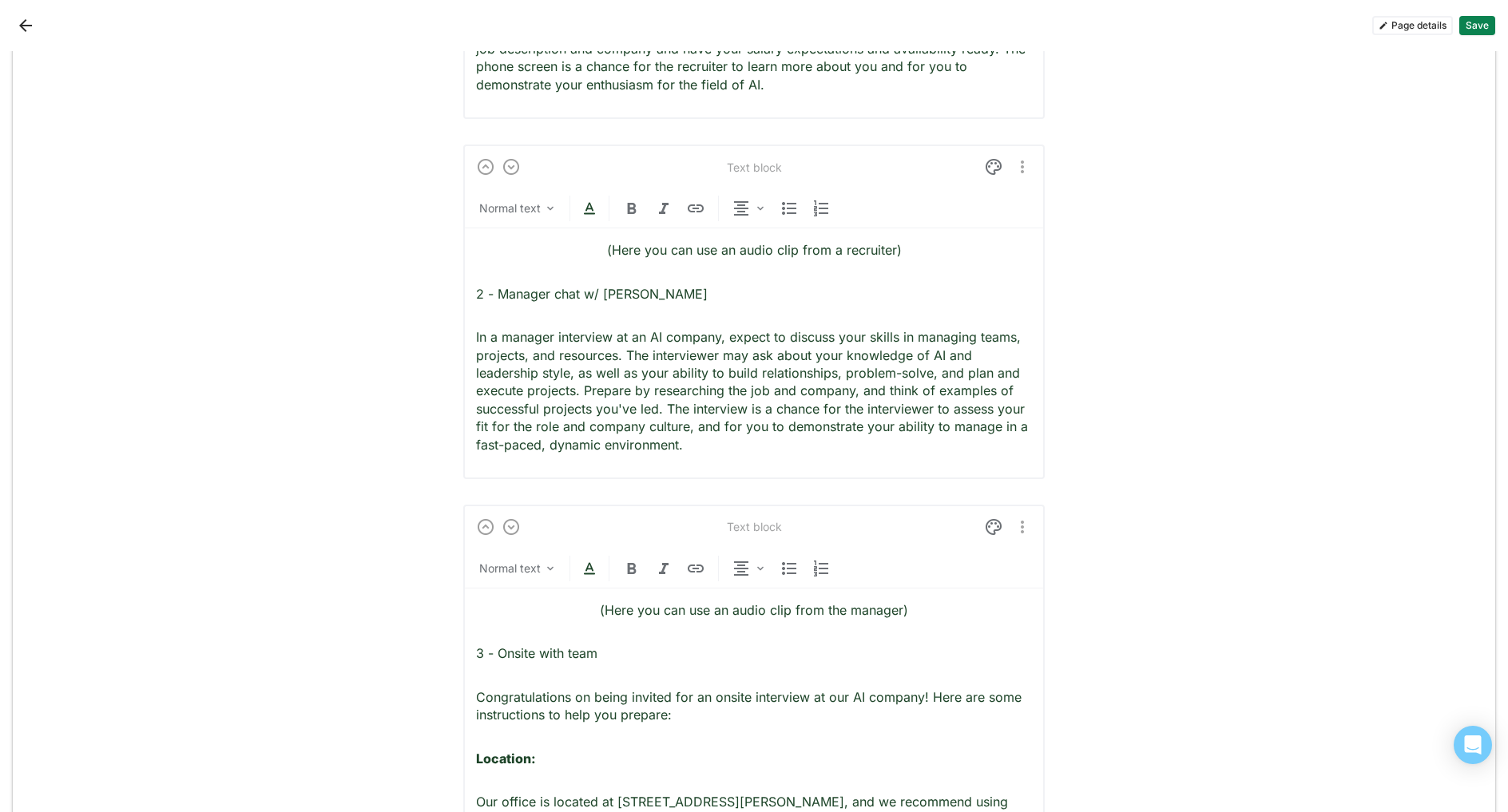
scroll to position [0, 0]
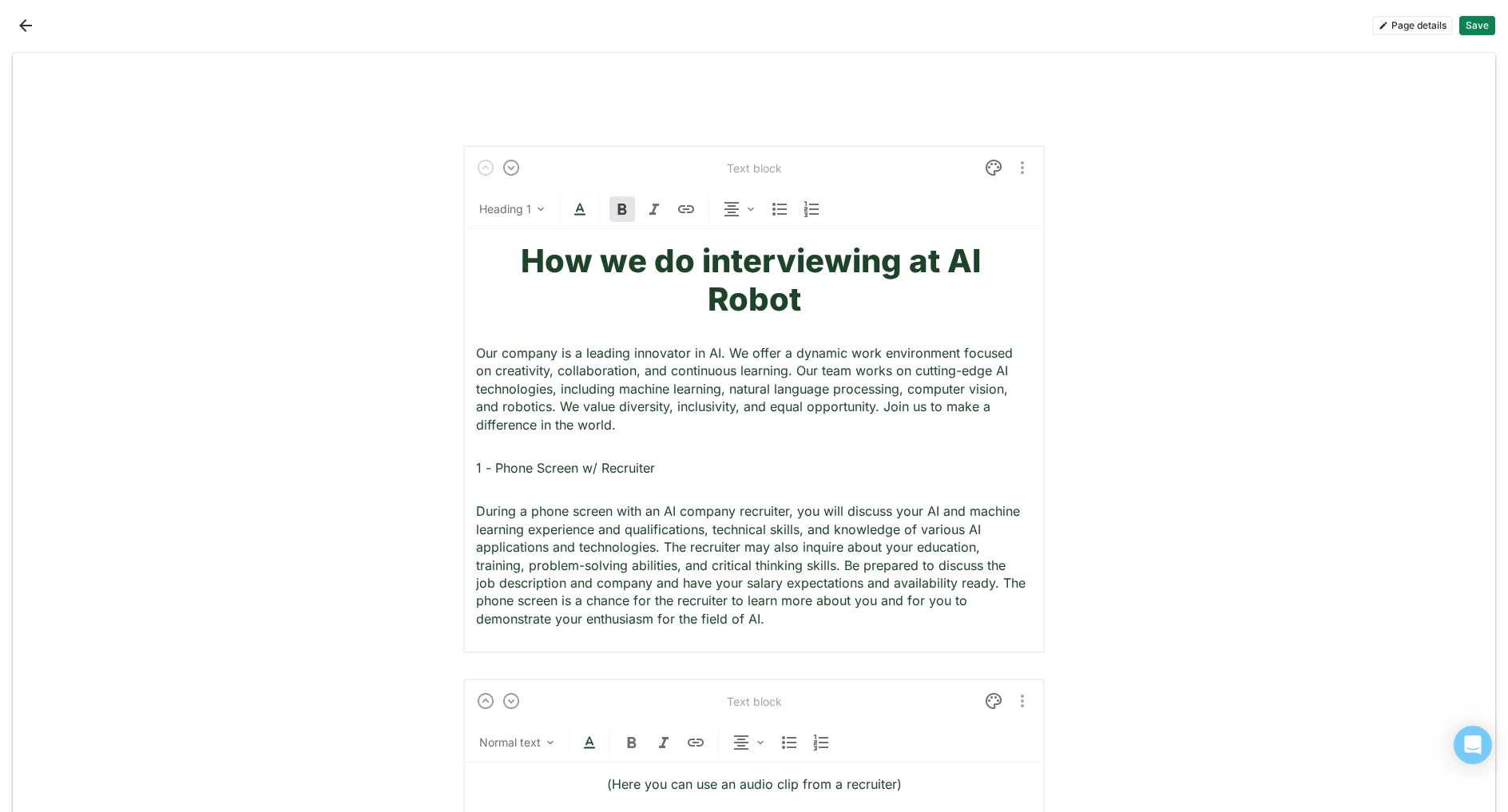
click at [842, 318] on h1 "How we do interviewing at AI Robot" at bounding box center [754, 280] width 556 height 77
click at [1483, 32] on button "Save" at bounding box center [1477, 25] width 36 height 19
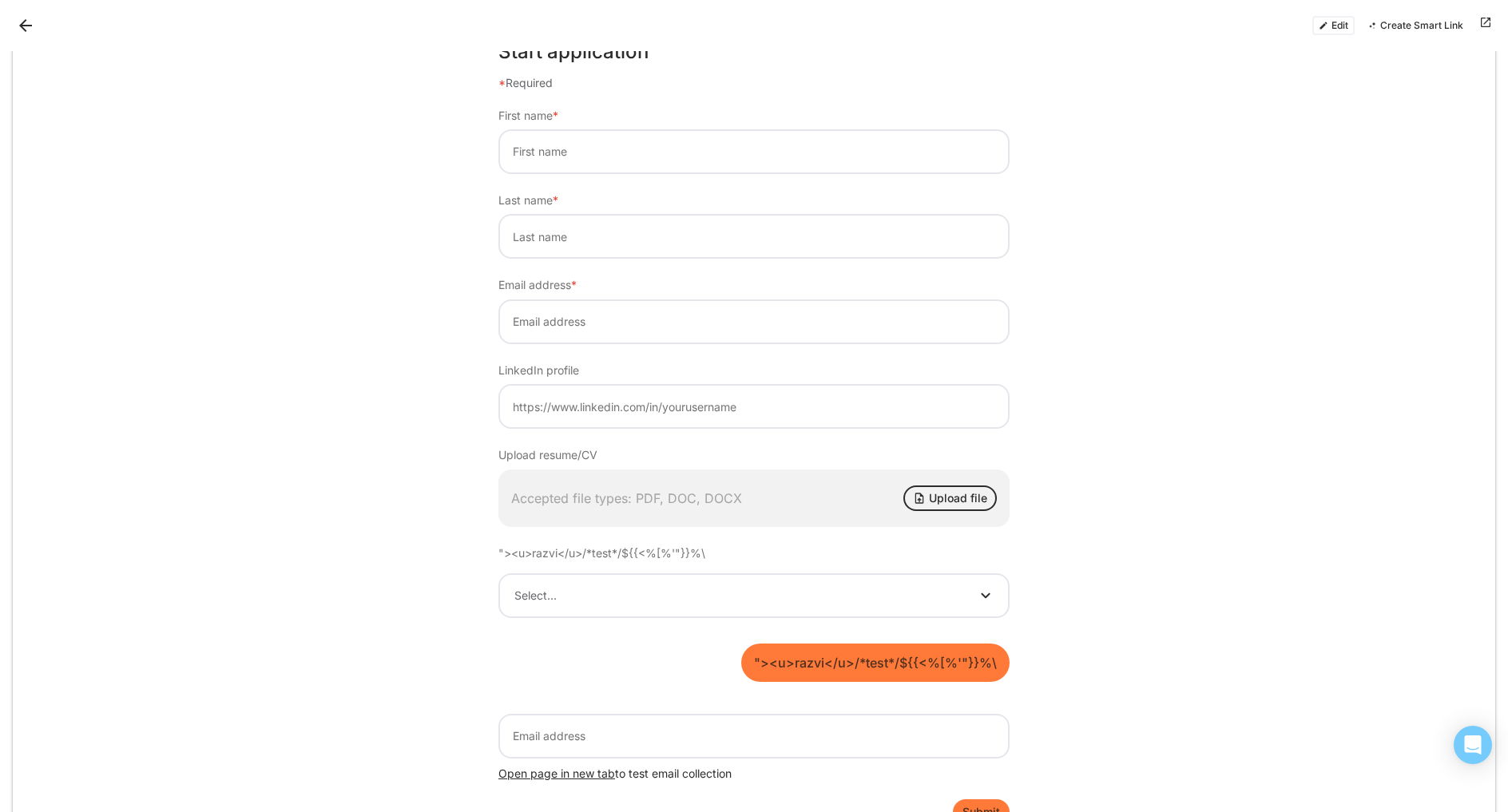
scroll to position [2556, 0]
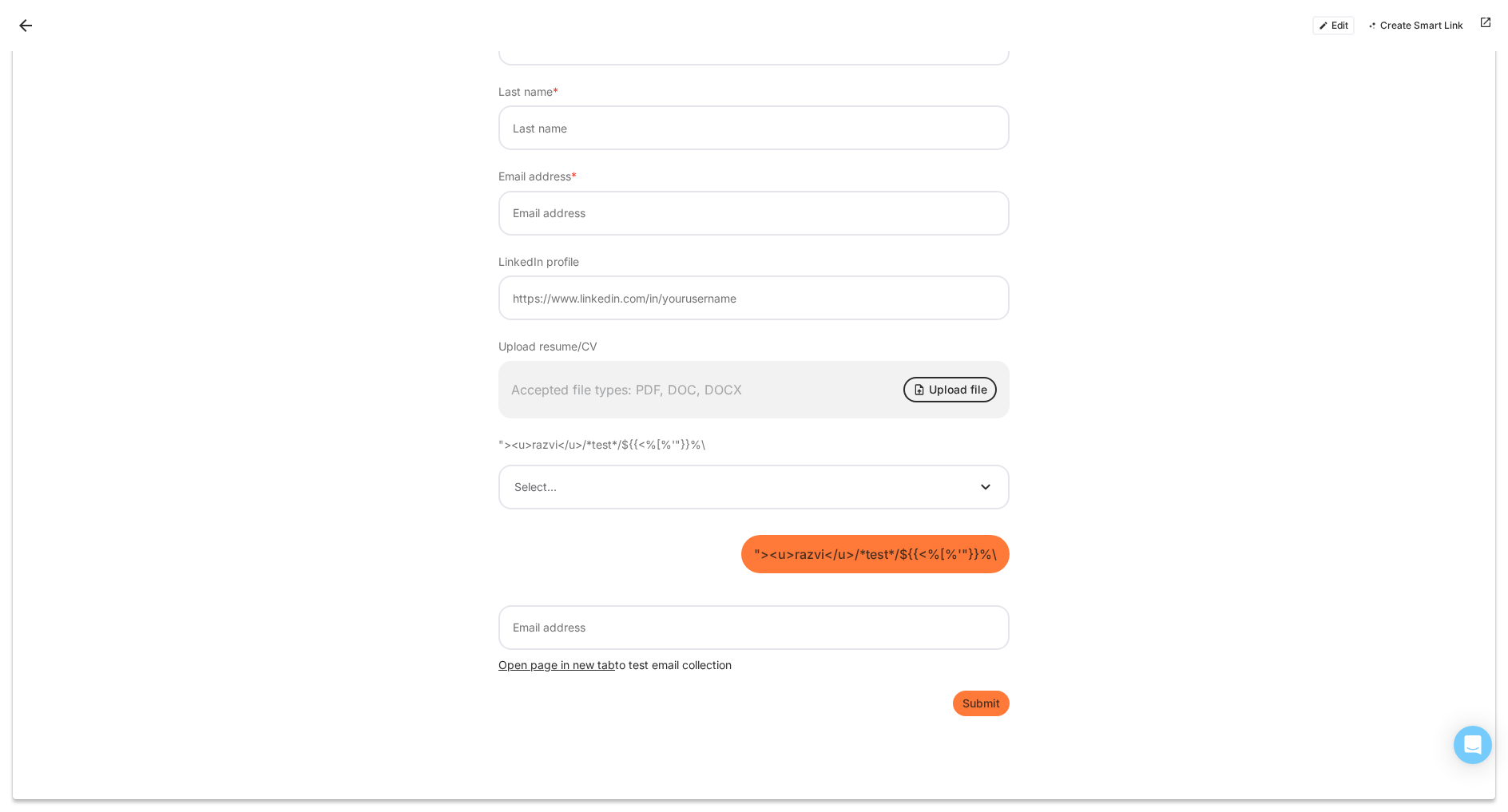
click at [570, 666] on span "Open page in new tab" at bounding box center [556, 664] width 117 height 13
click at [21, 27] on button "Back" at bounding box center [25, 25] width 25 height 25
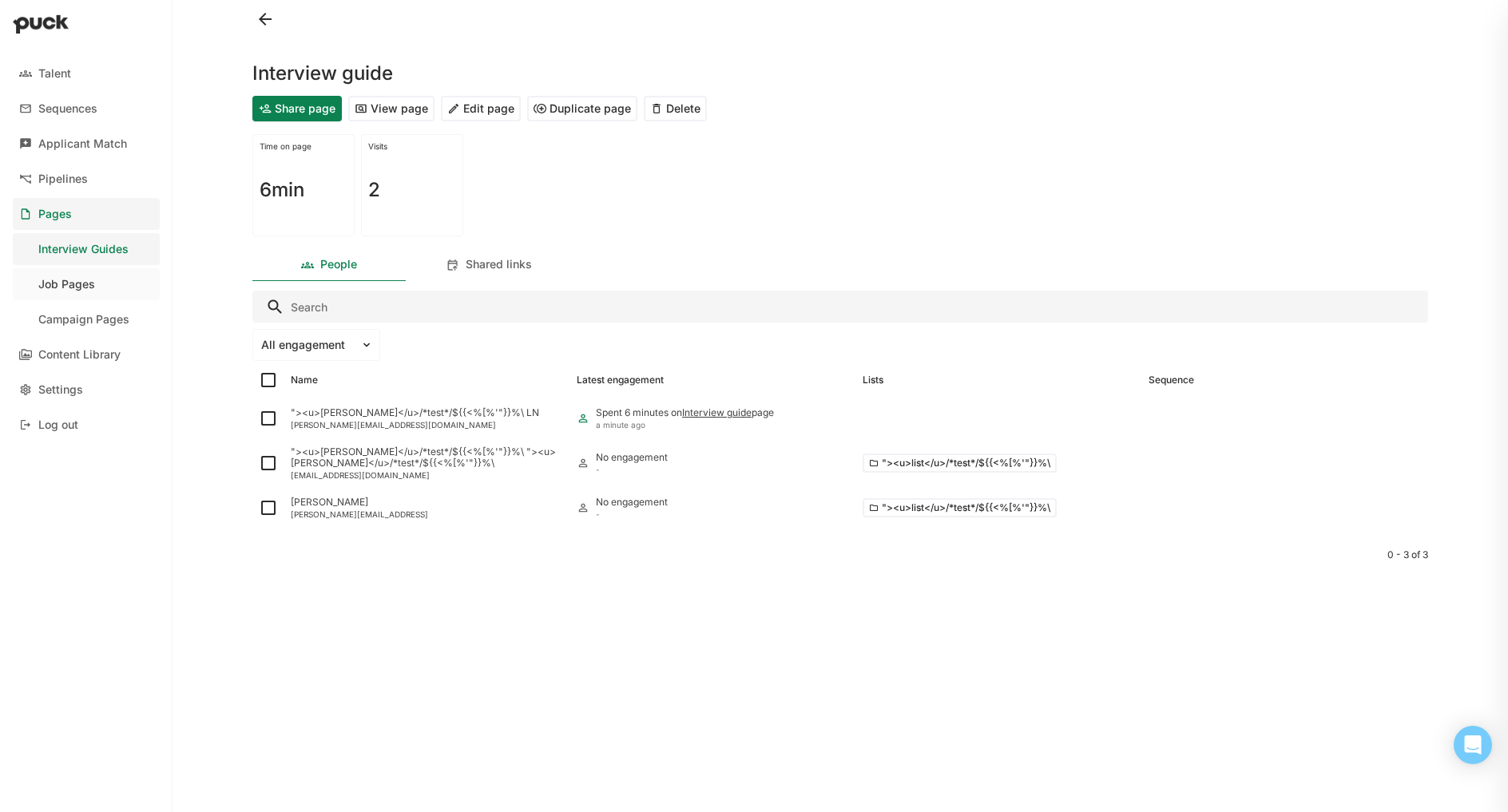
click at [88, 283] on div "Job Pages" at bounding box center [67, 284] width 57 height 13
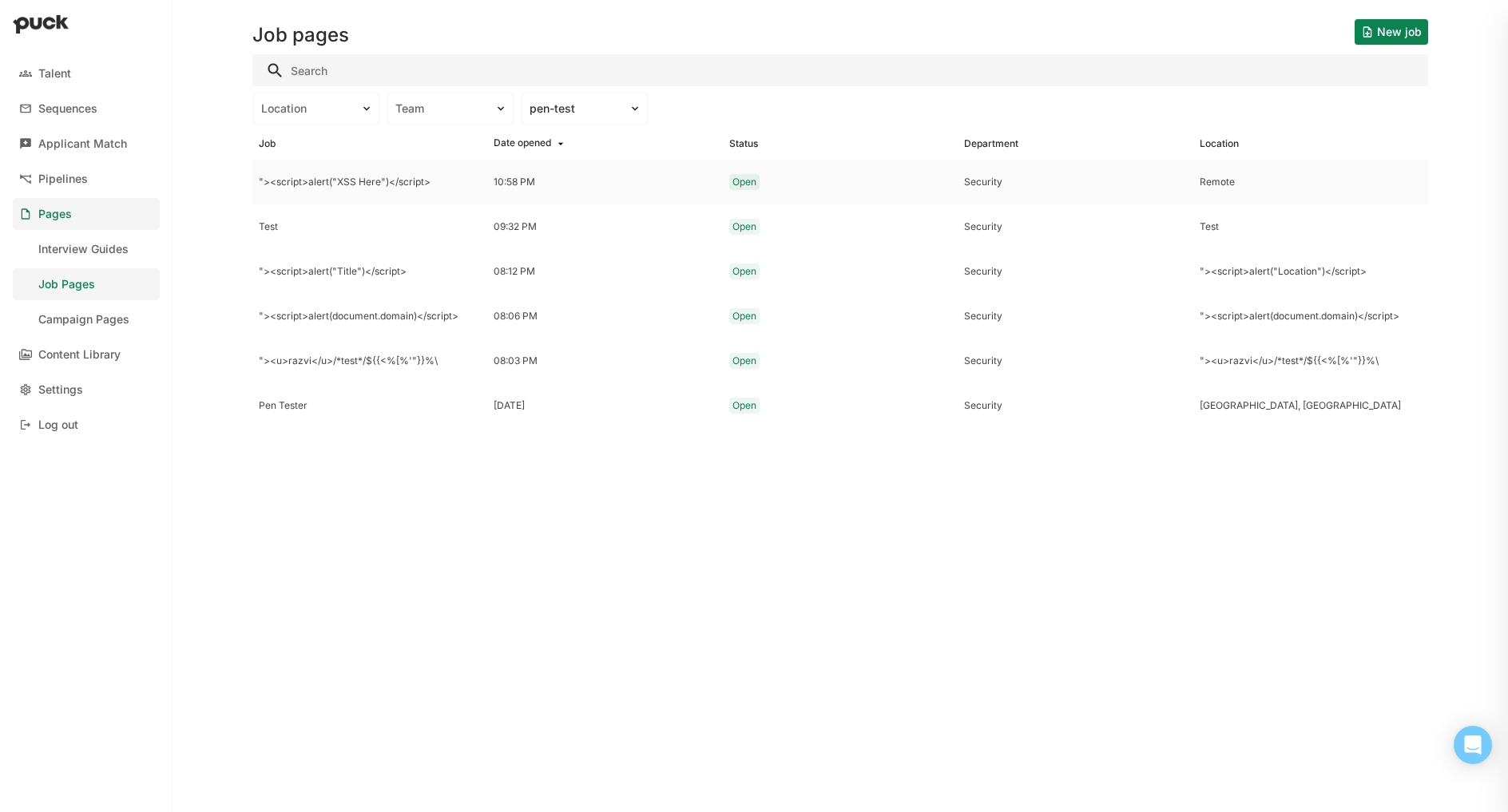
click at [299, 173] on div ""><script>alert("XSS Here")</script>" at bounding box center [370, 181] width 235 height 45
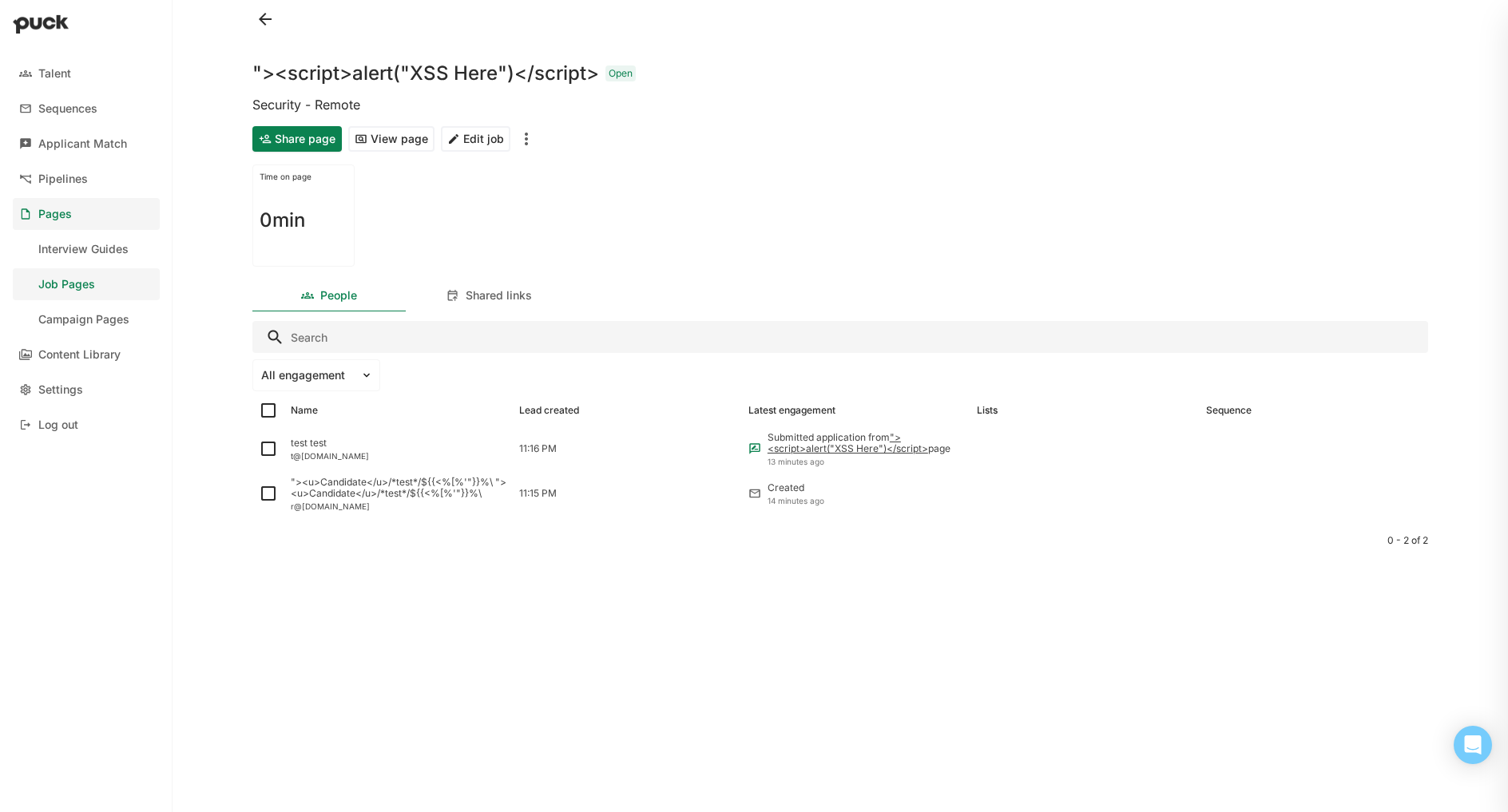
click at [380, 140] on button "View page" at bounding box center [392, 138] width 86 height 25
click at [63, 313] on div "Campaign Pages" at bounding box center [84, 319] width 91 height 13
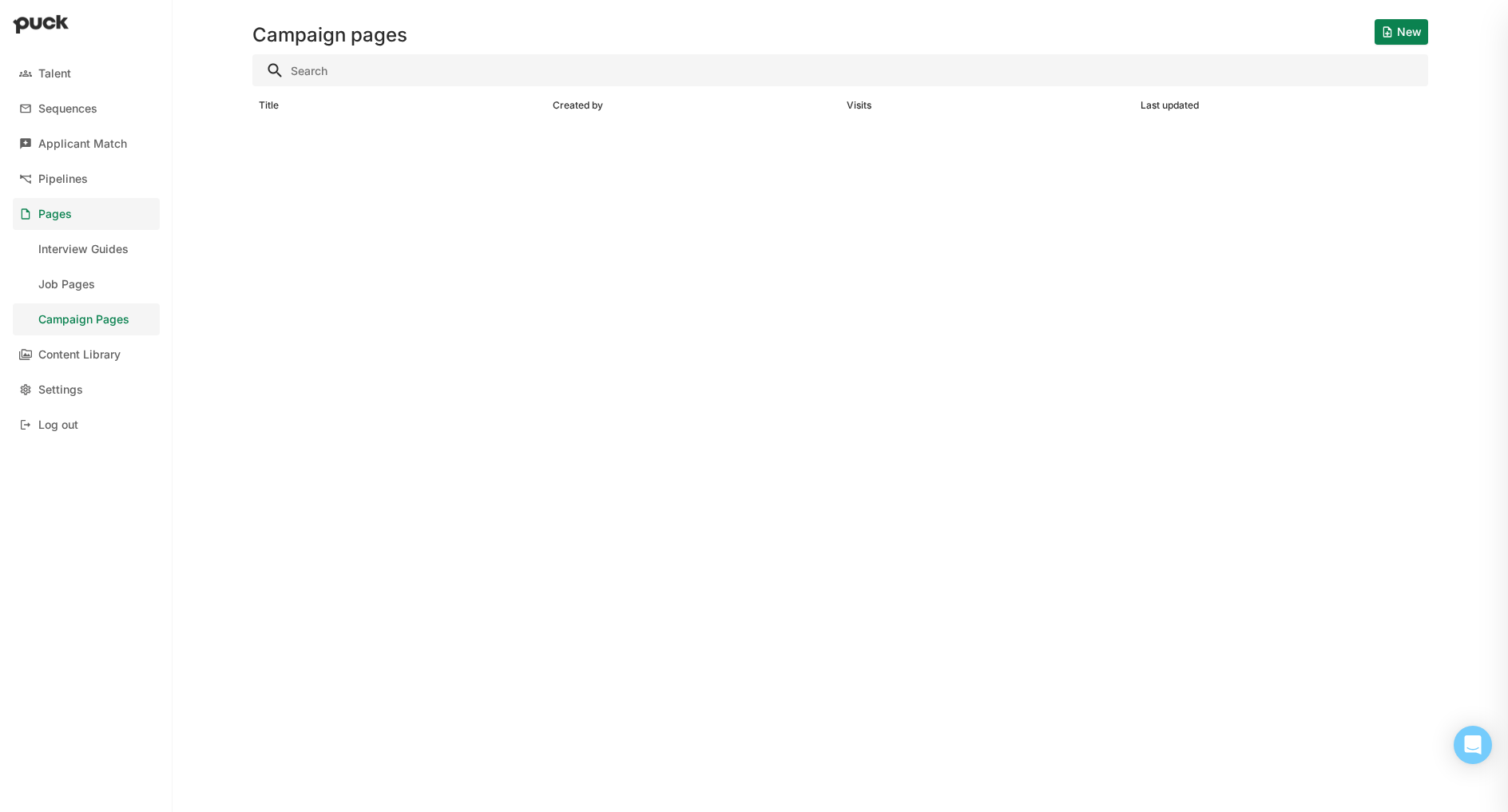
click at [1370, 32] on div "Campaign pages New" at bounding box center [840, 25] width 1176 height 51
click at [1398, 39] on button "New" at bounding box center [1401, 32] width 53 height 25
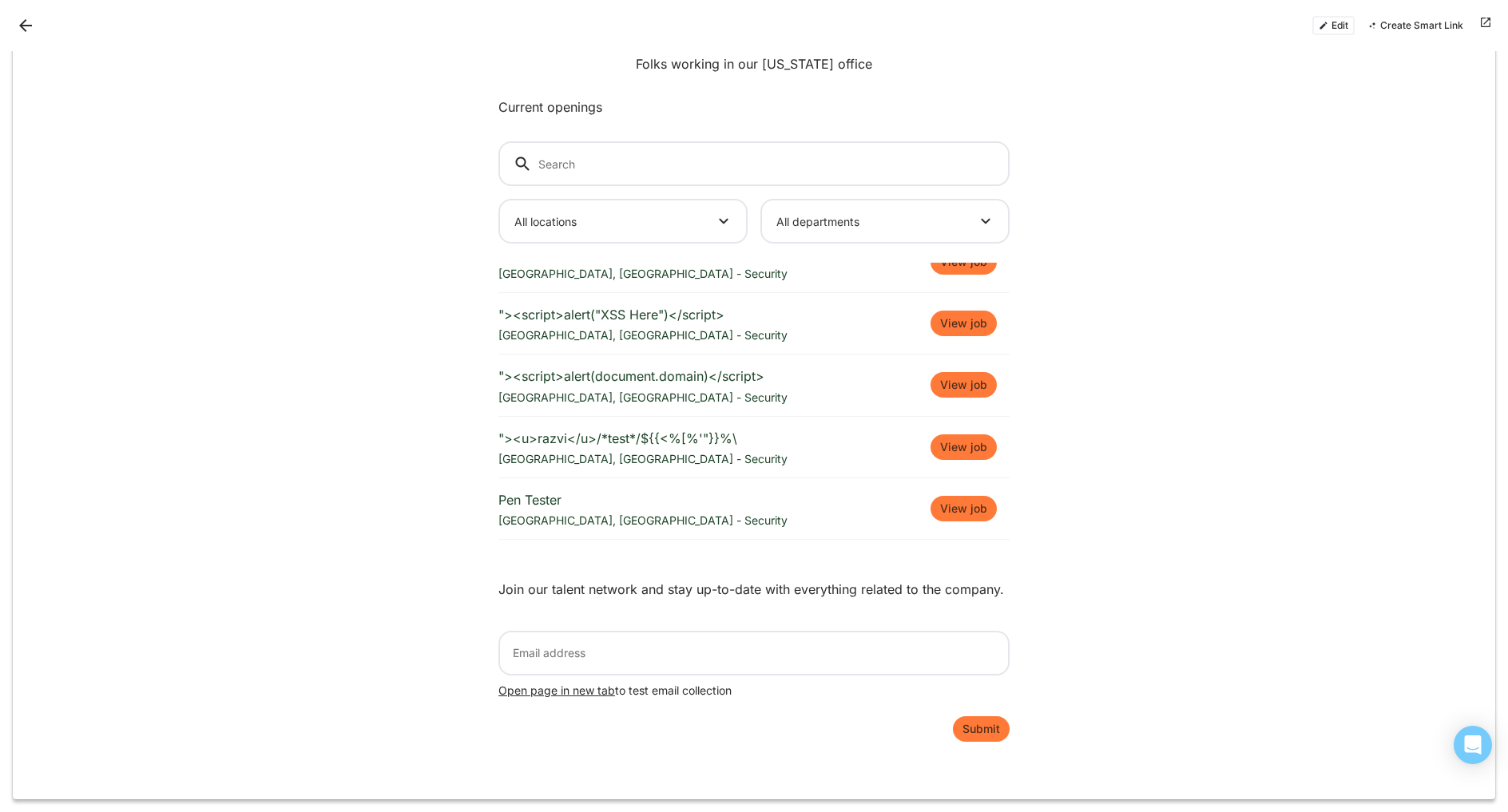
scroll to position [123, 0]
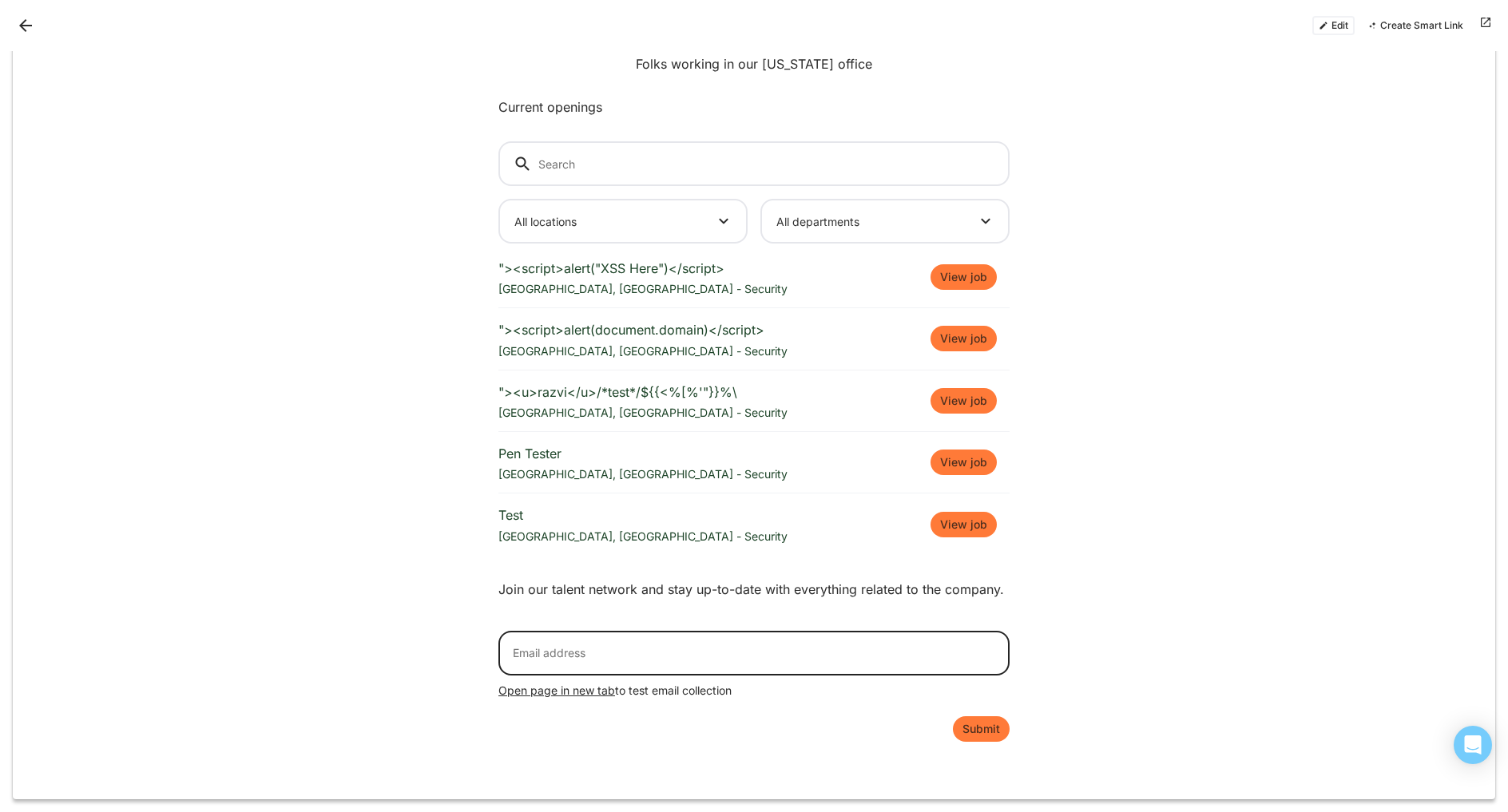
click at [563, 659] on input at bounding box center [754, 653] width 512 height 45
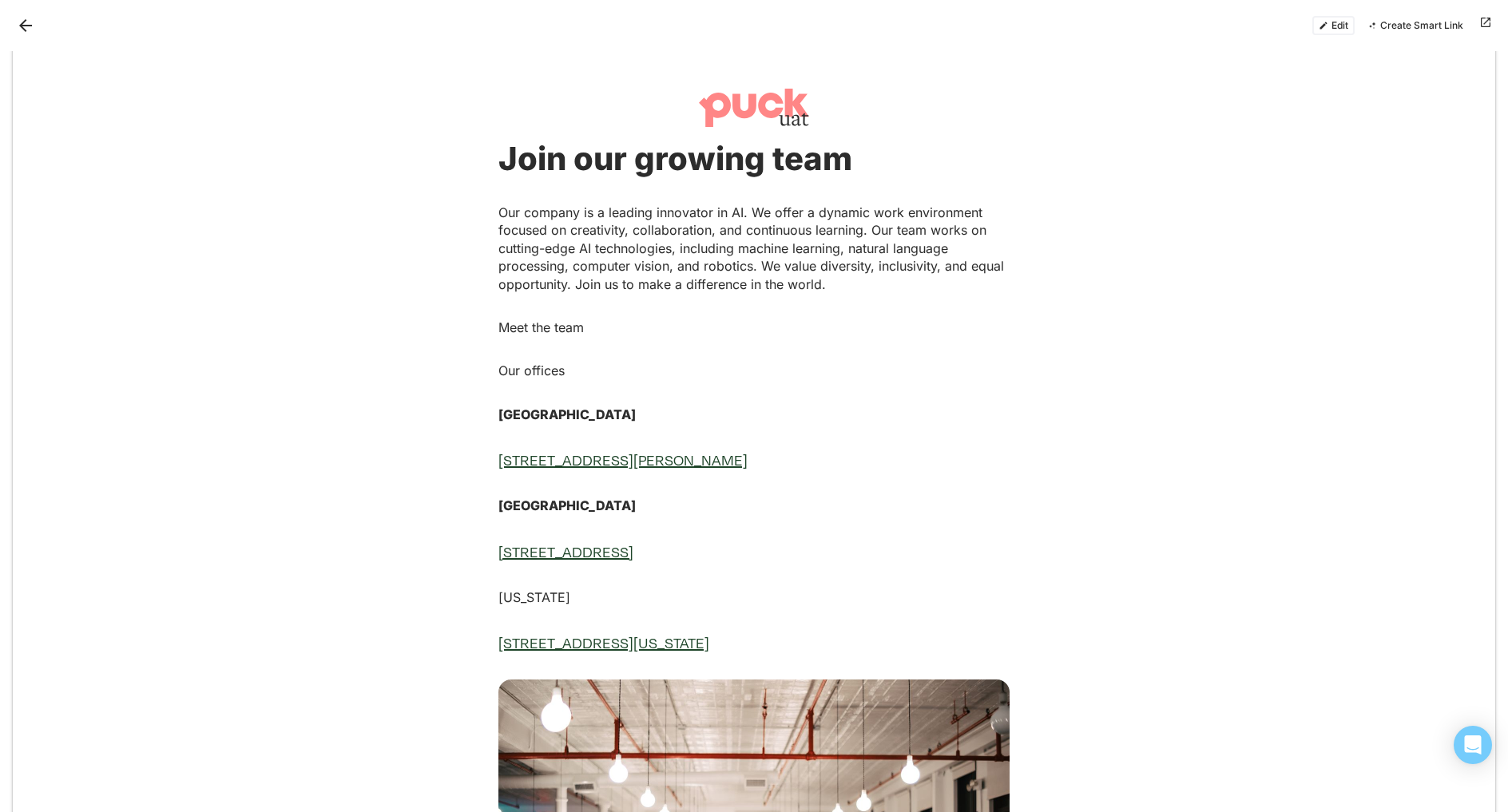
scroll to position [0, 0]
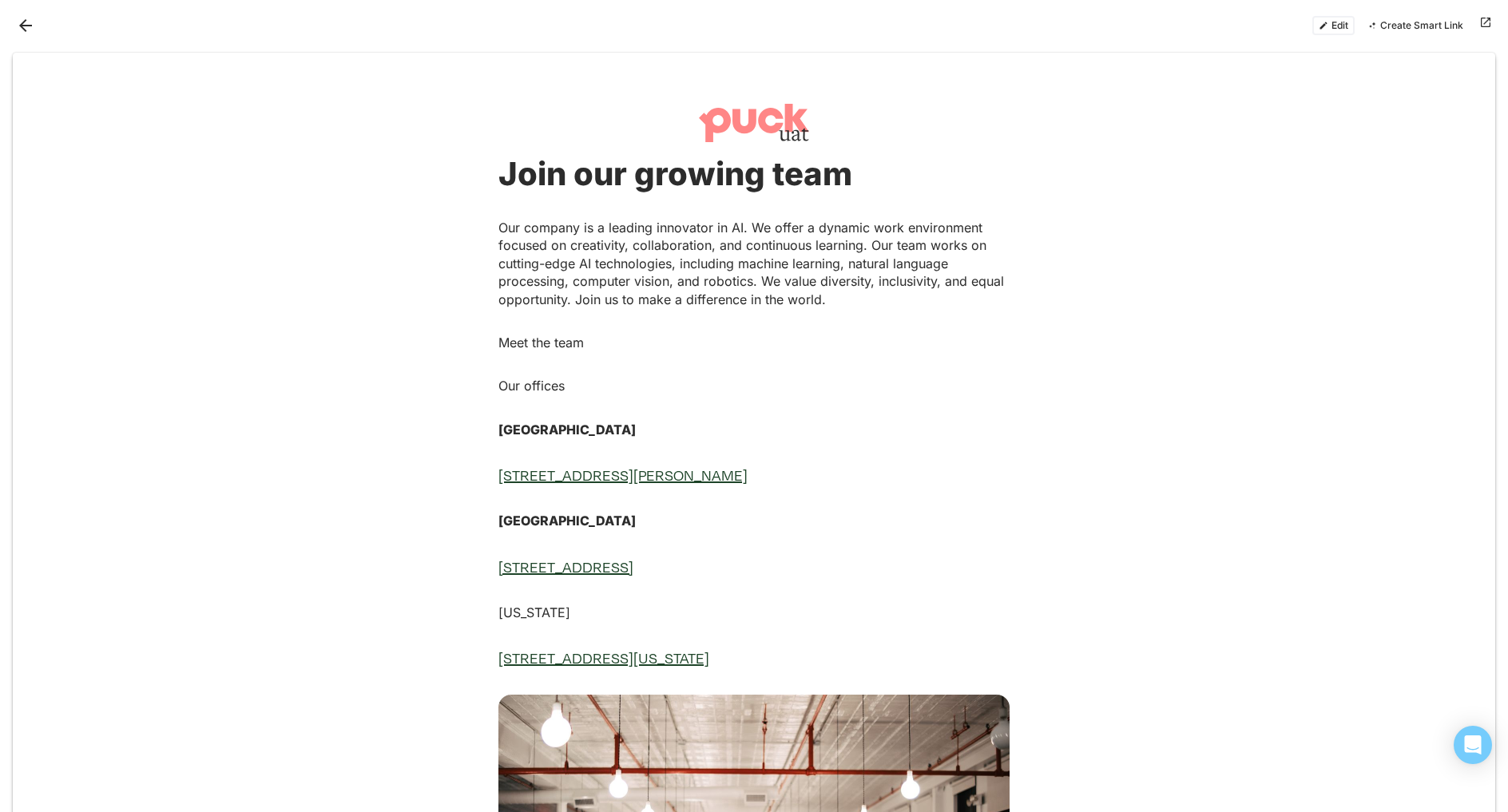
click at [1328, 23] on button "Edit" at bounding box center [1334, 25] width 42 height 19
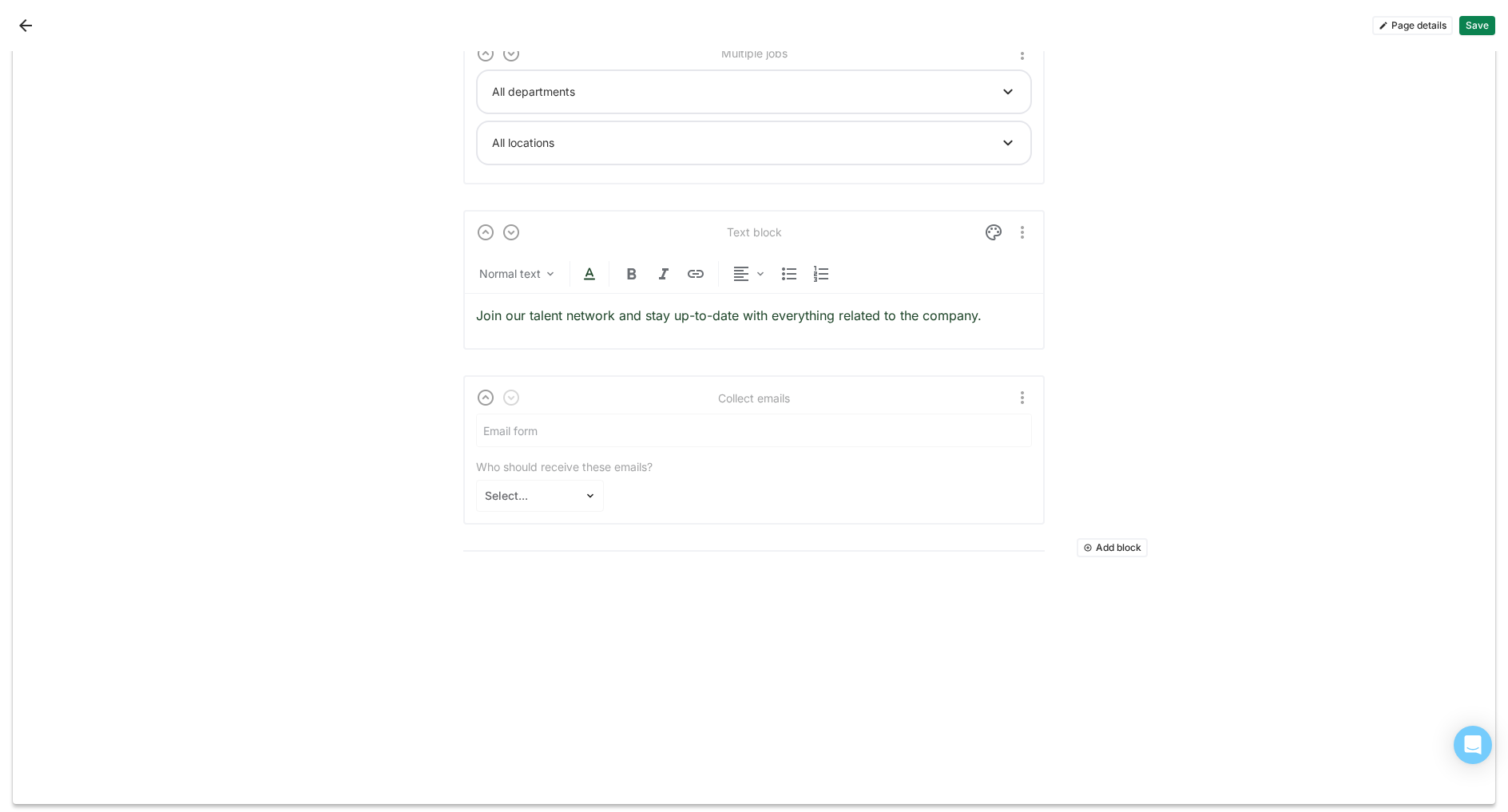
scroll to position [2247, 0]
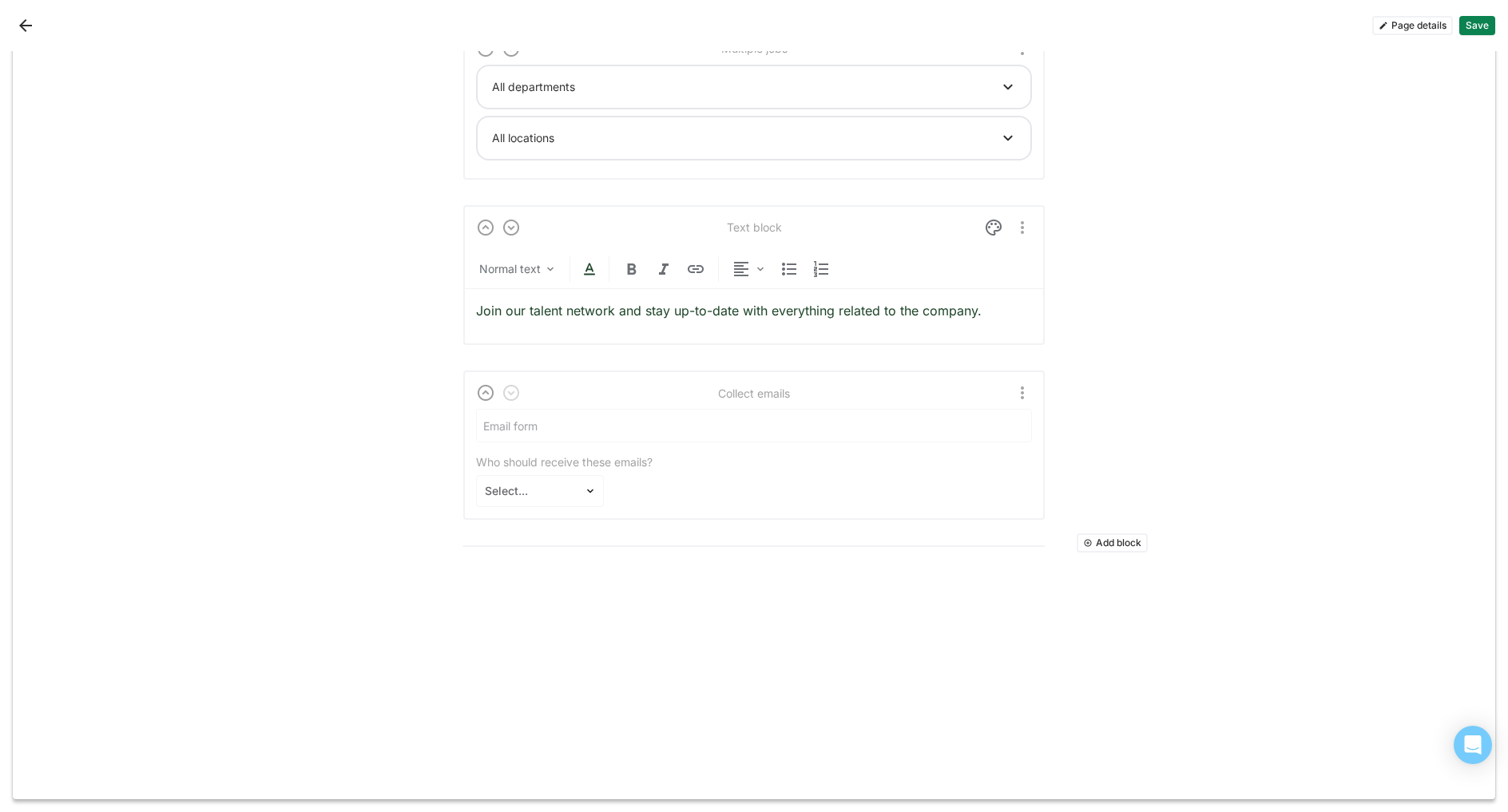
click at [1108, 548] on button "Add block" at bounding box center [1112, 543] width 71 height 19
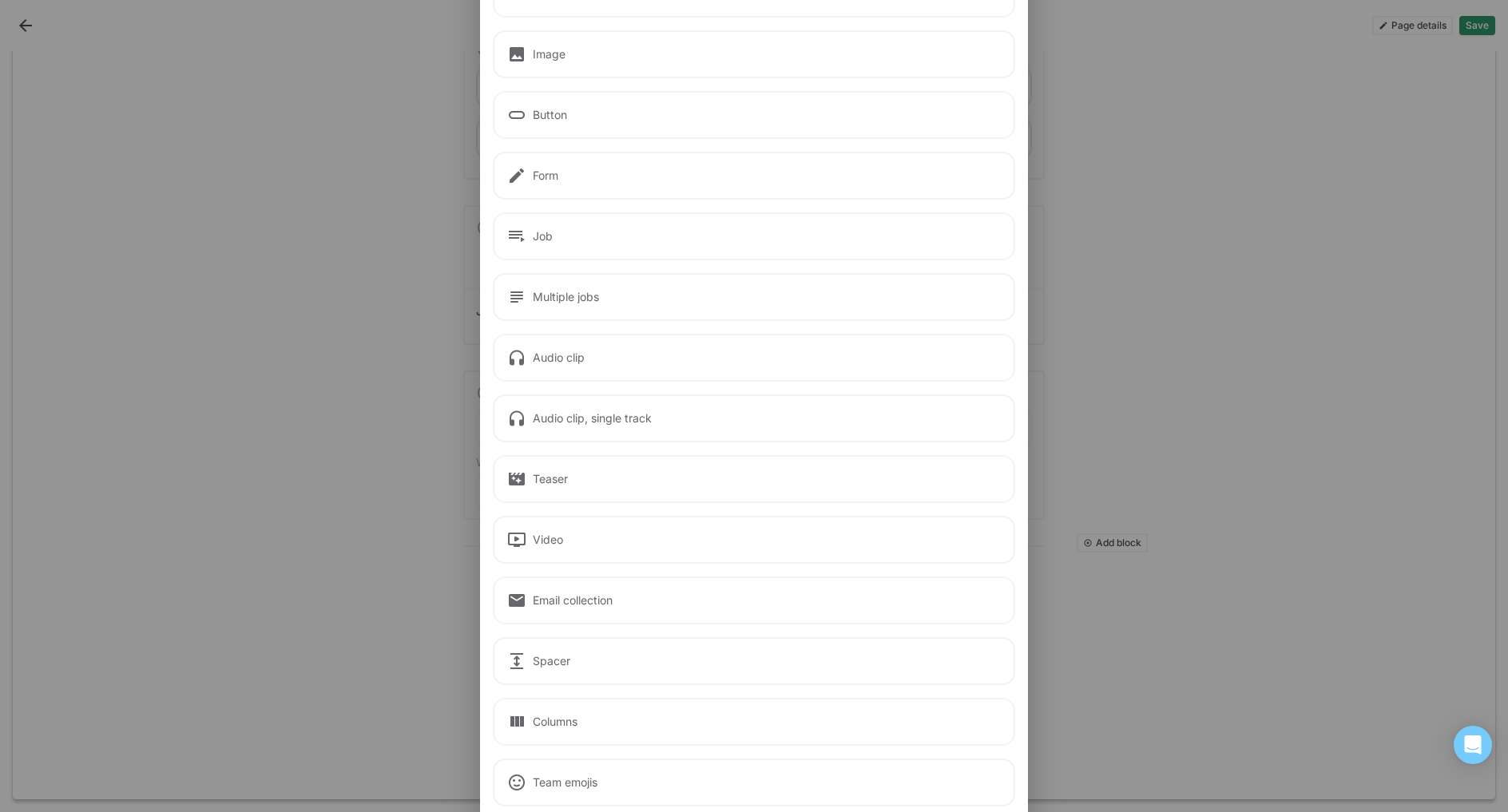
scroll to position [150, 0]
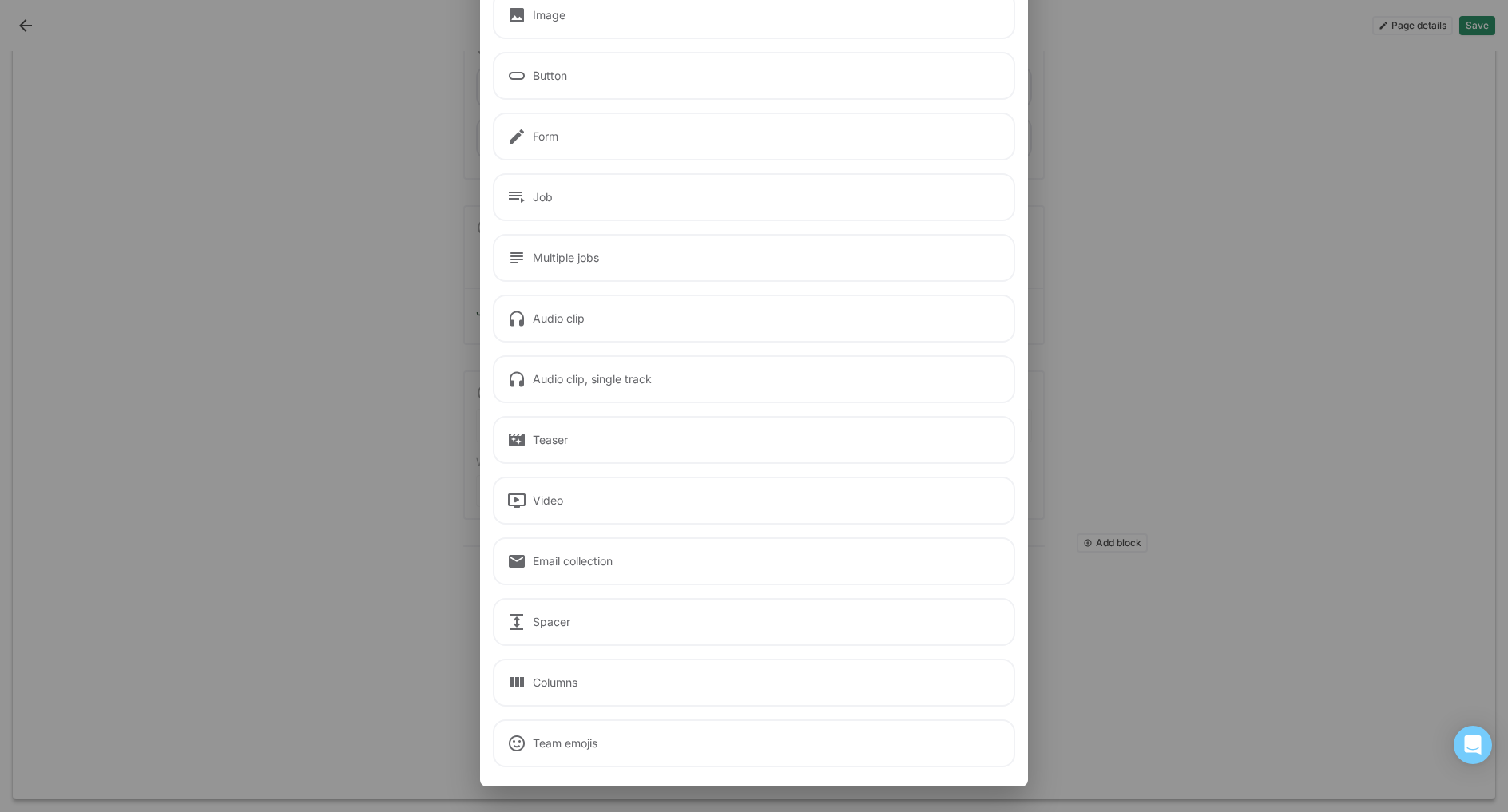
click at [1267, 344] on div "Add a block Text Image Button Form Job Multiple jobs Audio clip Audio clip, sin…" at bounding box center [754, 406] width 1508 height 812
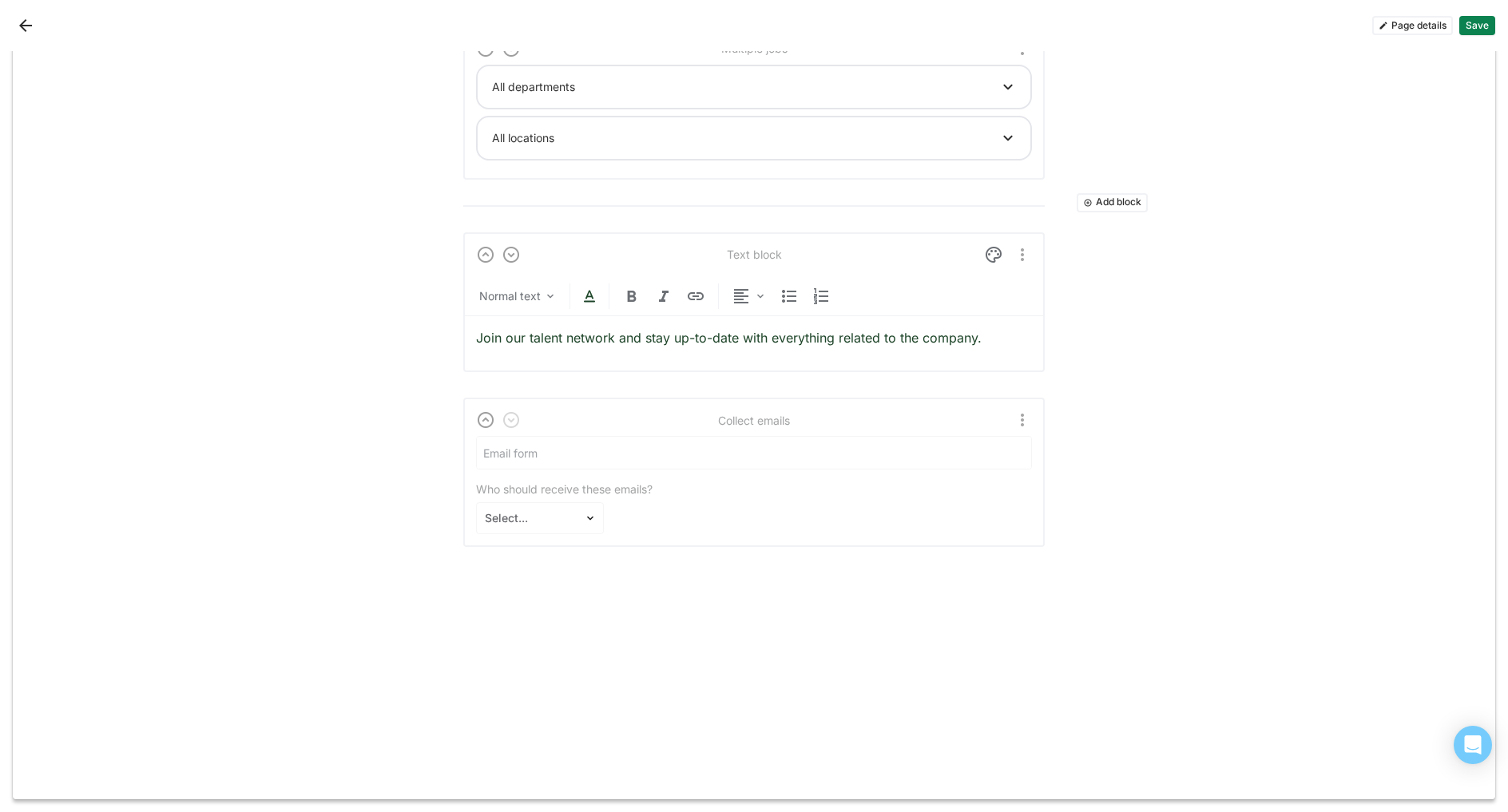
click at [19, 25] on button "Back" at bounding box center [25, 25] width 25 height 25
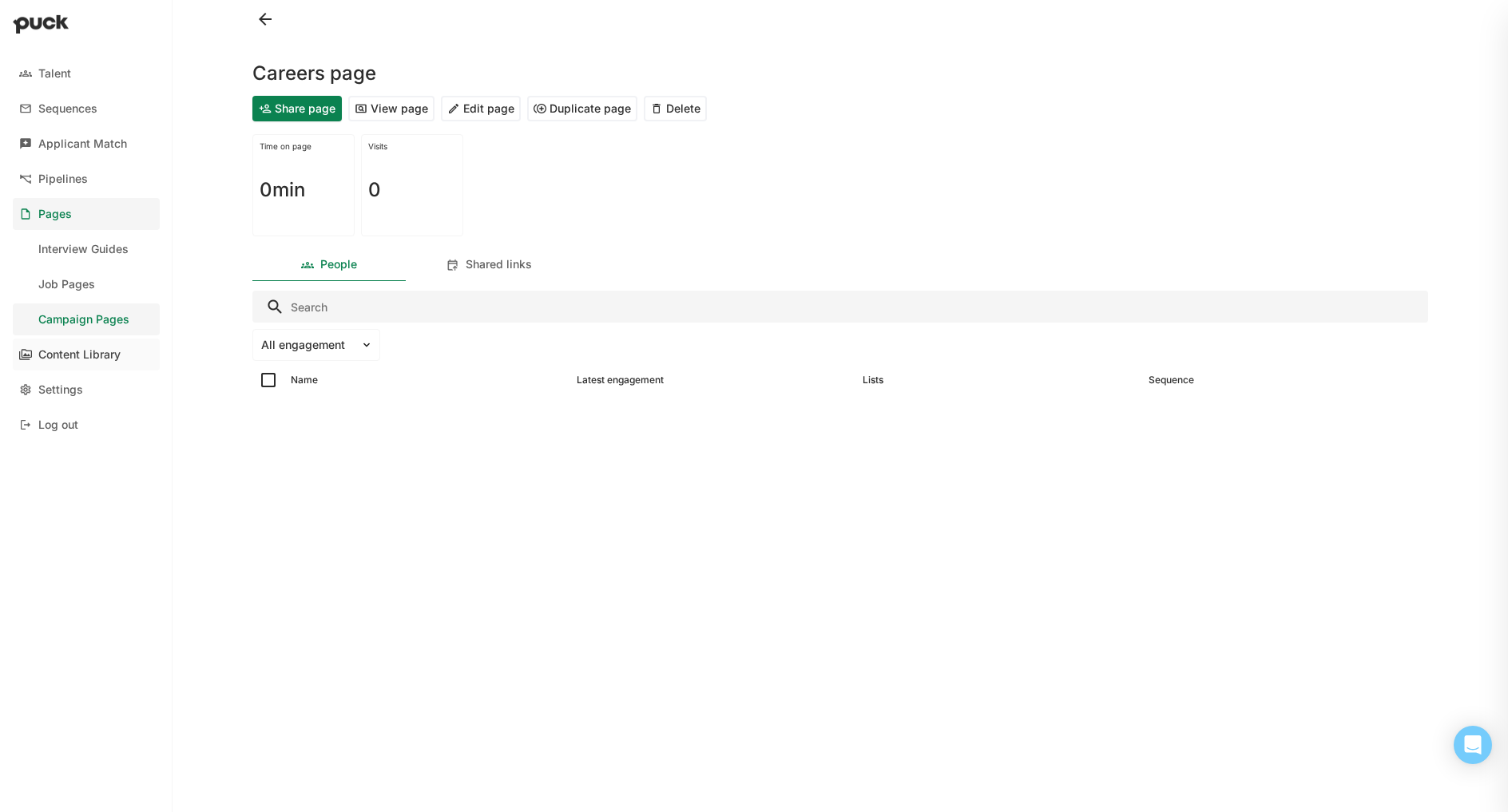
click at [100, 358] on div "Content Library" at bounding box center [80, 355] width 82 height 13
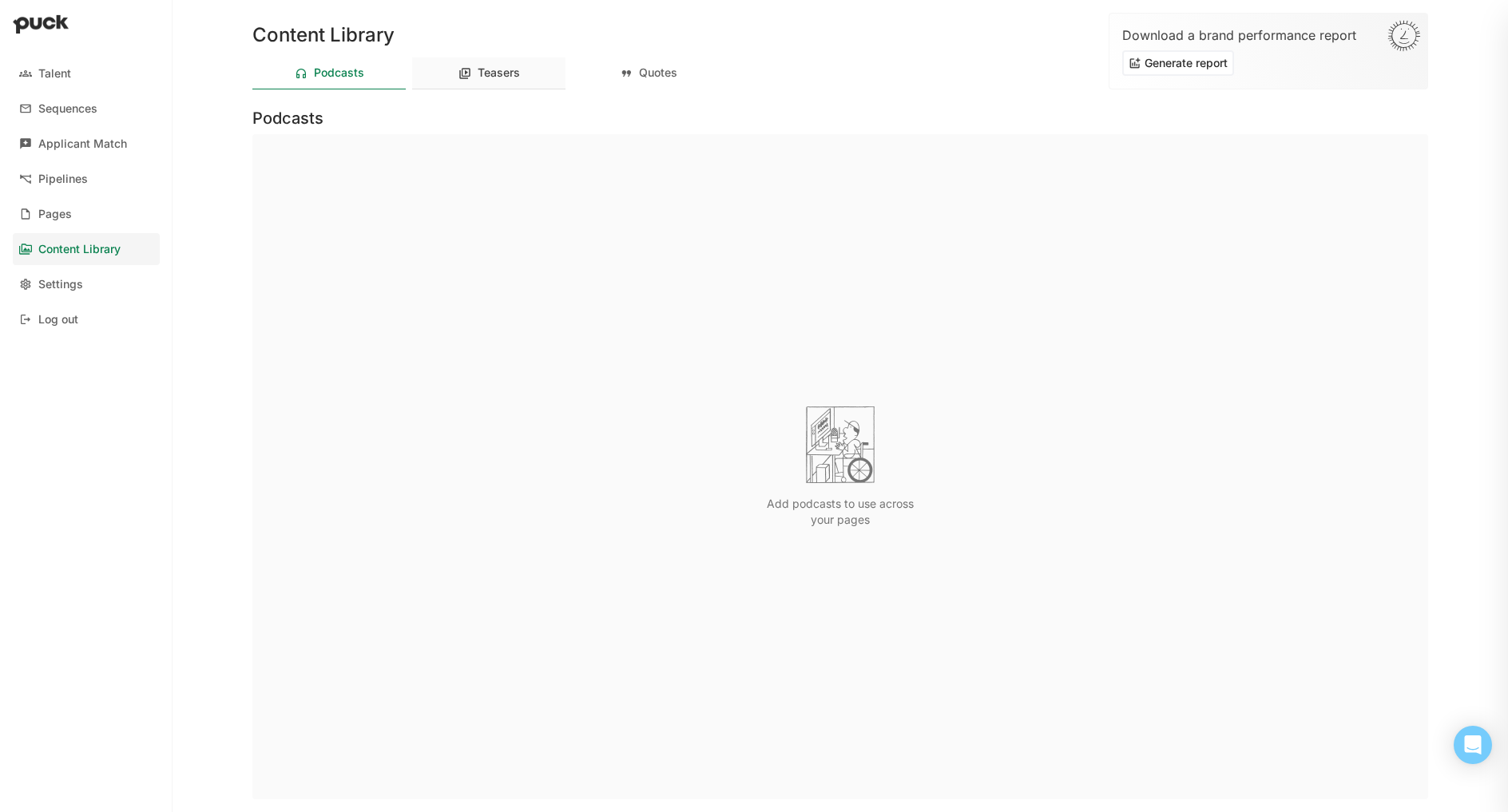
click at [471, 74] on div "Teasers" at bounding box center [488, 74] width 153 height 32
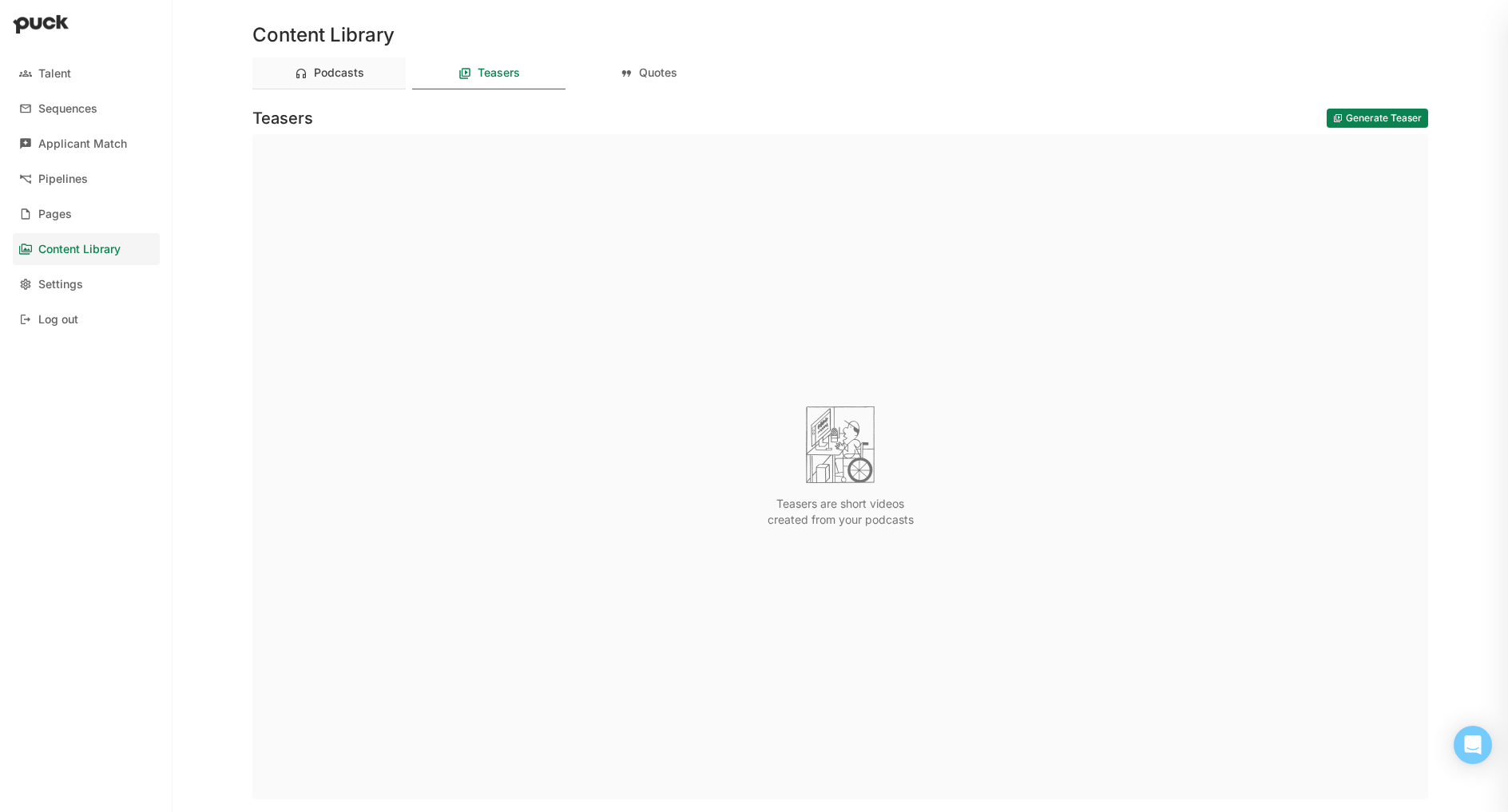
click at [352, 81] on div "Podcasts" at bounding box center [329, 74] width 153 height 32
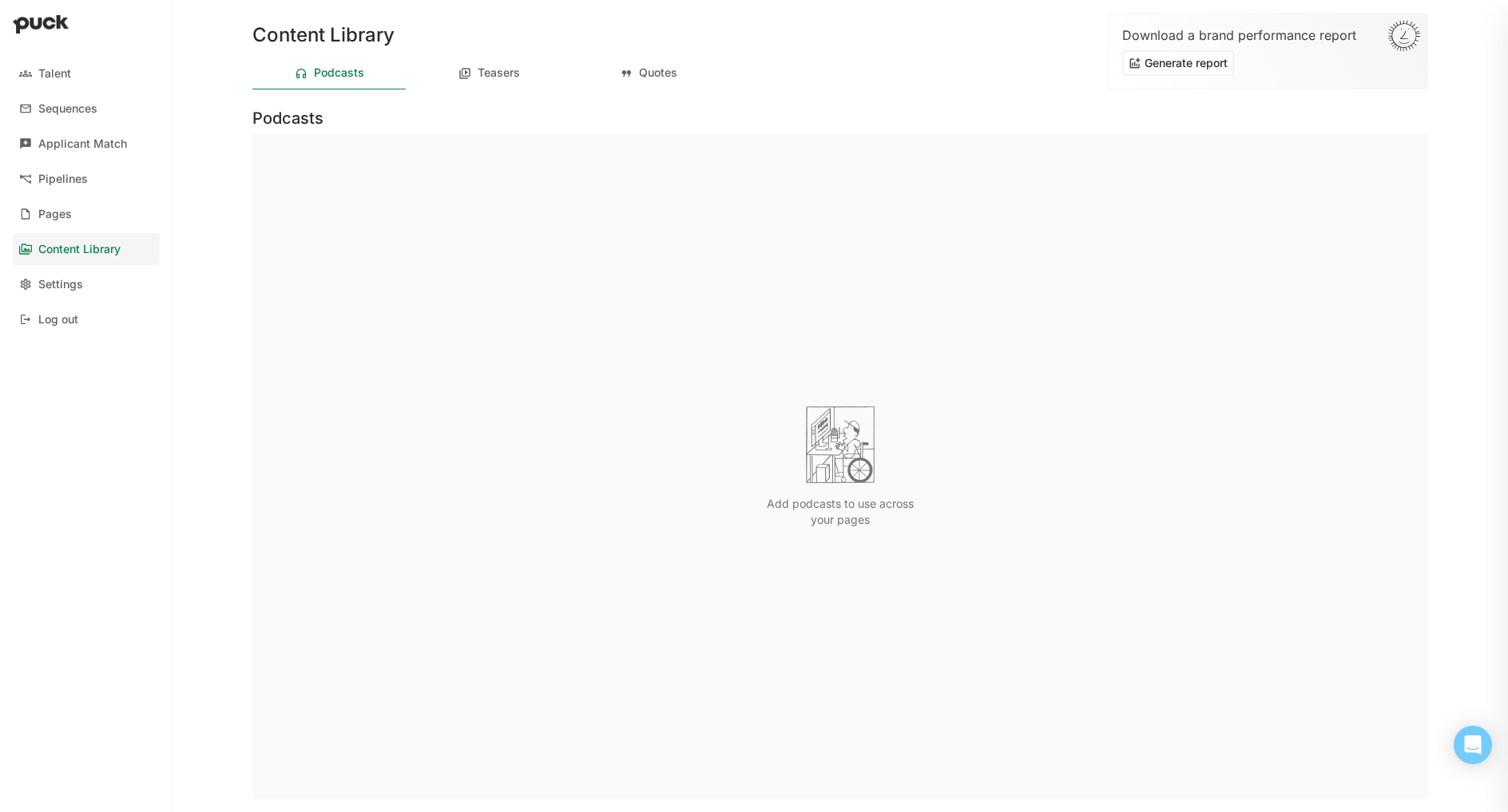
click at [1197, 65] on button "Generate report" at bounding box center [1179, 62] width 112 height 25
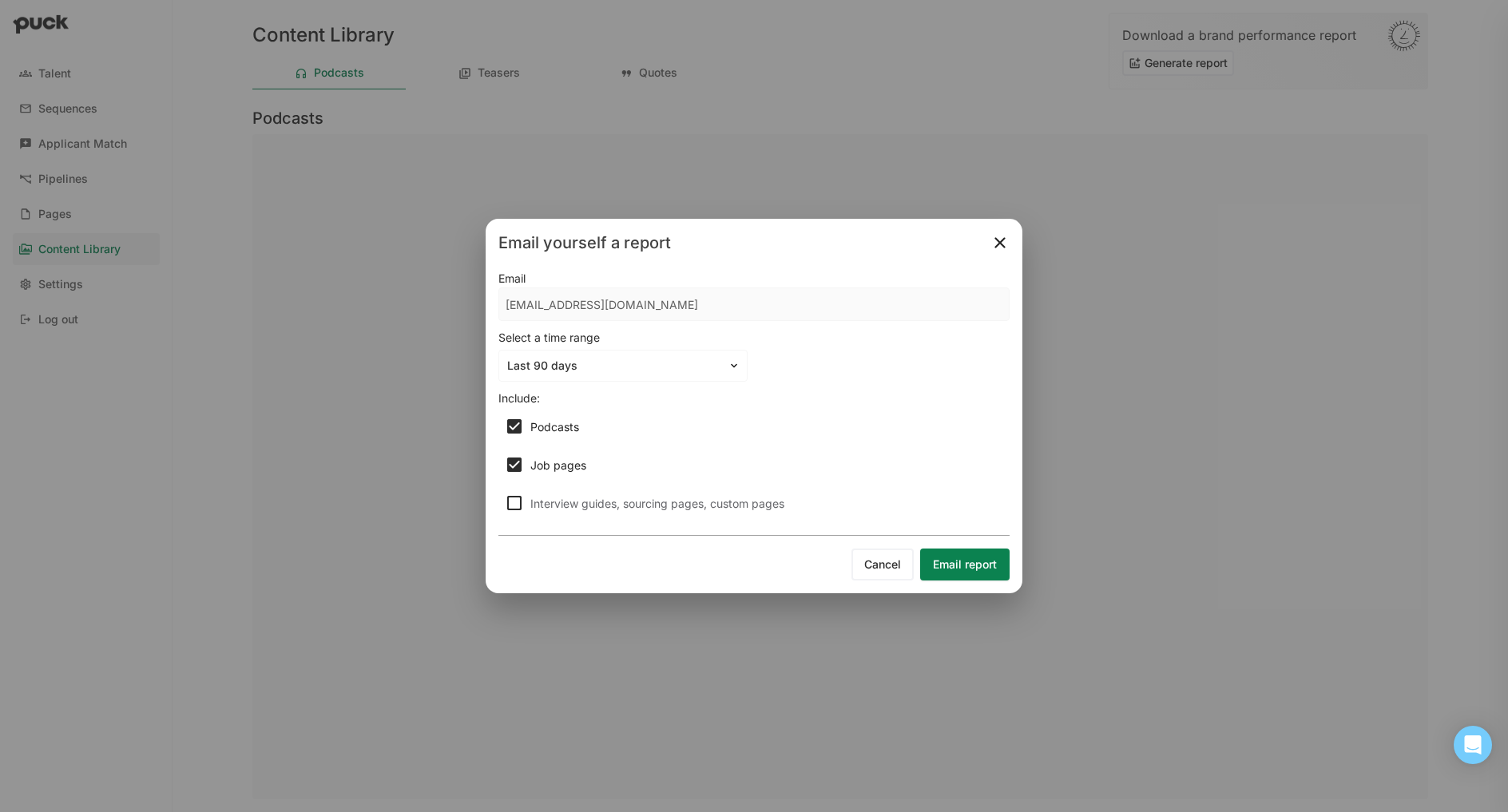
click at [675, 506] on div "Interview guides, sourcing pages, custom pages" at bounding box center [773, 503] width 485 height 13
click at [505, 504] on input "Interview guides, sourcing pages, custom pages" at bounding box center [504, 503] width 1 height 1
checkbox input "true"
click at [899, 553] on button "Cancel" at bounding box center [882, 564] width 62 height 32
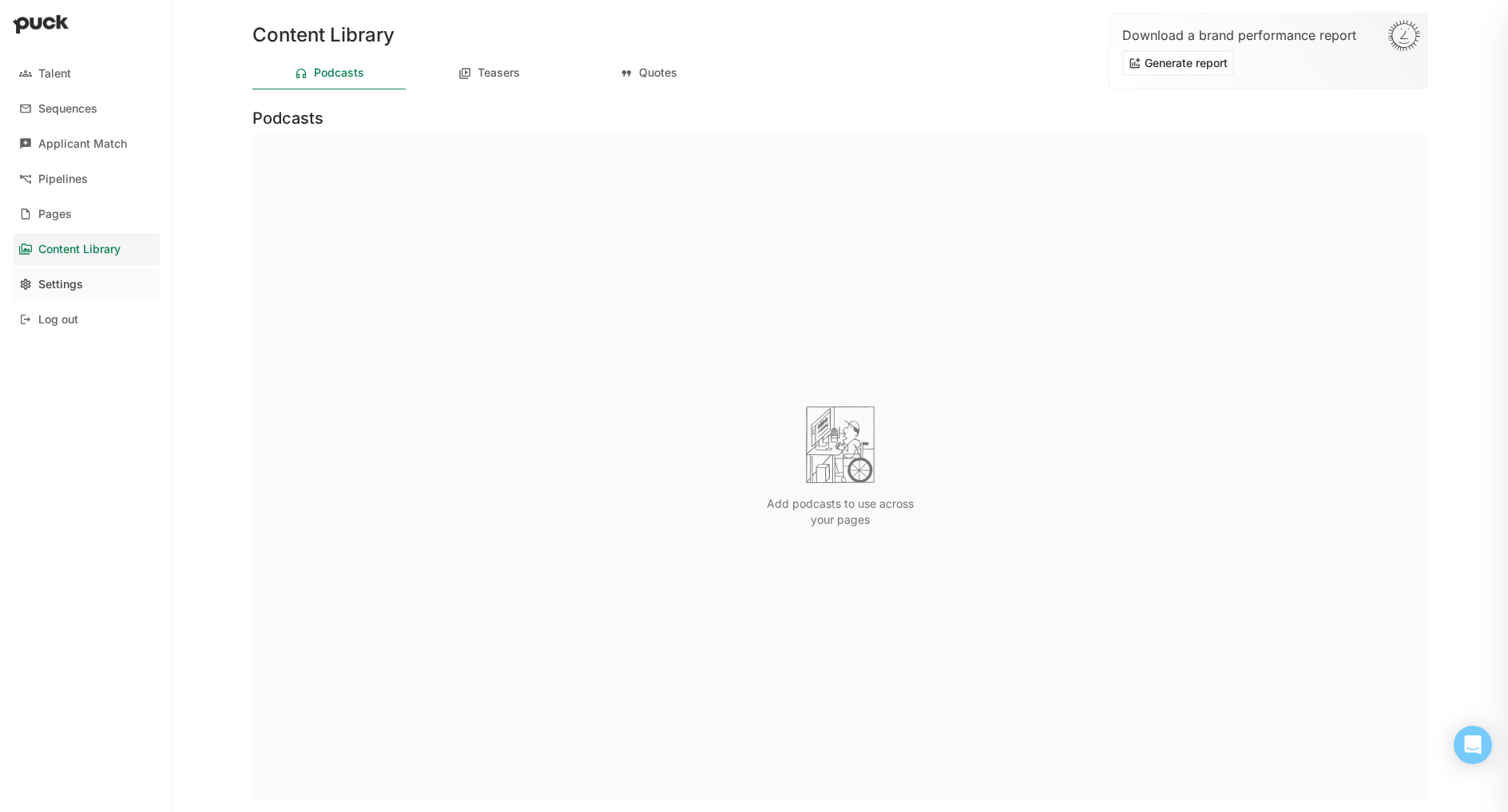
click at [57, 293] on link "Settings" at bounding box center [87, 284] width 147 height 32
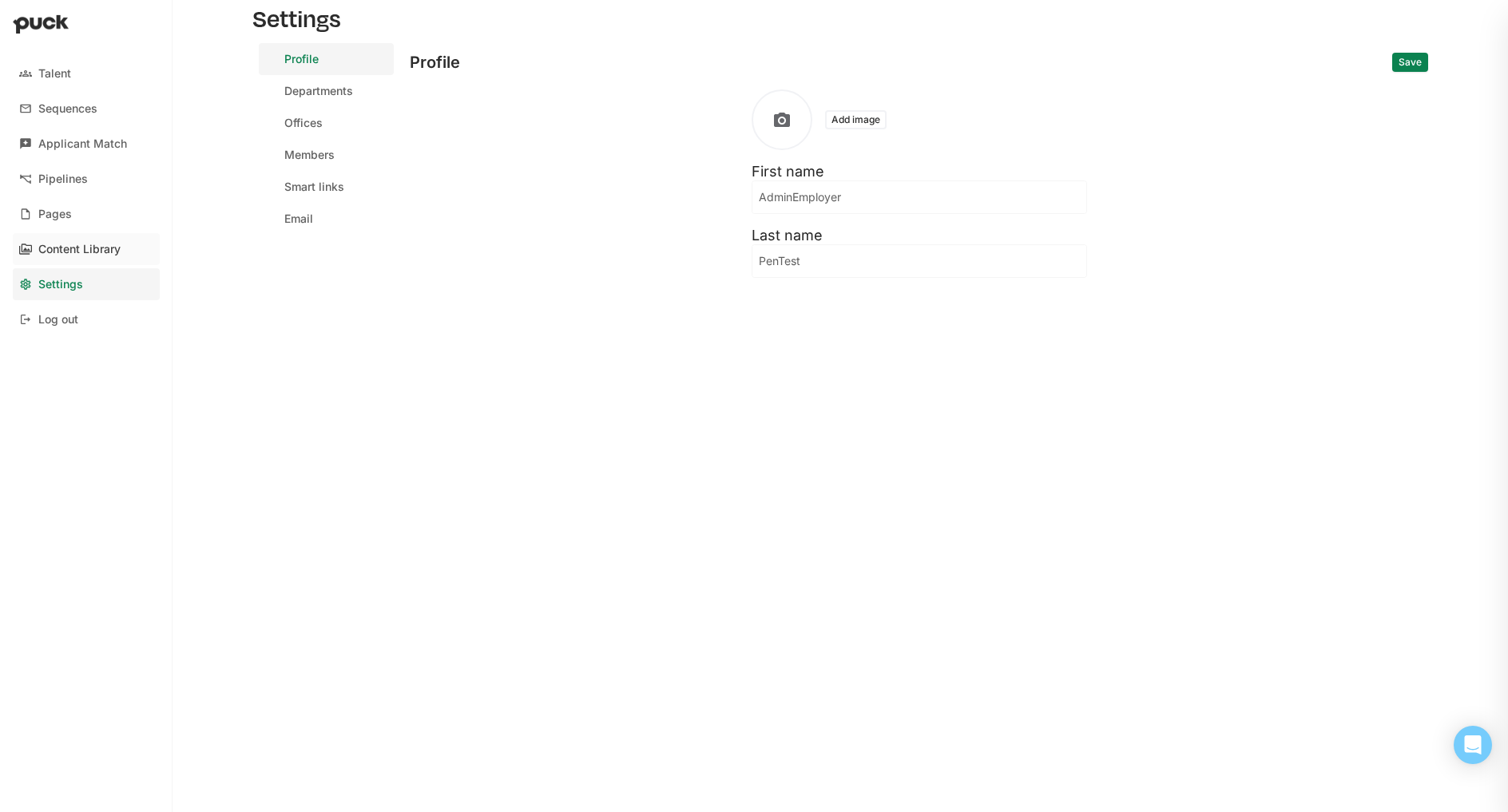
click at [107, 252] on div "Content Library" at bounding box center [80, 249] width 82 height 13
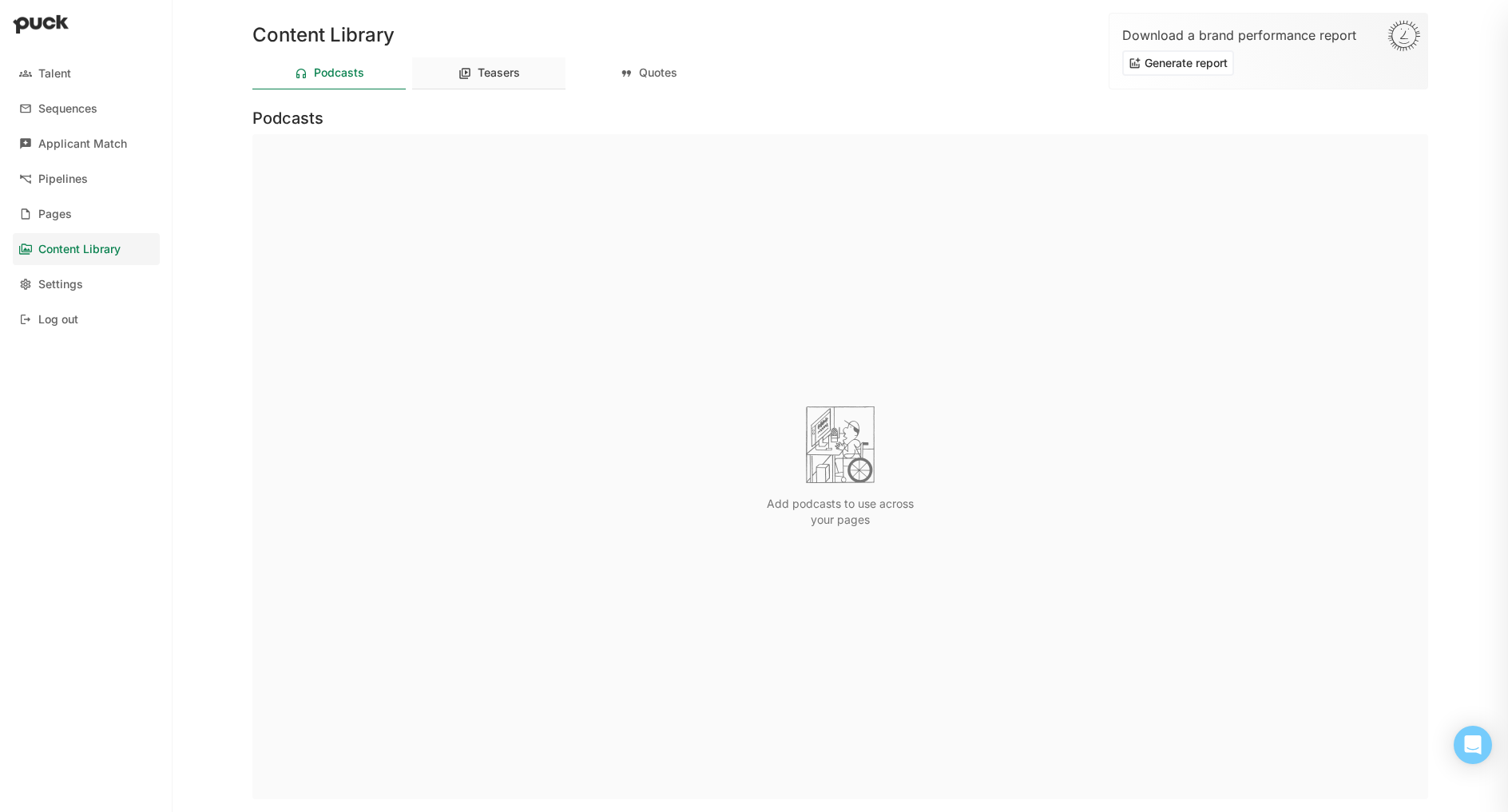
click at [506, 81] on div "Teasers" at bounding box center [488, 74] width 153 height 32
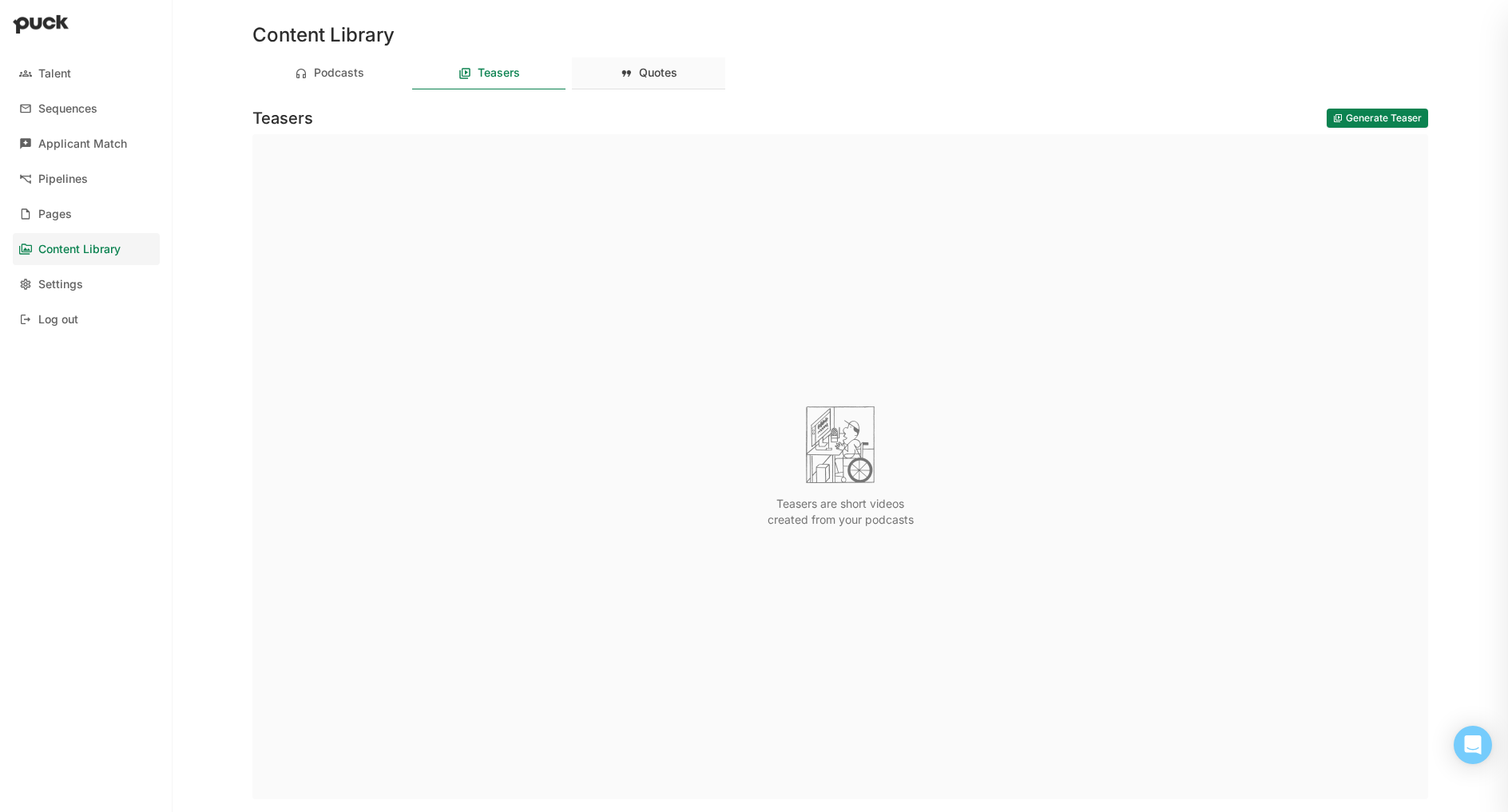
click at [662, 71] on div "Quotes" at bounding box center [658, 73] width 39 height 13
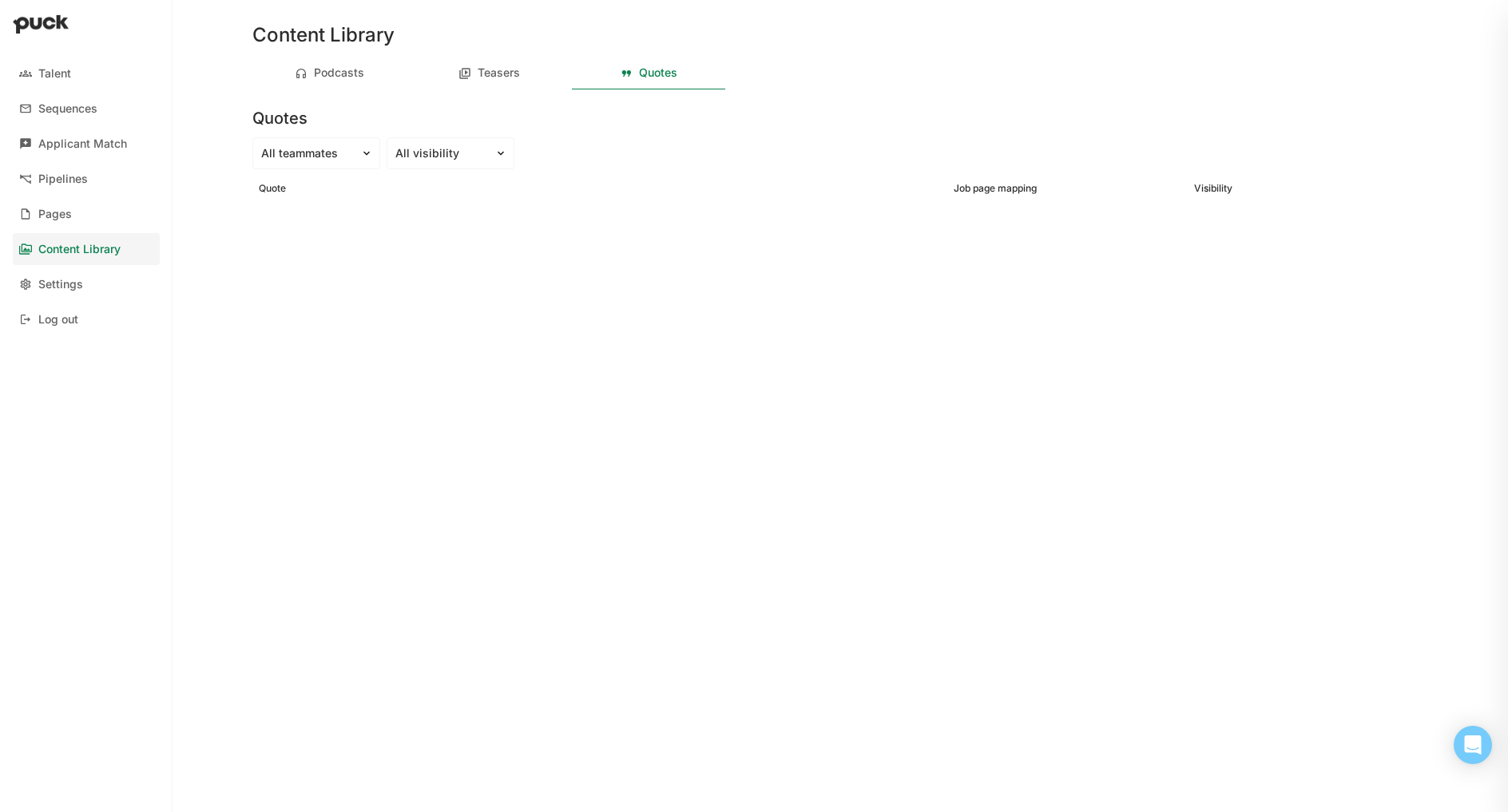
click at [584, 221] on div at bounding box center [840, 239] width 1176 height 70
click at [1080, 456] on div "Content Library Podcasts Teasers Quotes Quotes All teammates All visibility Quo…" at bounding box center [840, 406] width 1201 height 812
click at [54, 283] on div "Settings" at bounding box center [60, 284] width 45 height 13
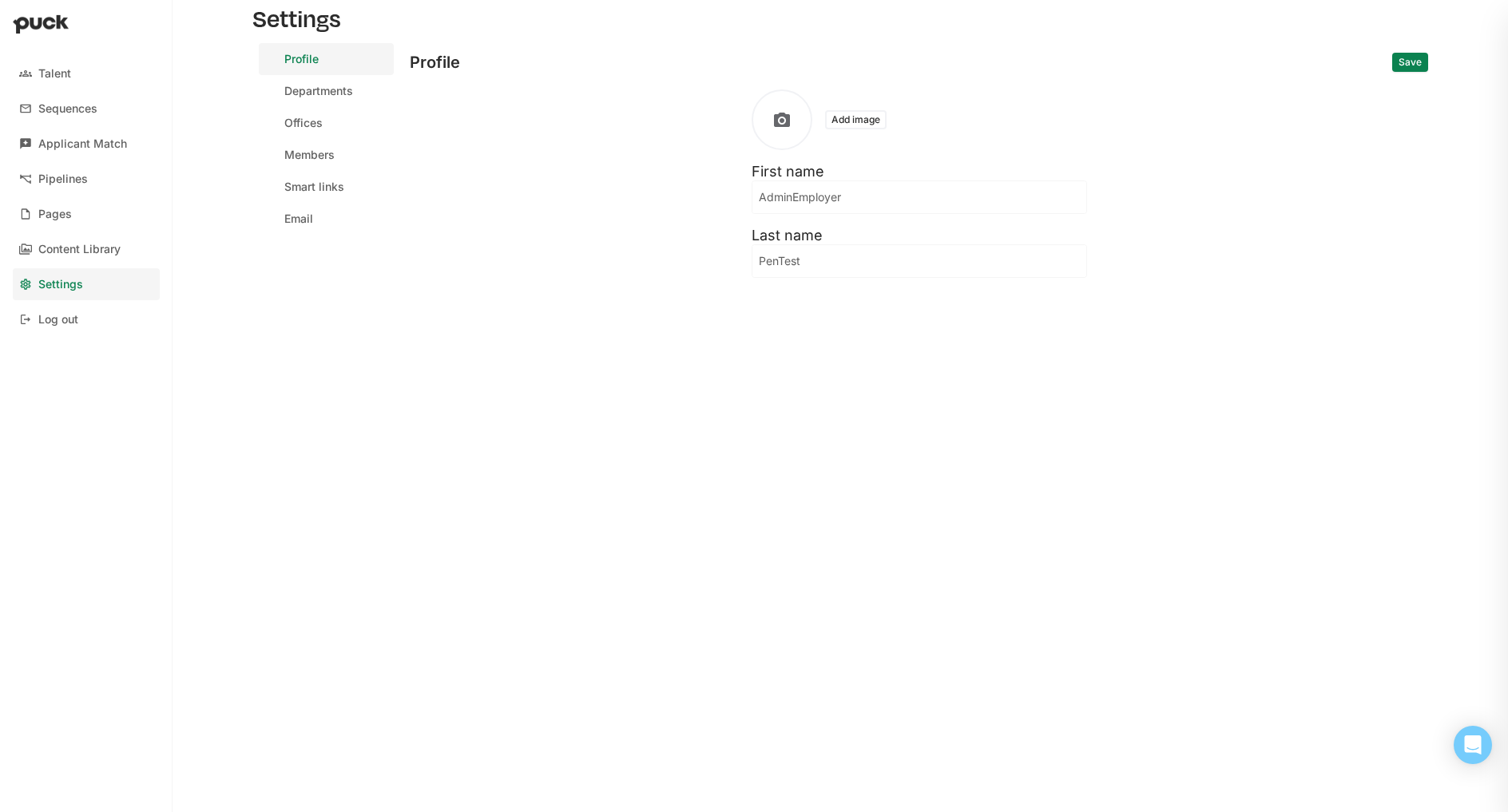
click at [836, 119] on button "Add image" at bounding box center [856, 120] width 61 height 19
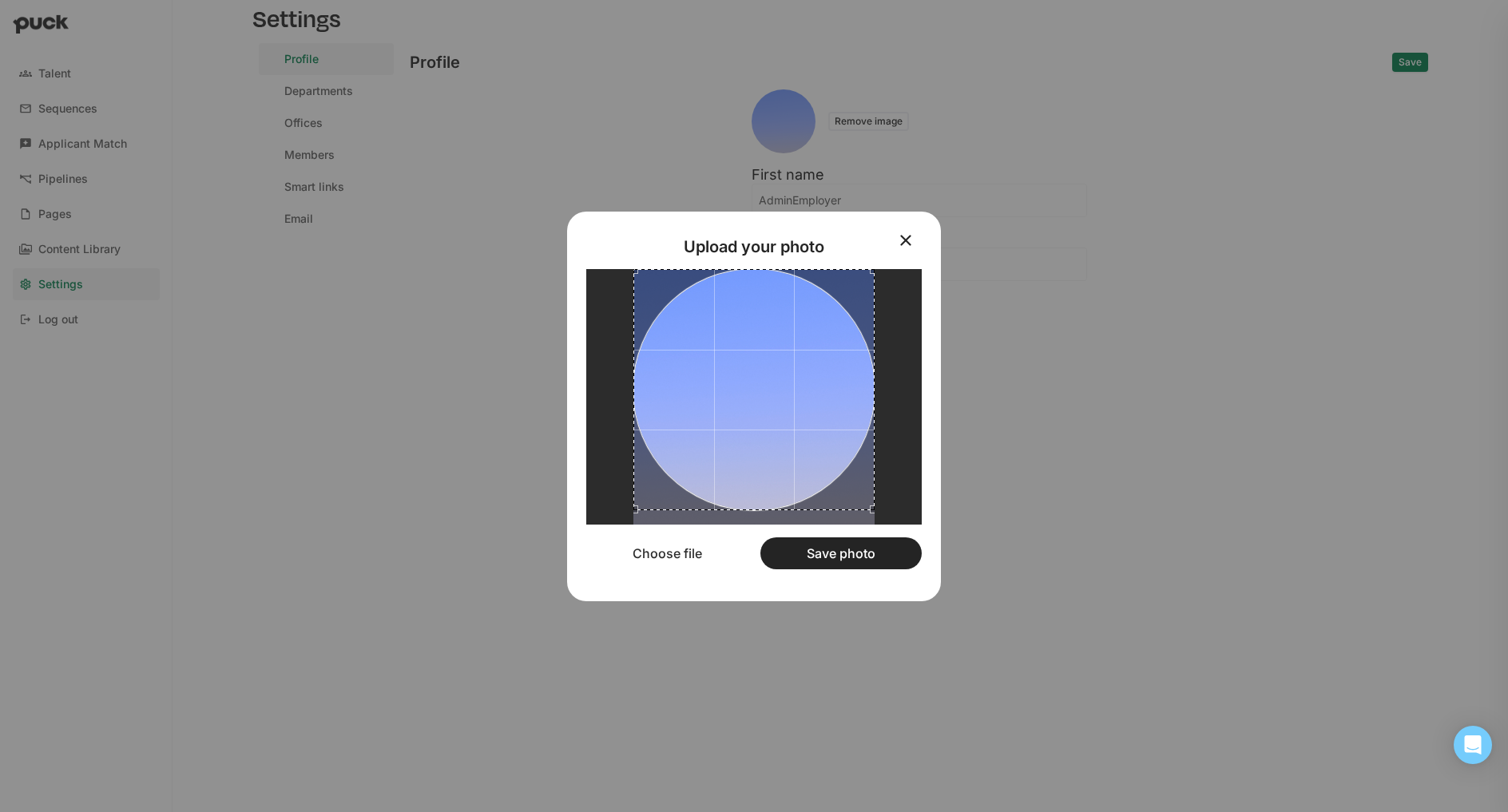
click at [835, 549] on button "Save photo" at bounding box center [841, 554] width 161 height 32
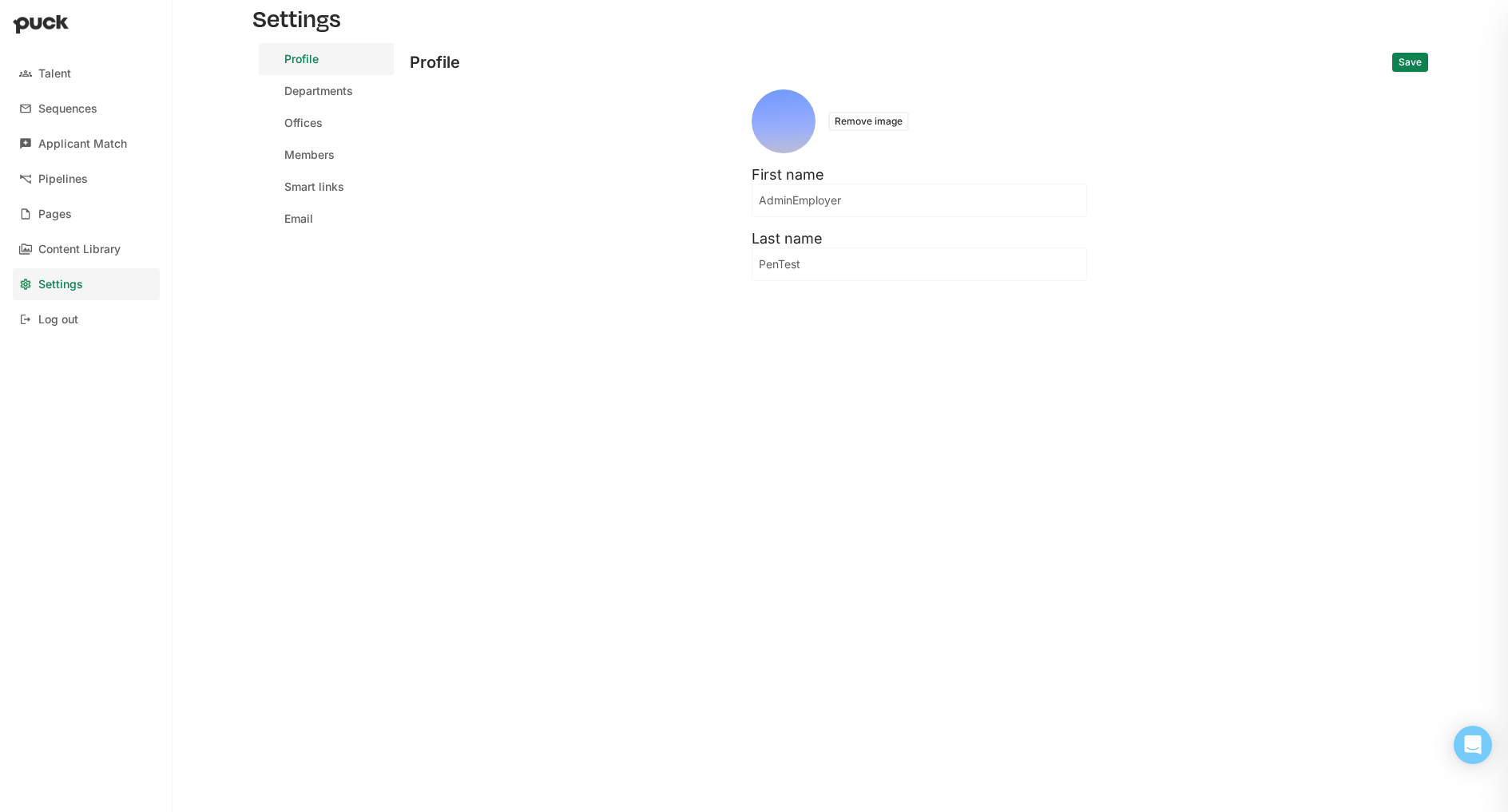
click at [856, 122] on button "Remove image" at bounding box center [868, 122] width 81 height 19
click at [841, 123] on button "Add image" at bounding box center [856, 120] width 61 height 19
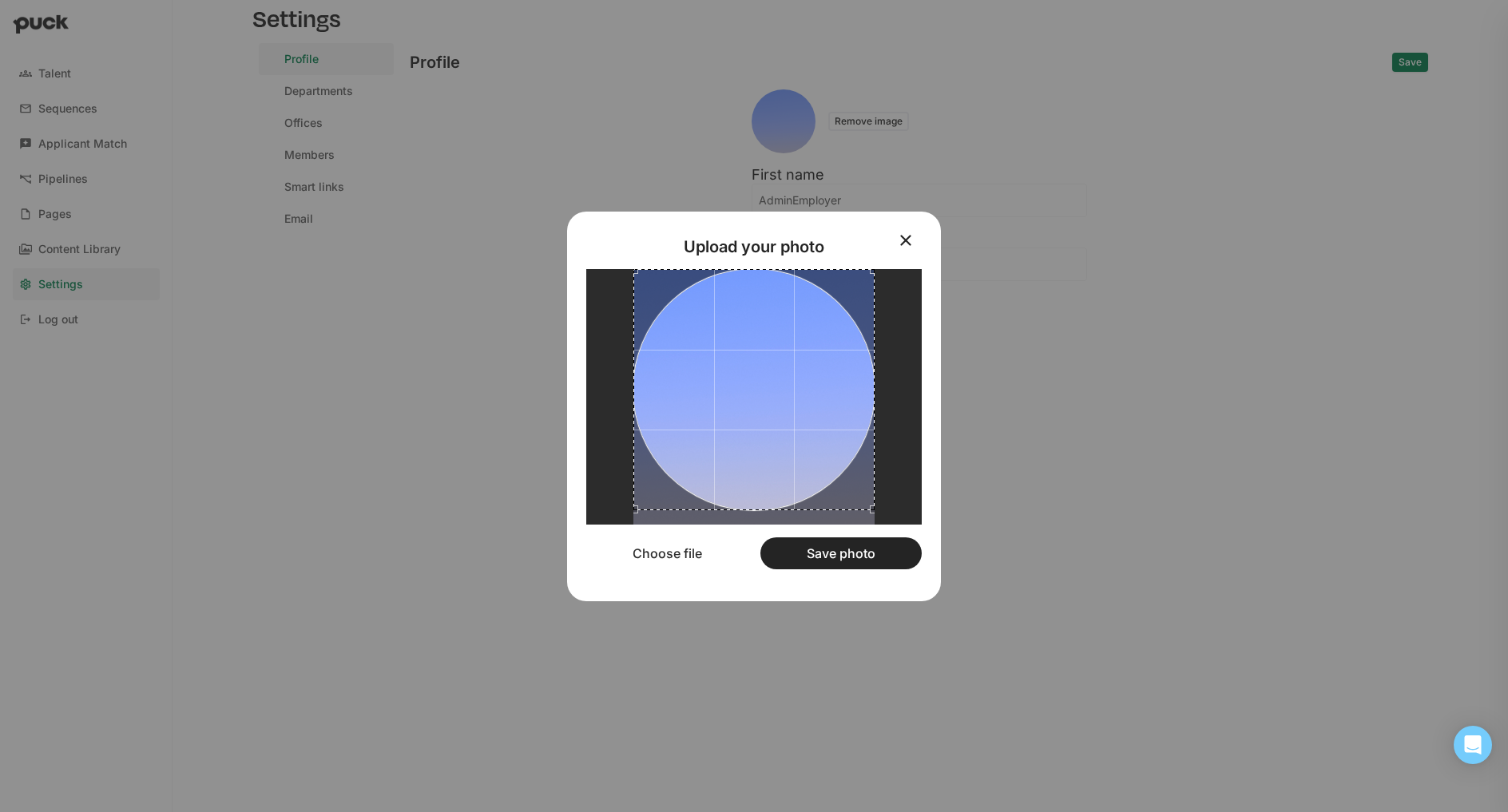
click at [860, 555] on button "Save photo" at bounding box center [841, 554] width 161 height 32
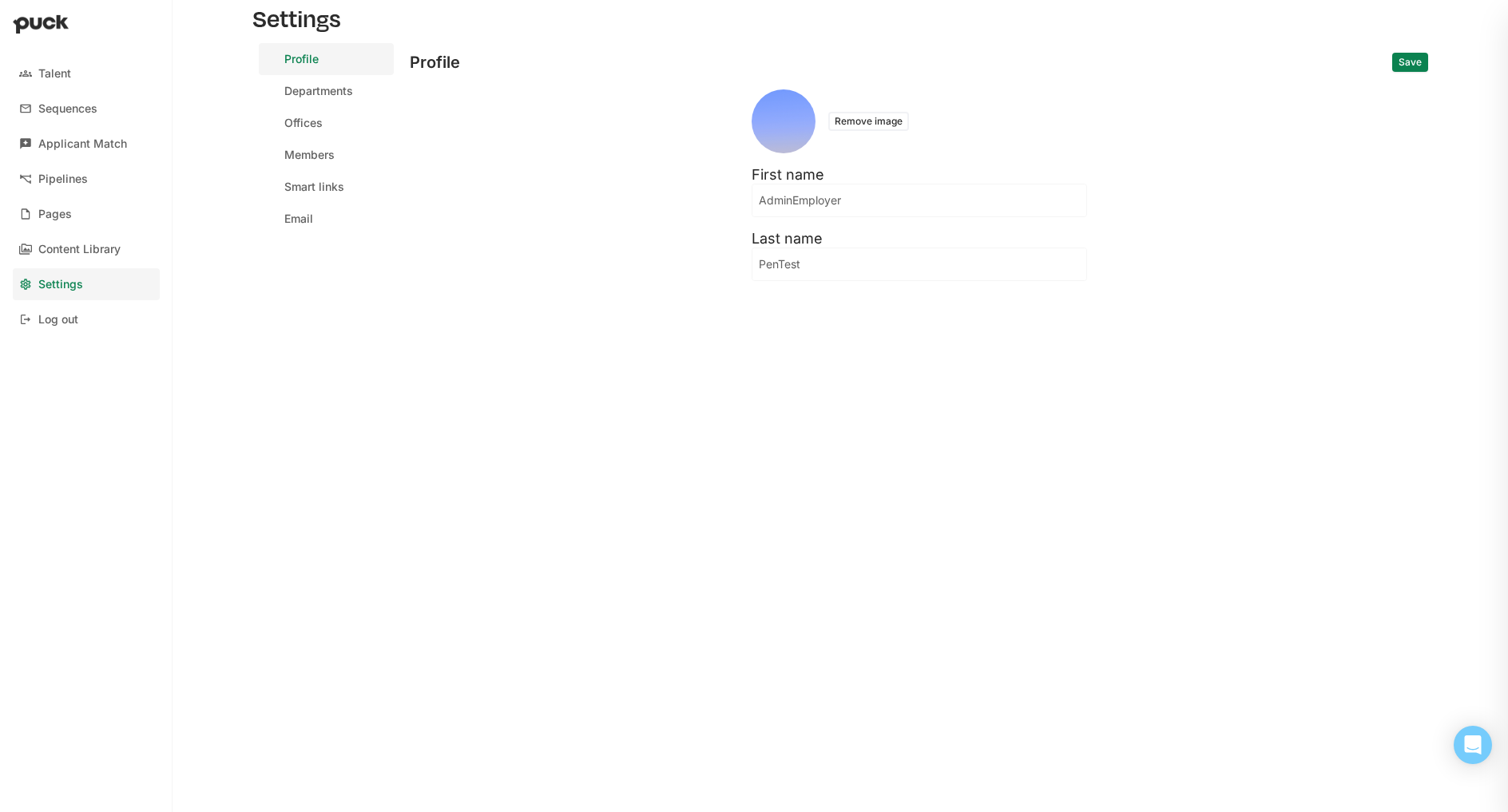
click at [1406, 67] on button "Save" at bounding box center [1410, 62] width 36 height 19
click at [825, 213] on input "AdminEmployer" at bounding box center [919, 201] width 334 height 32
click at [788, 268] on input "PenTest" at bounding box center [919, 265] width 334 height 32
click at [788, 268] on input "PenTest" at bounding box center [910, 265] width 315 height 32
click at [822, 212] on input "AdminEmployer" at bounding box center [919, 201] width 334 height 32
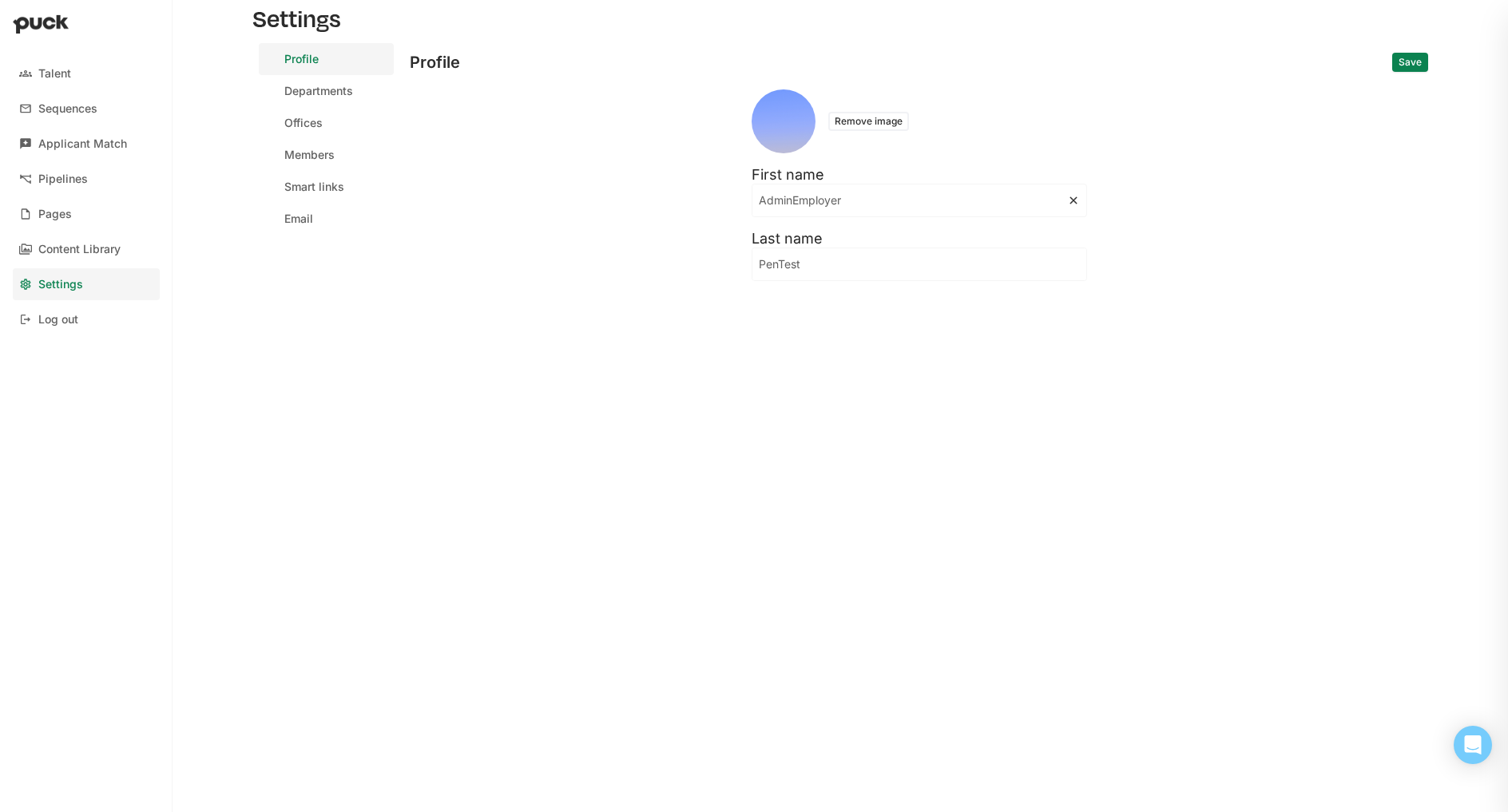
click at [822, 212] on input "AdminEmployer" at bounding box center [910, 201] width 315 height 32
type input ""><u>razvi</u>/*test*/${{<%[%'"}}%\"
click at [1415, 60] on button "Save" at bounding box center [1410, 62] width 36 height 19
click at [328, 96] on div "Departments" at bounding box center [319, 91] width 68 height 13
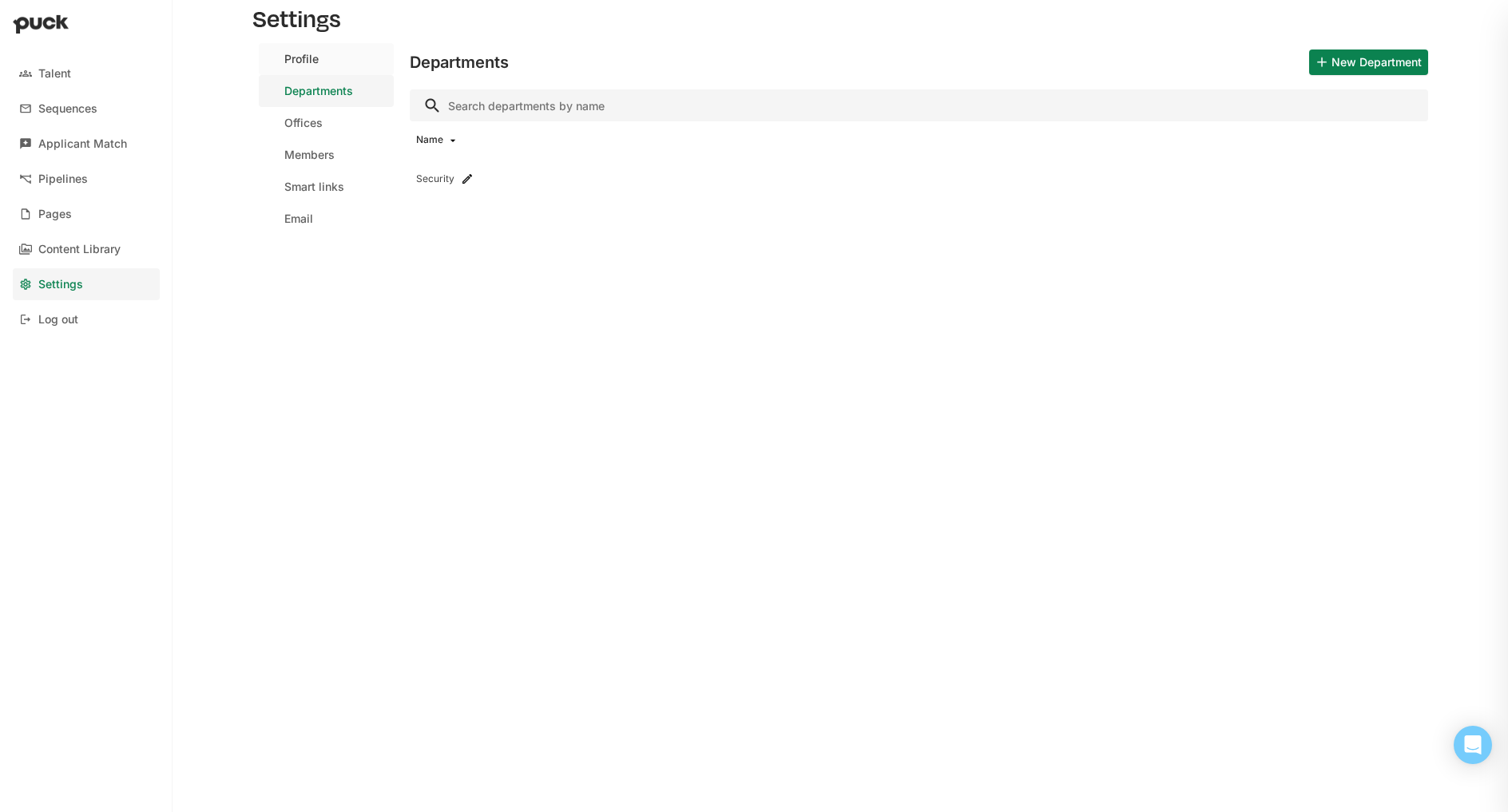
click at [316, 61] on div "Profile" at bounding box center [301, 59] width 34 height 13
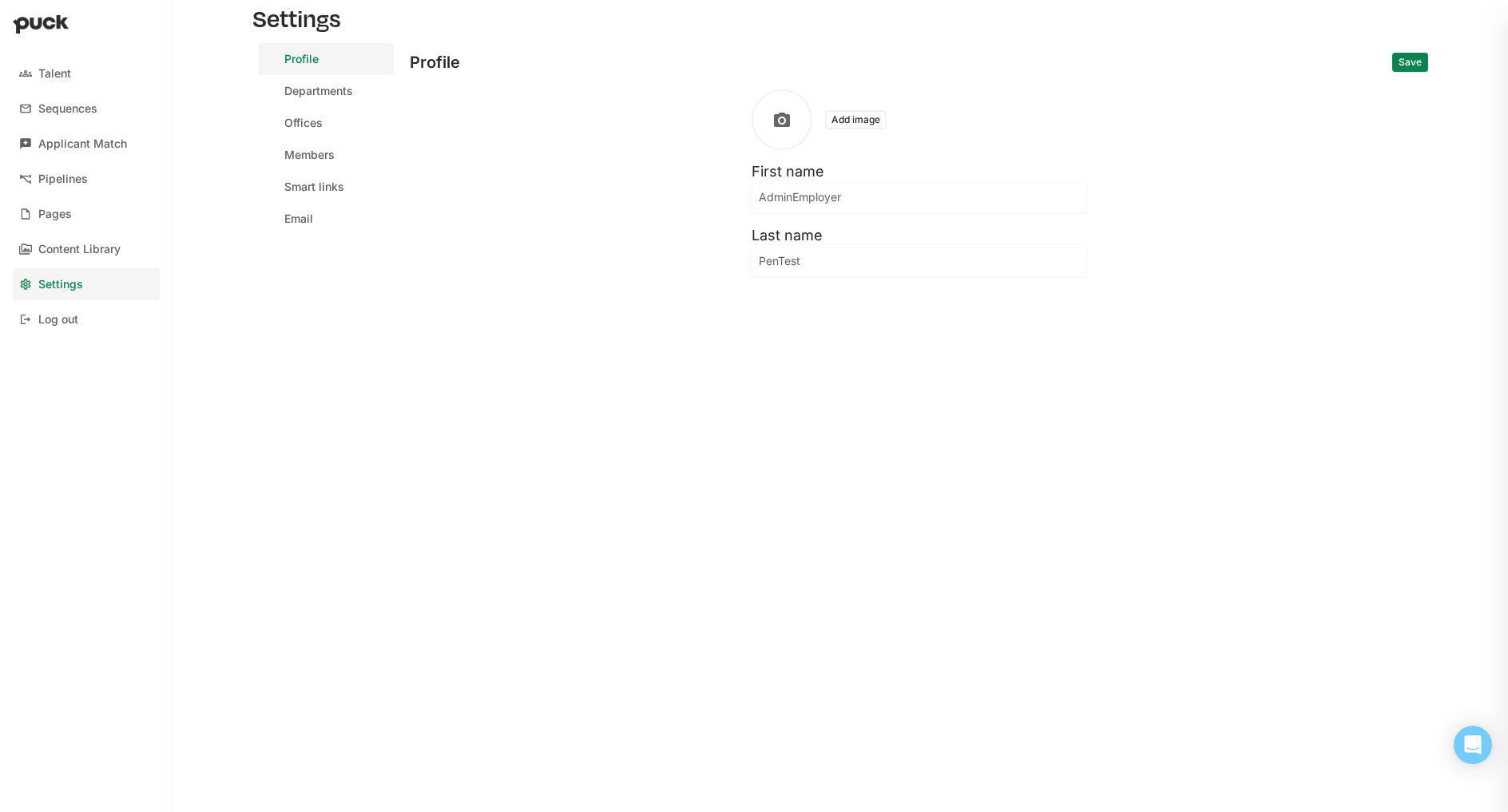
click at [869, 131] on div "Add image" at bounding box center [919, 119] width 336 height 60
click at [860, 123] on button "Add image" at bounding box center [856, 120] width 61 height 19
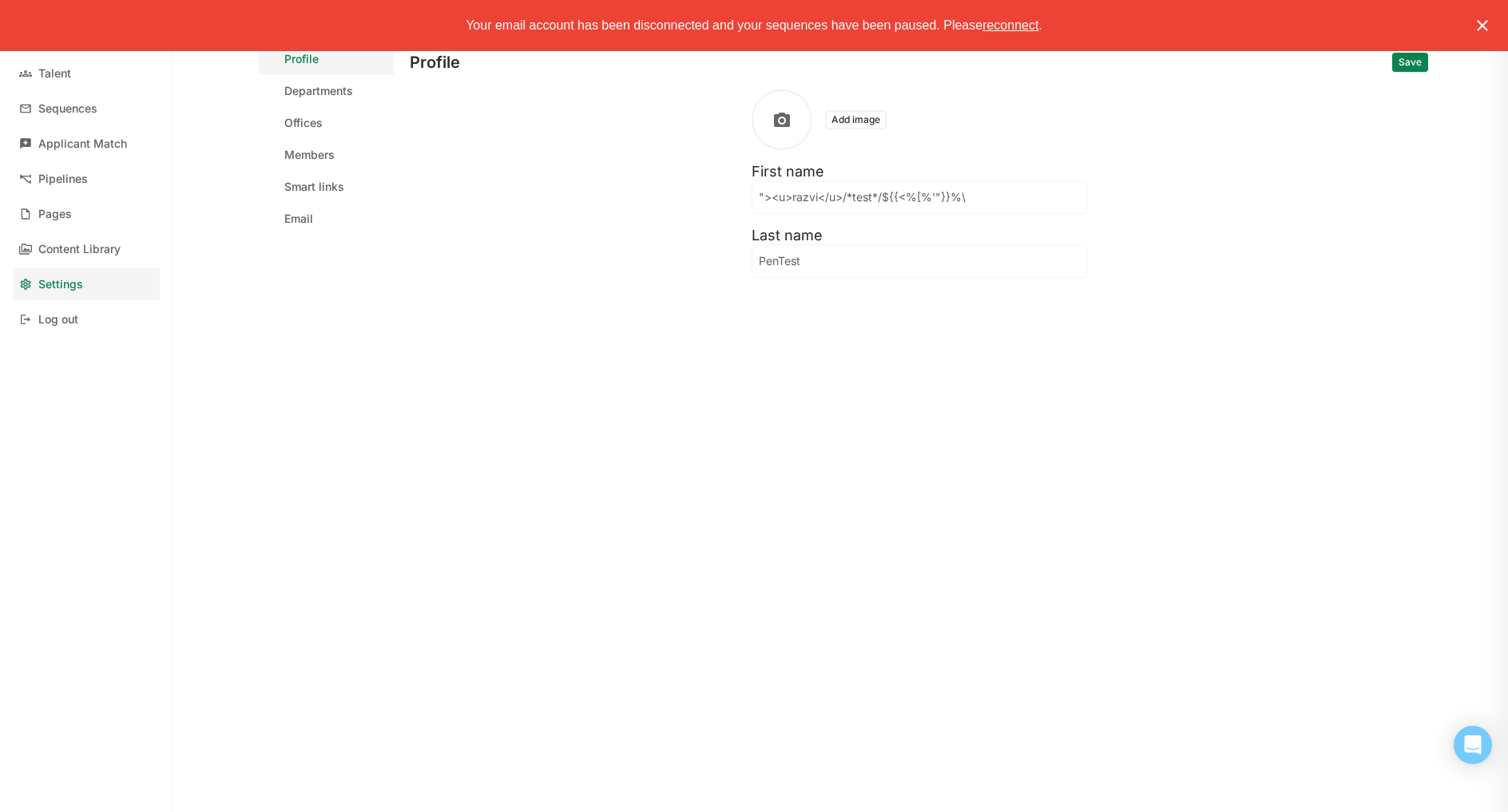
click at [1015, 25] on span "reconnect" at bounding box center [1010, 25] width 56 height 13
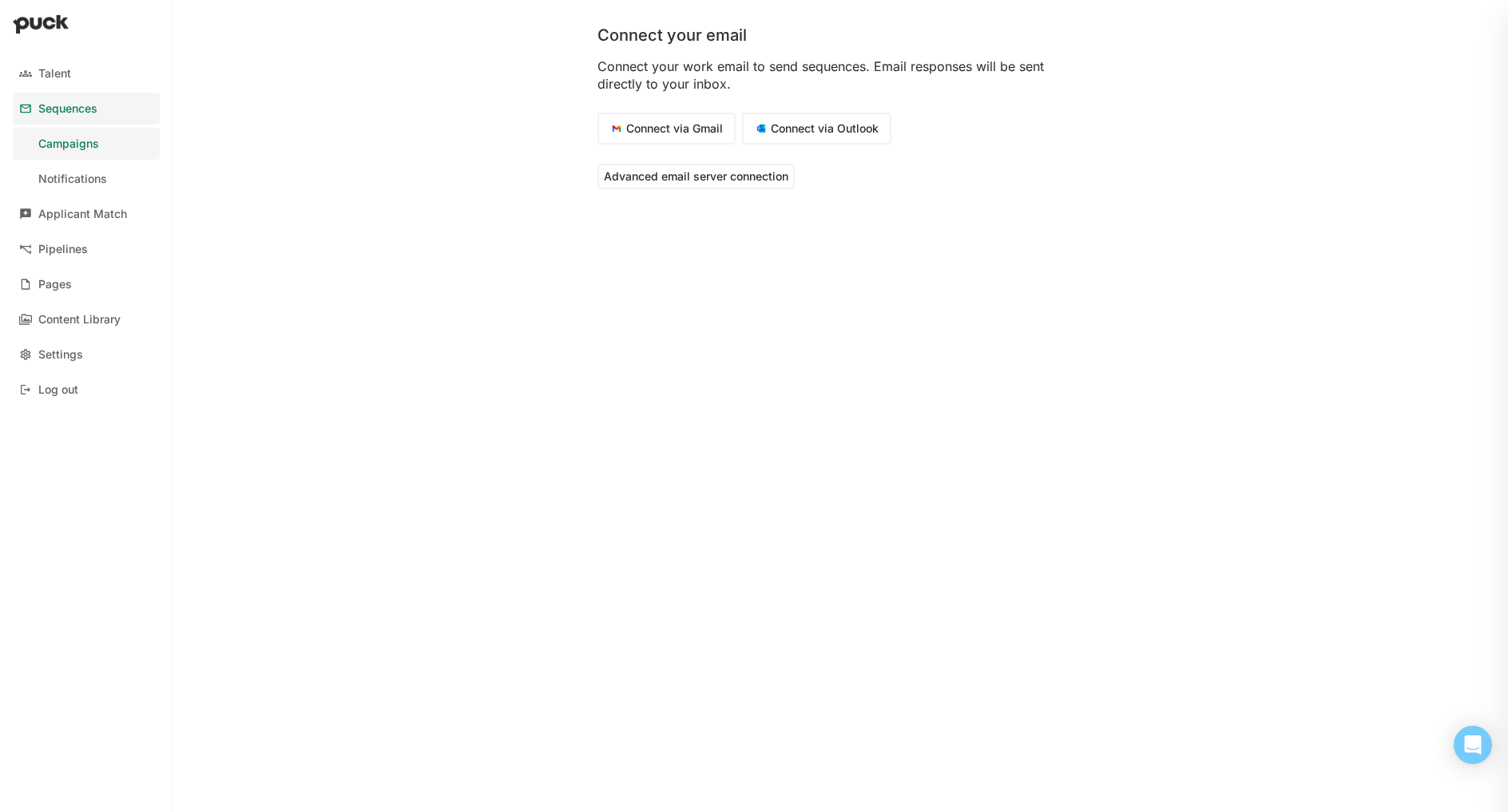
click at [421, 159] on div "Connect your email Connect your work email to send sequences. Email responses w…" at bounding box center [840, 104] width 1176 height 208
